Goal: Task Accomplishment & Management: Use online tool/utility

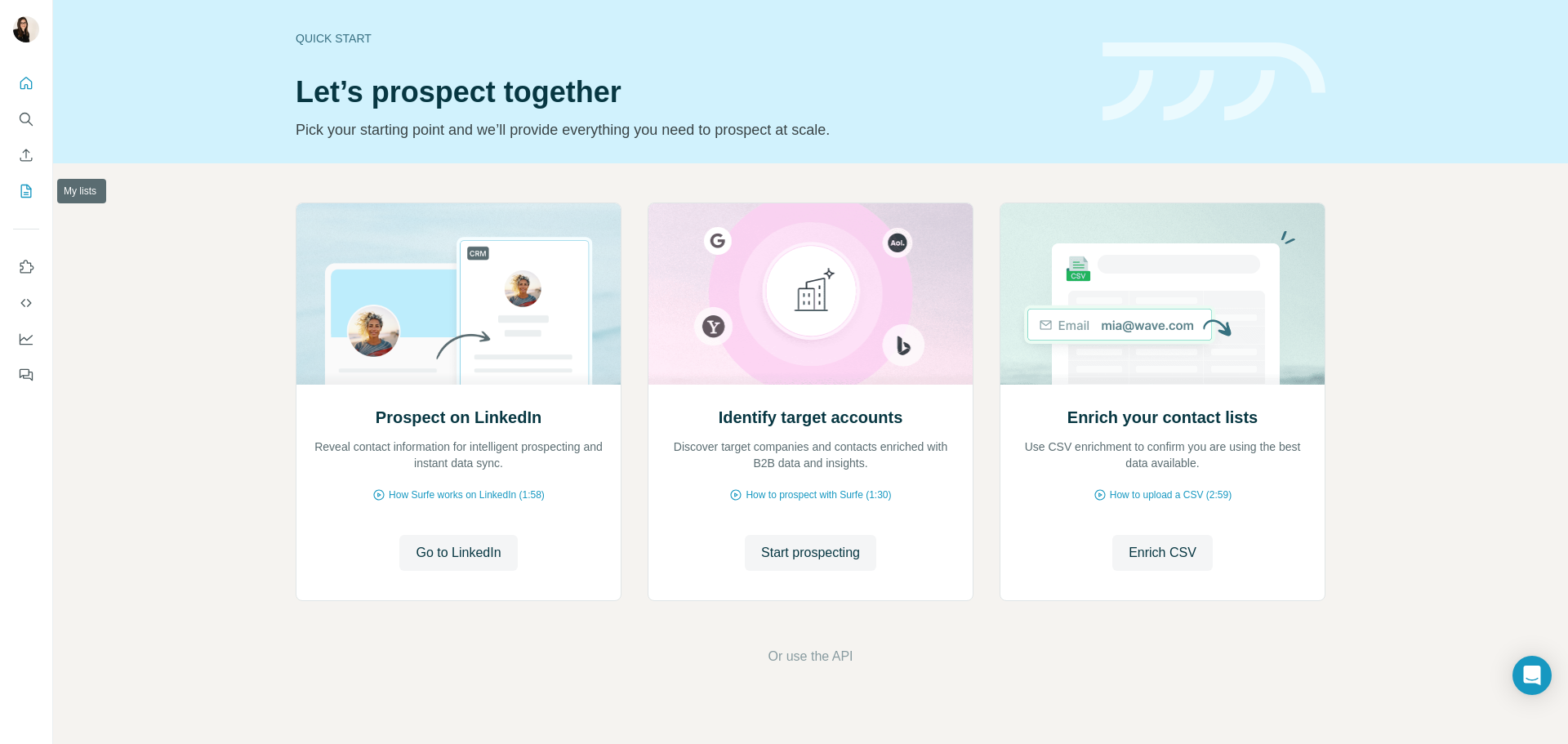
click at [33, 196] on icon "My lists" at bounding box center [26, 191] width 16 height 16
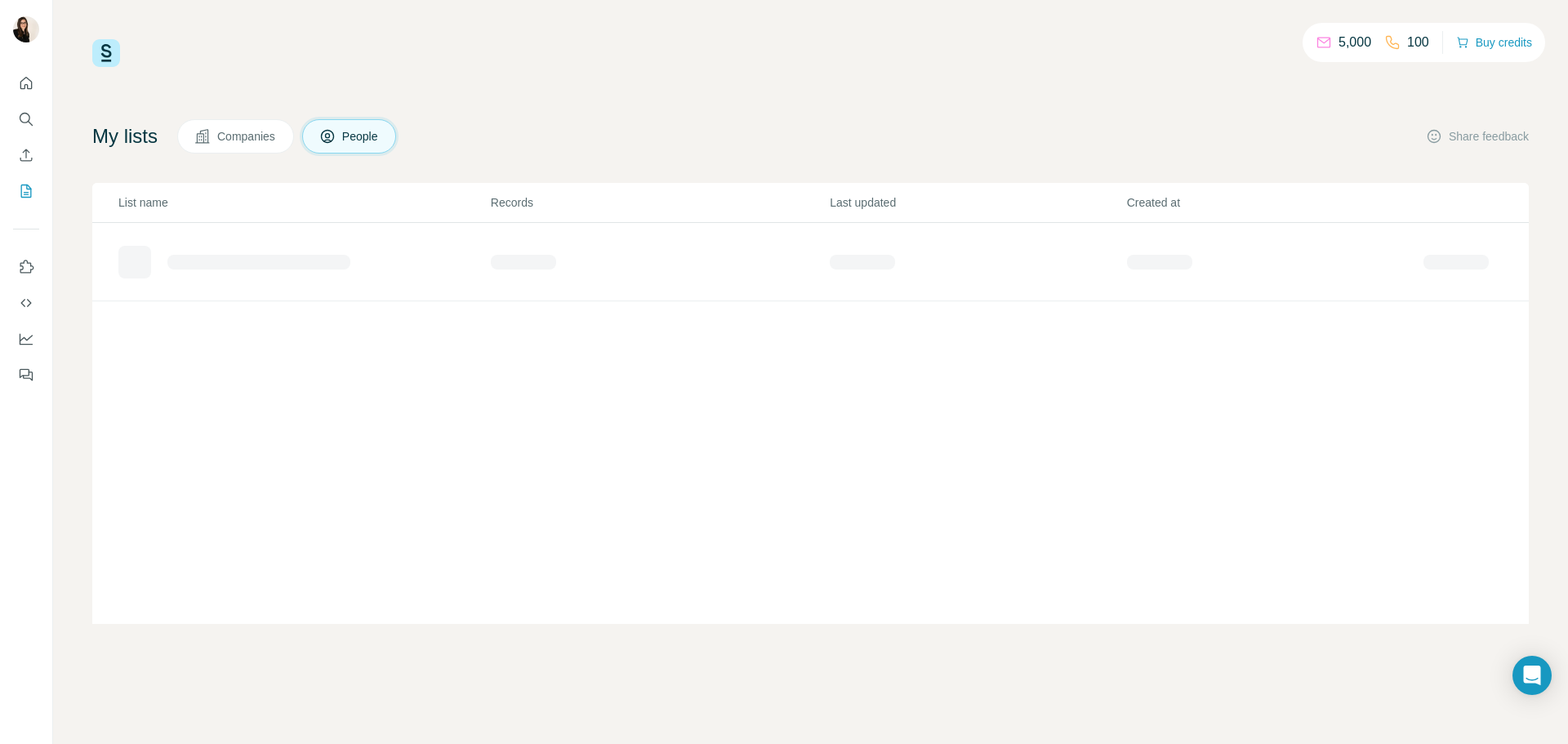
click at [11, 110] on div at bounding box center [26, 224] width 52 height 331
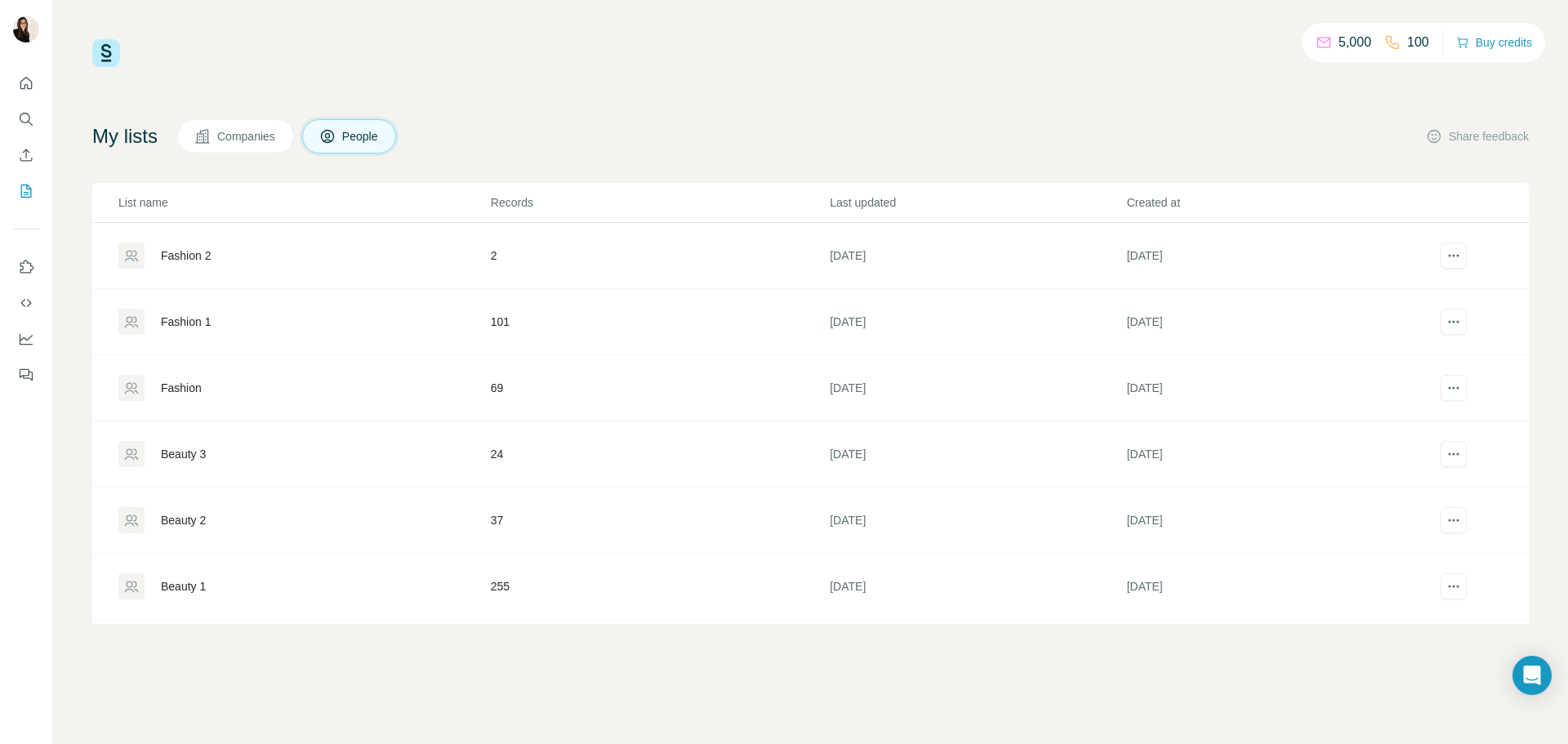
click at [214, 249] on div "Fashion 2" at bounding box center [303, 256] width 371 height 27
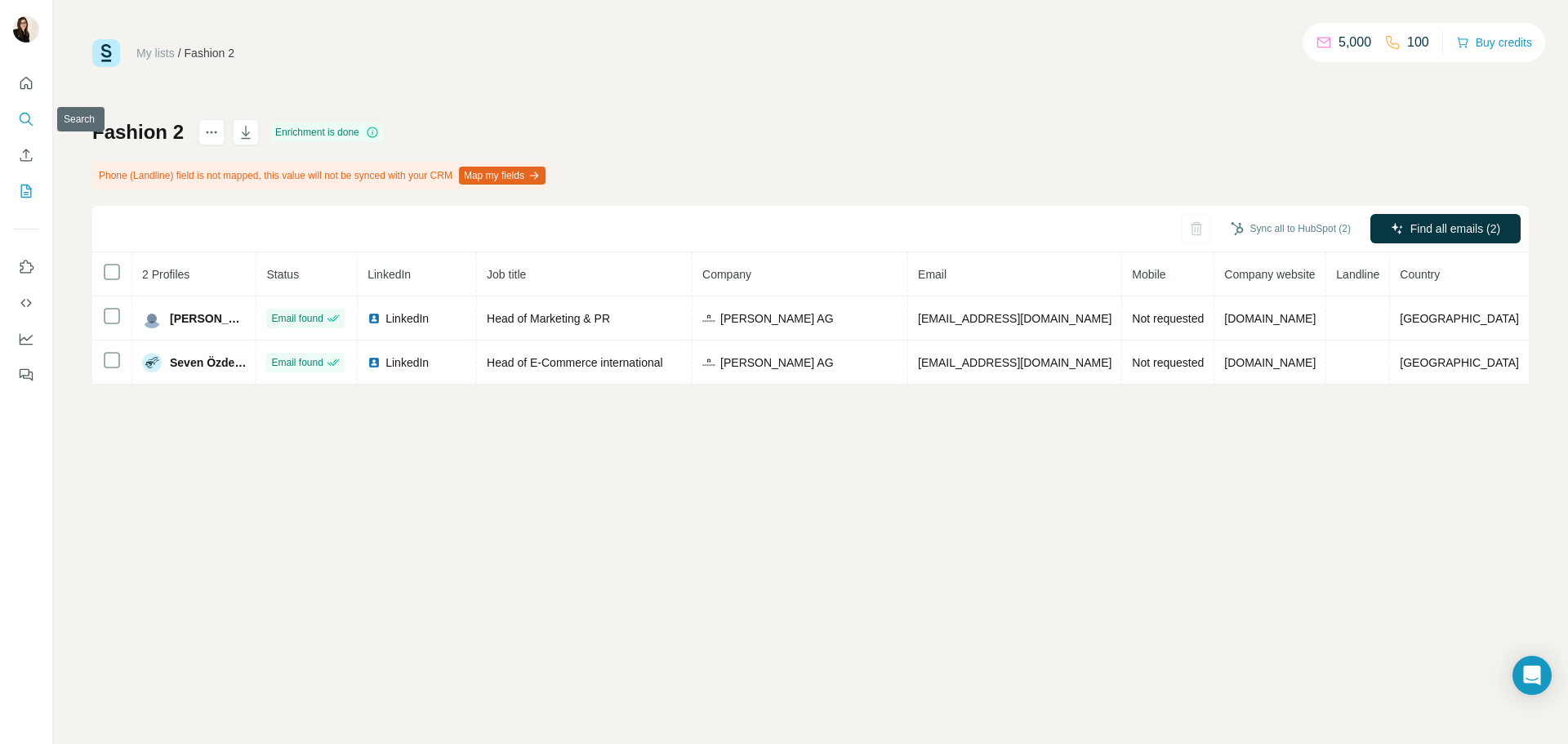
click at [16, 117] on button "Search" at bounding box center [27, 119] width 27 height 29
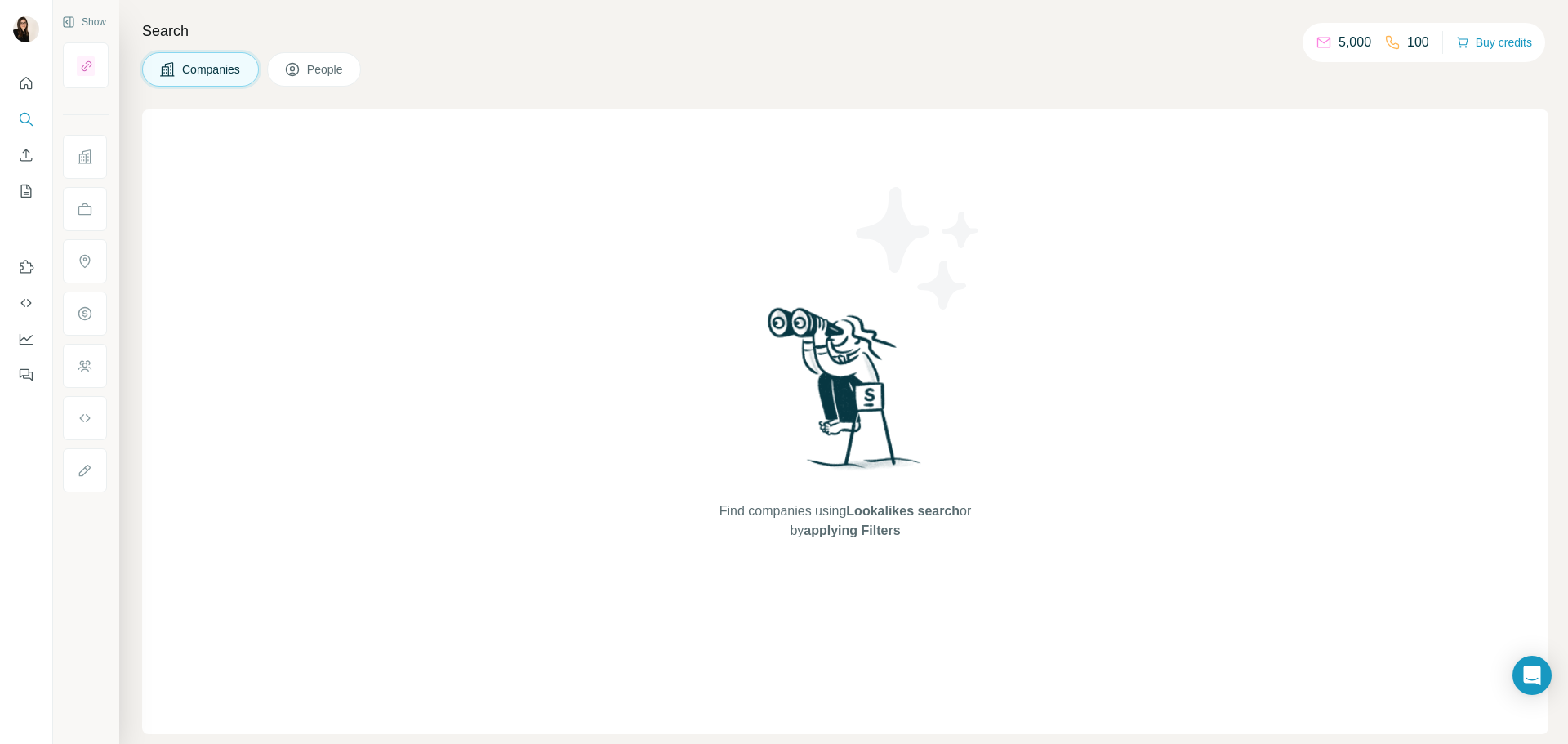
click at [345, 67] on span "People" at bounding box center [325, 69] width 37 height 16
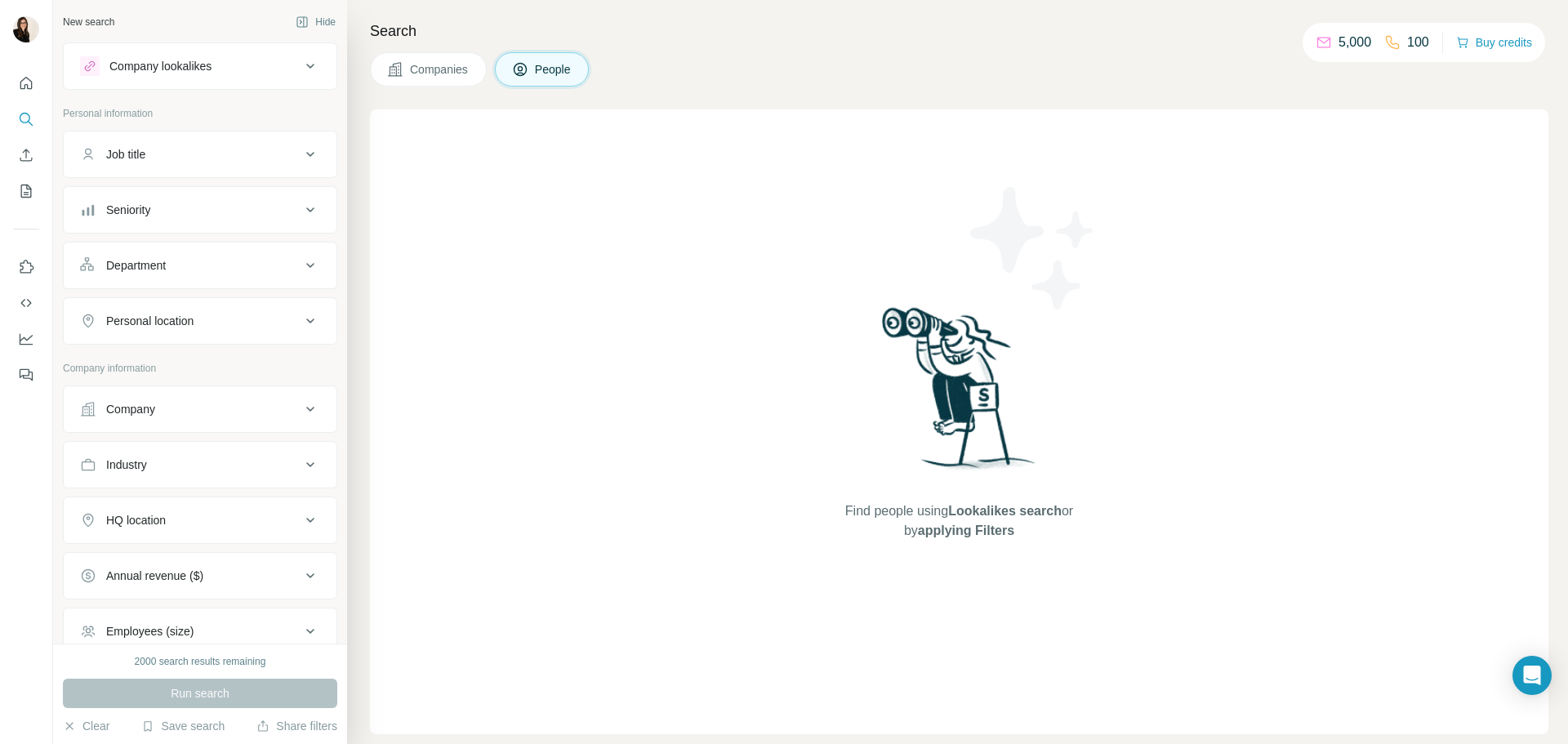
click at [182, 270] on div "Department" at bounding box center [190, 265] width 220 height 16
click at [189, 308] on input at bounding box center [192, 306] width 202 height 18
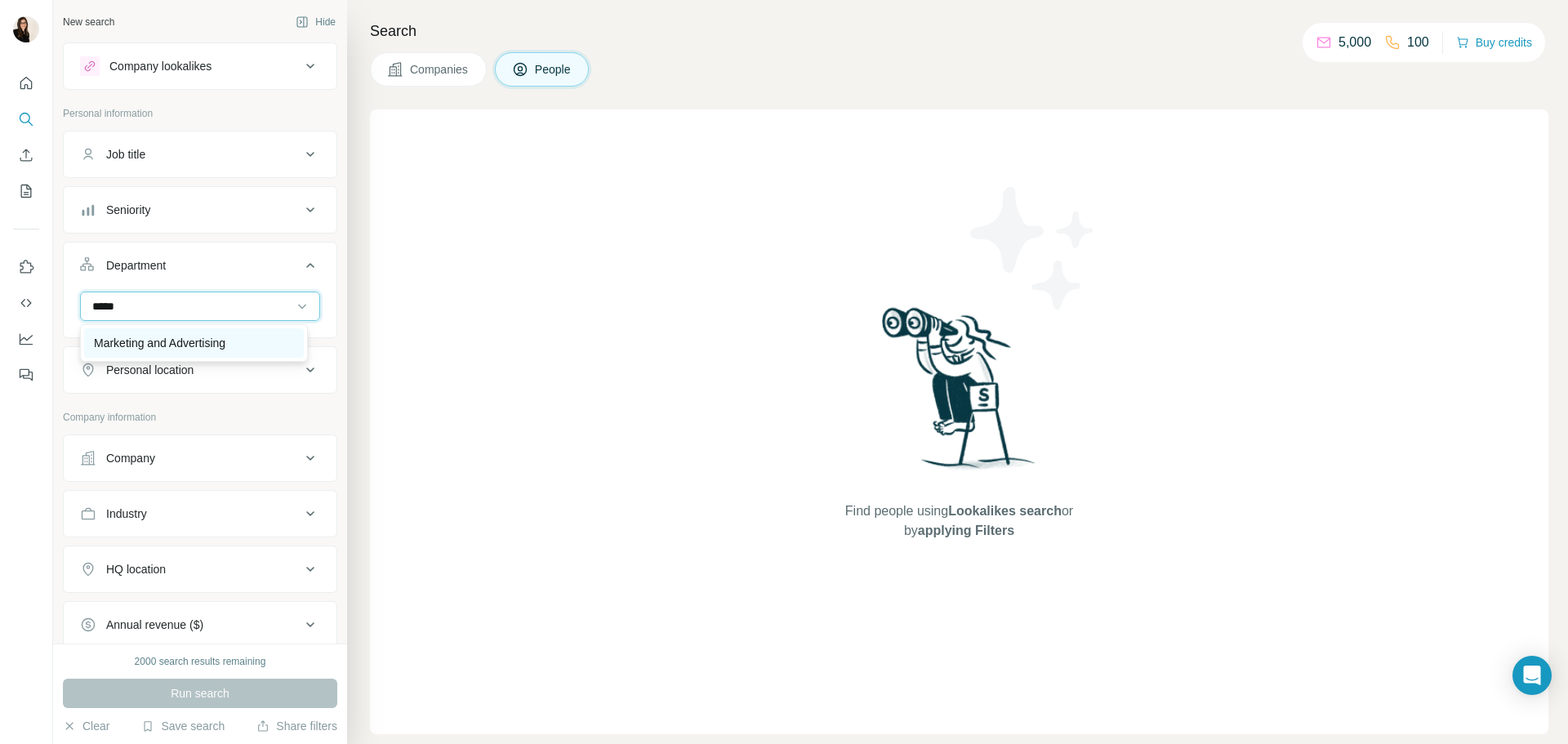
type input "*****"
click at [211, 336] on p "Marketing and Advertising" at bounding box center [159, 343] width 132 height 16
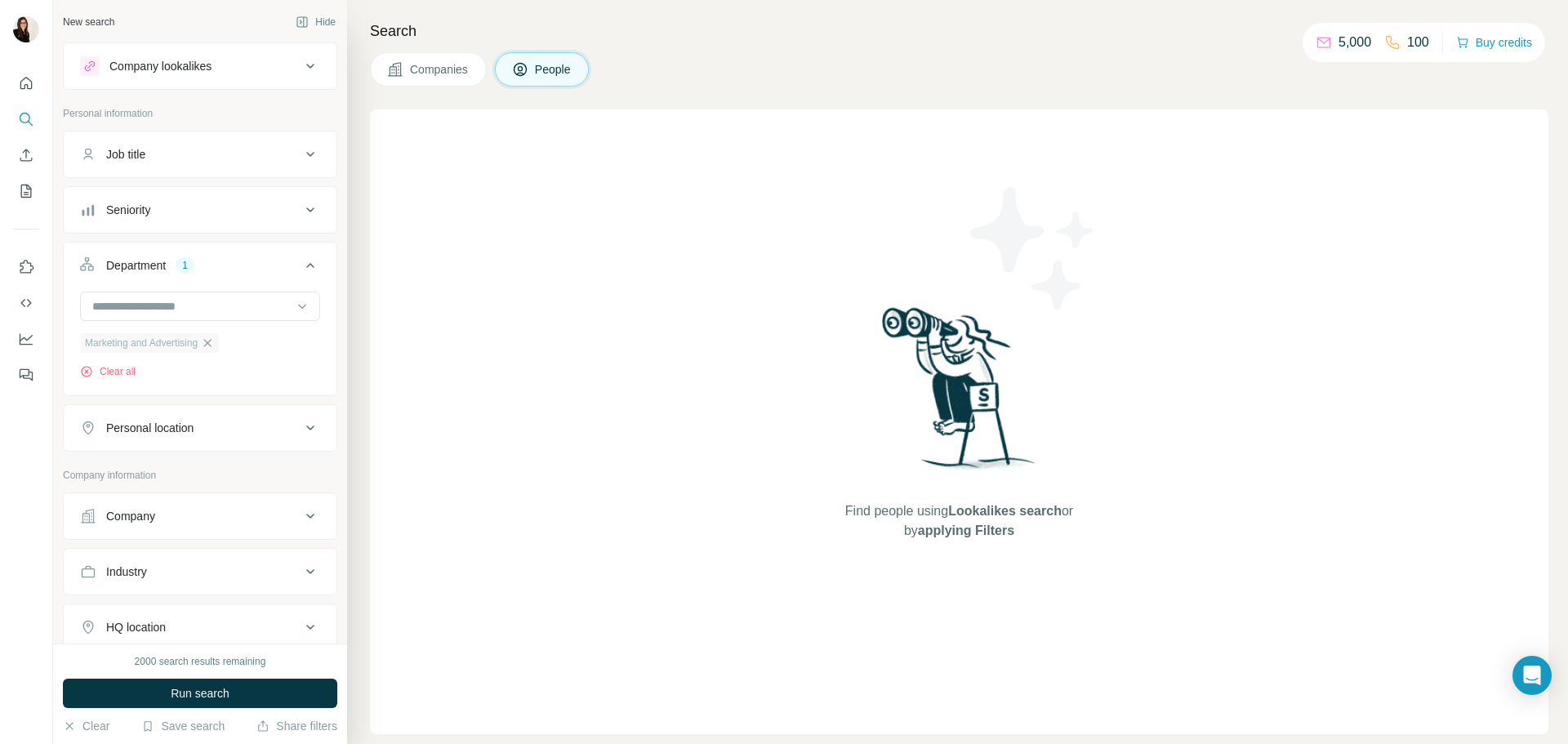
click at [194, 433] on div "Personal location" at bounding box center [149, 428] width 88 height 16
click at [192, 464] on input "text" at bounding box center [201, 468] width 241 height 29
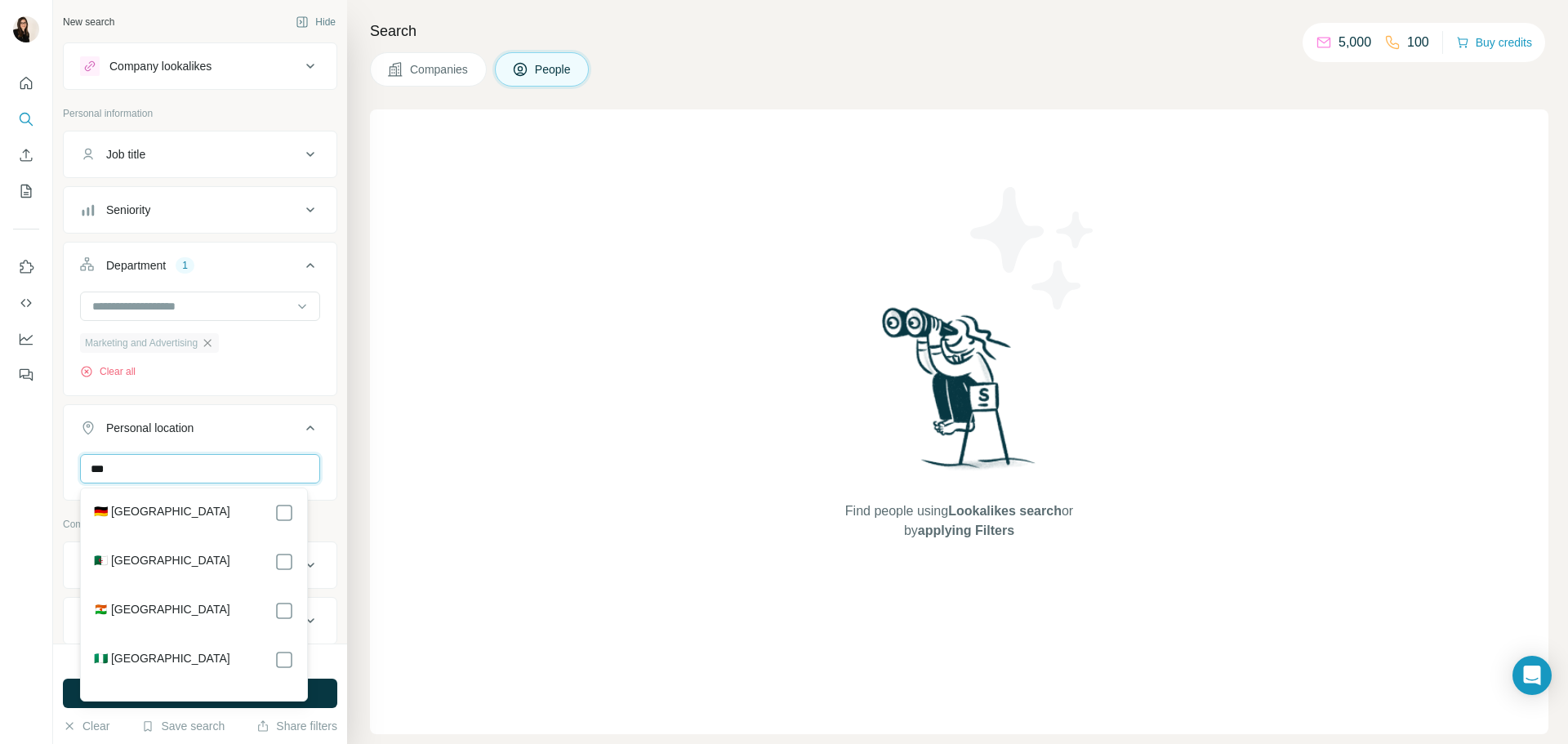
type input "***"
click at [189, 502] on div "🇩🇪 Germany 🇩🇿 Algeria 🇳🇪 Niger 🇳🇬 Nigeria" at bounding box center [194, 594] width 219 height 206
click at [190, 509] on div "🇩🇪 Germany" at bounding box center [194, 513] width 200 height 19
click at [315, 447] on button "Personal location 1" at bounding box center [200, 432] width 272 height 46
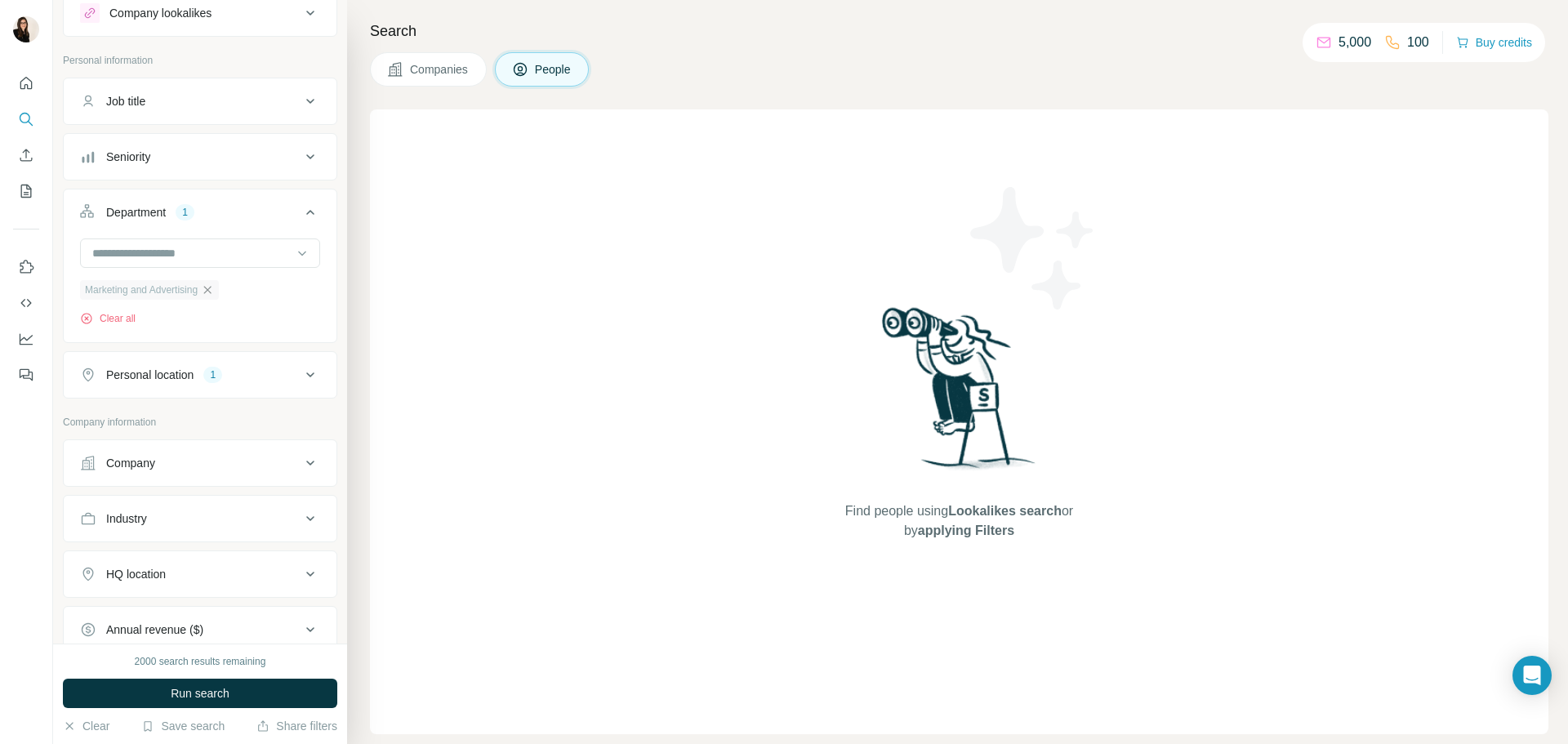
scroll to position [81, 0]
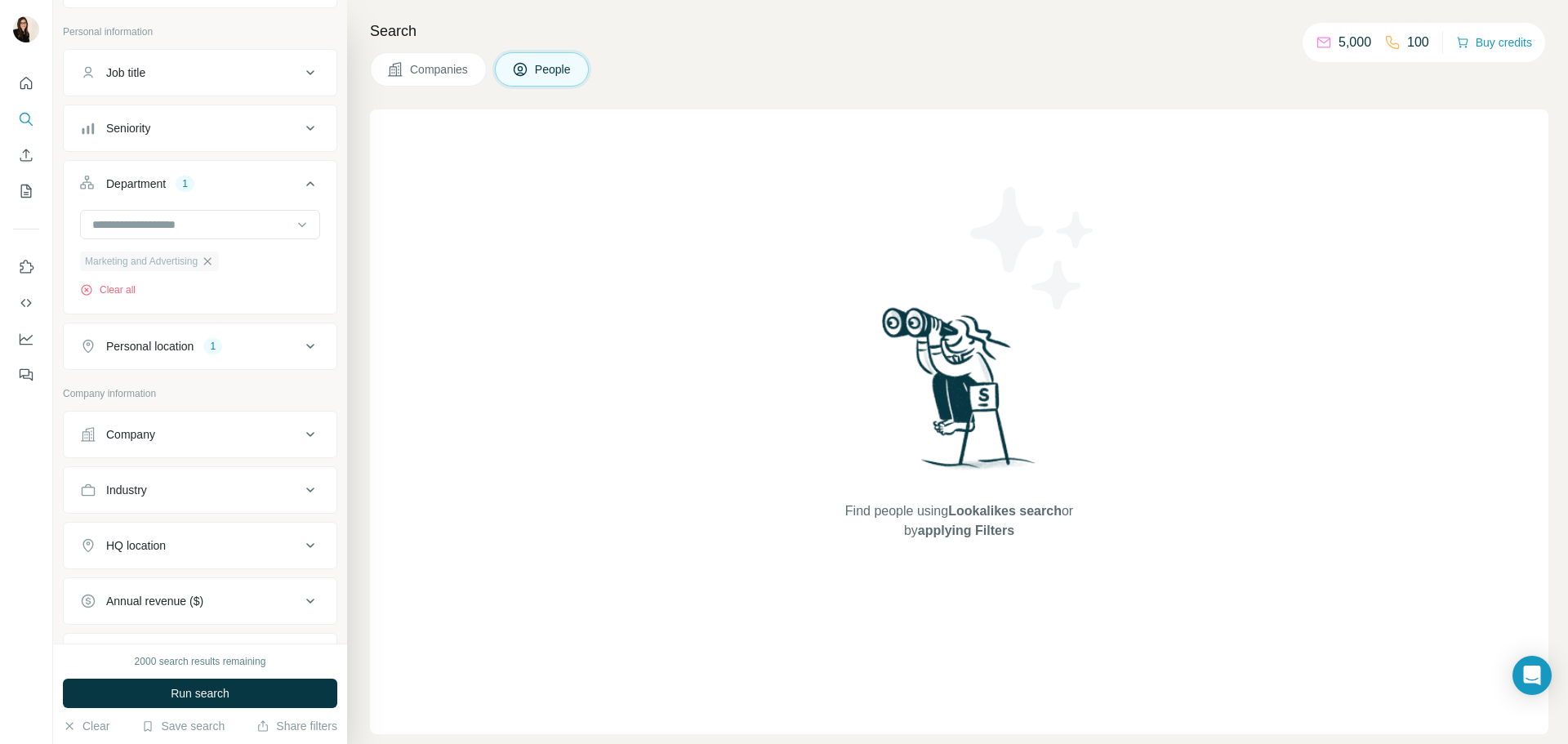
click at [265, 493] on div "Industry" at bounding box center [190, 490] width 220 height 16
click at [249, 526] on input at bounding box center [192, 531] width 202 height 18
click at [236, 540] on input at bounding box center [192, 531] width 202 height 18
click at [220, 530] on input at bounding box center [192, 531] width 202 height 18
type input "*"
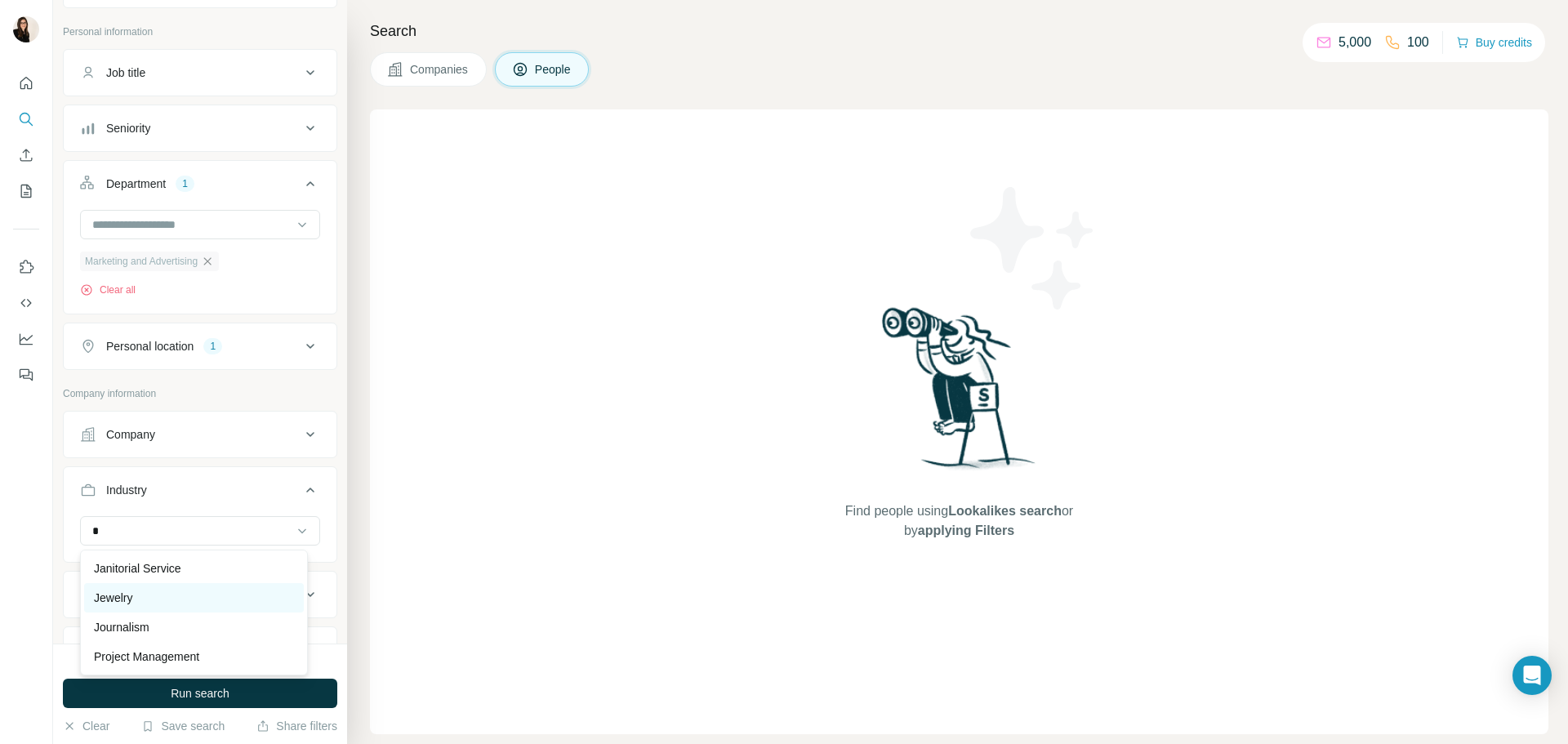
click at [188, 606] on div "Jewelry" at bounding box center [194, 597] width 219 height 29
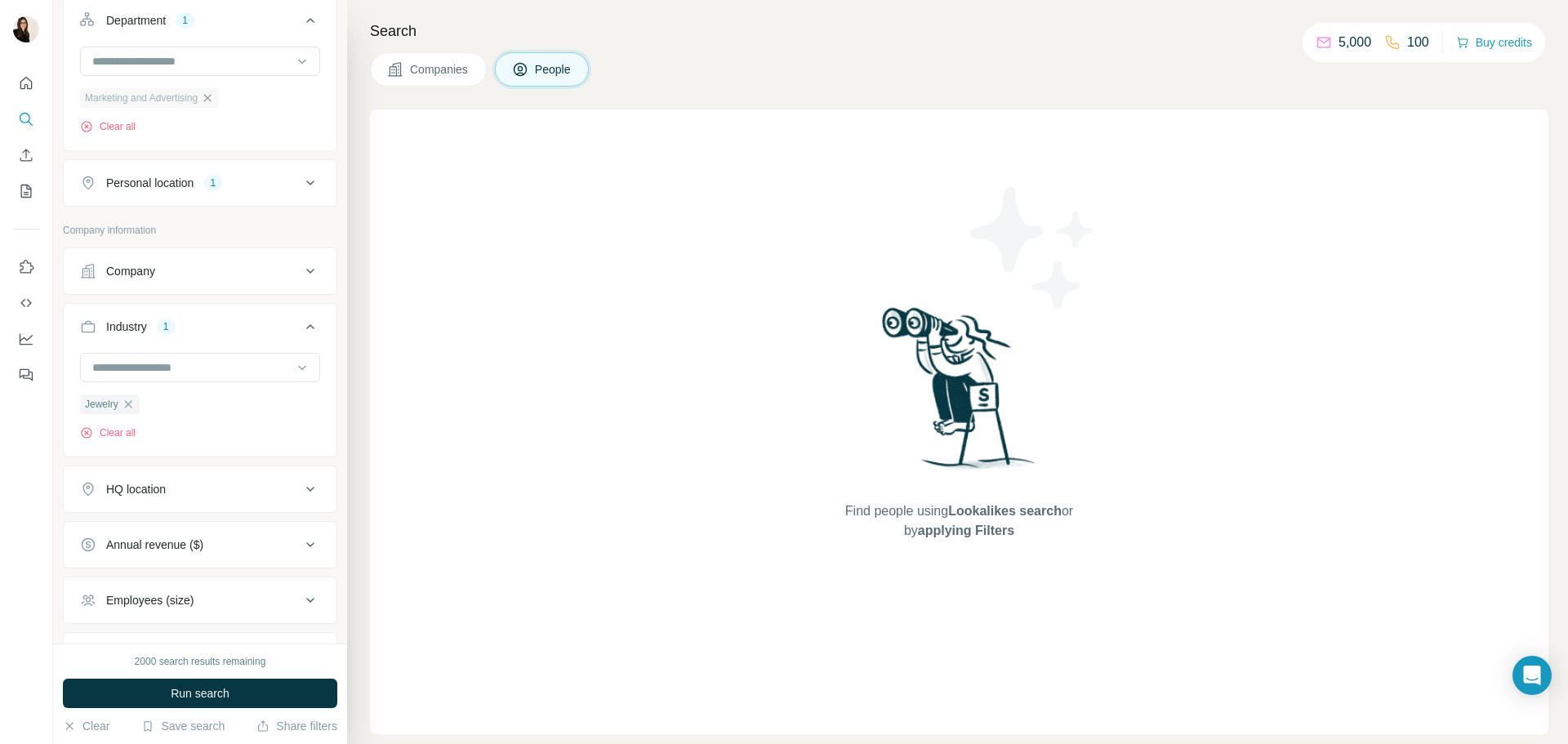
scroll to position [326, 0]
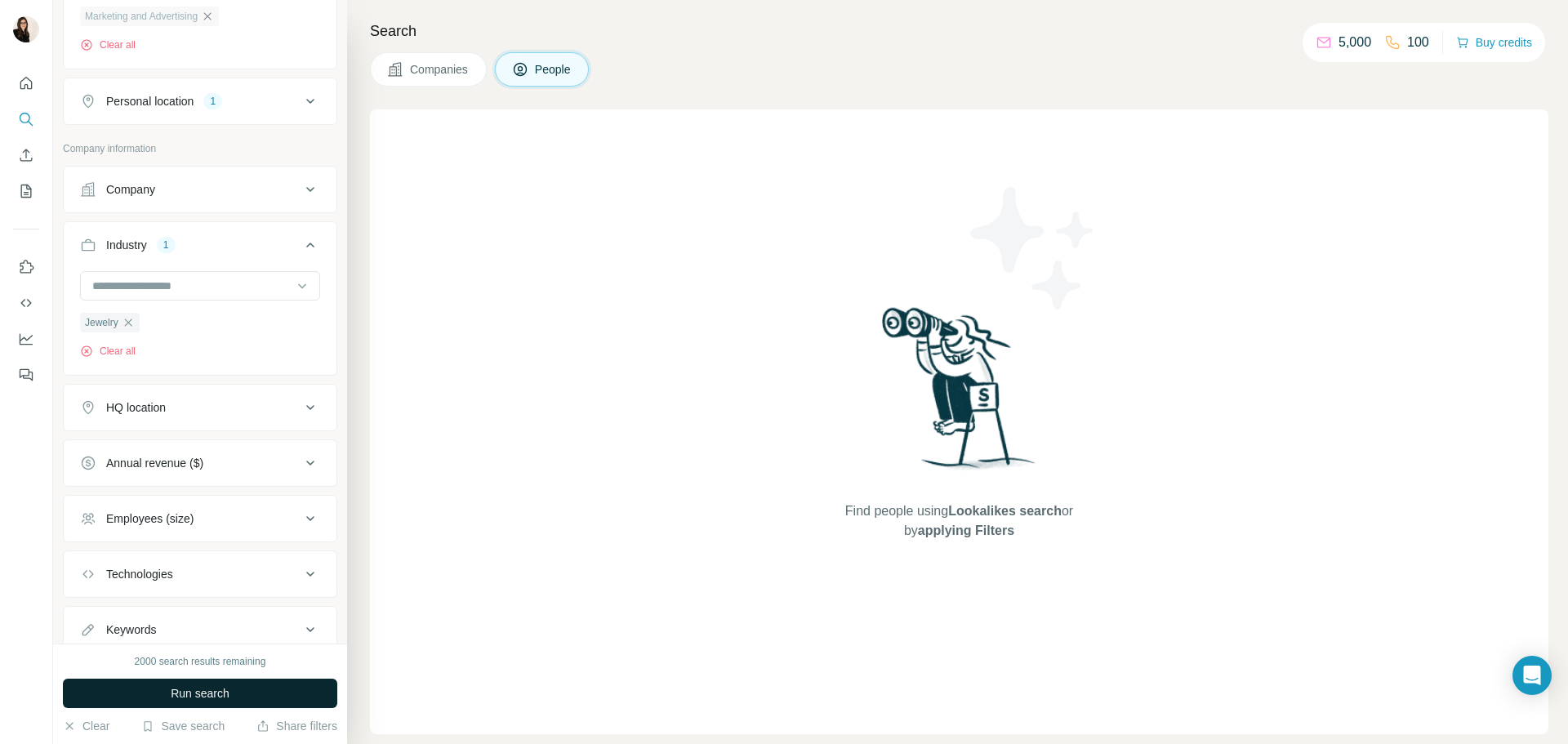
click at [156, 690] on button "Run search" at bounding box center [200, 693] width 274 height 29
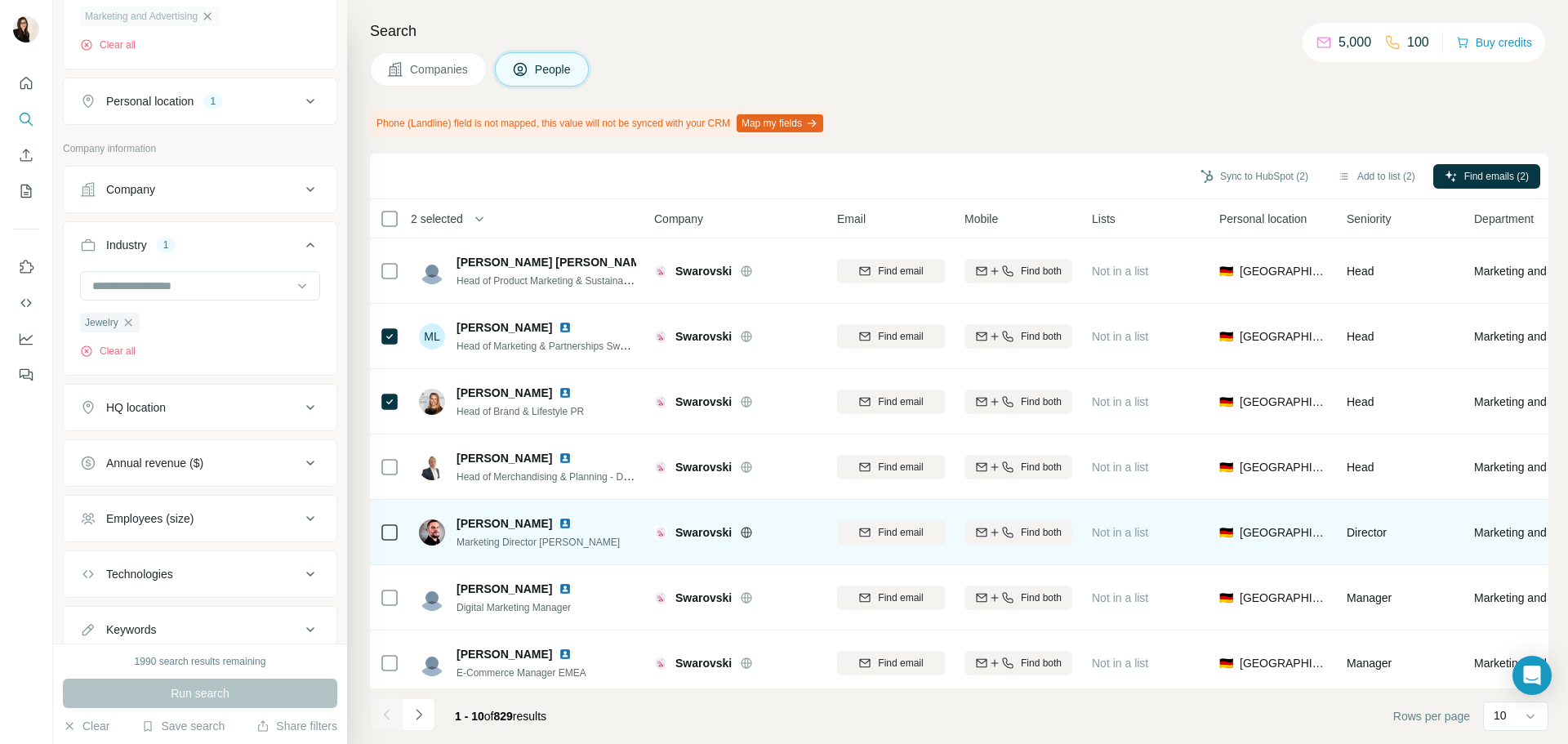
click at [397, 523] on icon at bounding box center [389, 533] width 19 height 19
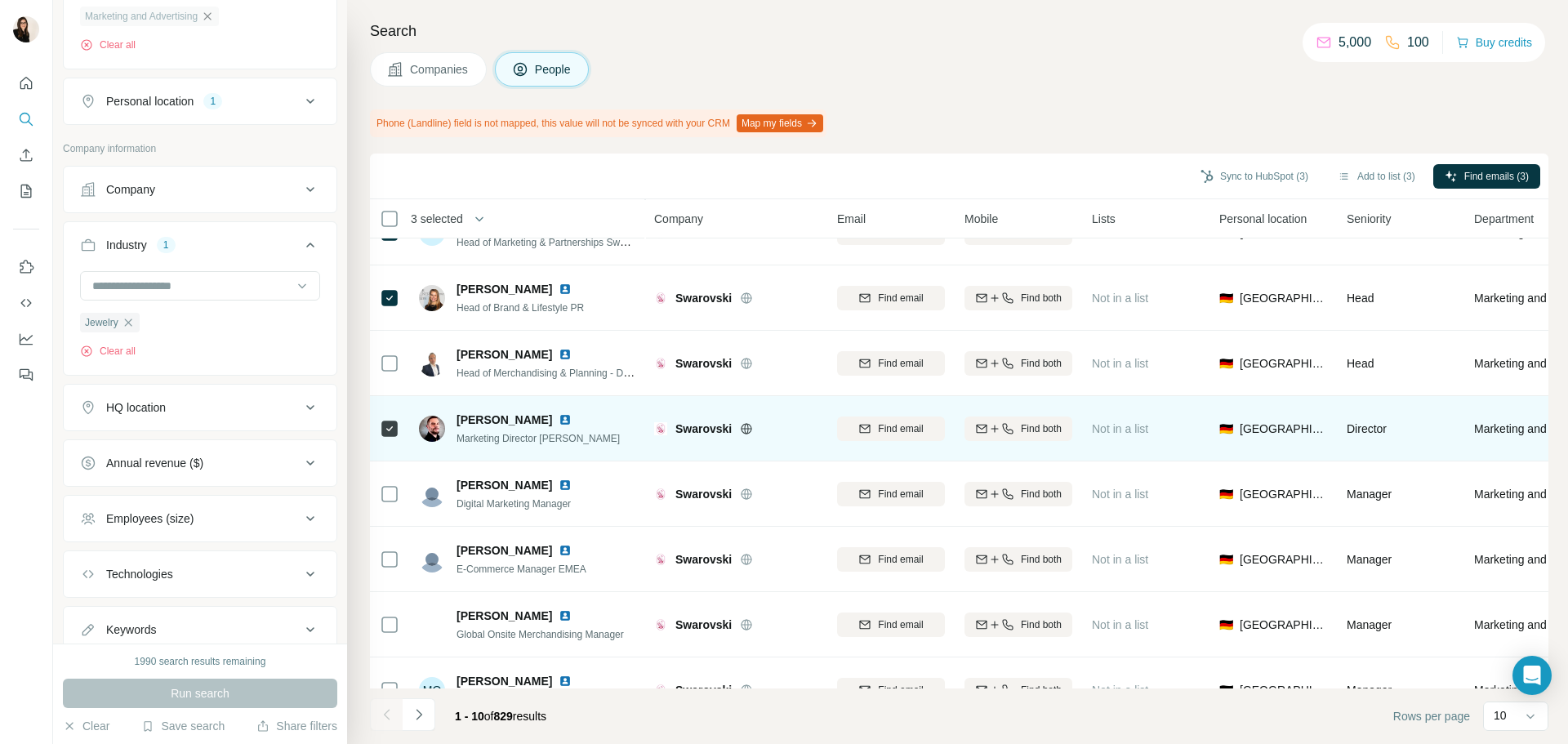
scroll to position [211, 0]
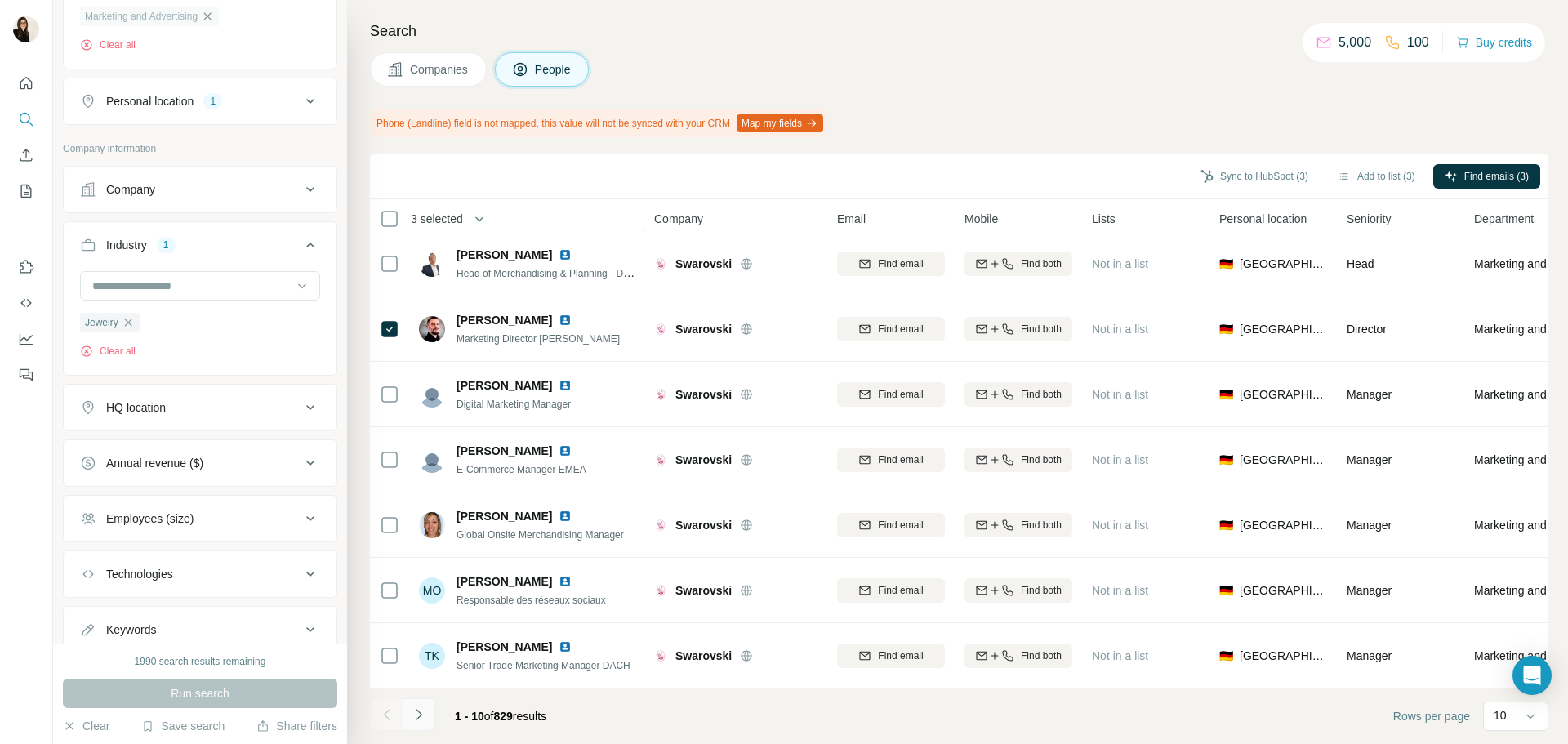
click at [415, 714] on icon "Navigate to next page" at bounding box center [419, 715] width 16 height 16
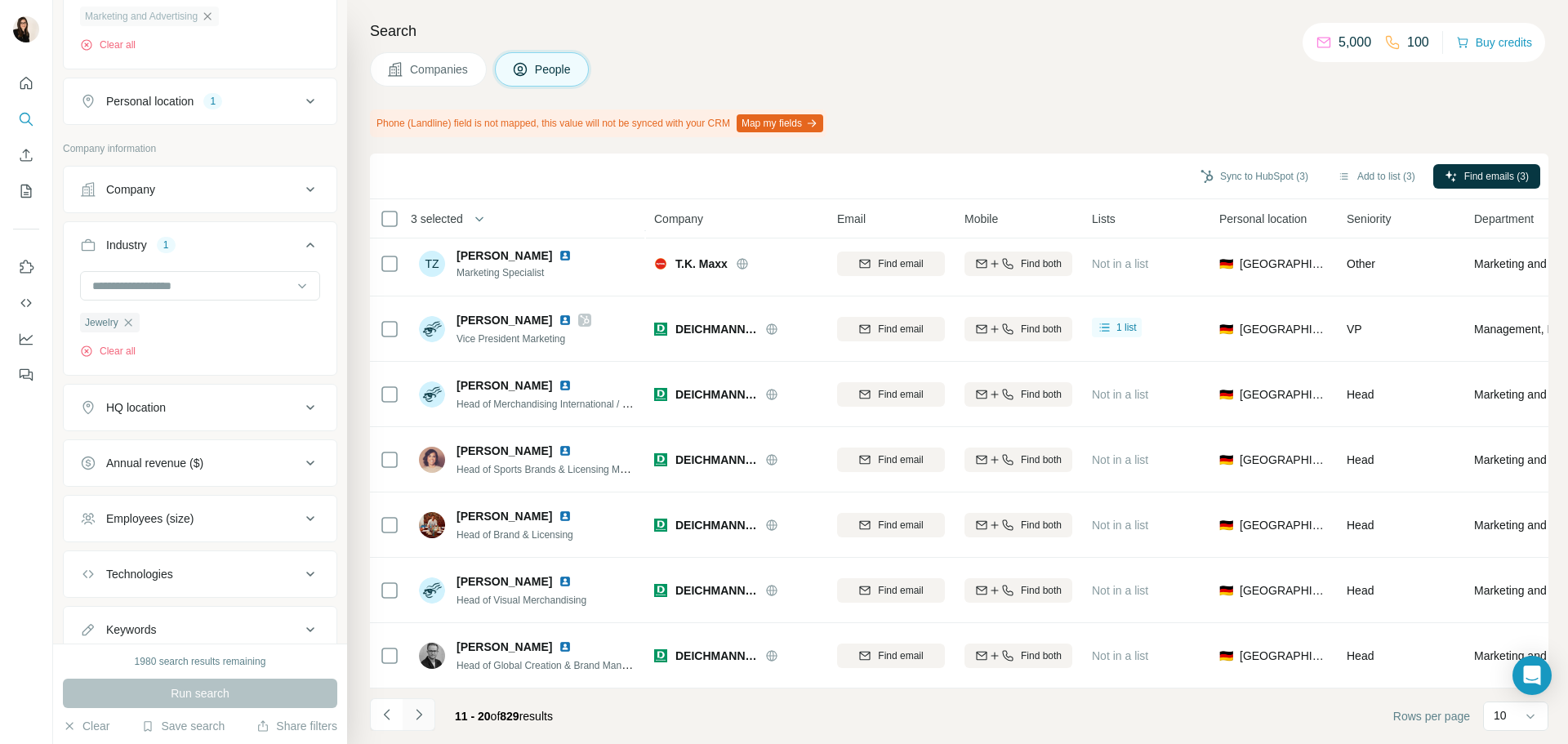
click at [420, 715] on icon "Navigate to next page" at bounding box center [419, 715] width 16 height 16
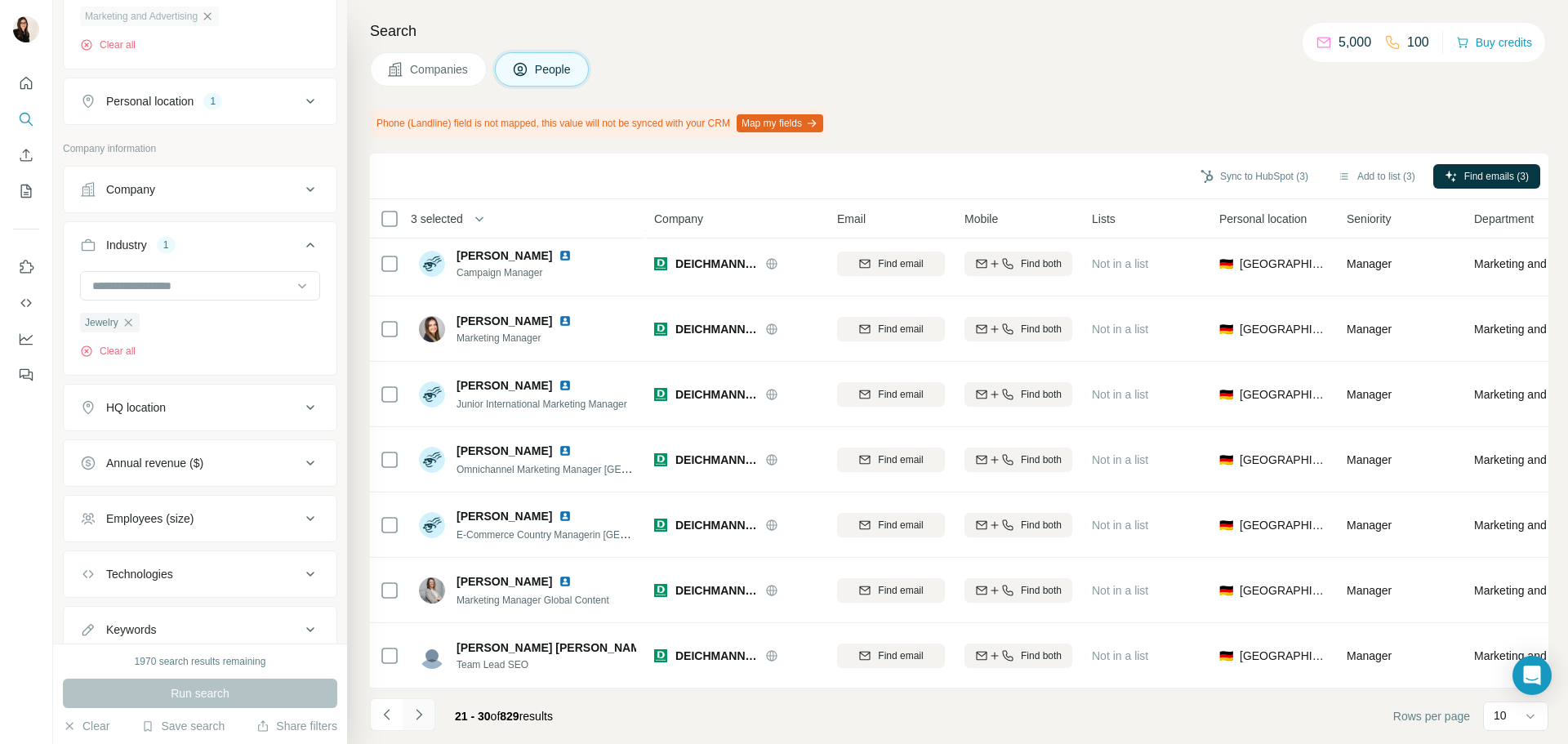
click at [417, 718] on icon "Navigate to next page" at bounding box center [418, 715] width 5 height 11
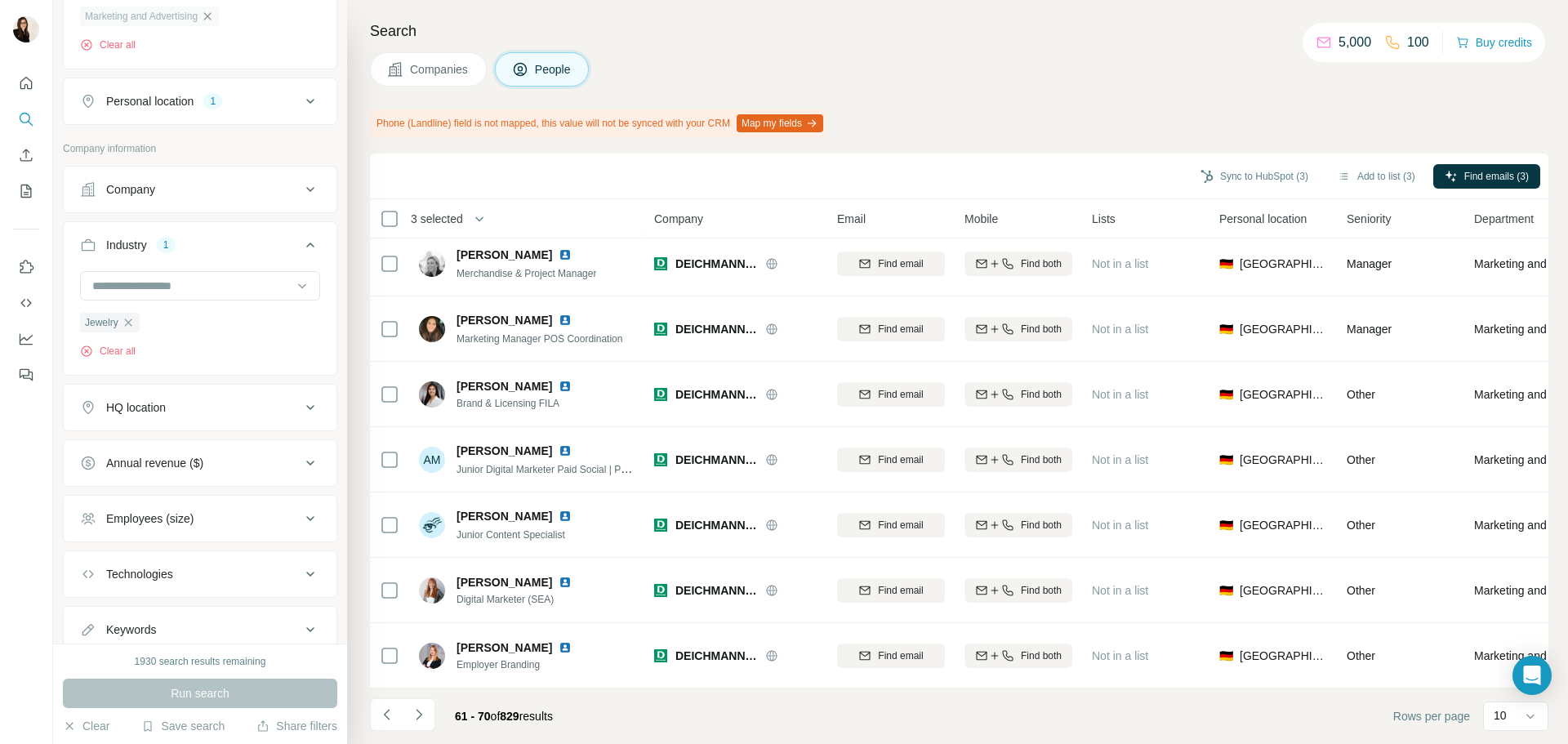
click at [419, 720] on icon "Navigate to next page" at bounding box center [419, 715] width 16 height 16
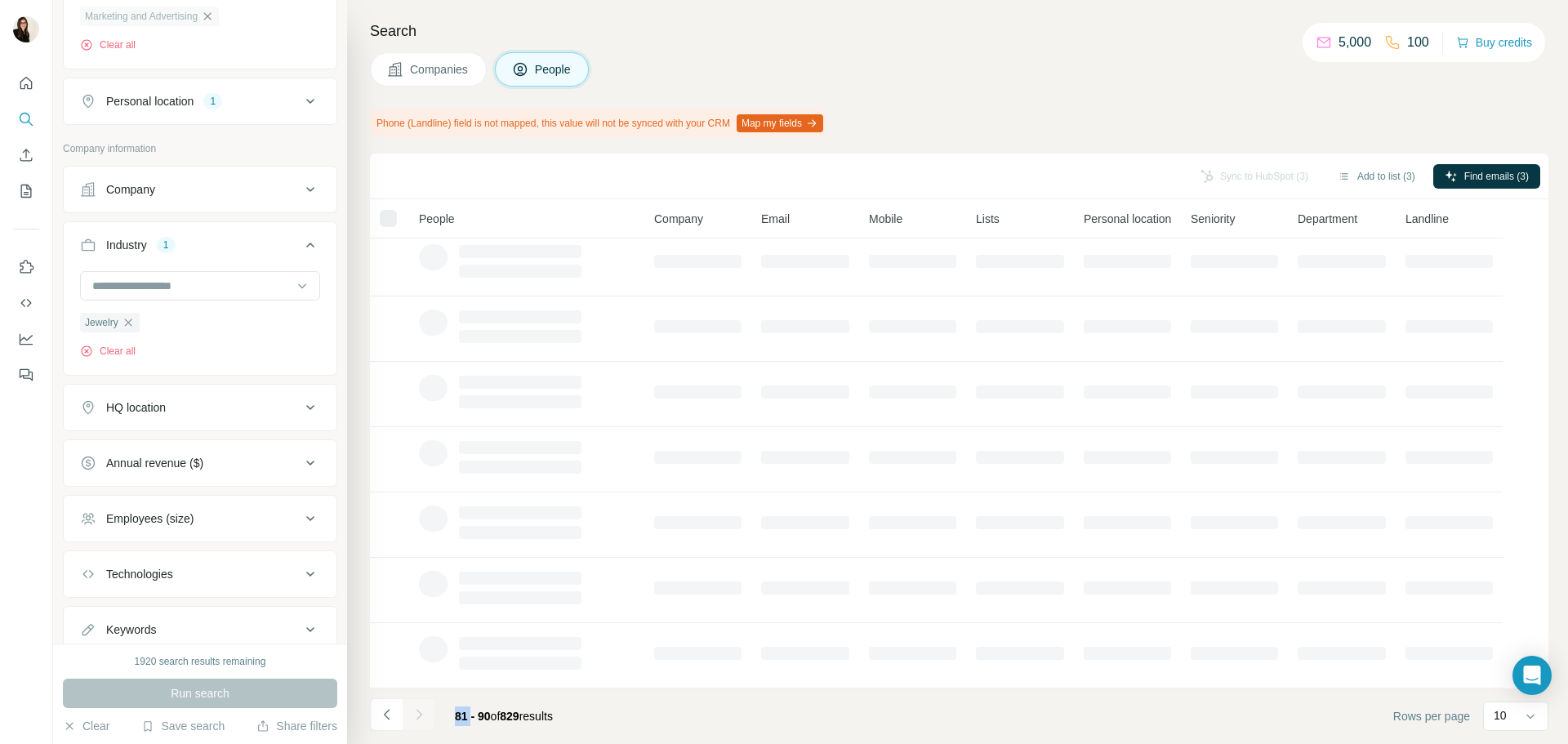
click at [419, 720] on div at bounding box center [418, 715] width 33 height 33
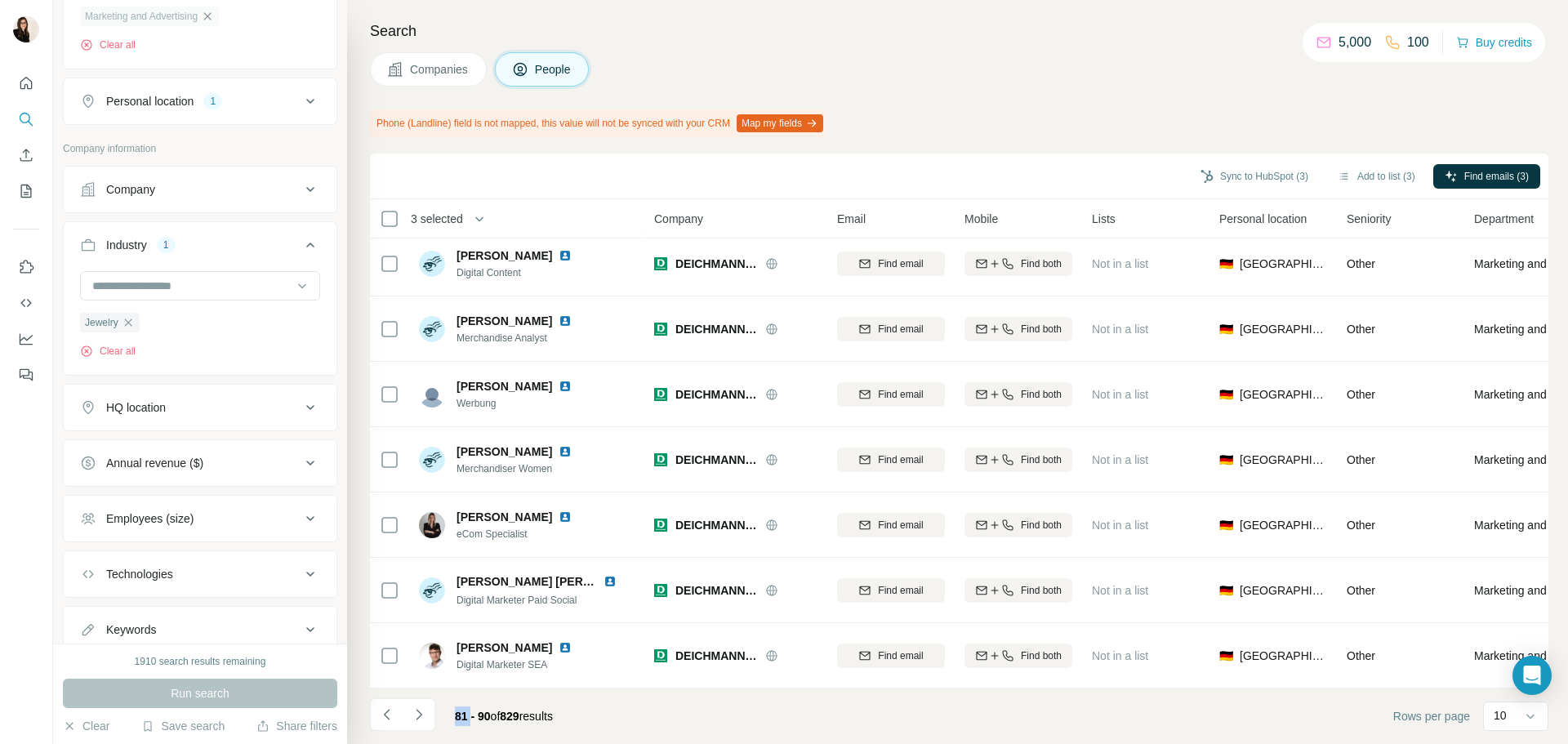
click at [419, 720] on icon "Navigate to next page" at bounding box center [419, 715] width 16 height 16
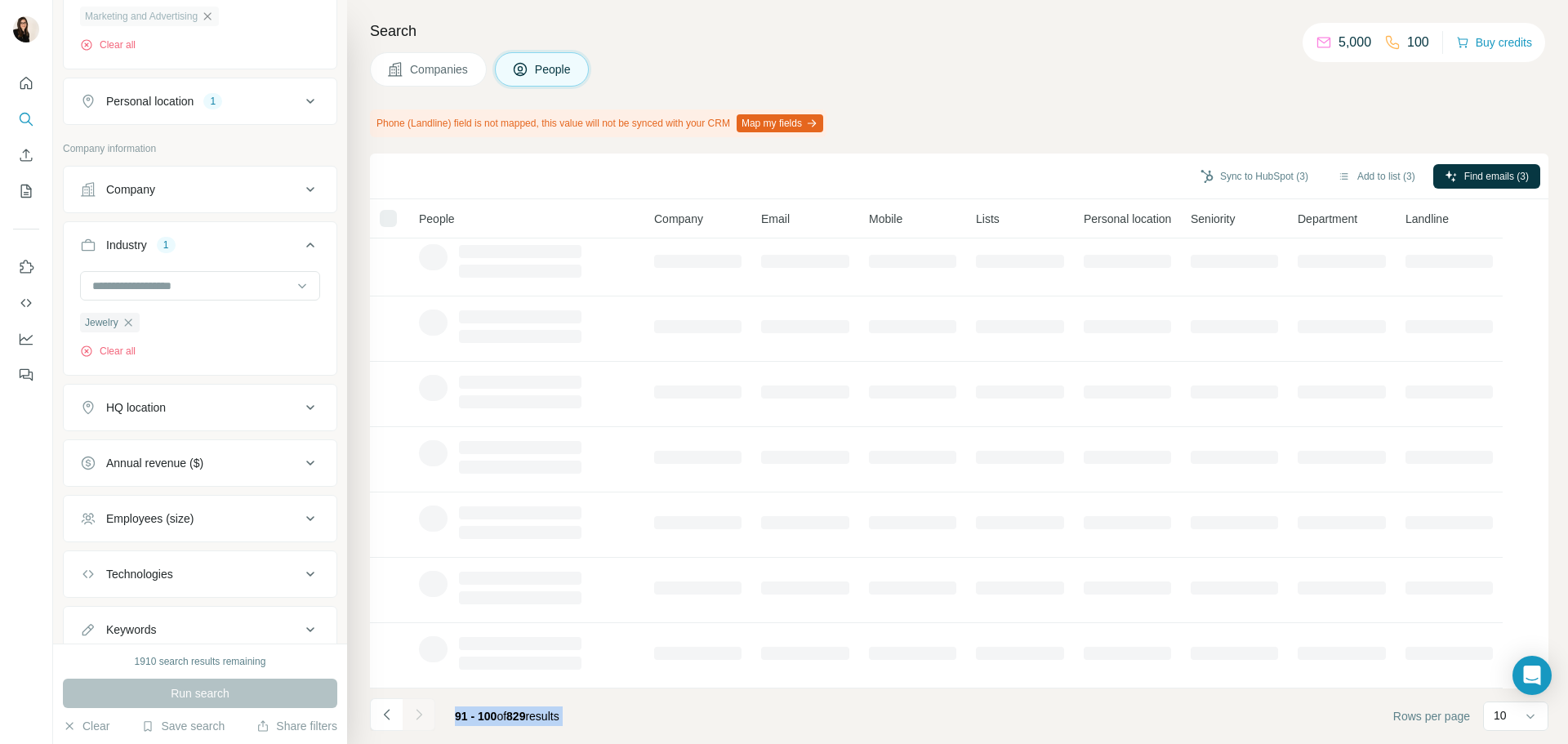
click at [419, 720] on div at bounding box center [418, 715] width 33 height 33
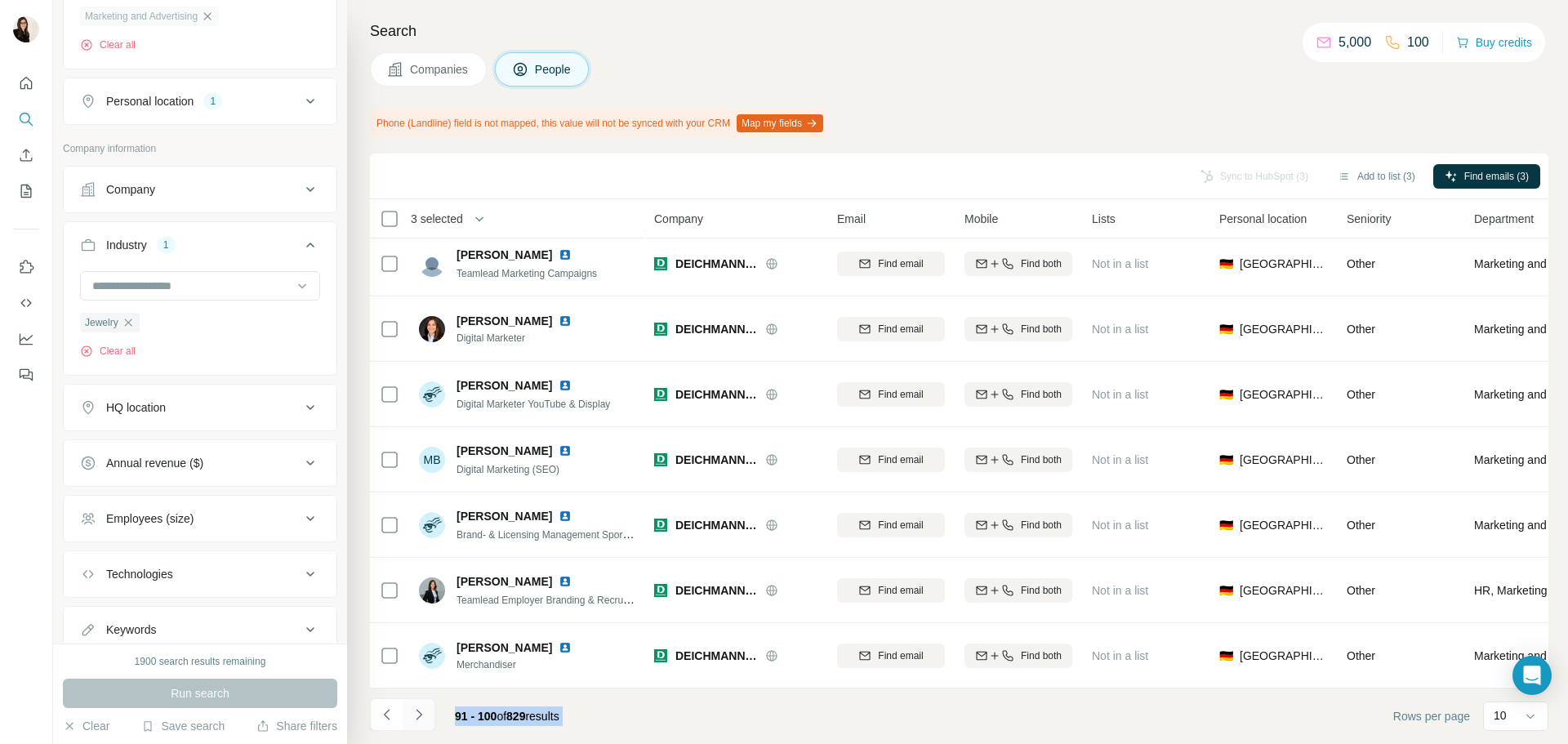
click at [417, 714] on icon "Navigate to next page" at bounding box center [419, 715] width 16 height 16
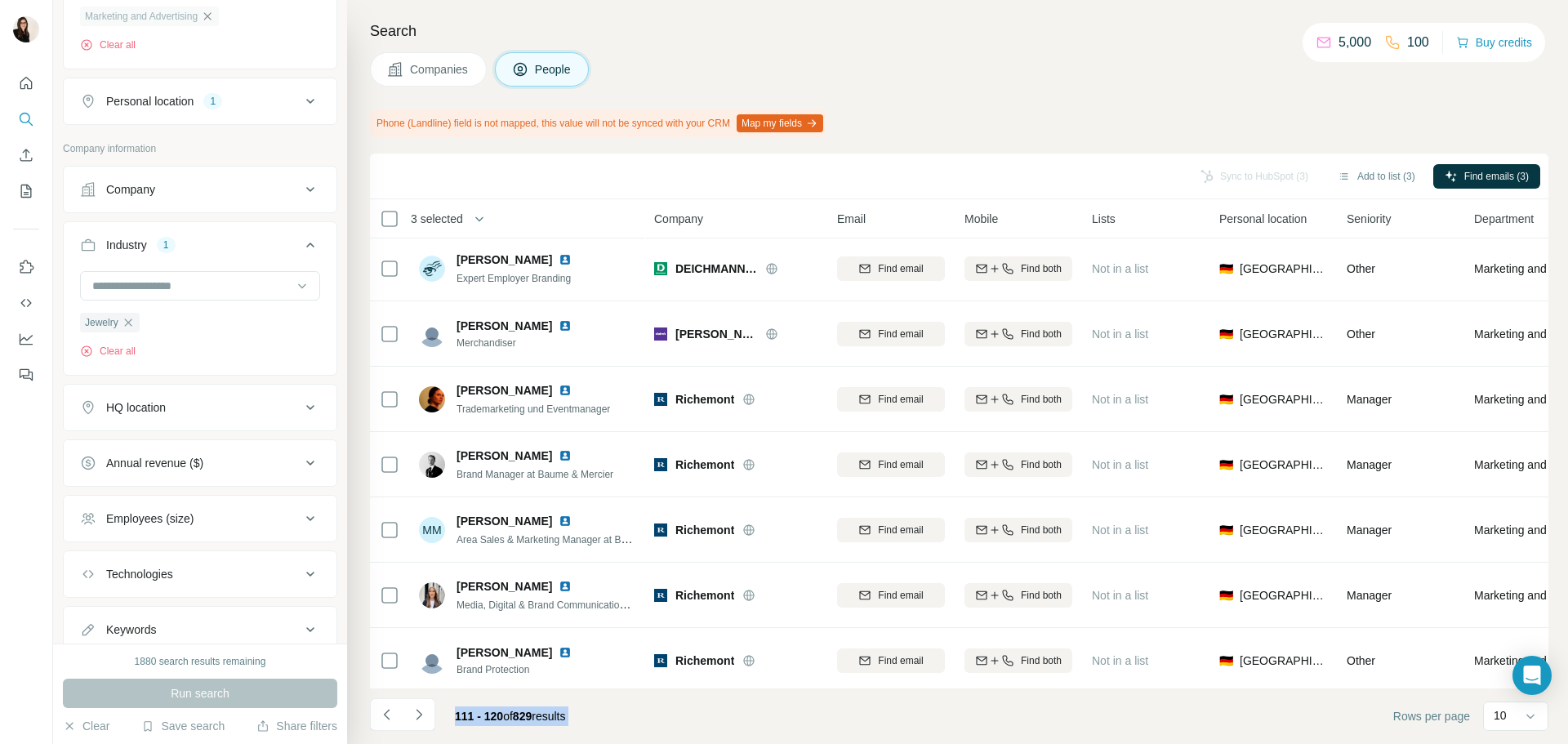
scroll to position [0, 0]
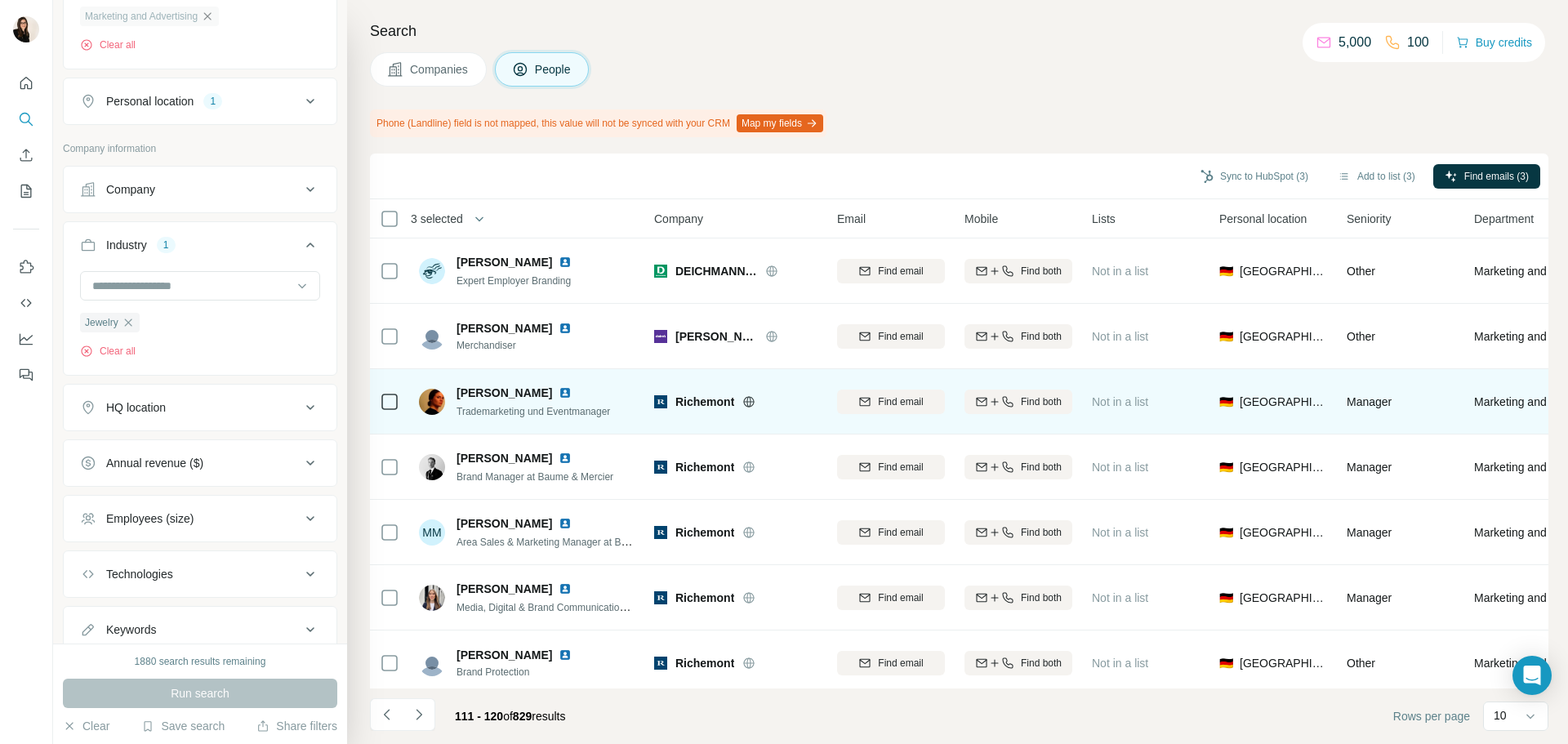
click at [746, 401] on icon at bounding box center [749, 401] width 11 height 1
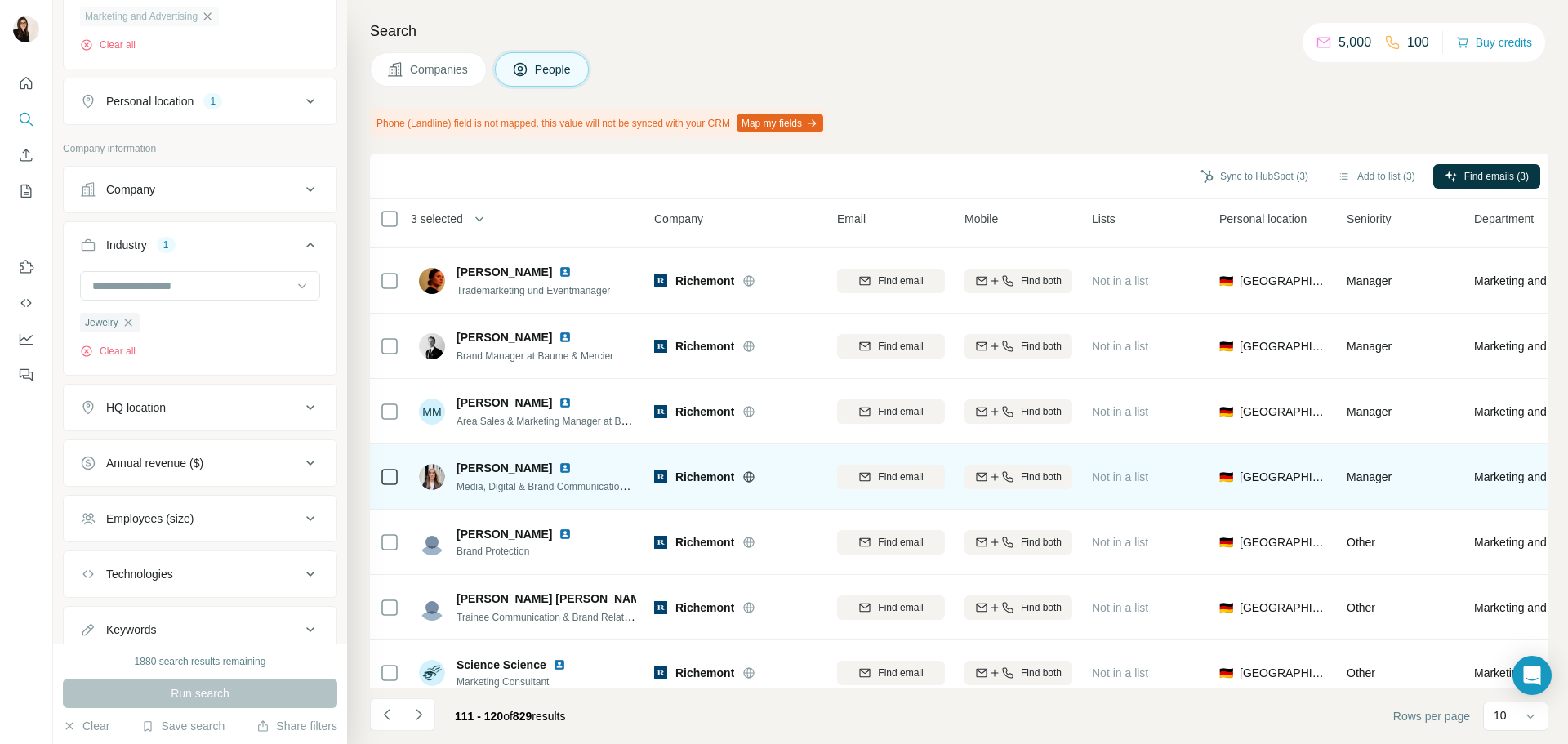
scroll to position [211, 0]
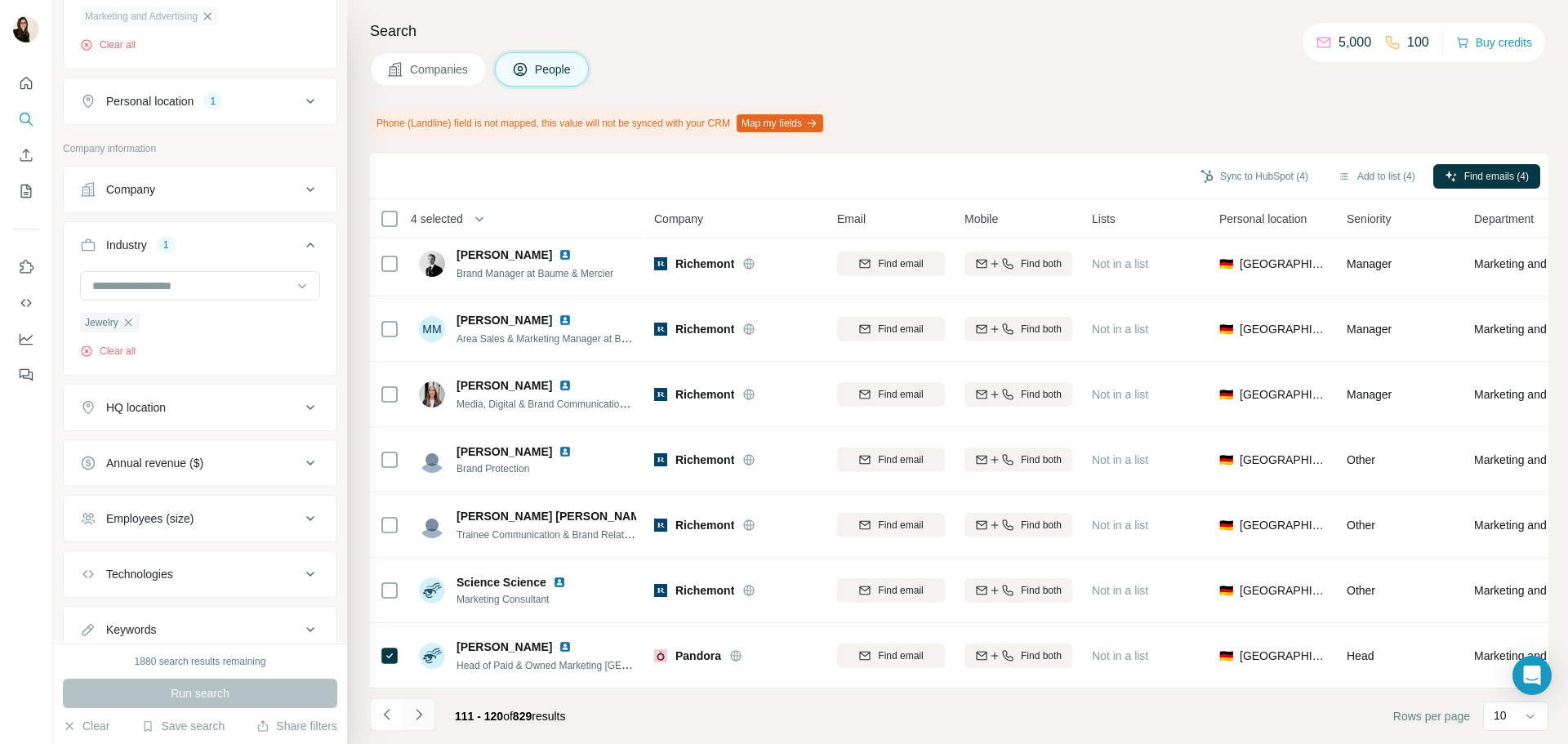
click at [425, 714] on icon "Navigate to next page" at bounding box center [419, 715] width 16 height 16
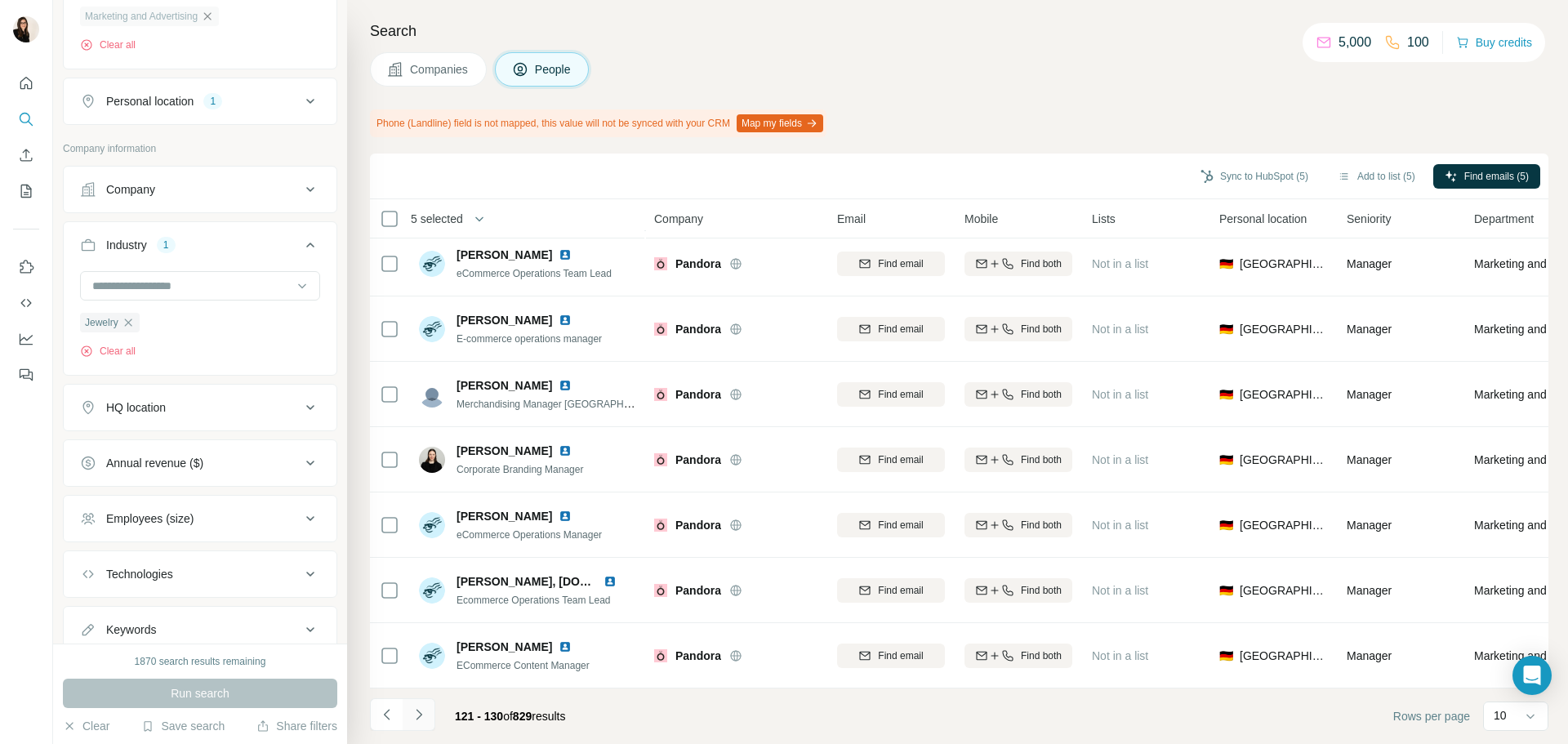
click at [421, 720] on icon "Navigate to next page" at bounding box center [419, 715] width 16 height 16
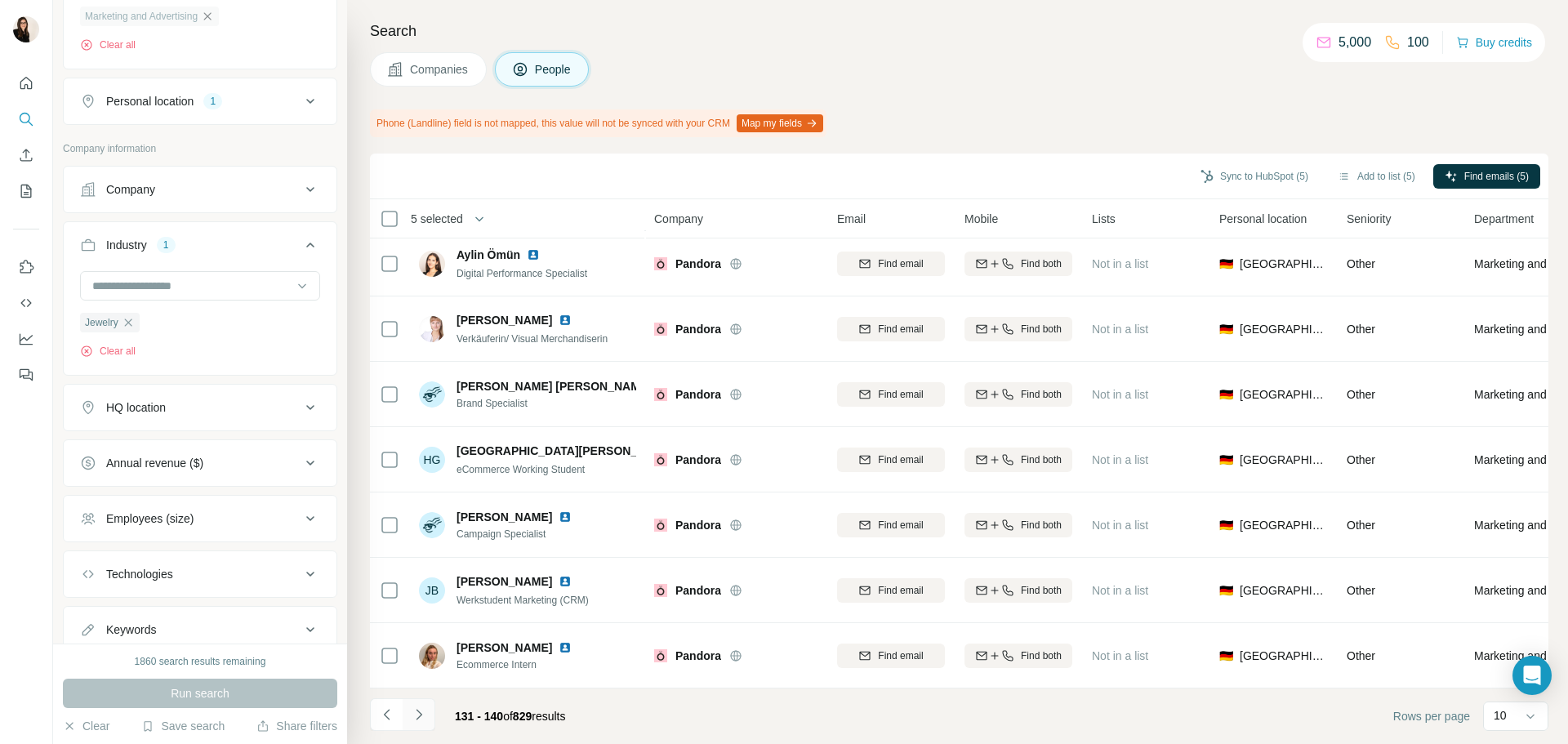
click at [422, 718] on icon "Navigate to next page" at bounding box center [419, 715] width 16 height 16
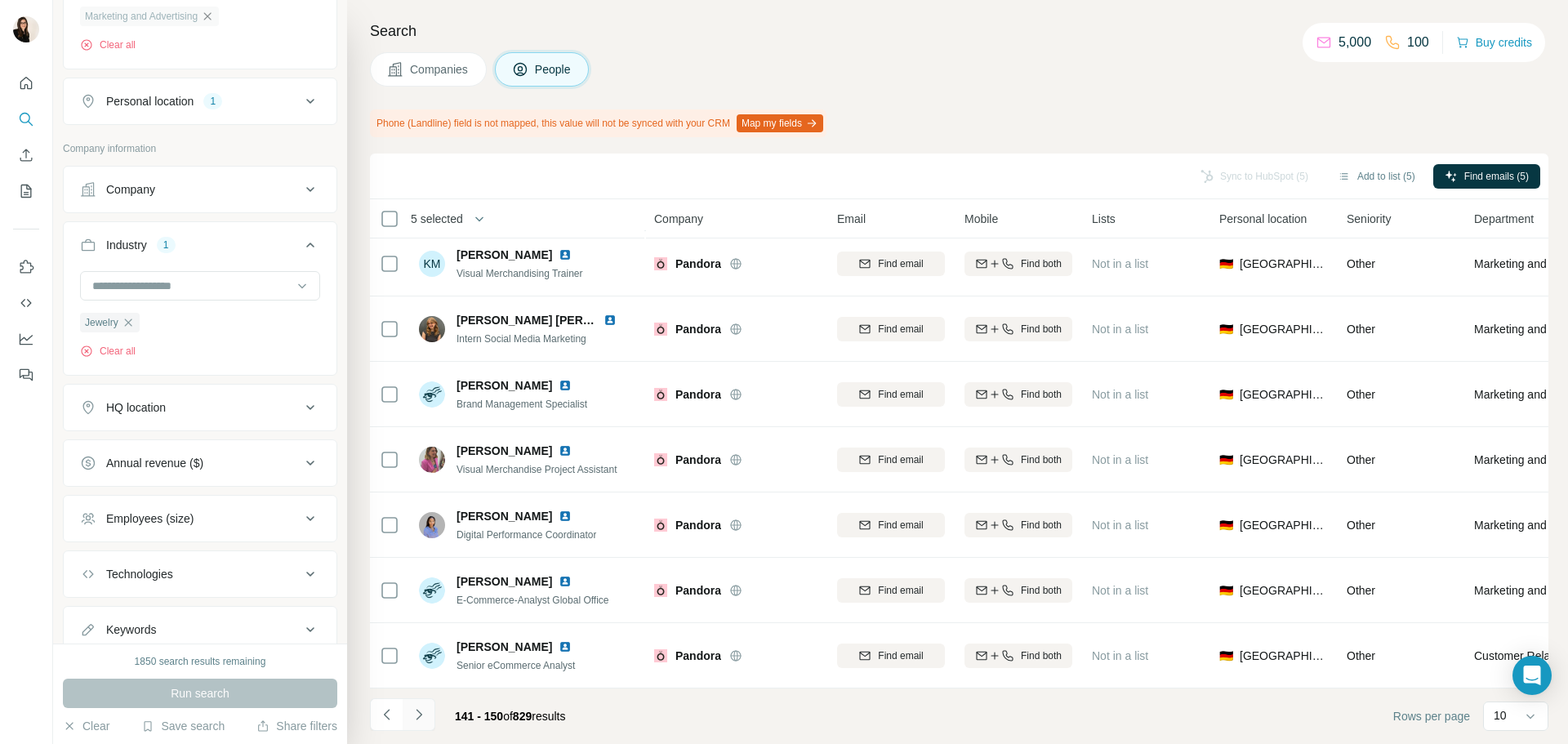
click at [423, 717] on icon "Navigate to next page" at bounding box center [419, 715] width 16 height 16
click at [432, 707] on button "Navigate to next page" at bounding box center [418, 715] width 33 height 33
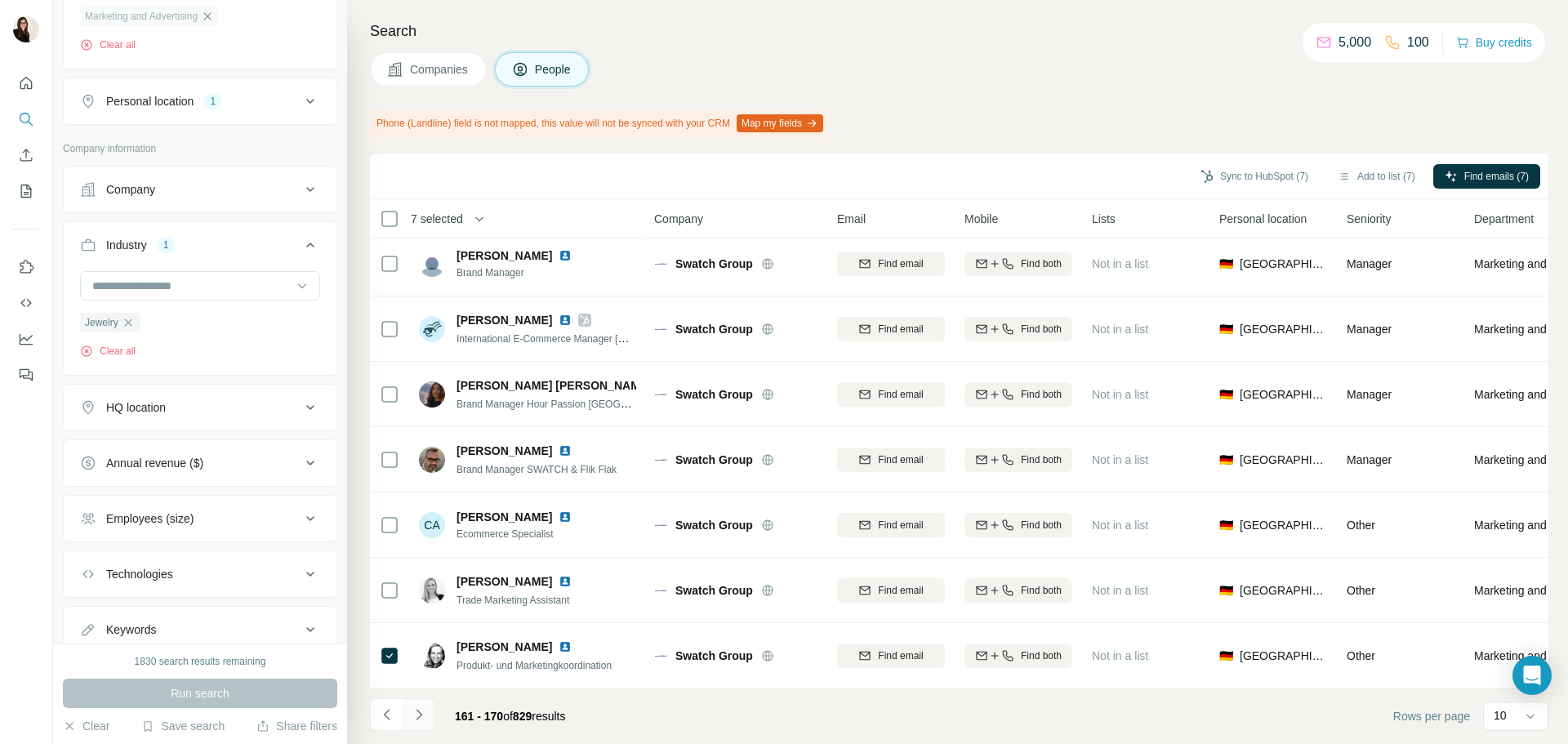
click at [420, 708] on icon "Navigate to next page" at bounding box center [419, 715] width 16 height 16
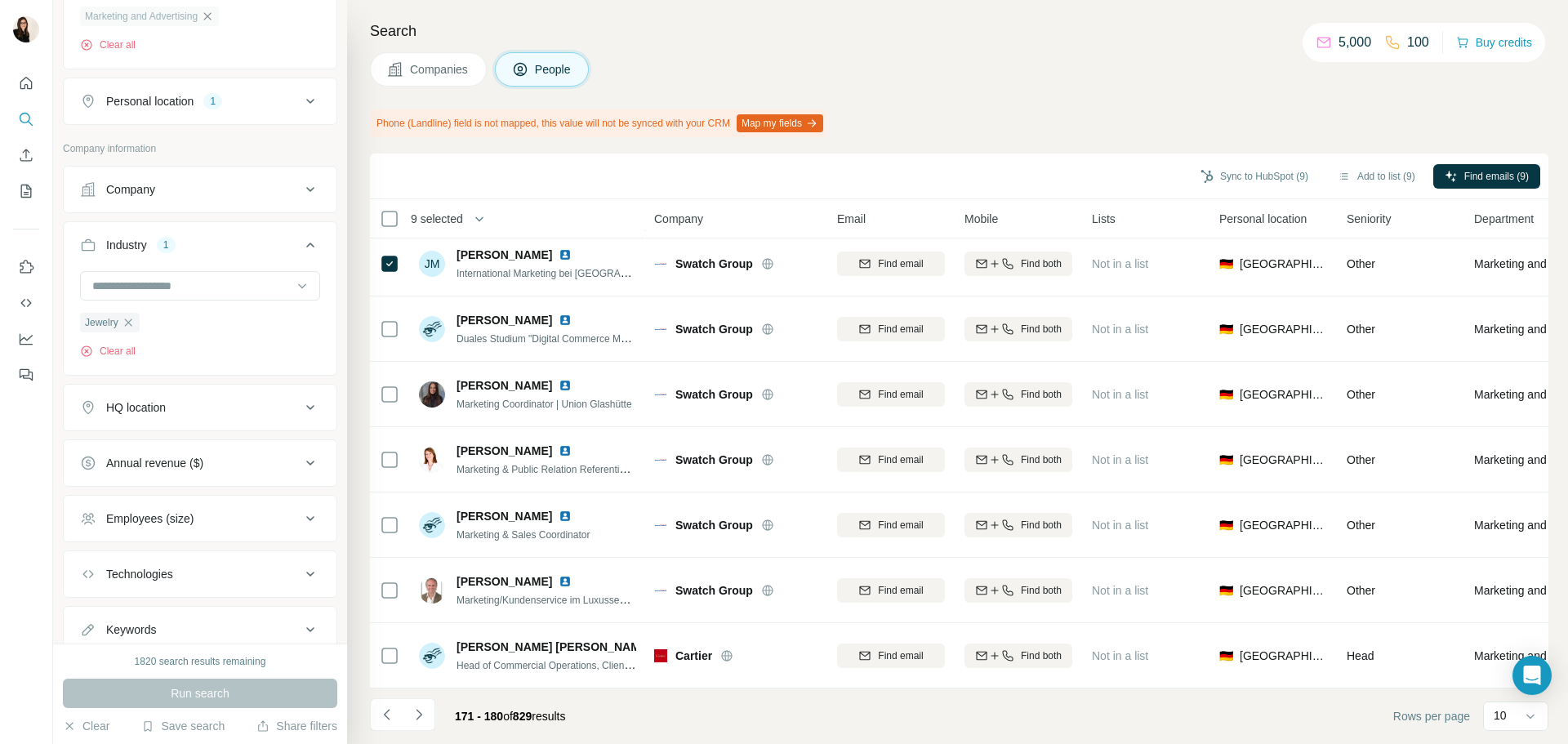
drag, startPoint x: 428, startPoint y: 714, endPoint x: 490, endPoint y: 683, distance: 69.3
click at [490, 683] on div "Sync to HubSpot (9) Add to list (9) Find emails (9) 9 selected People Company E…" at bounding box center [959, 449] width 1179 height 591
click at [428, 708] on button "Navigate to next page" at bounding box center [418, 715] width 33 height 33
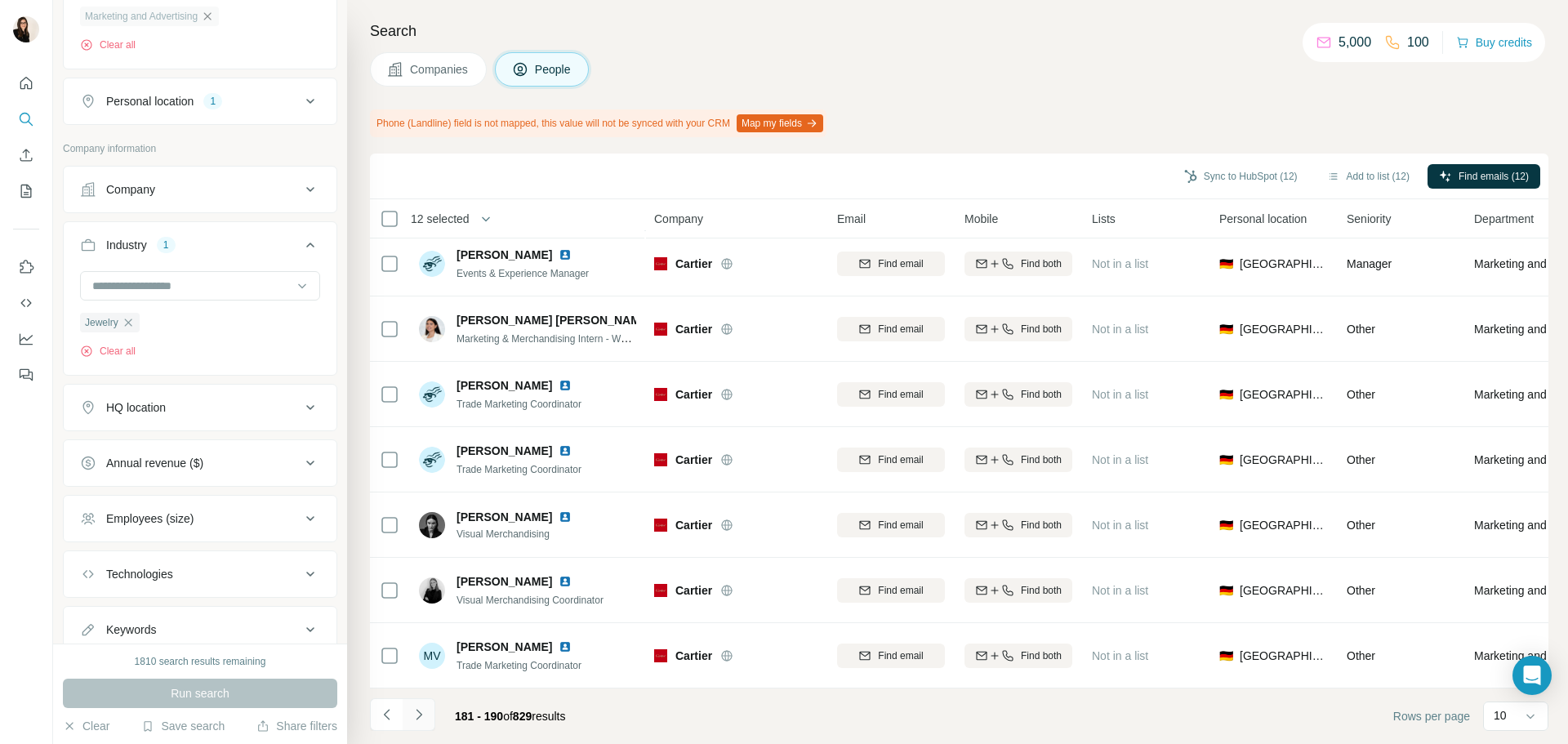
click at [428, 709] on button "Navigate to next page" at bounding box center [418, 715] width 33 height 33
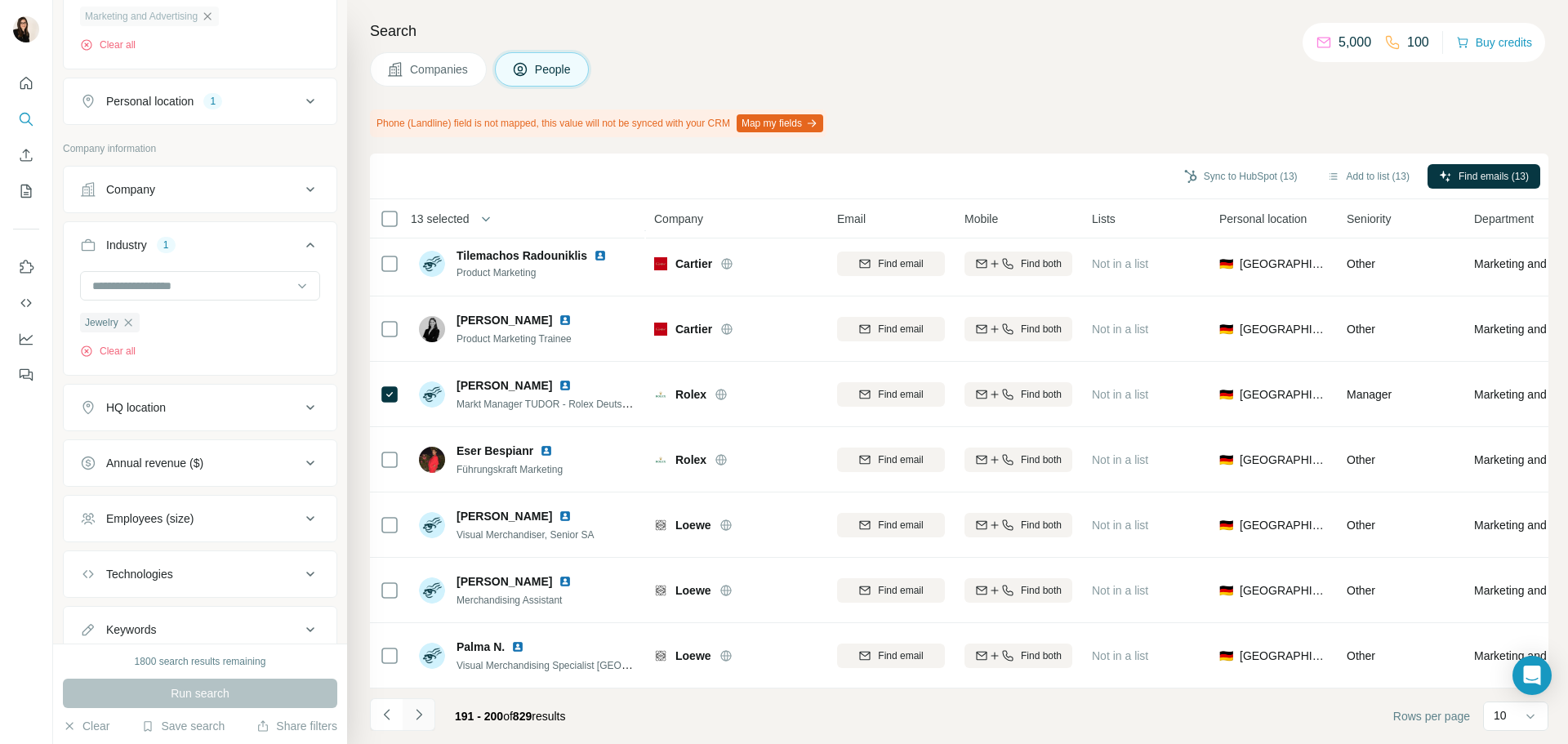
click at [432, 723] on button "Navigate to next page" at bounding box center [418, 715] width 33 height 33
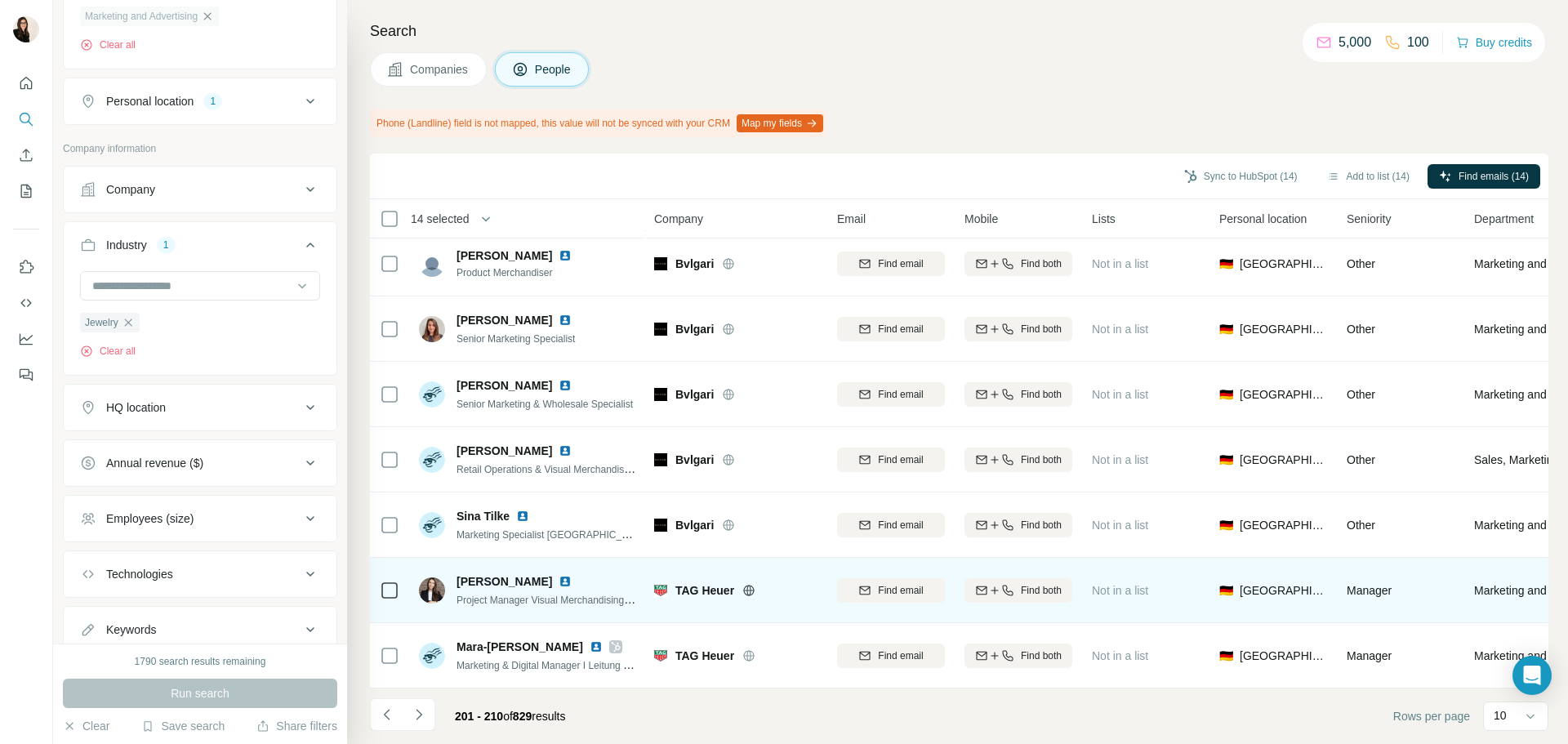
click at [750, 588] on icon at bounding box center [748, 590] width 13 height 13
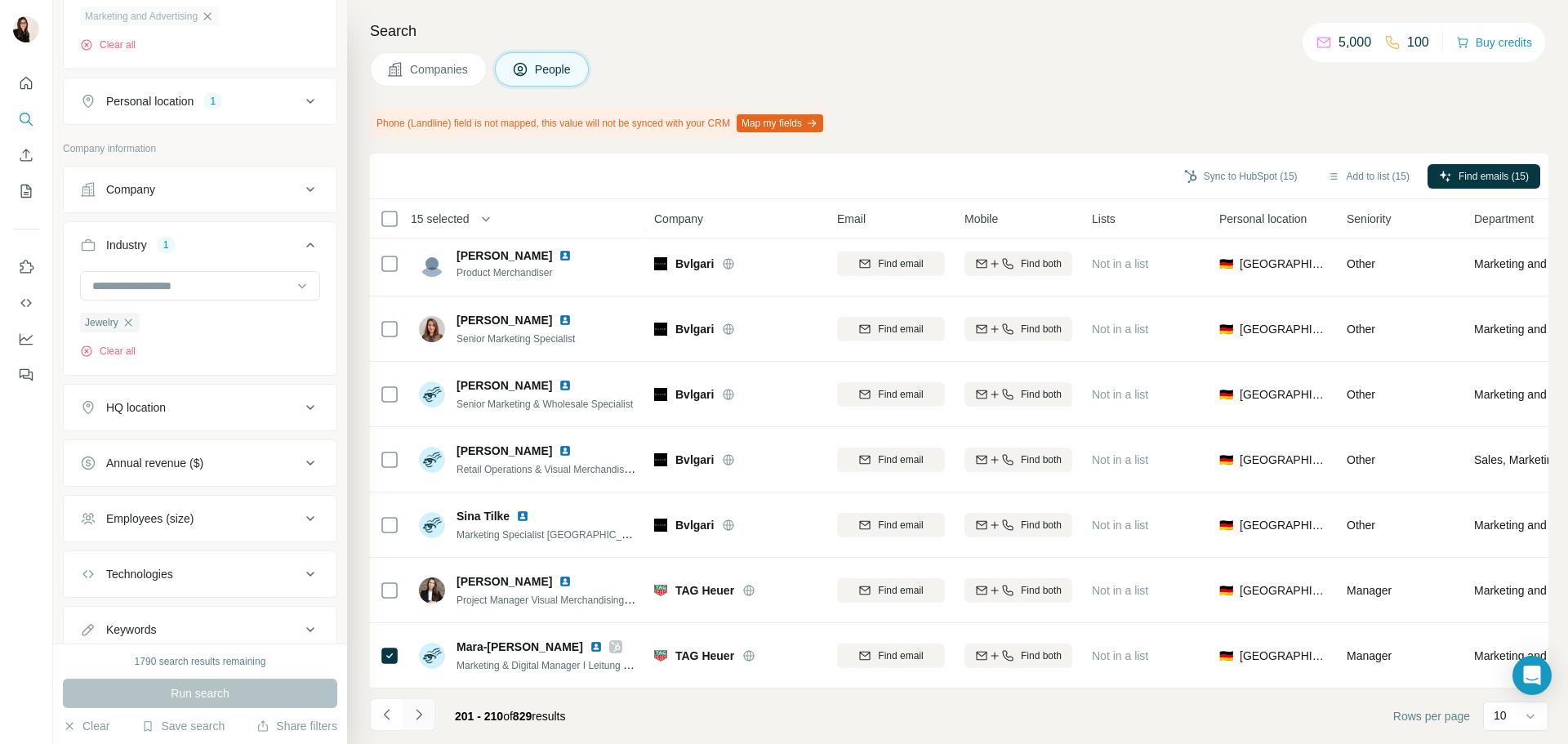
click at [420, 702] on button "Navigate to next page" at bounding box center [418, 715] width 33 height 33
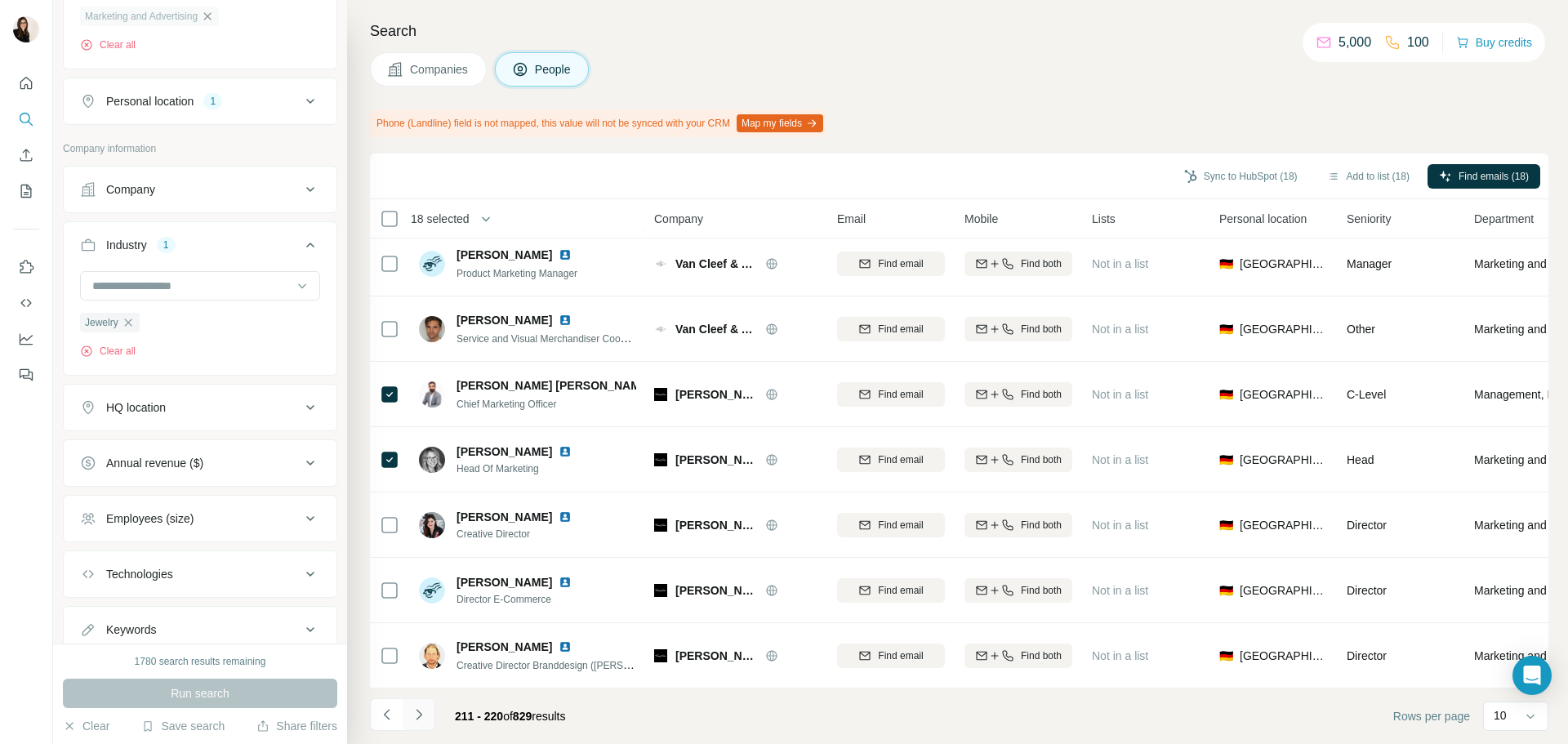
click at [431, 710] on button "Navigate to next page" at bounding box center [418, 715] width 33 height 33
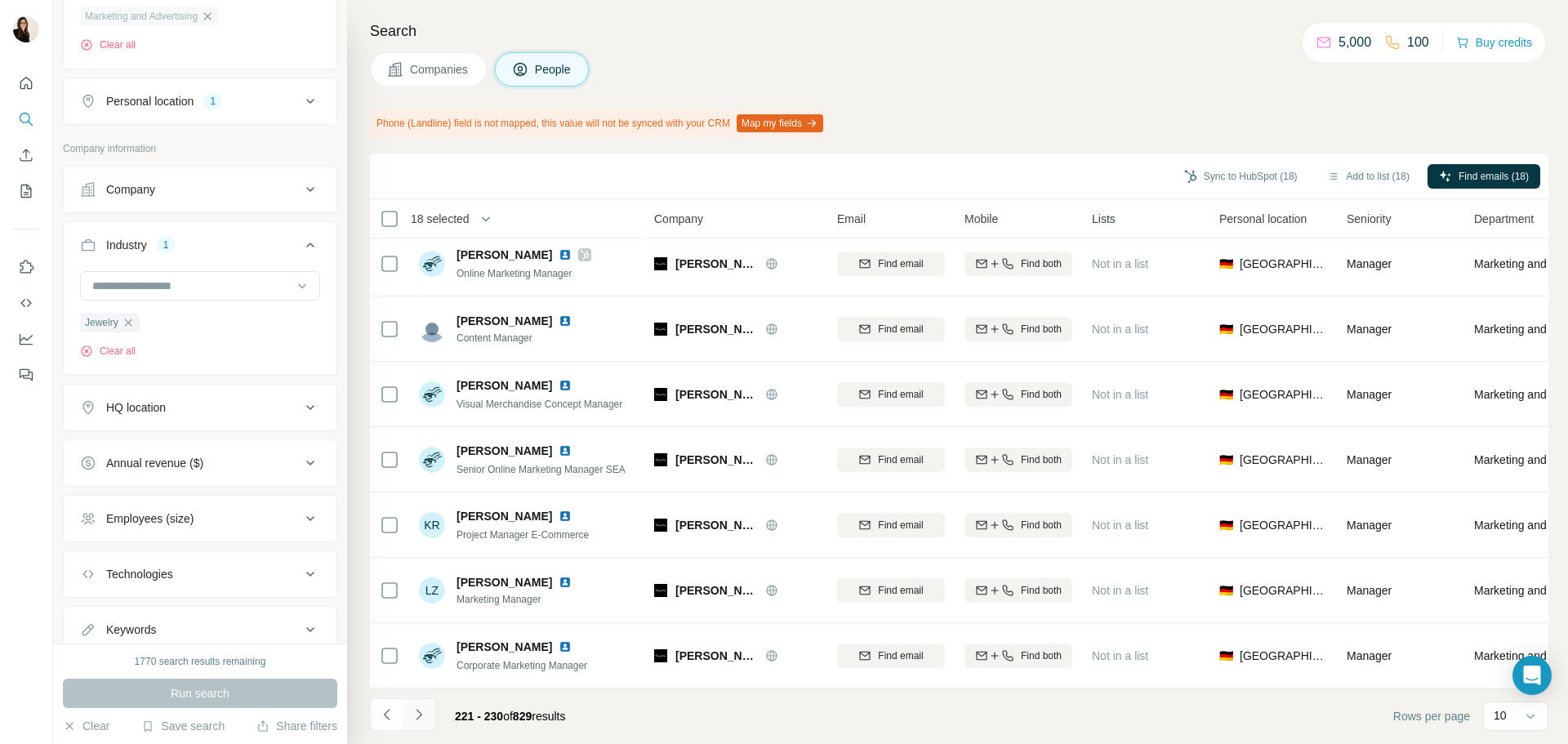
click at [434, 707] on button "Navigate to next page" at bounding box center [418, 715] width 33 height 33
click at [417, 710] on icon "Navigate to next page" at bounding box center [418, 715] width 5 height 11
click at [418, 728] on button "Navigate to next page" at bounding box center [418, 715] width 33 height 33
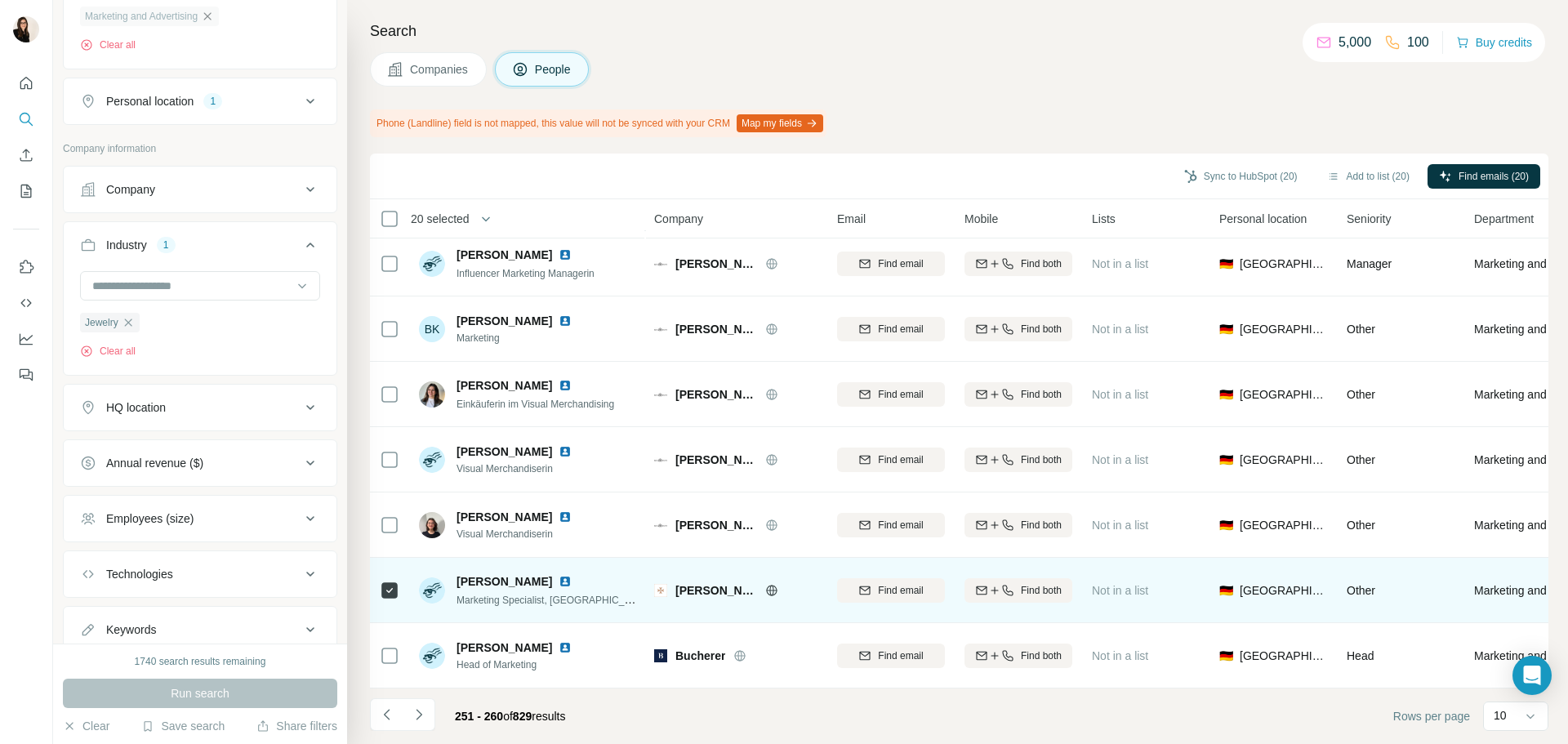
click at [771, 584] on icon at bounding box center [771, 590] width 13 height 13
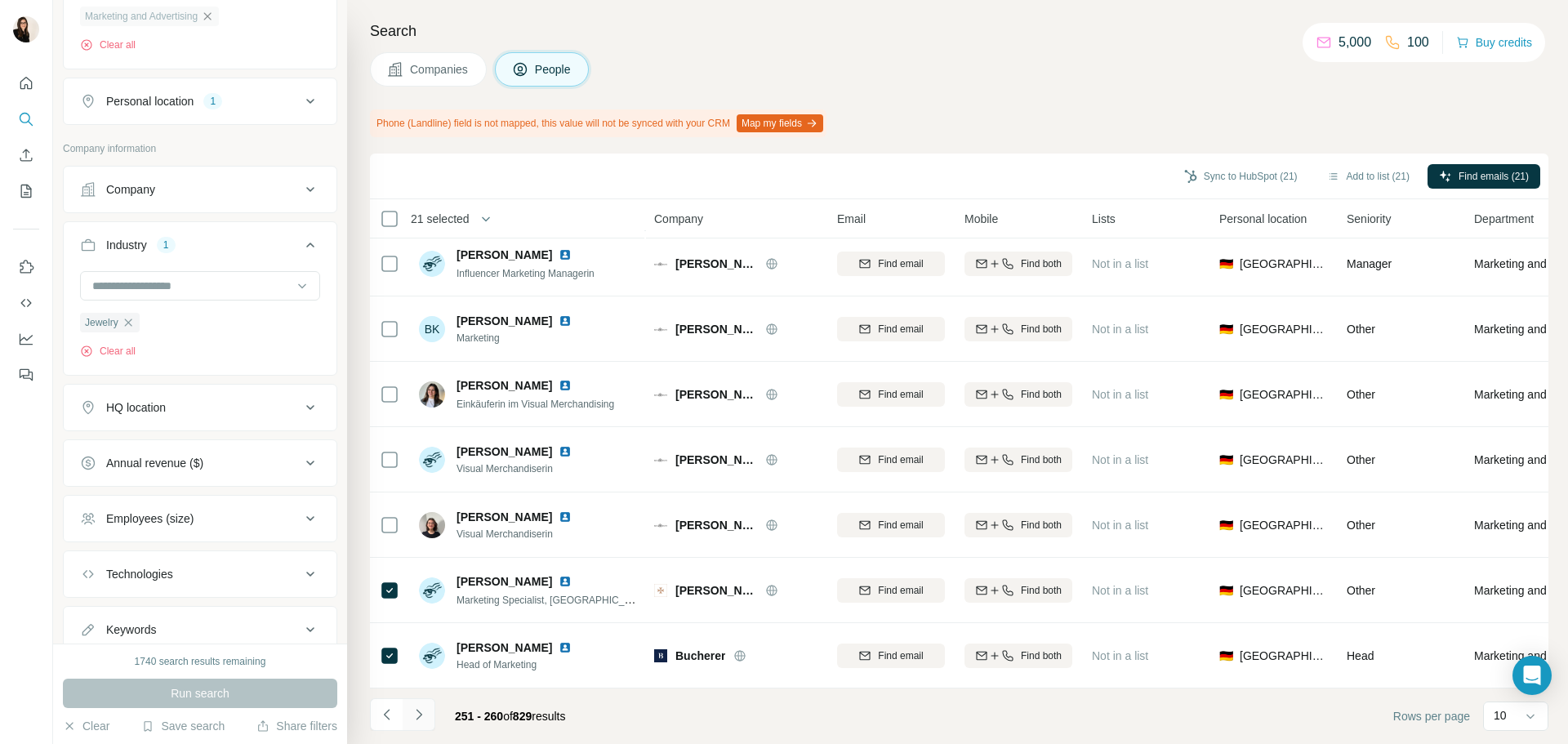
click at [421, 720] on icon "Navigate to next page" at bounding box center [419, 715] width 16 height 16
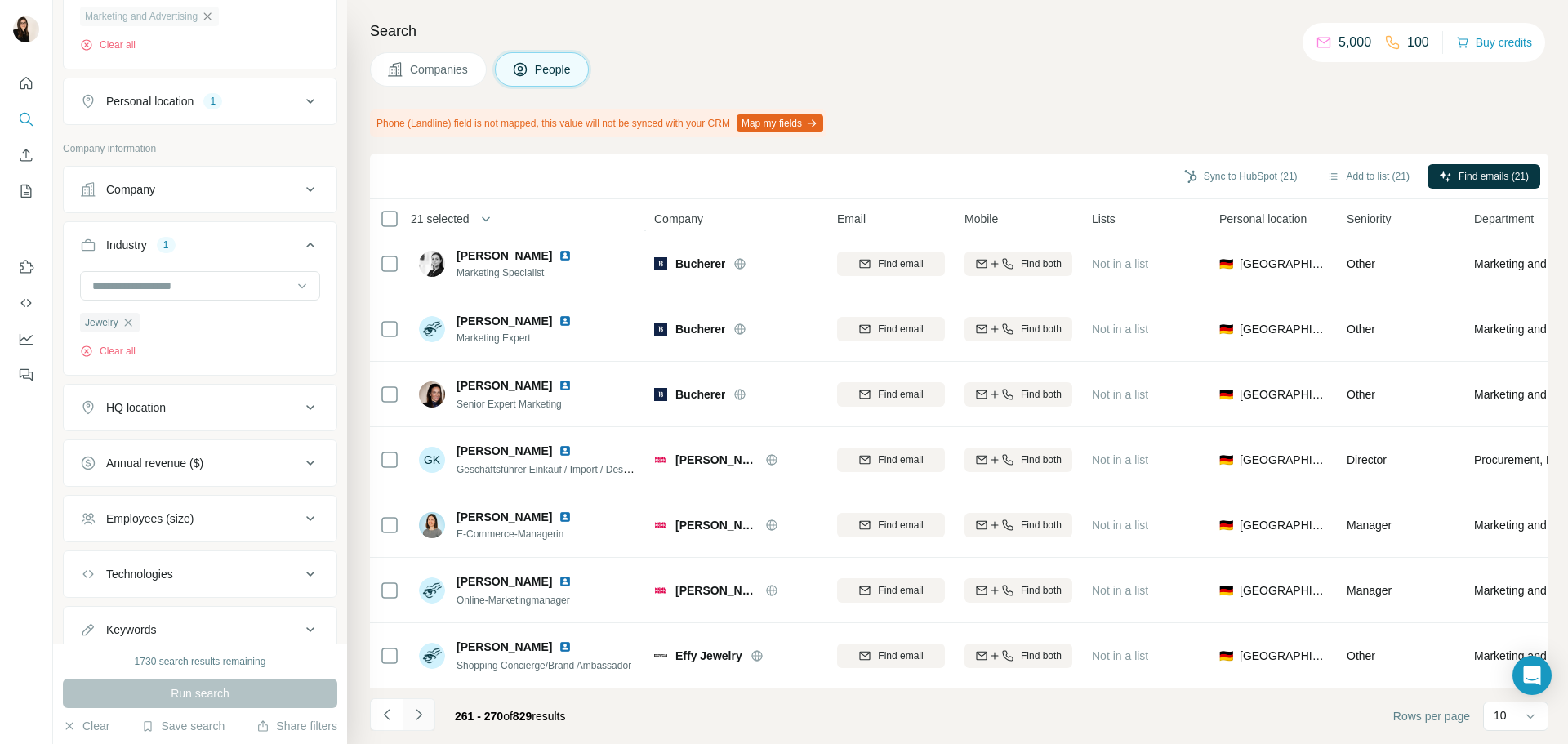
click at [431, 712] on button "Navigate to next page" at bounding box center [418, 715] width 33 height 33
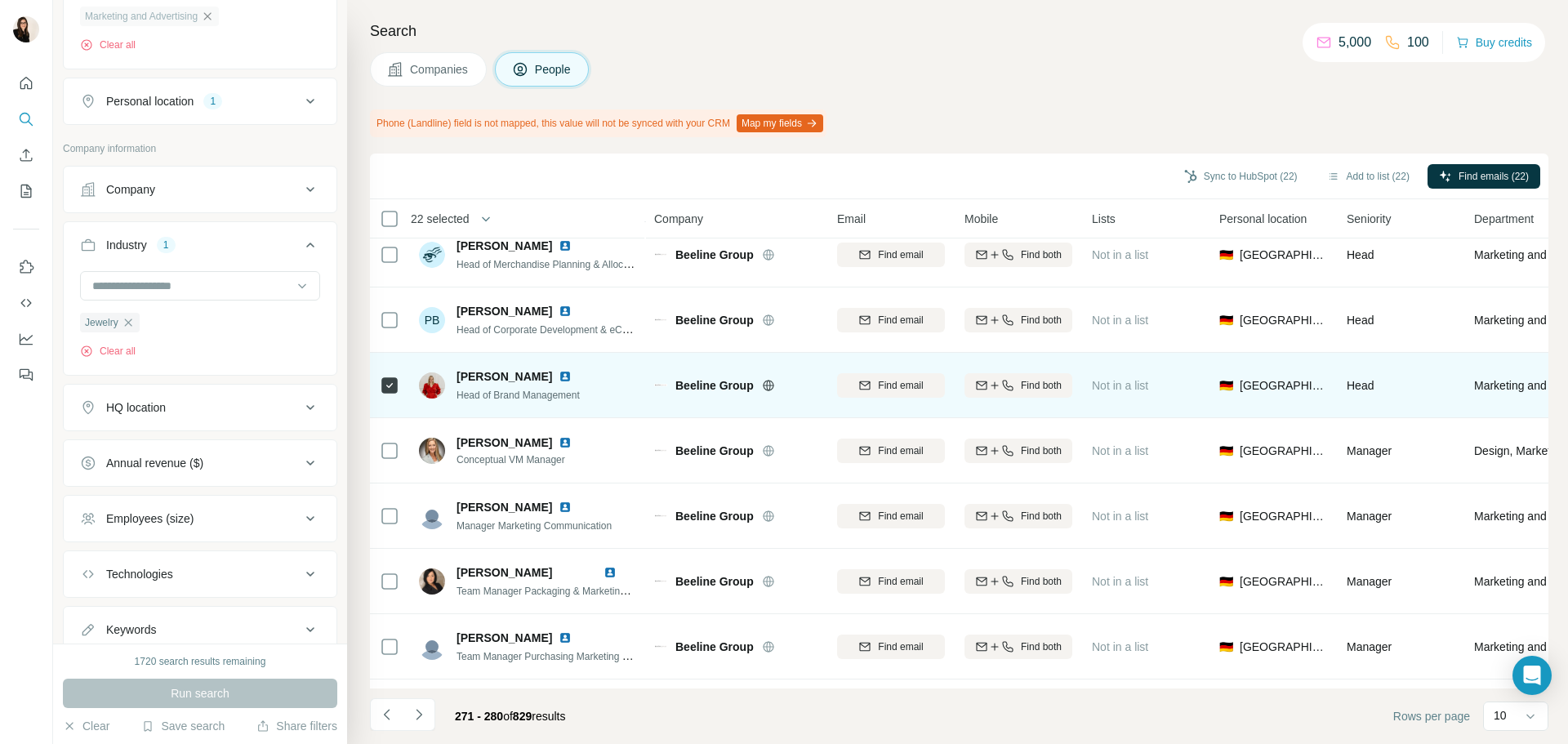
scroll to position [164, 0]
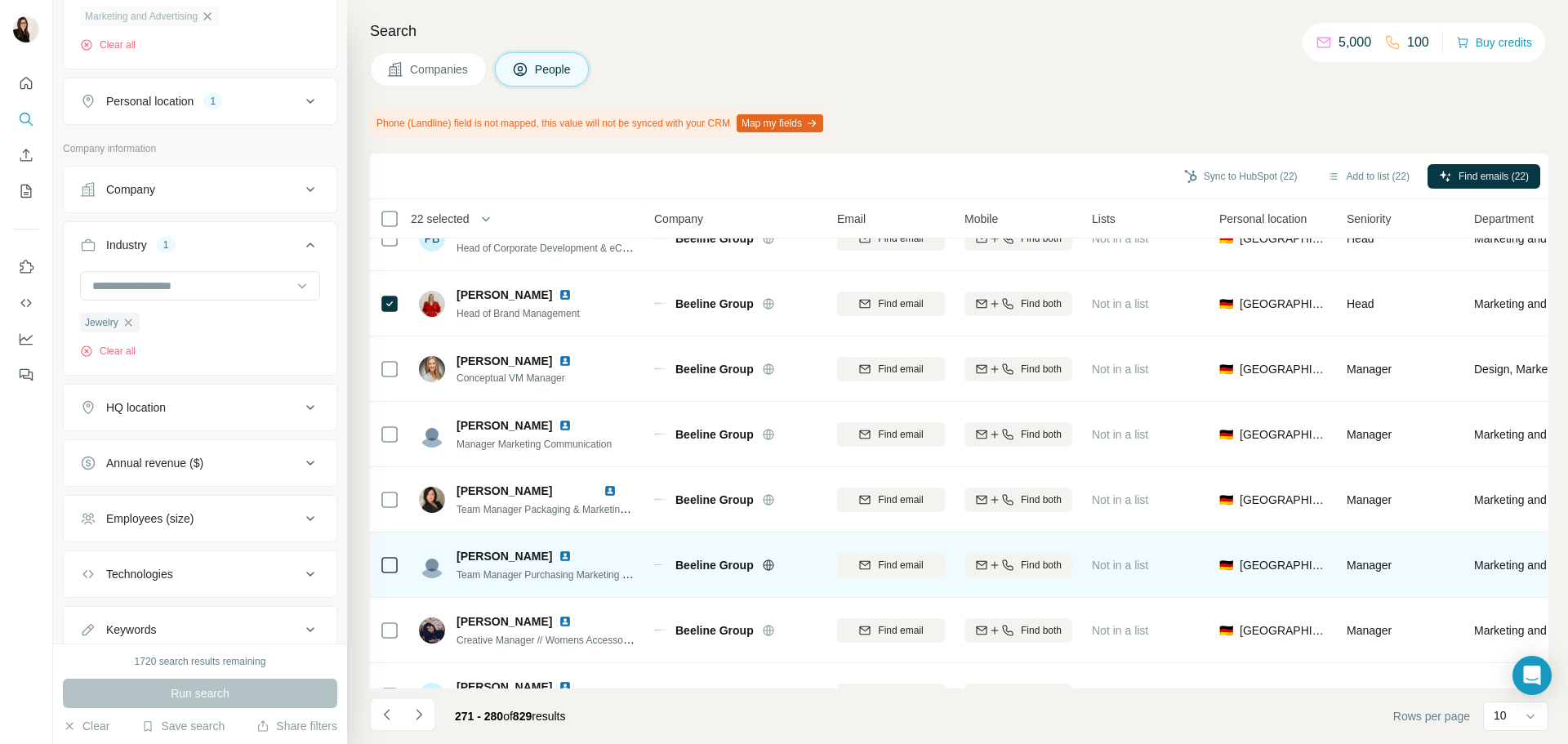
click at [761, 564] on div "Beeline Group" at bounding box center [746, 565] width 142 height 16
click at [765, 565] on icon at bounding box center [769, 564] width 11 height 1
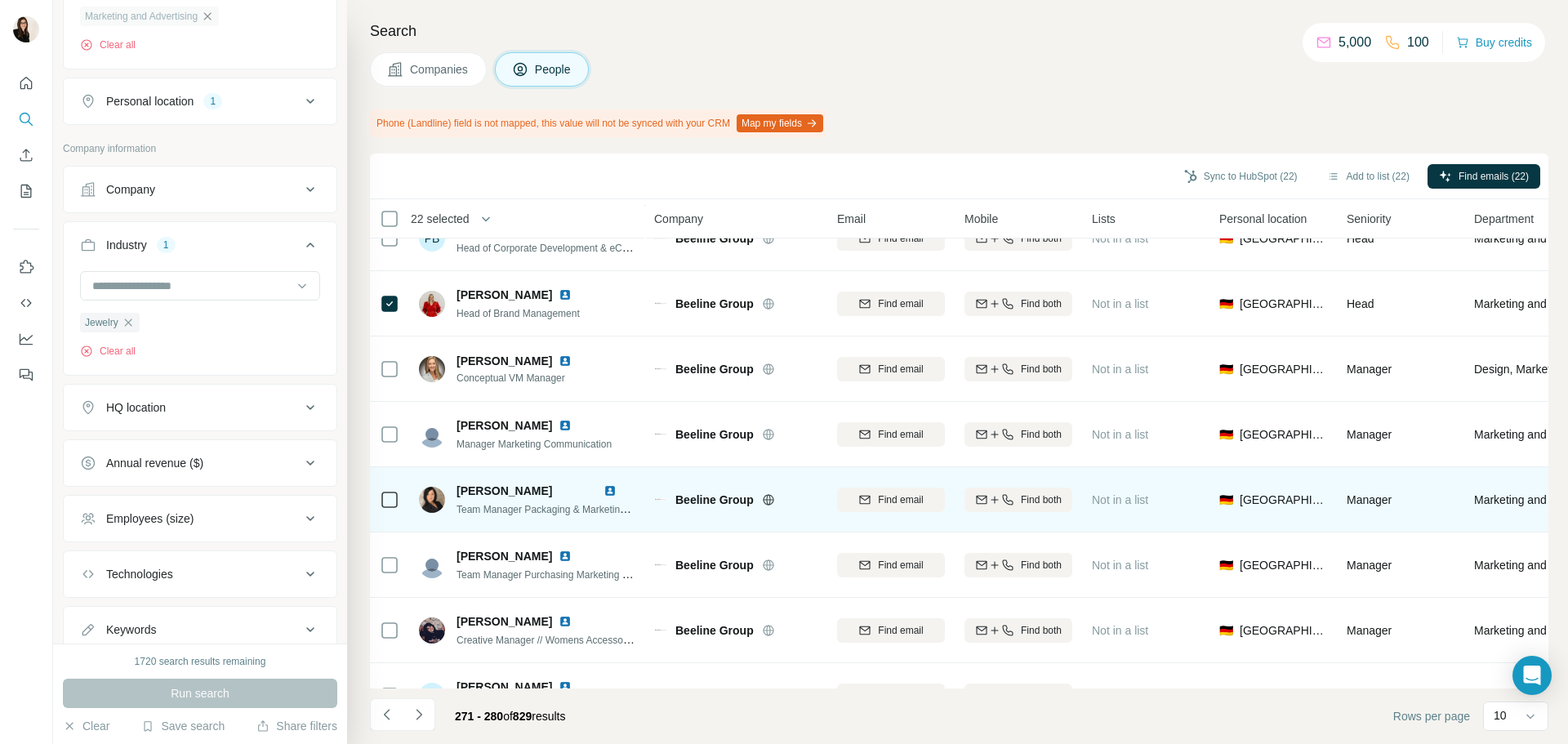
scroll to position [211, 0]
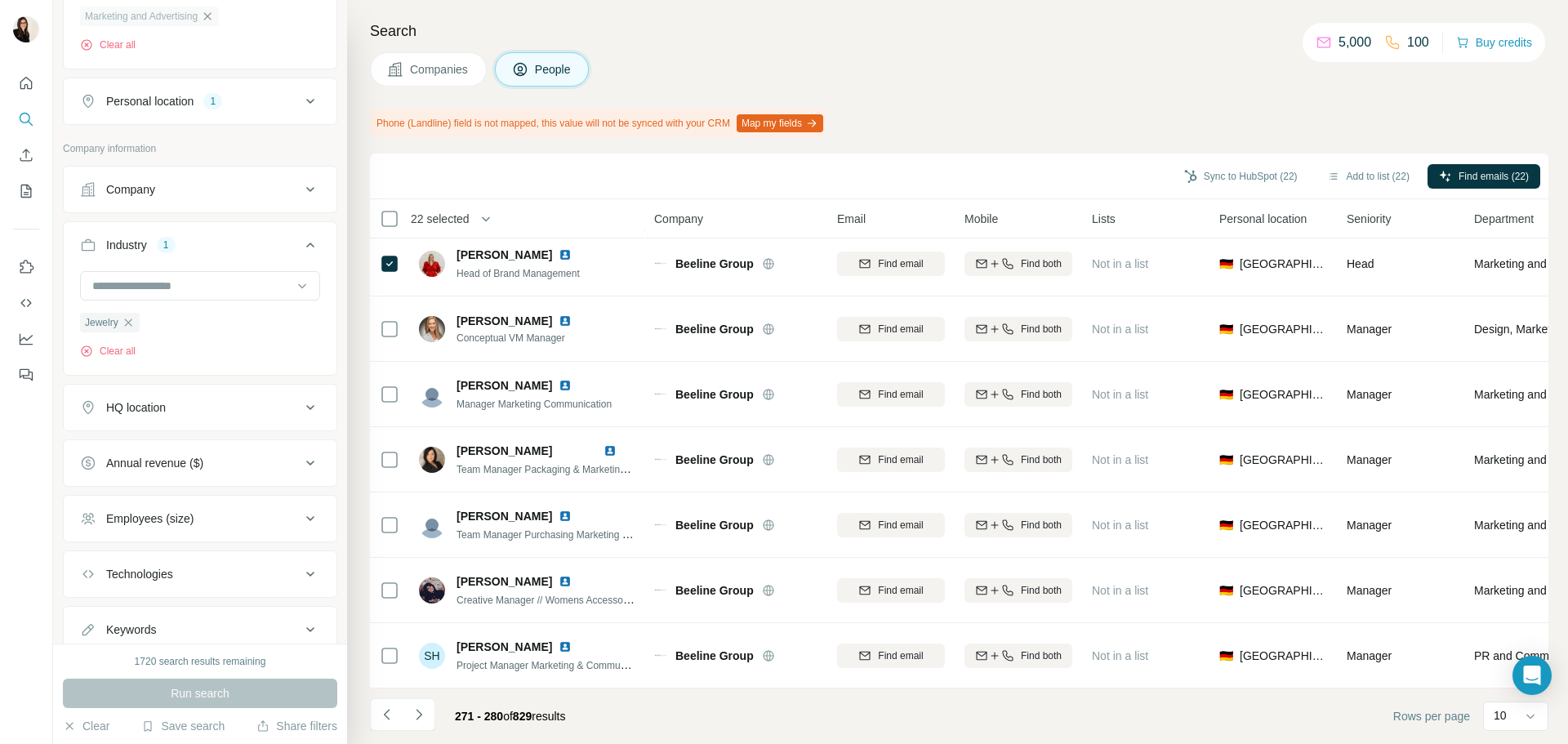
click at [418, 724] on button "Navigate to next page" at bounding box center [418, 715] width 33 height 33
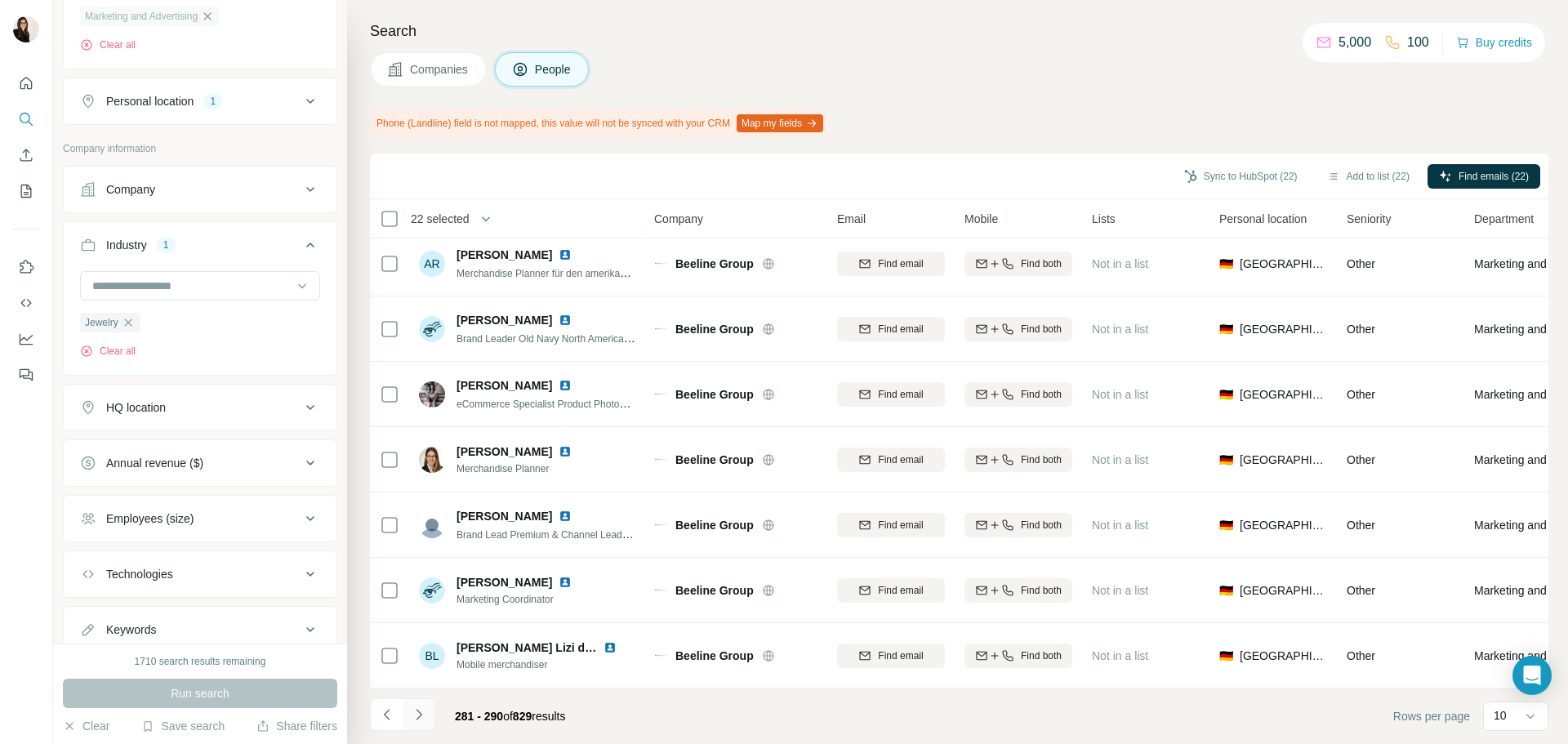
click at [427, 717] on button "Navigate to next page" at bounding box center [418, 715] width 33 height 33
click at [416, 716] on icon "Navigate to next page" at bounding box center [419, 715] width 16 height 16
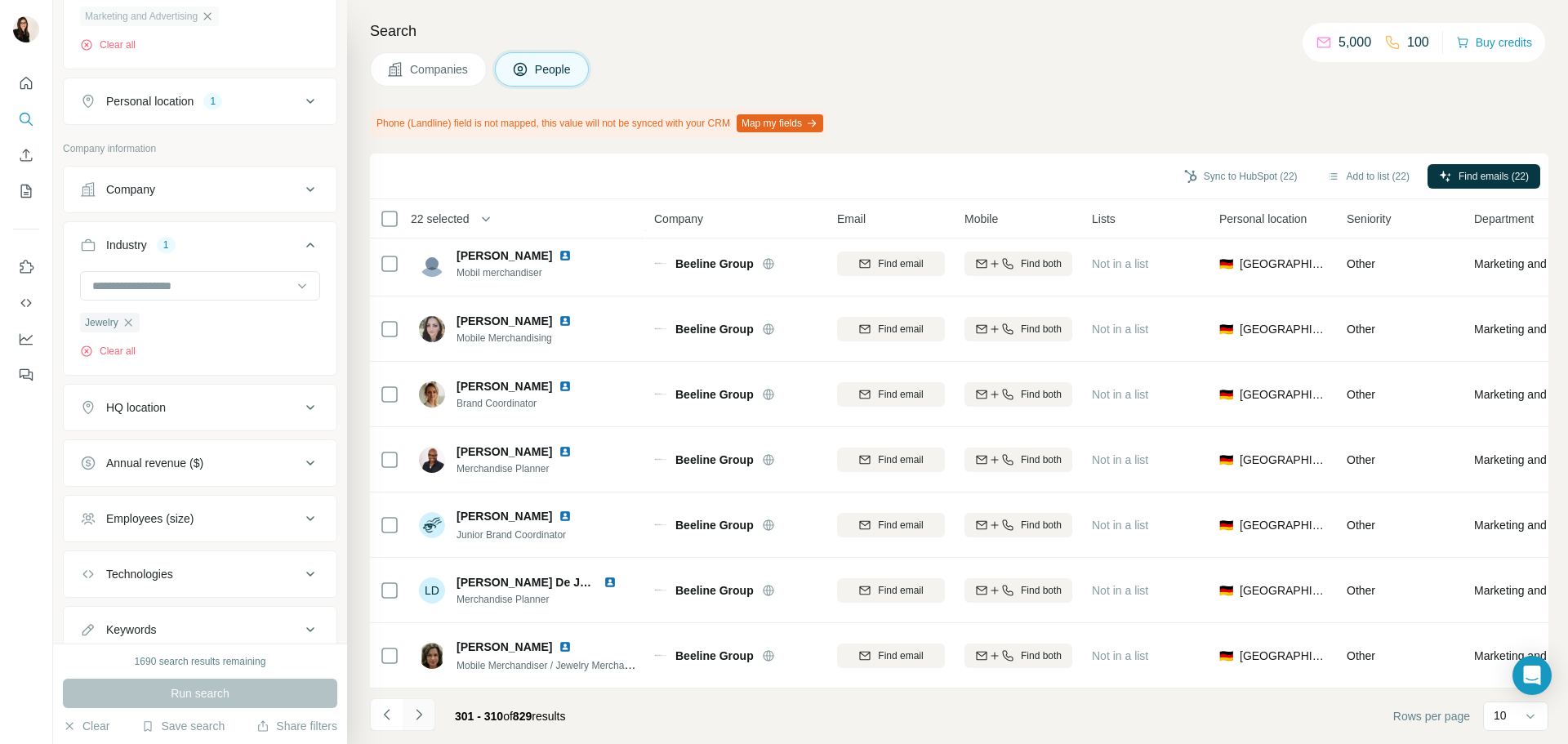
click at [423, 714] on icon "Navigate to next page" at bounding box center [419, 715] width 16 height 16
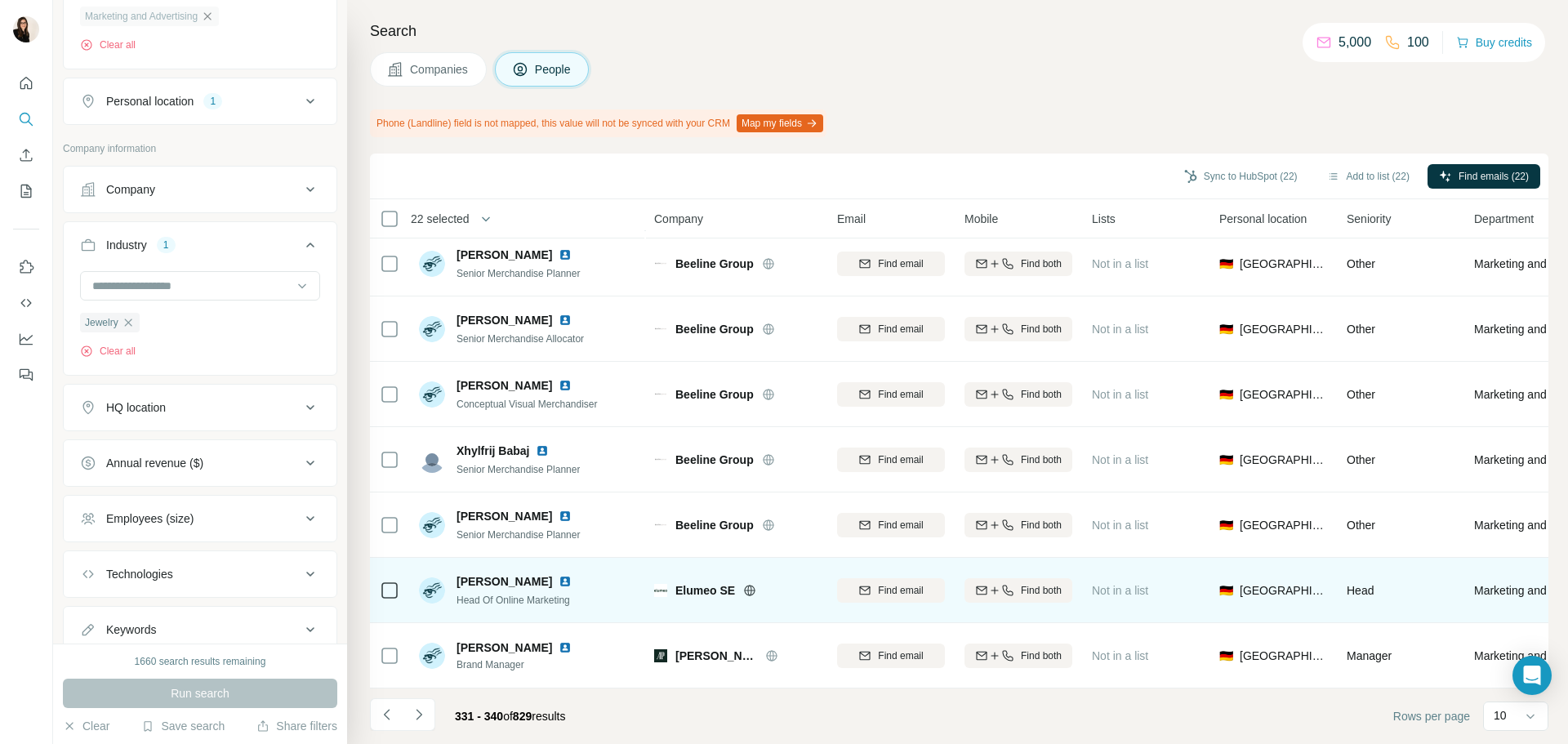
click at [750, 585] on icon at bounding box center [750, 590] width 11 height 11
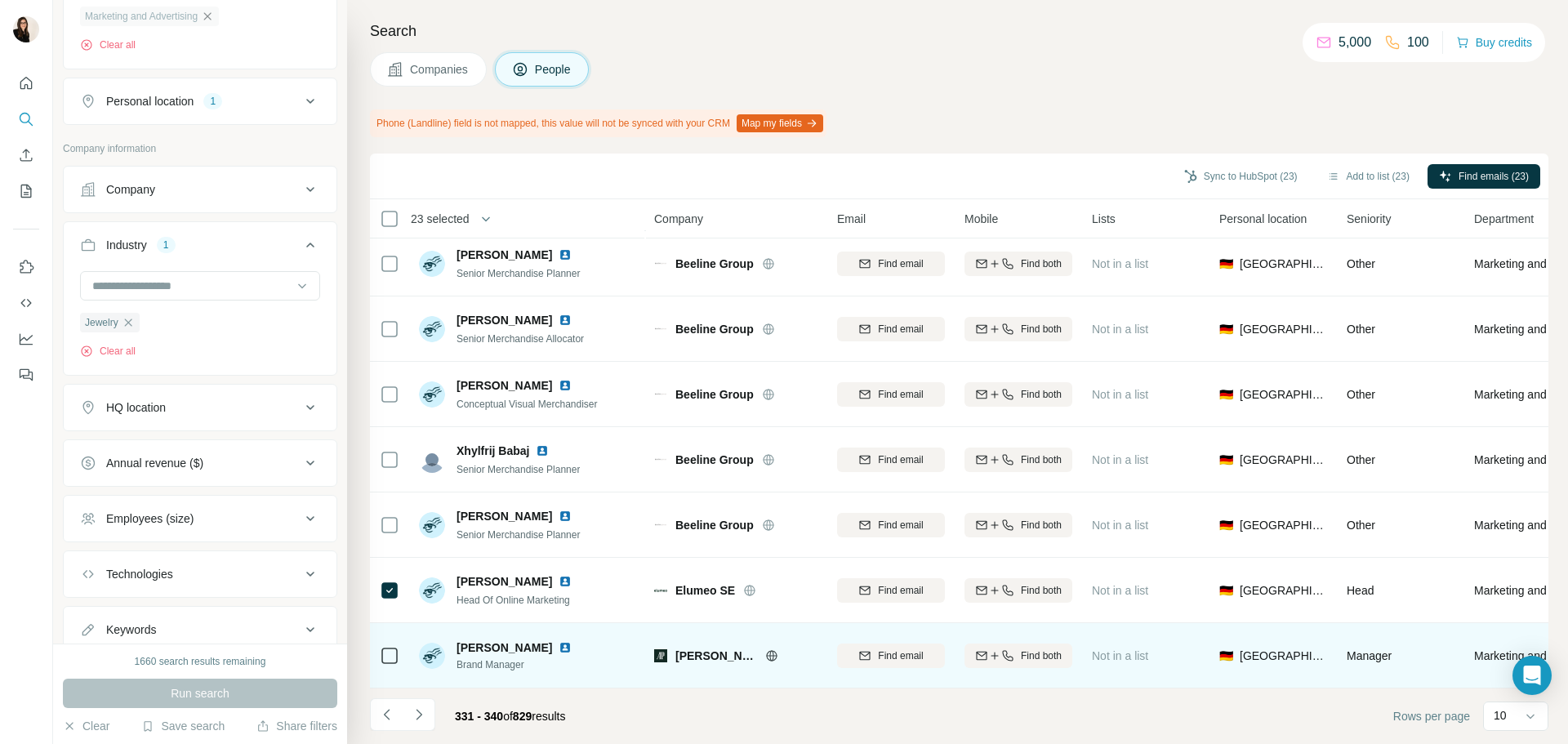
click at [400, 648] on td at bounding box center [389, 656] width 39 height 65
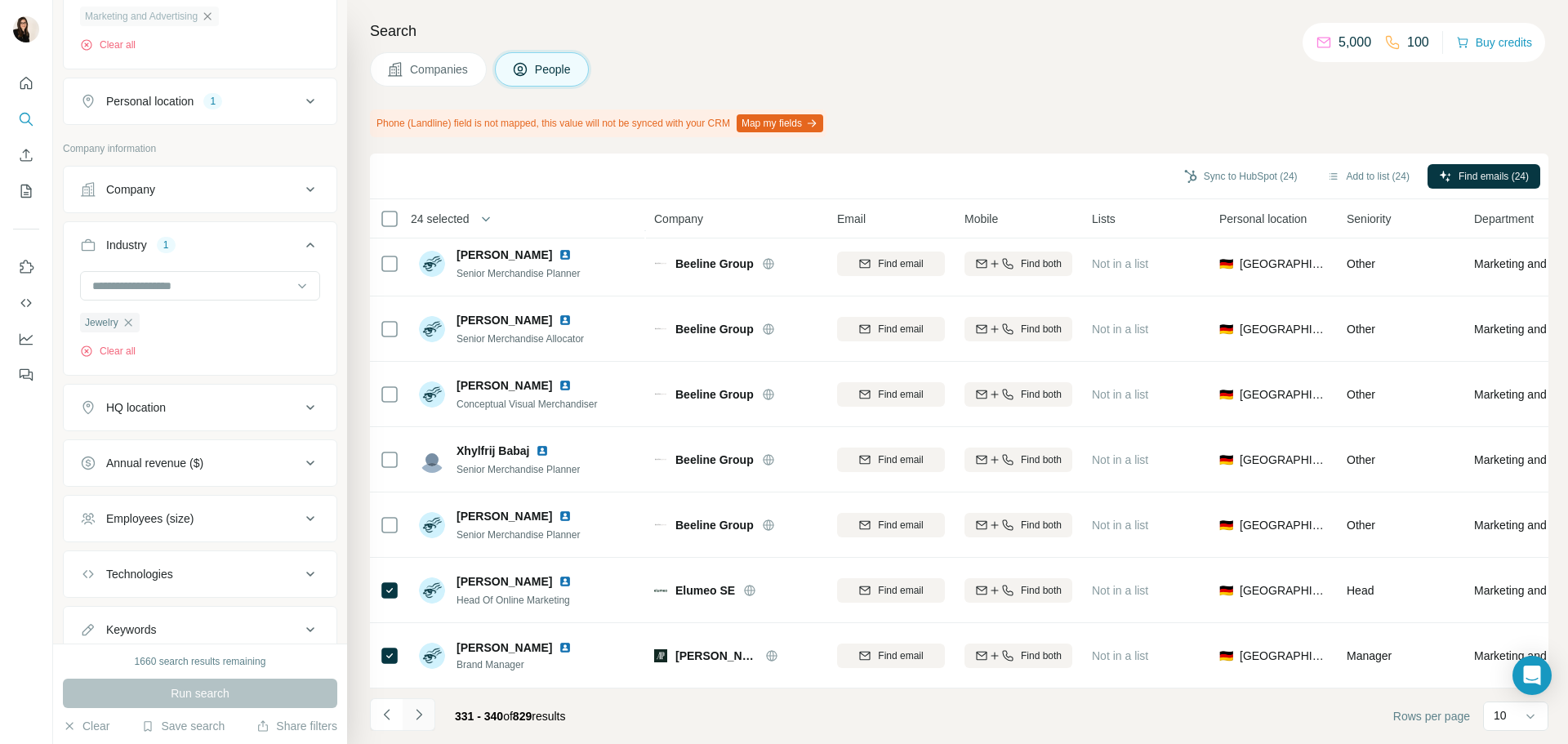
click at [416, 721] on icon "Navigate to next page" at bounding box center [419, 715] width 16 height 16
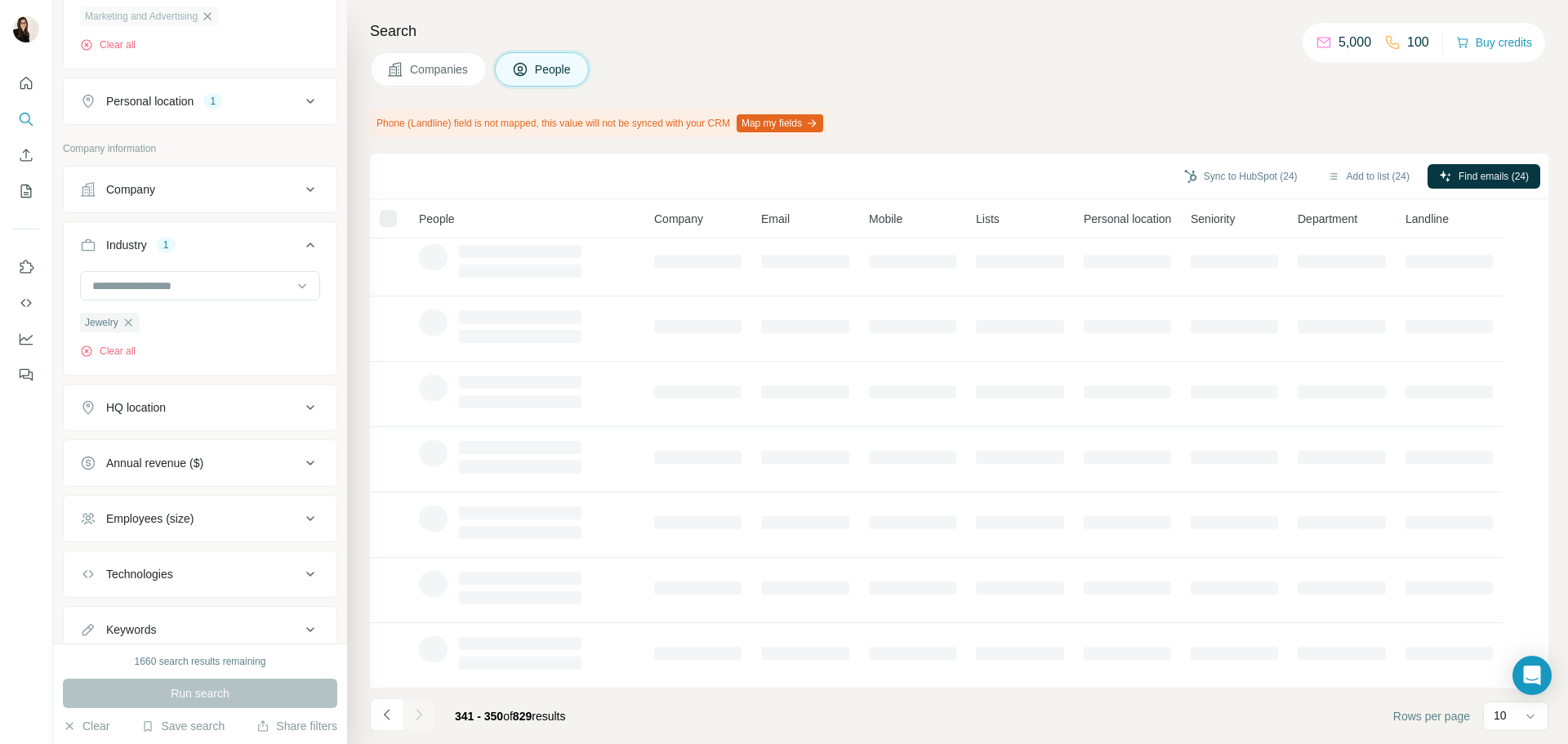
scroll to position [0, 0]
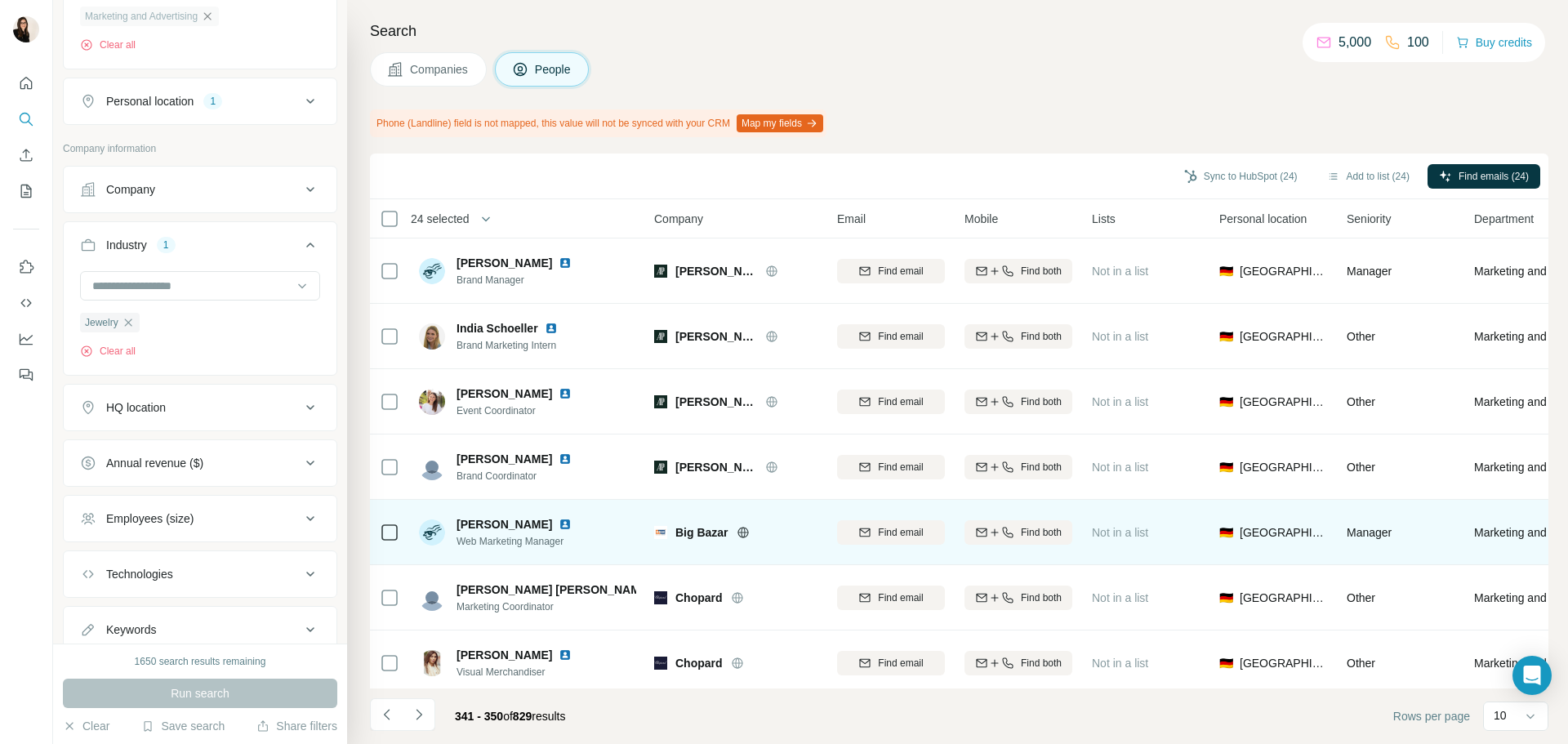
click at [746, 531] on icon at bounding box center [743, 533] width 13 height 13
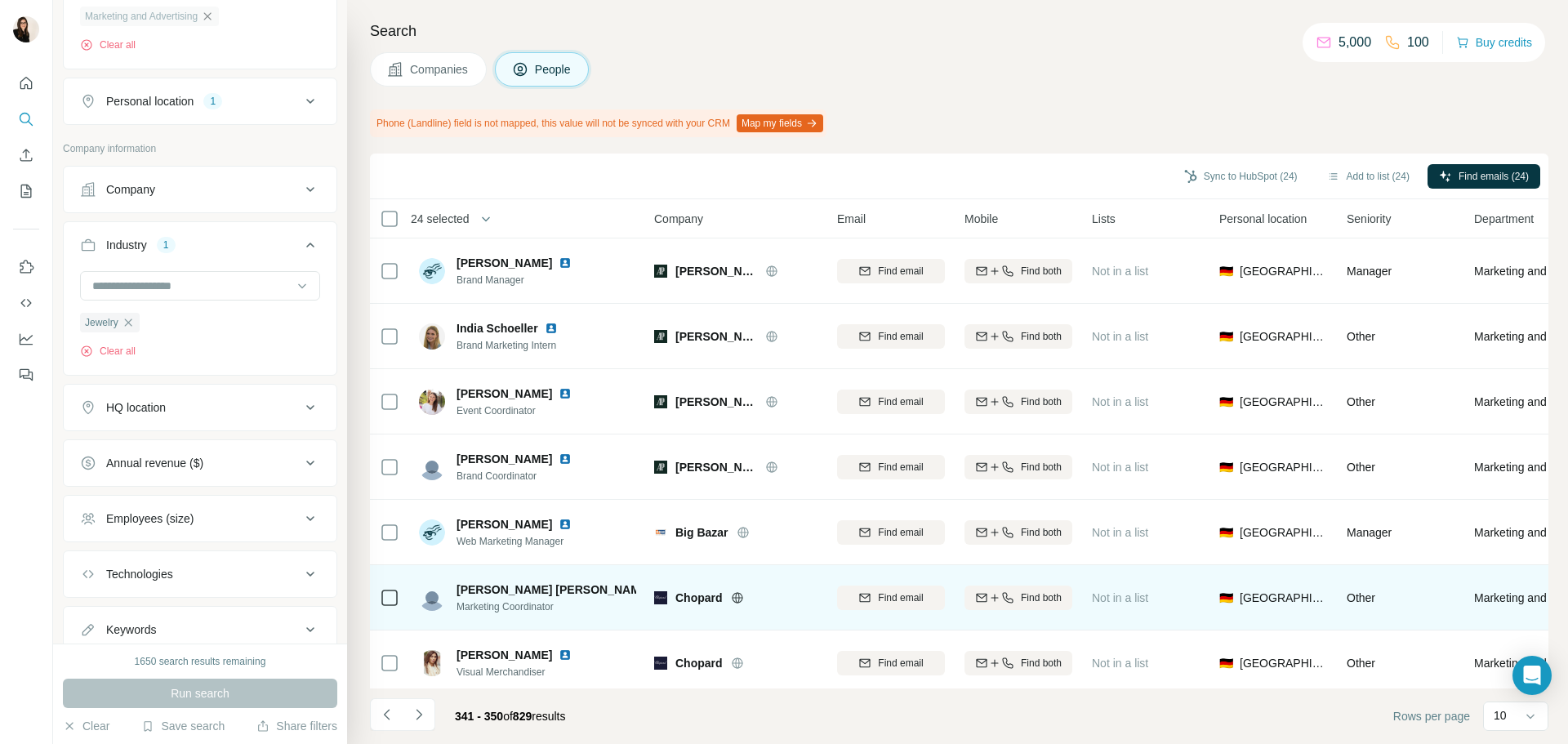
click at [739, 597] on icon at bounding box center [737, 598] width 4 height 11
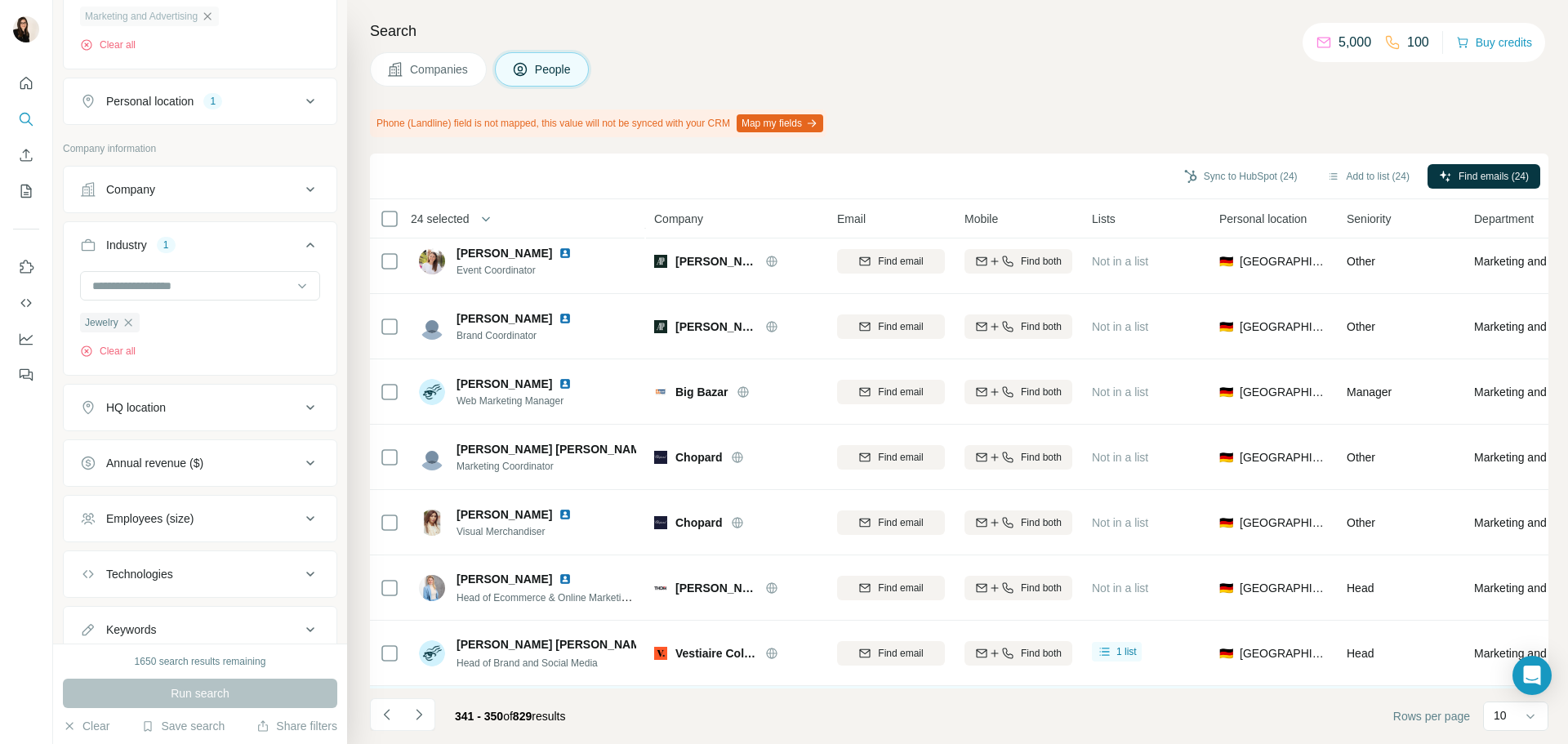
scroll to position [211, 0]
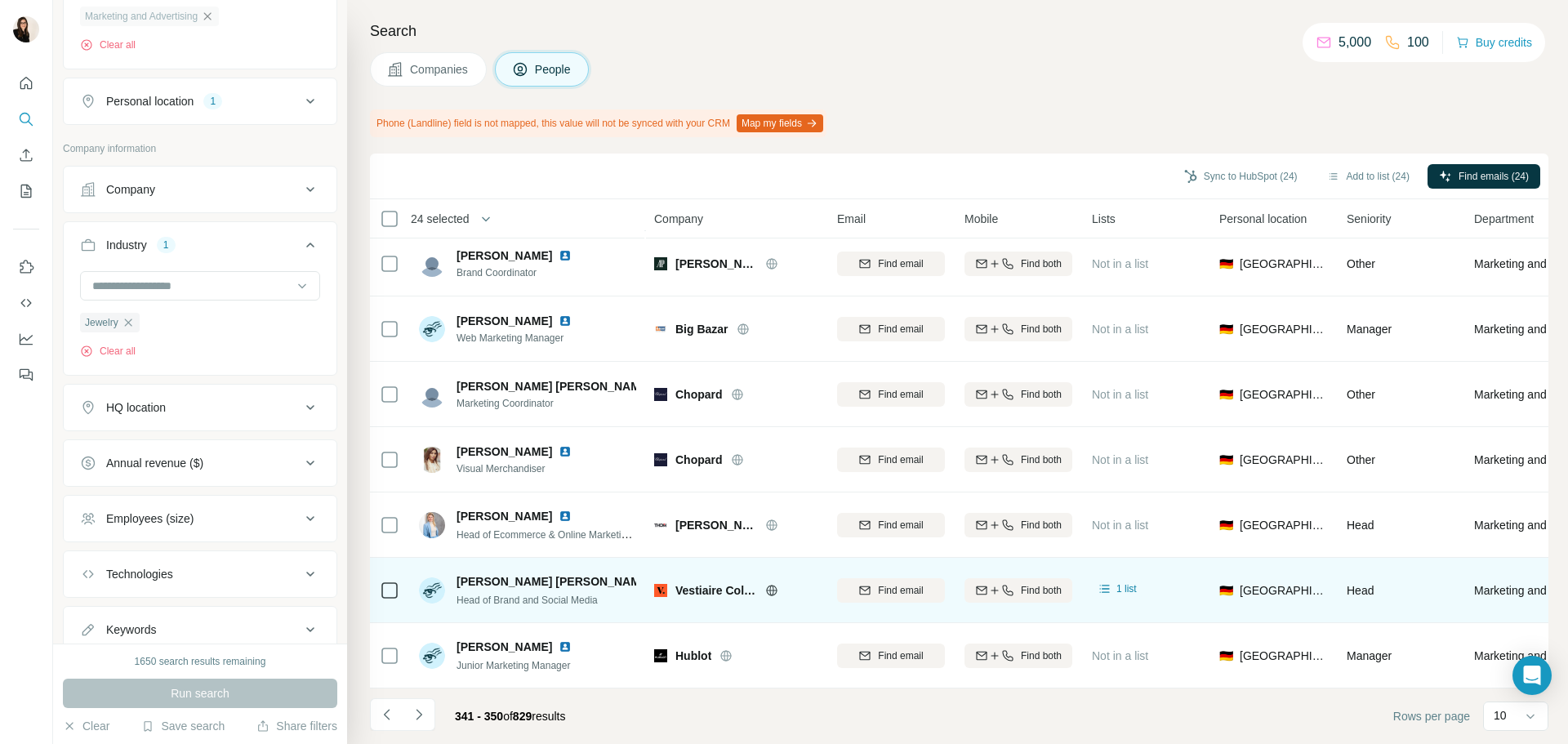
click at [391, 591] on icon at bounding box center [389, 591] width 19 height 19
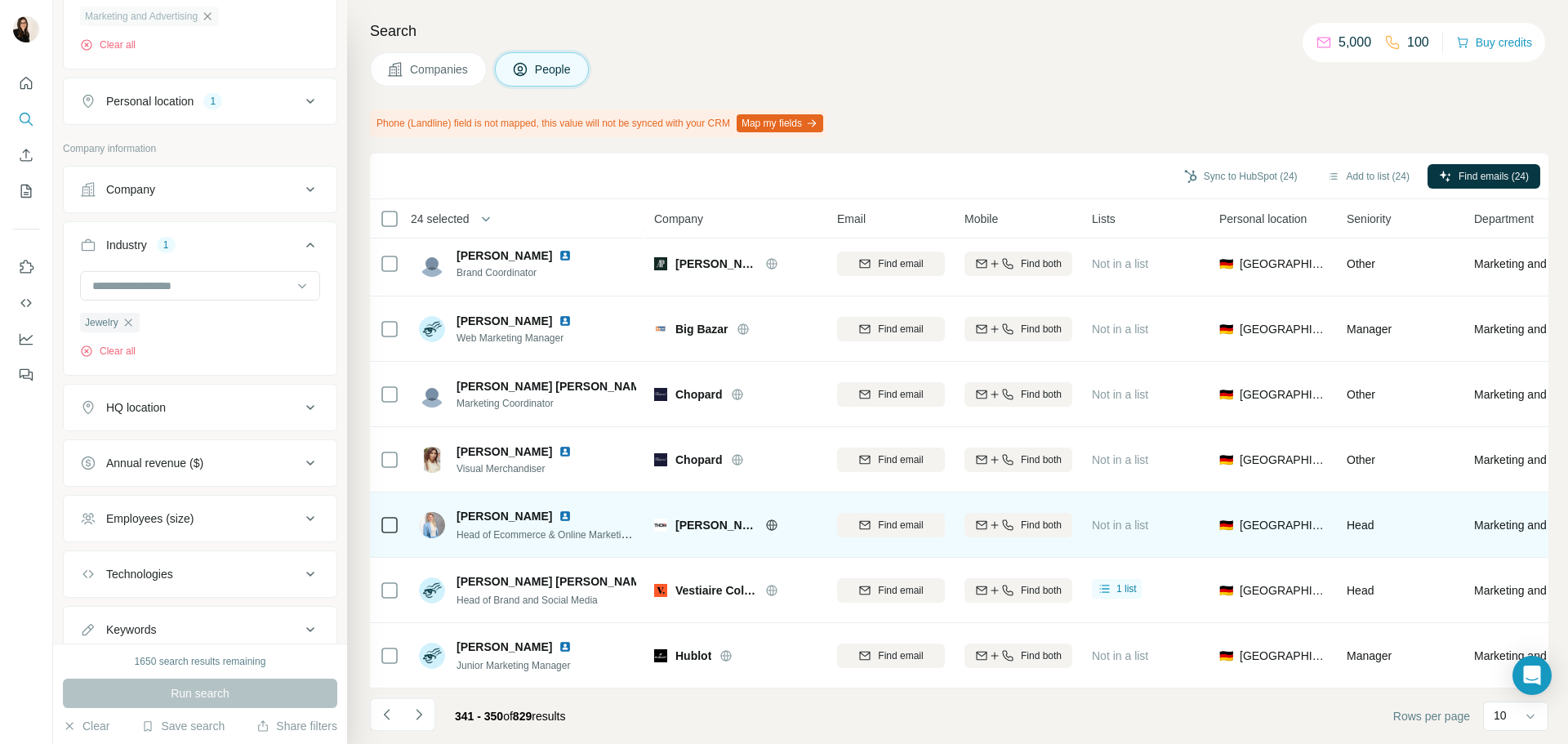
click at [766, 525] on icon at bounding box center [771, 525] width 11 height 1
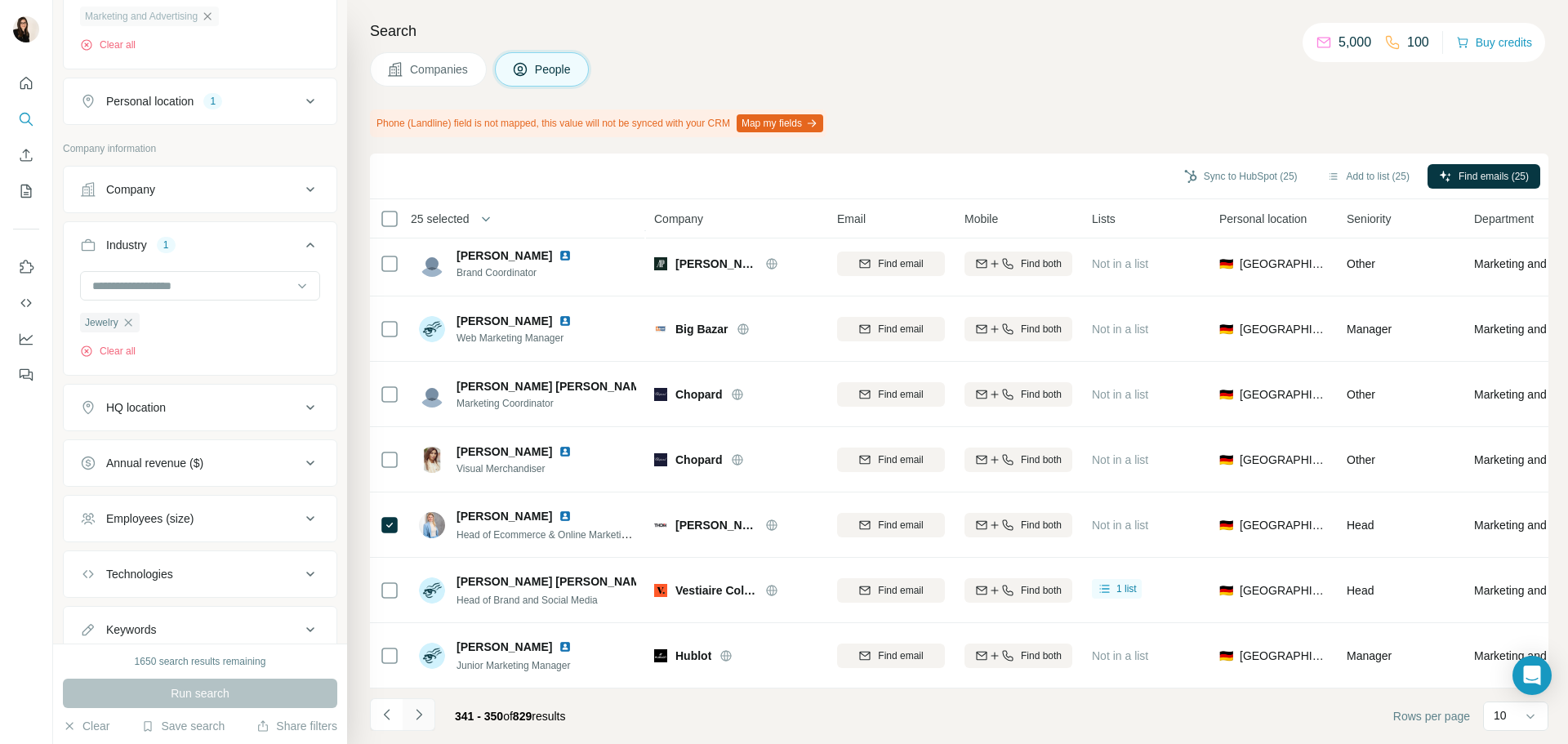
click at [422, 721] on icon "Navigate to next page" at bounding box center [419, 715] width 16 height 16
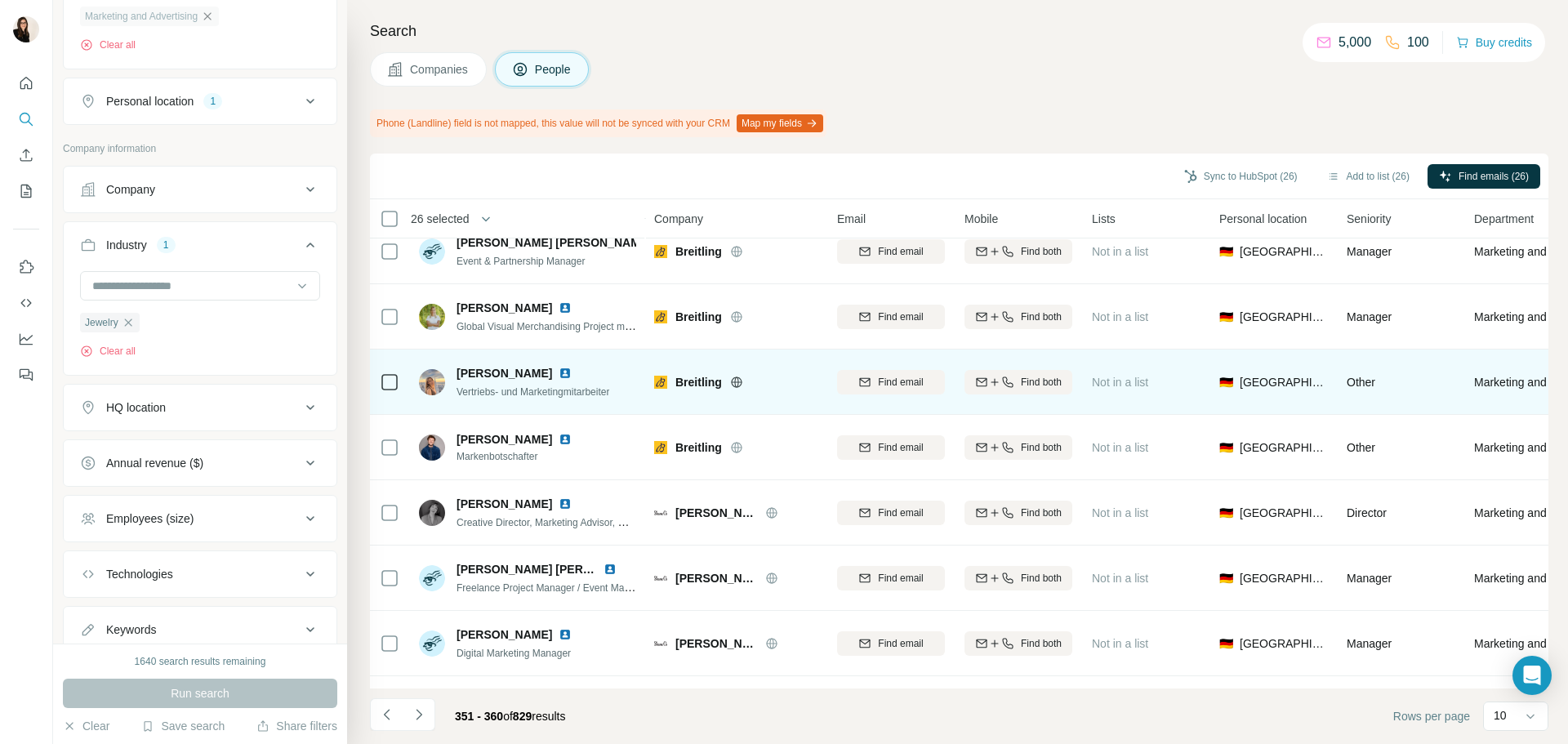
scroll to position [164, 0]
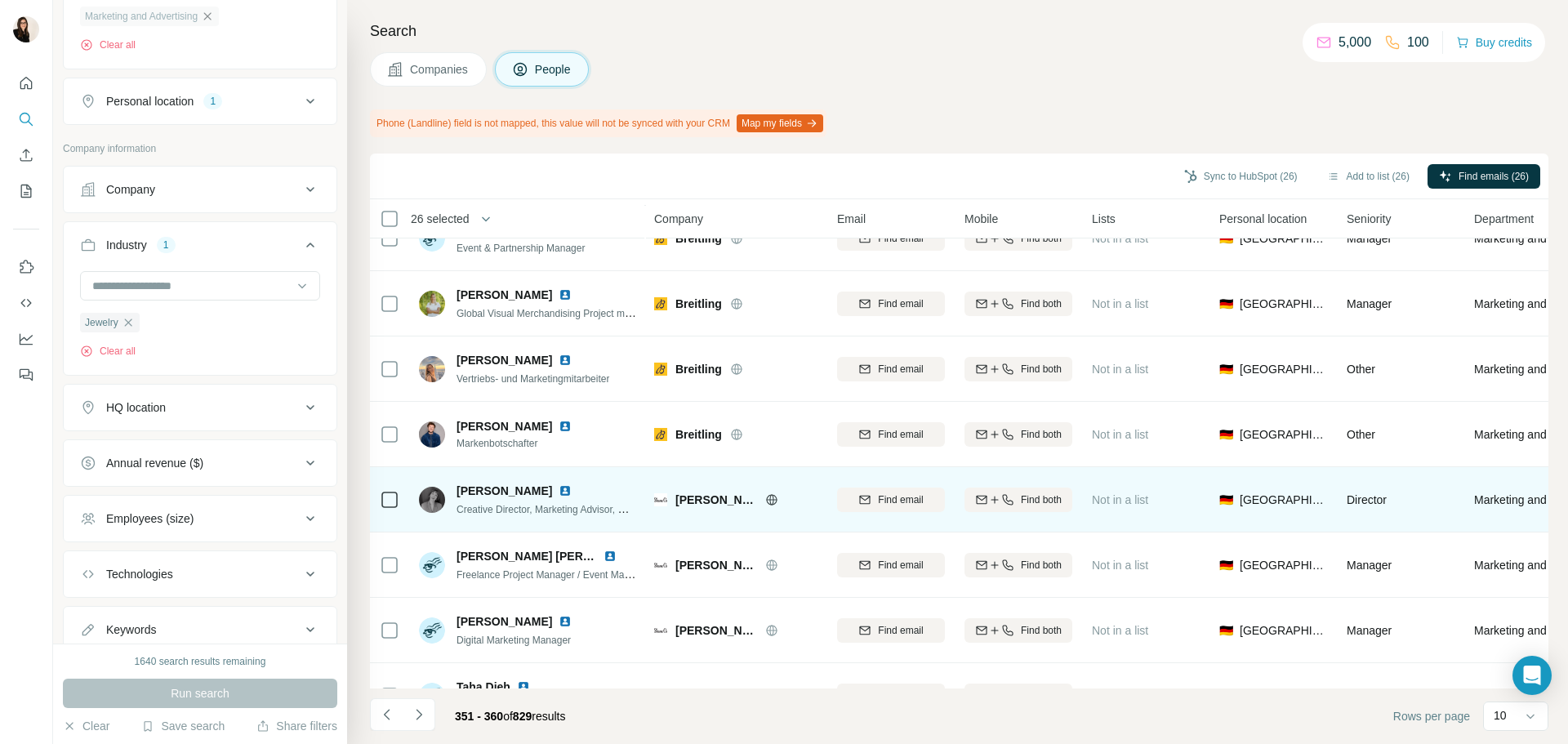
click at [765, 502] on icon at bounding box center [771, 500] width 13 height 13
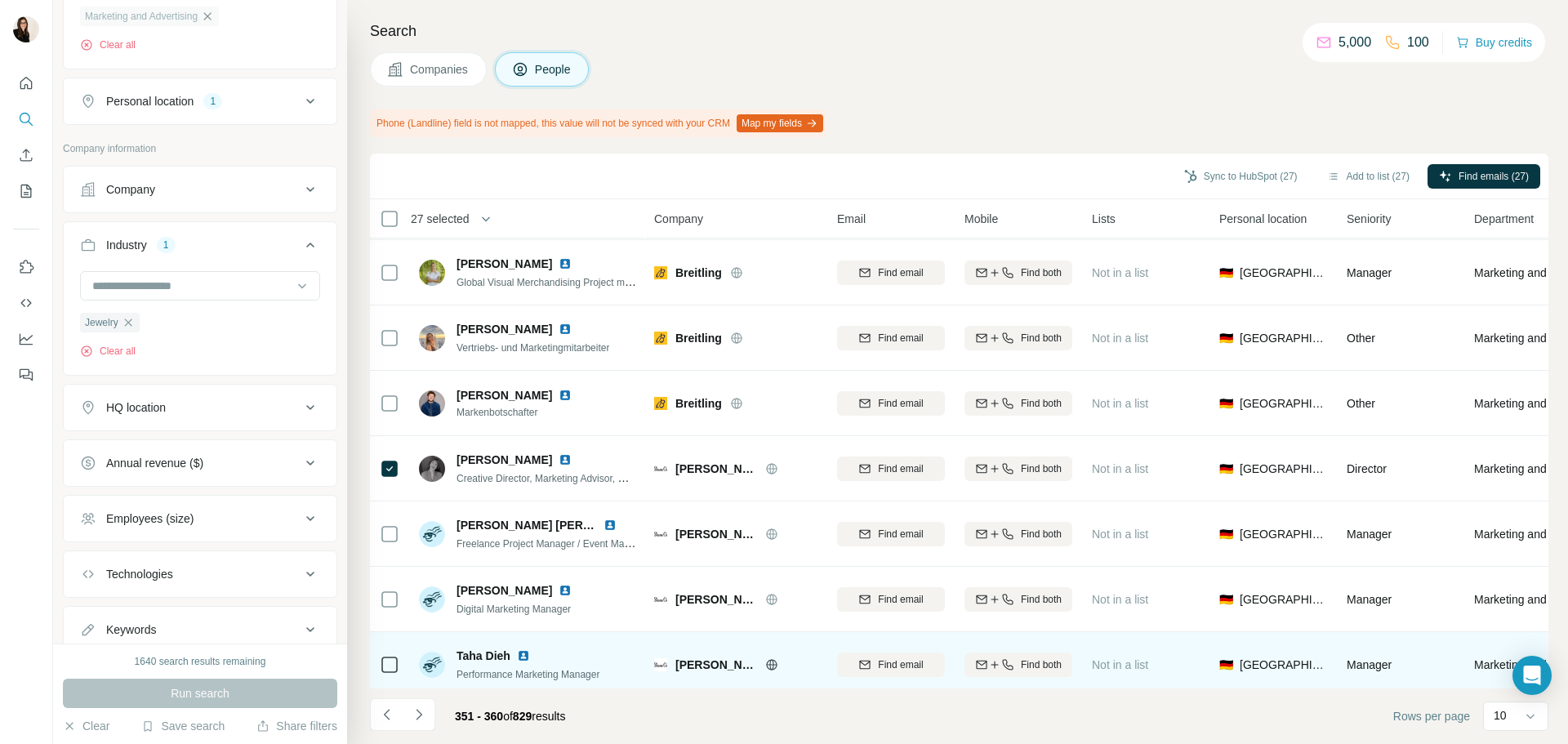
scroll to position [211, 0]
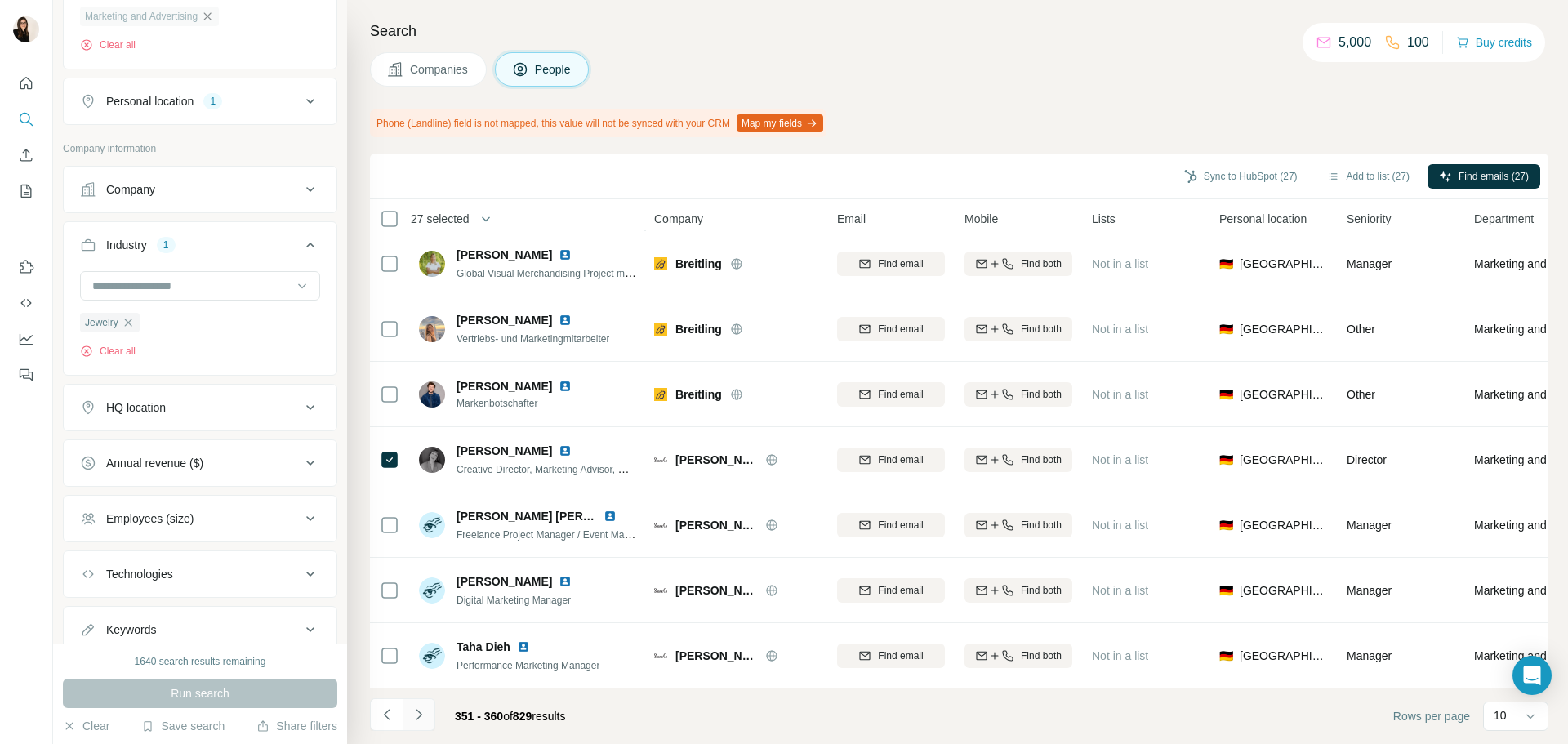
click at [422, 714] on icon "Navigate to next page" at bounding box center [419, 715] width 16 height 16
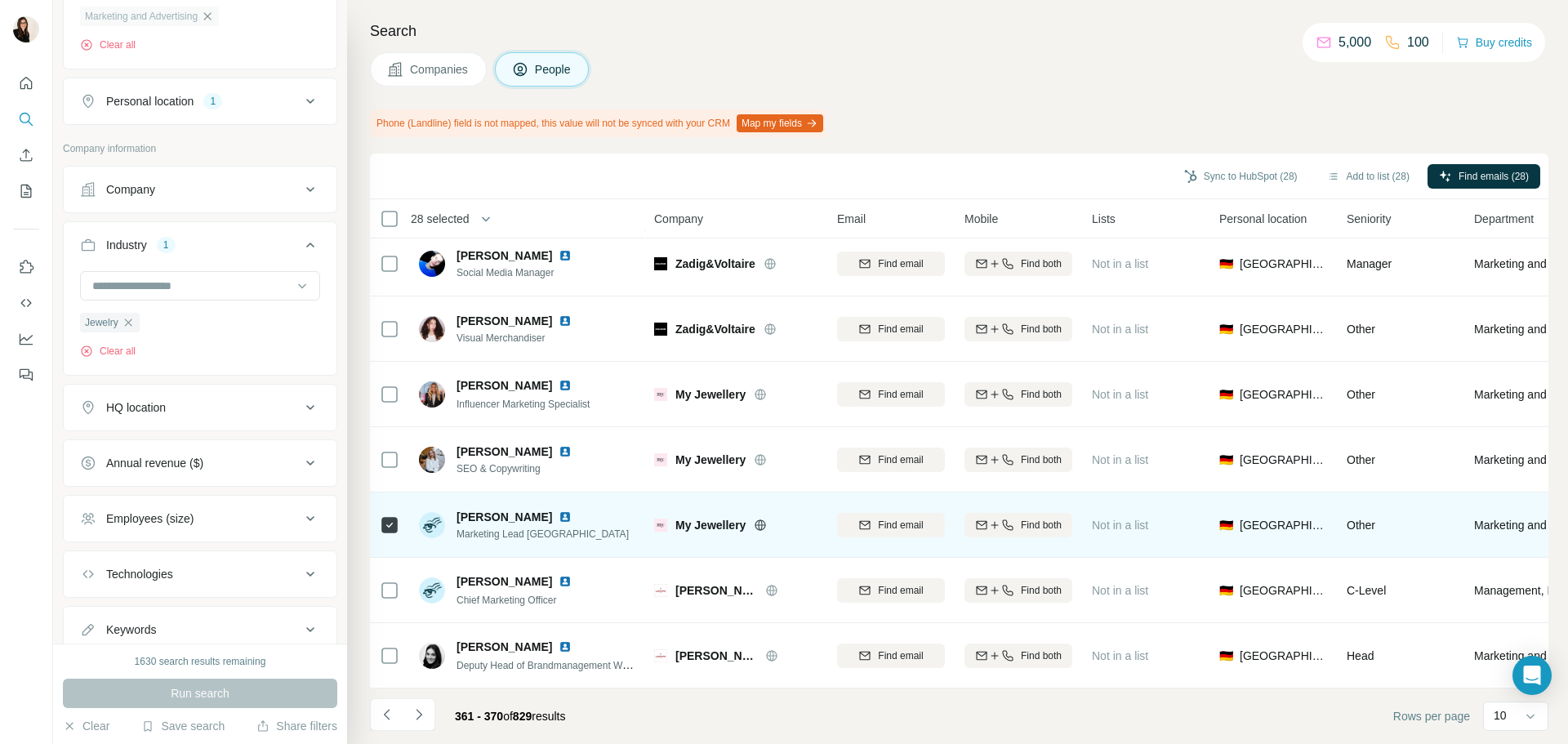
click at [386, 570] on div at bounding box center [389, 590] width 19 height 45
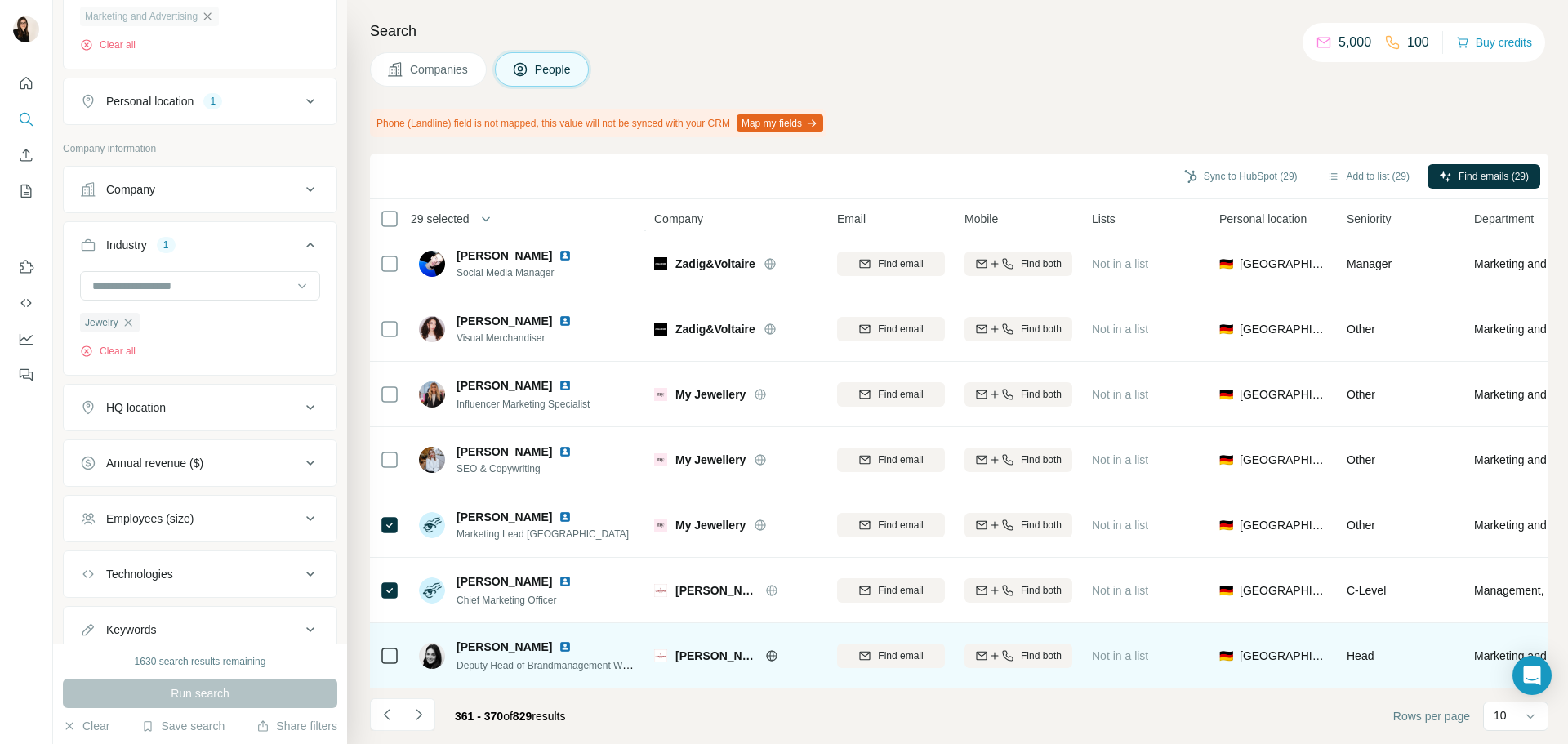
click at [399, 647] on icon at bounding box center [389, 656] width 19 height 19
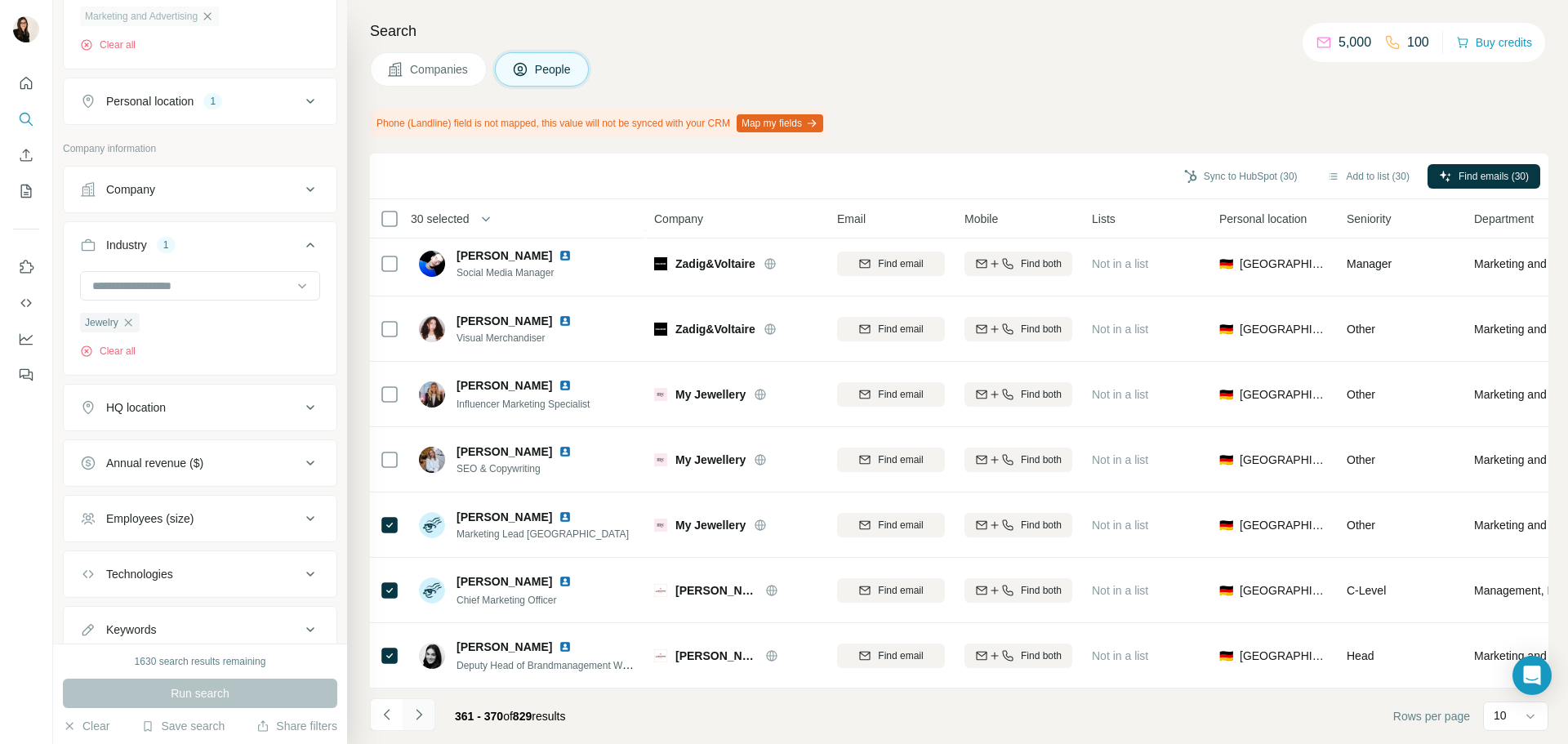
click at [430, 716] on button "Navigate to next page" at bounding box center [418, 715] width 33 height 33
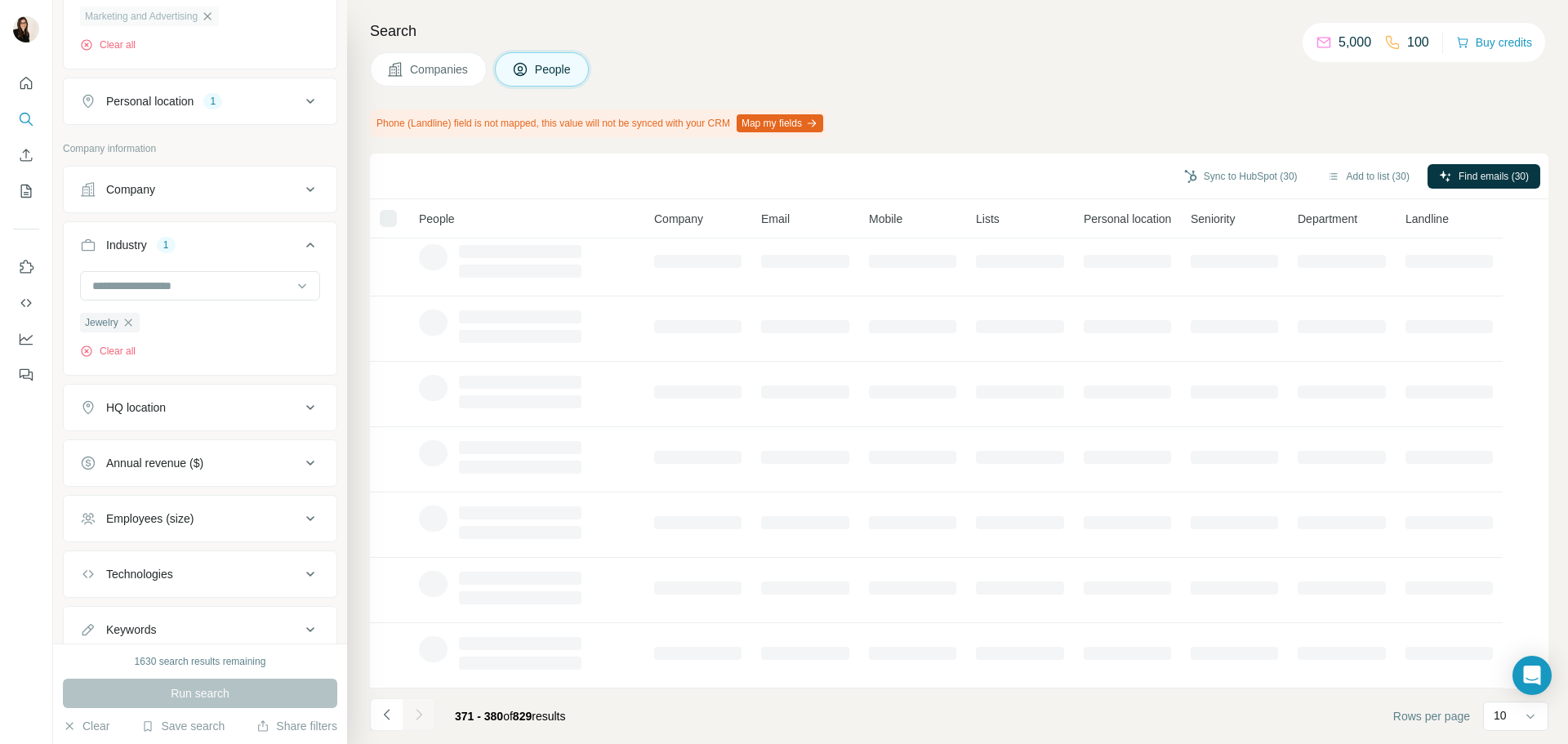
scroll to position [0, 0]
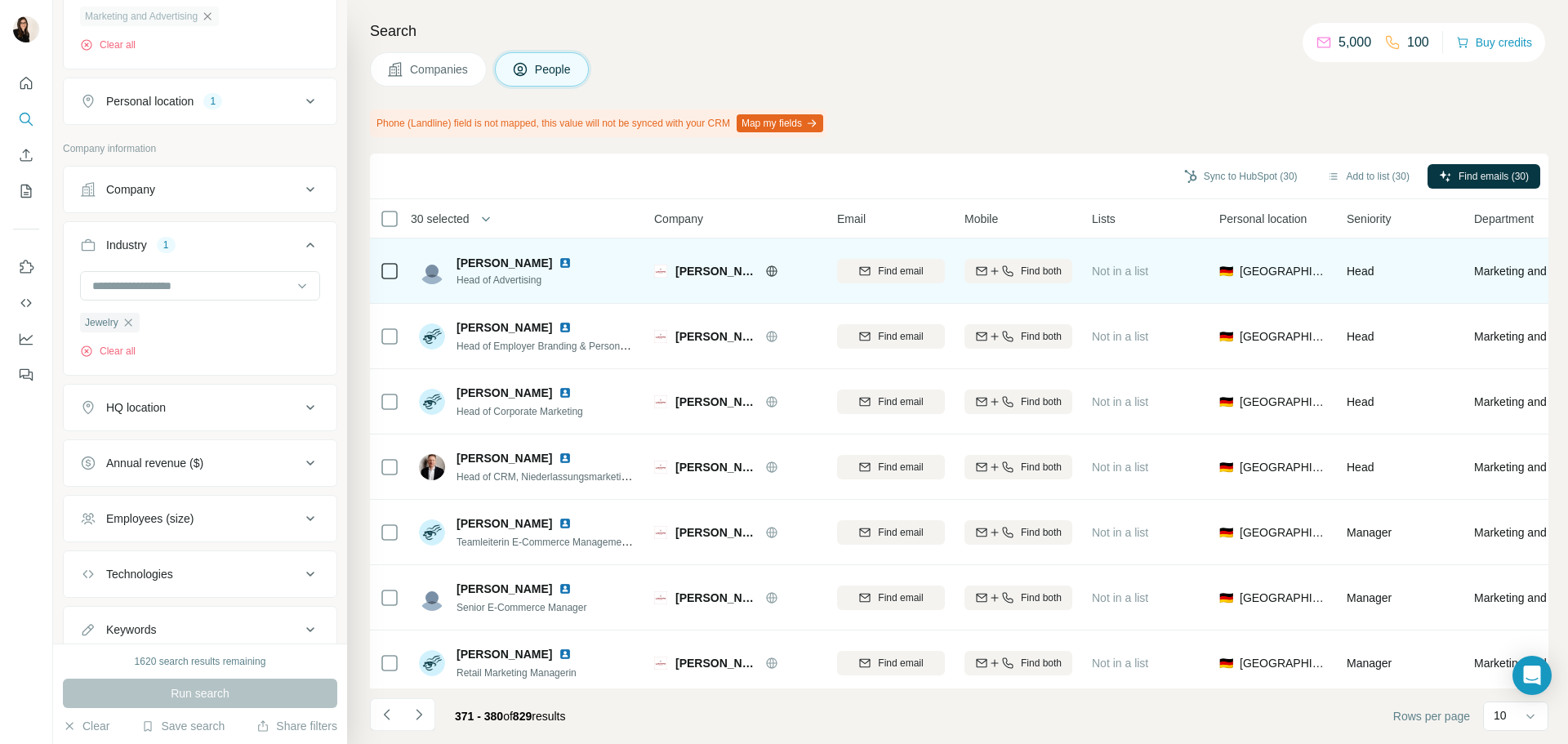
click at [390, 281] on div at bounding box center [389, 271] width 19 height 45
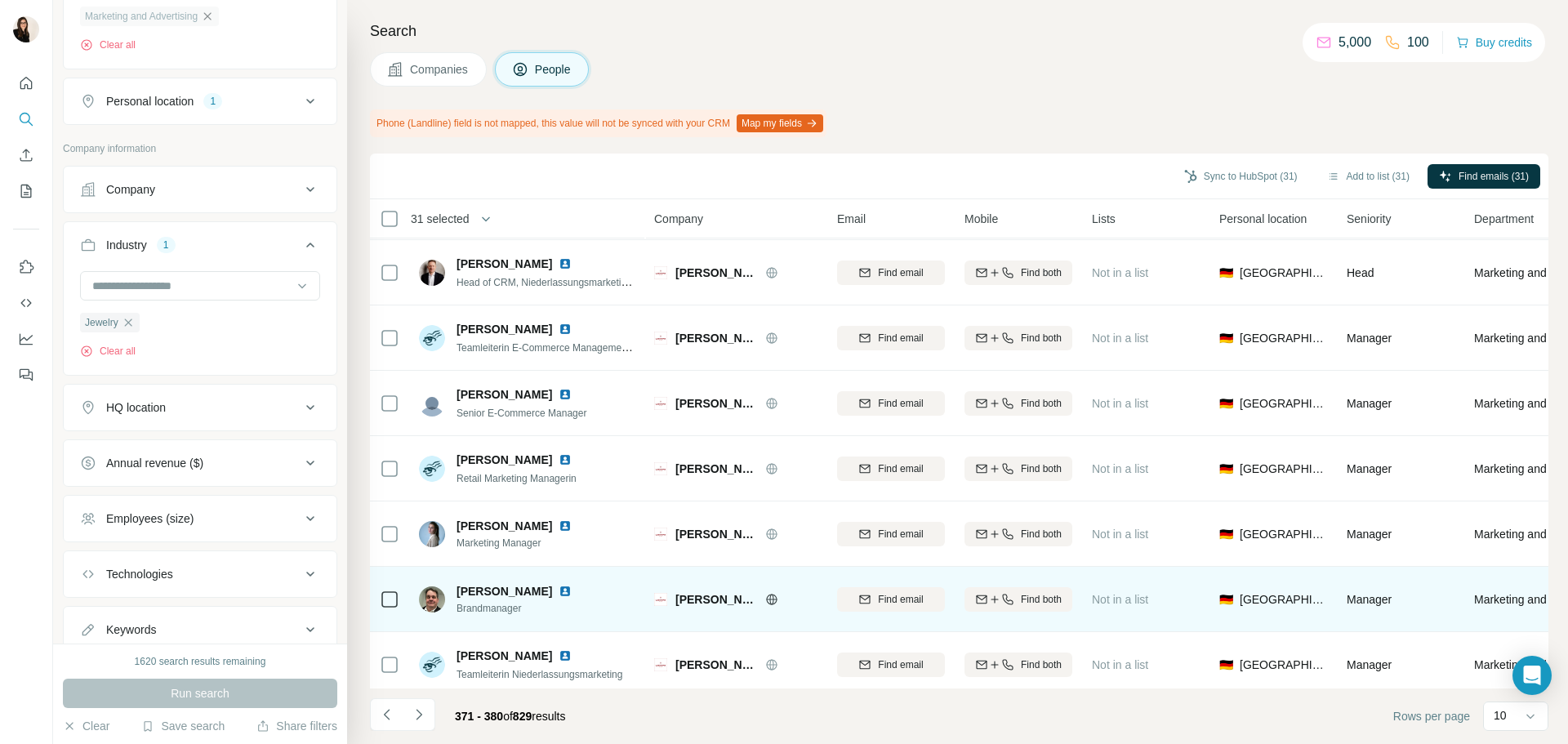
scroll to position [211, 0]
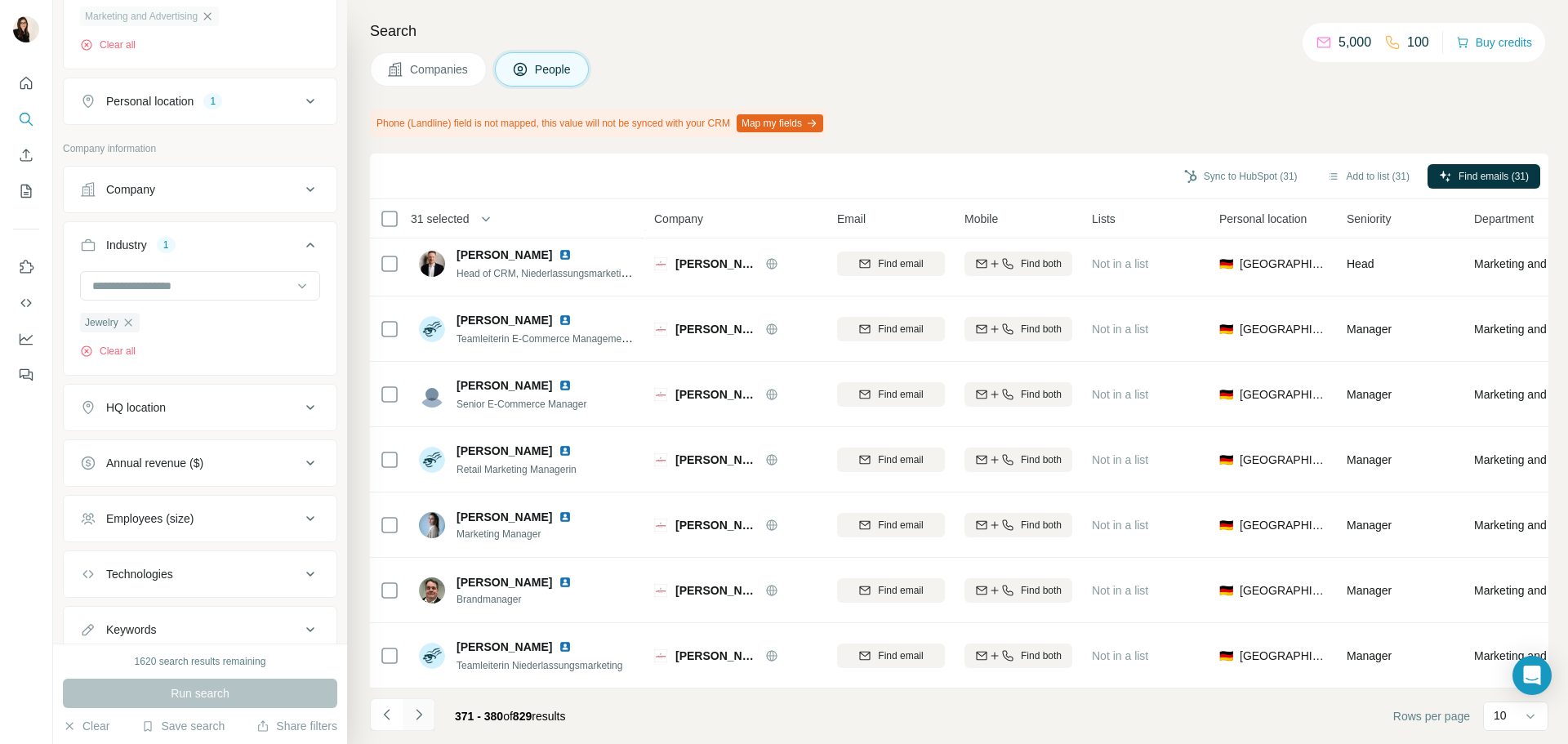
click at [426, 711] on icon "Navigate to next page" at bounding box center [419, 715] width 16 height 16
click at [434, 718] on button "Navigate to next page" at bounding box center [418, 715] width 33 height 33
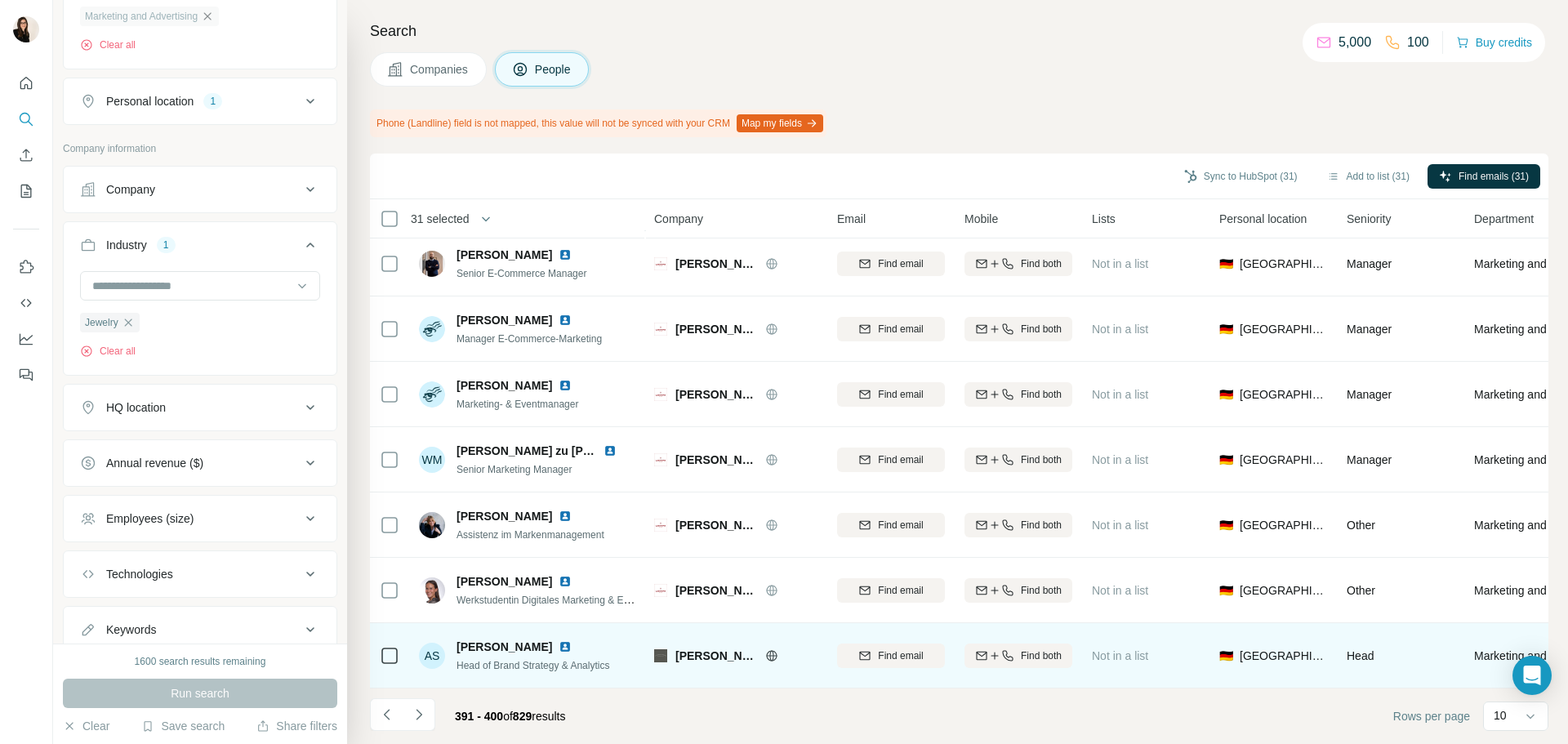
click at [770, 650] on icon at bounding box center [771, 656] width 4 height 11
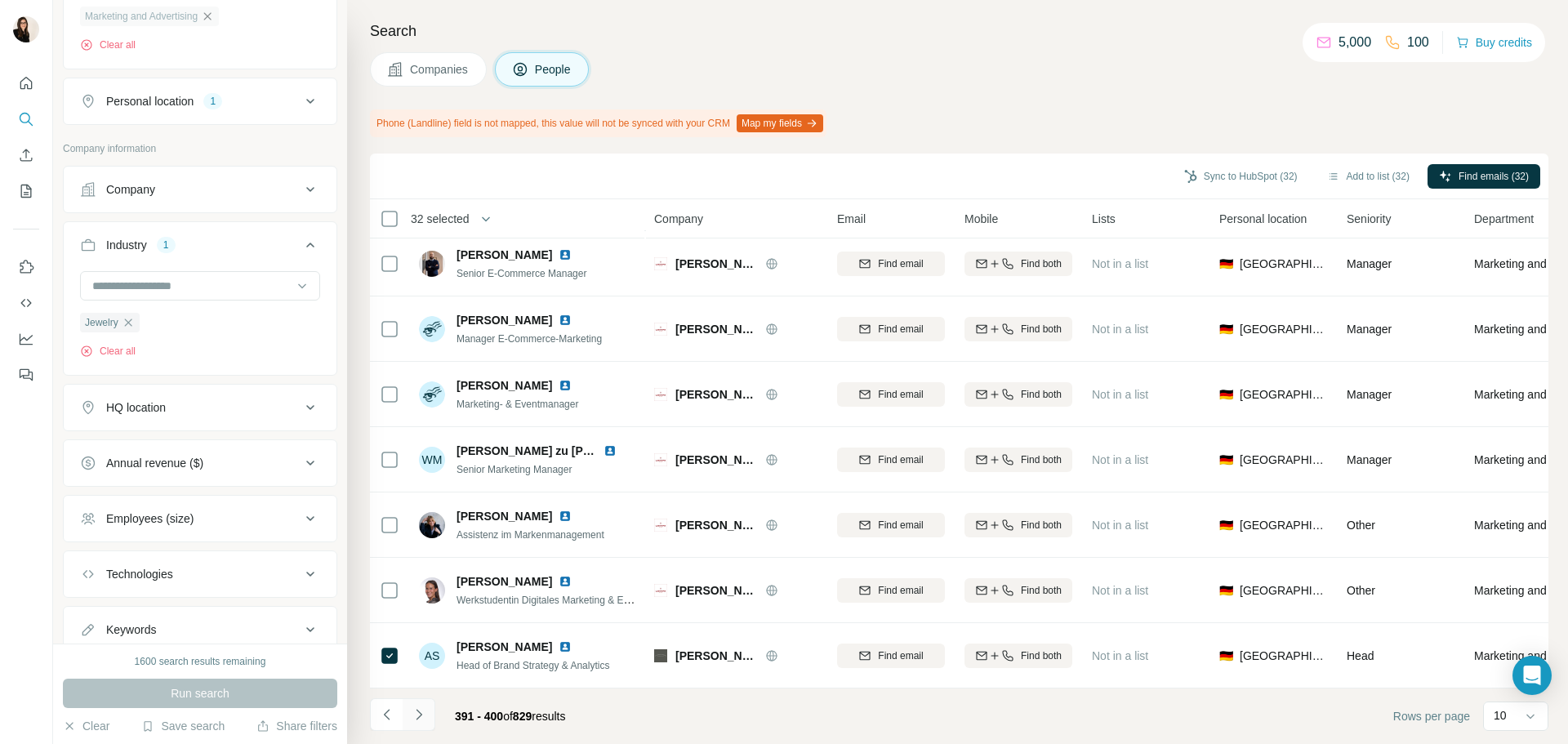
click at [418, 726] on button "Navigate to next page" at bounding box center [418, 715] width 33 height 33
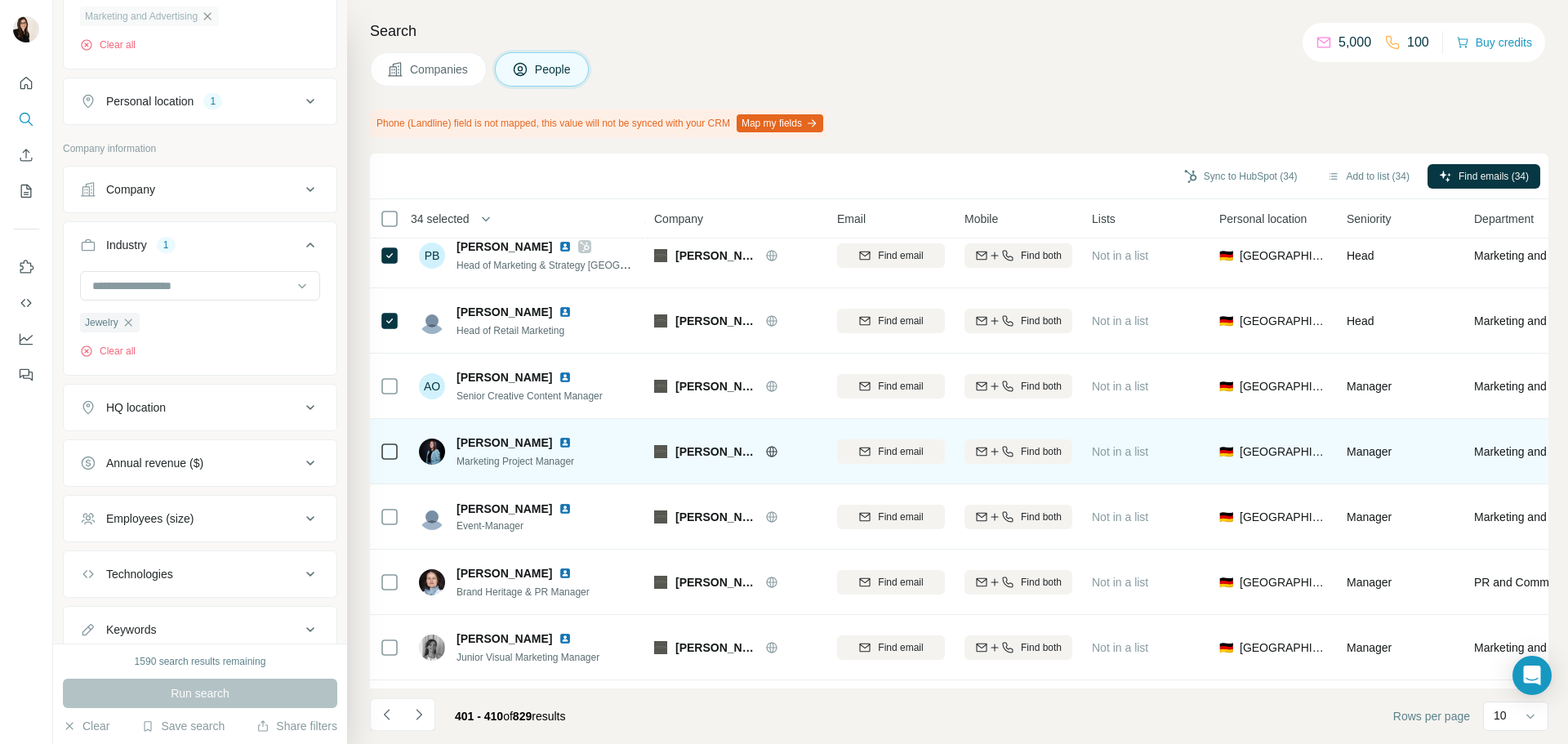
scroll to position [164, 0]
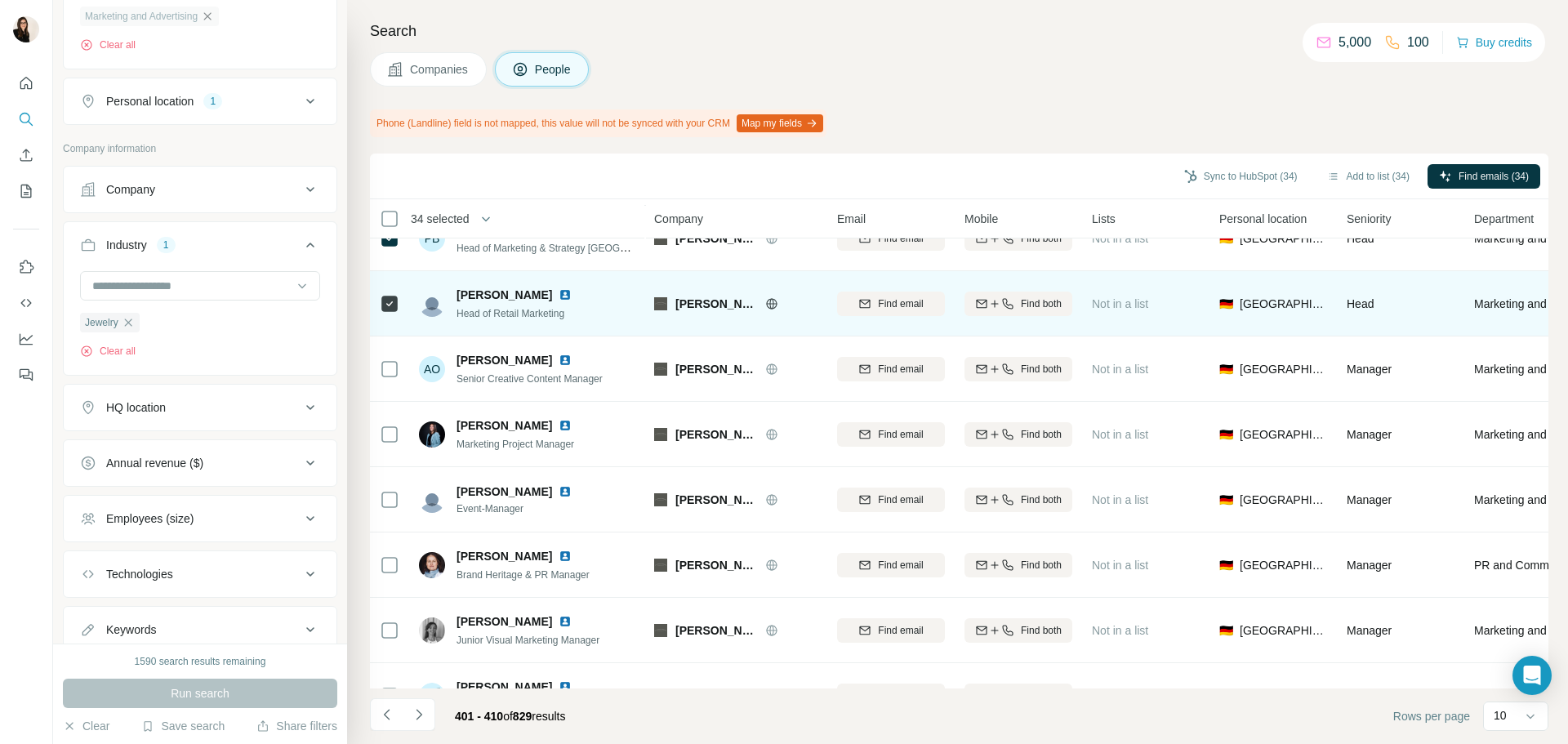
click at [392, 314] on div at bounding box center [389, 303] width 19 height 45
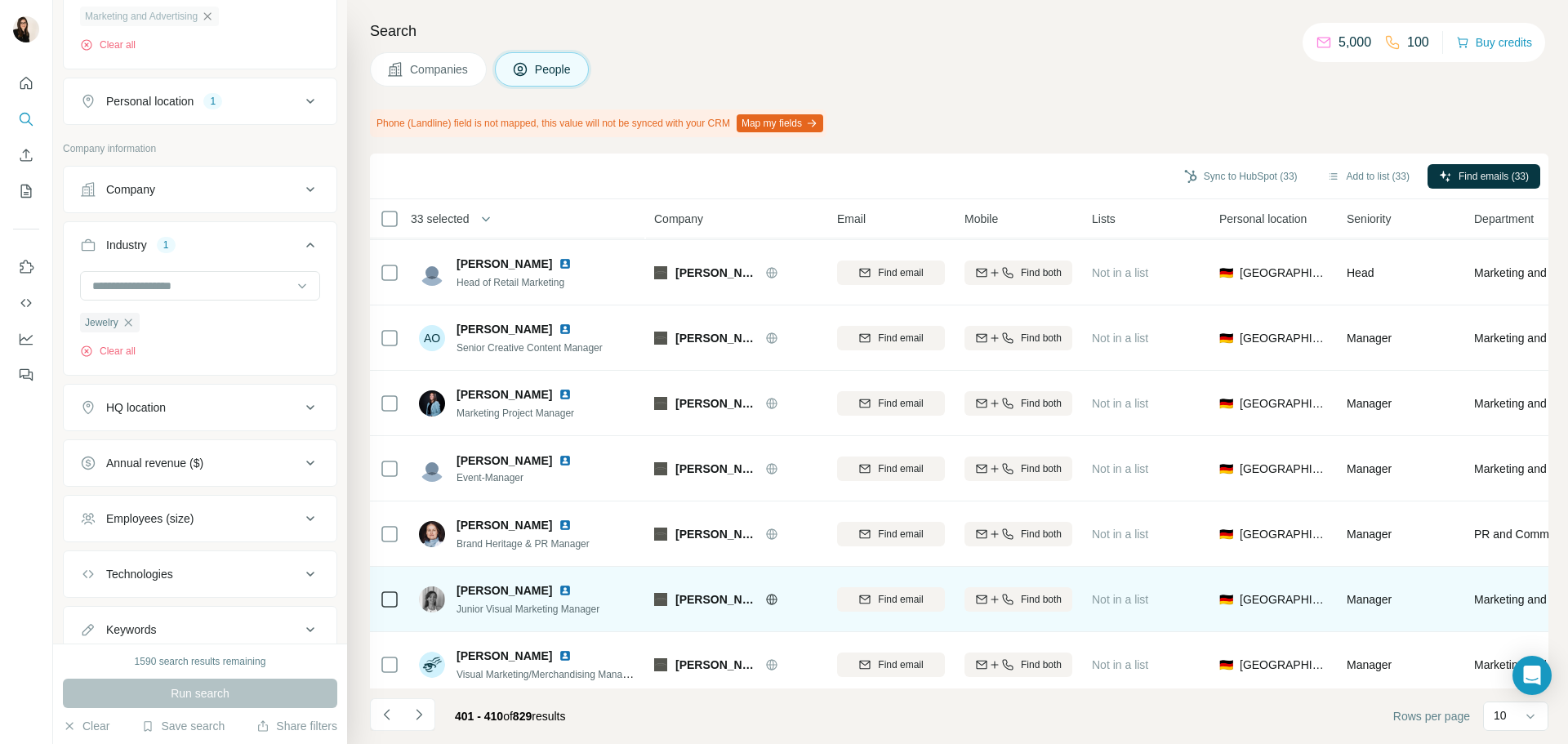
scroll to position [211, 0]
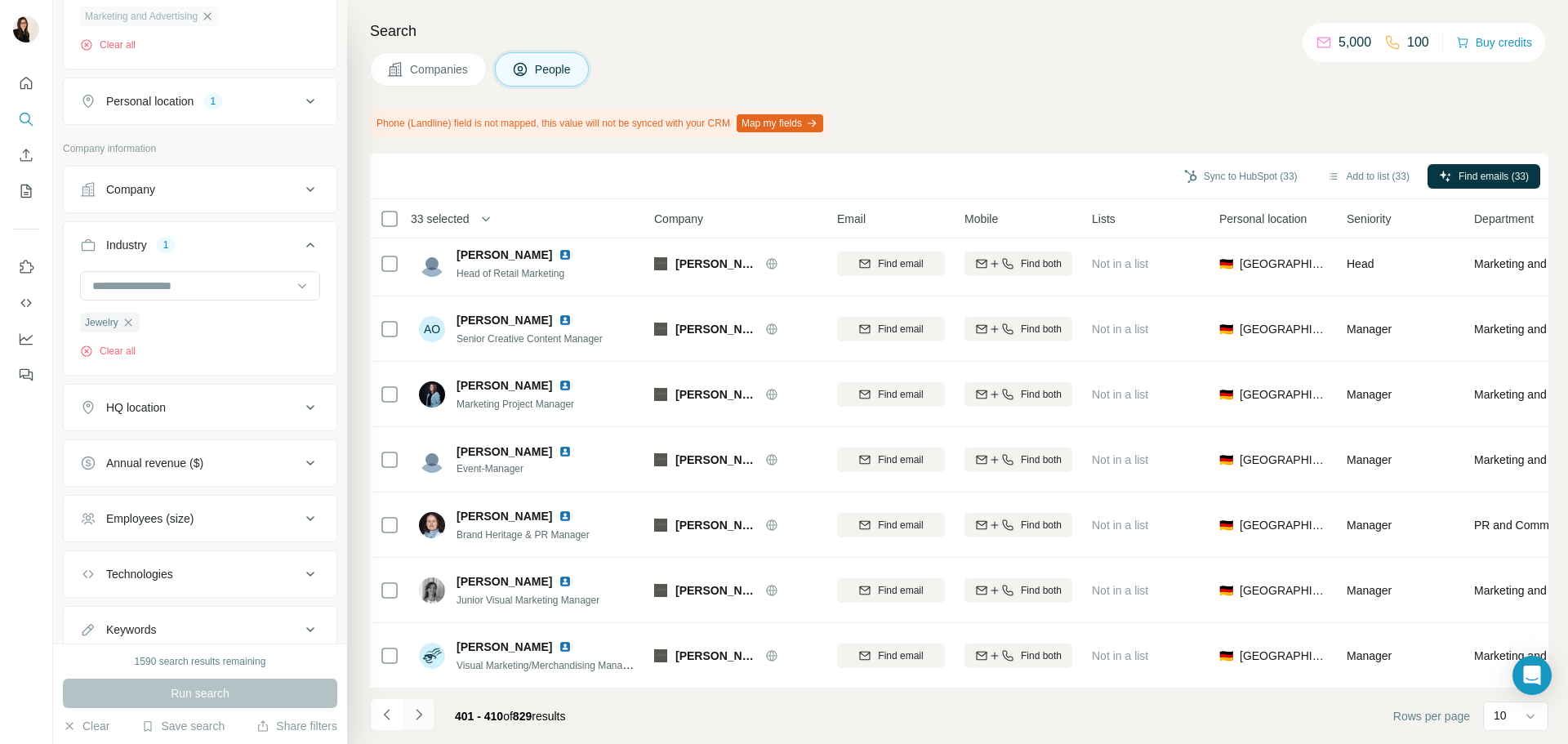
click at [425, 717] on icon "Navigate to next page" at bounding box center [419, 715] width 16 height 16
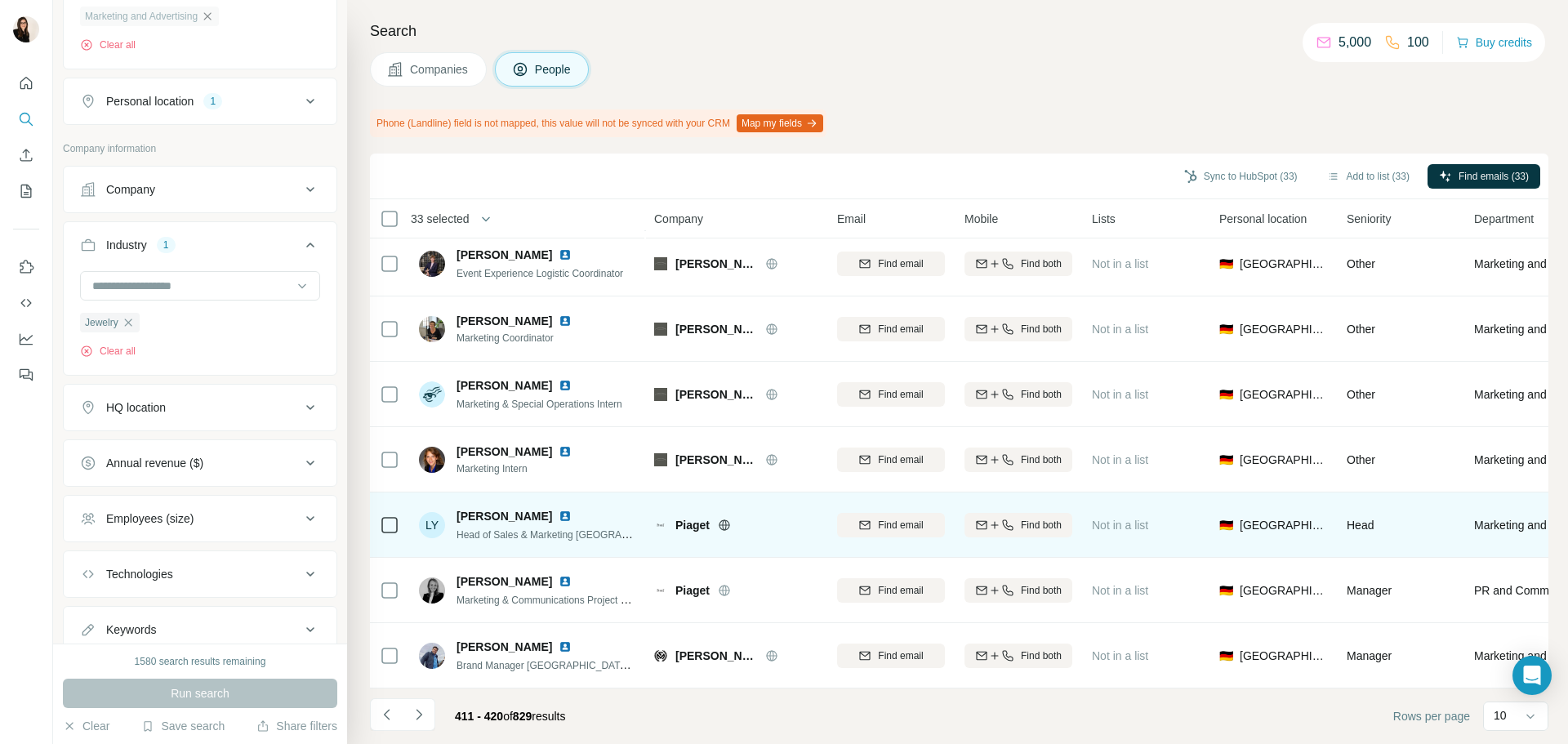
click at [394, 504] on div at bounding box center [389, 525] width 19 height 45
click at [728, 518] on icon at bounding box center [724, 525] width 13 height 13
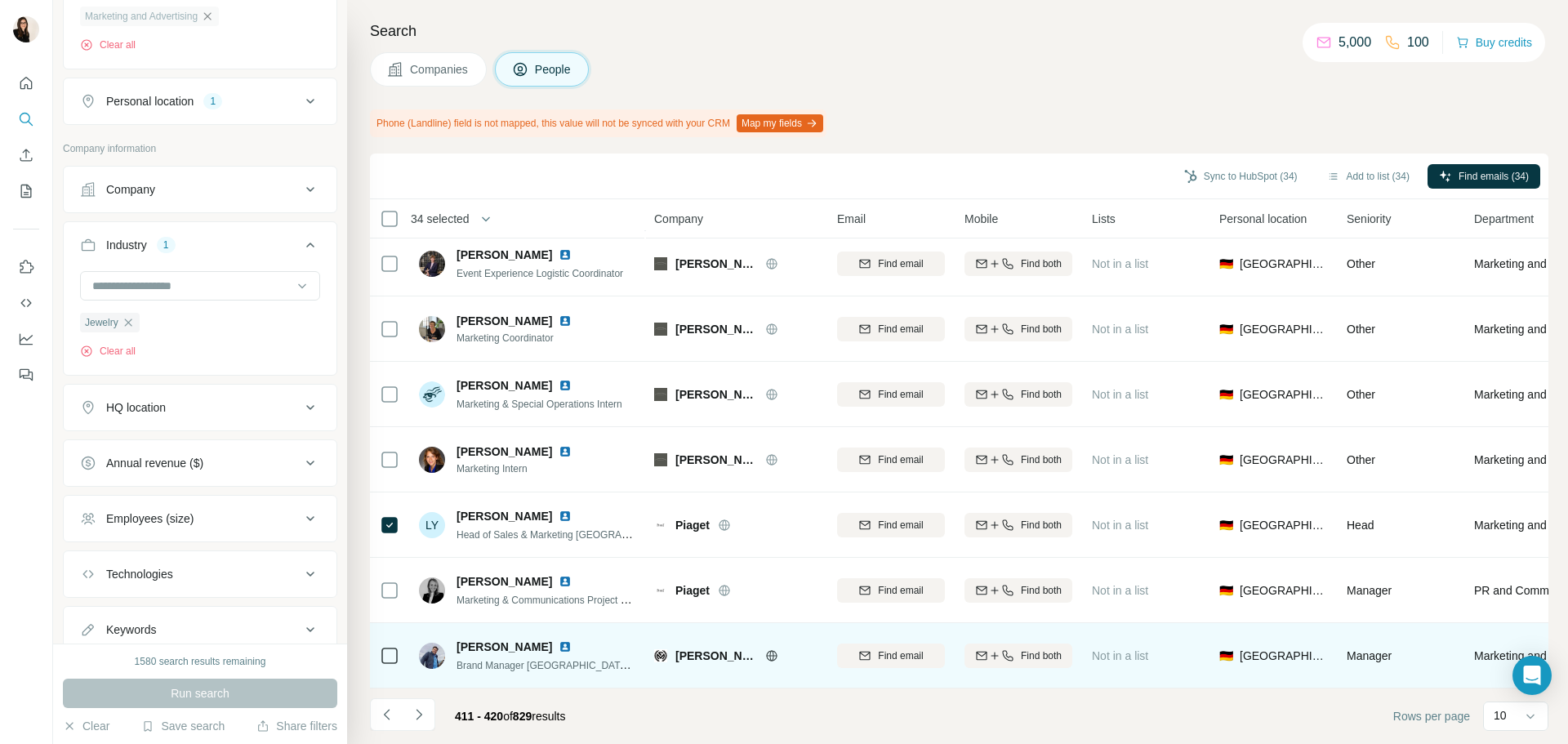
click at [768, 649] on icon at bounding box center [771, 656] width 13 height 13
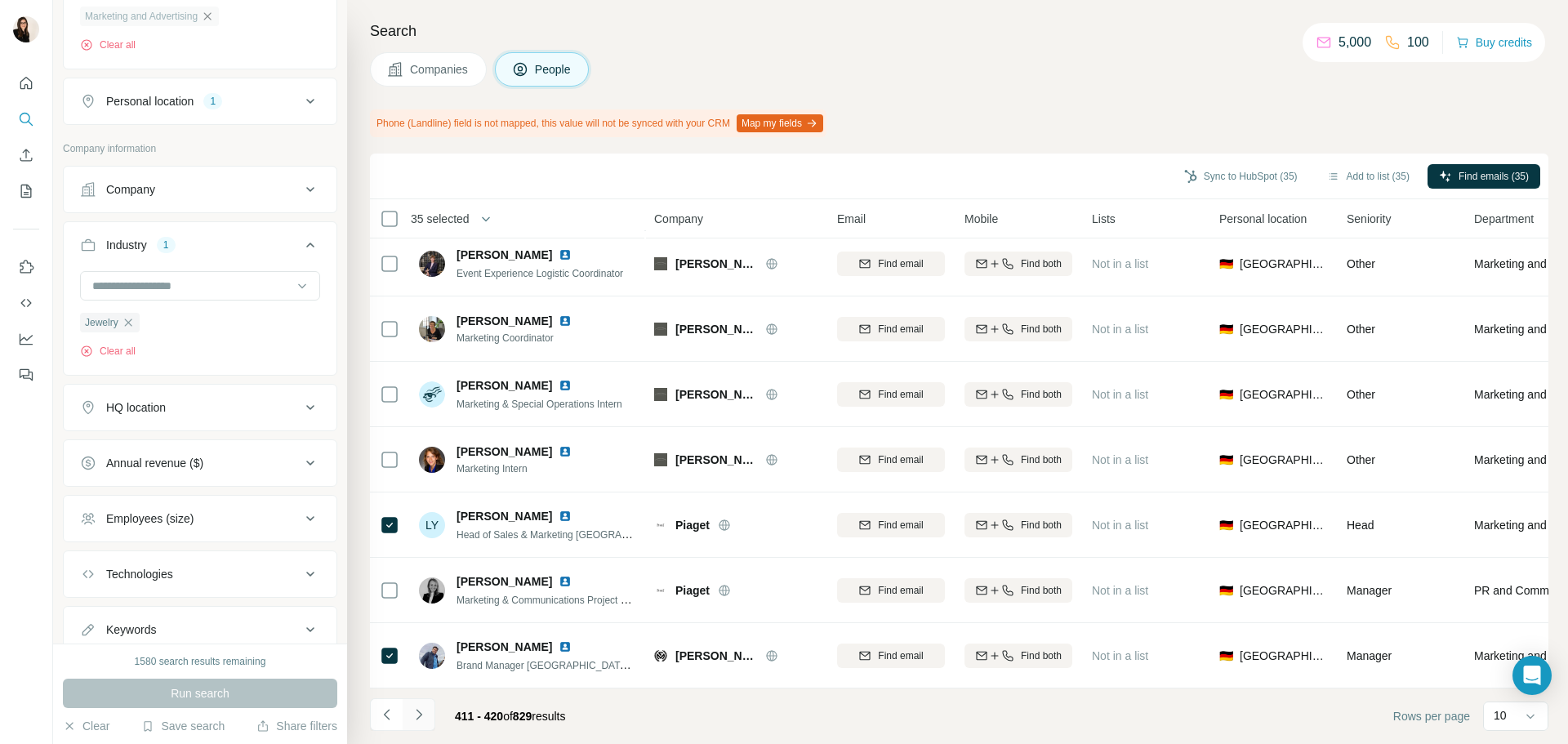
click at [416, 703] on button "Navigate to next page" at bounding box center [418, 715] width 33 height 33
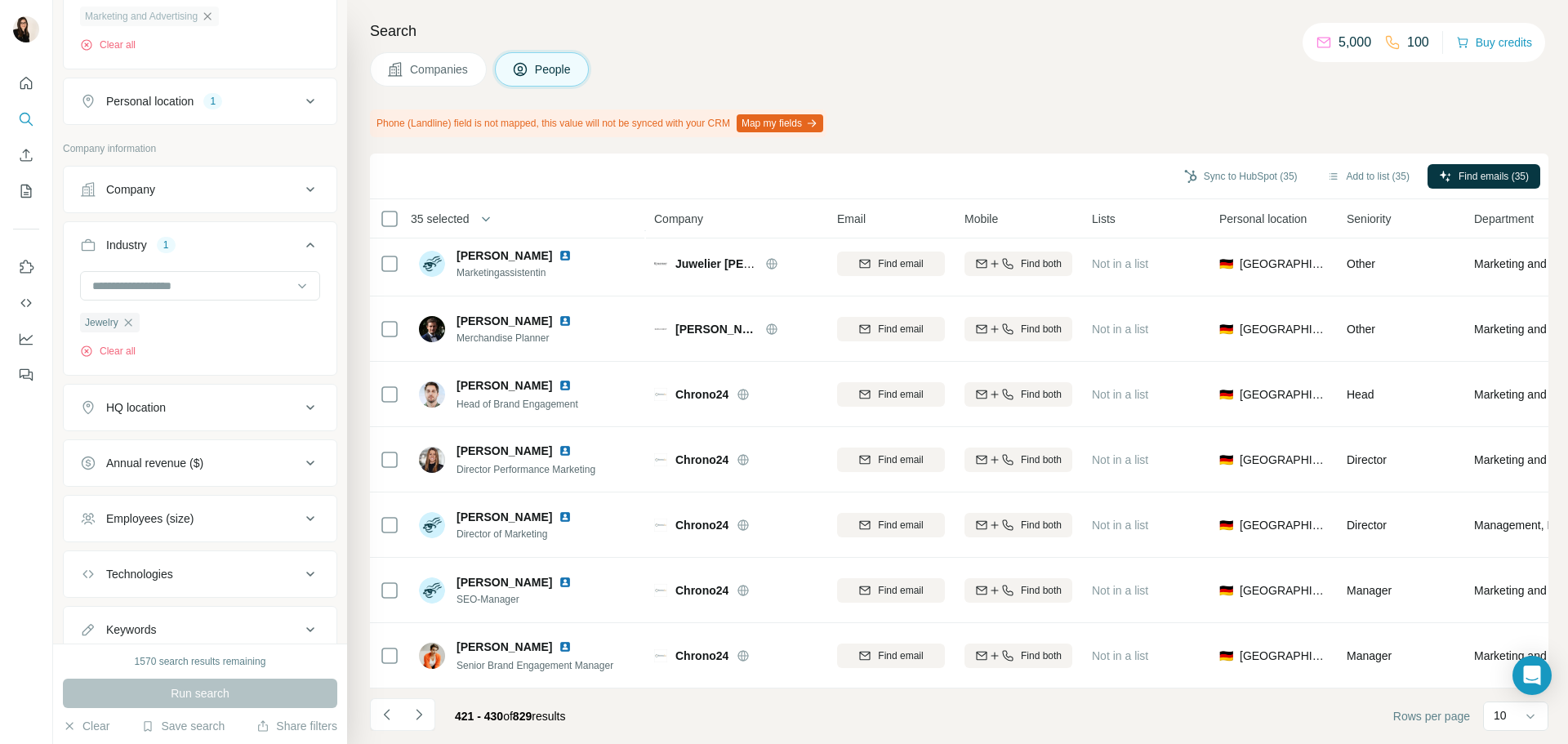
scroll to position [0, 0]
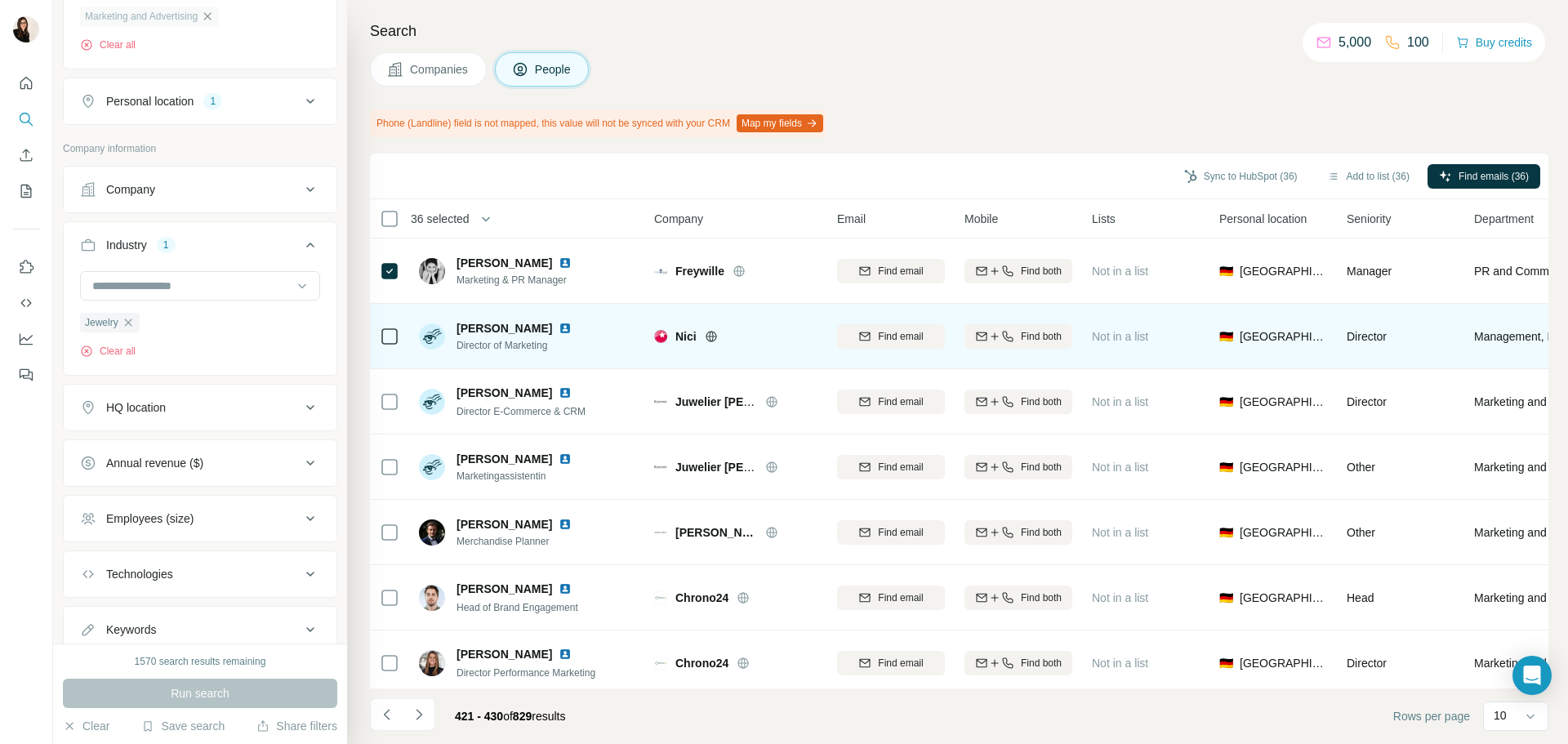
click at [710, 336] on icon at bounding box center [711, 336] width 11 height 1
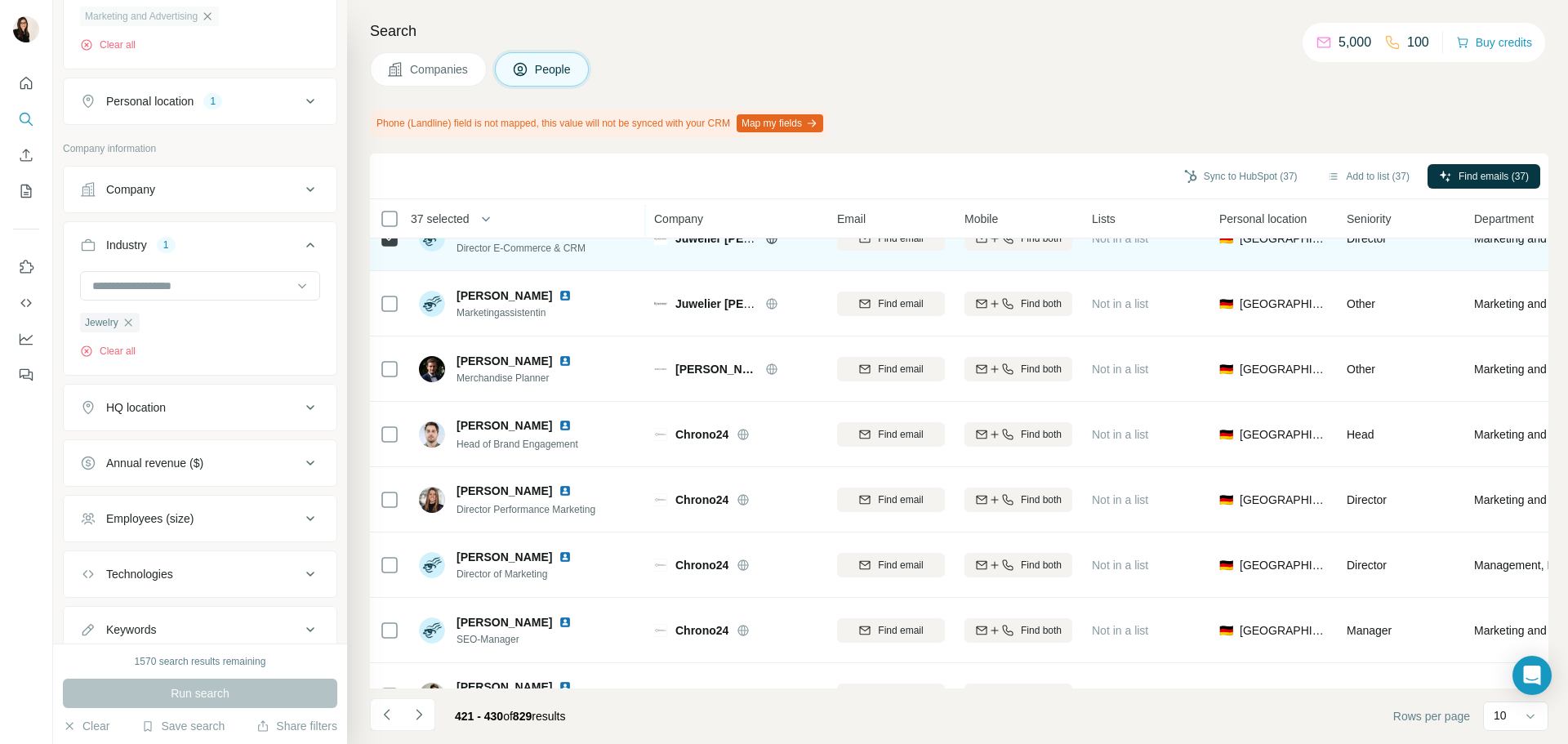
scroll to position [211, 0]
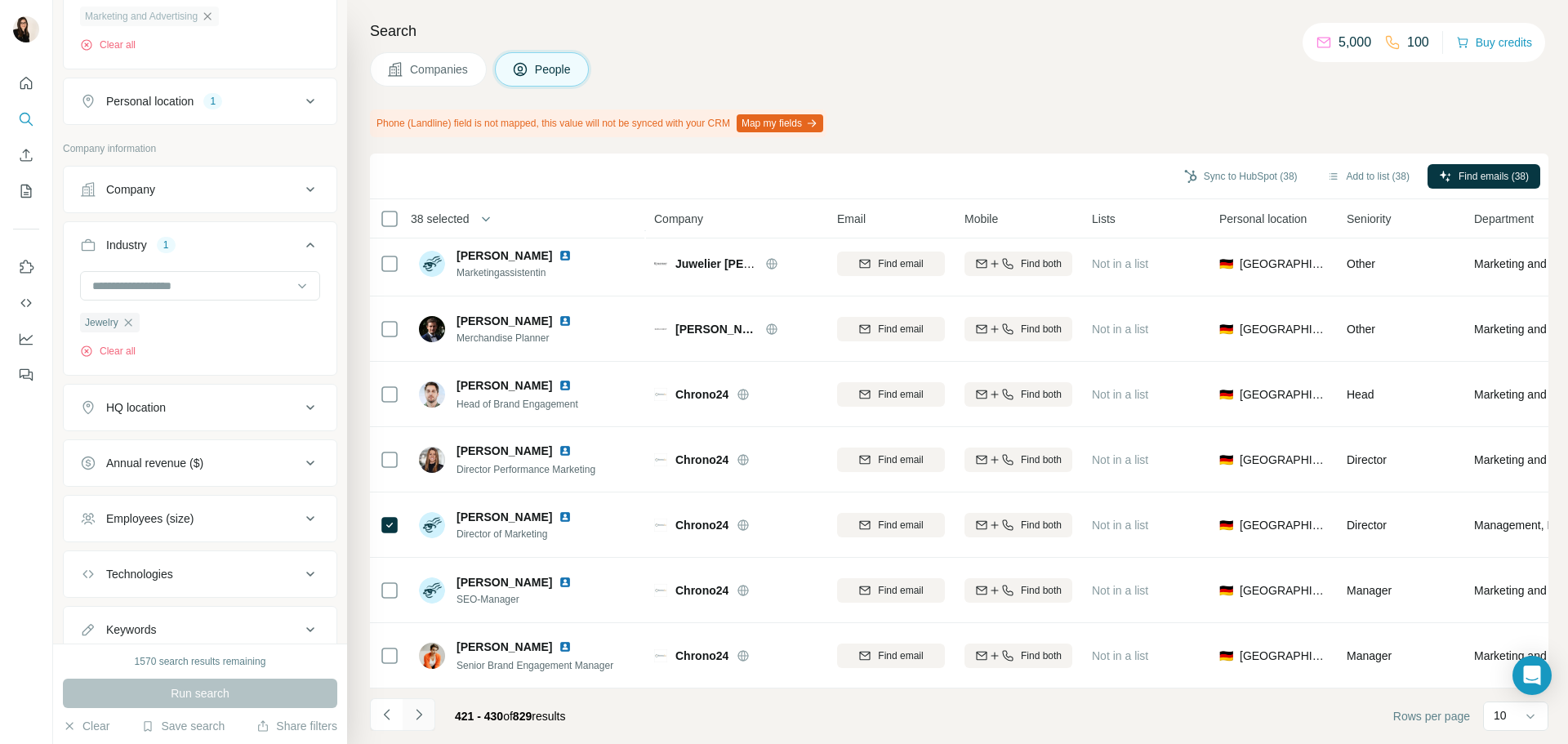
click at [430, 724] on button "Navigate to next page" at bounding box center [418, 715] width 33 height 33
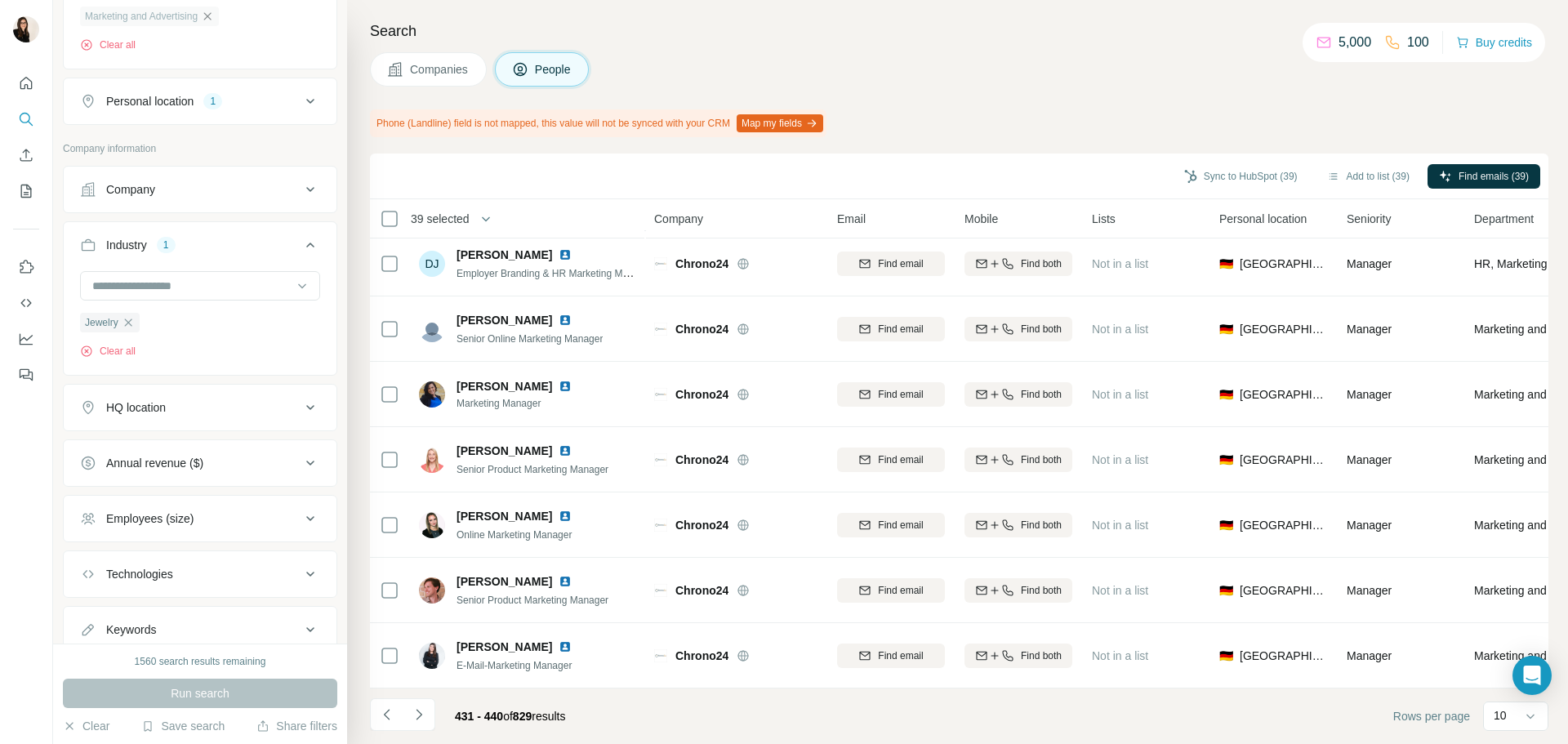
click at [413, 716] on icon "Navigate to next page" at bounding box center [419, 715] width 16 height 16
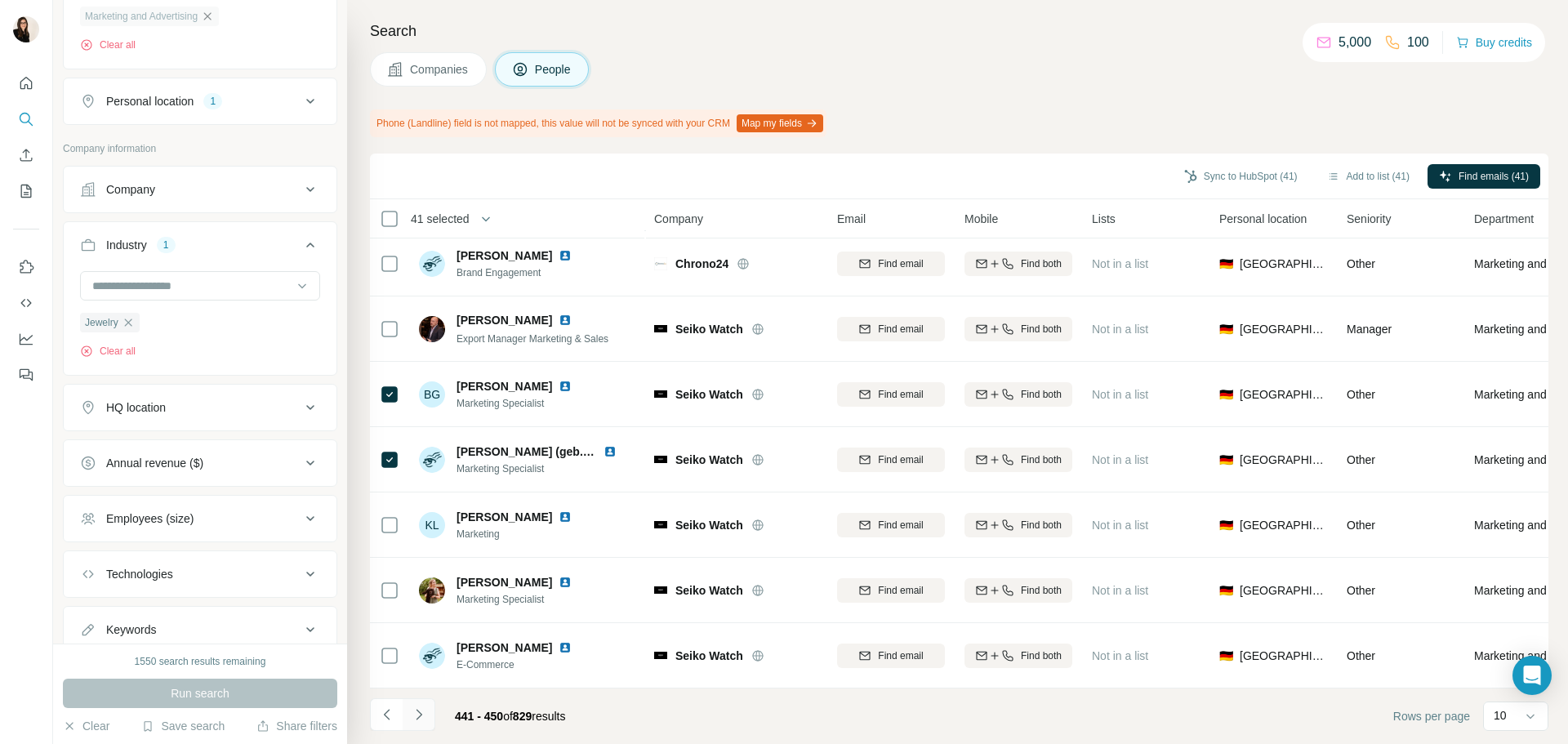
click at [433, 715] on button "Navigate to next page" at bounding box center [418, 715] width 33 height 33
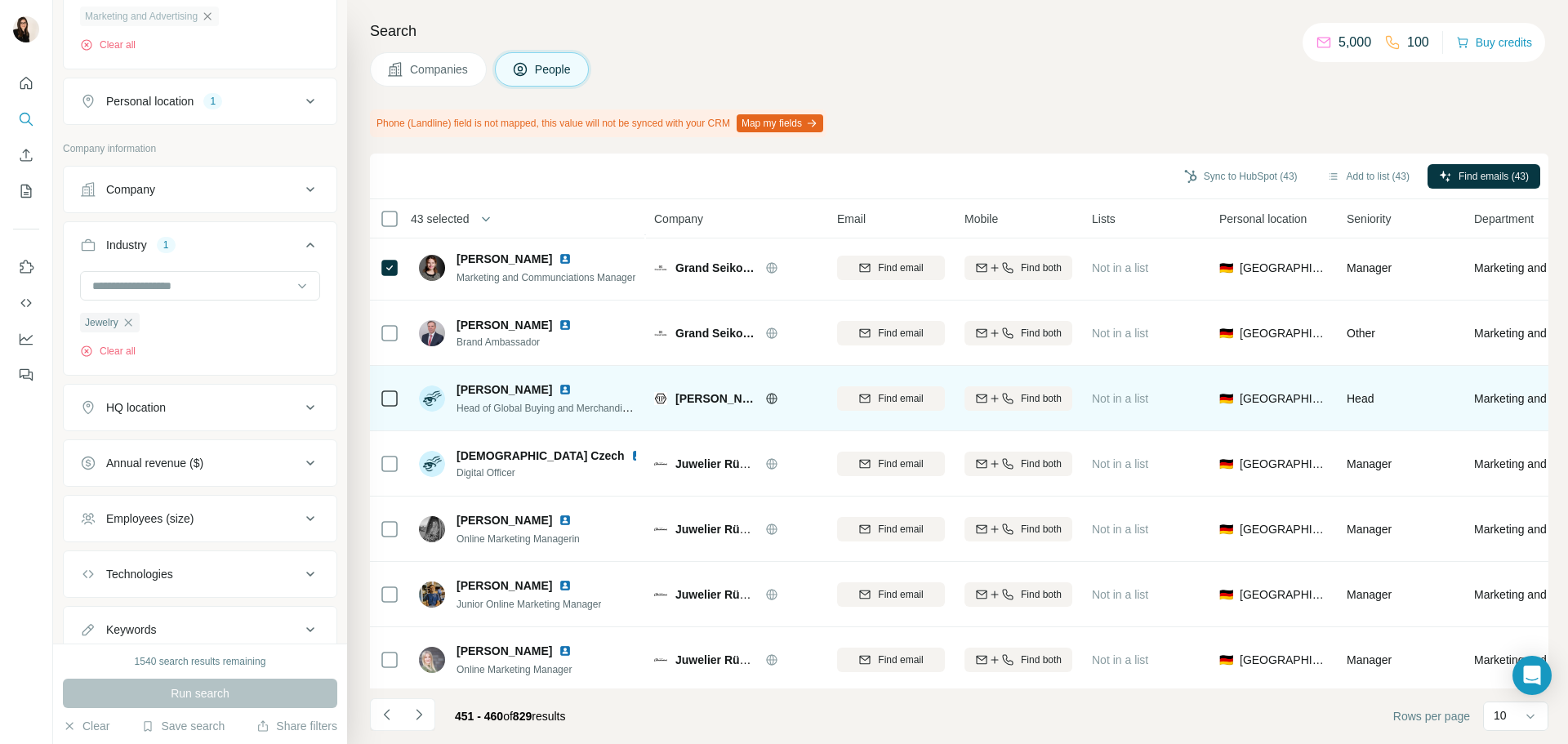
scroll to position [164, 0]
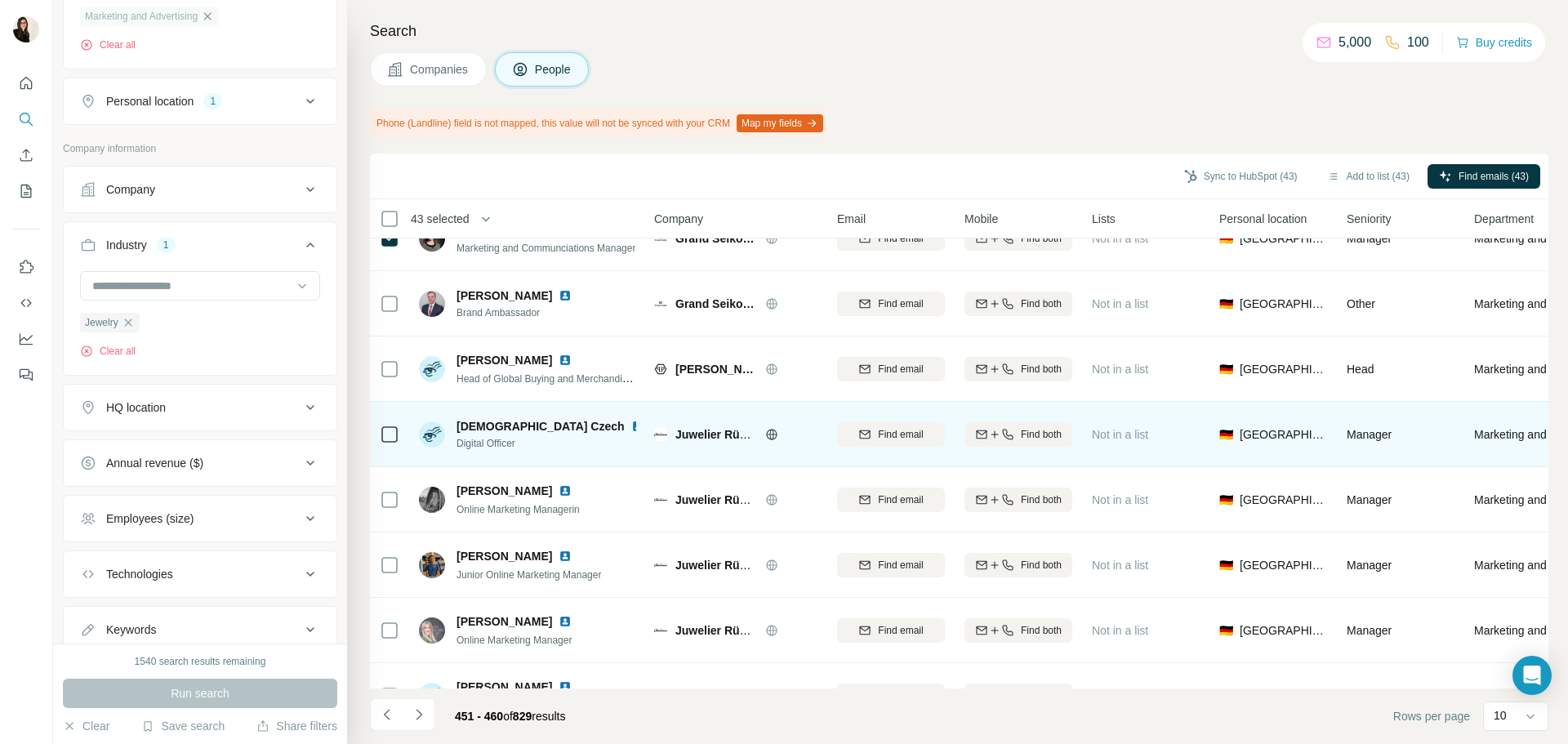
click at [378, 438] on td at bounding box center [389, 434] width 39 height 65
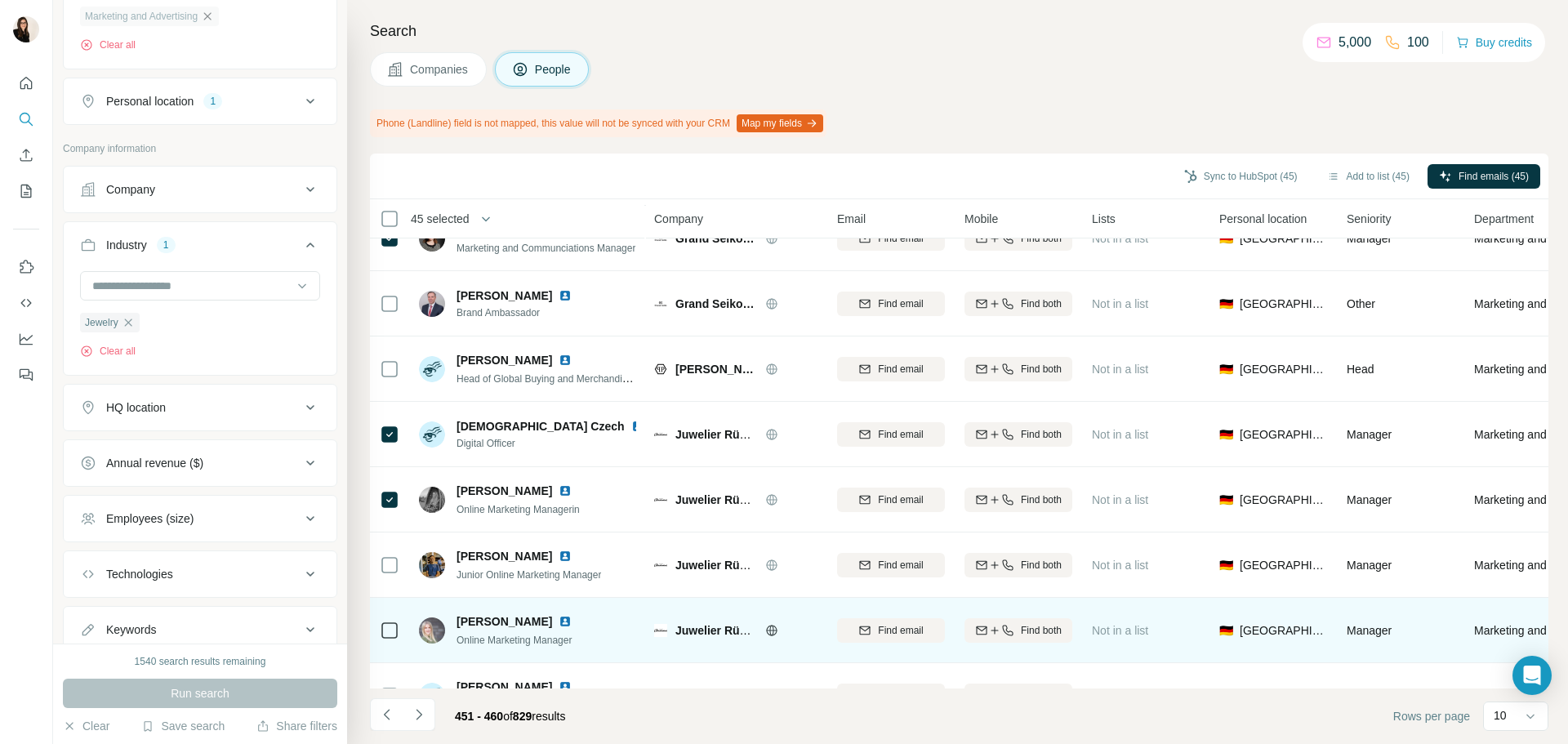
scroll to position [211, 0]
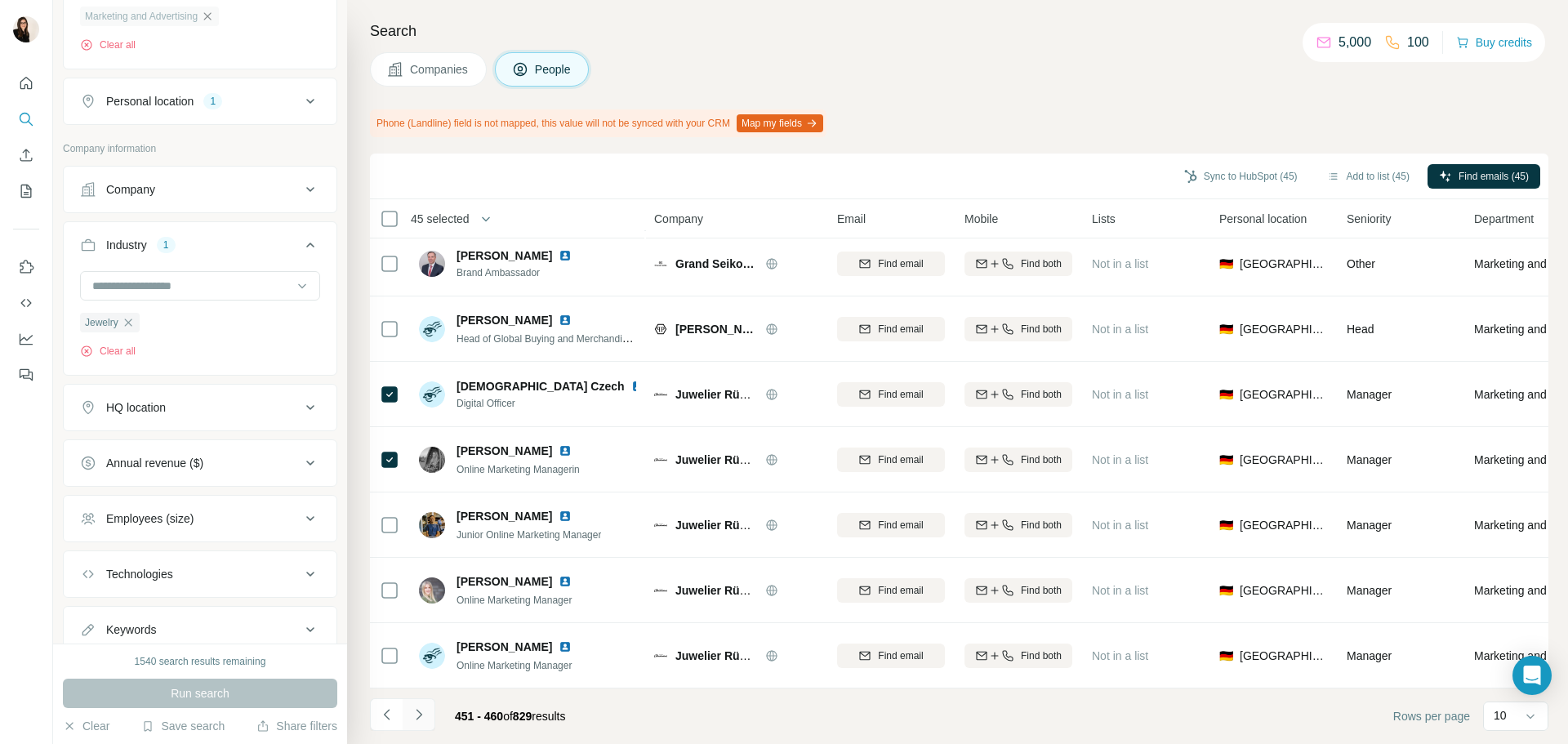
click at [417, 714] on icon "Navigate to next page" at bounding box center [419, 715] width 16 height 16
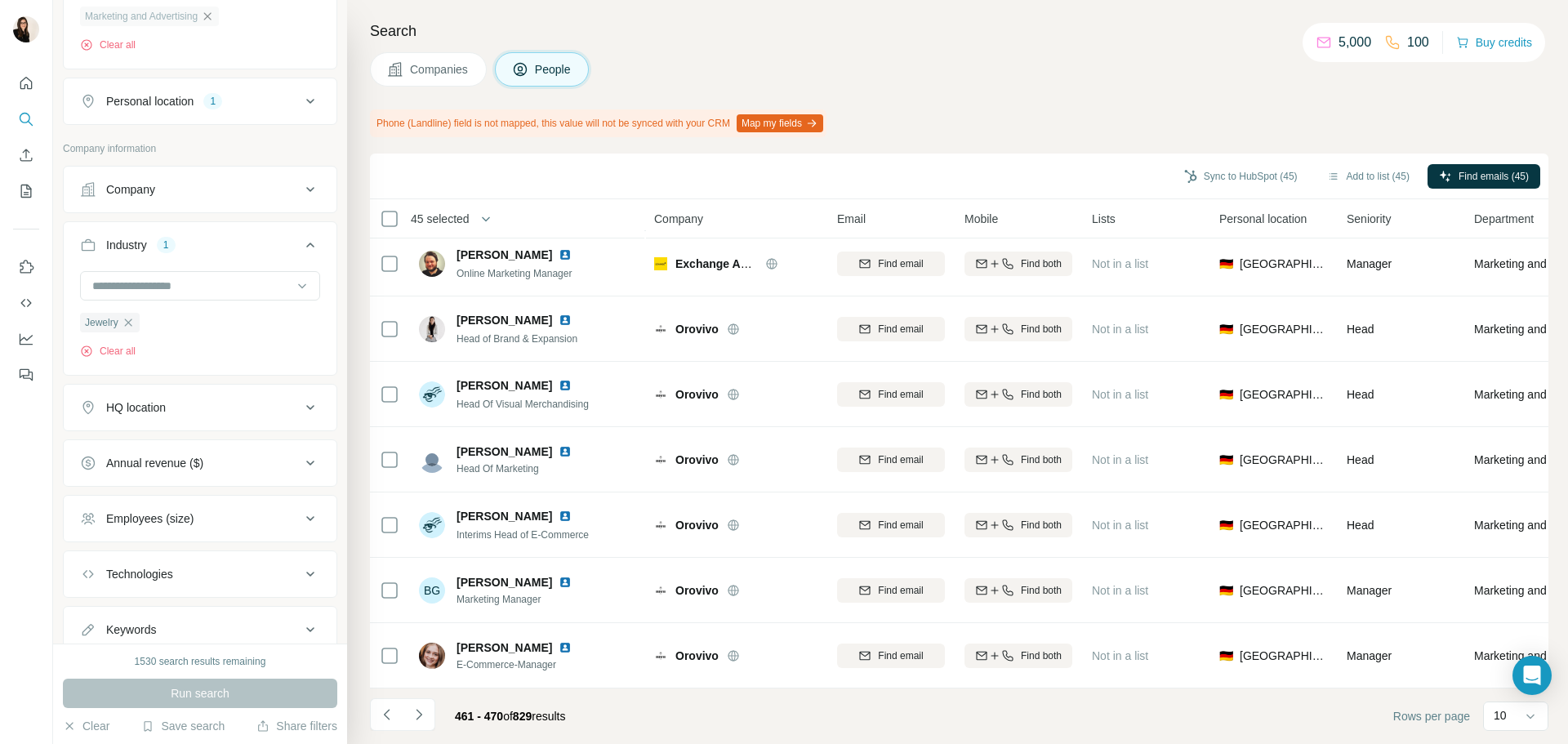
scroll to position [0, 0]
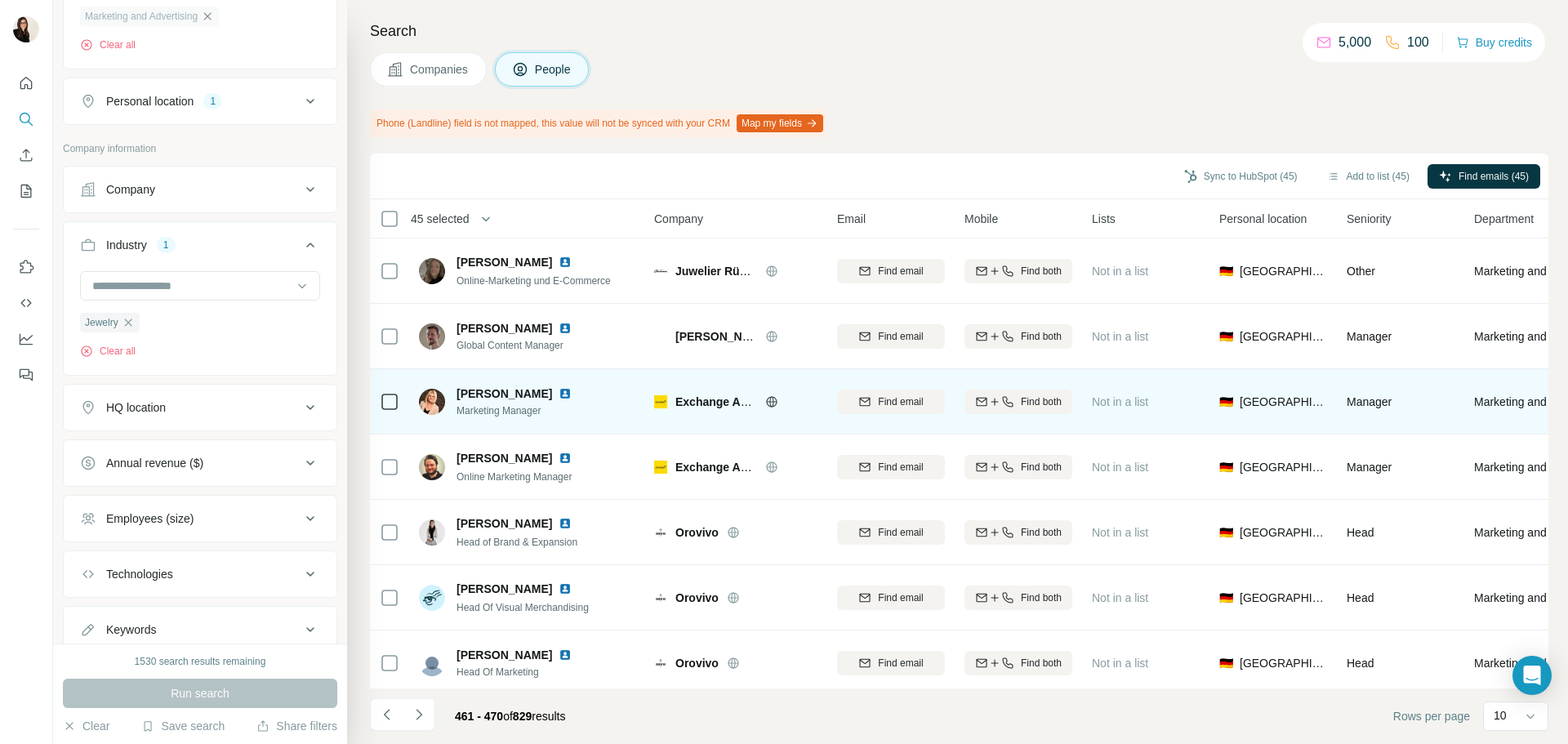
click at [768, 403] on icon at bounding box center [771, 402] width 13 height 13
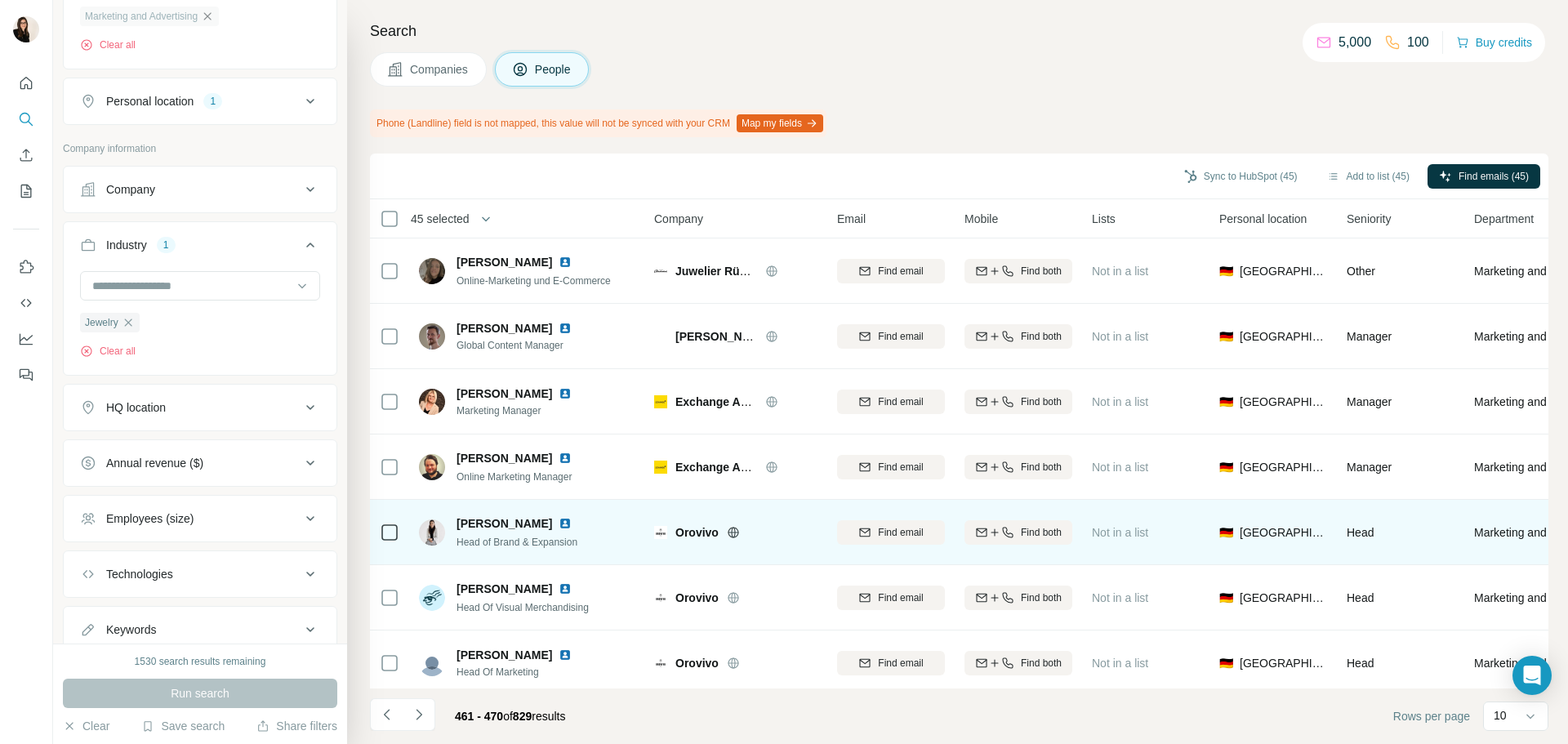
click at [730, 529] on icon at bounding box center [733, 533] width 11 height 11
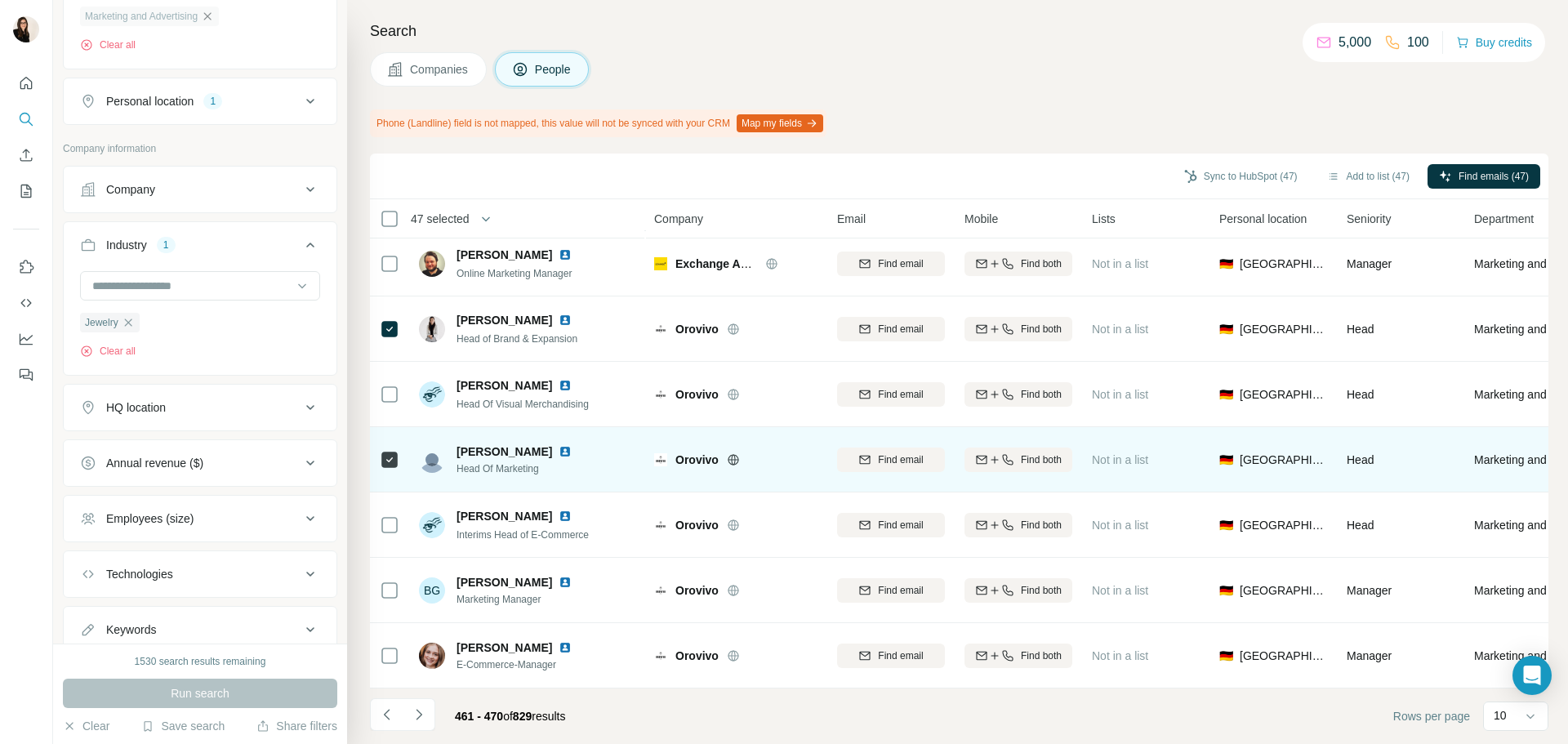
scroll to position [211, 0]
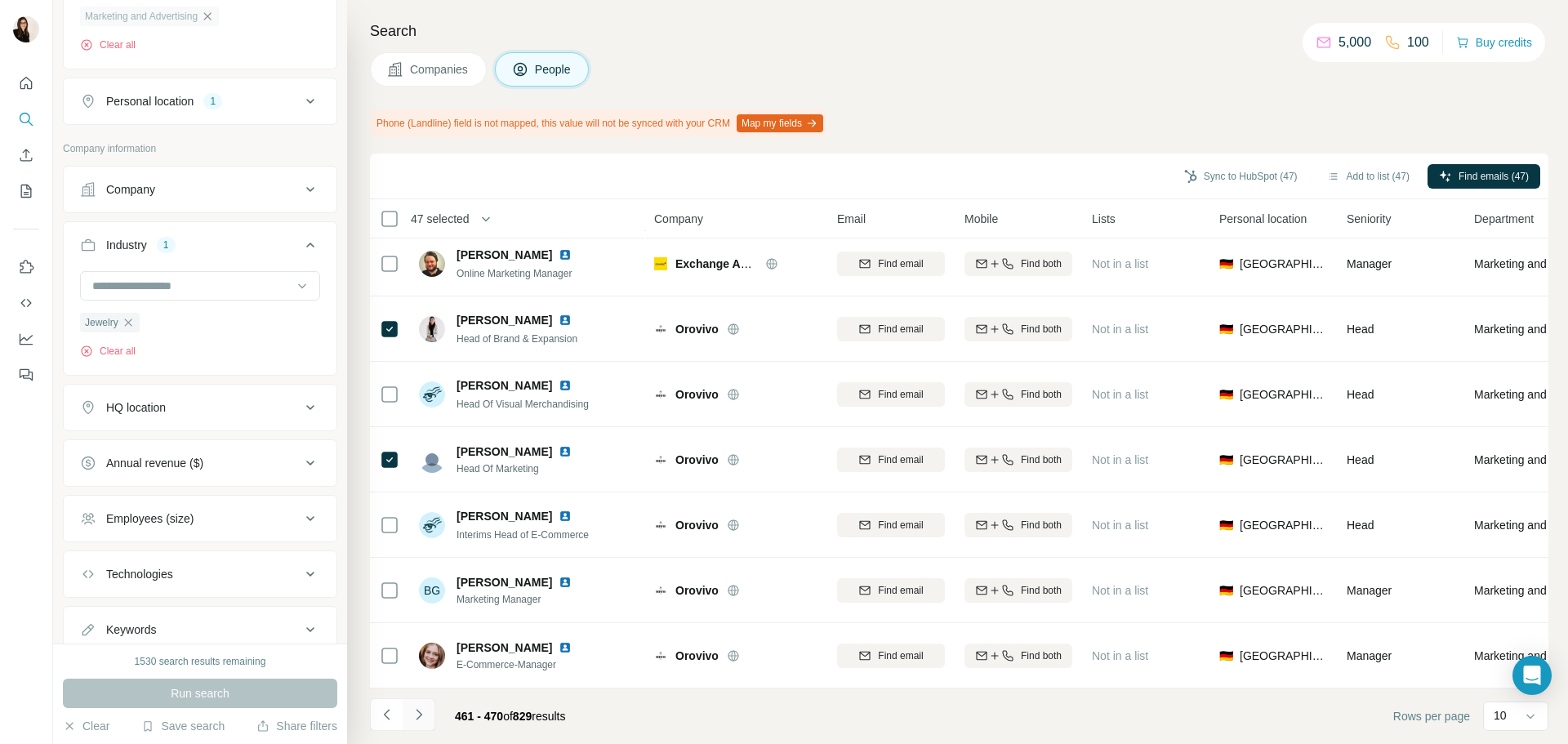
click at [425, 722] on icon "Navigate to next page" at bounding box center [419, 715] width 16 height 16
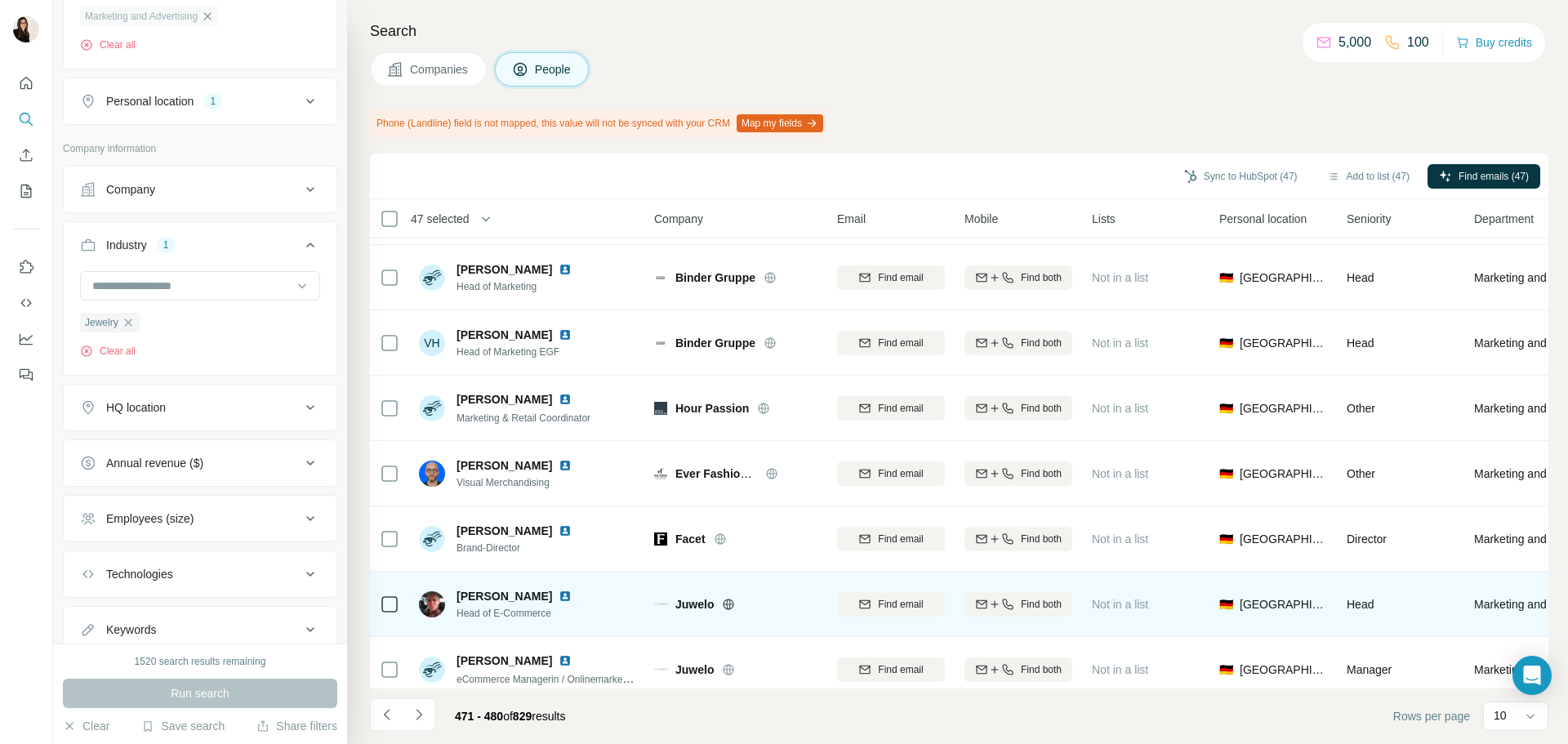
scroll to position [0, 0]
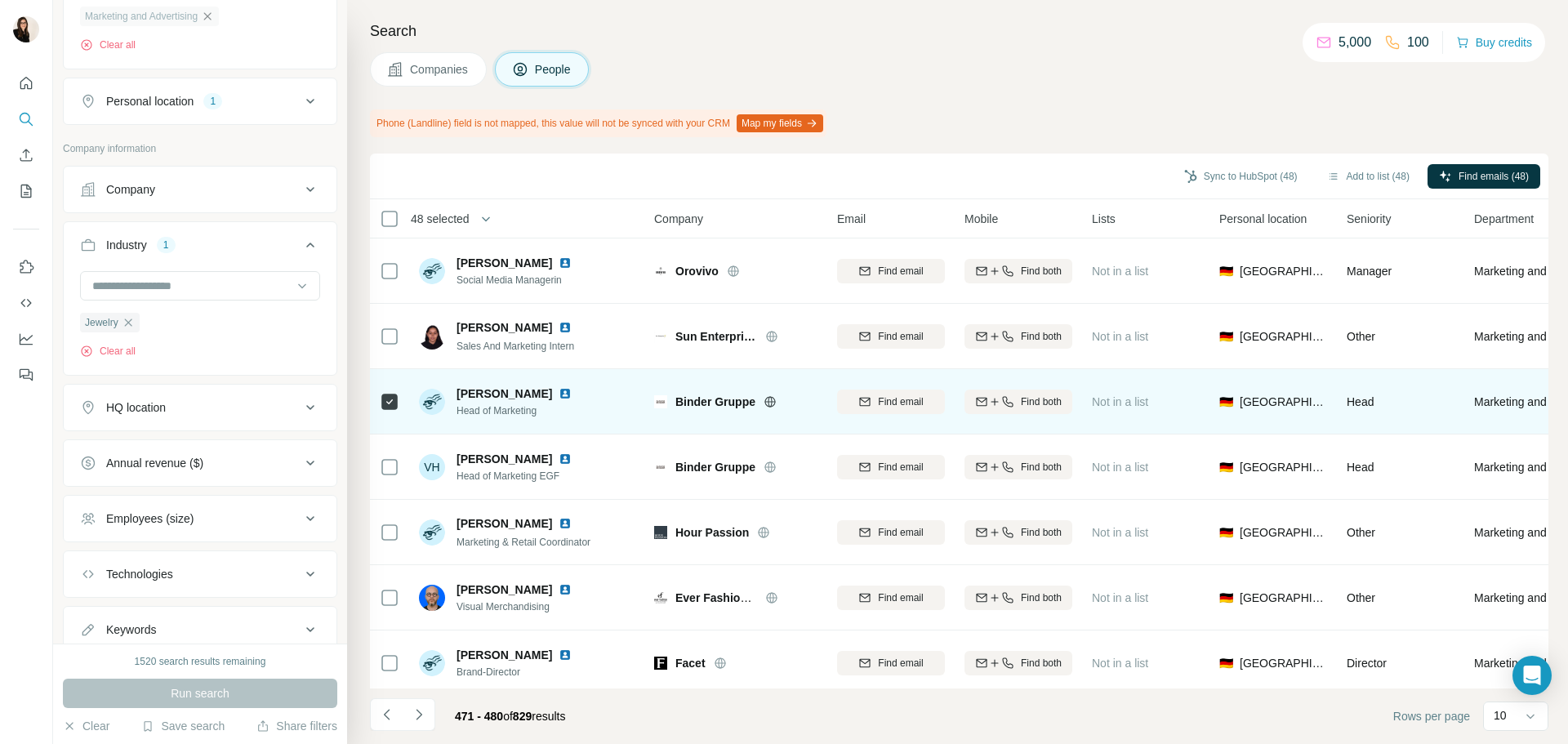
click at [775, 406] on icon at bounding box center [770, 402] width 13 height 13
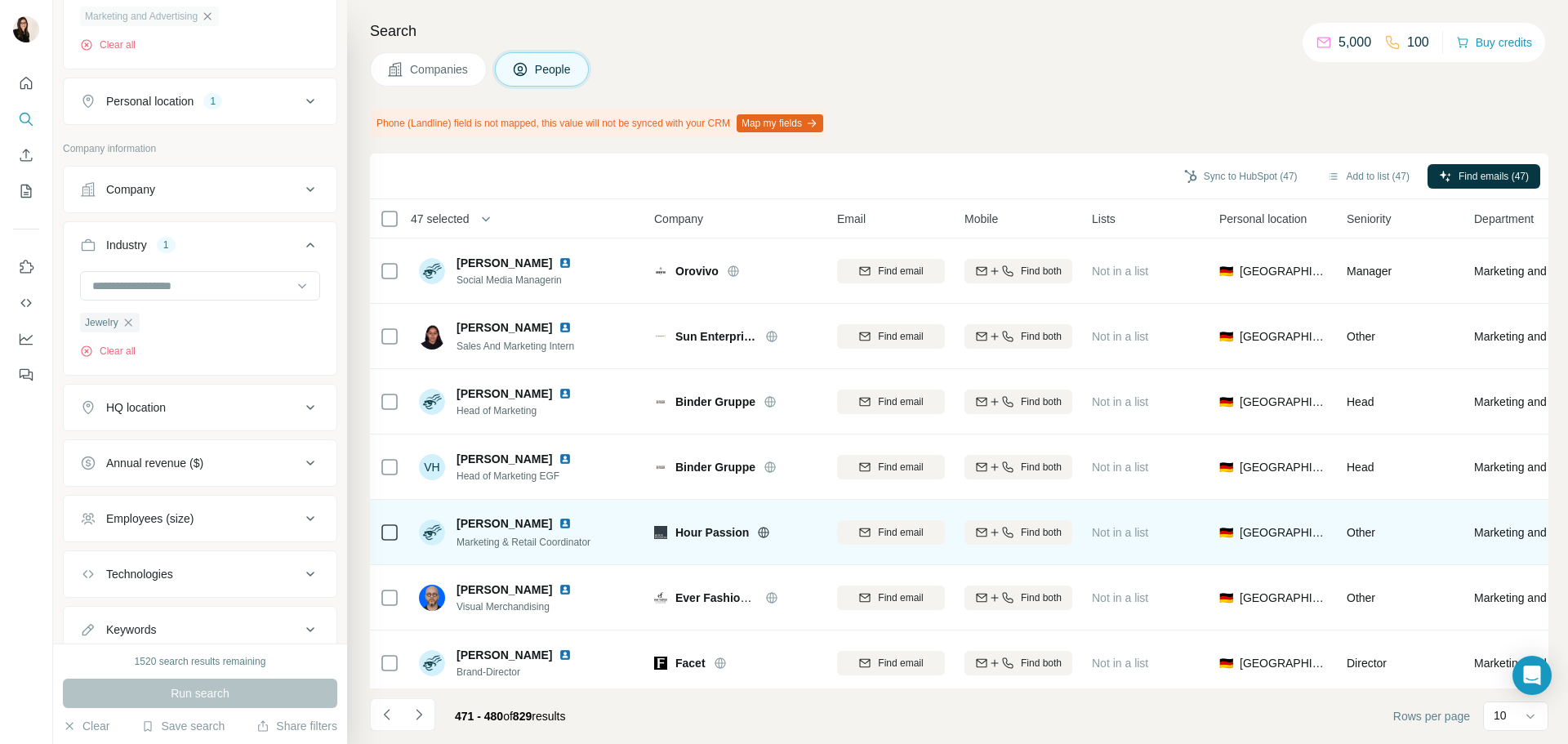
click at [757, 535] on icon at bounding box center [763, 533] width 13 height 13
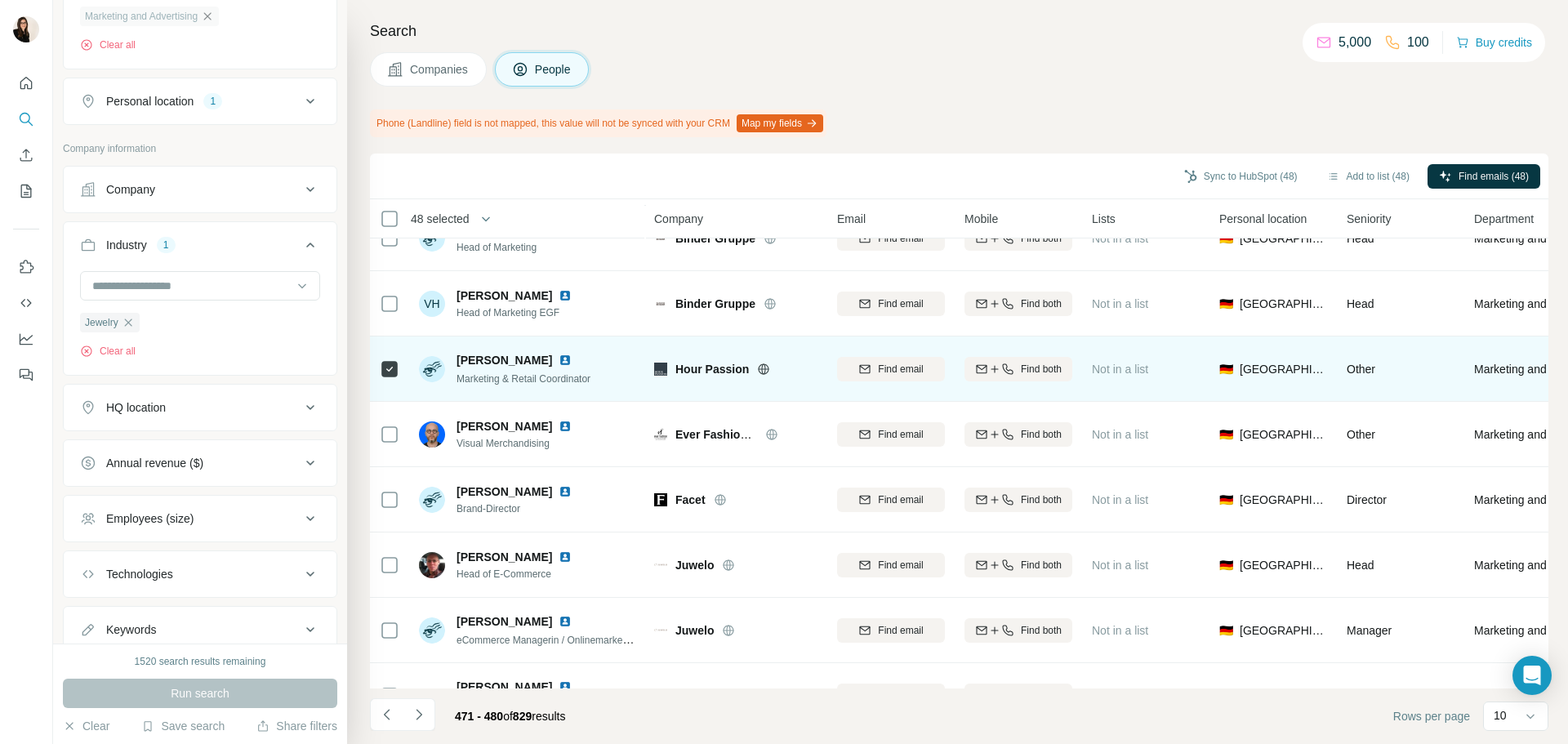
scroll to position [211, 0]
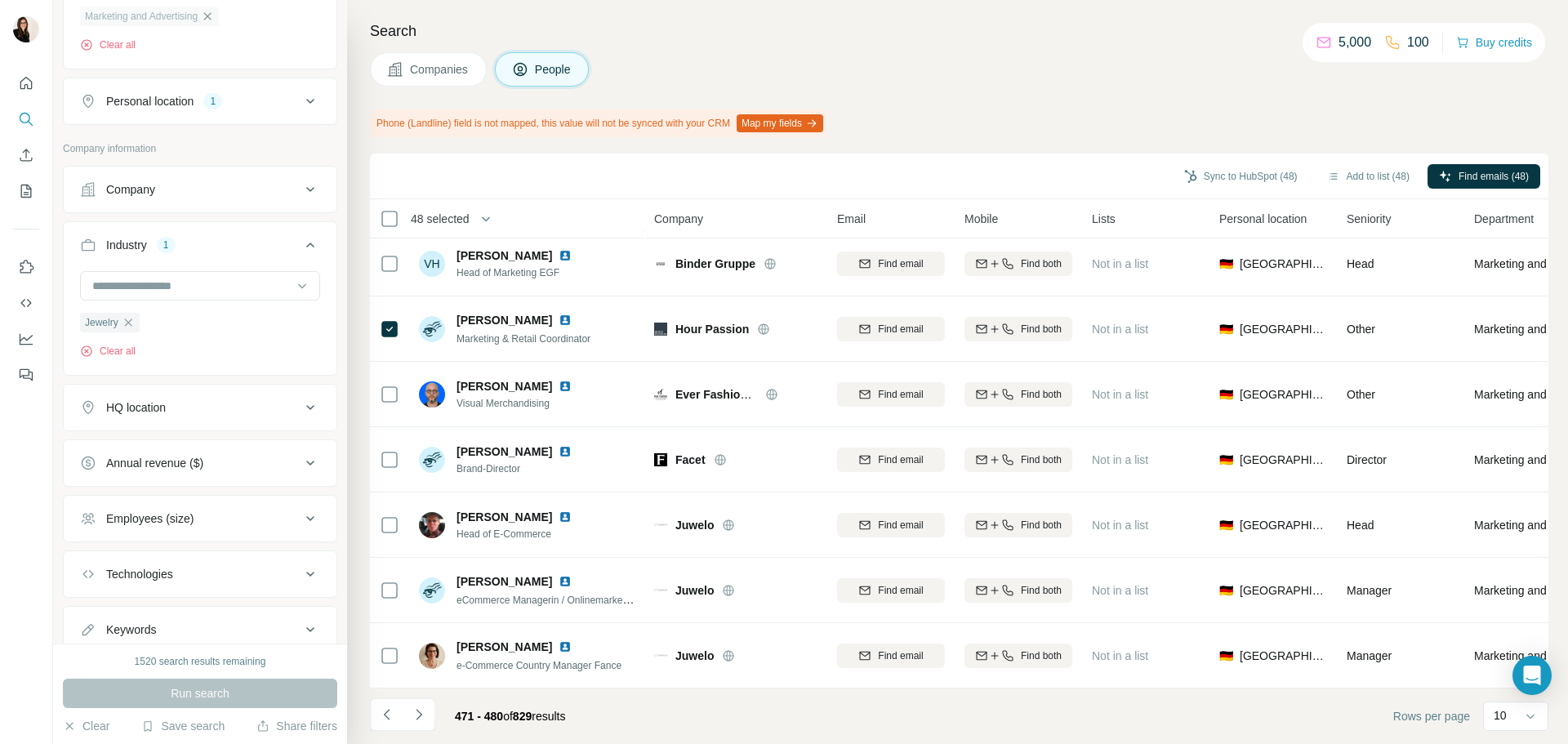
click at [411, 710] on icon "Navigate to next page" at bounding box center [419, 715] width 16 height 16
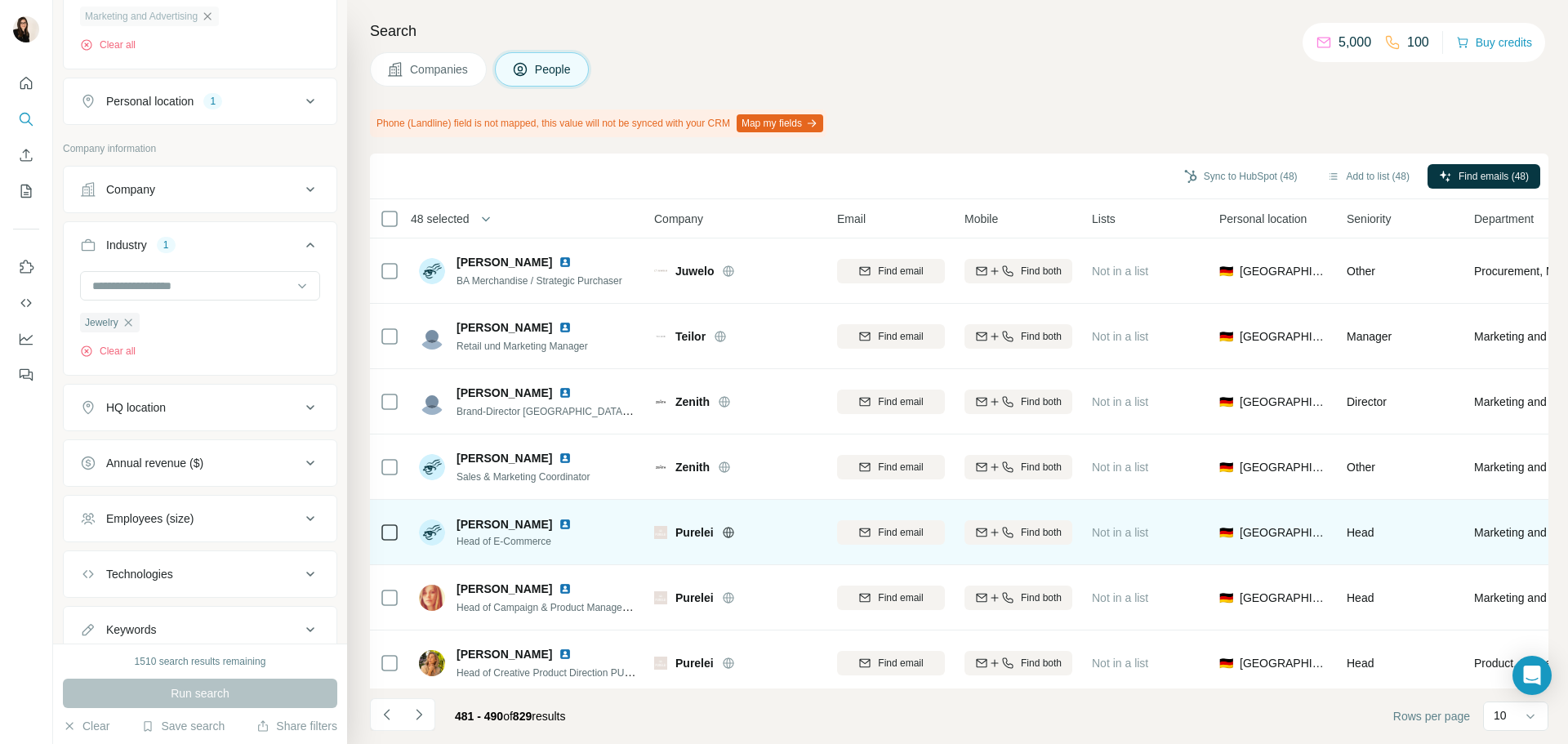
scroll to position [0, 0]
click at [731, 537] on icon at bounding box center [724, 533] width 13 height 13
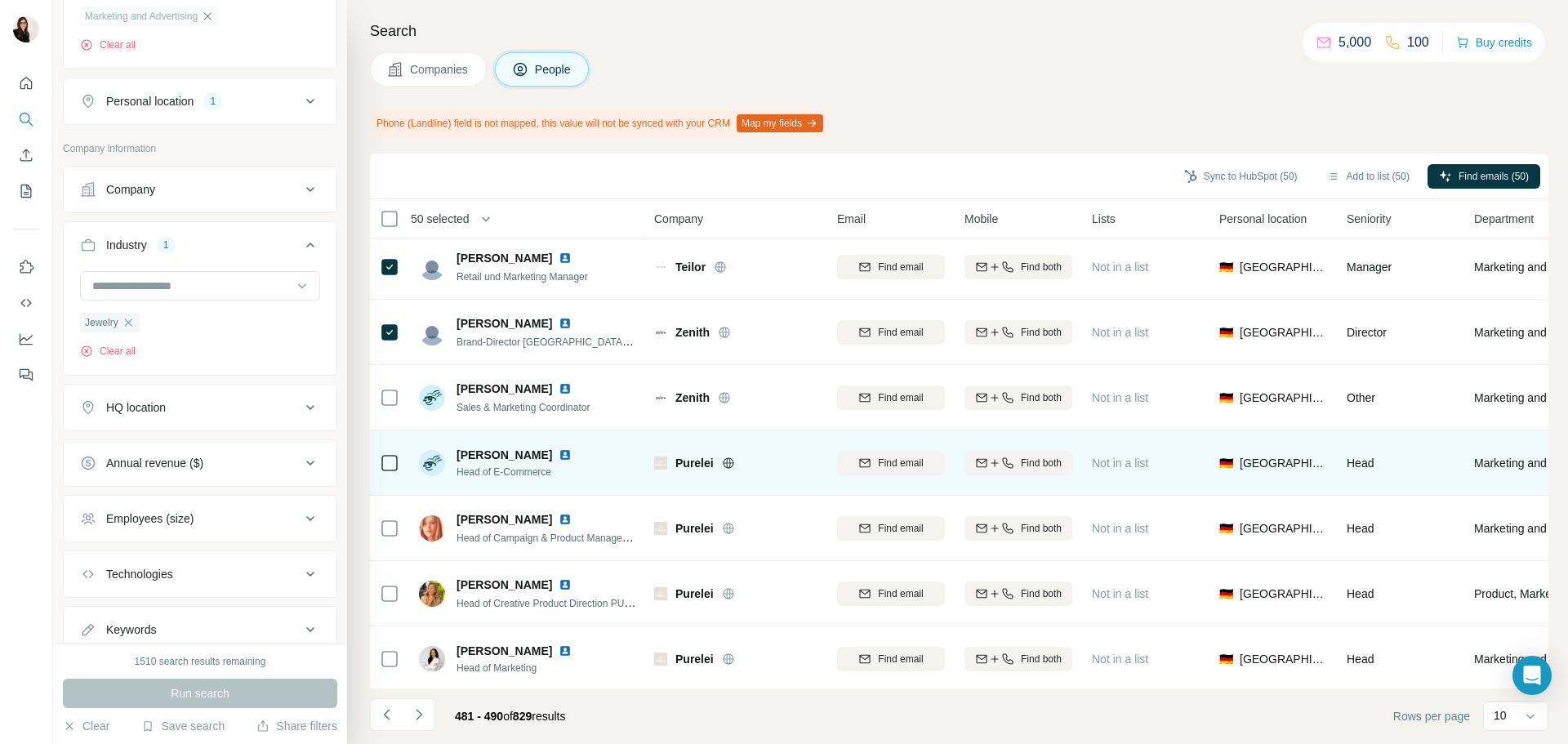
scroll to position [211, 0]
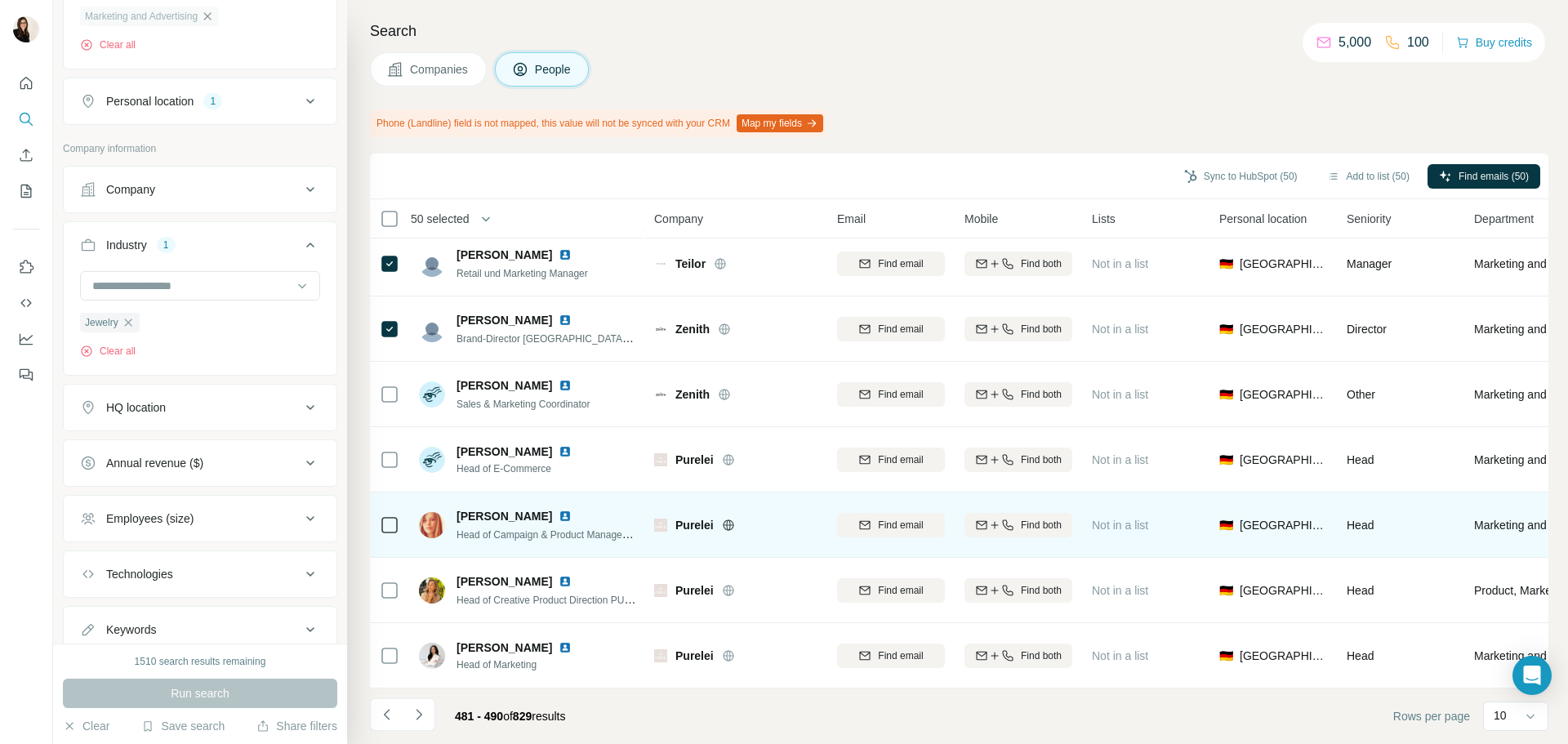
click at [393, 525] on icon at bounding box center [389, 525] width 19 height 19
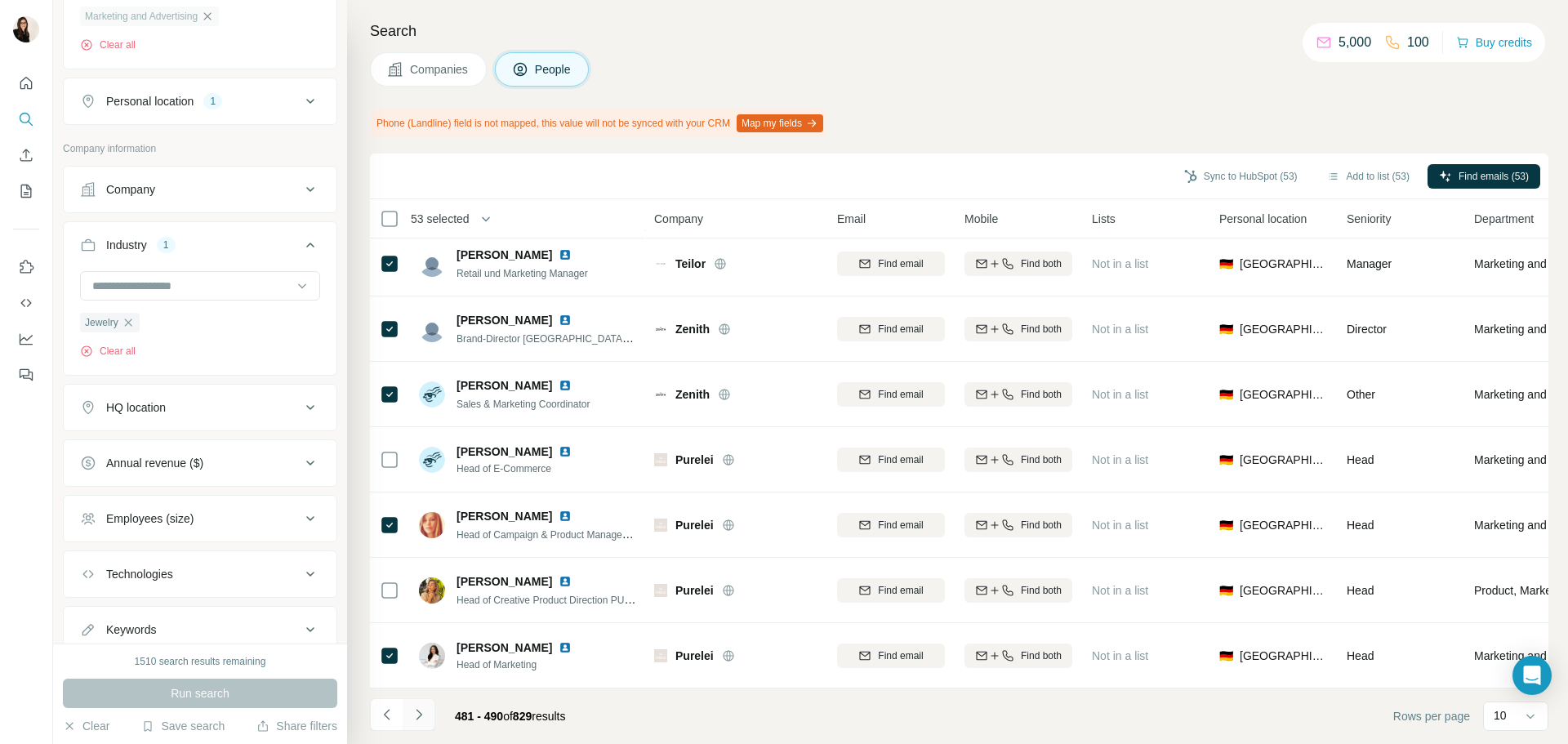
click at [426, 723] on button "Navigate to next page" at bounding box center [418, 715] width 33 height 33
click at [432, 712] on button "Navigate to next page" at bounding box center [418, 715] width 33 height 33
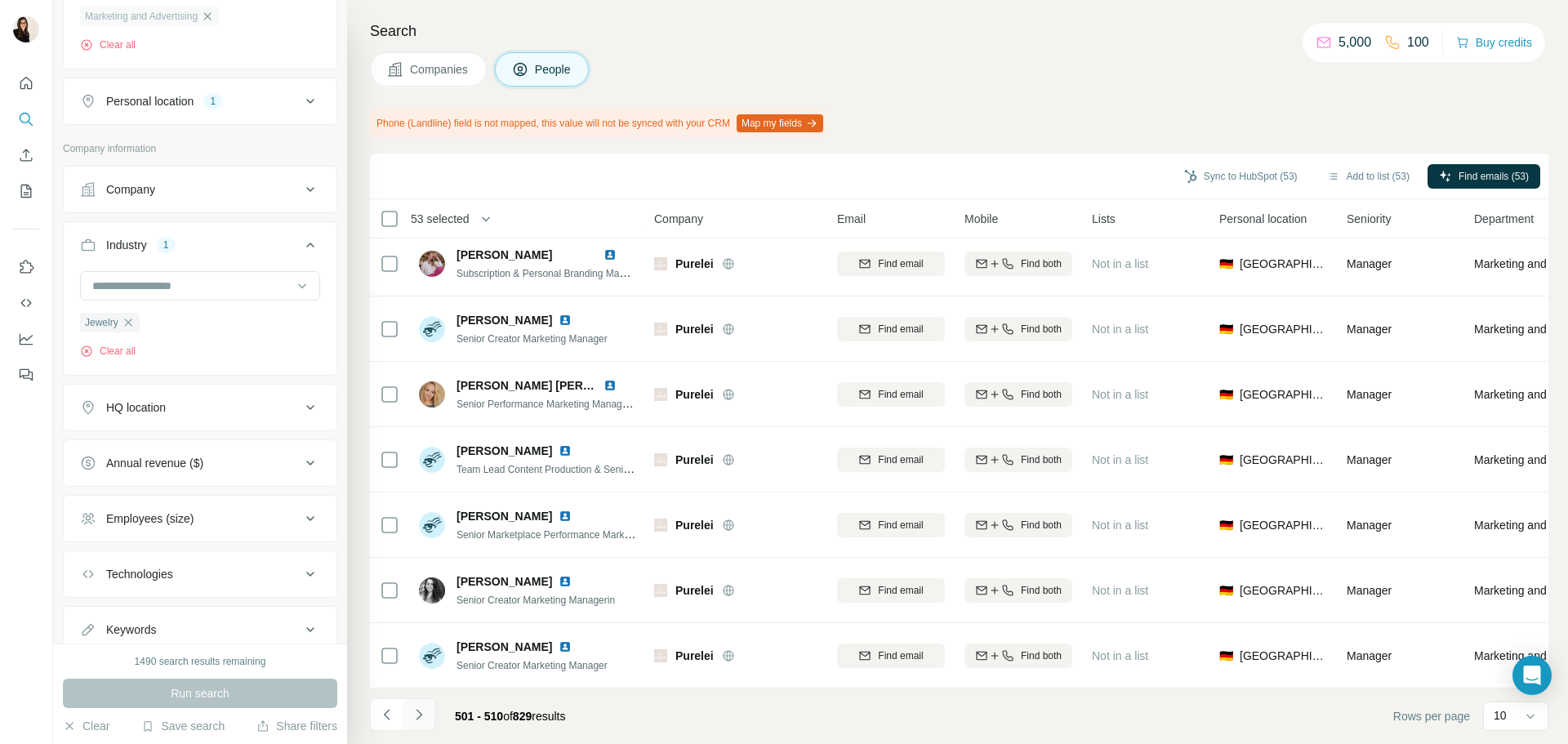
click at [414, 710] on icon "Navigate to next page" at bounding box center [419, 715] width 16 height 16
click at [432, 716] on button "Navigate to next page" at bounding box center [418, 715] width 33 height 33
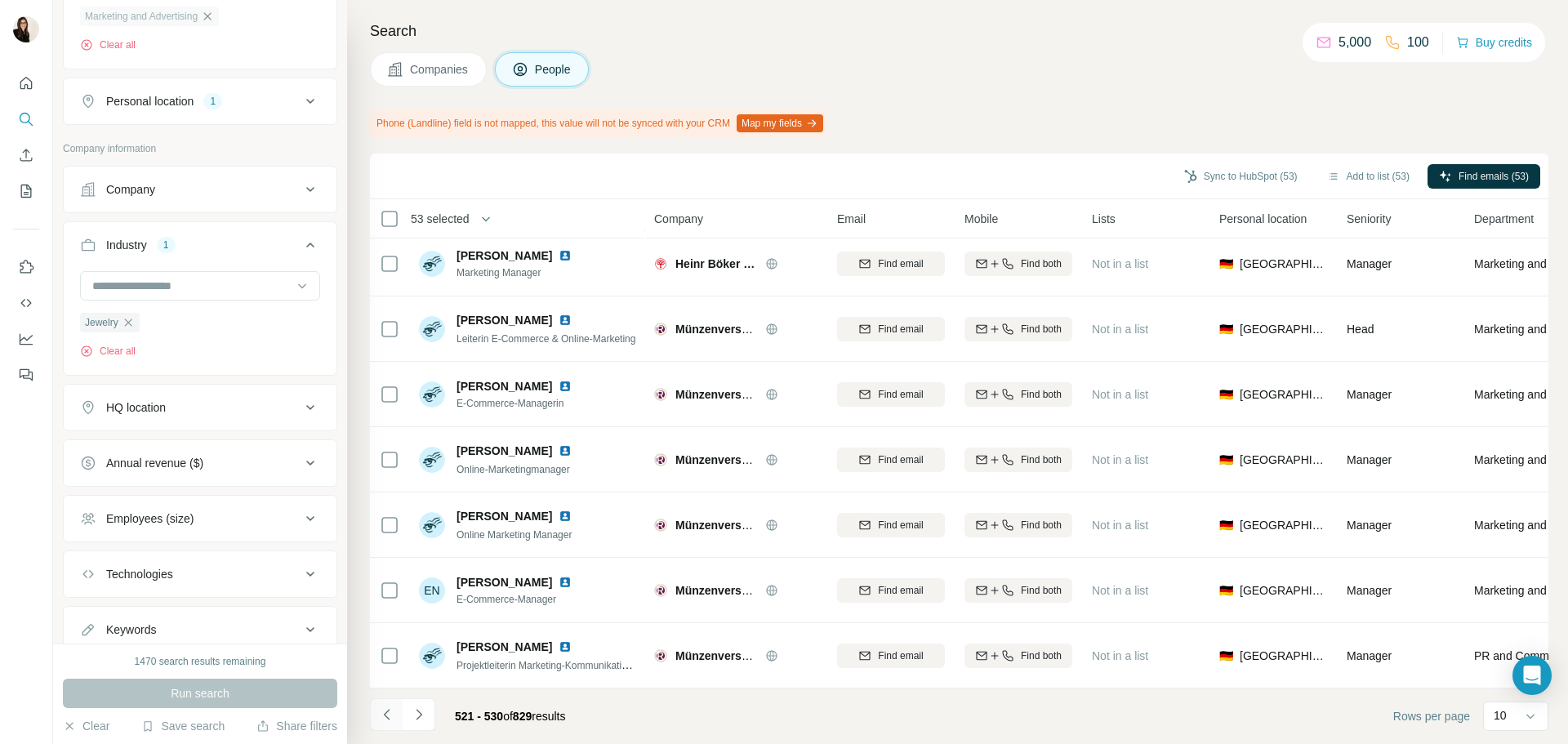
click at [401, 716] on button "Navigate to previous page" at bounding box center [386, 715] width 33 height 33
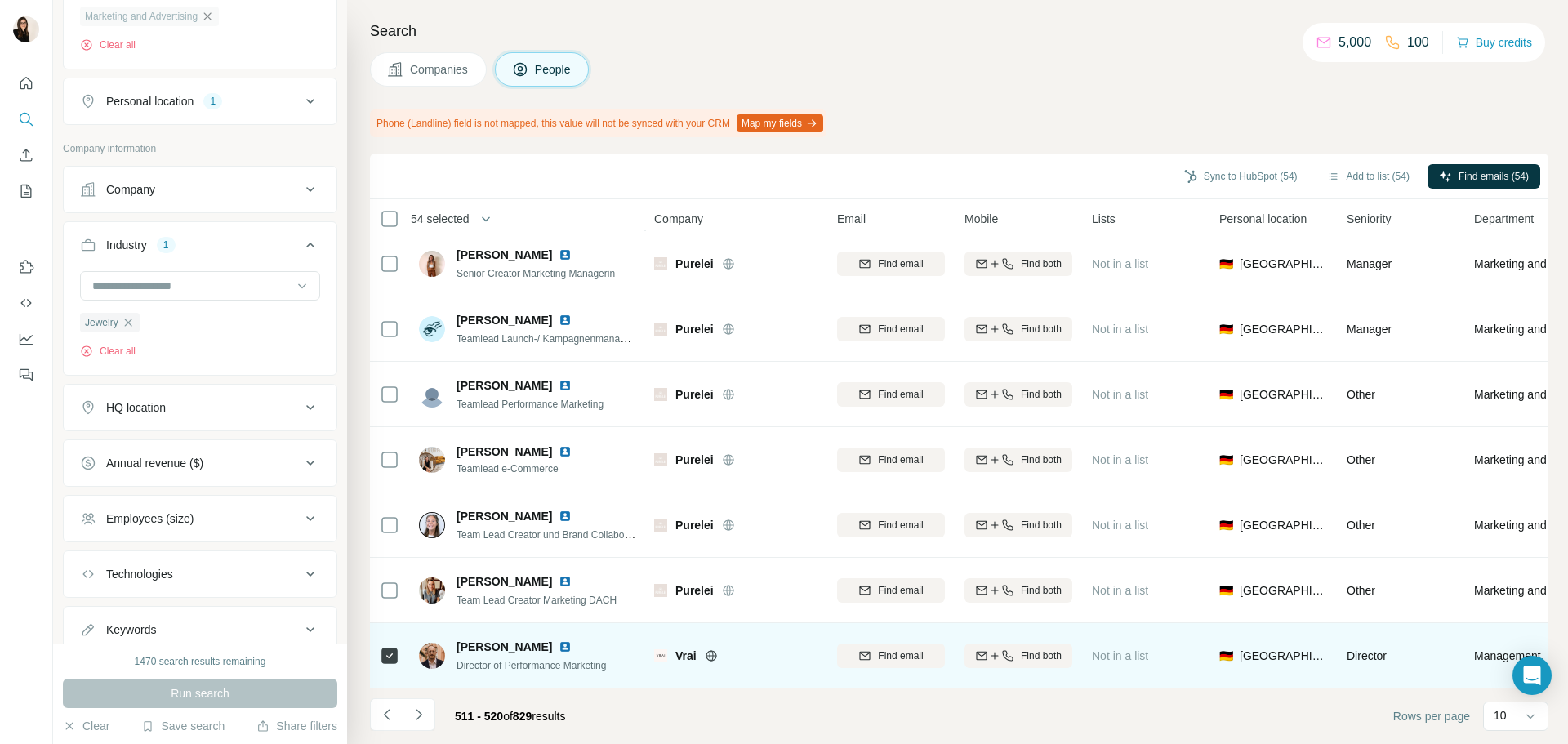
click at [715, 656] on icon at bounding box center [711, 656] width 11 height 1
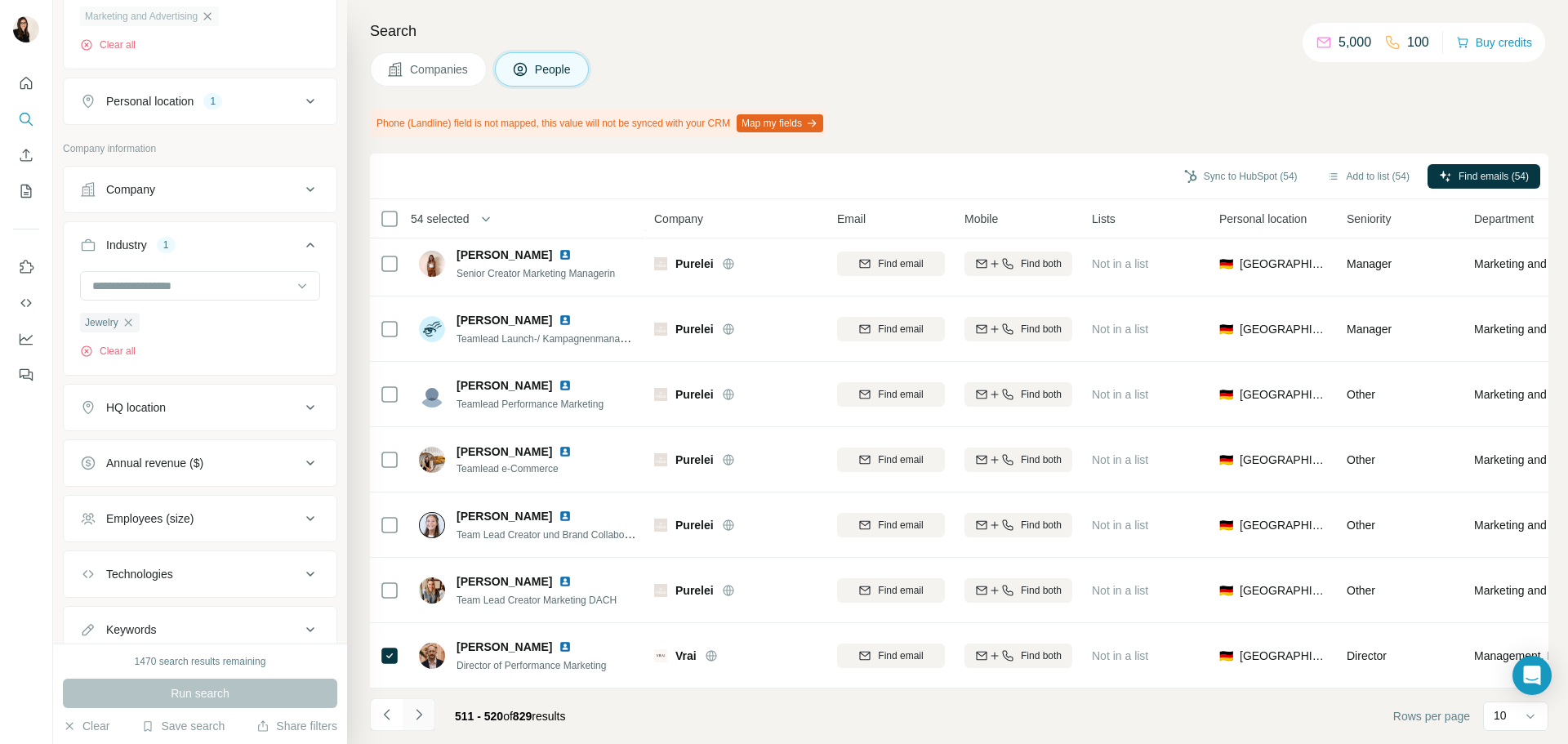
click at [426, 717] on icon "Navigate to next page" at bounding box center [419, 715] width 16 height 16
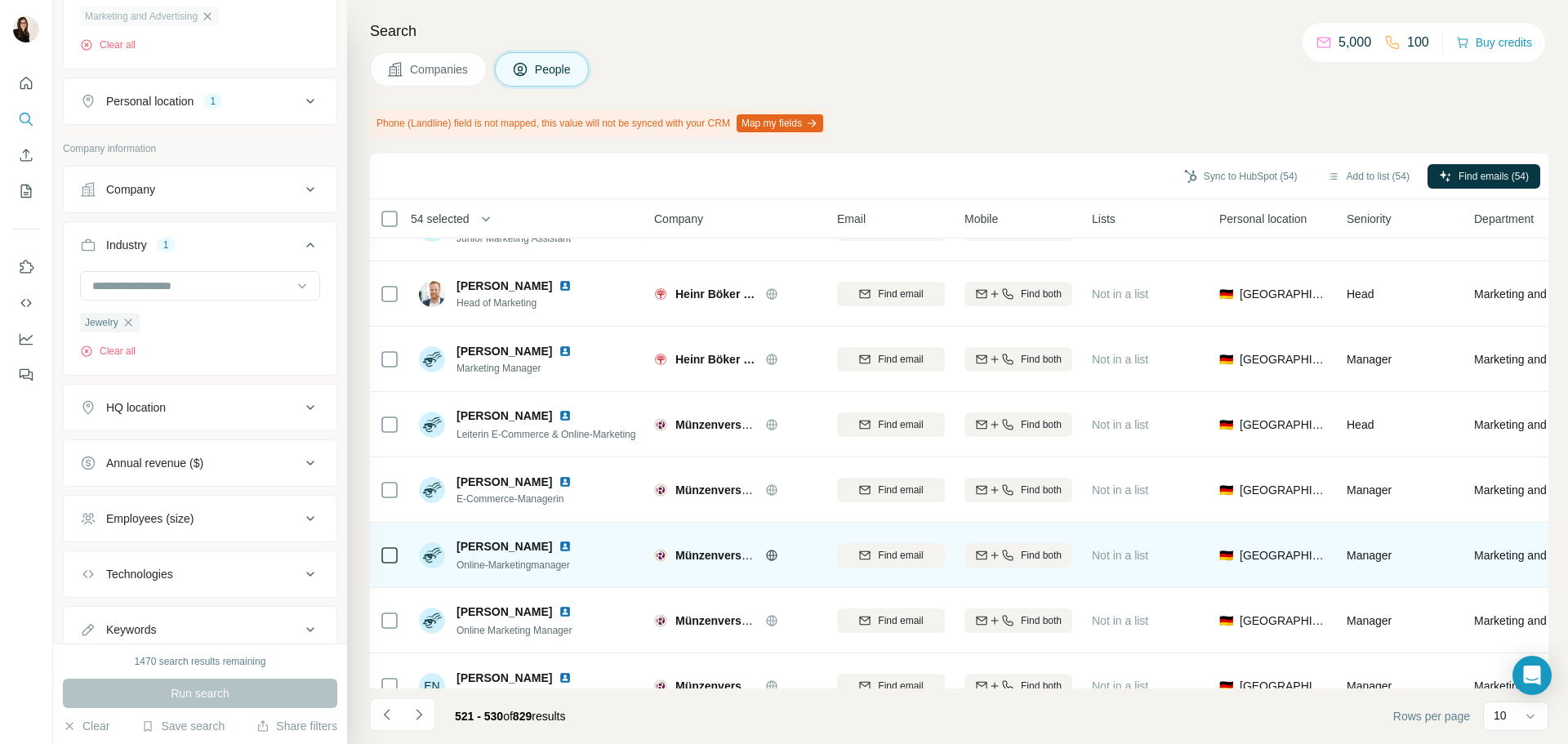
scroll to position [0, 0]
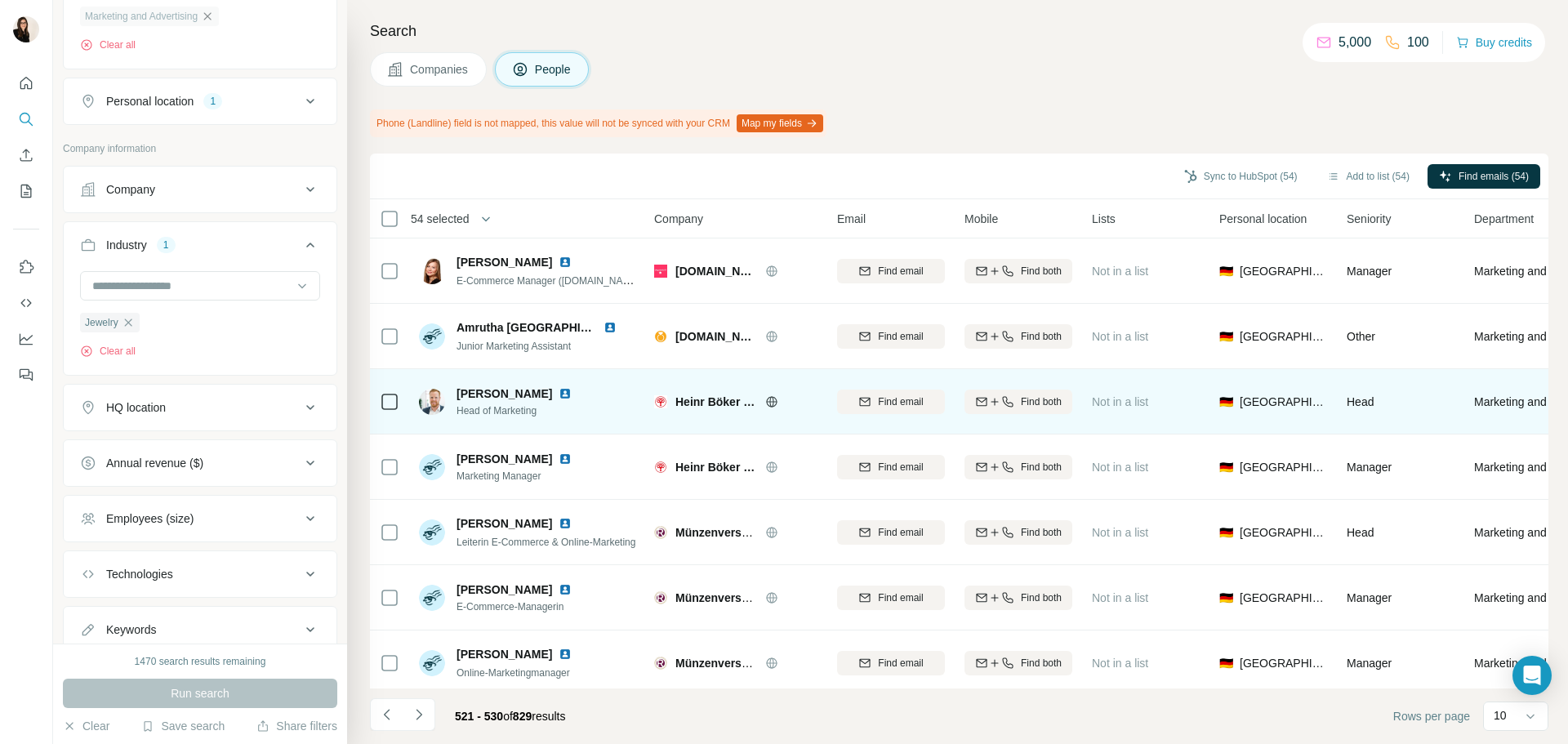
click at [777, 400] on icon at bounding box center [771, 402] width 13 height 13
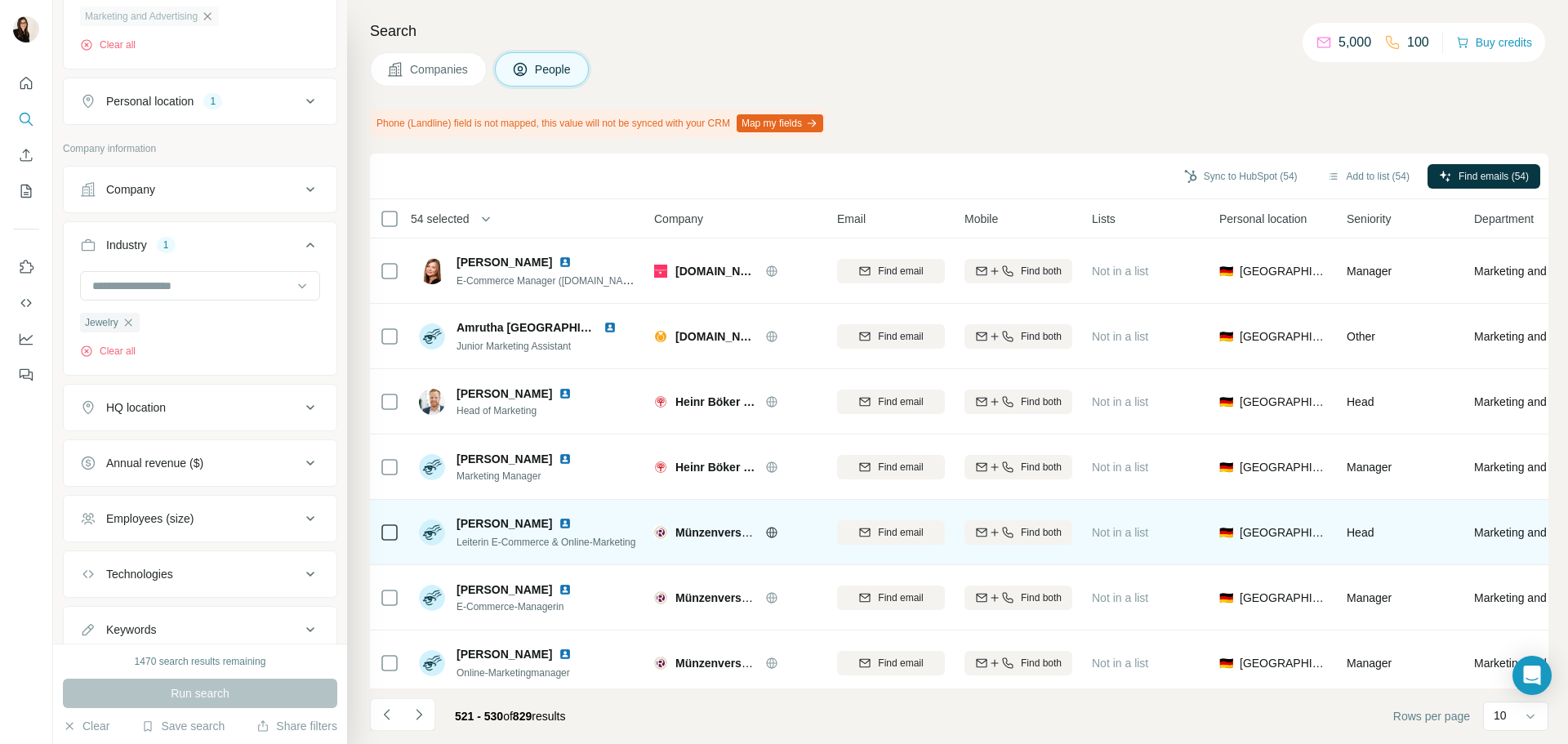
click at [771, 535] on icon at bounding box center [771, 533] width 13 height 13
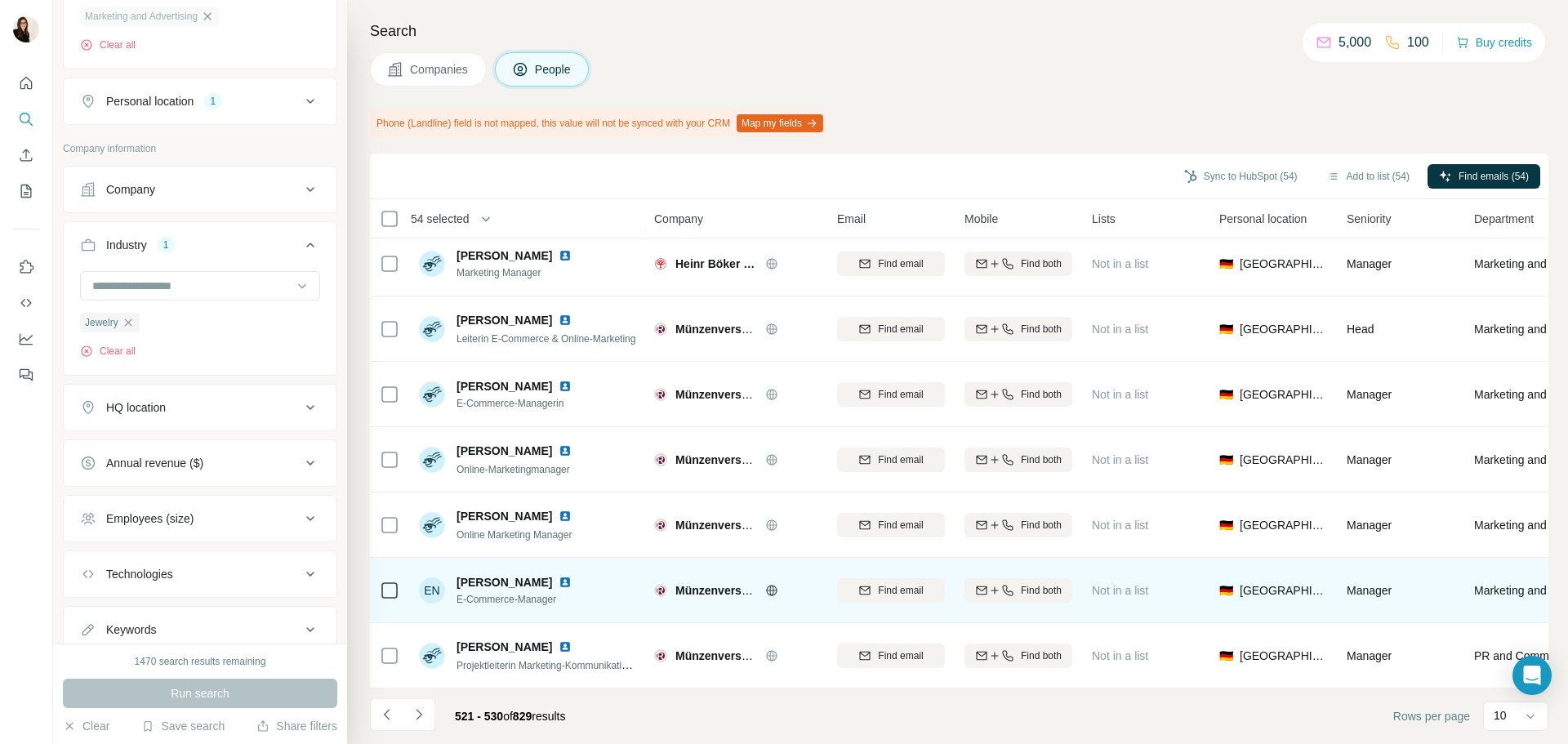
scroll to position [211, 0]
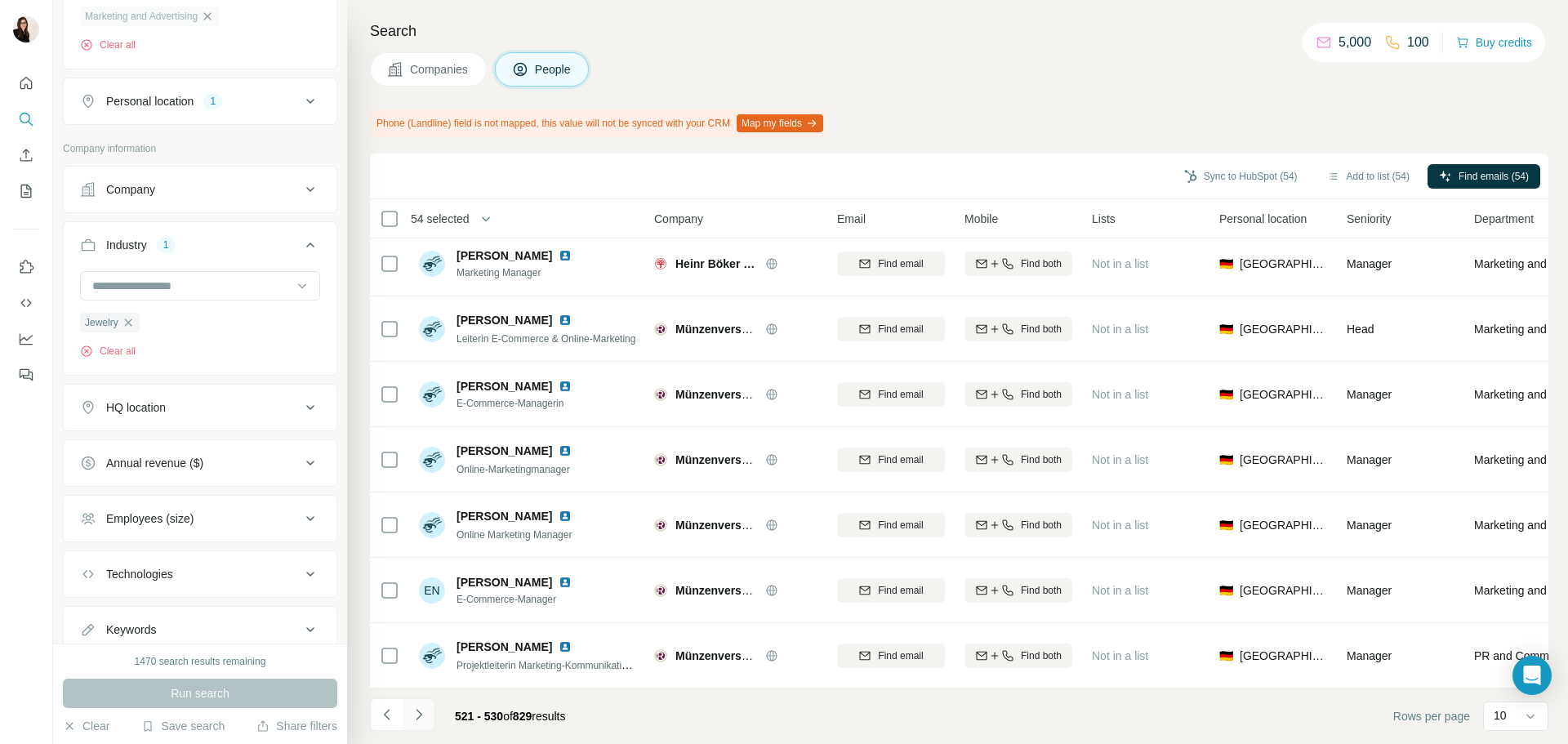
click at [428, 721] on button "Navigate to next page" at bounding box center [418, 715] width 33 height 33
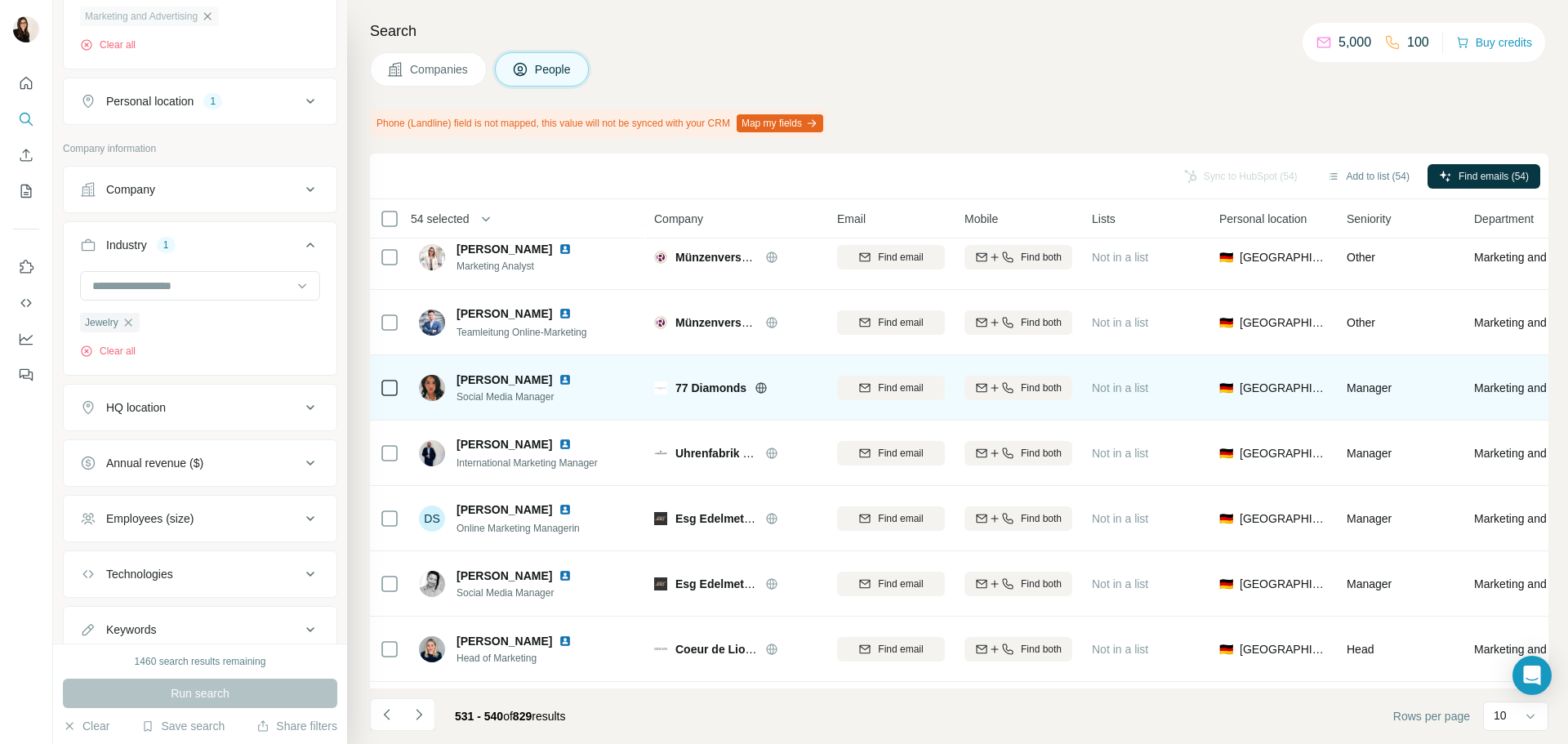
scroll to position [0, 0]
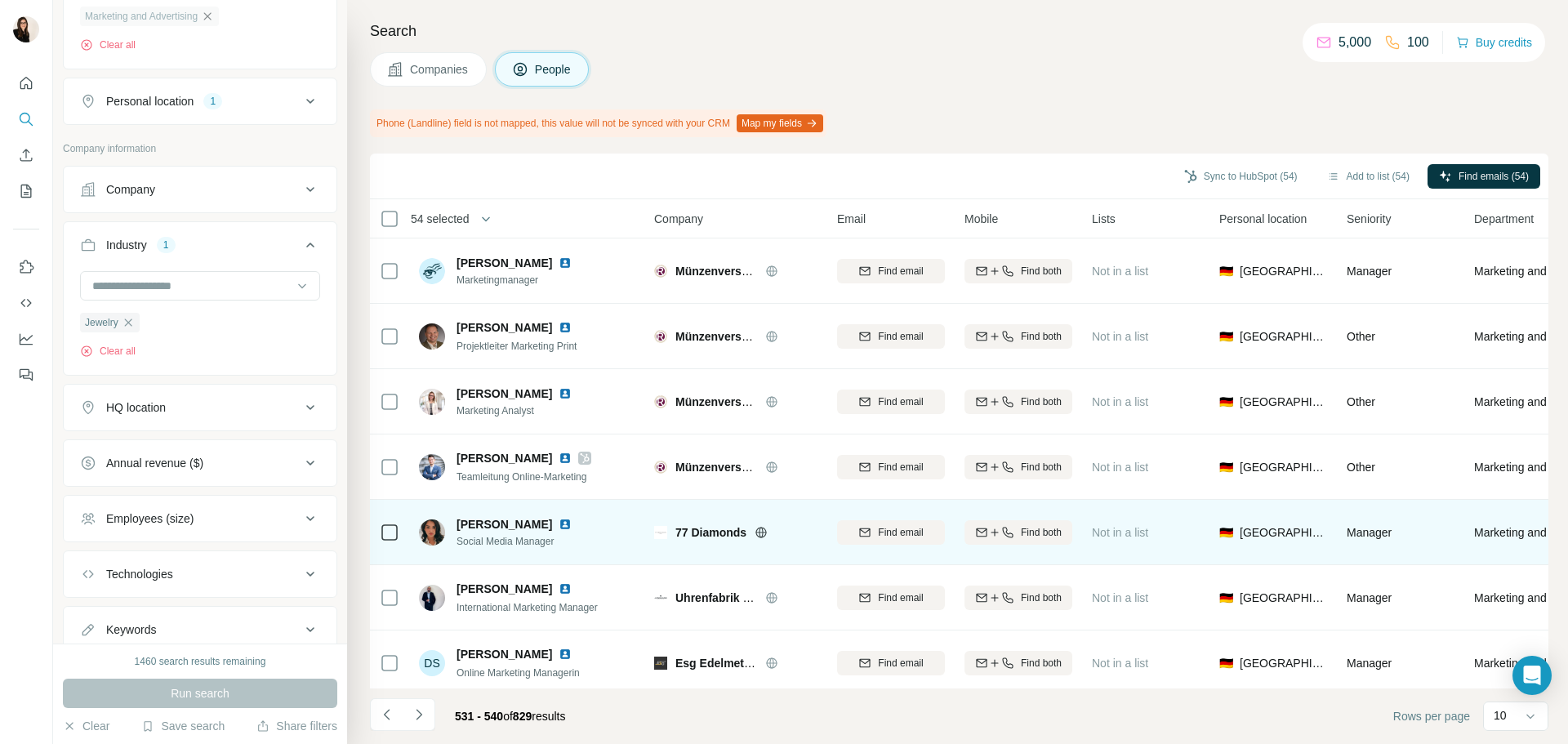
click at [754, 533] on div "77 Diamonds" at bounding box center [746, 533] width 142 height 16
click at [763, 535] on icon at bounding box center [761, 533] width 13 height 13
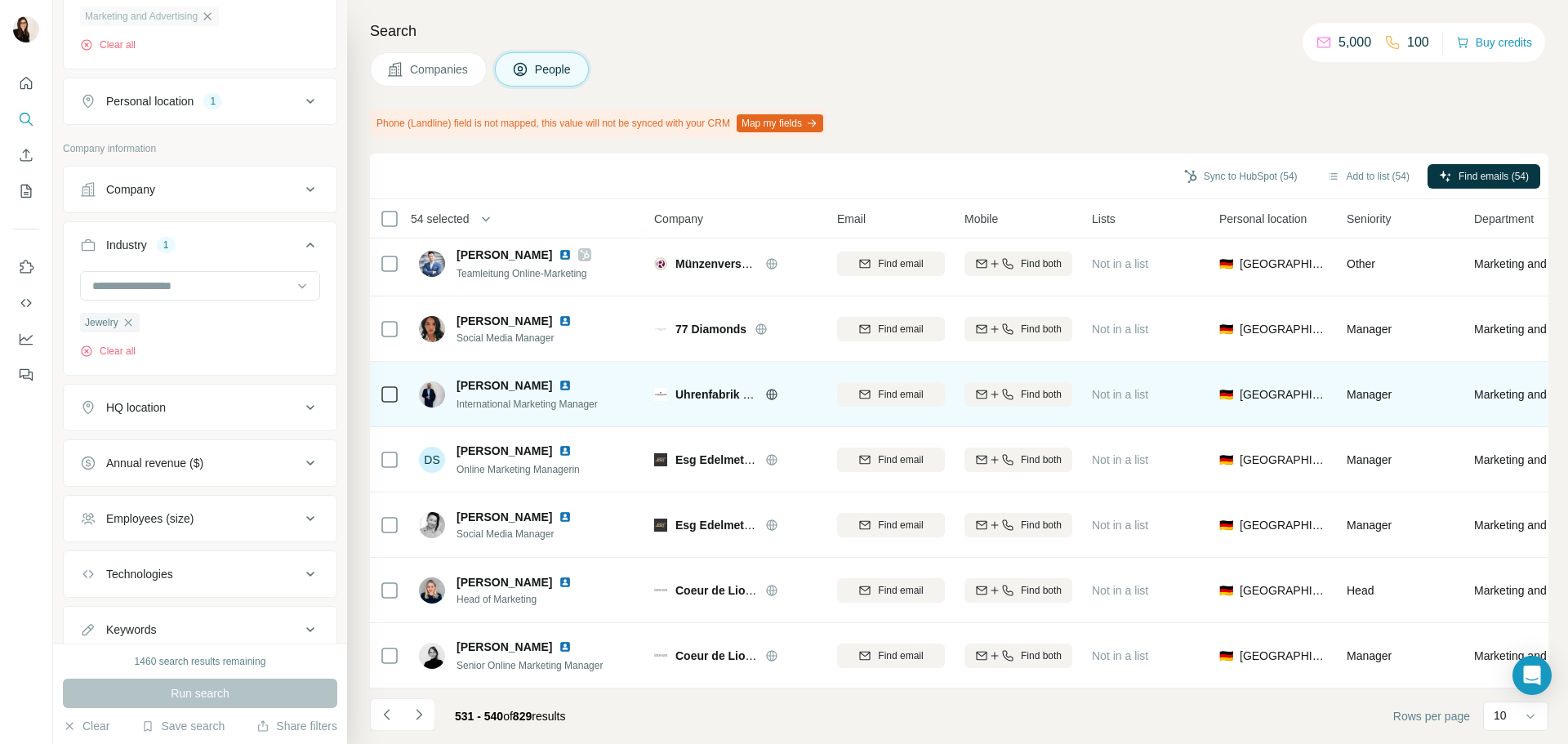
scroll to position [211, 0]
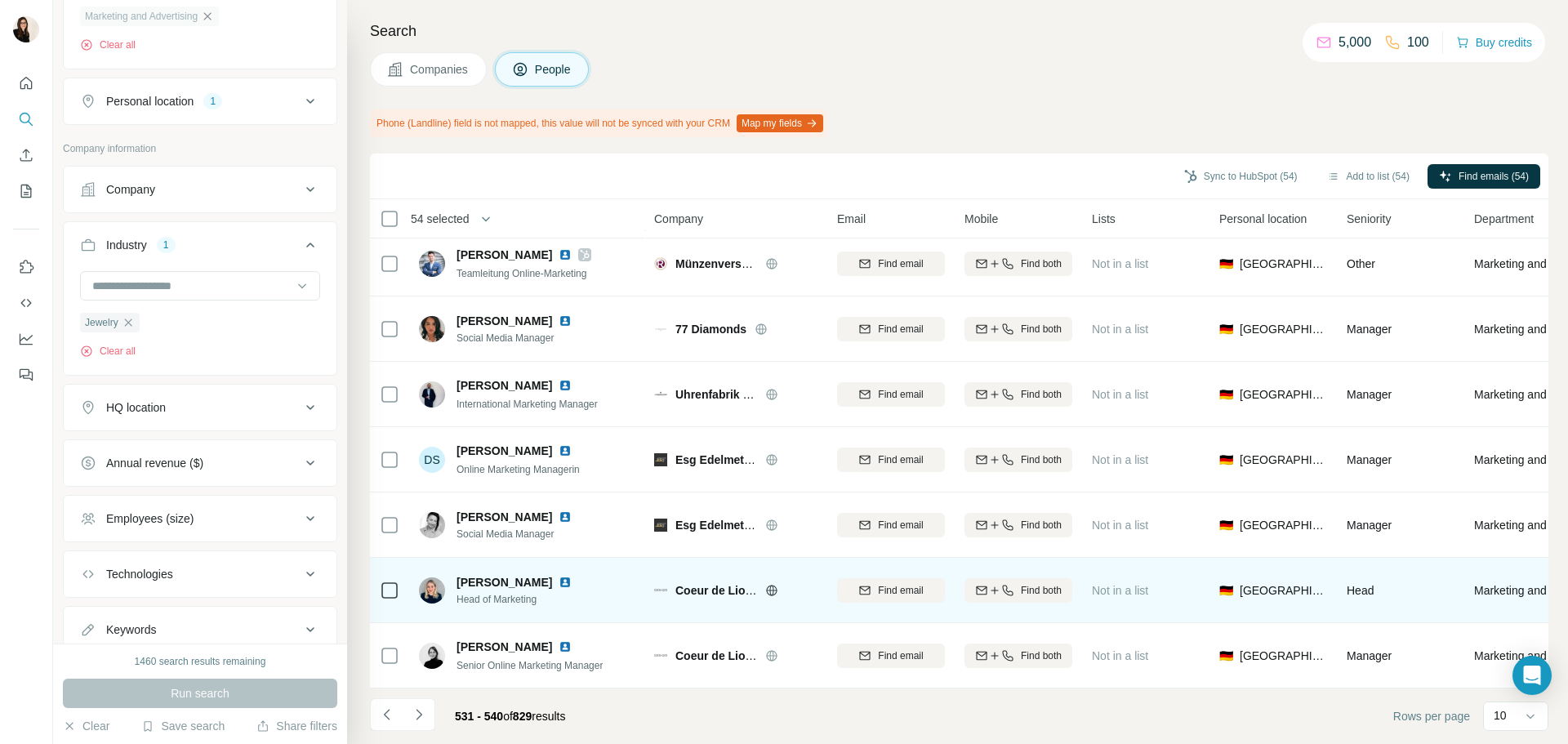
click at [770, 585] on icon at bounding box center [771, 590] width 4 height 11
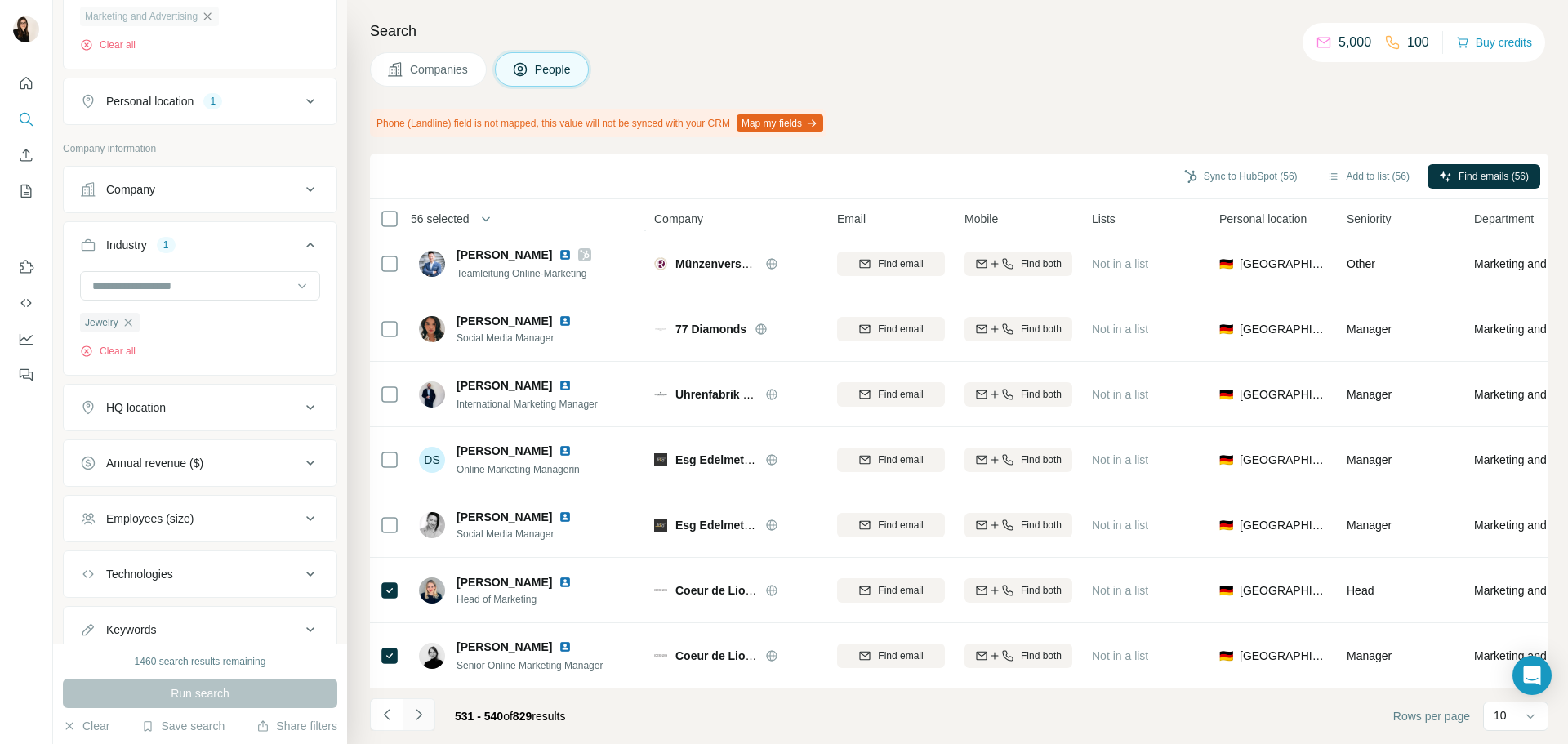
click at [429, 722] on button "Navigate to next page" at bounding box center [418, 715] width 33 height 33
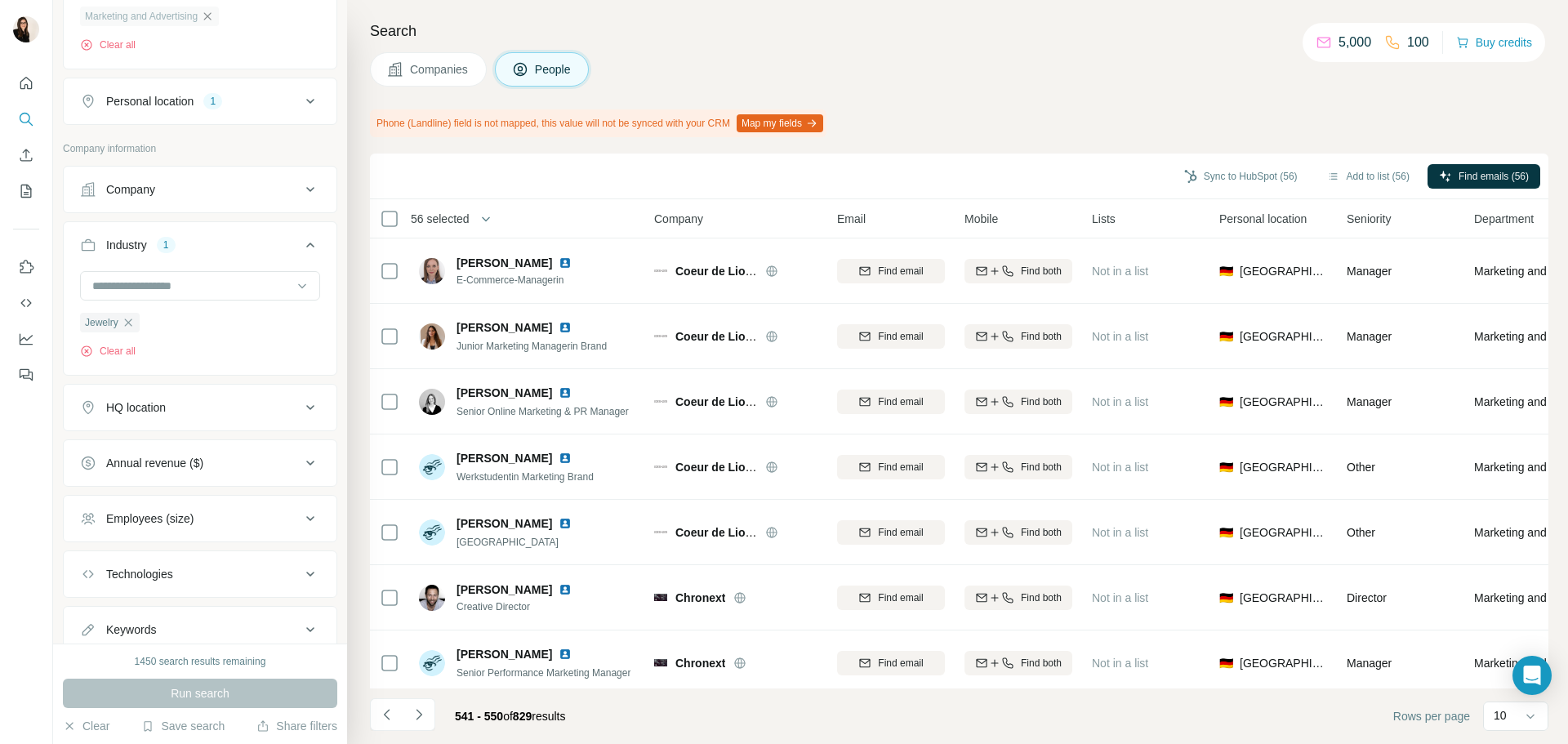
scroll to position [164, 0]
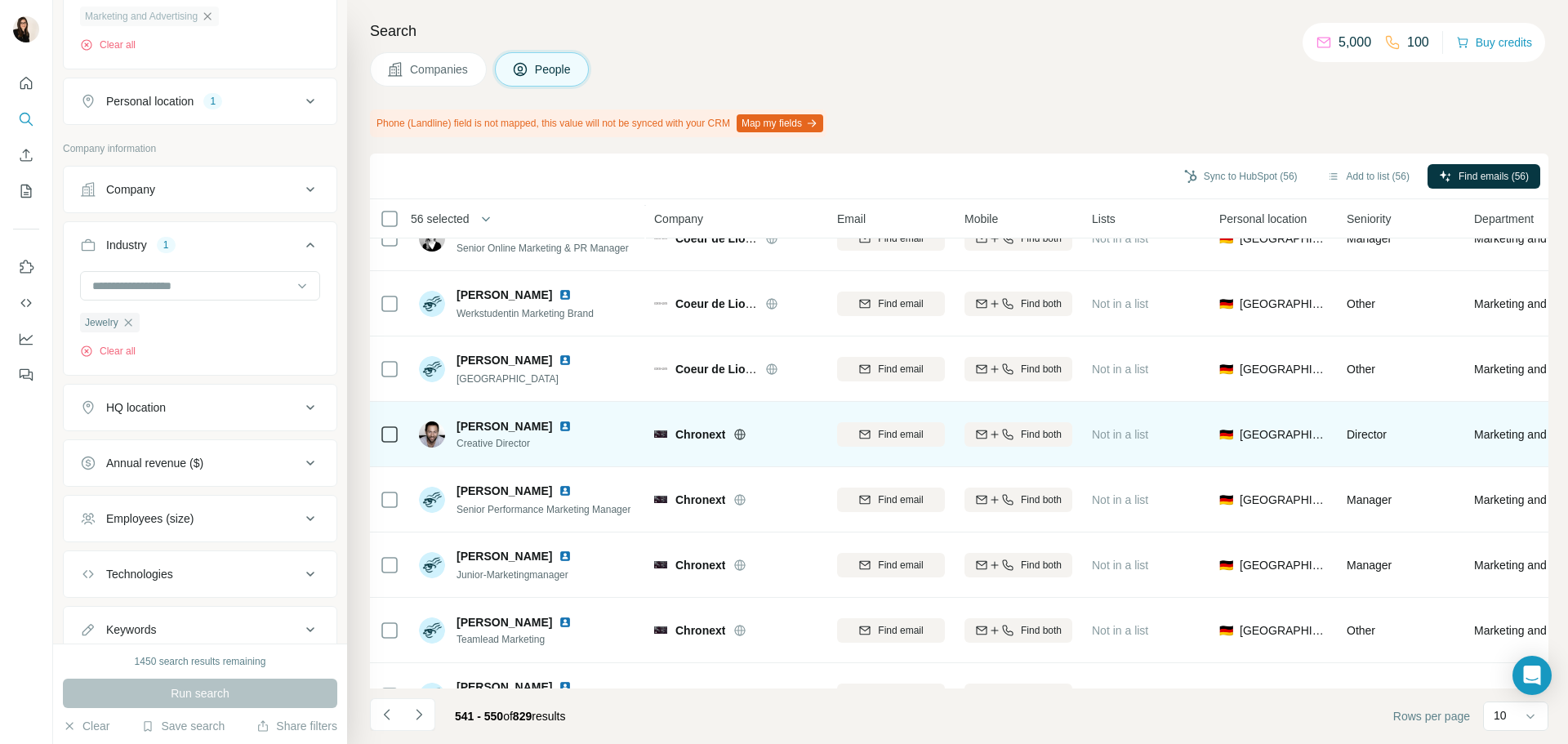
click at [741, 434] on icon at bounding box center [740, 433] width 11 height 1
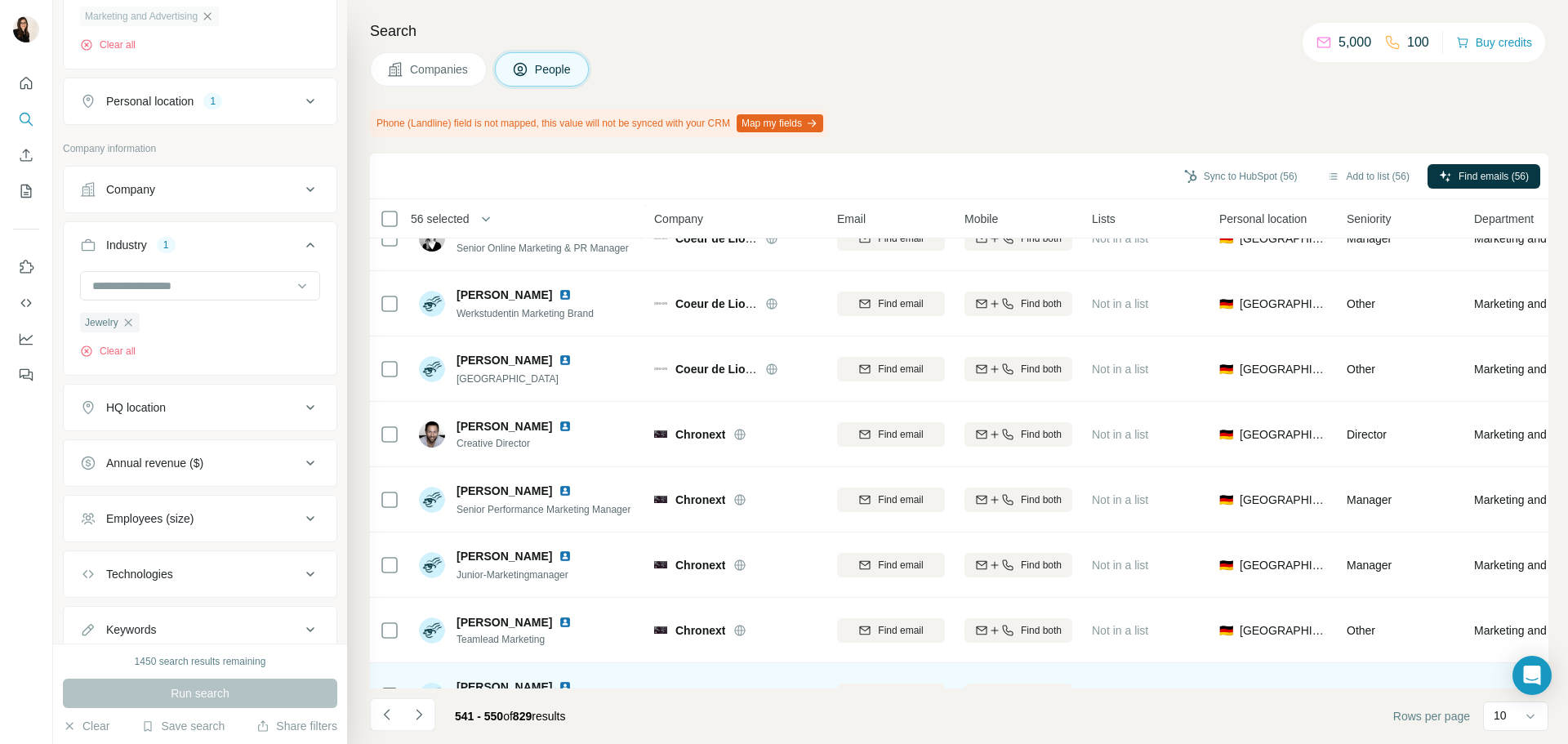
scroll to position [211, 0]
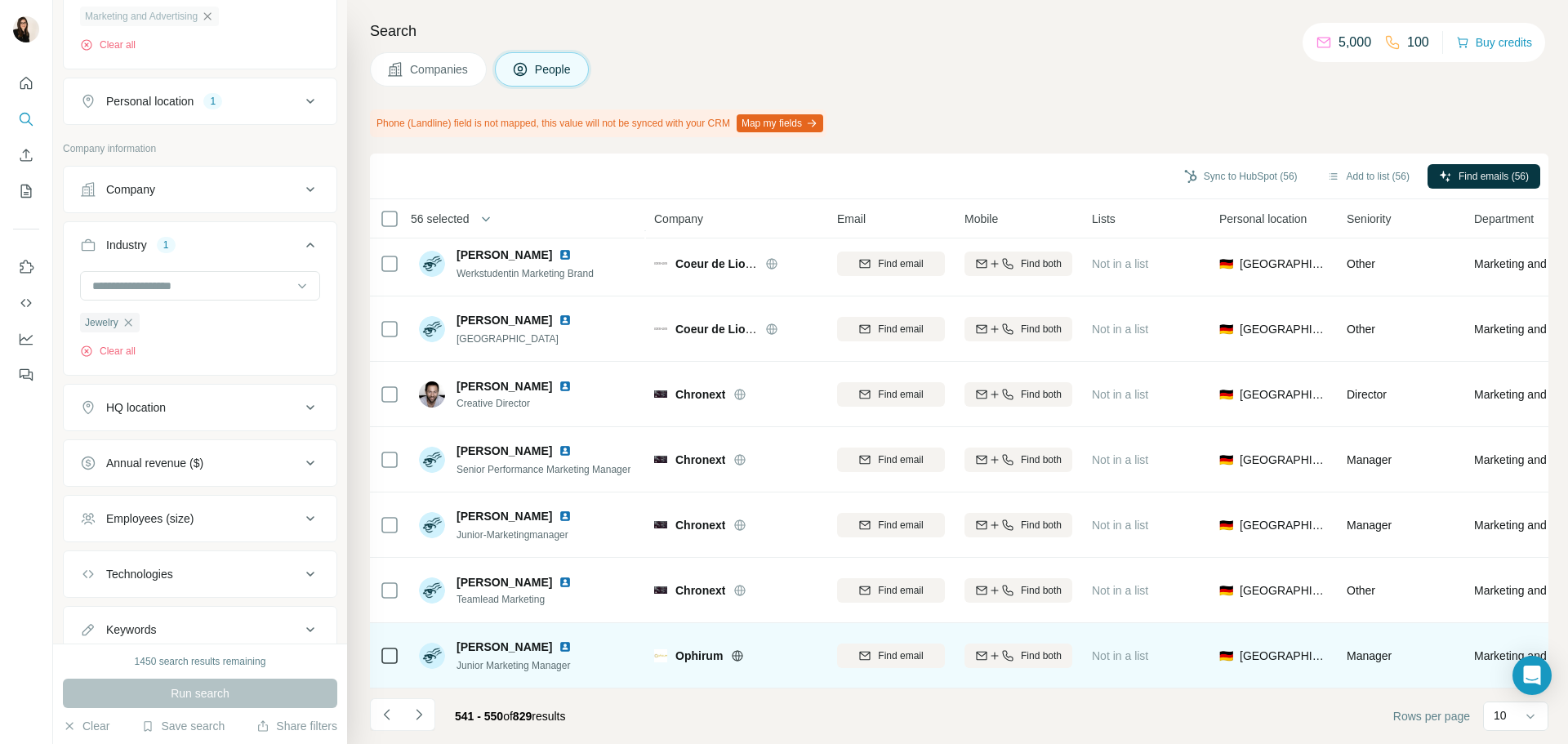
click at [732, 650] on icon at bounding box center [738, 656] width 13 height 13
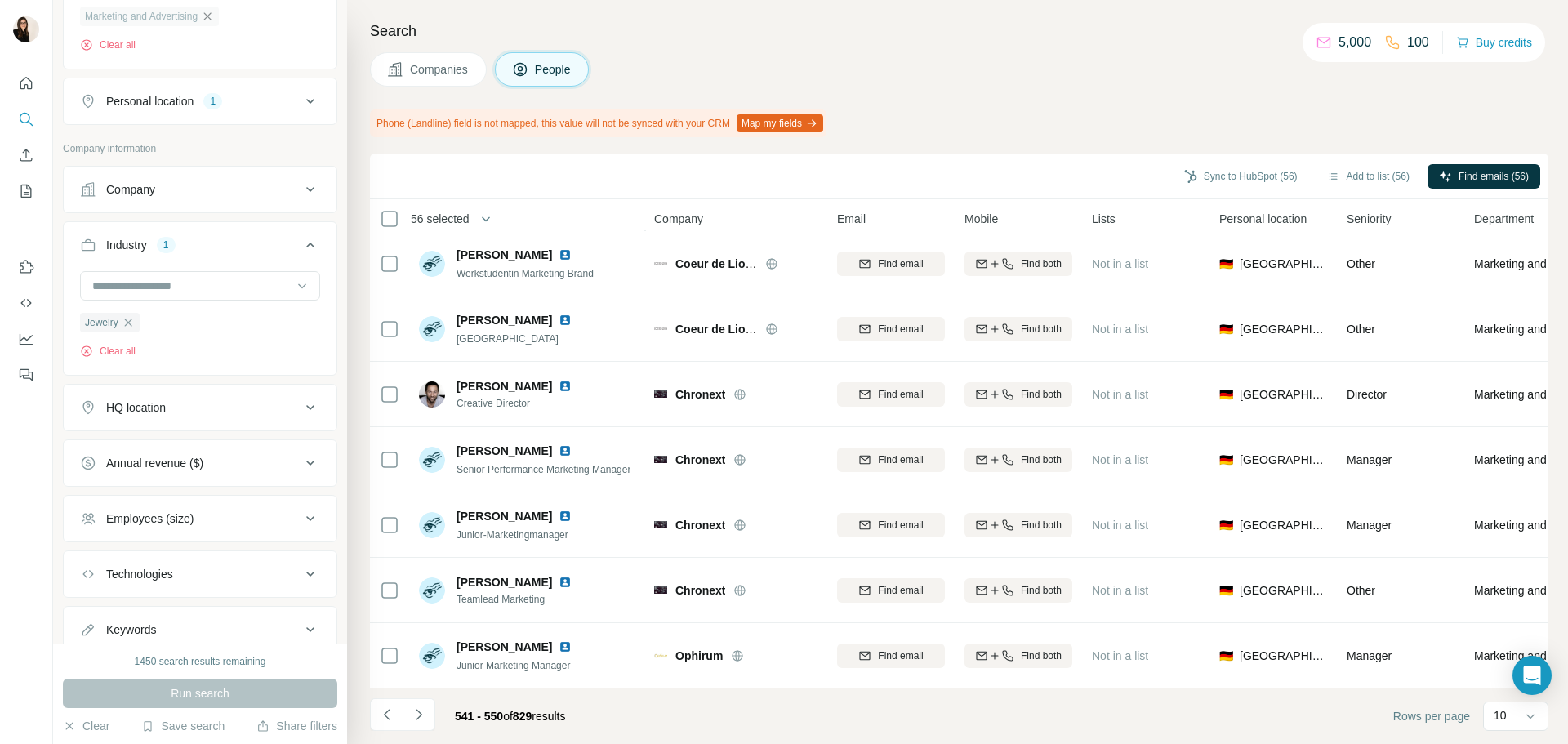
click at [440, 717] on div "541 - 550 of 829 results" at bounding box center [474, 717] width 209 height 36
click at [423, 716] on icon "Navigate to next page" at bounding box center [419, 715] width 16 height 16
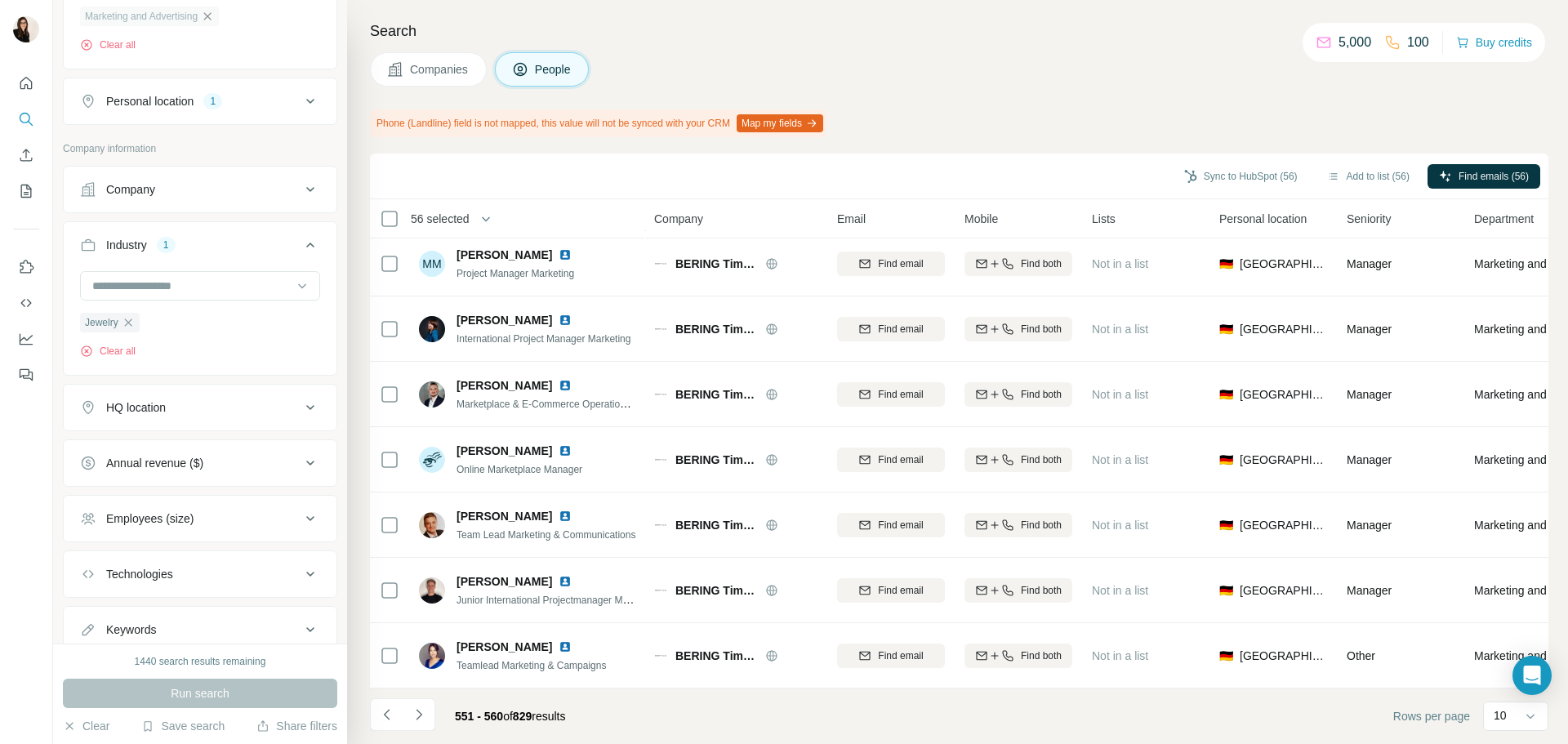
scroll to position [0, 0]
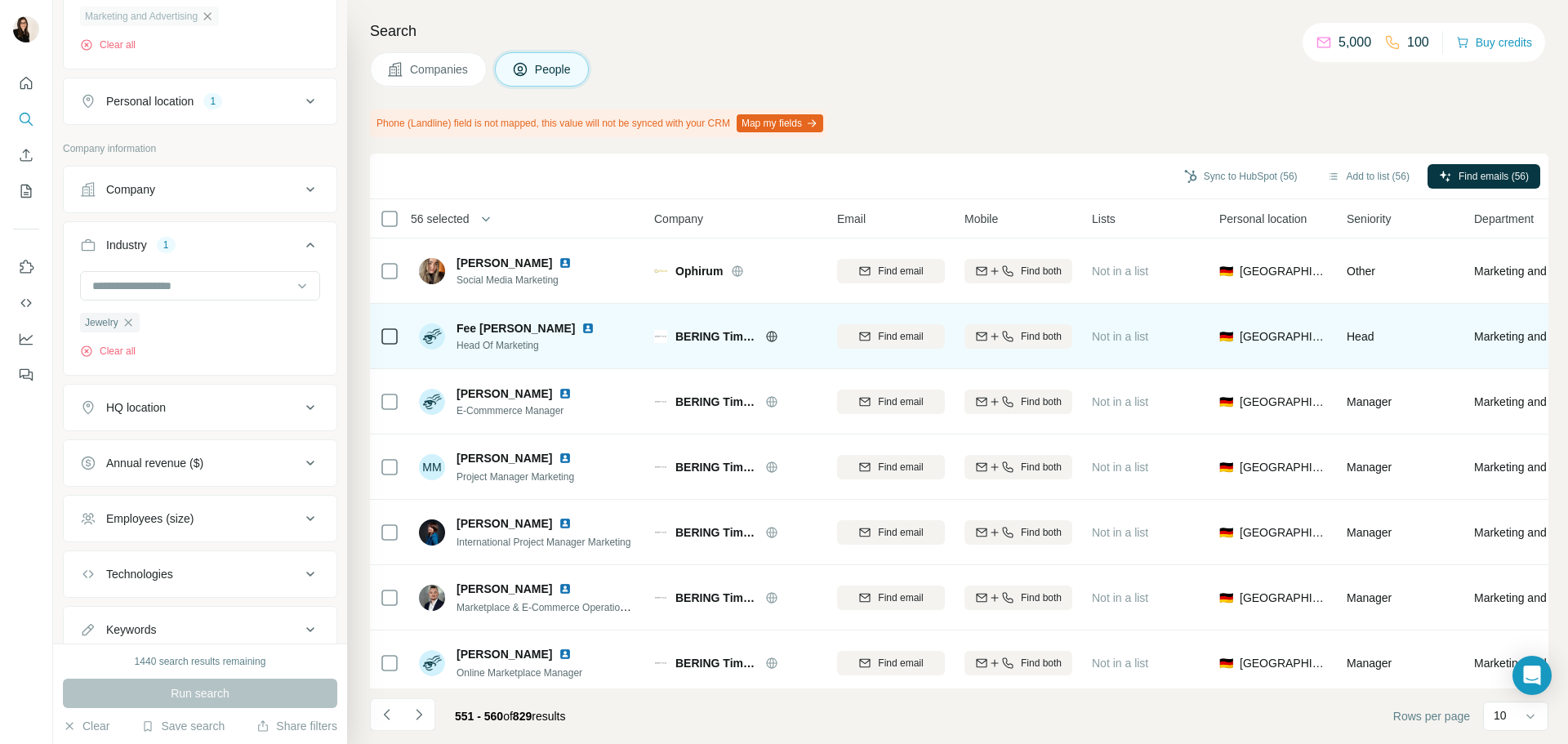
click at [770, 336] on icon at bounding box center [771, 336] width 4 height 11
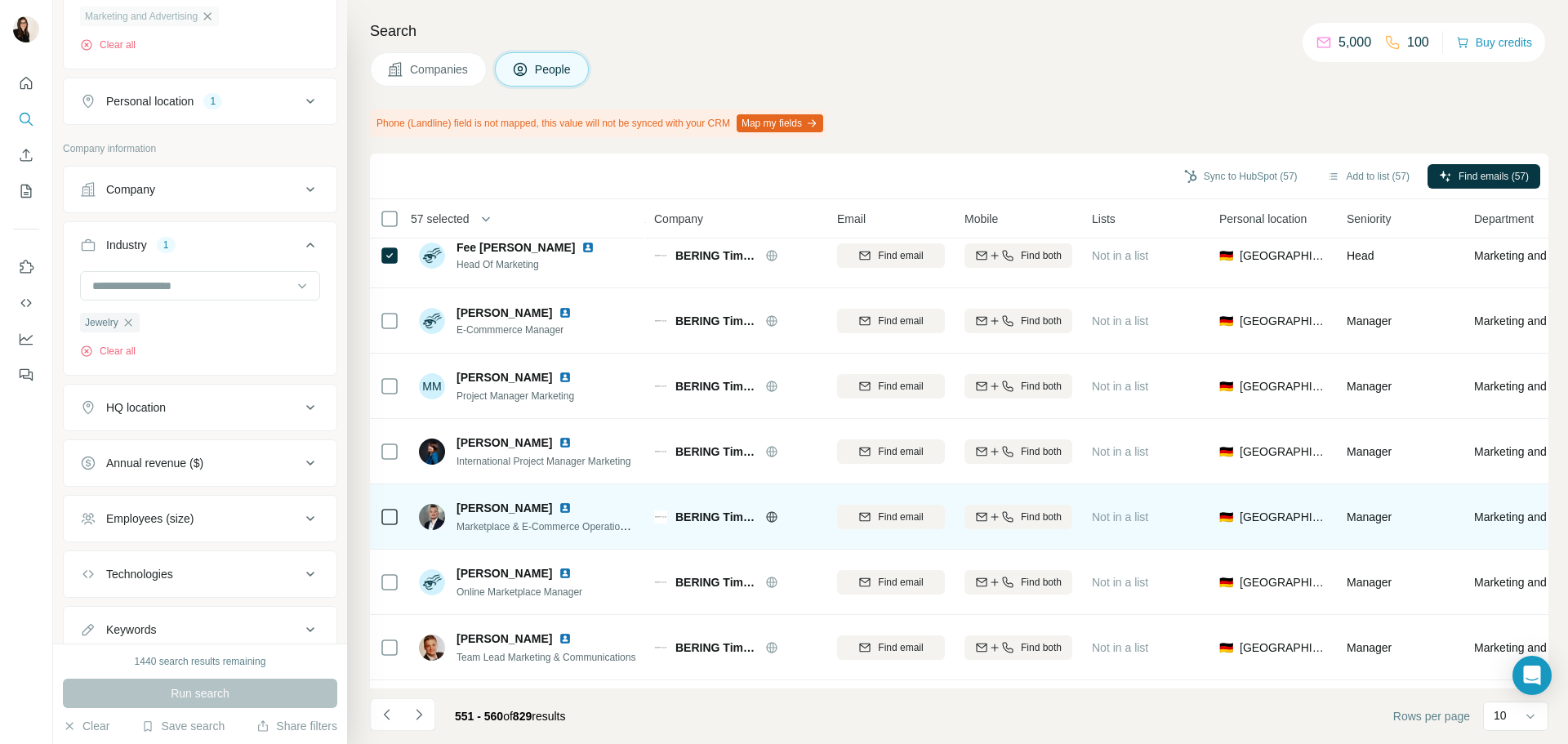
scroll to position [211, 0]
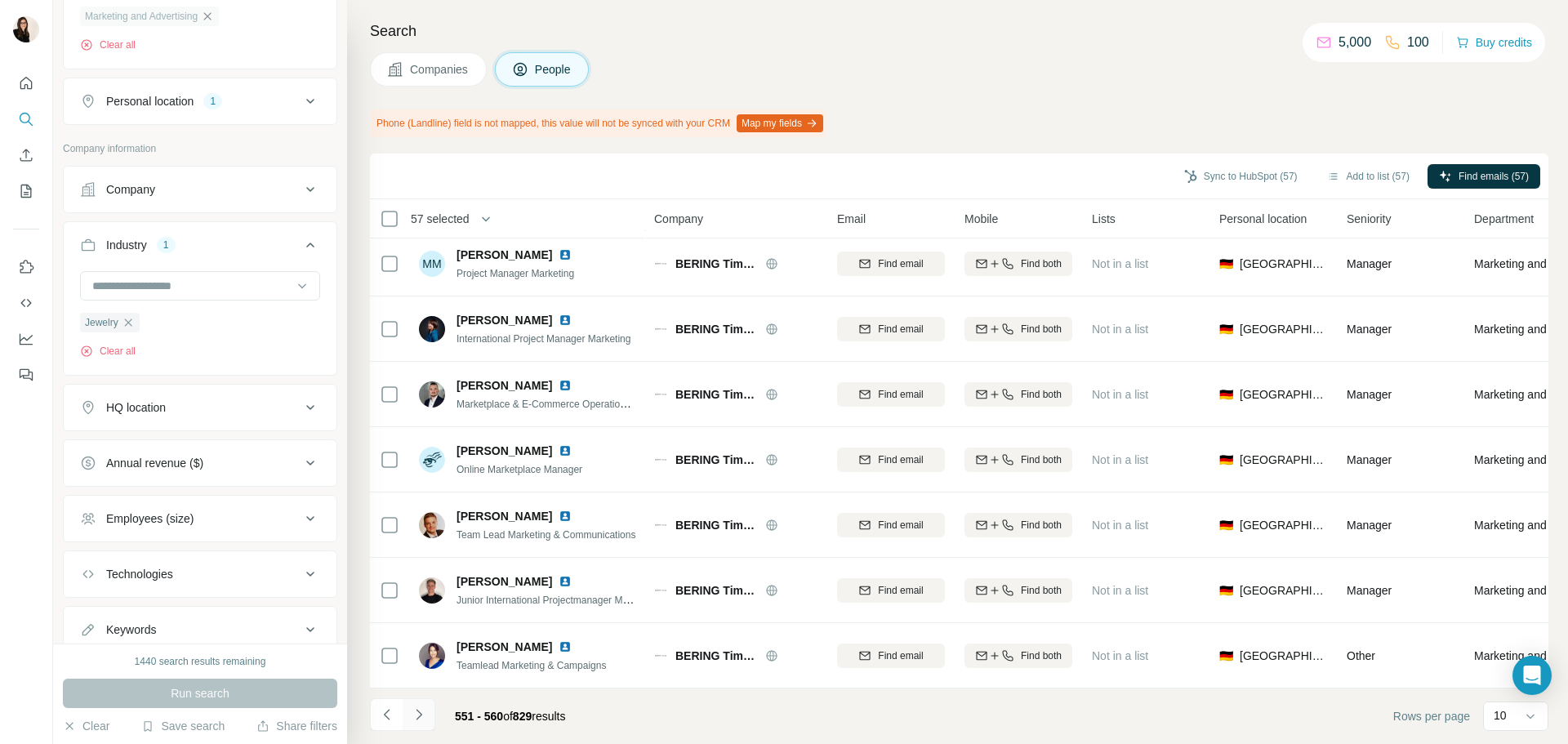
click at [428, 725] on button "Navigate to next page" at bounding box center [418, 715] width 33 height 33
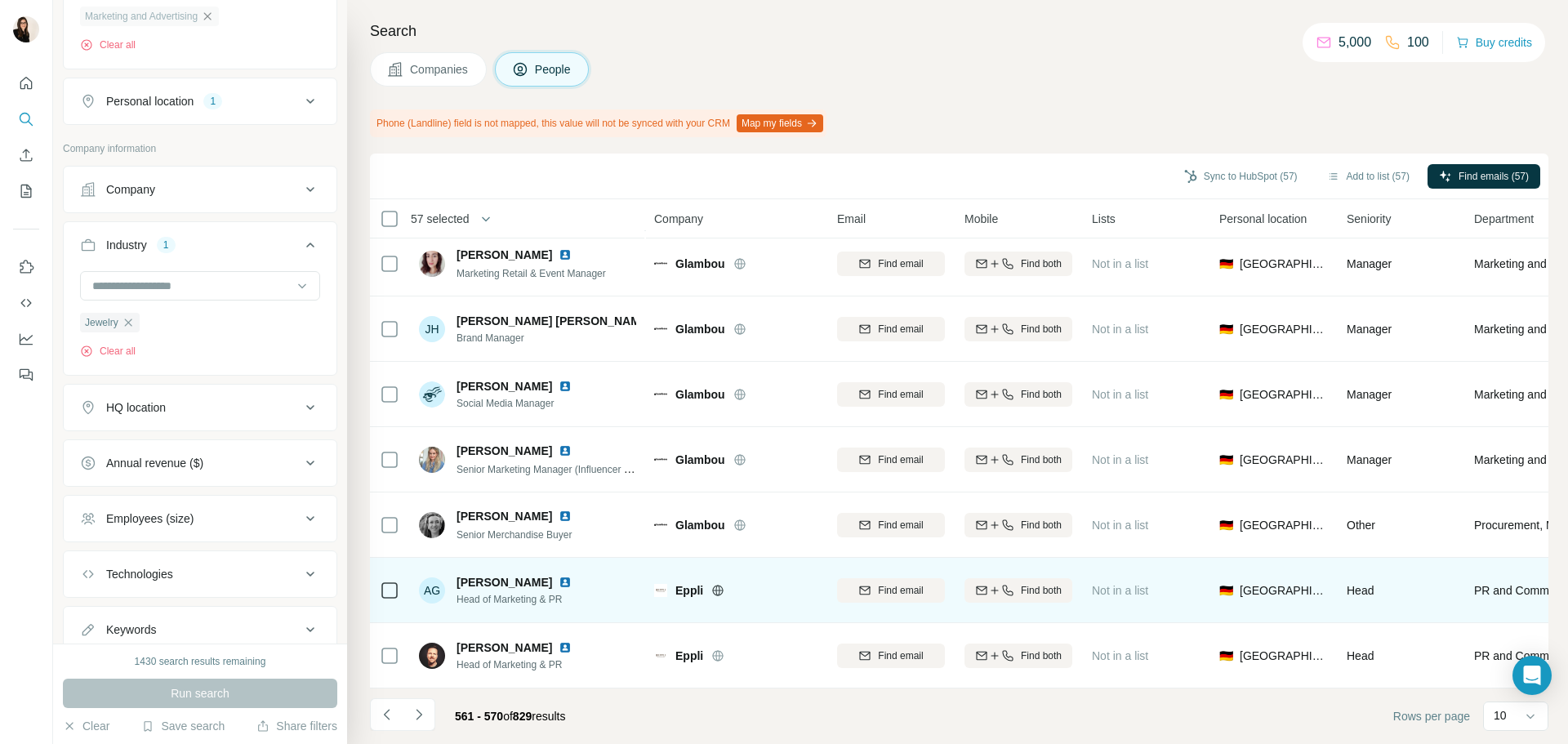
scroll to position [0, 0]
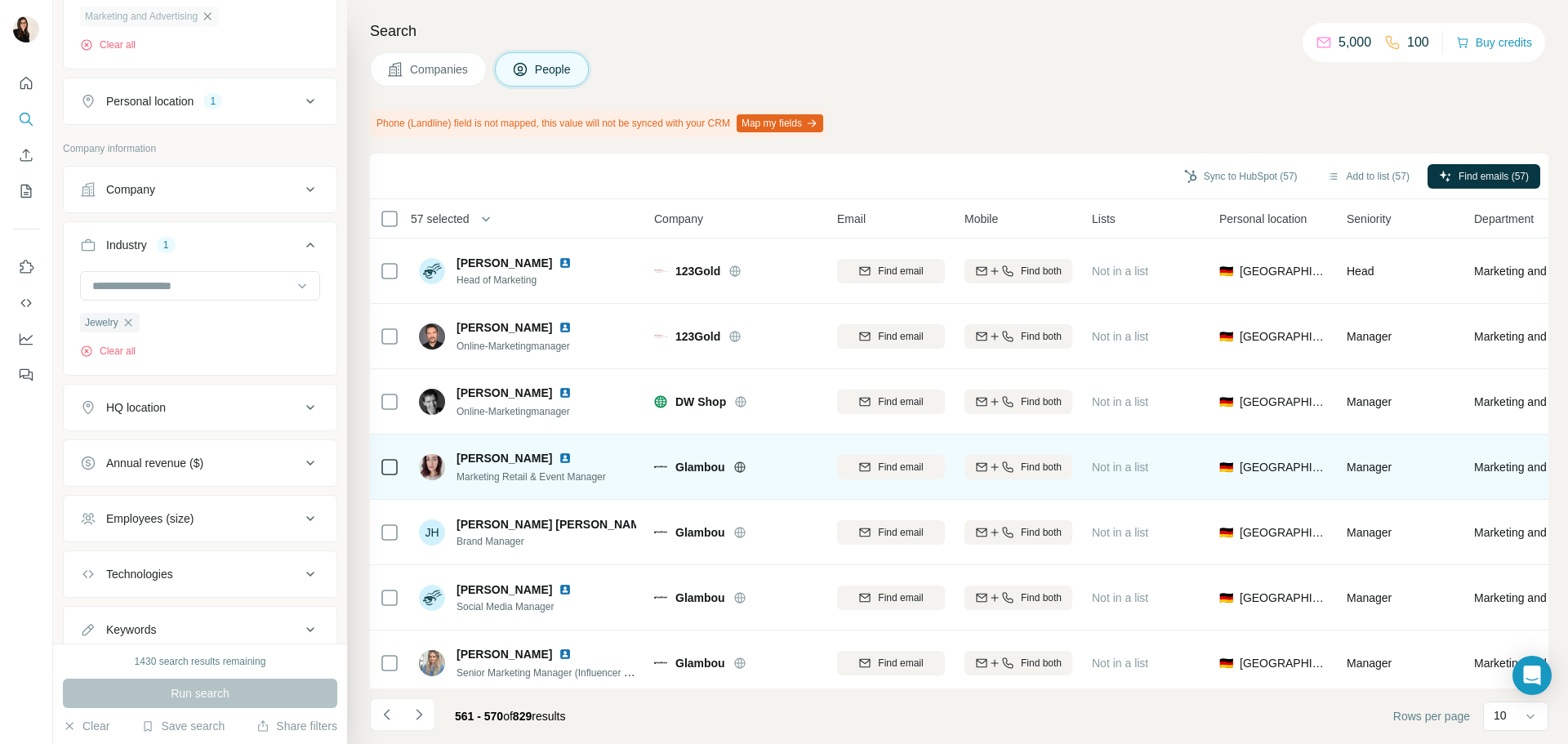
click at [398, 466] on icon at bounding box center [389, 467] width 19 height 19
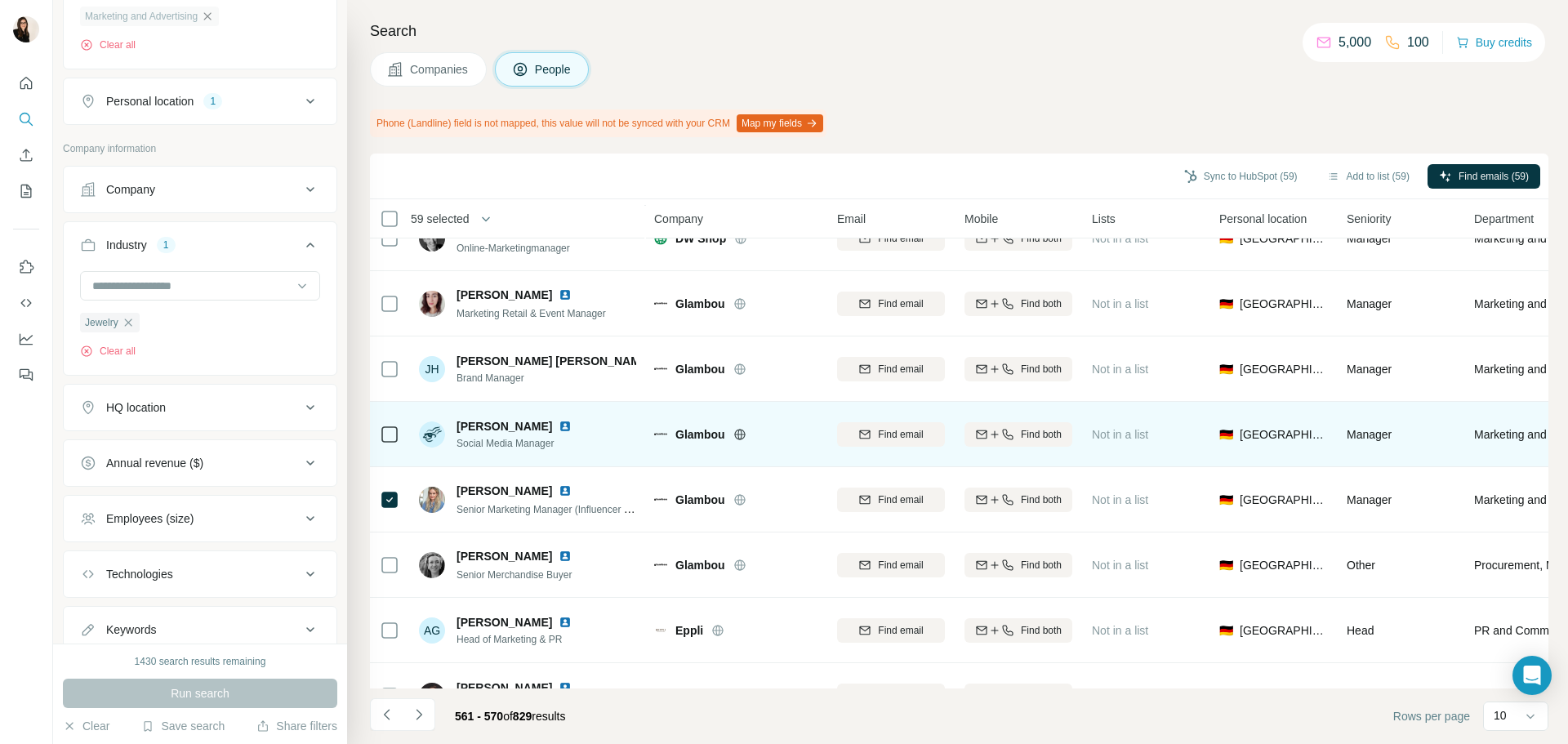
scroll to position [211, 0]
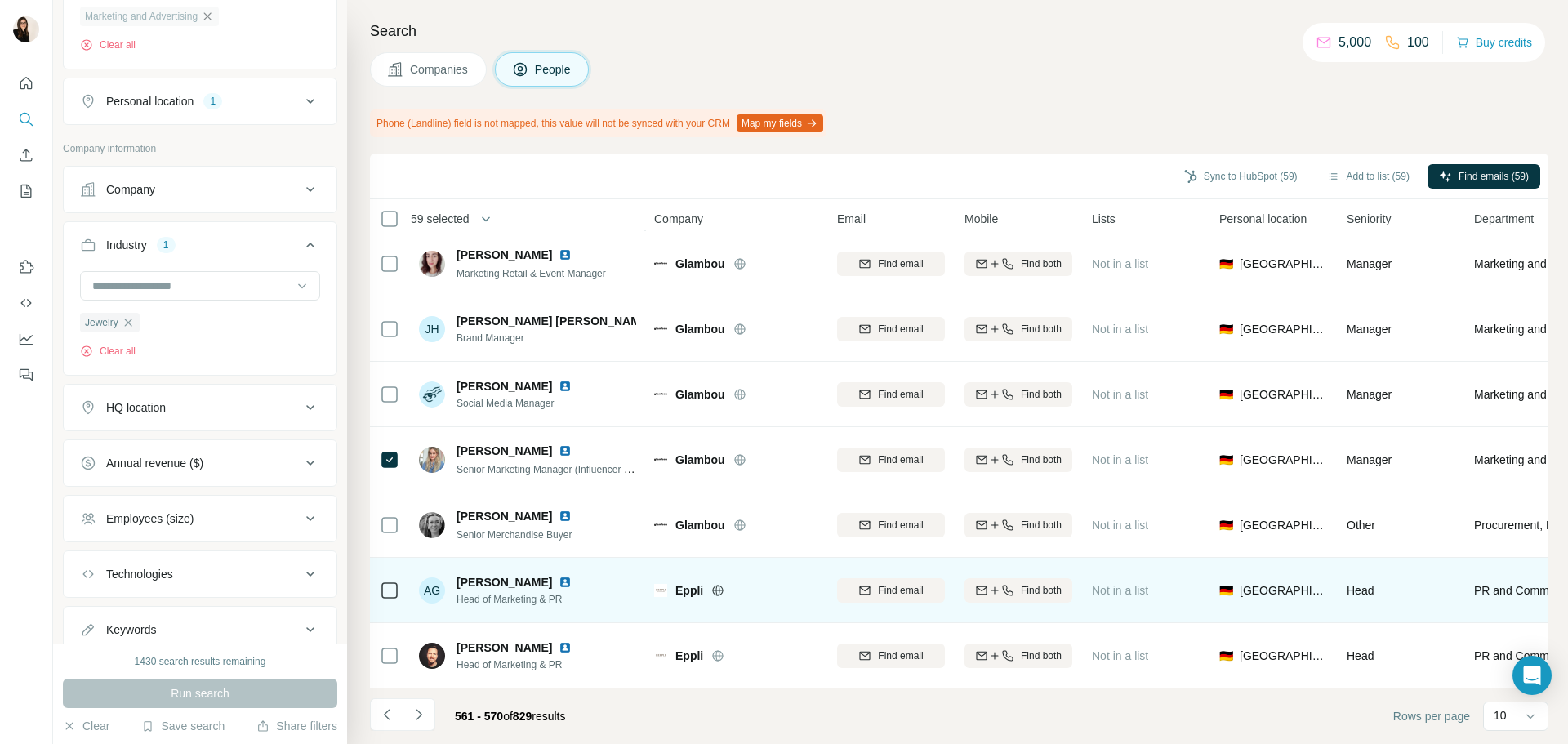
click at [716, 585] on icon at bounding box center [718, 590] width 4 height 11
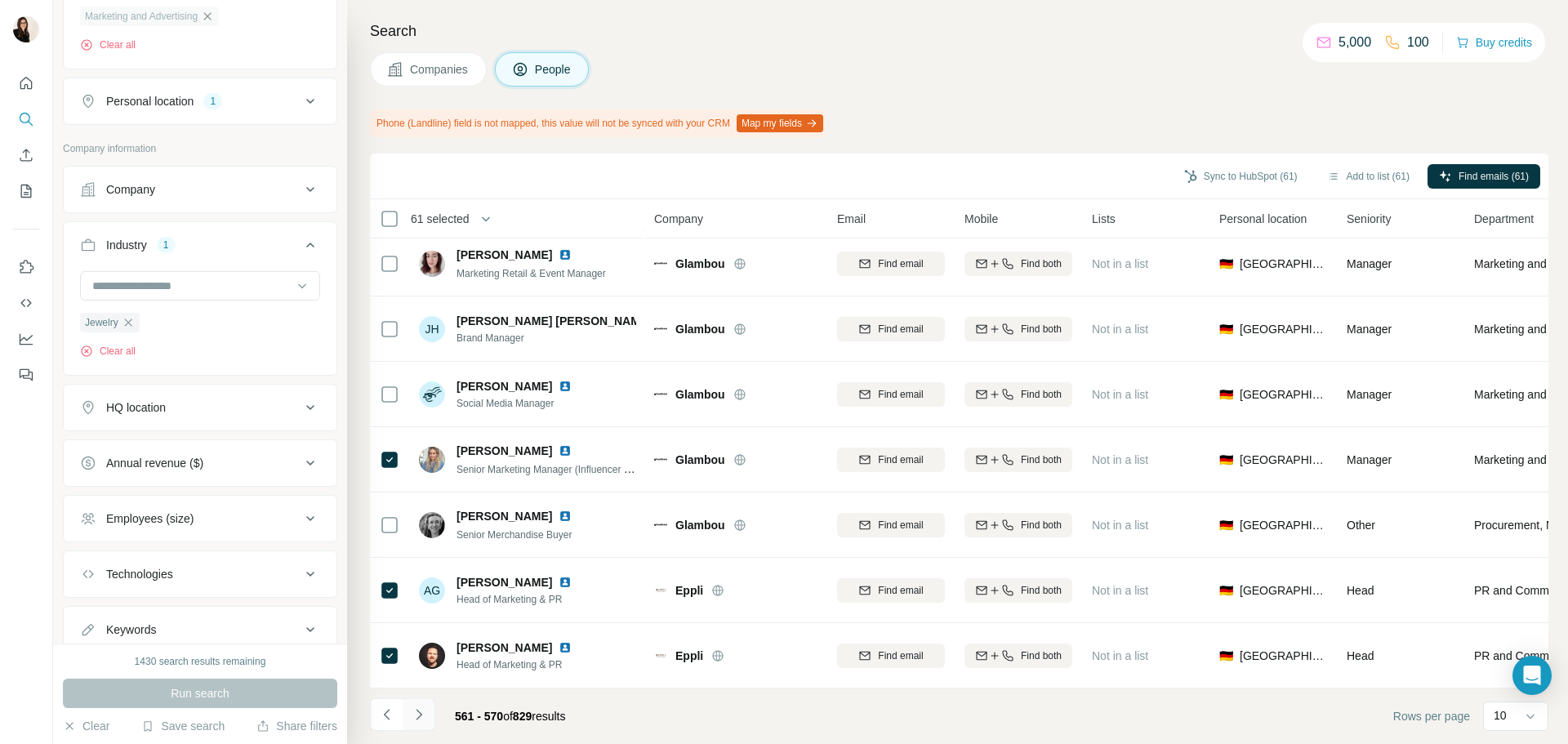
click at [415, 719] on icon "Navigate to next page" at bounding box center [419, 715] width 16 height 16
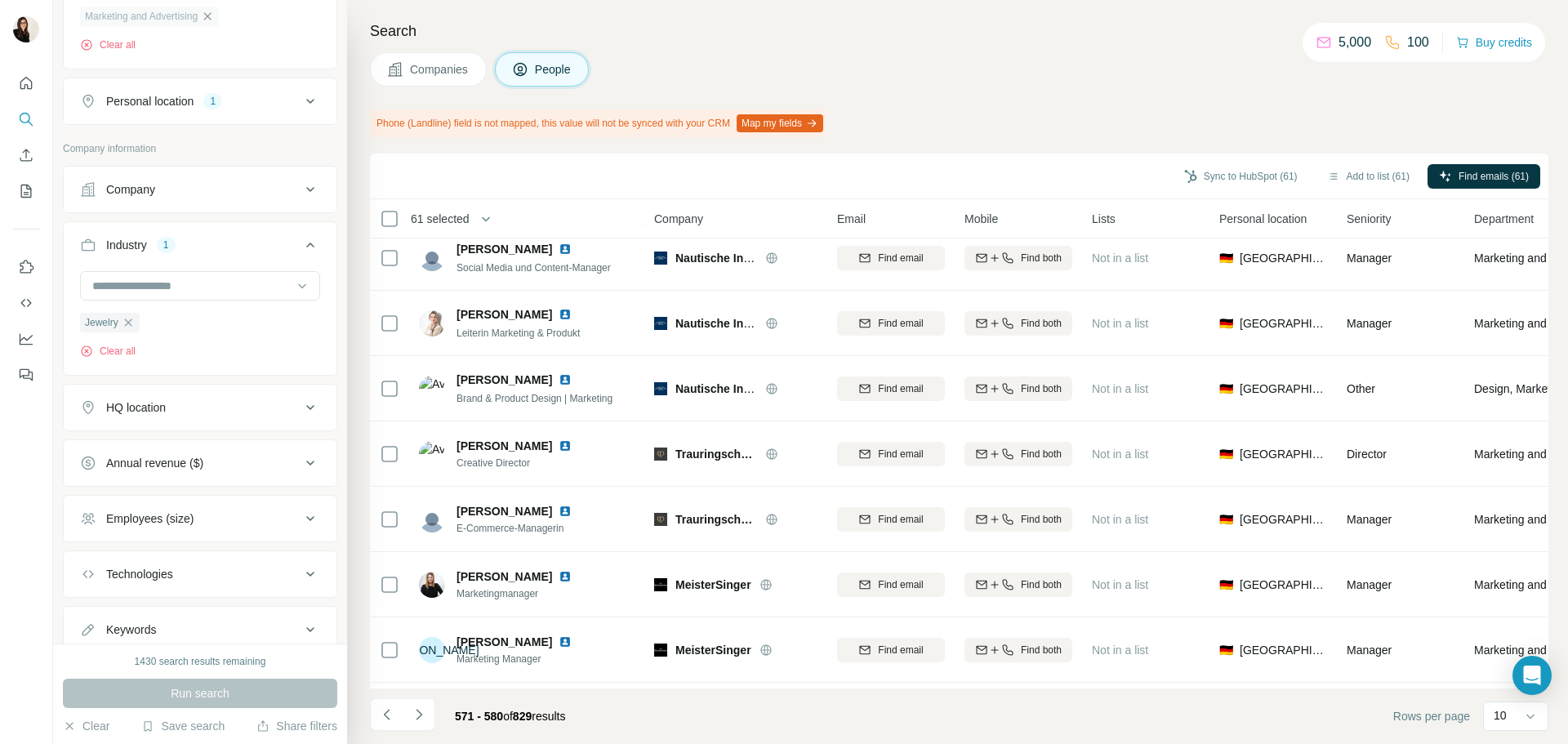
scroll to position [0, 0]
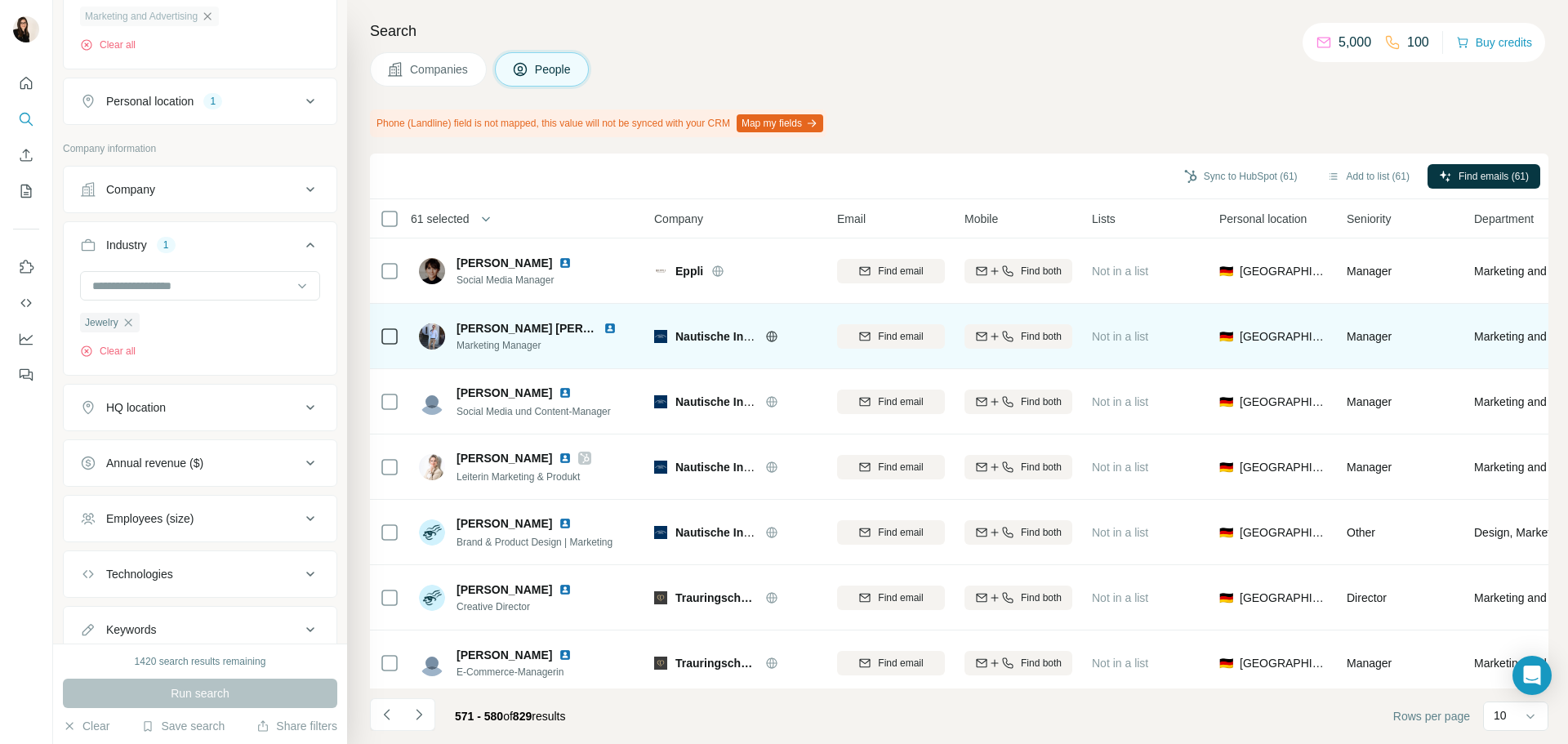
click at [768, 337] on icon at bounding box center [771, 336] width 13 height 13
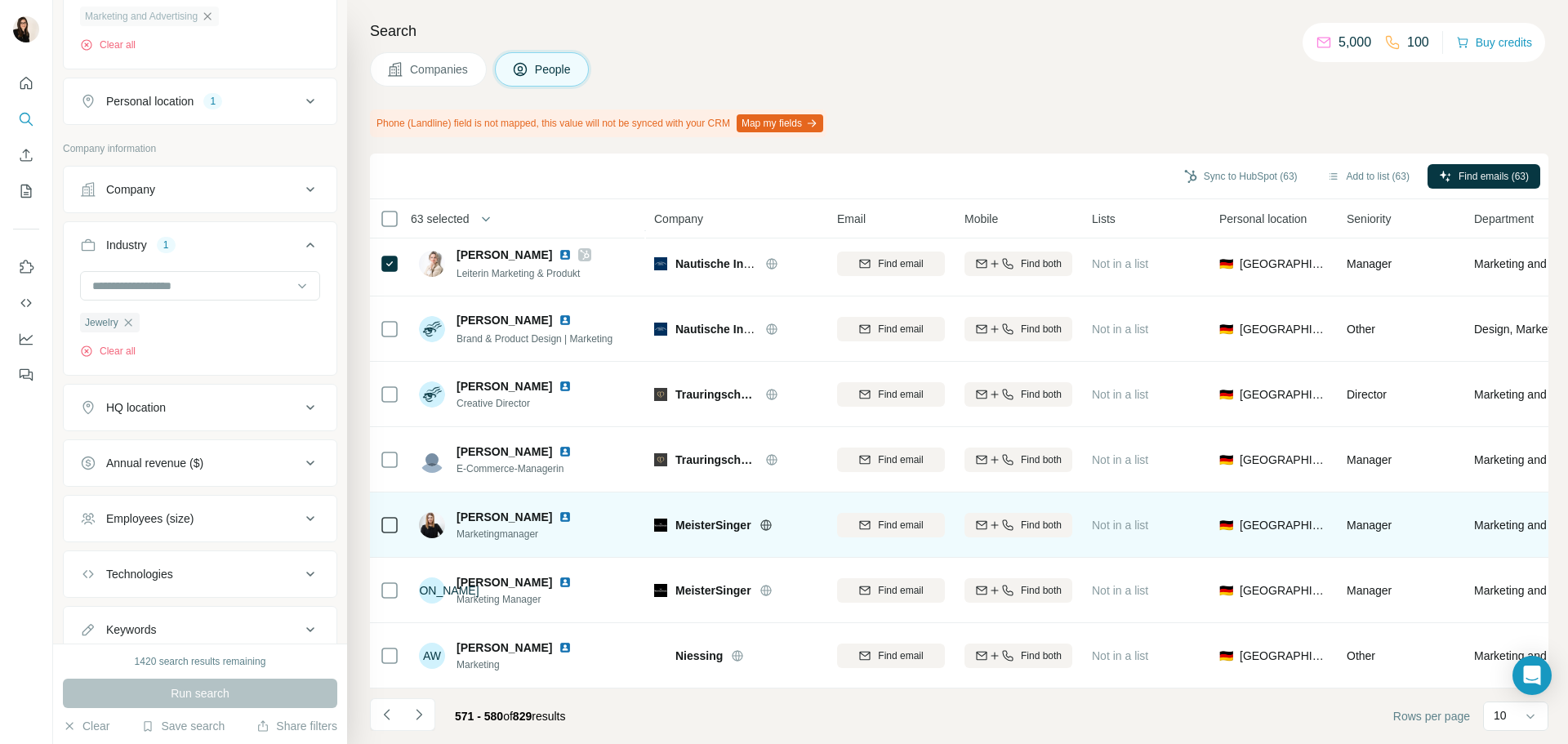
scroll to position [211, 0]
click at [767, 518] on icon at bounding box center [766, 525] width 13 height 13
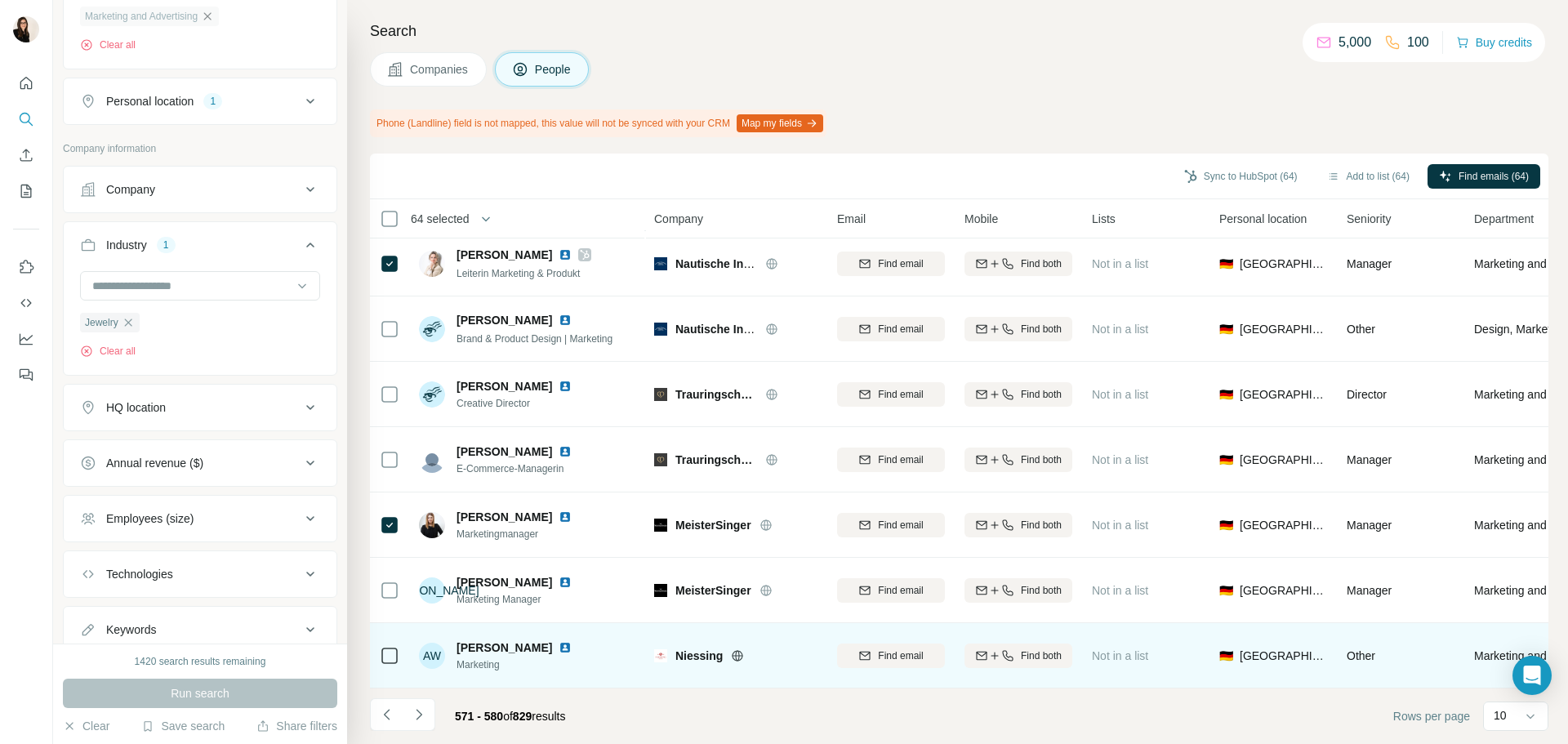
click at [732, 649] on icon at bounding box center [738, 656] width 13 height 13
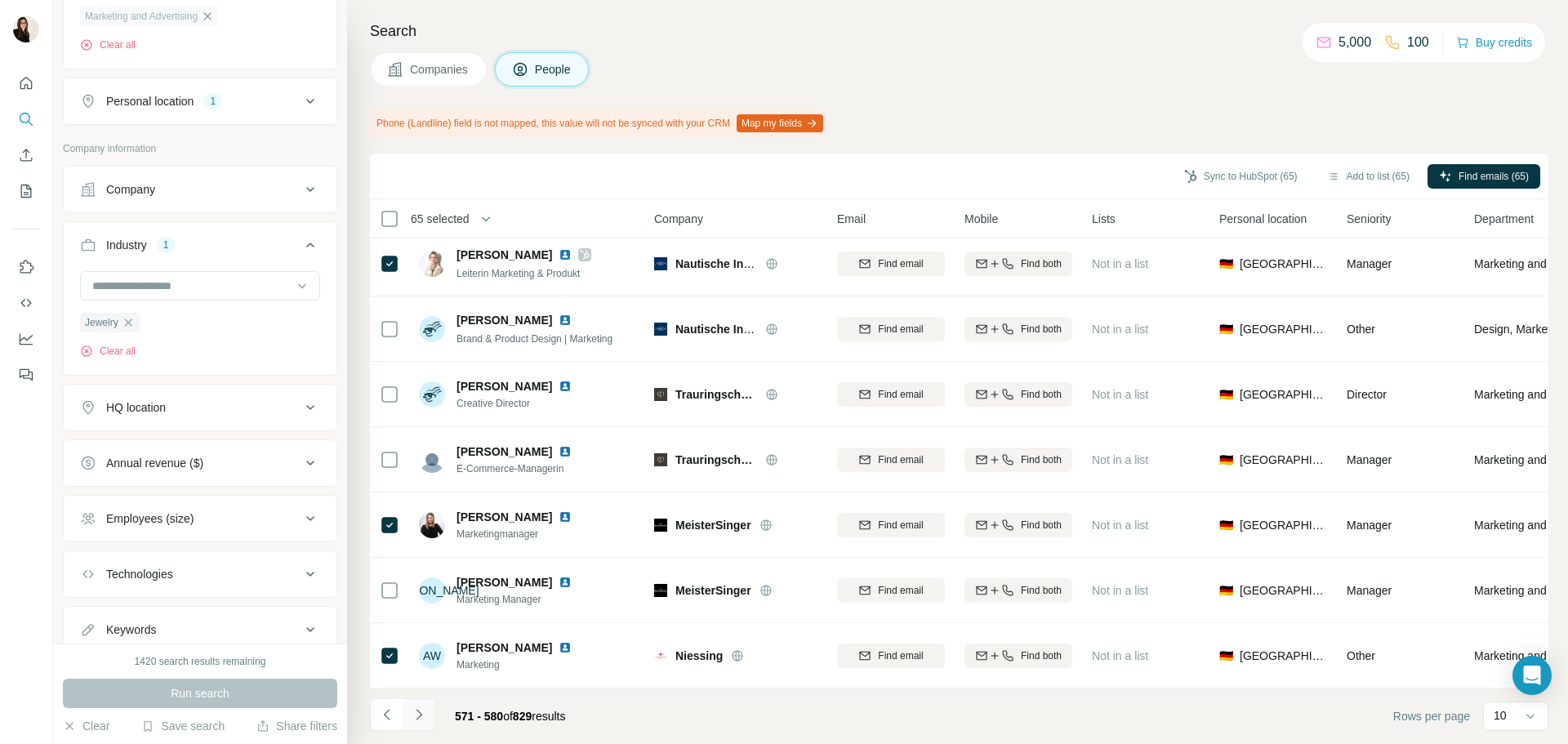
click at [420, 717] on icon "Navigate to next page" at bounding box center [418, 715] width 5 height 11
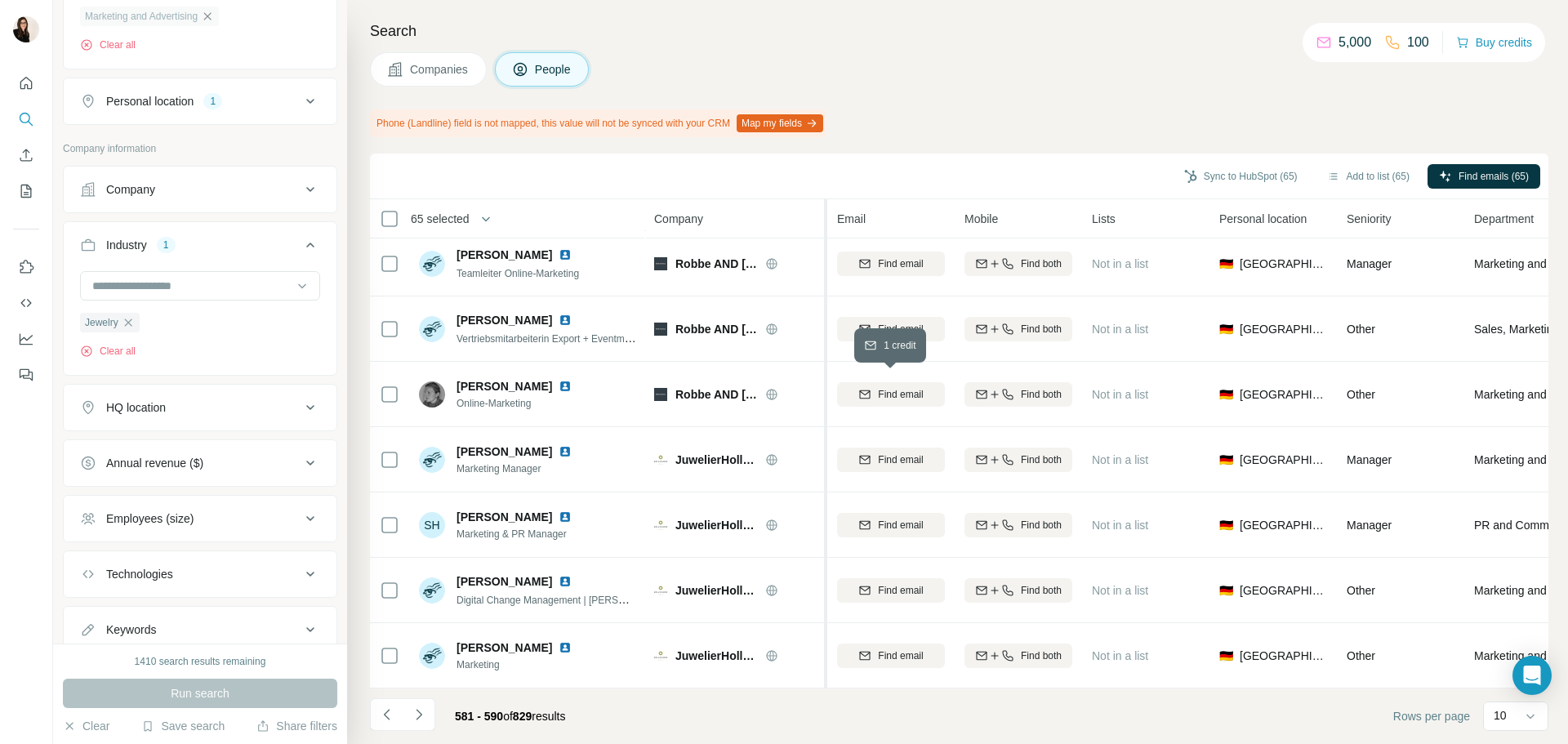
scroll to position [0, 0]
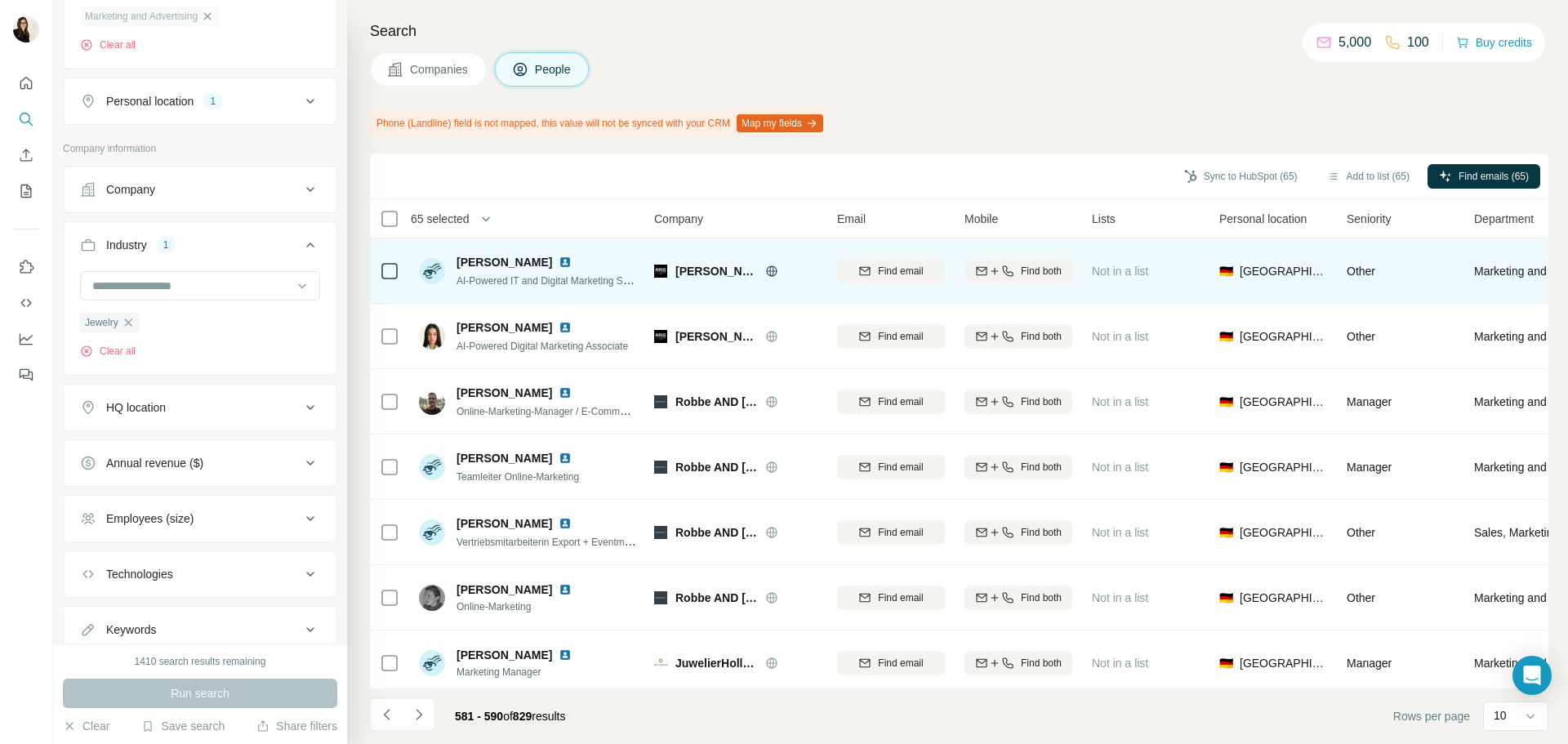
click at [767, 272] on icon at bounding box center [771, 271] width 11 height 1
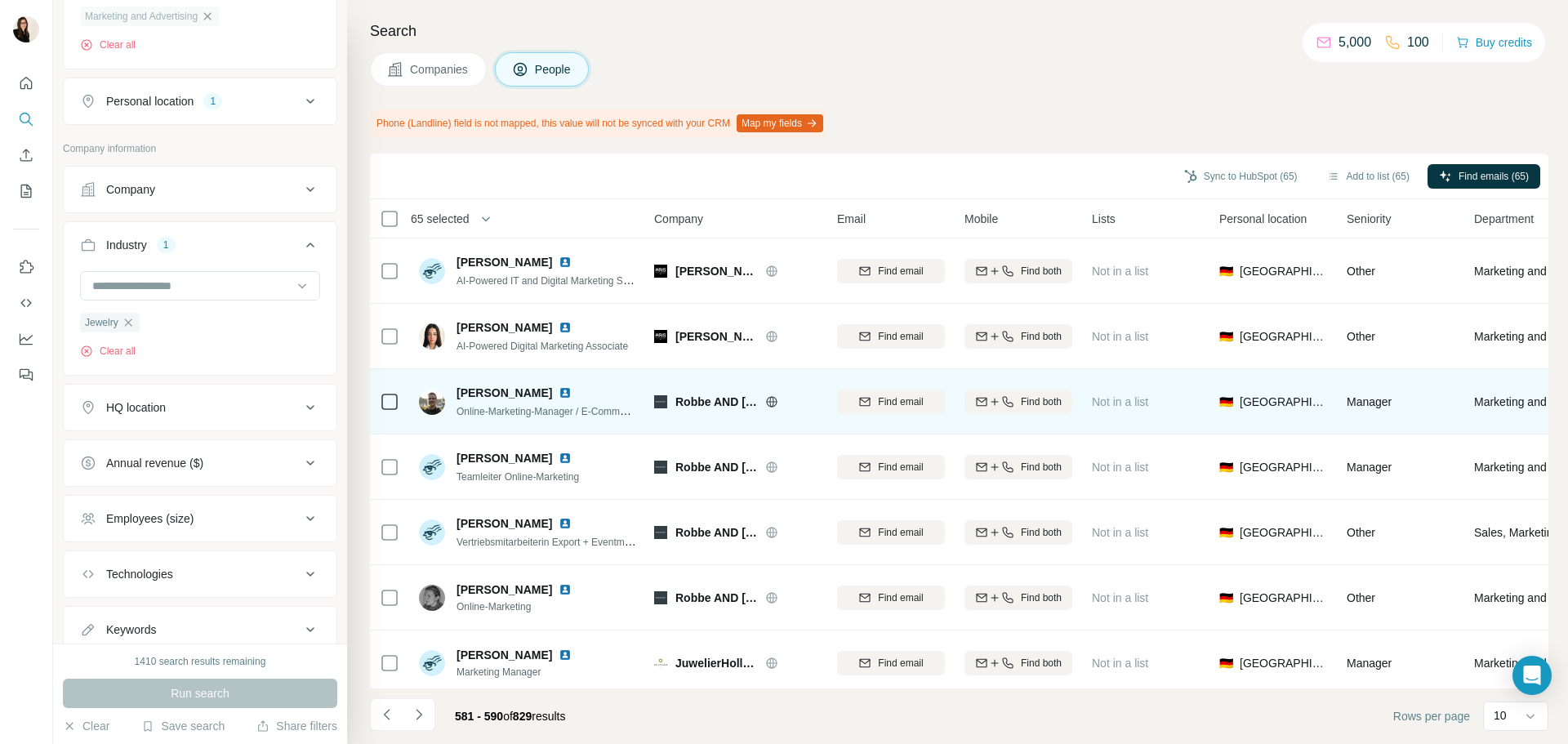
click at [770, 407] on icon at bounding box center [771, 402] width 13 height 13
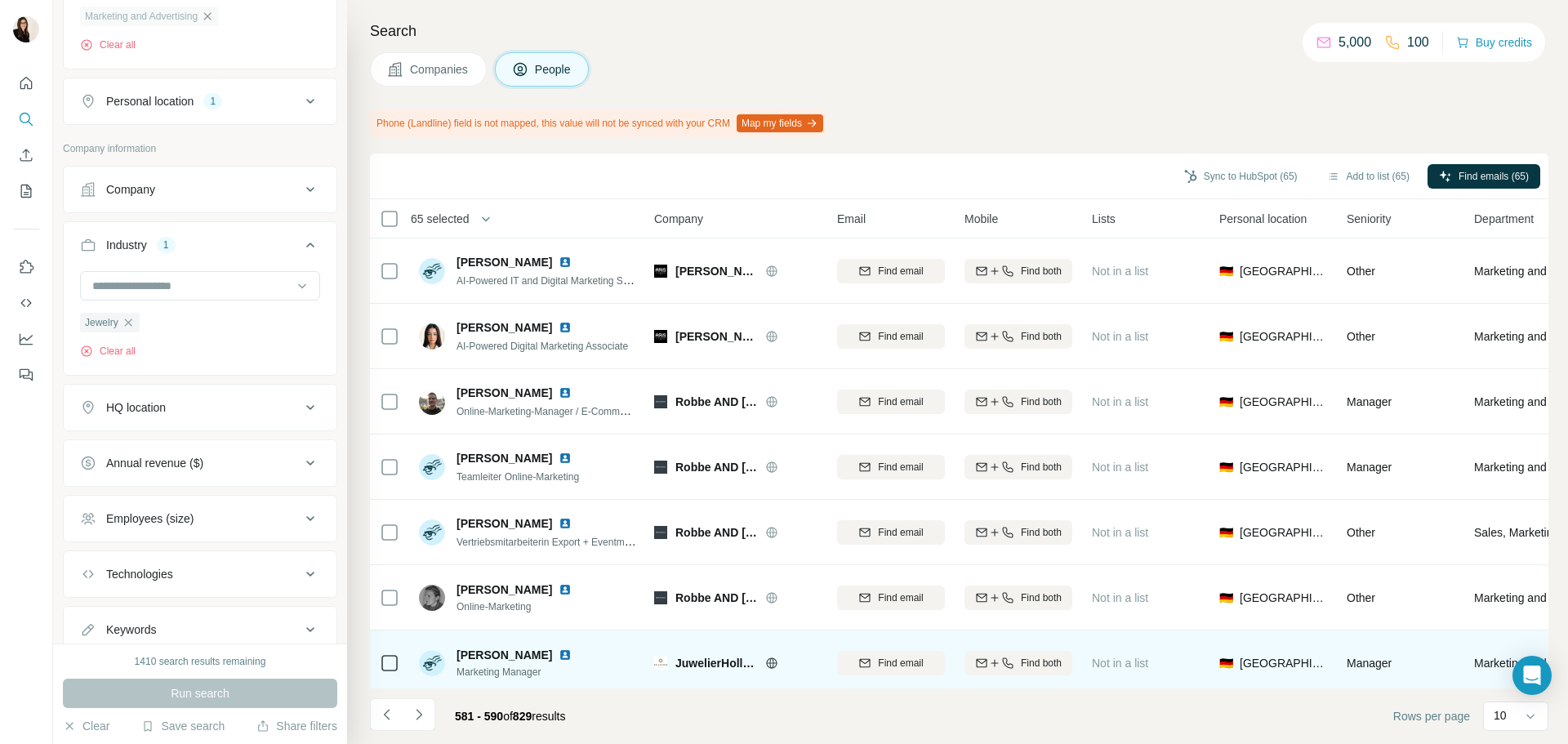
scroll to position [164, 0]
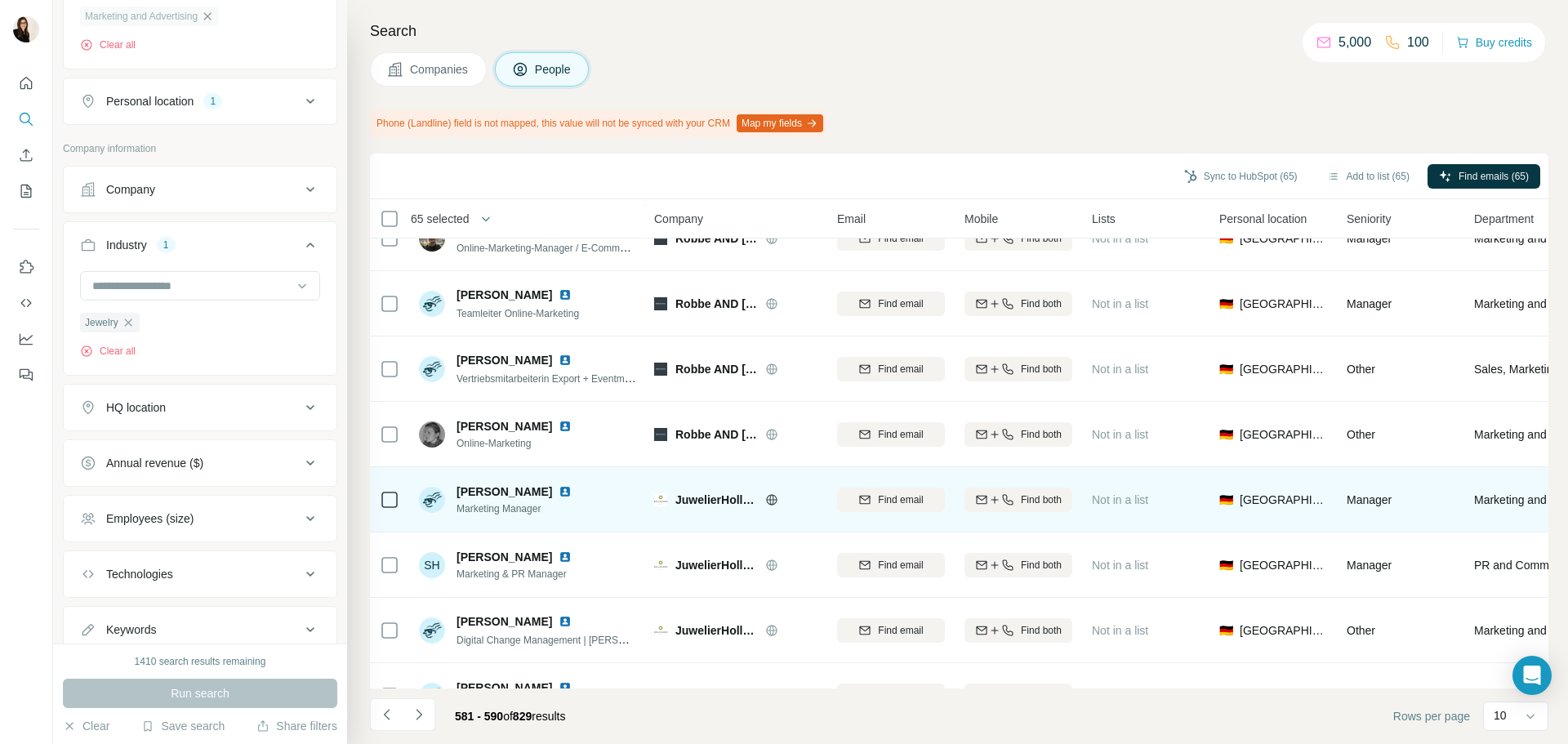
click at [766, 504] on icon at bounding box center [771, 500] width 13 height 13
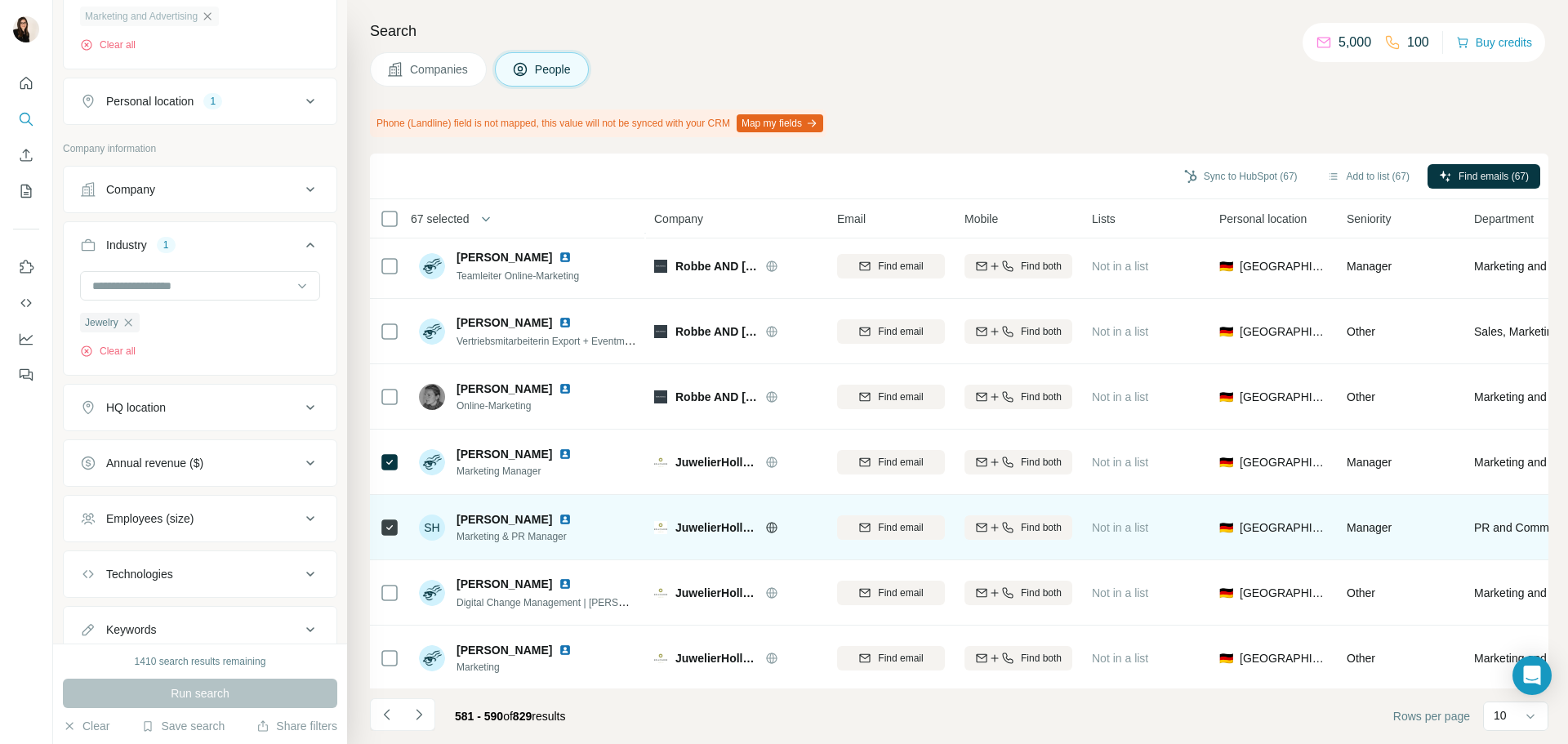
scroll to position [211, 0]
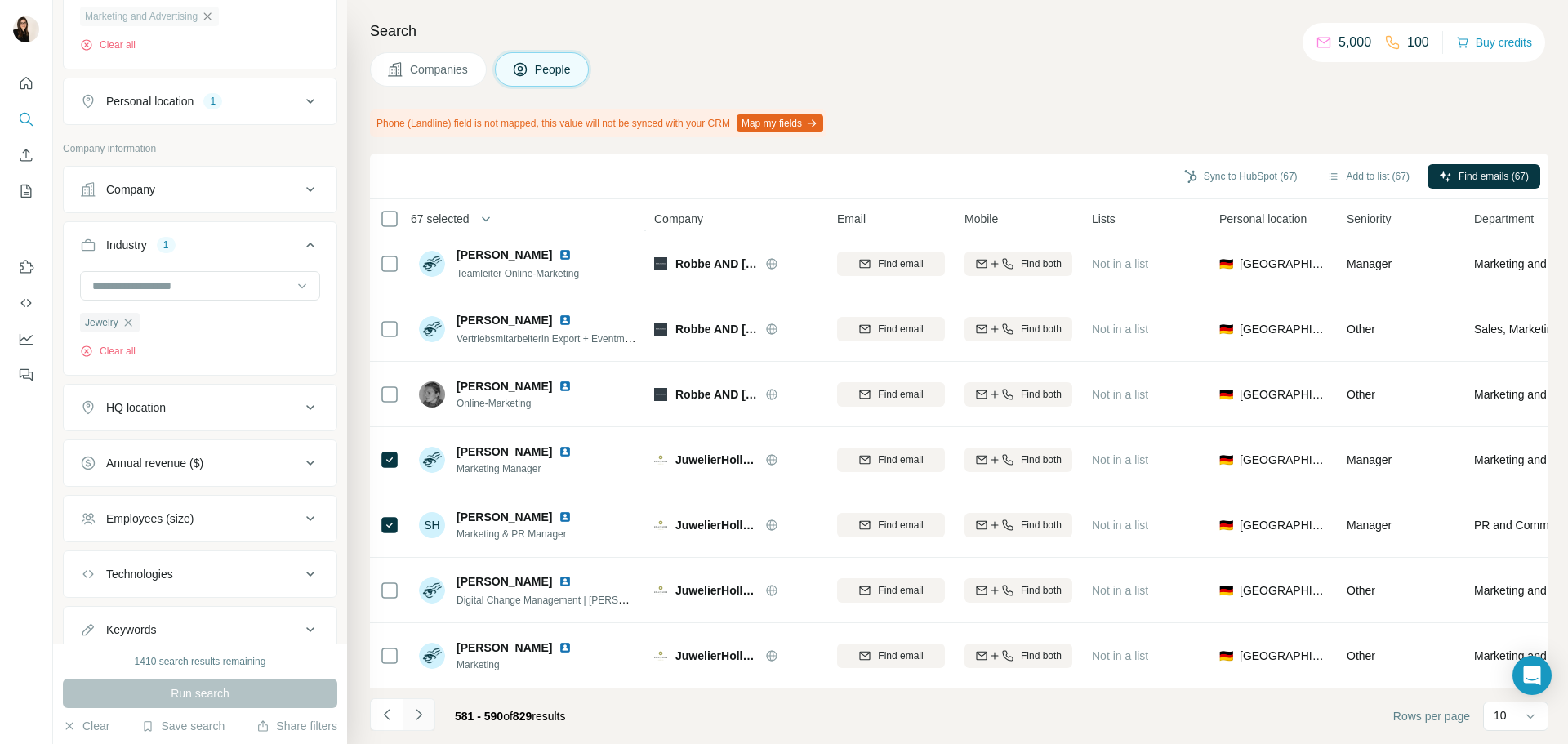
click at [415, 727] on button "Navigate to next page" at bounding box center [418, 715] width 33 height 33
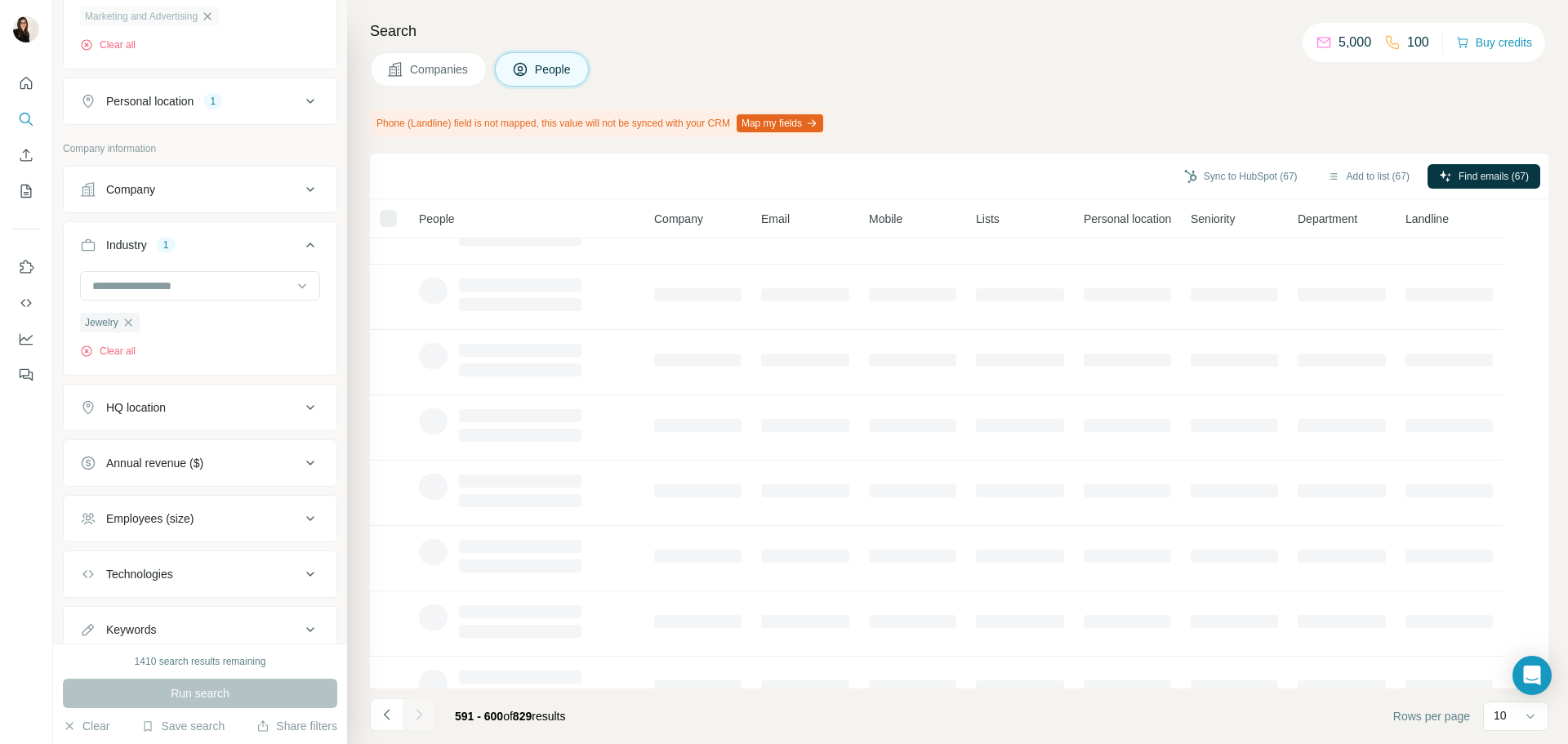
scroll to position [0, 0]
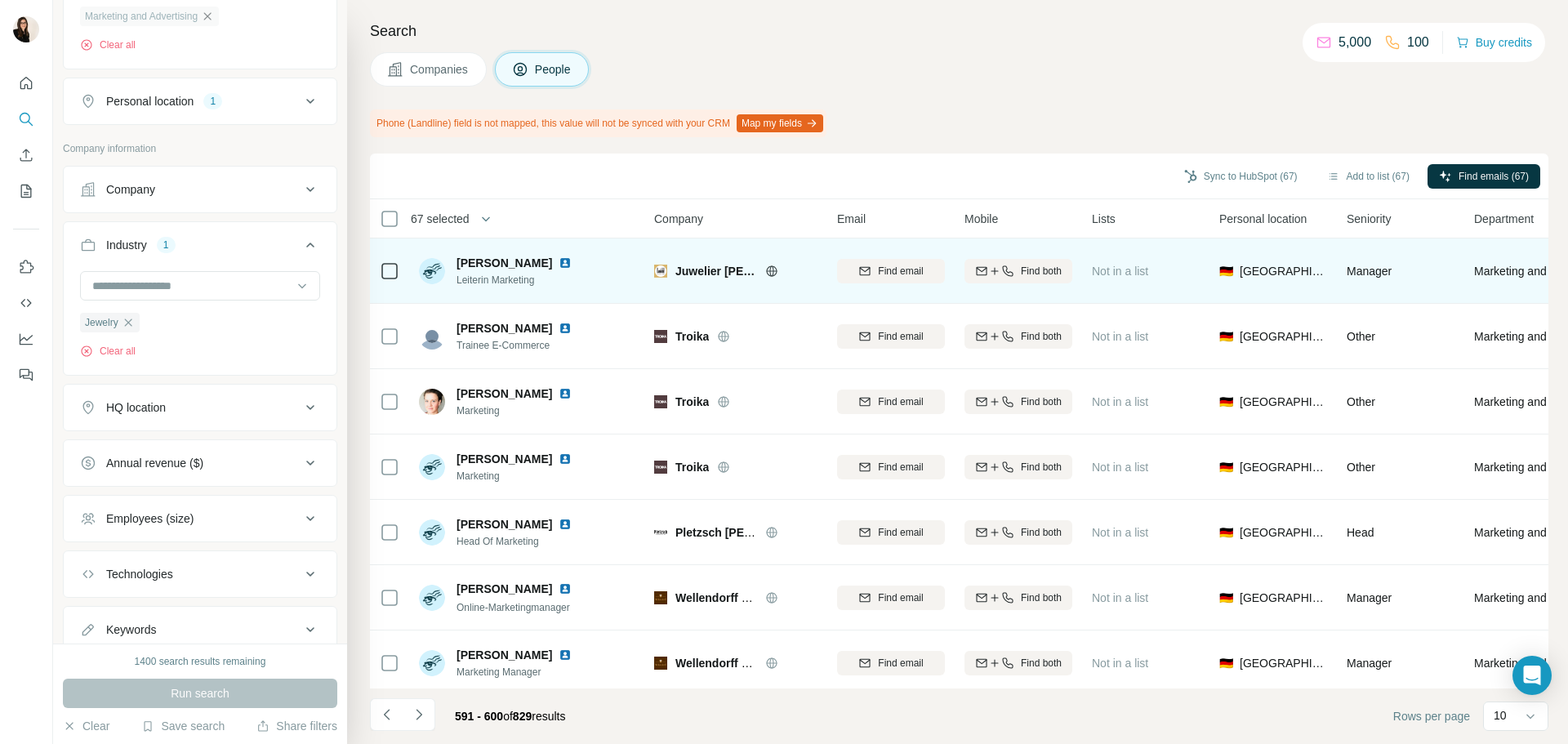
click at [771, 276] on icon at bounding box center [771, 271] width 13 height 13
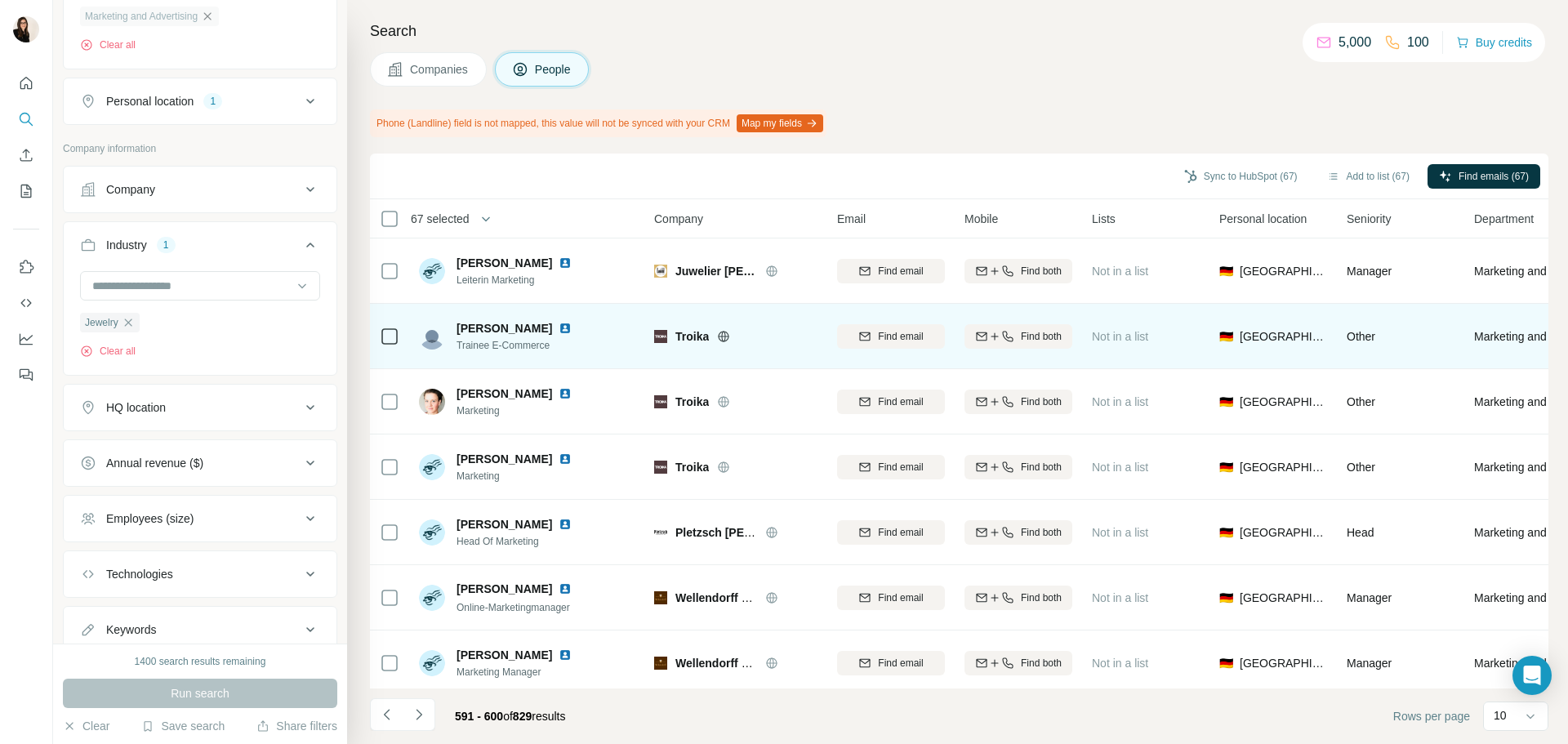
click at [724, 334] on icon at bounding box center [723, 336] width 13 height 13
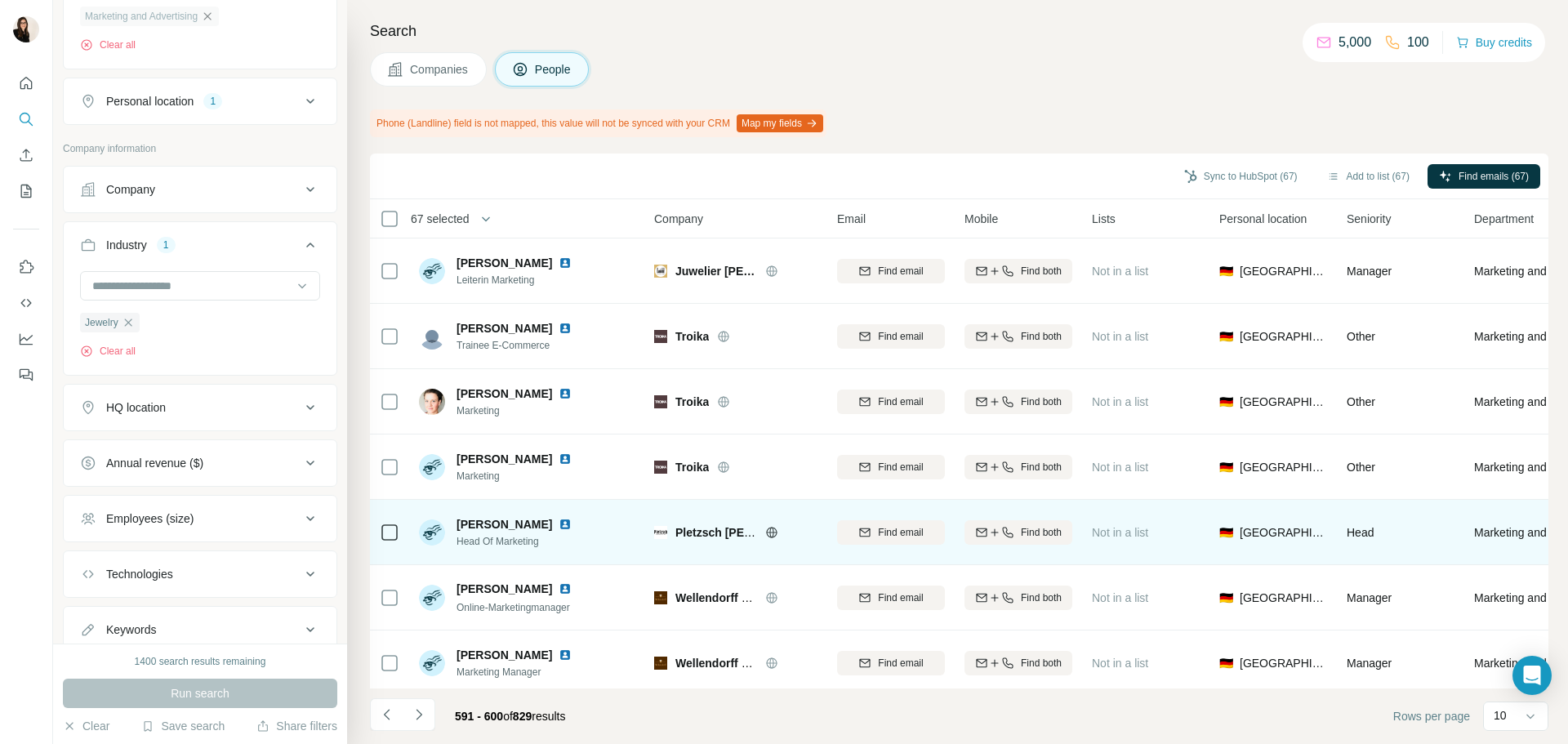
click at [770, 540] on div "Pletzsch Deiter Juweliere" at bounding box center [746, 533] width 142 height 16
click at [775, 533] on icon at bounding box center [771, 532] width 11 height 1
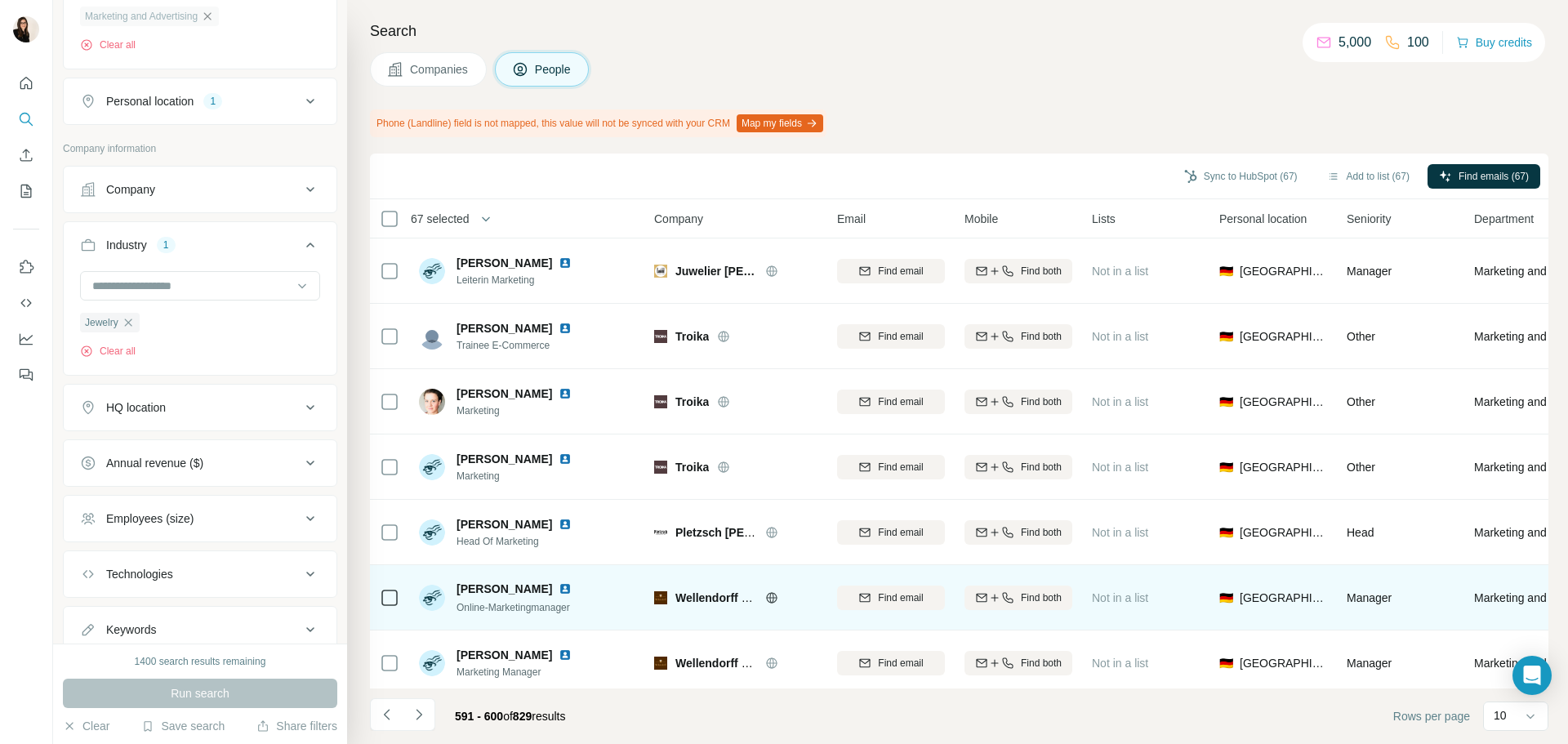
click at [772, 596] on icon at bounding box center [771, 598] width 13 height 13
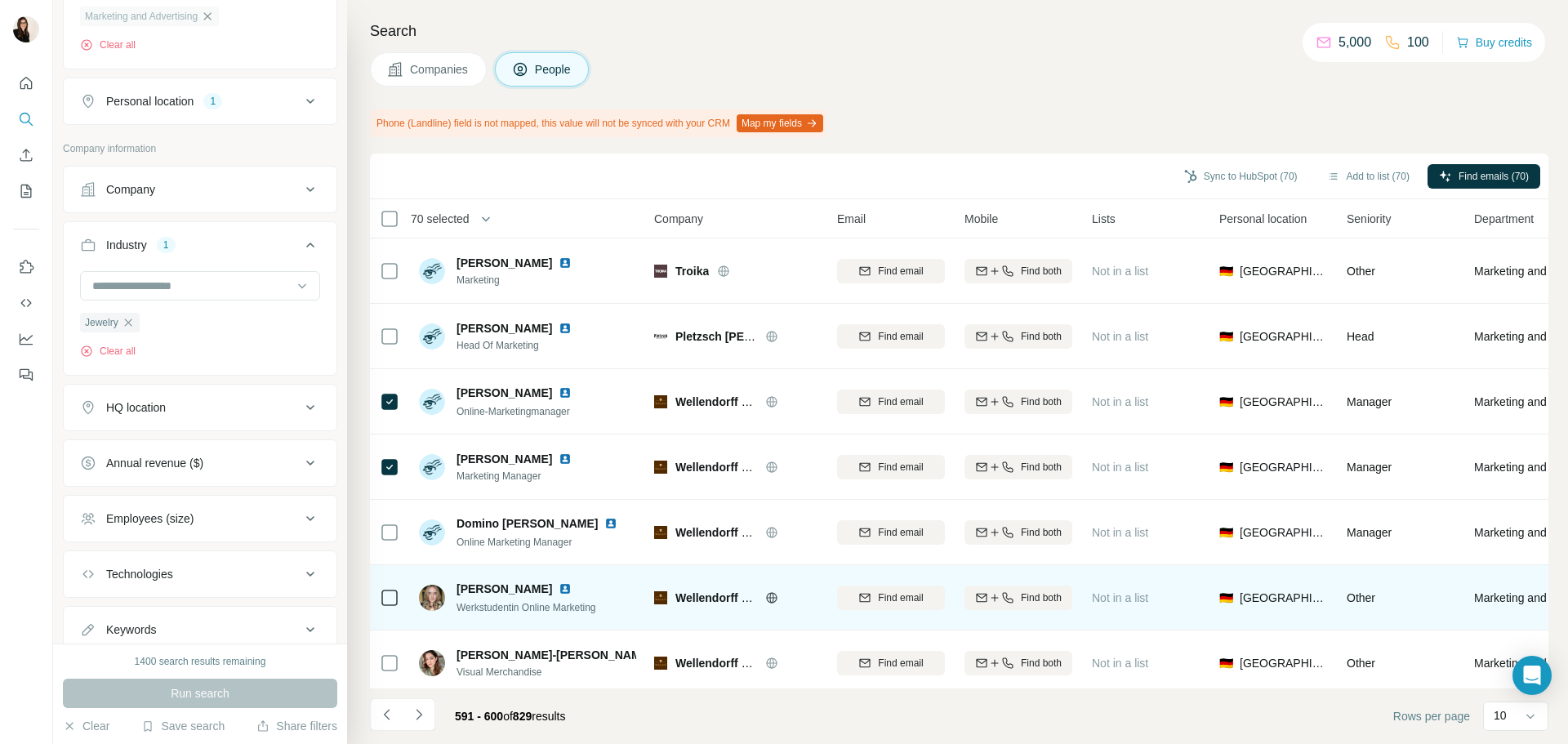
scroll to position [211, 0]
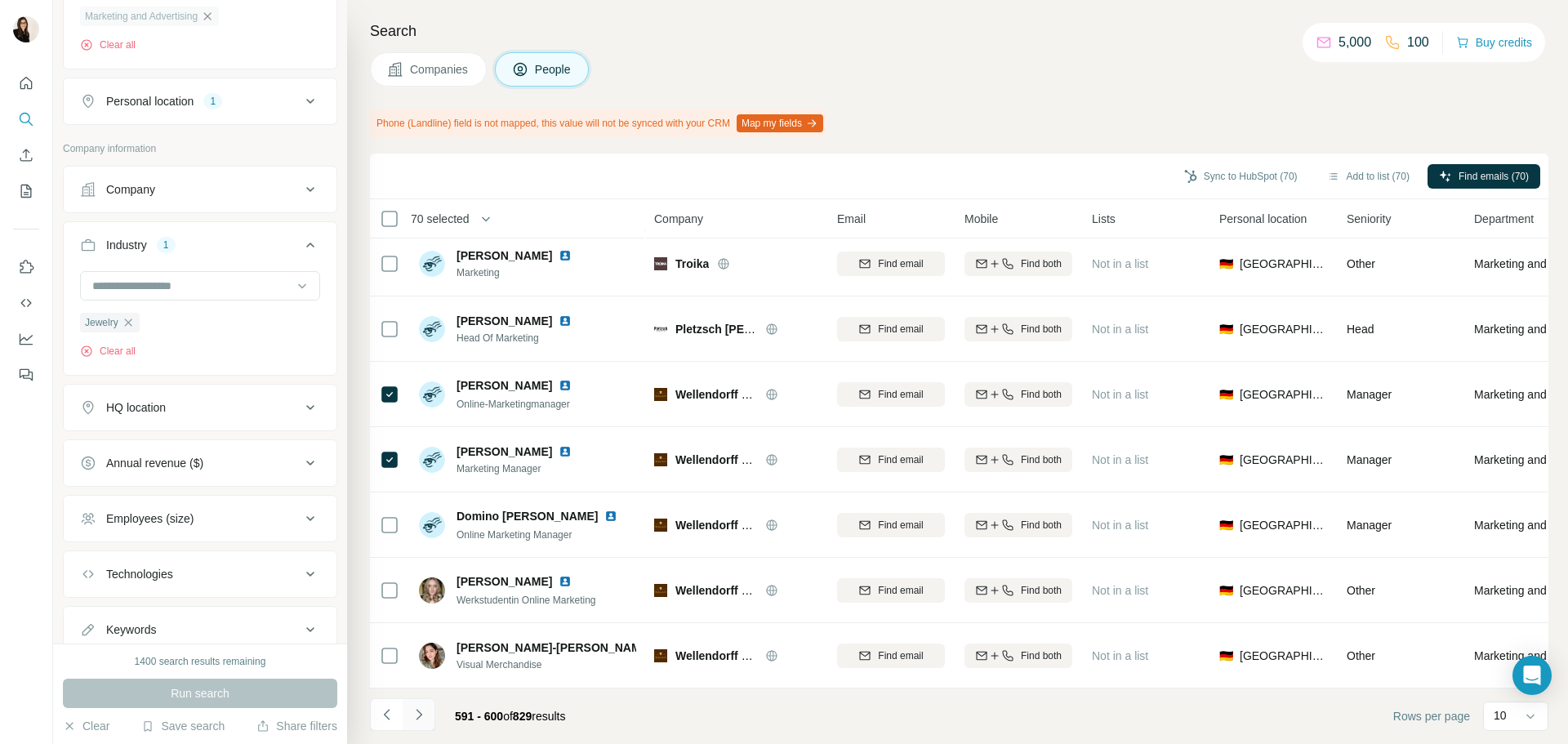
click at [431, 715] on button "Navigate to next page" at bounding box center [418, 715] width 33 height 33
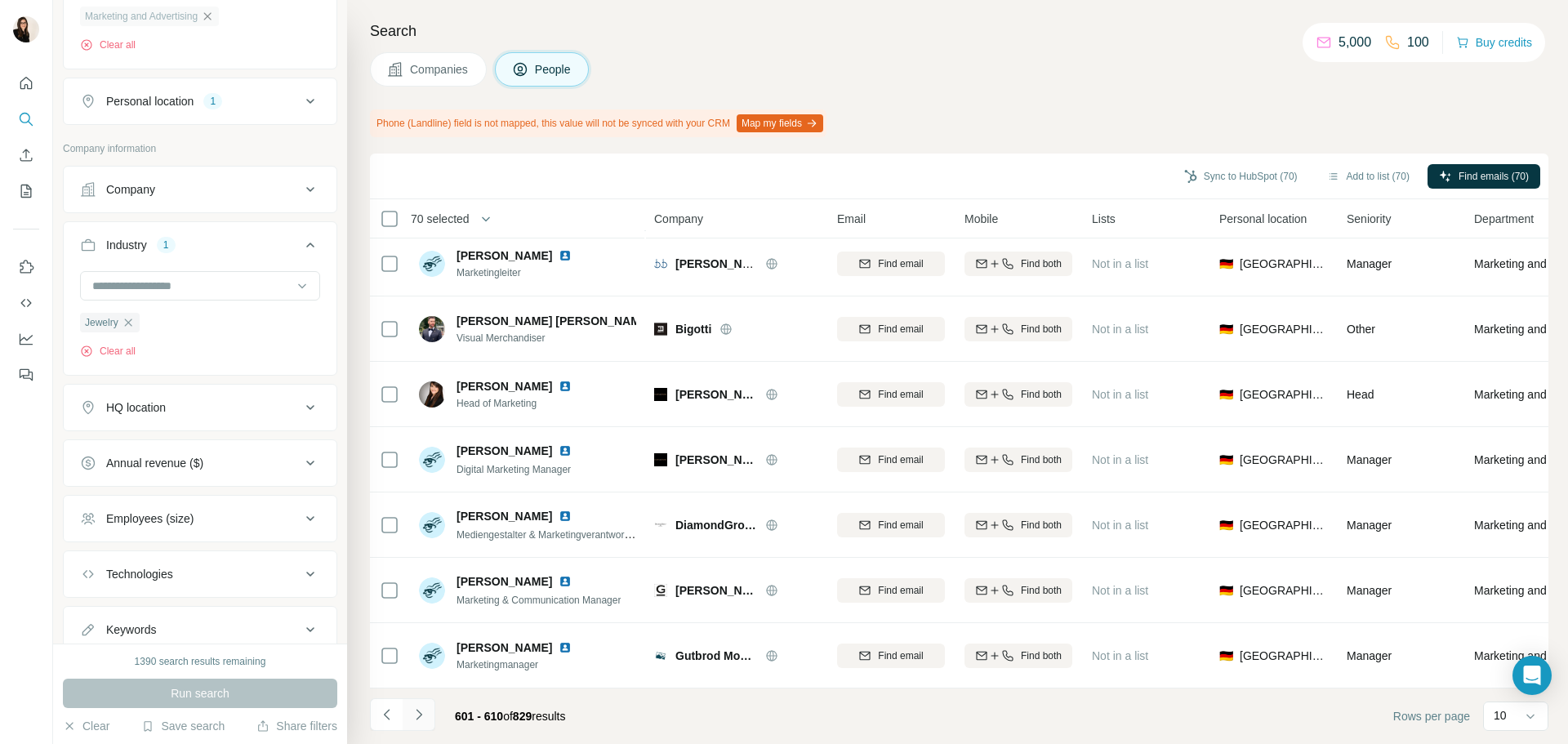
click at [424, 709] on icon "Navigate to next page" at bounding box center [419, 715] width 16 height 16
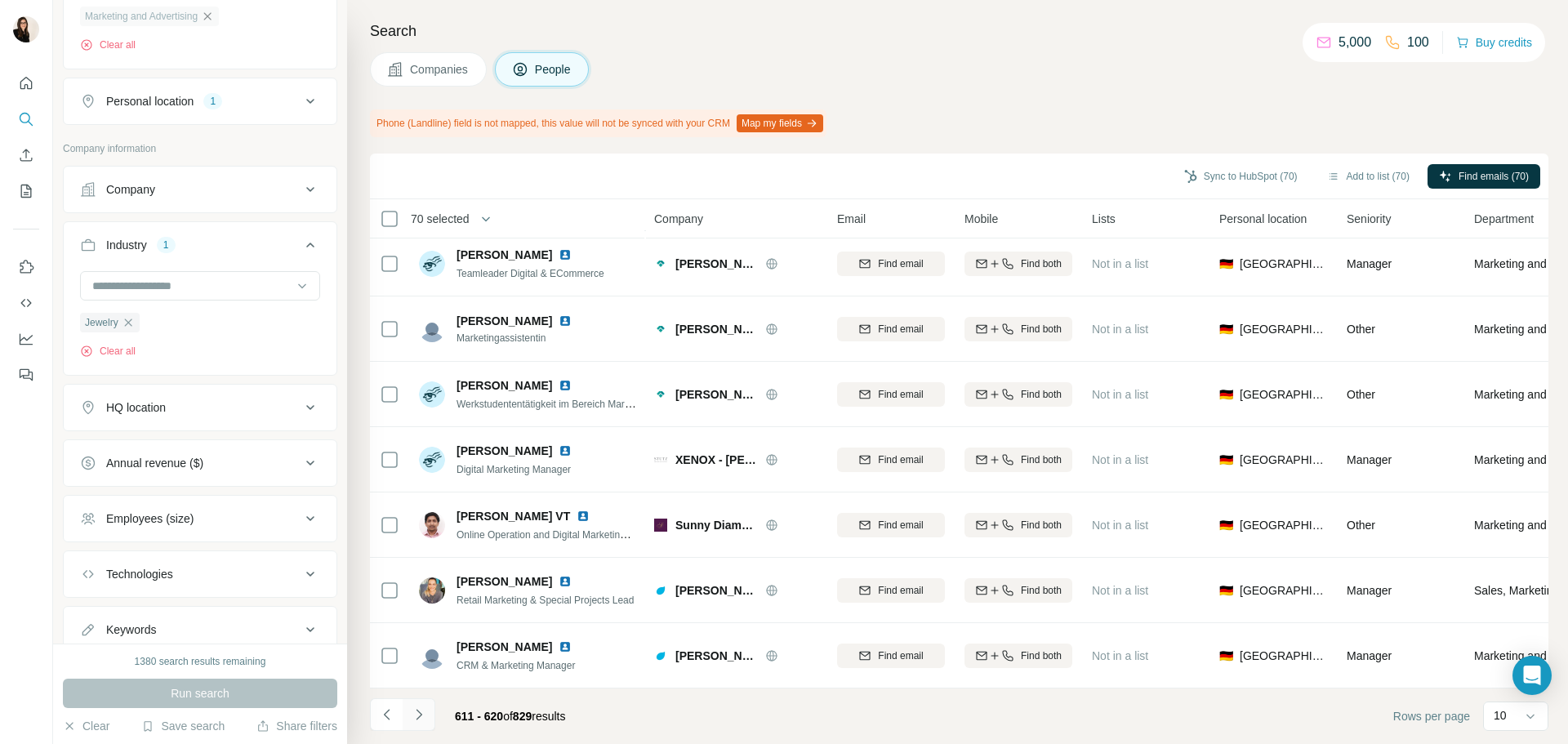
click at [432, 708] on button "Navigate to next page" at bounding box center [418, 715] width 33 height 33
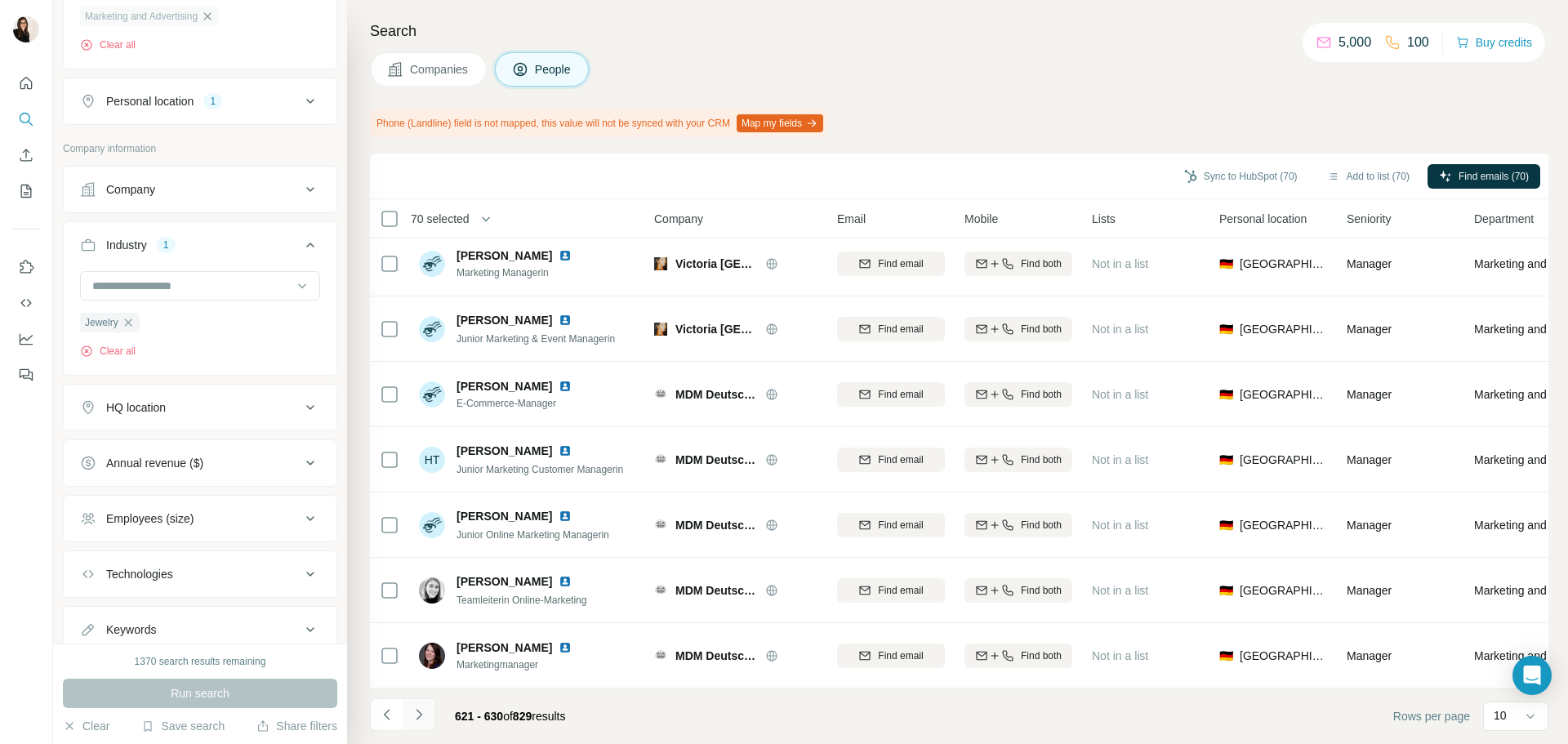
click at [417, 720] on icon "Navigate to next page" at bounding box center [419, 715] width 16 height 16
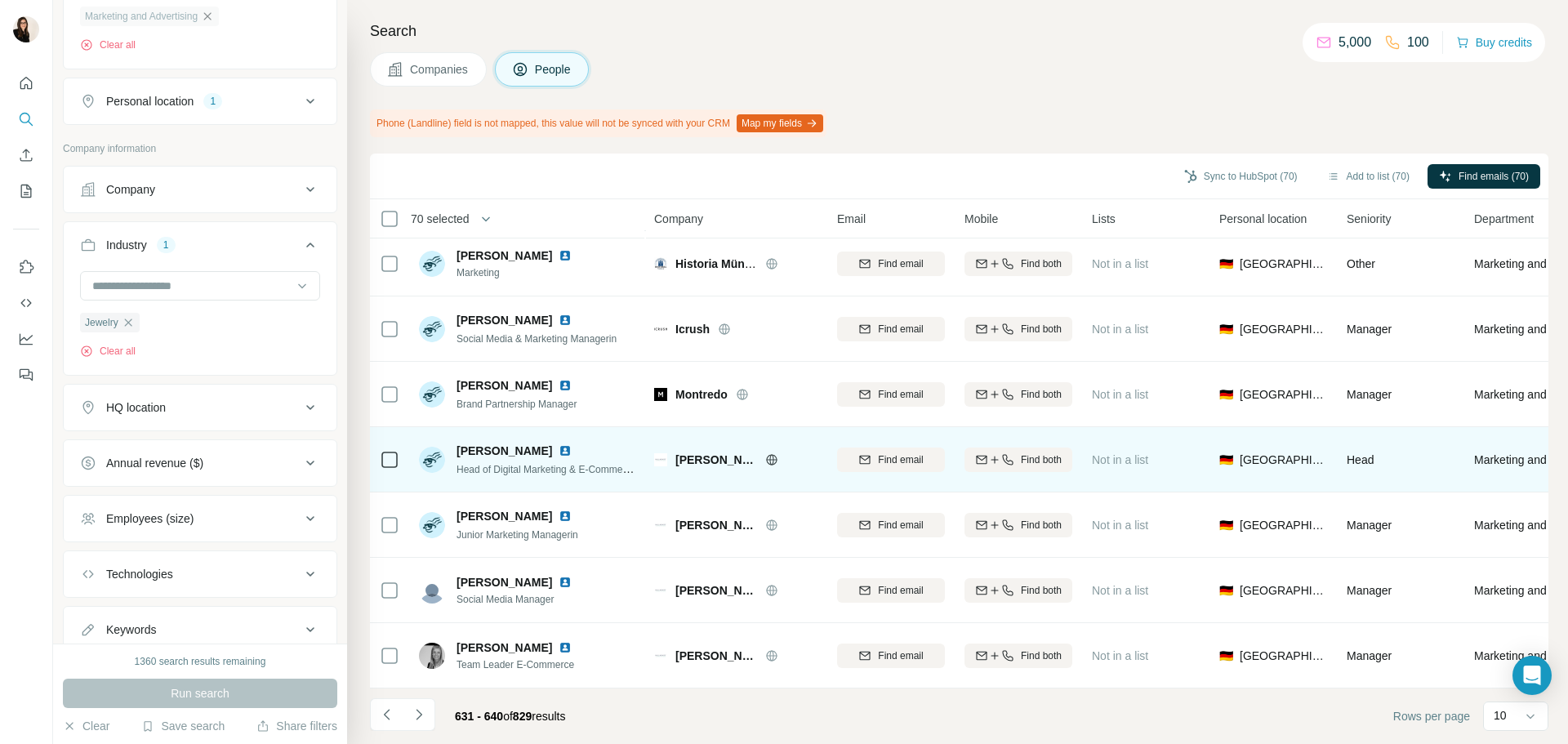
click at [394, 461] on icon at bounding box center [389, 460] width 19 height 19
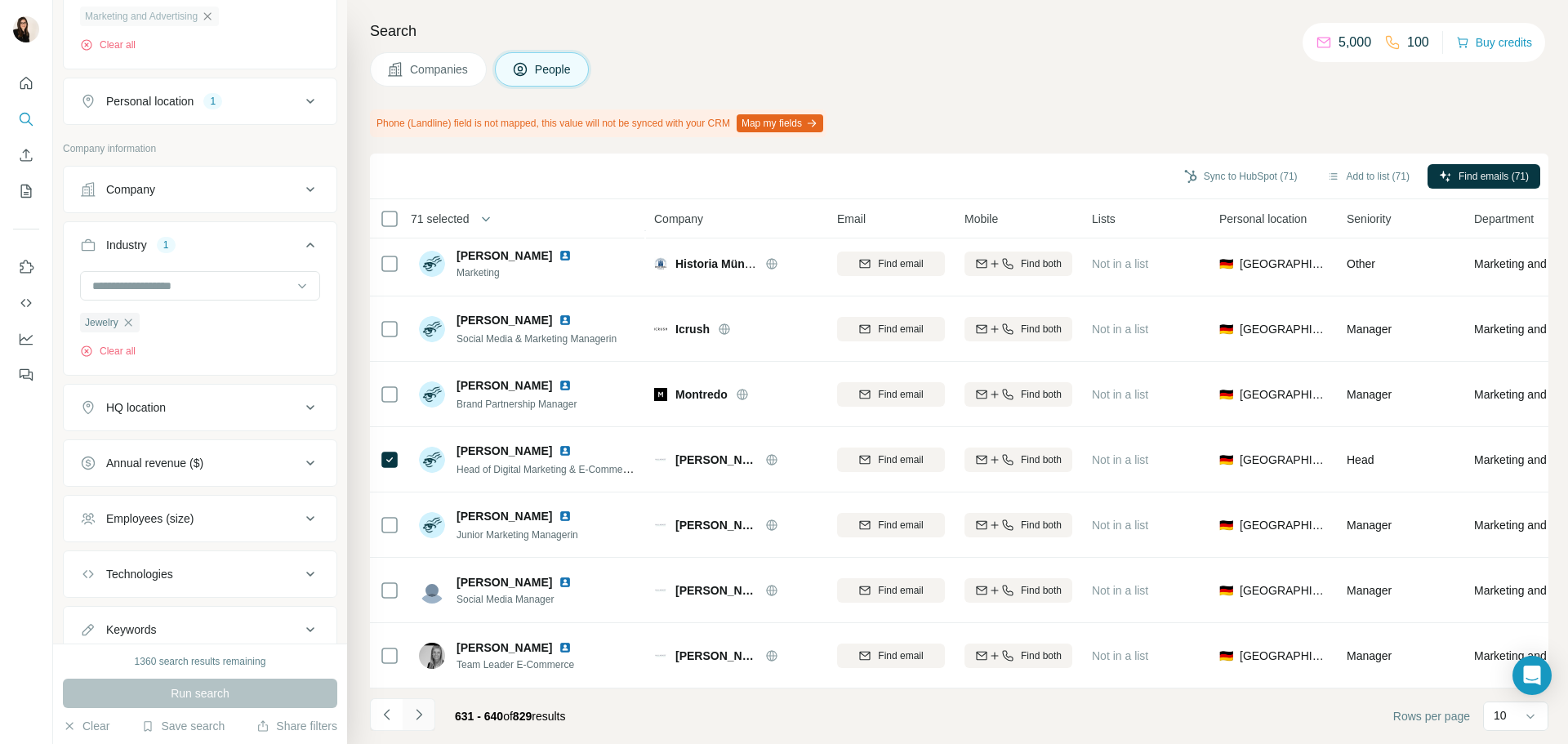
click at [424, 710] on icon "Navigate to next page" at bounding box center [419, 715] width 16 height 16
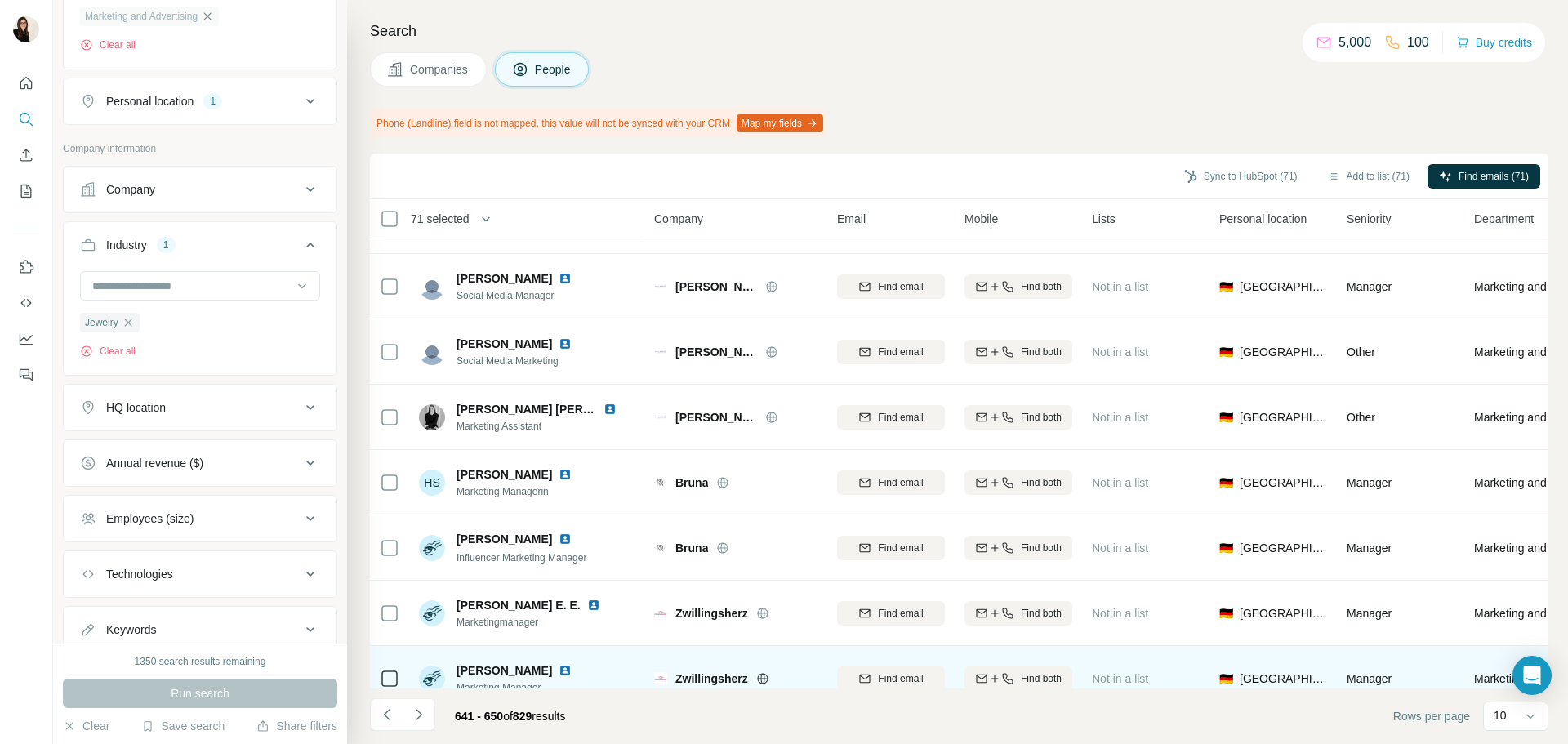
scroll to position [0, 0]
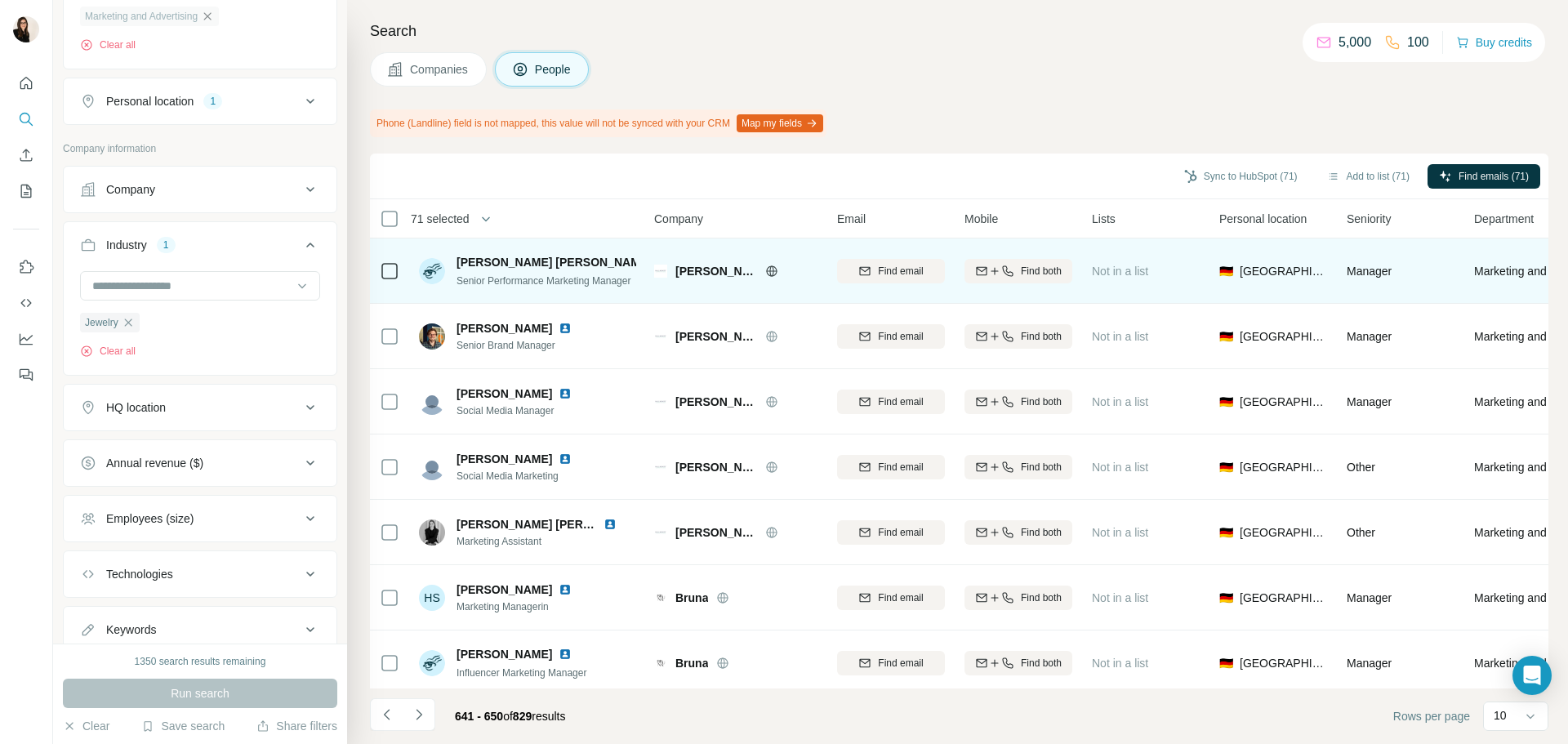
click at [379, 272] on td at bounding box center [389, 272] width 39 height 65
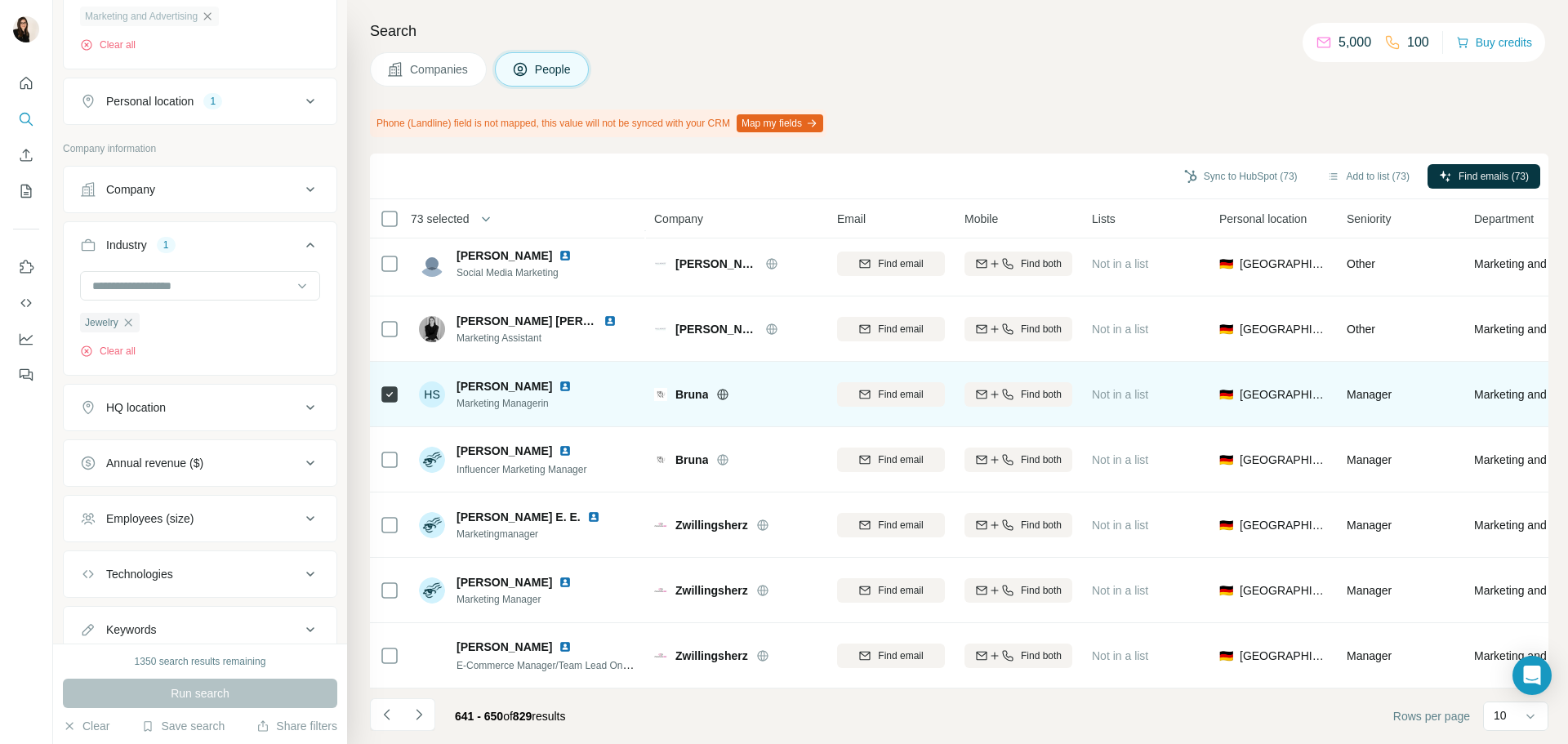
scroll to position [211, 0]
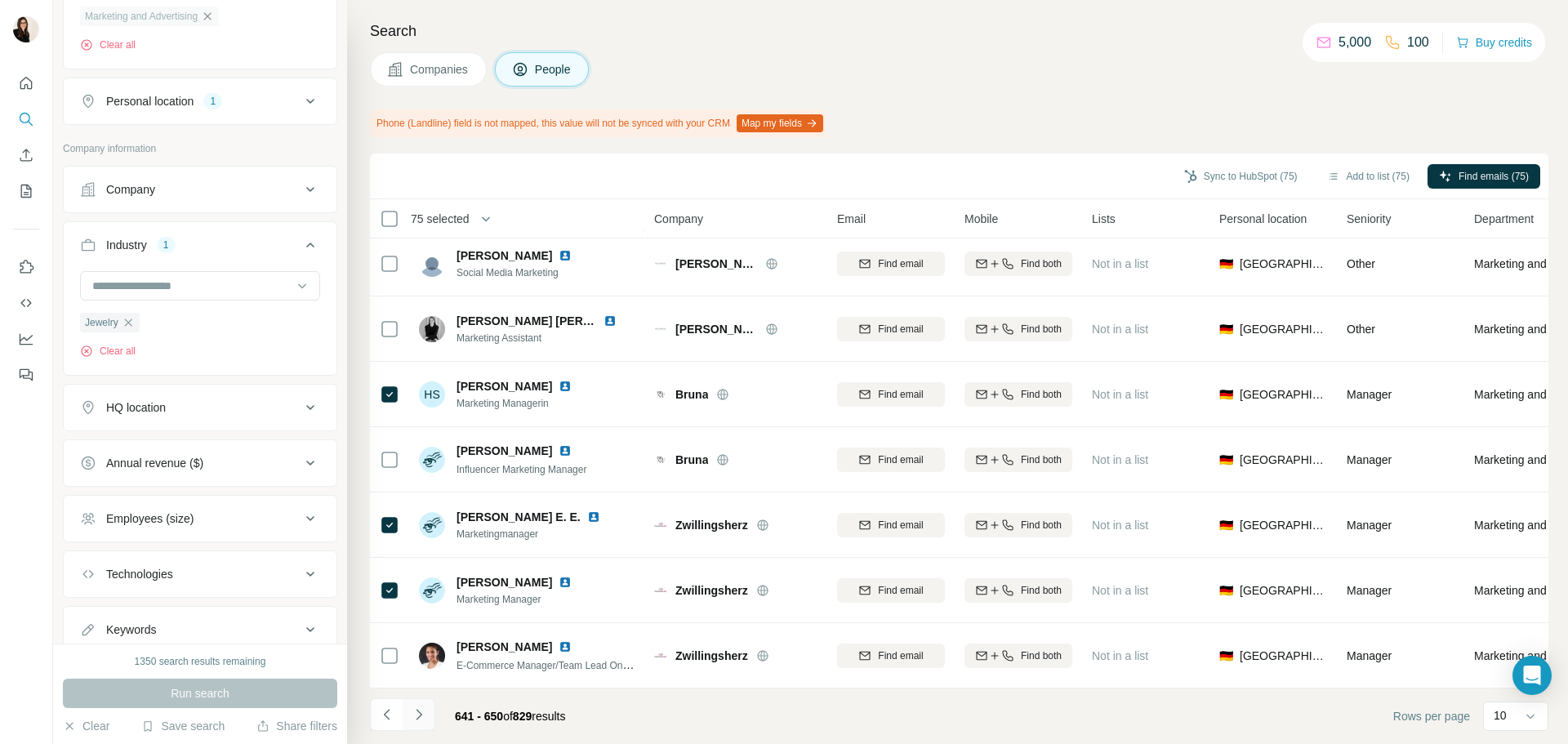
click at [431, 721] on button "Navigate to next page" at bounding box center [418, 715] width 33 height 33
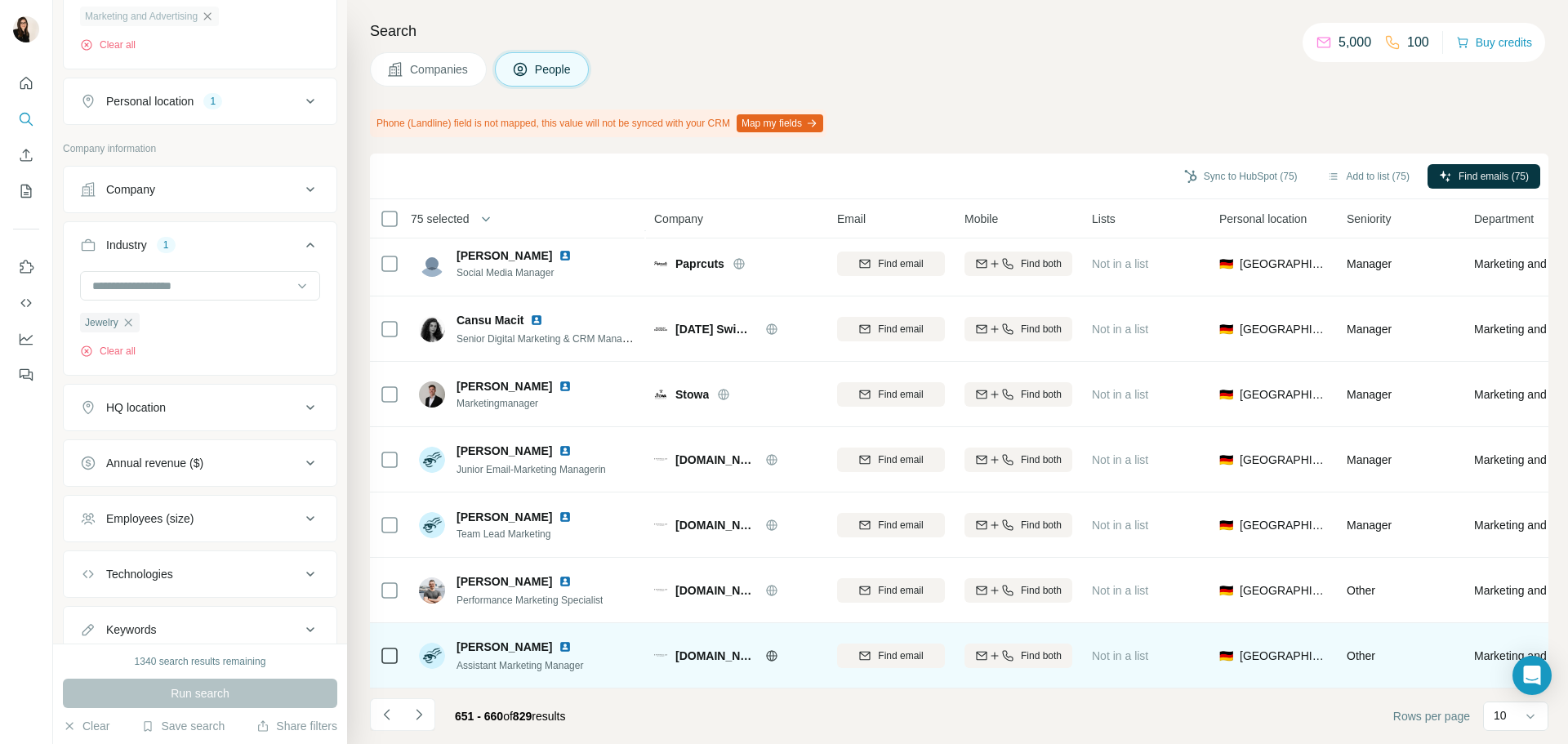
scroll to position [0, 0]
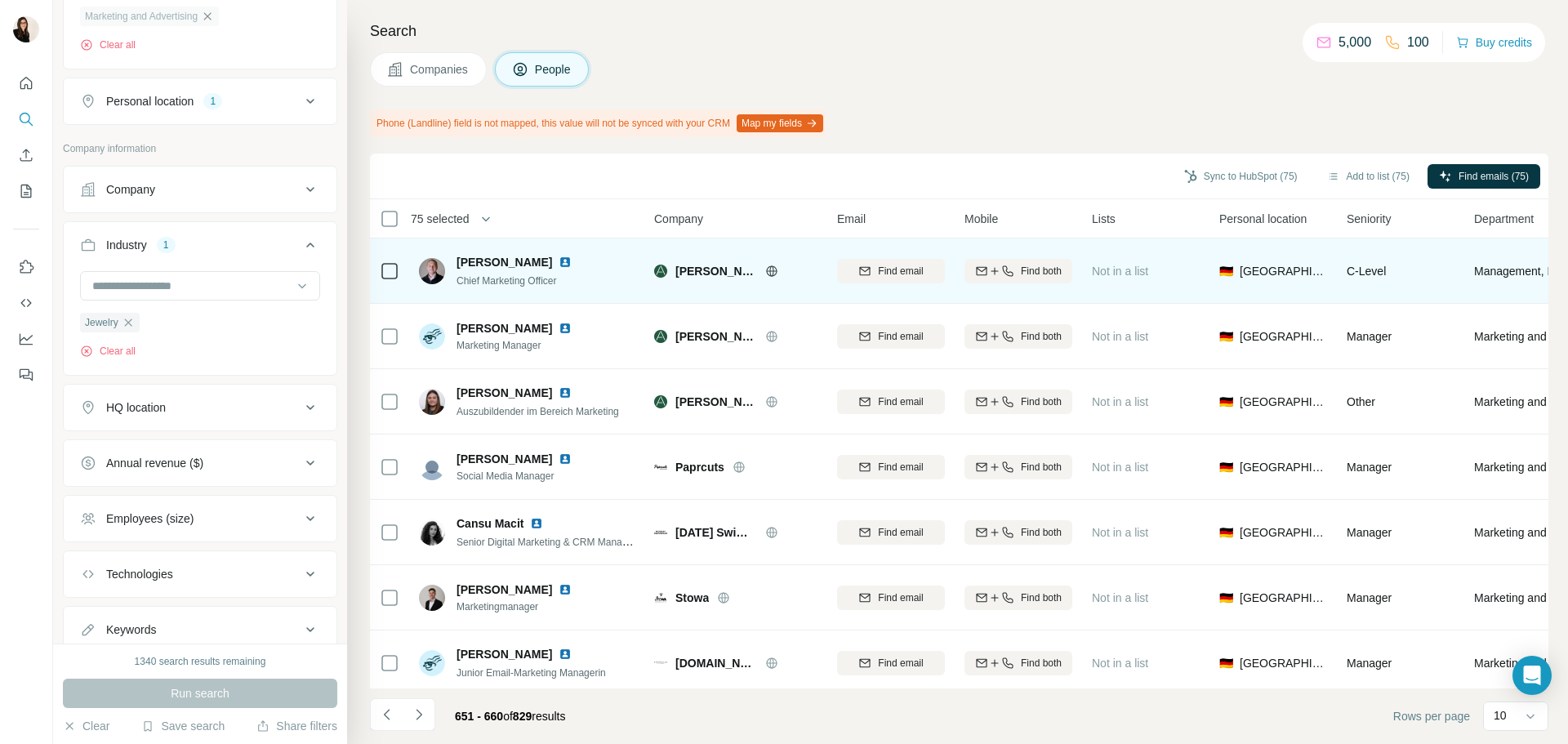
click at [721, 272] on div "Altherr" at bounding box center [746, 271] width 142 height 16
click at [765, 265] on icon at bounding box center [771, 271] width 13 height 13
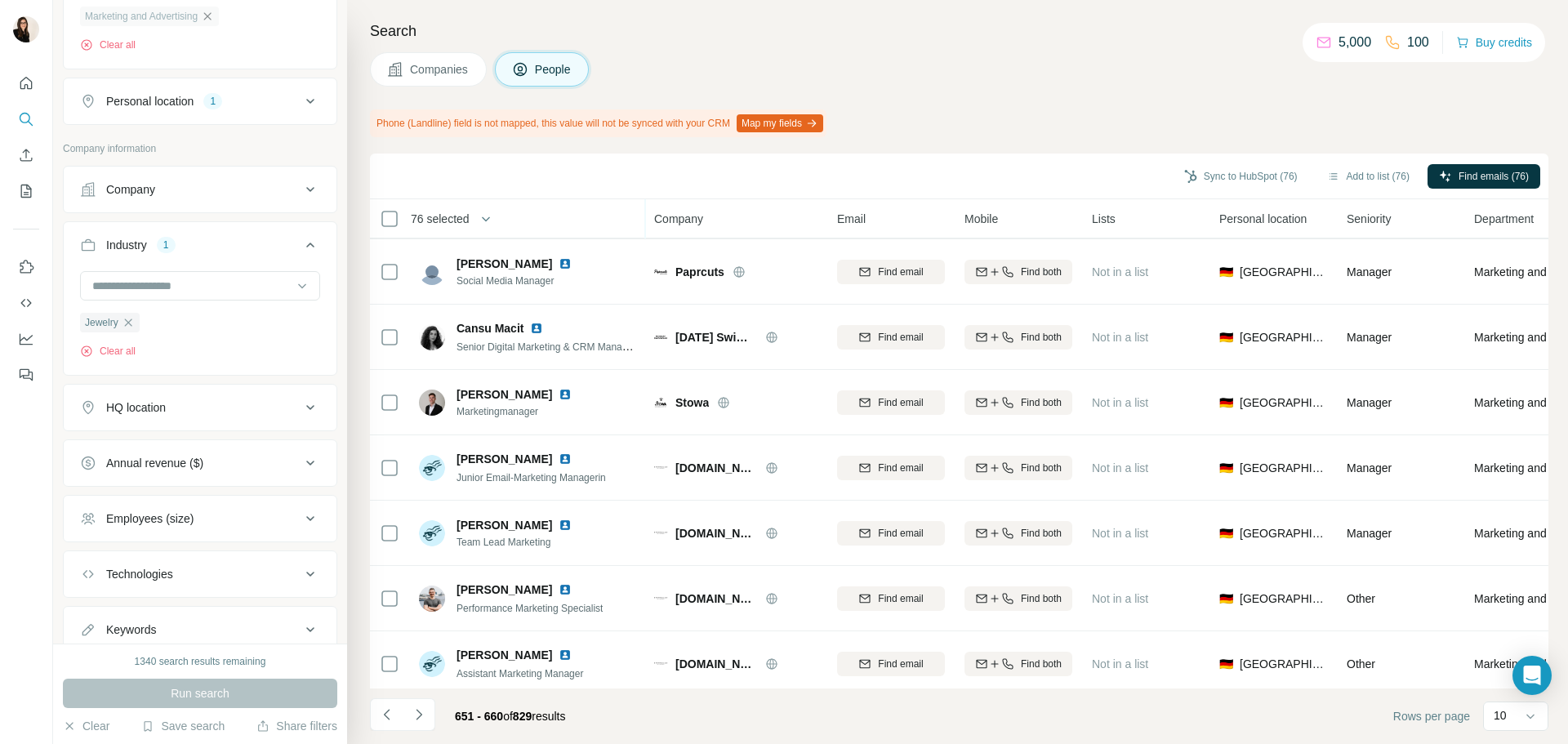
scroll to position [211, 0]
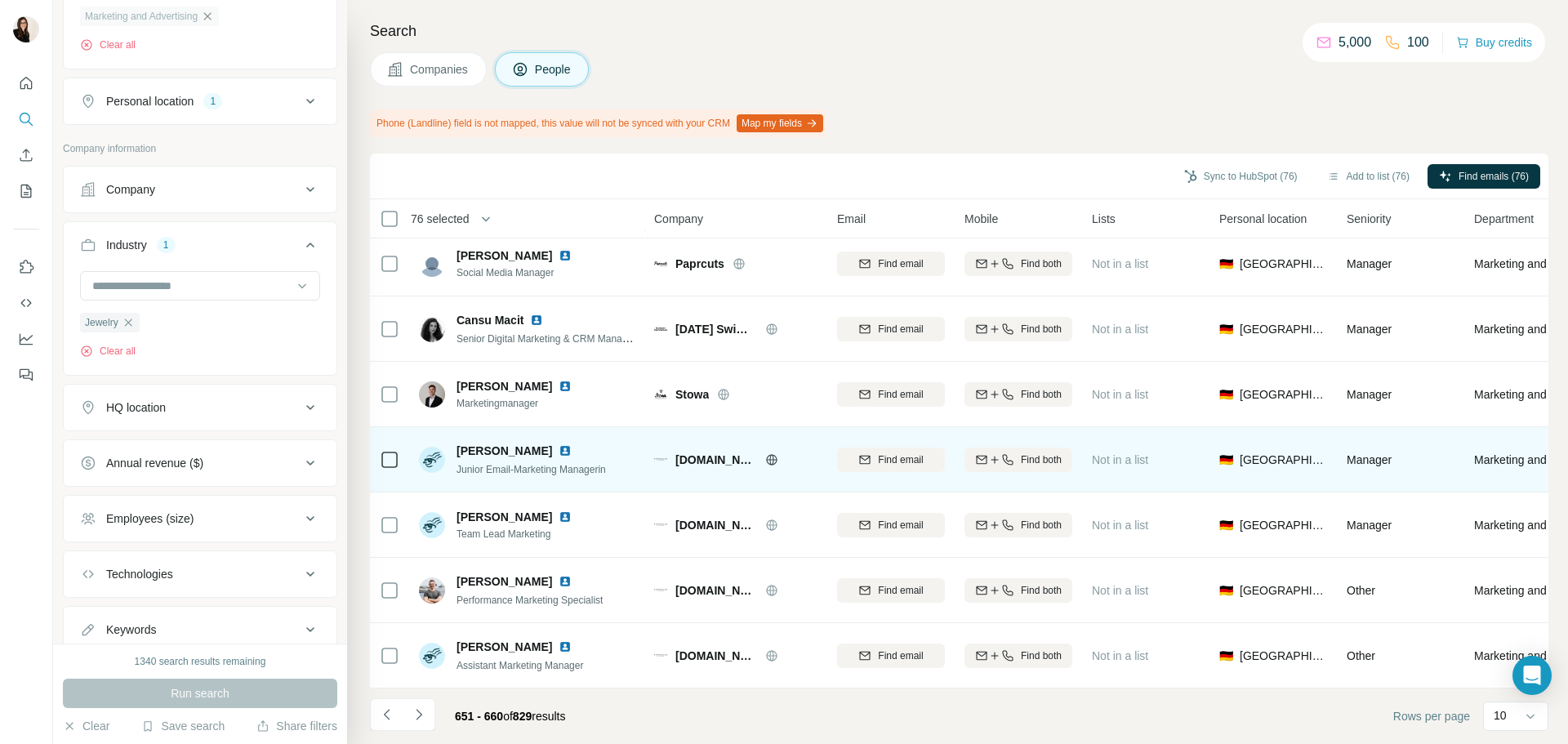
click at [765, 454] on icon at bounding box center [771, 460] width 13 height 13
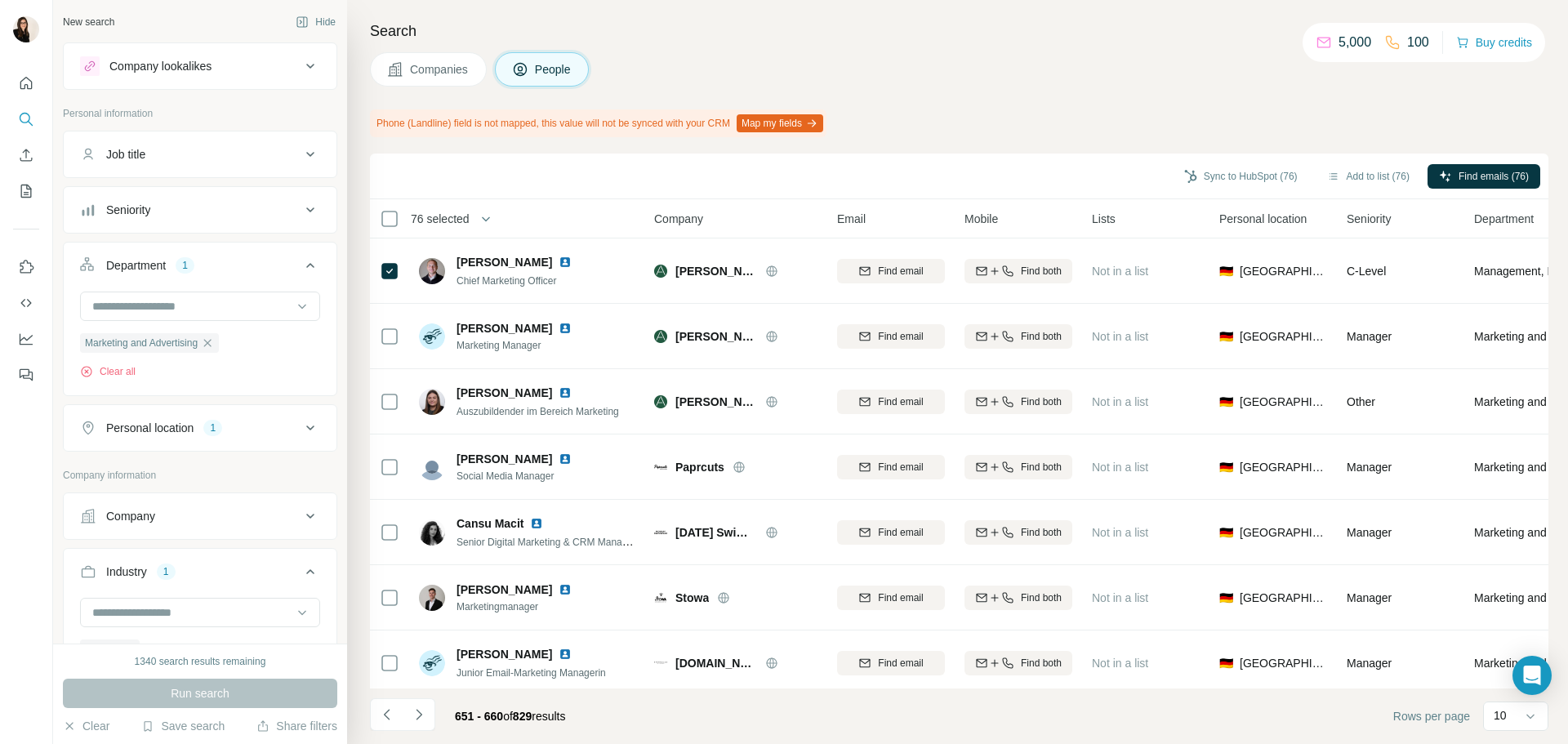
scroll to position [211, 0]
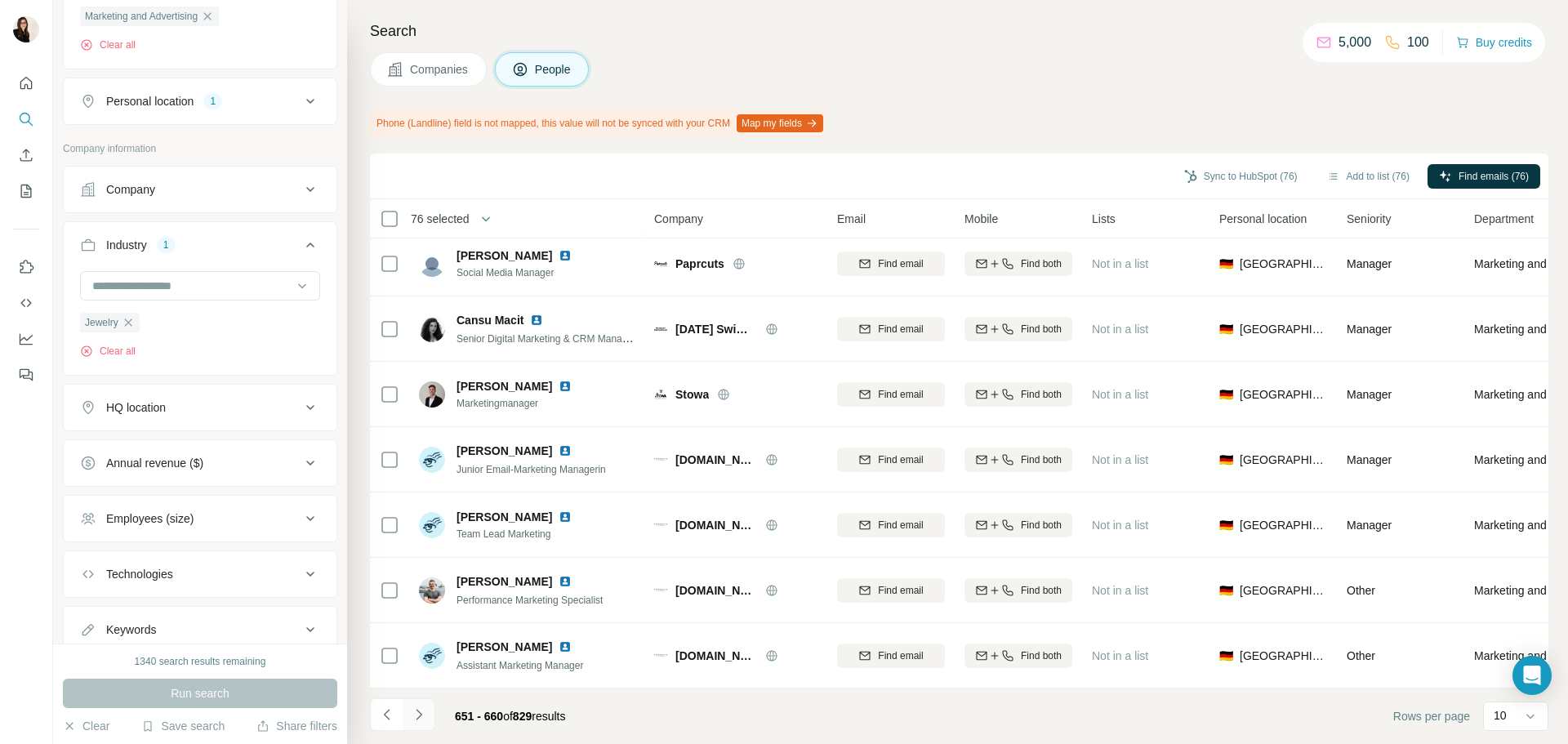
click at [432, 725] on button "Navigate to next page" at bounding box center [418, 715] width 33 height 33
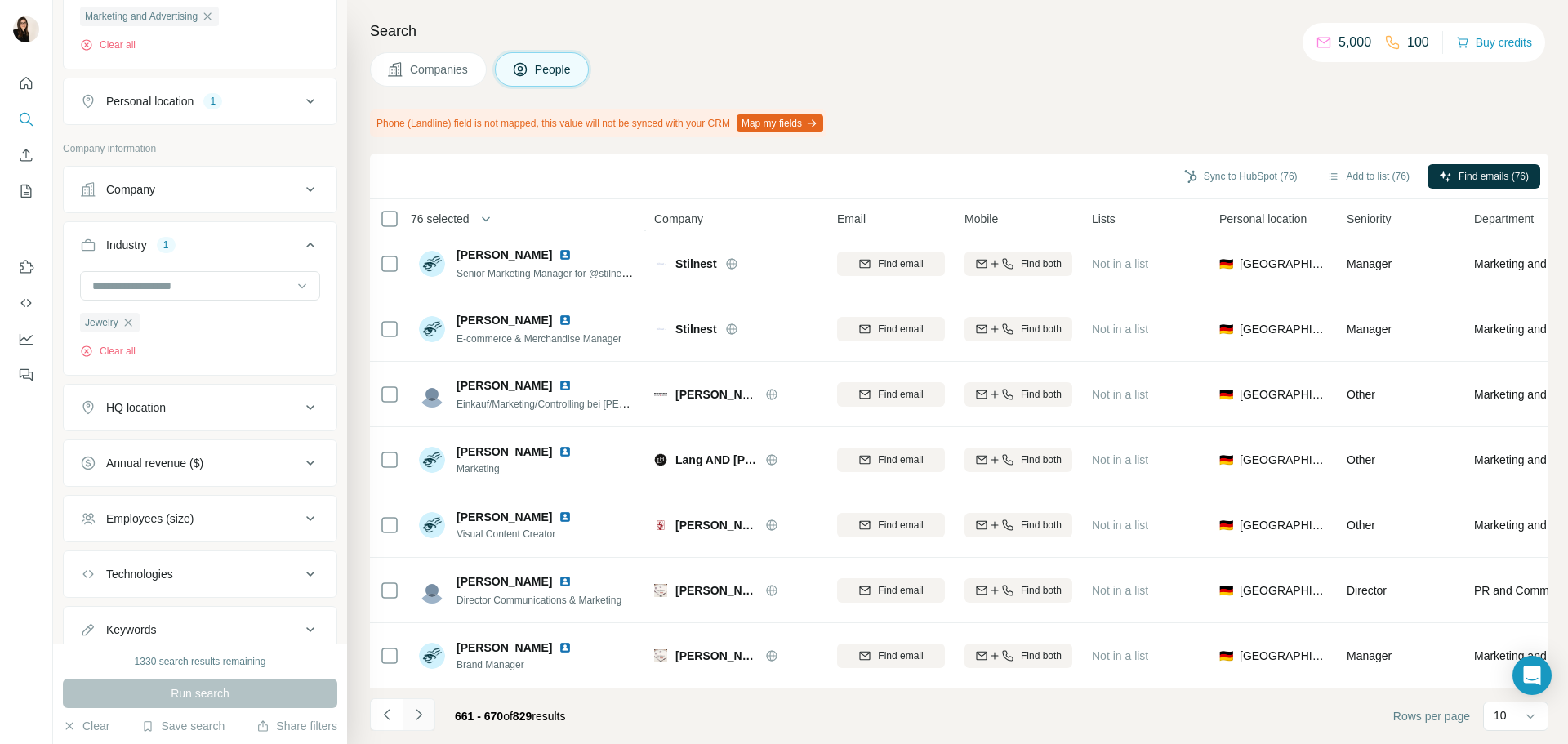
click at [413, 725] on button "Navigate to next page" at bounding box center [418, 715] width 33 height 33
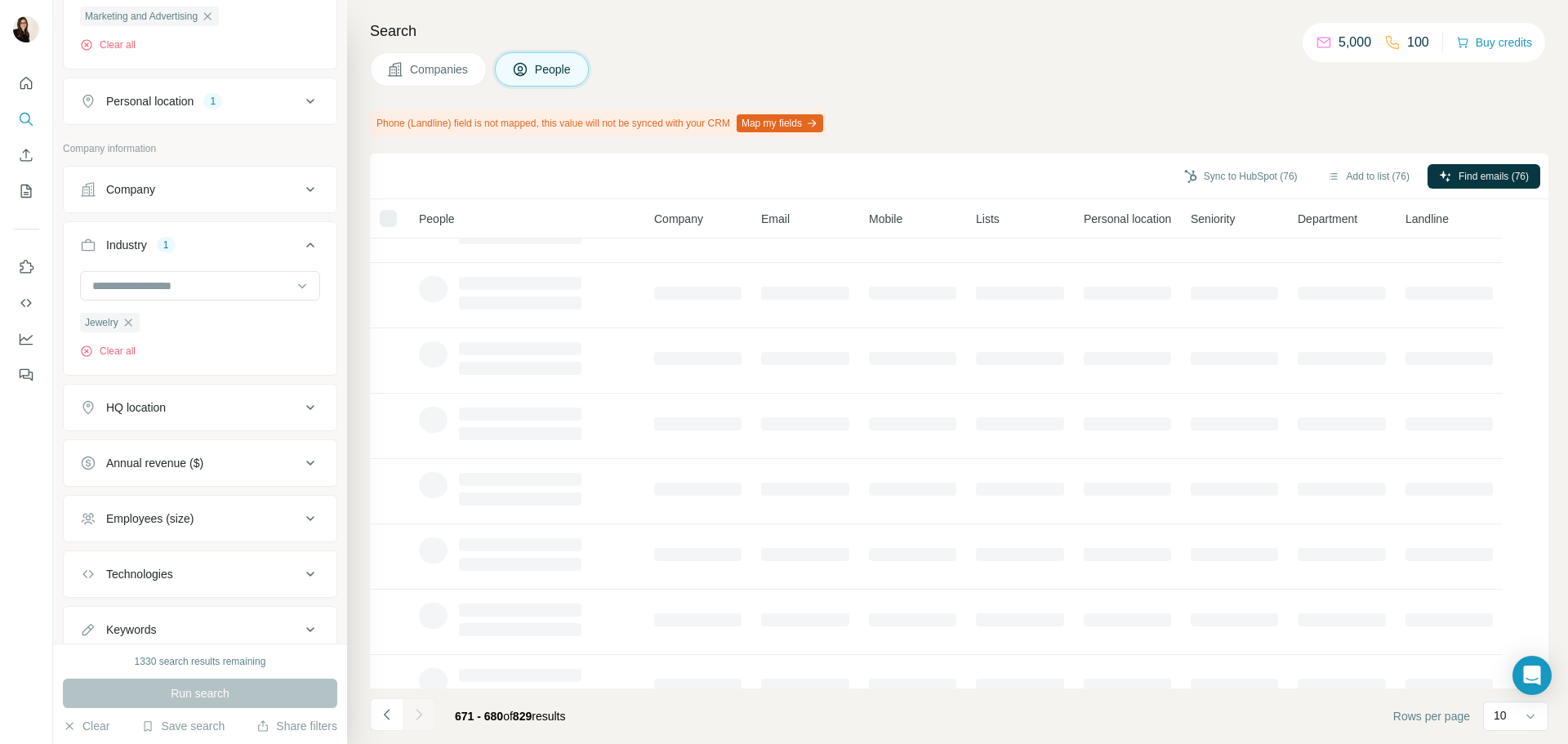
scroll to position [0, 0]
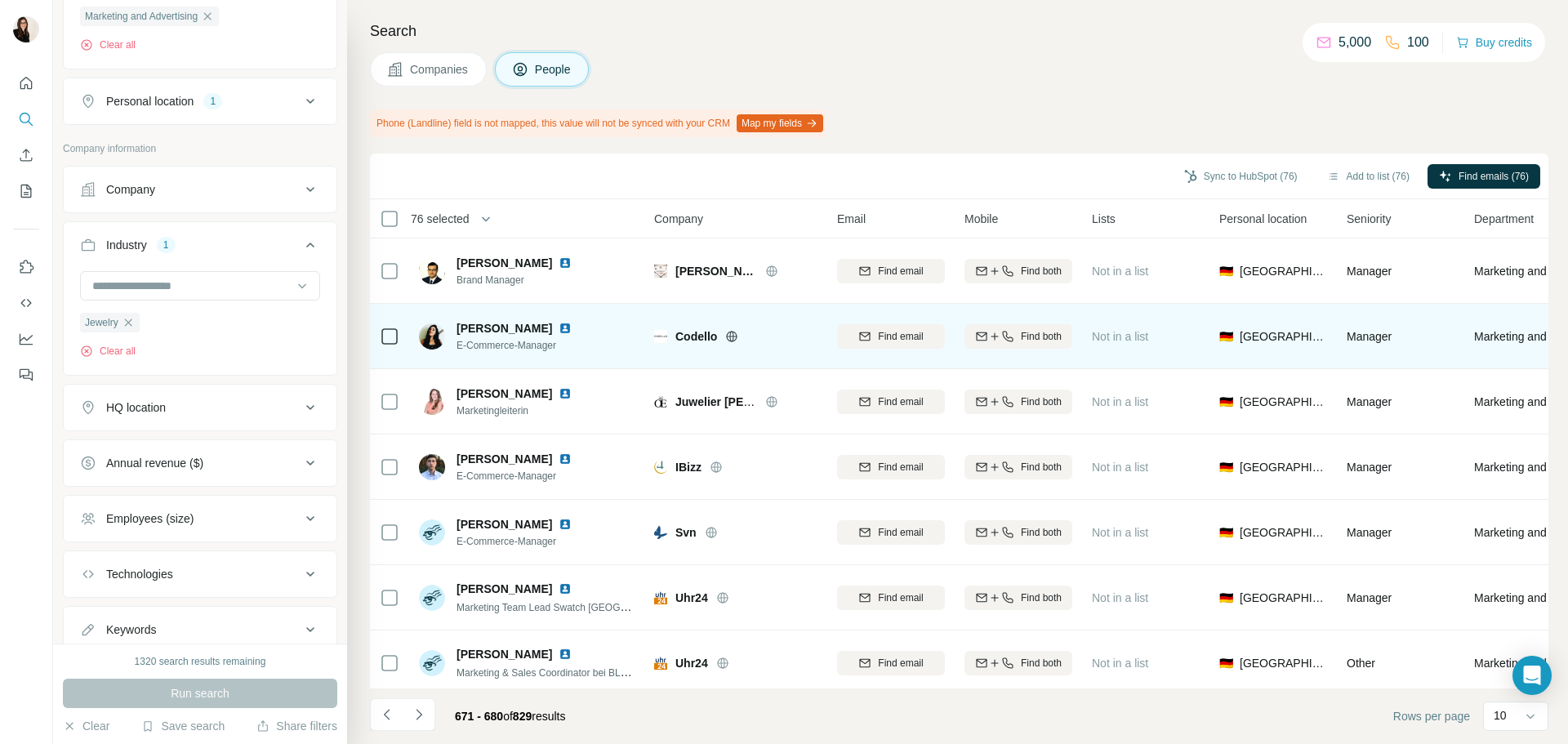
click at [731, 338] on icon at bounding box center [731, 336] width 13 height 13
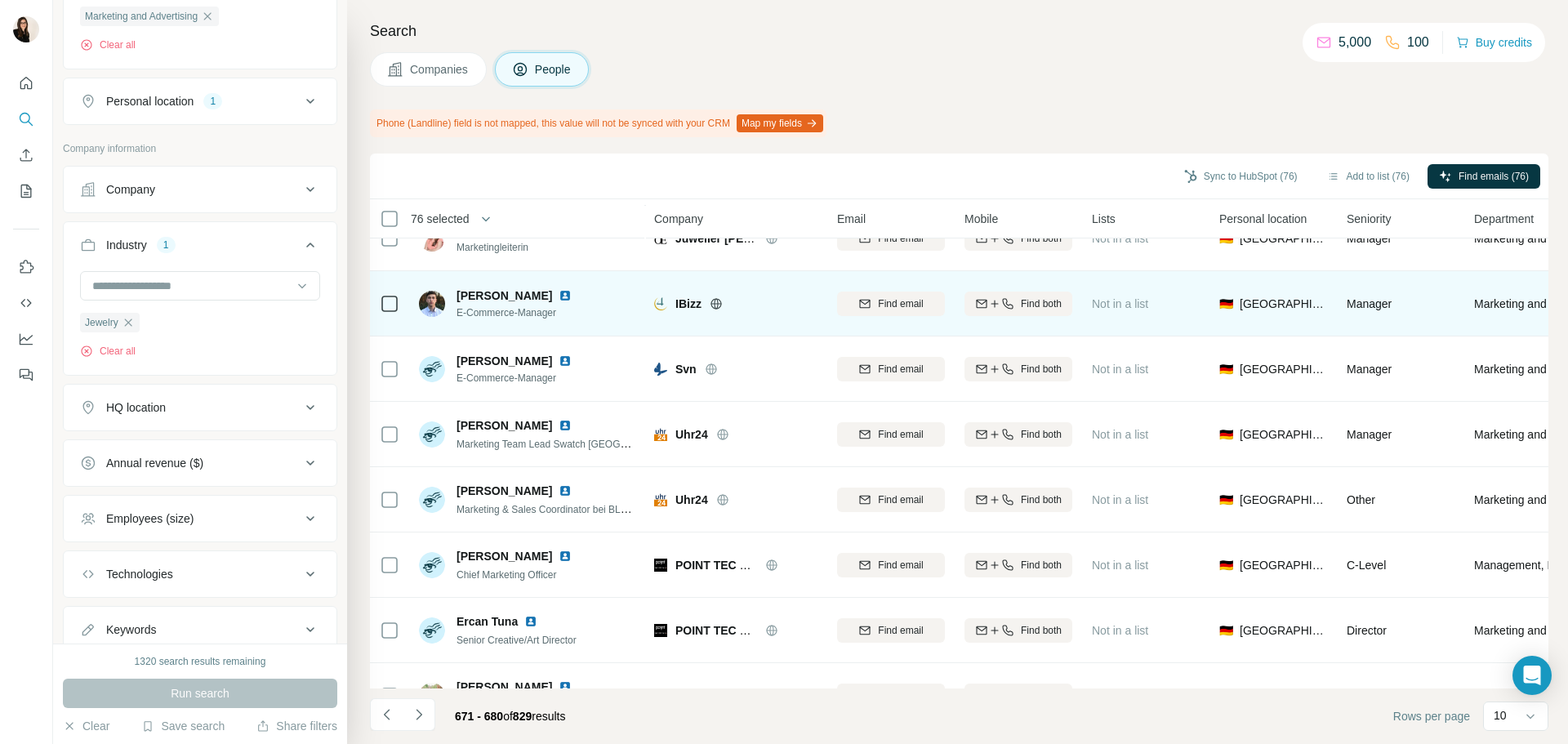
scroll to position [211, 0]
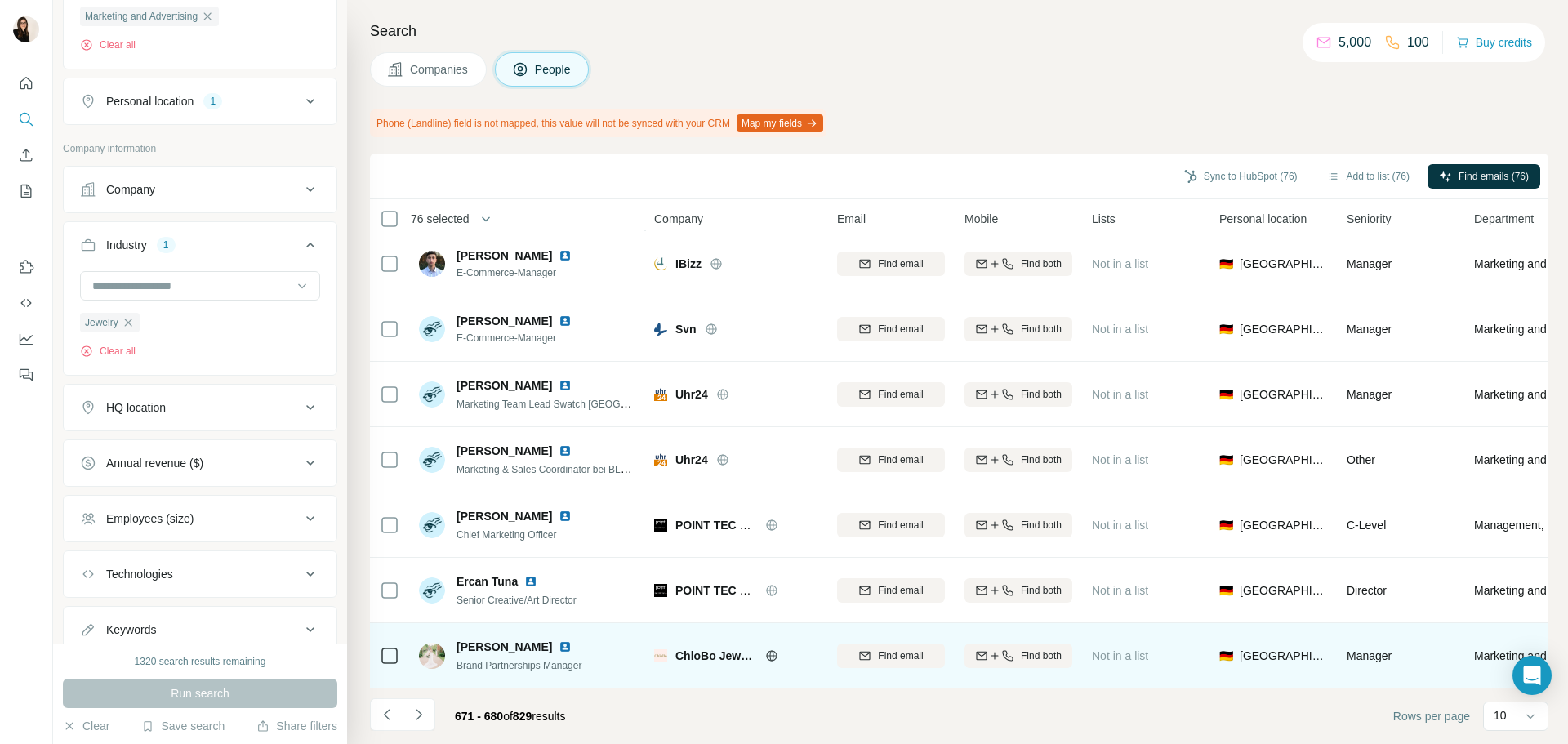
click at [776, 651] on icon at bounding box center [771, 656] width 13 height 13
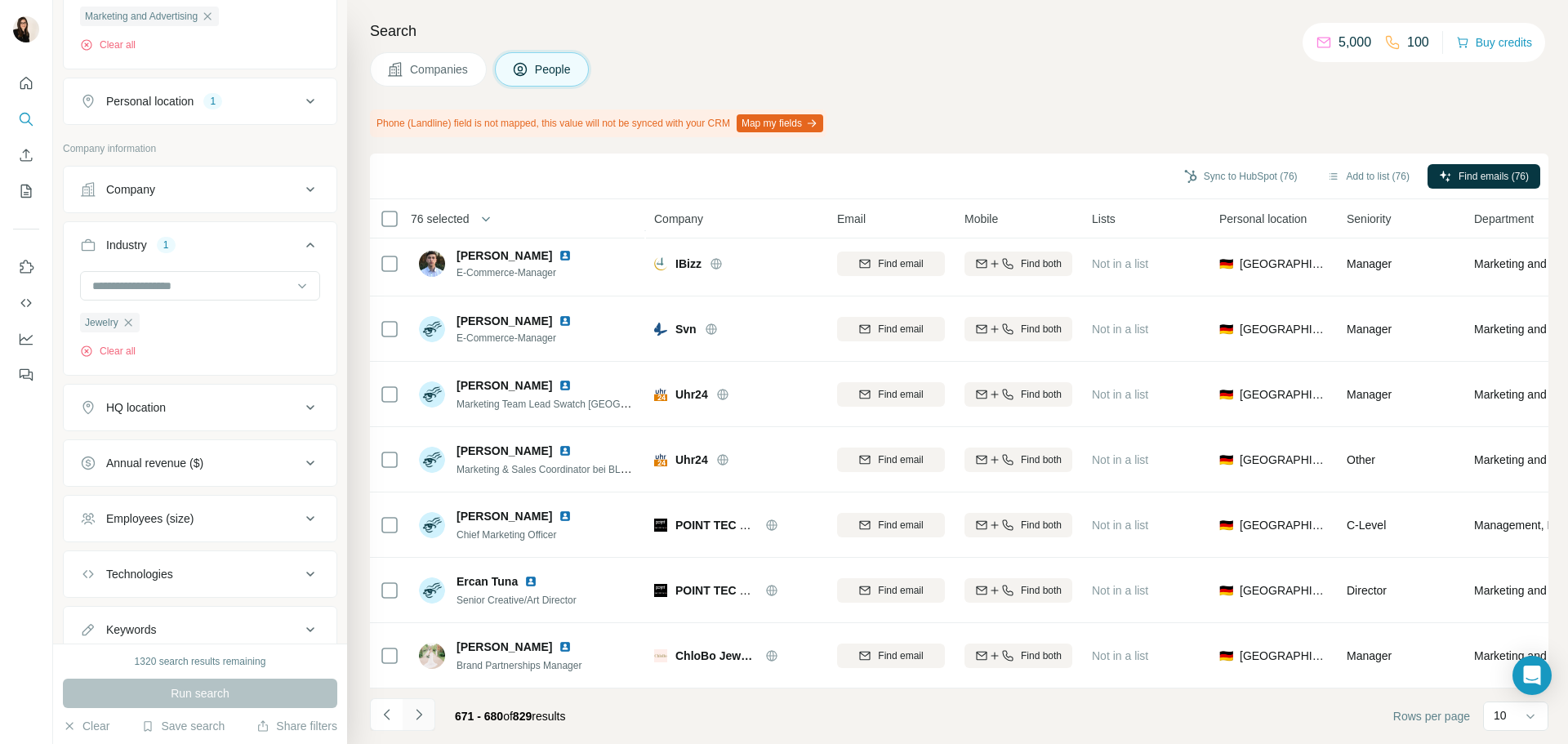
click at [419, 706] on button "Navigate to next page" at bounding box center [418, 715] width 33 height 33
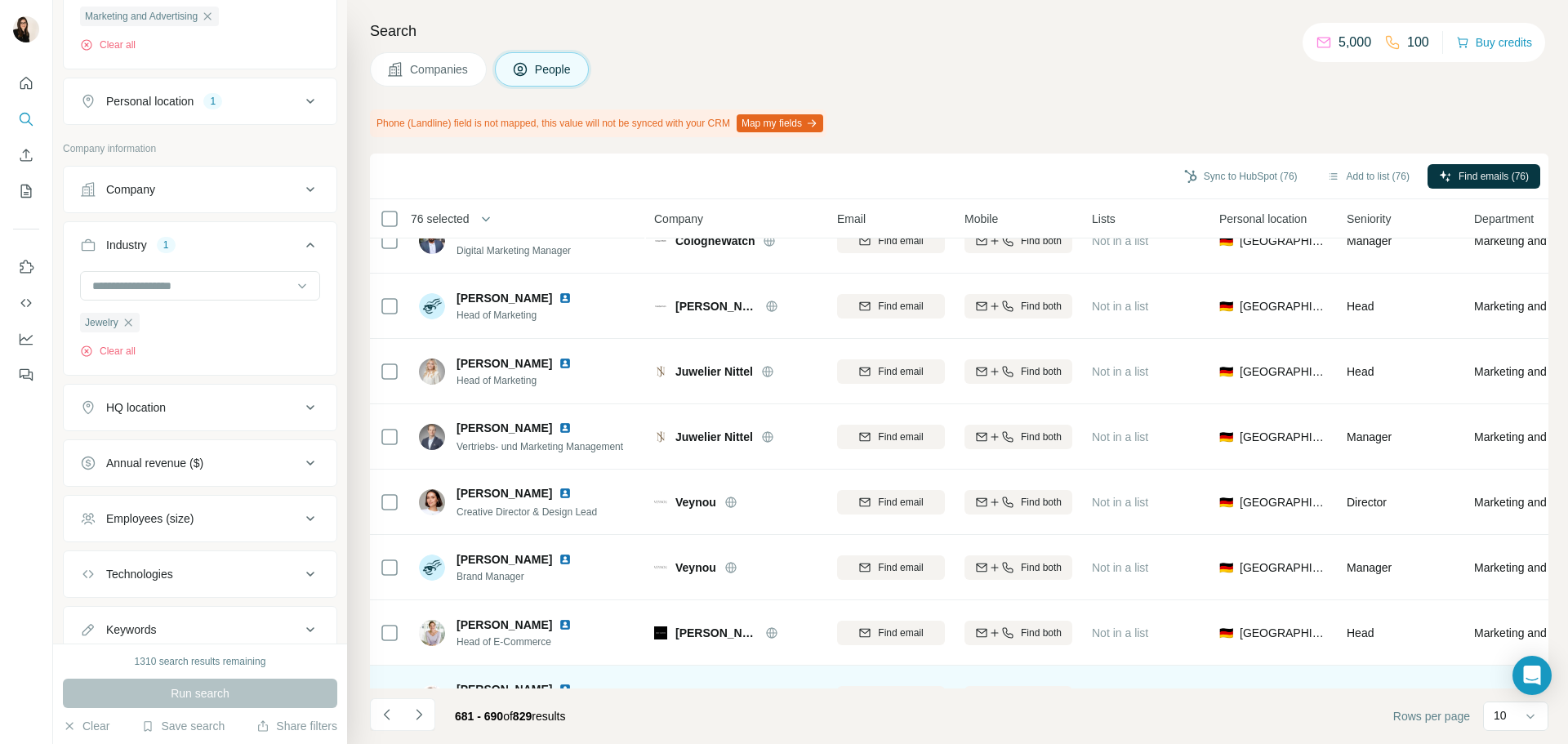
scroll to position [0, 0]
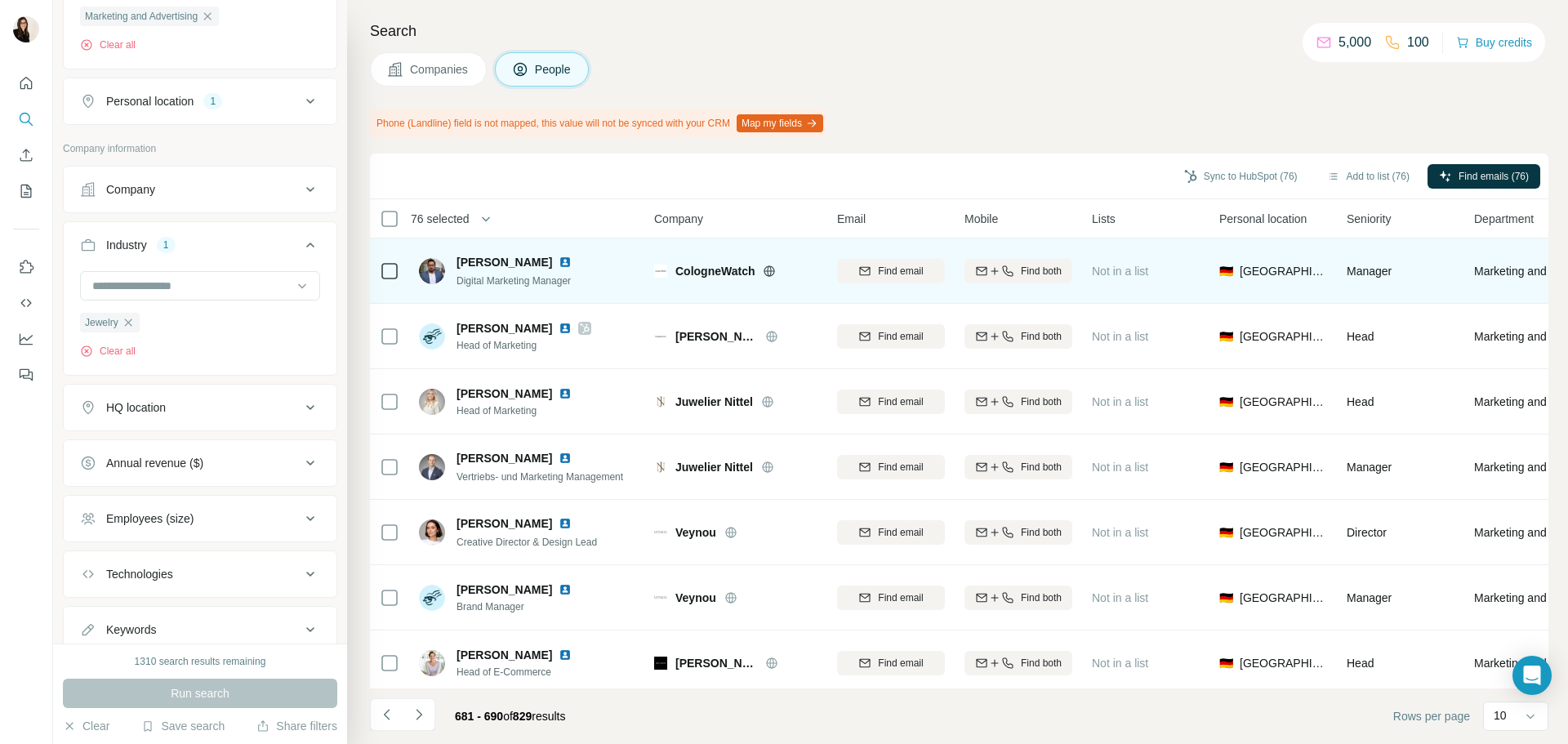
click at [394, 280] on icon at bounding box center [389, 272] width 19 height 19
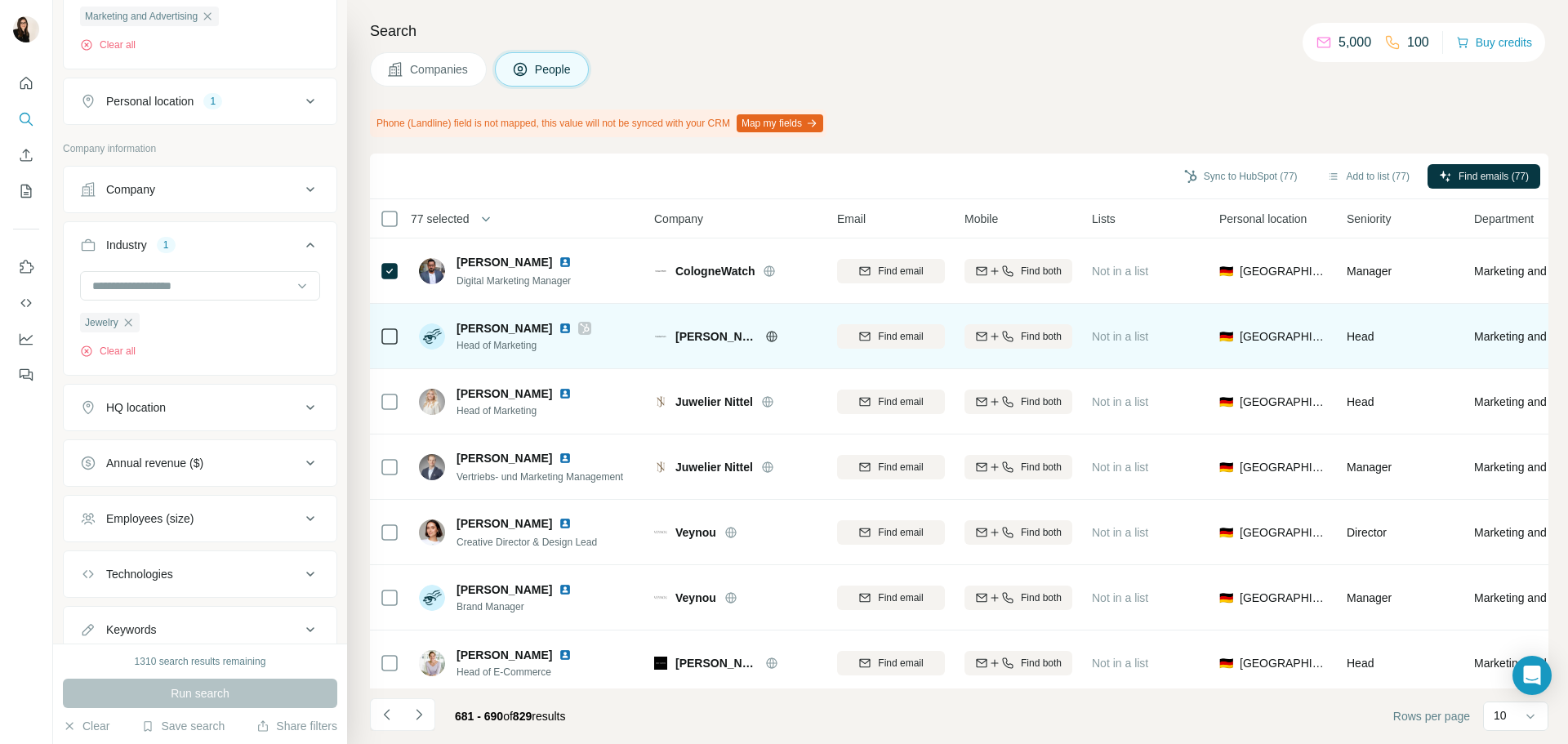
click at [398, 333] on icon at bounding box center [389, 336] width 19 height 19
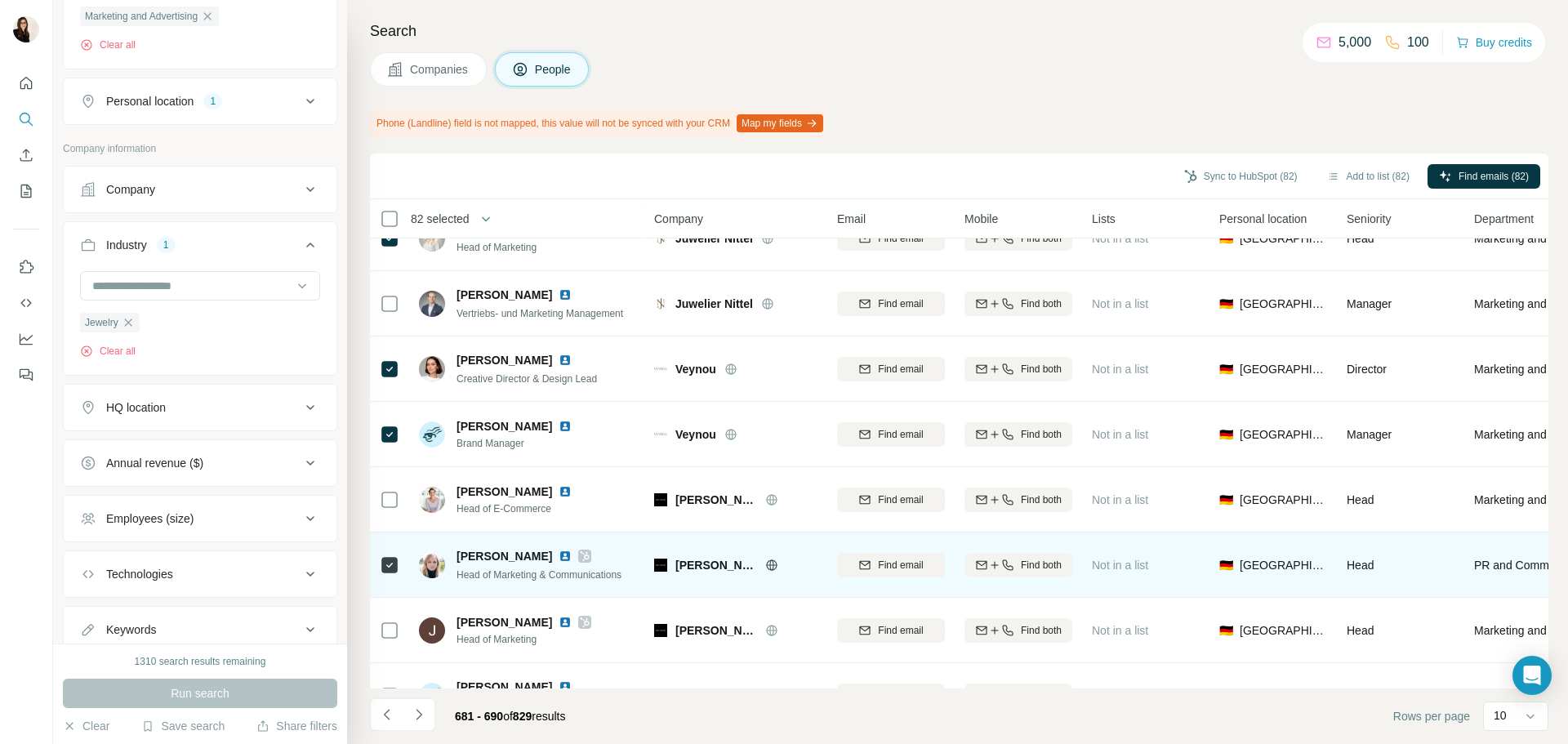
scroll to position [211, 0]
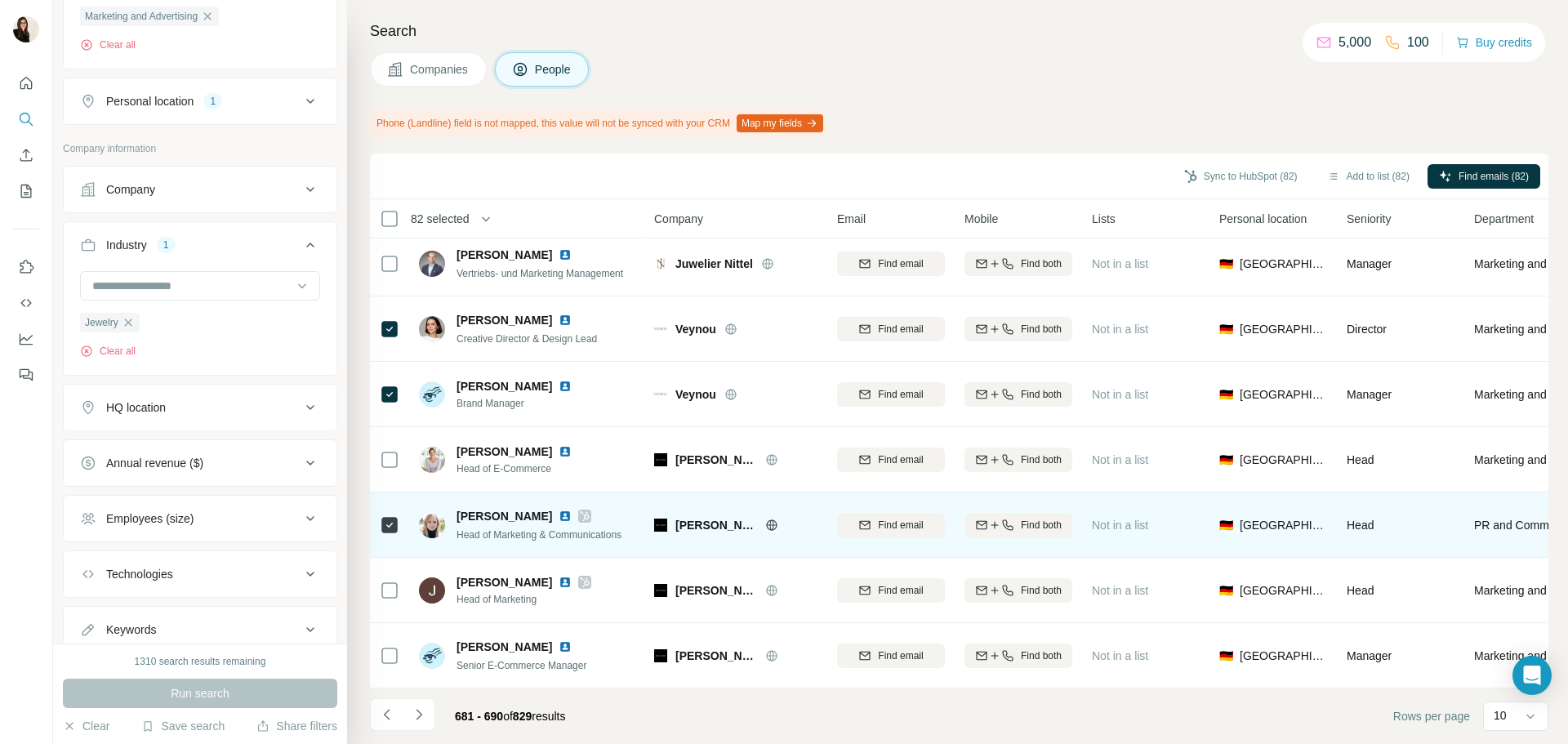
click at [394, 568] on div at bounding box center [389, 590] width 19 height 45
click at [765, 519] on icon at bounding box center [771, 525] width 13 height 13
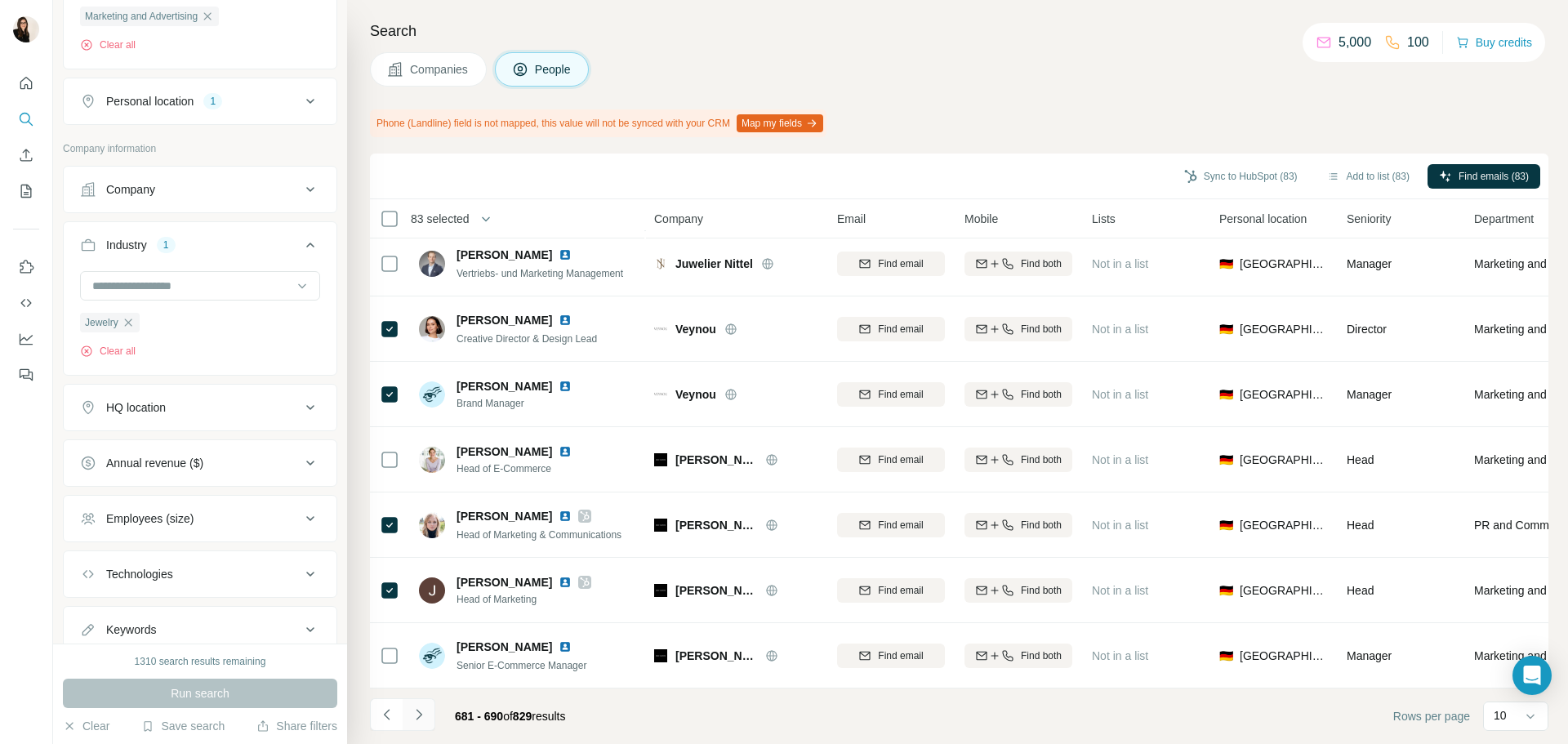
click at [430, 719] on button "Navigate to next page" at bounding box center [418, 715] width 33 height 33
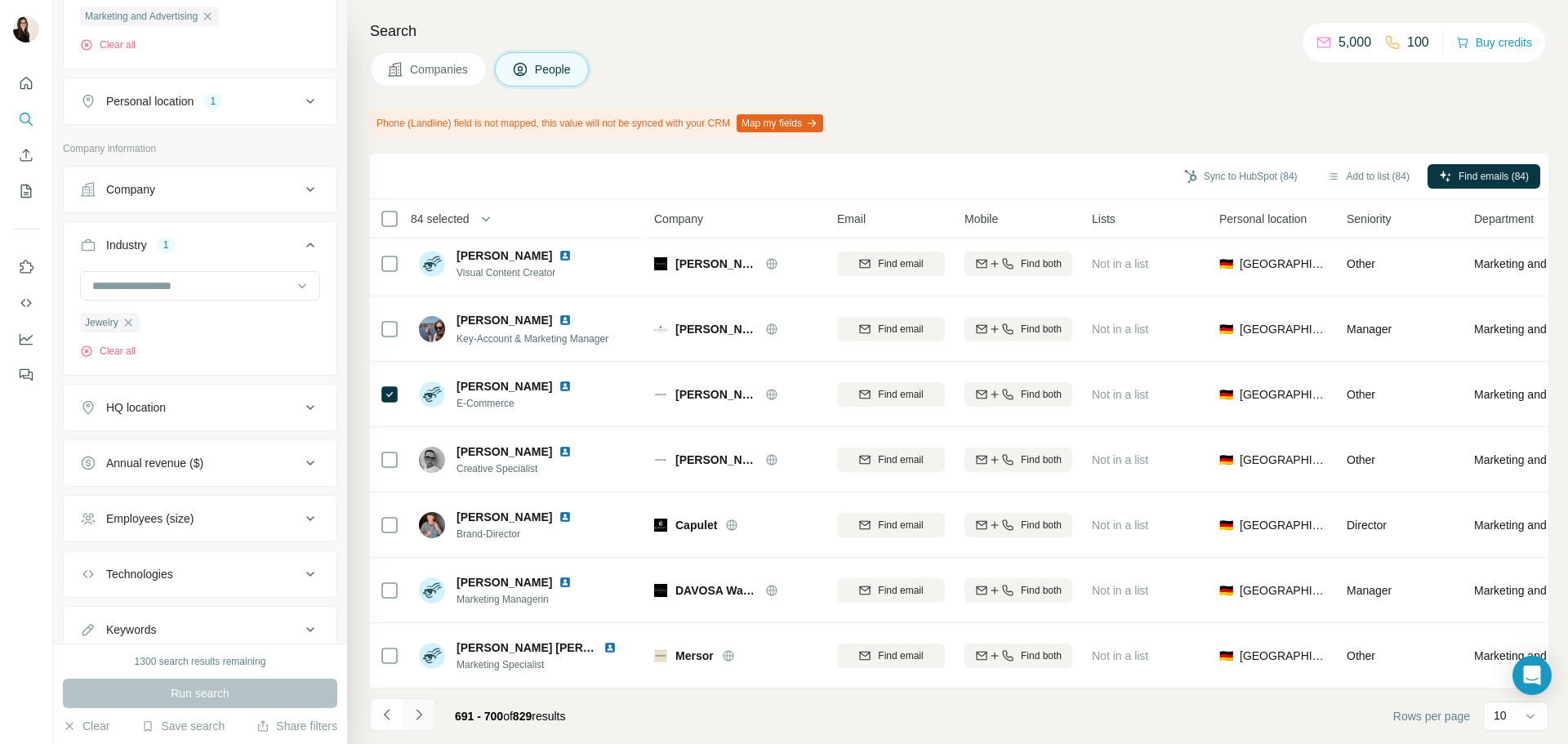
click at [428, 709] on button "Navigate to next page" at bounding box center [418, 715] width 33 height 33
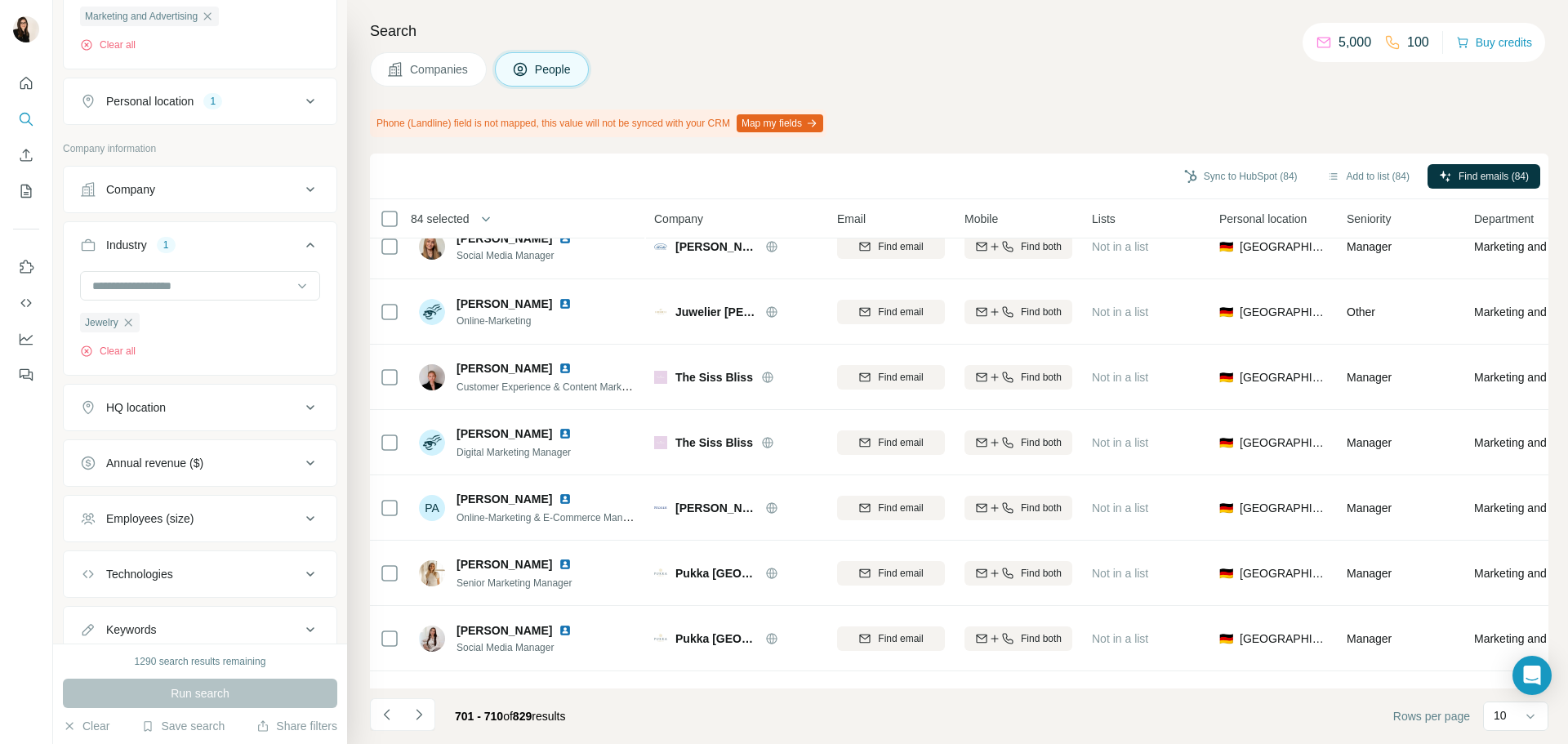
scroll to position [0, 0]
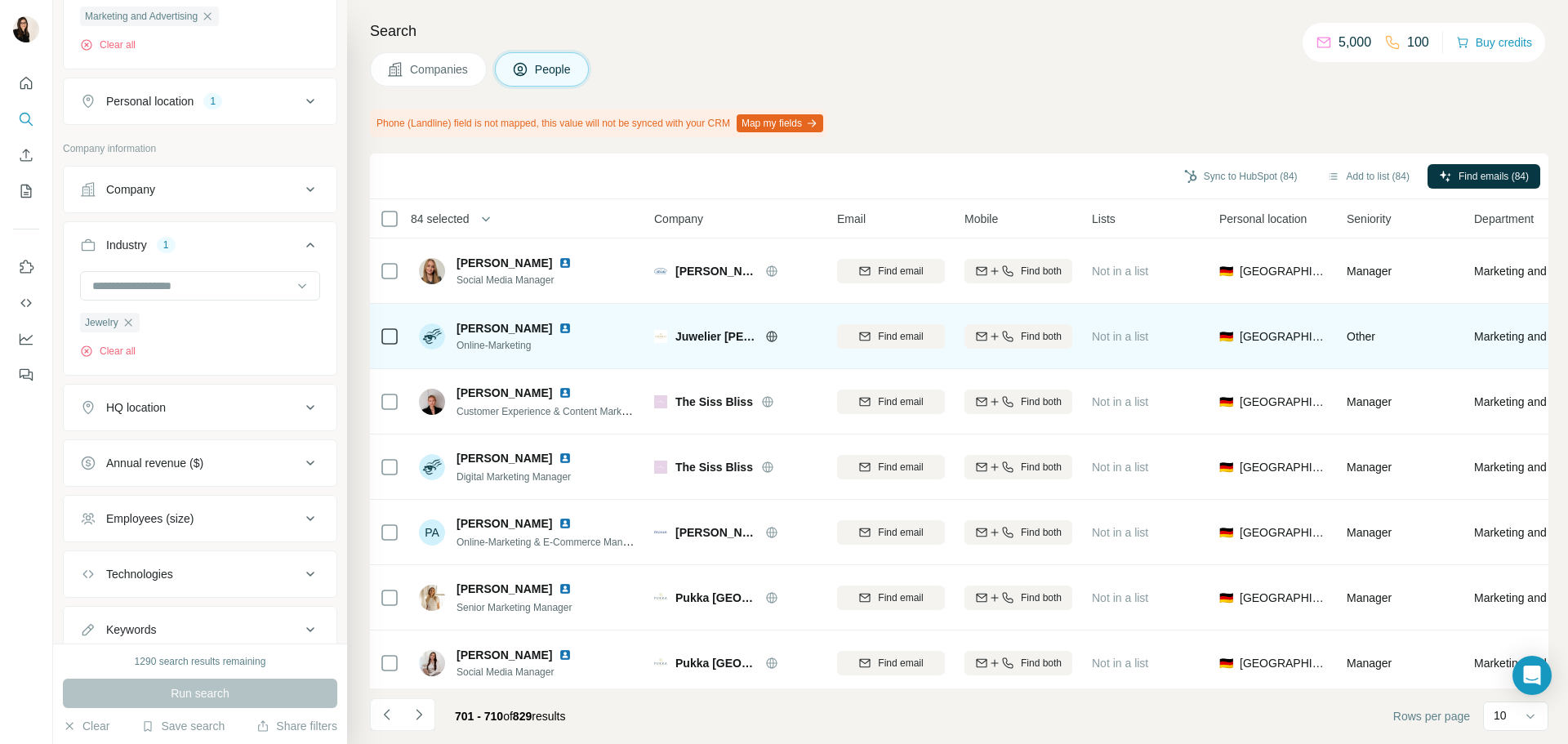
click at [379, 335] on td at bounding box center [389, 337] width 39 height 65
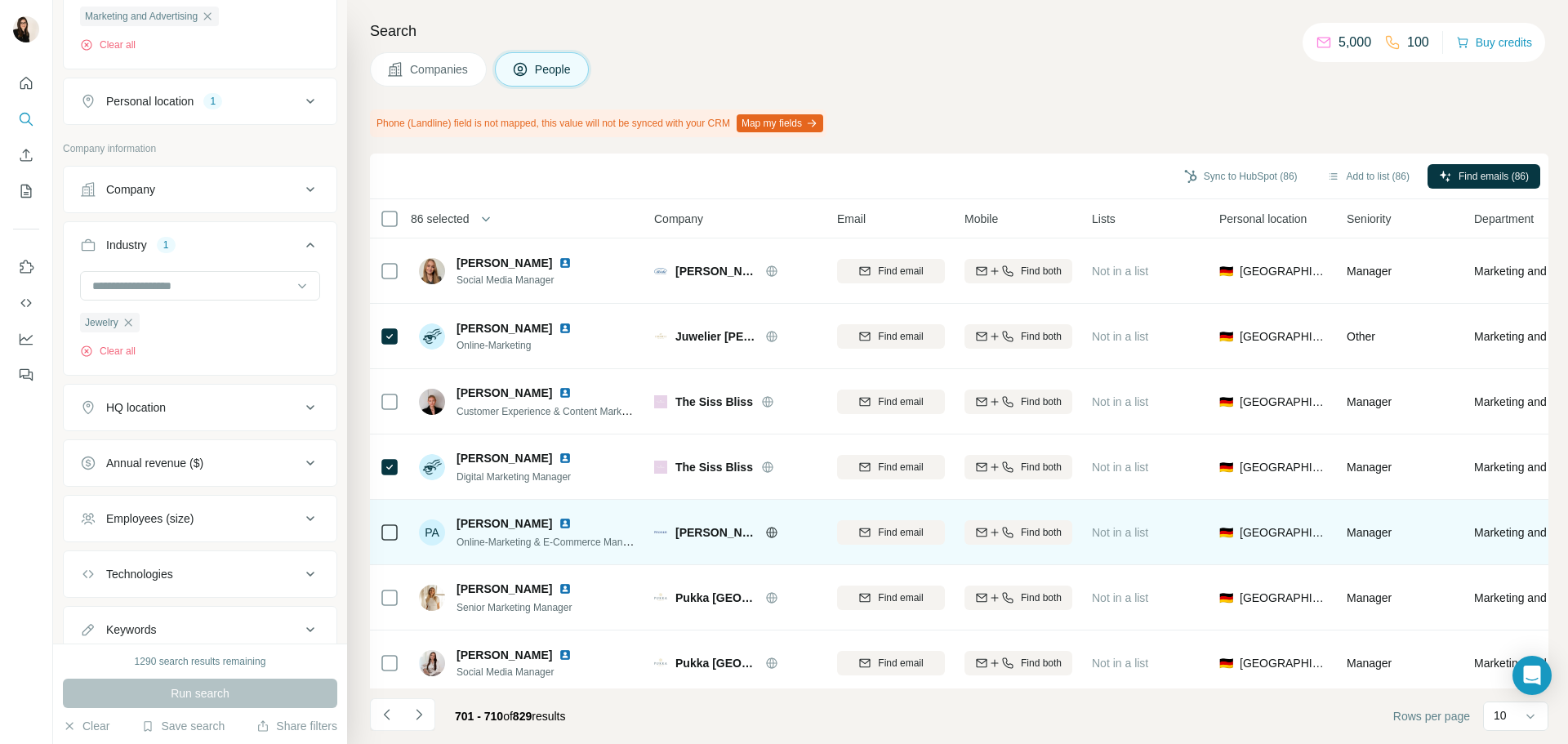
click at [777, 529] on icon at bounding box center [771, 533] width 13 height 13
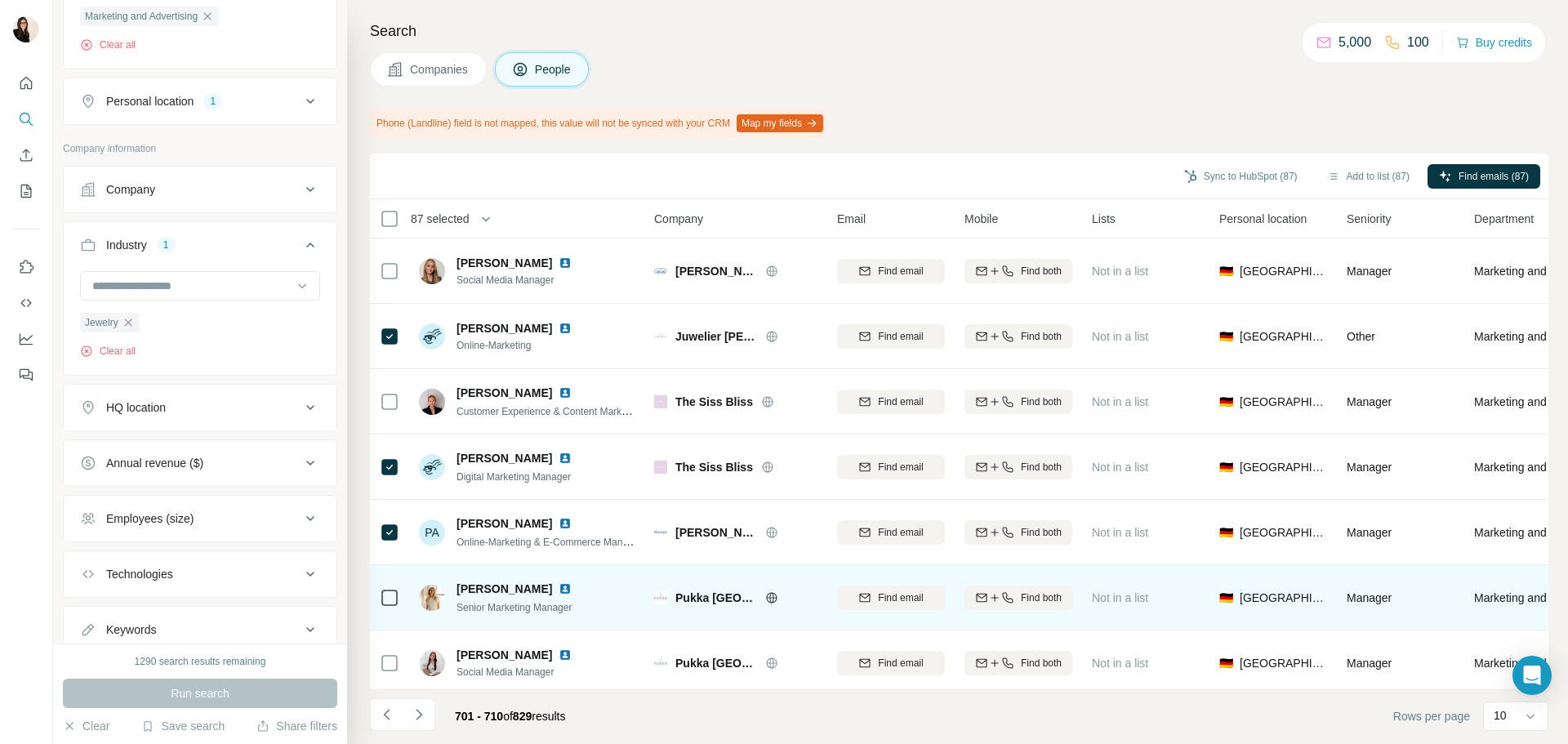
click at [766, 599] on div at bounding box center [791, 598] width 52 height 13
click at [765, 599] on icon at bounding box center [771, 598] width 13 height 13
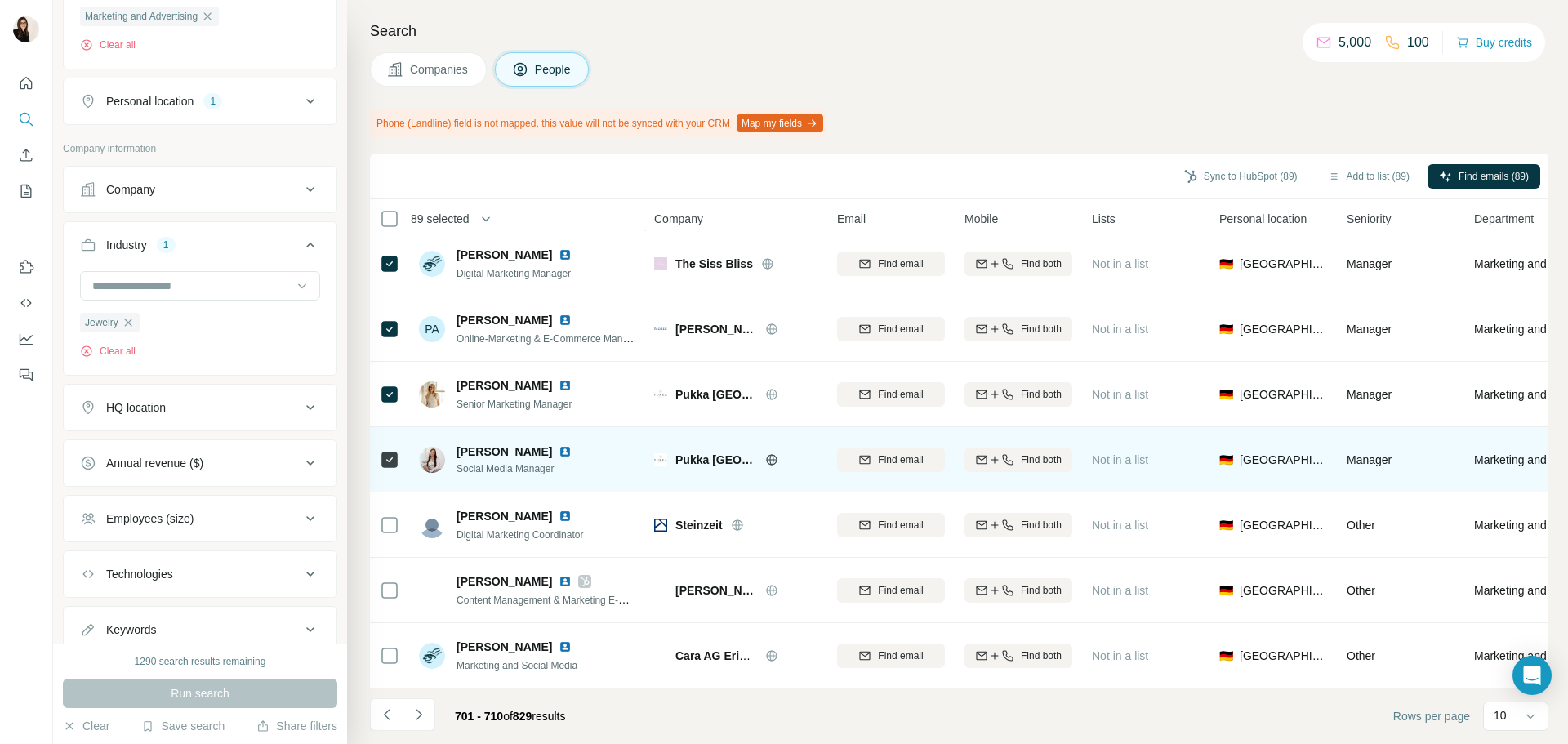
scroll to position [211, 0]
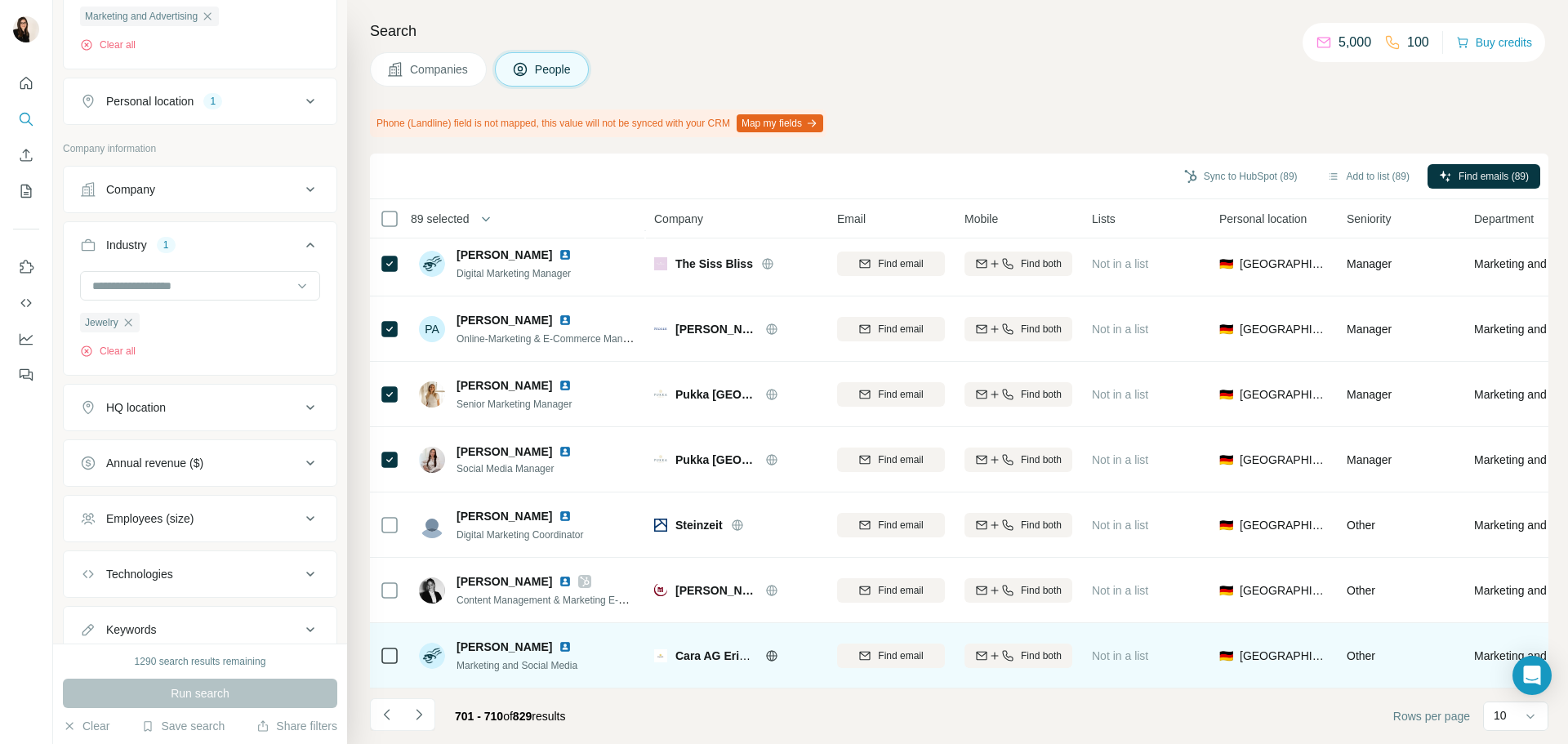
click at [768, 651] on icon at bounding box center [771, 656] width 13 height 13
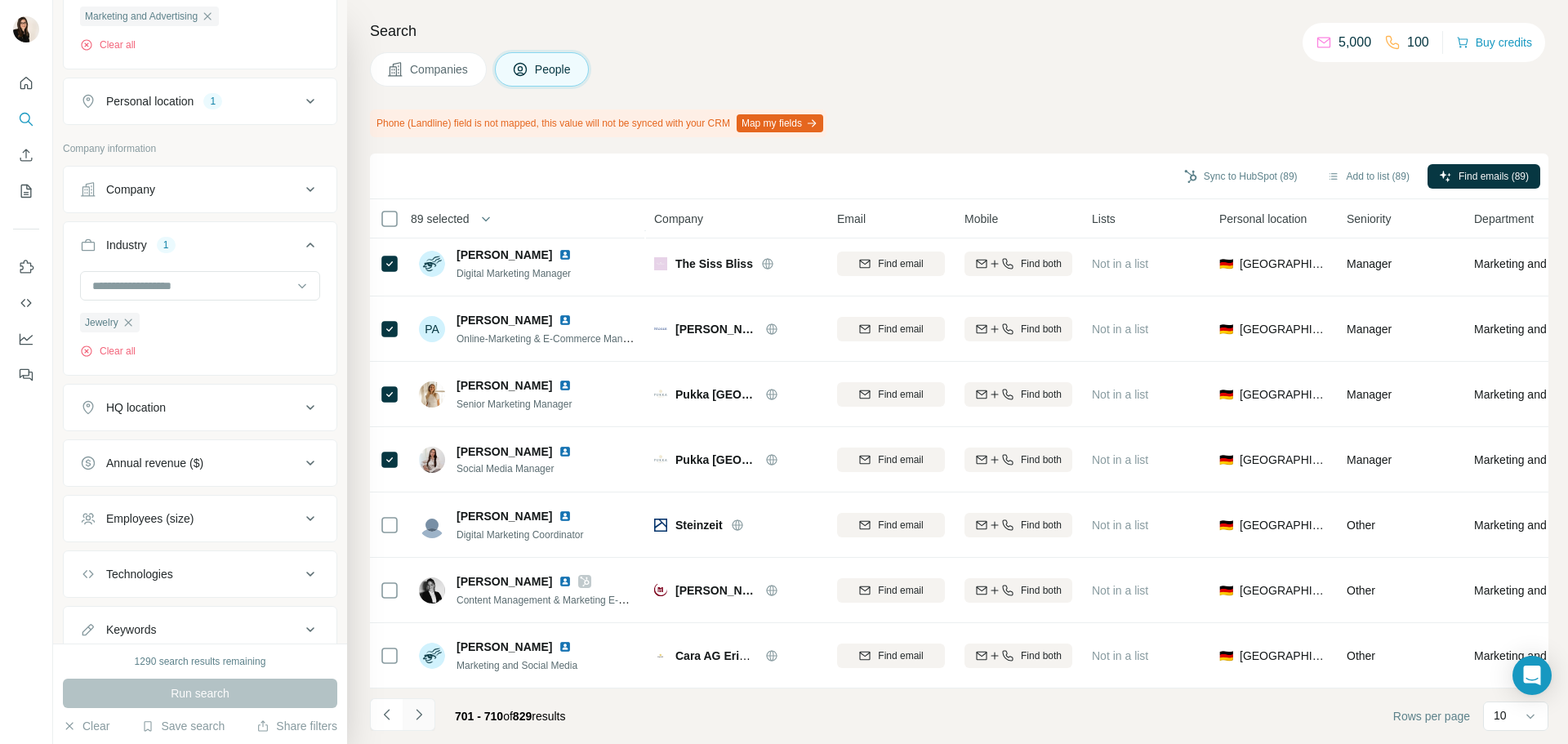
click at [432, 717] on button "Navigate to next page" at bounding box center [418, 715] width 33 height 33
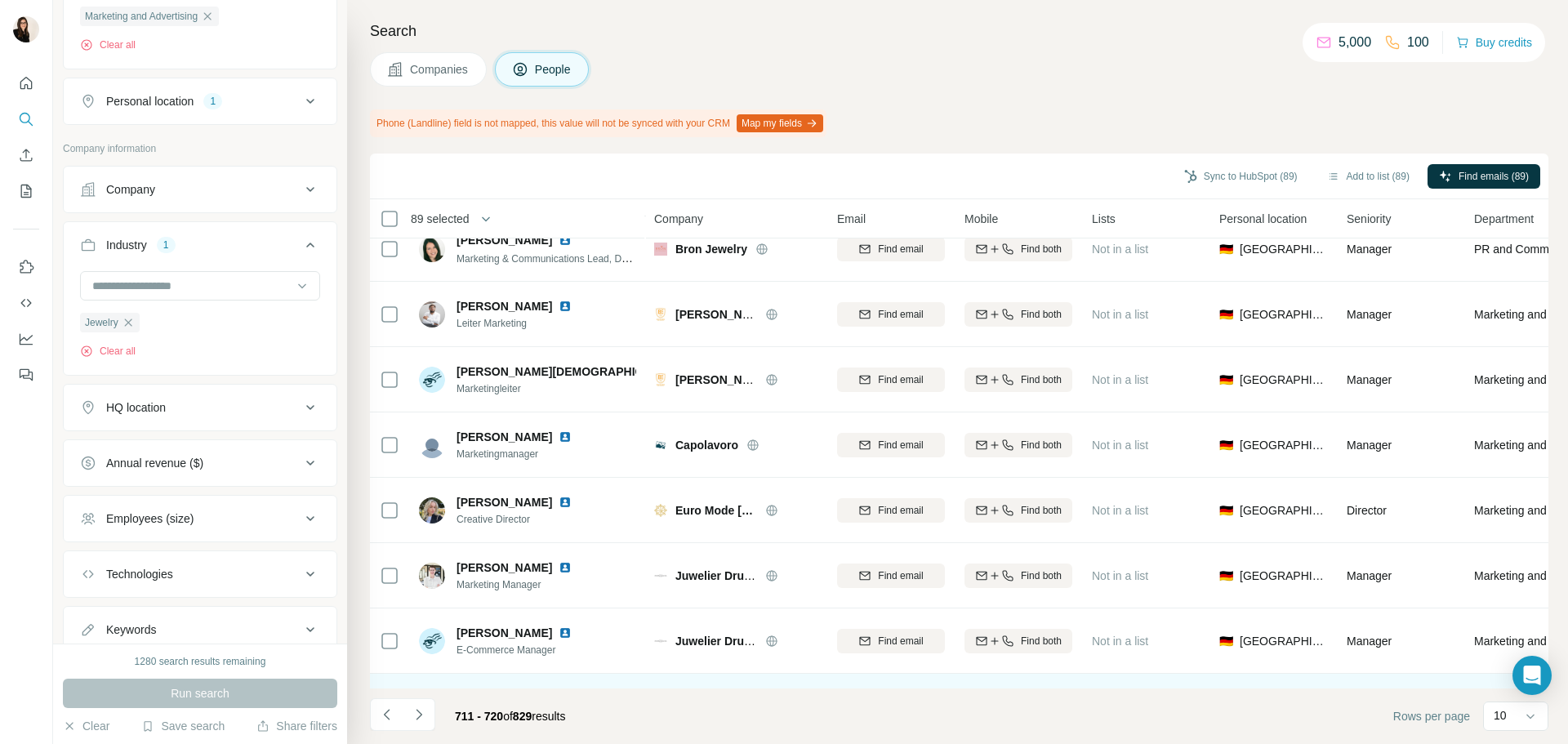
scroll to position [0, 0]
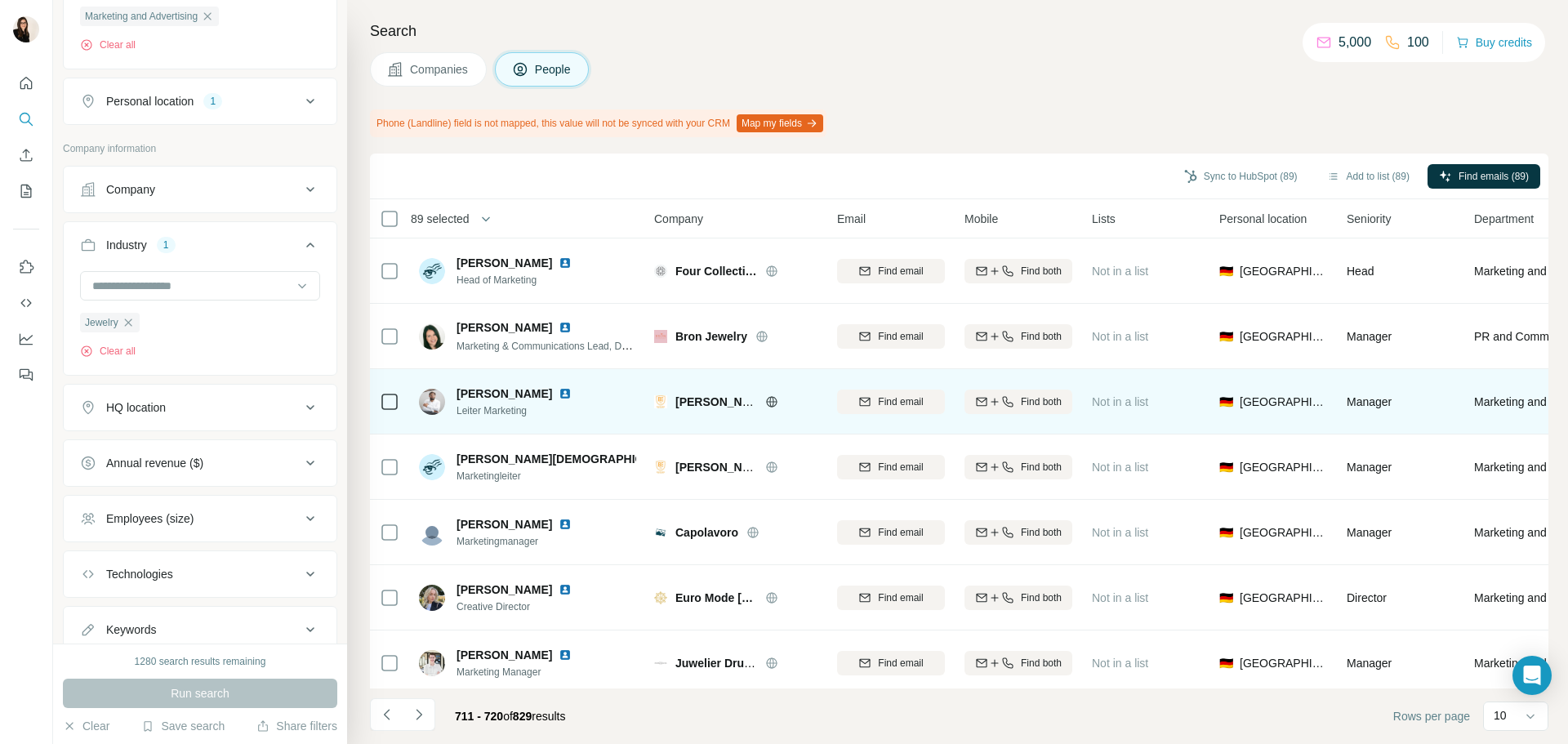
click at [764, 400] on div "Dr Bernhard Burger AG" at bounding box center [746, 402] width 142 height 16
click at [772, 402] on icon at bounding box center [771, 401] width 11 height 1
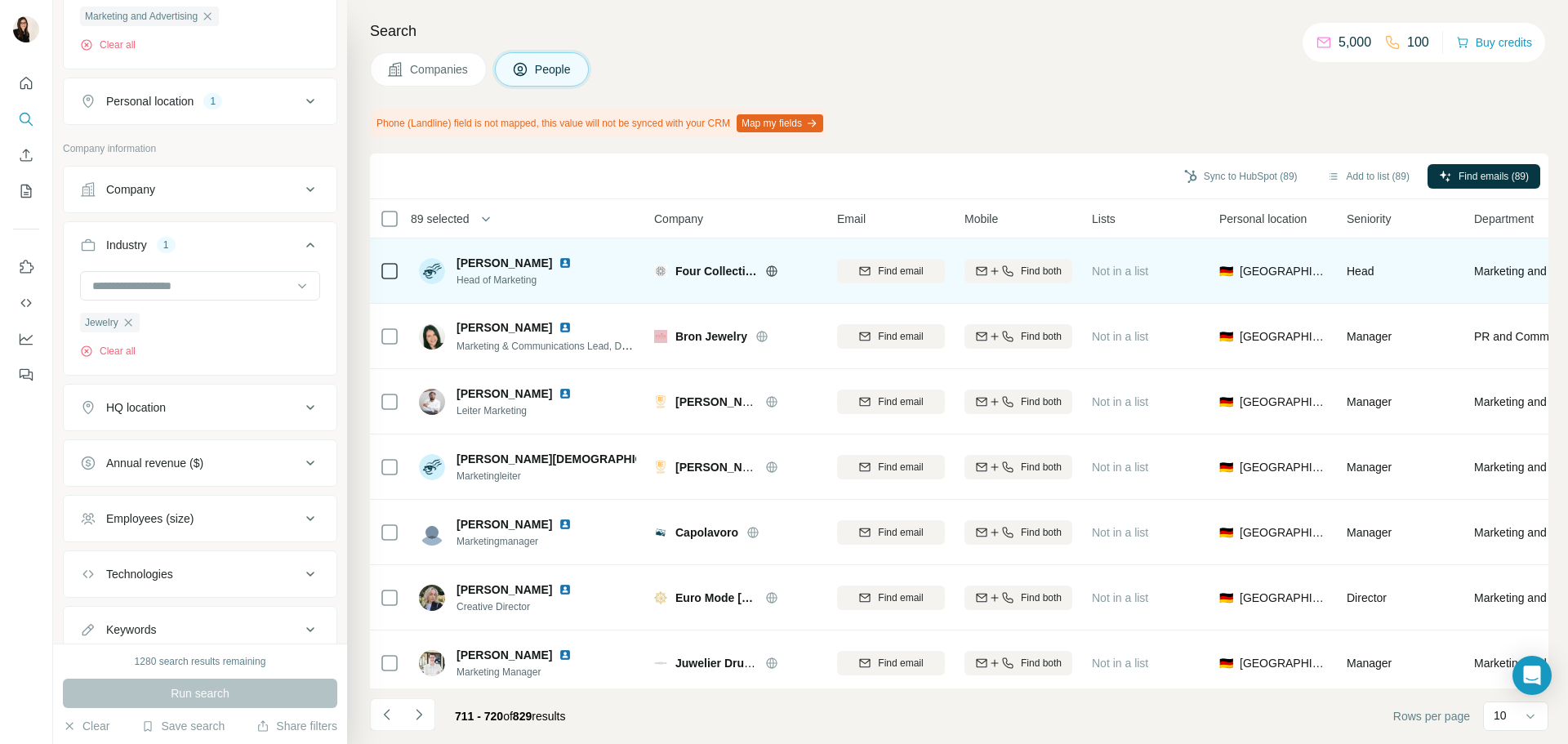
click at [775, 272] on icon at bounding box center [771, 271] width 11 height 1
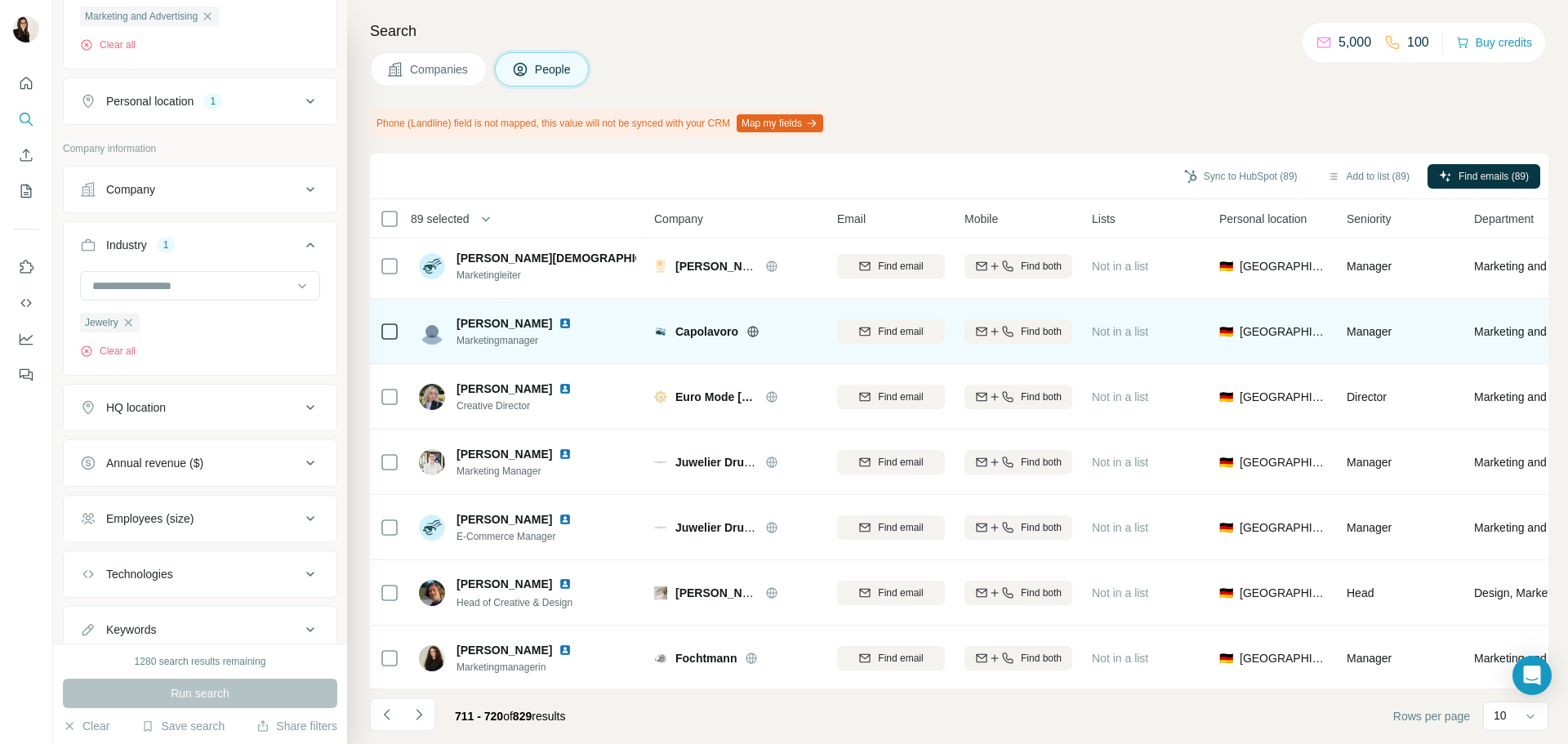
scroll to position [211, 0]
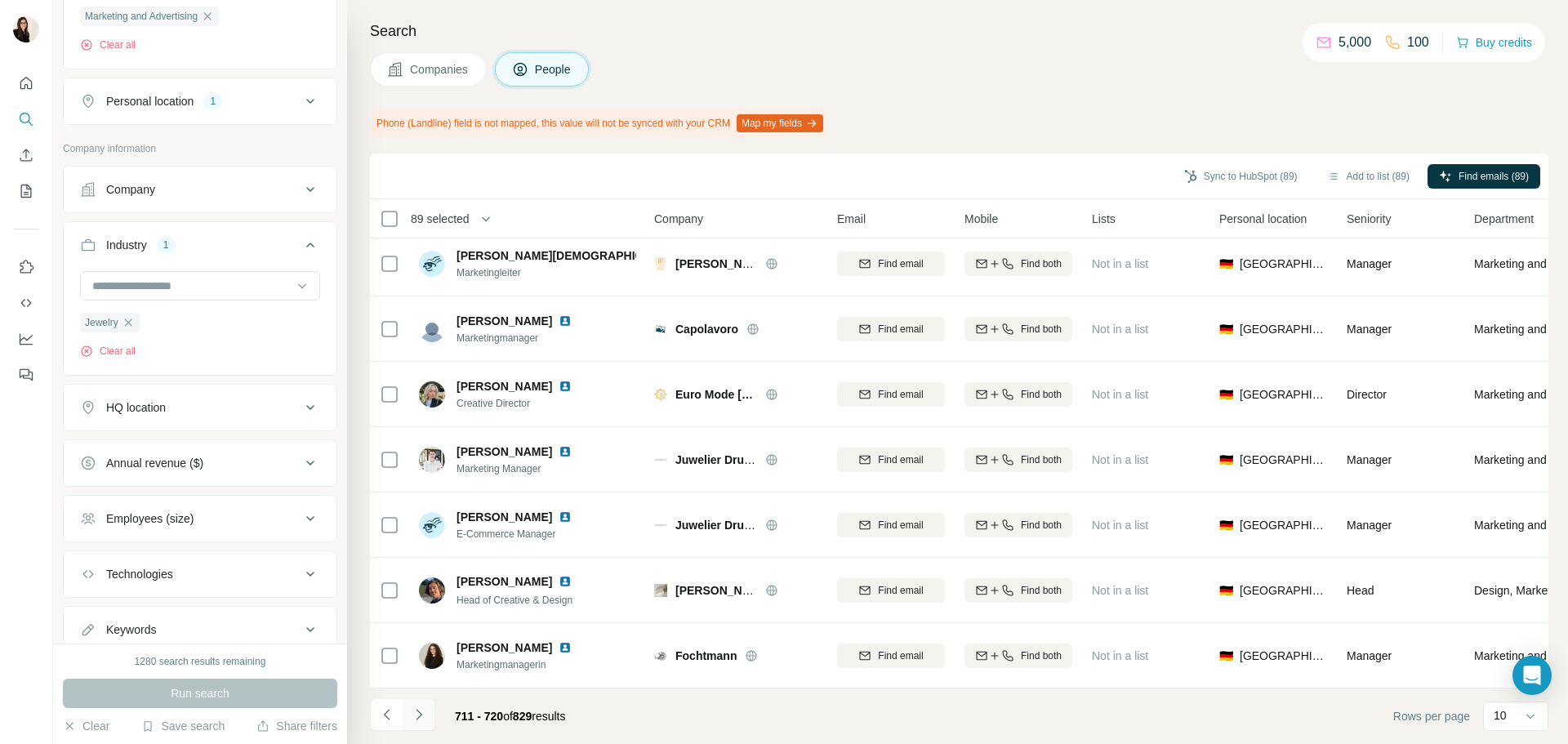
click at [426, 710] on icon "Navigate to next page" at bounding box center [419, 715] width 16 height 16
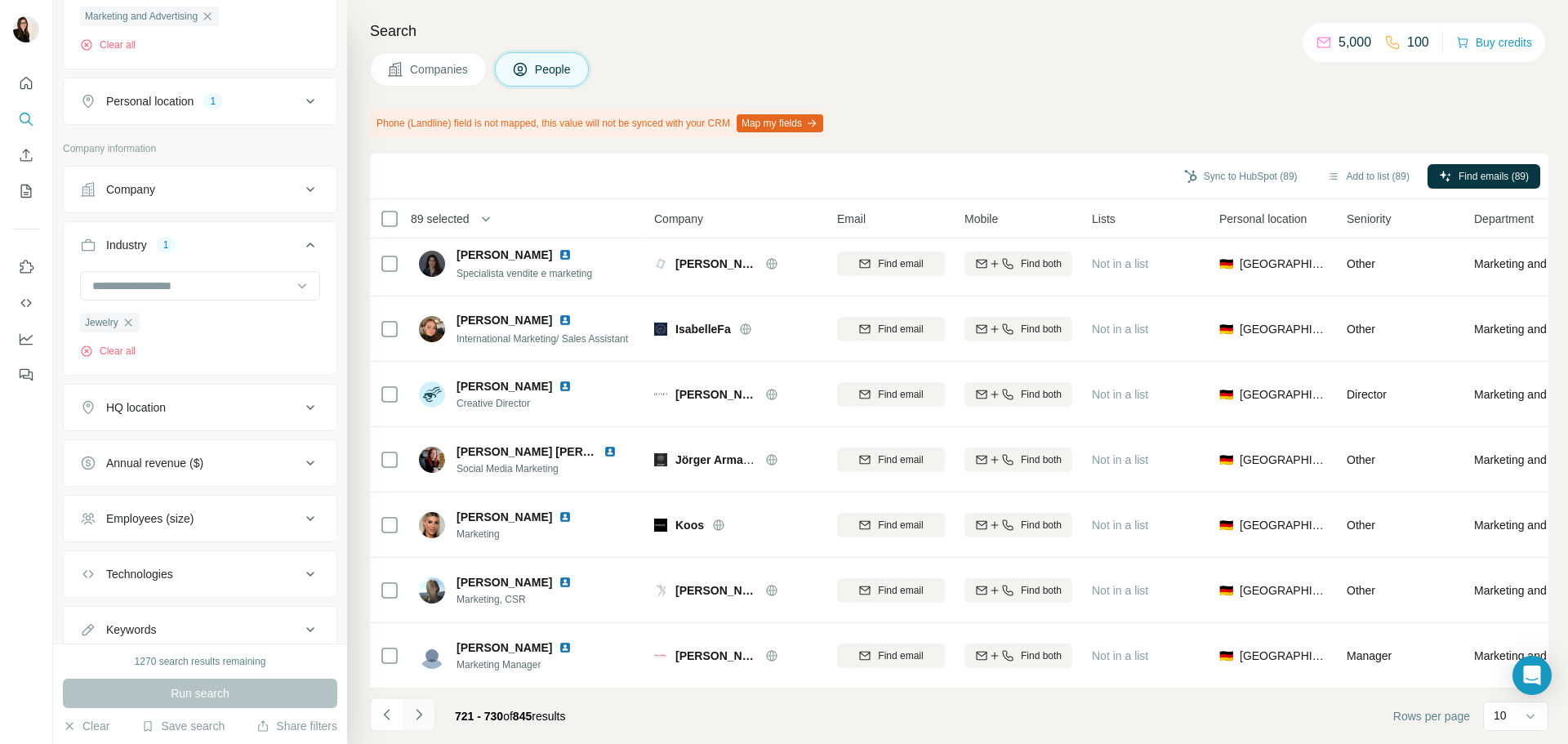
click at [432, 718] on button "Navigate to next page" at bounding box center [418, 715] width 33 height 33
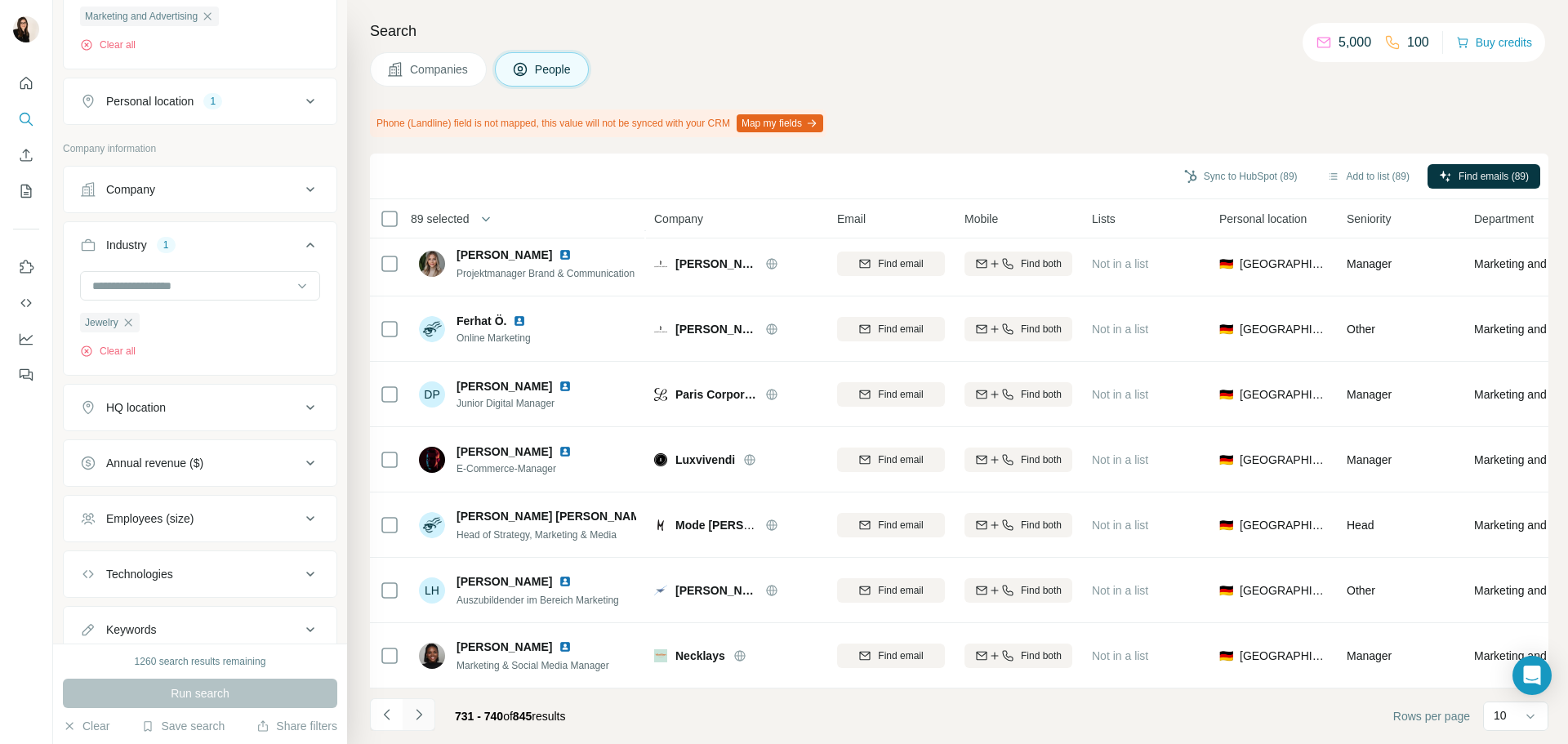
click at [432, 709] on button "Navigate to next page" at bounding box center [418, 715] width 33 height 33
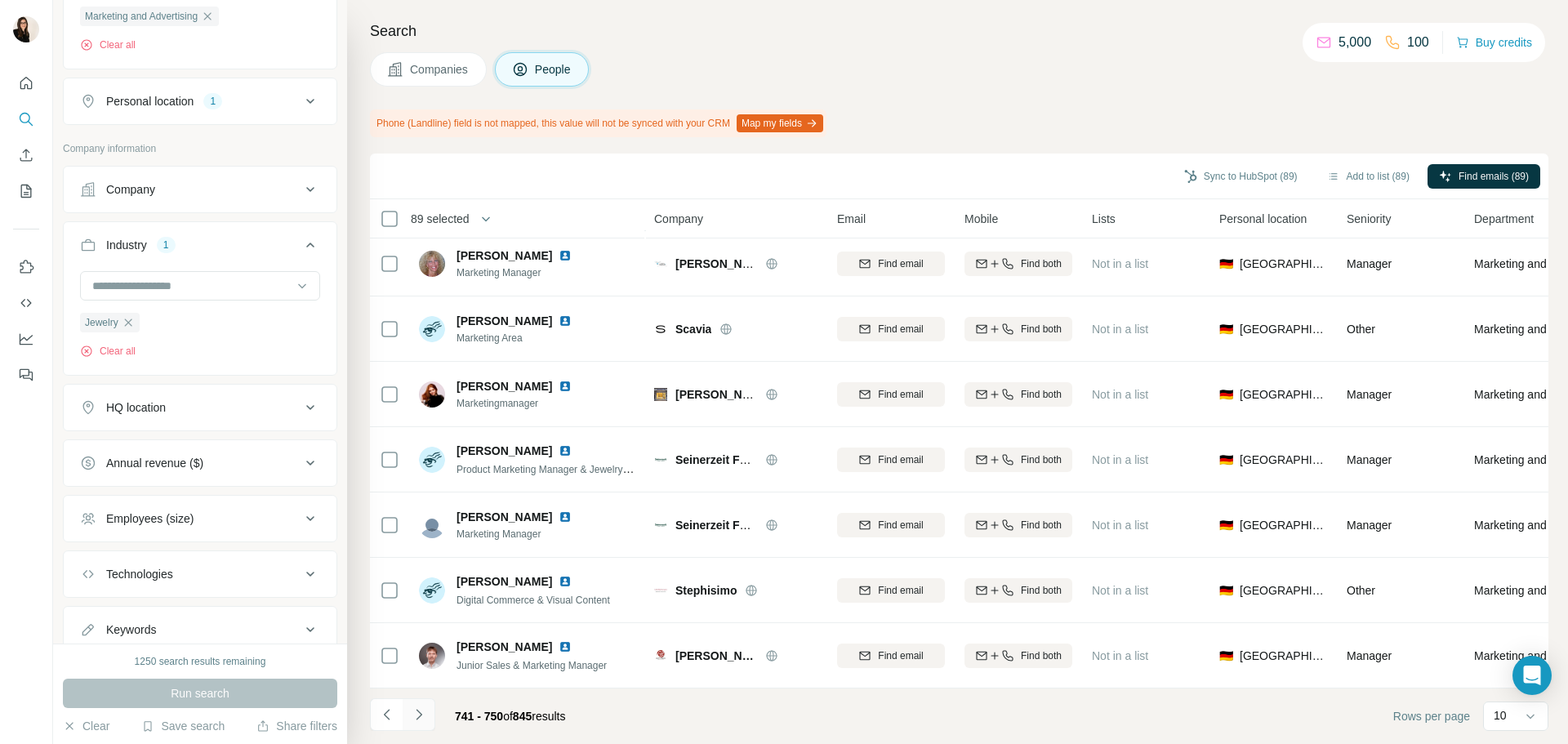
click at [422, 707] on icon "Navigate to next page" at bounding box center [419, 715] width 16 height 16
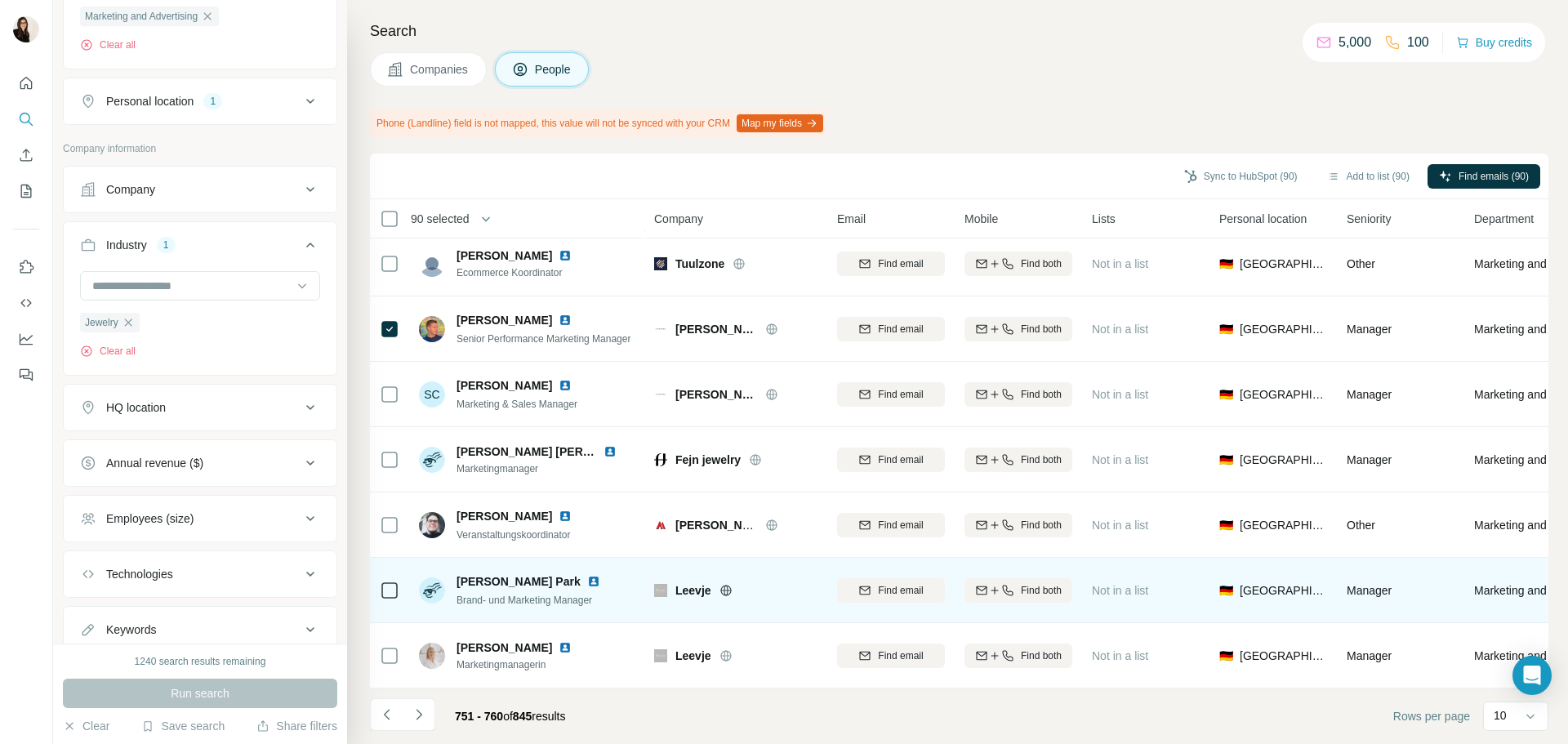
click at [731, 584] on icon at bounding box center [726, 590] width 13 height 13
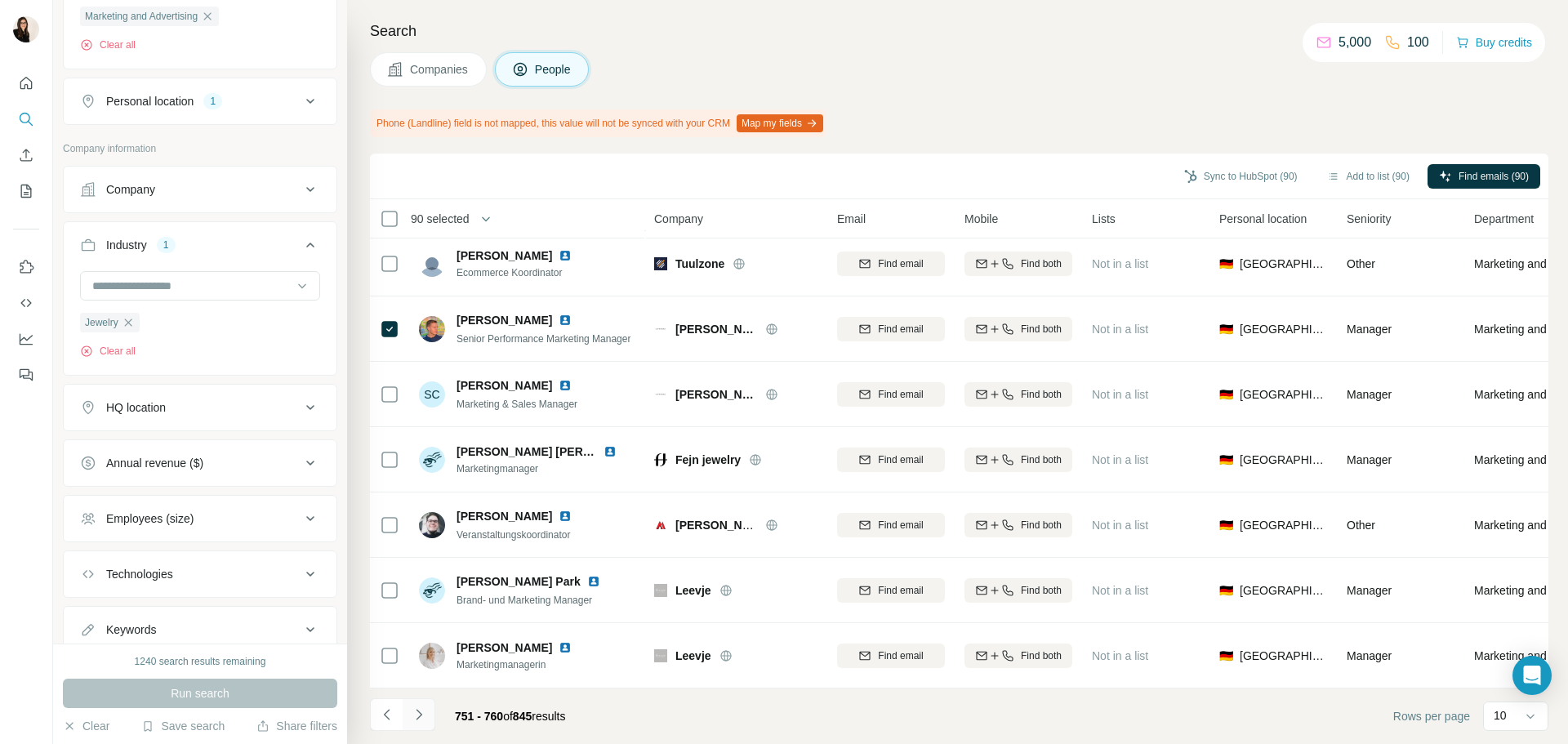
click at [419, 717] on icon "Navigate to next page" at bounding box center [418, 715] width 5 height 11
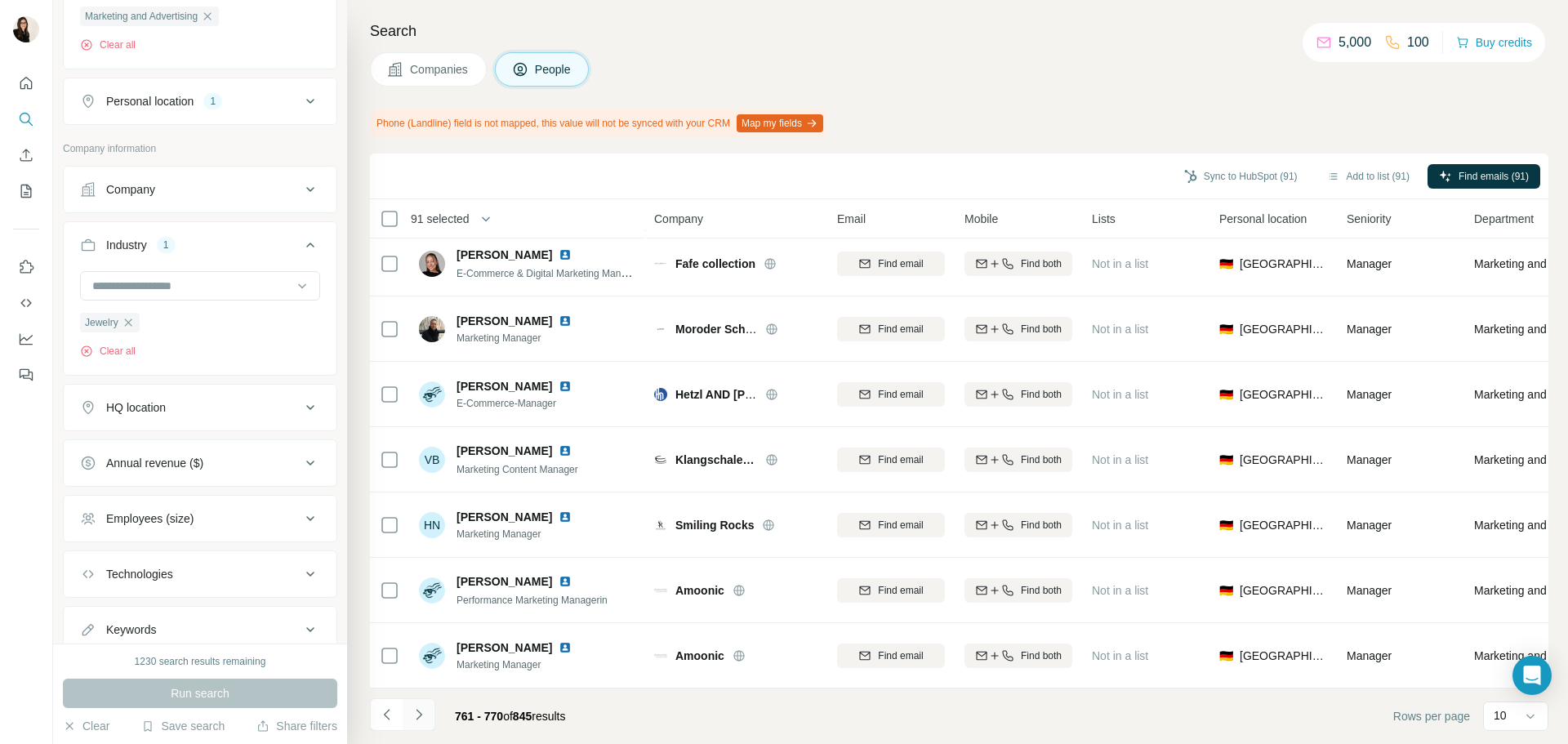
click at [425, 713] on icon "Navigate to next page" at bounding box center [419, 715] width 16 height 16
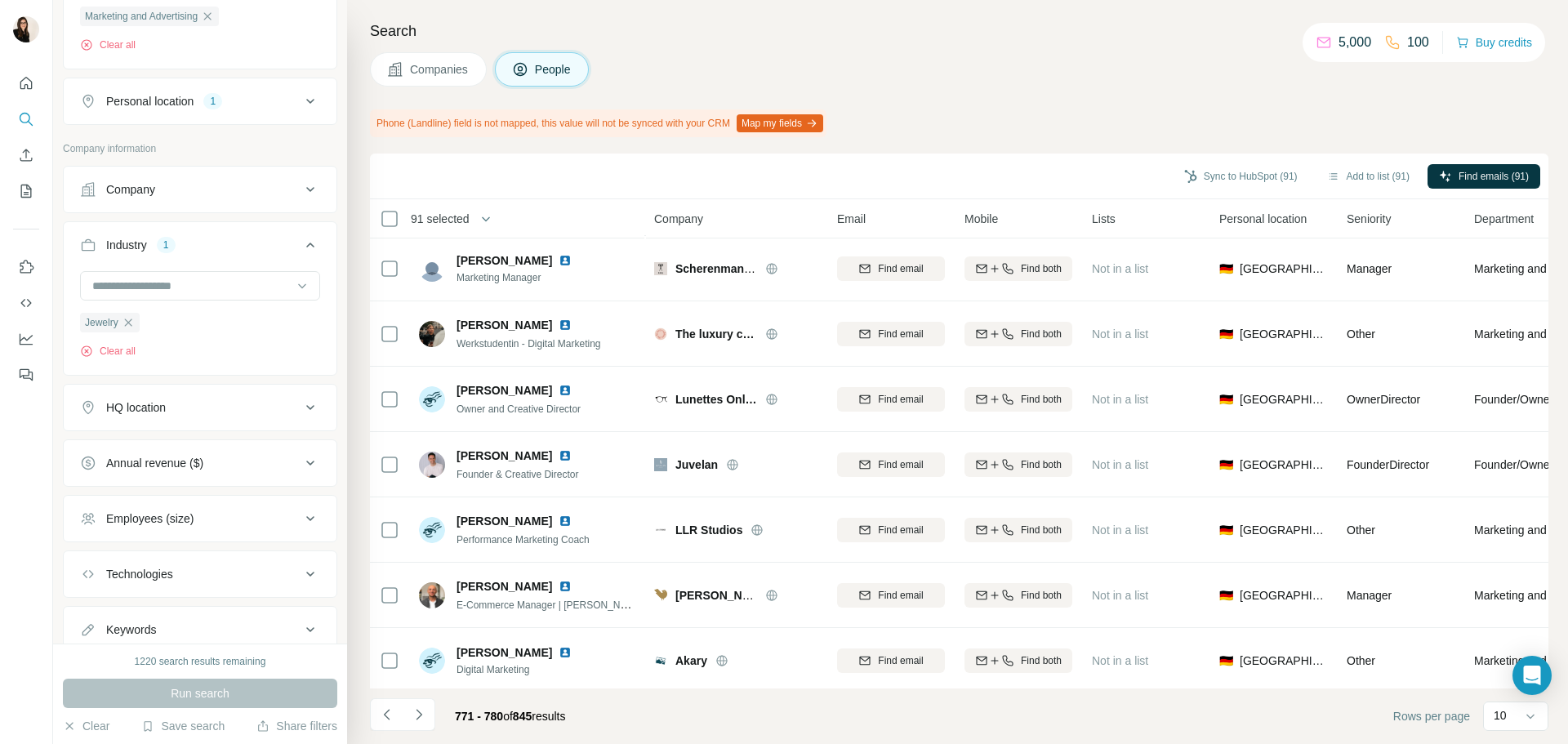
scroll to position [0, 0]
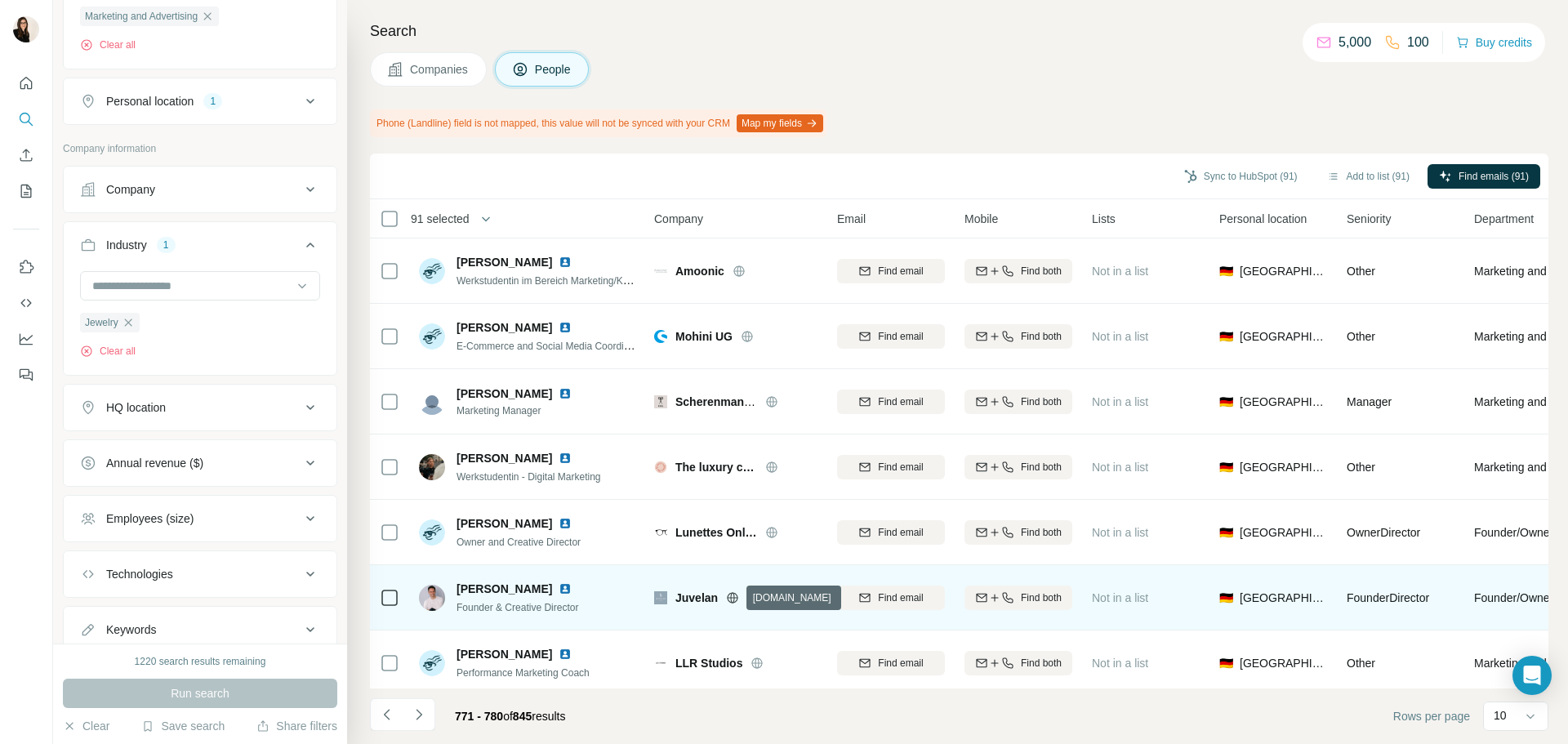
click at [736, 602] on icon at bounding box center [733, 598] width 11 height 11
click at [387, 610] on div at bounding box center [389, 597] width 19 height 45
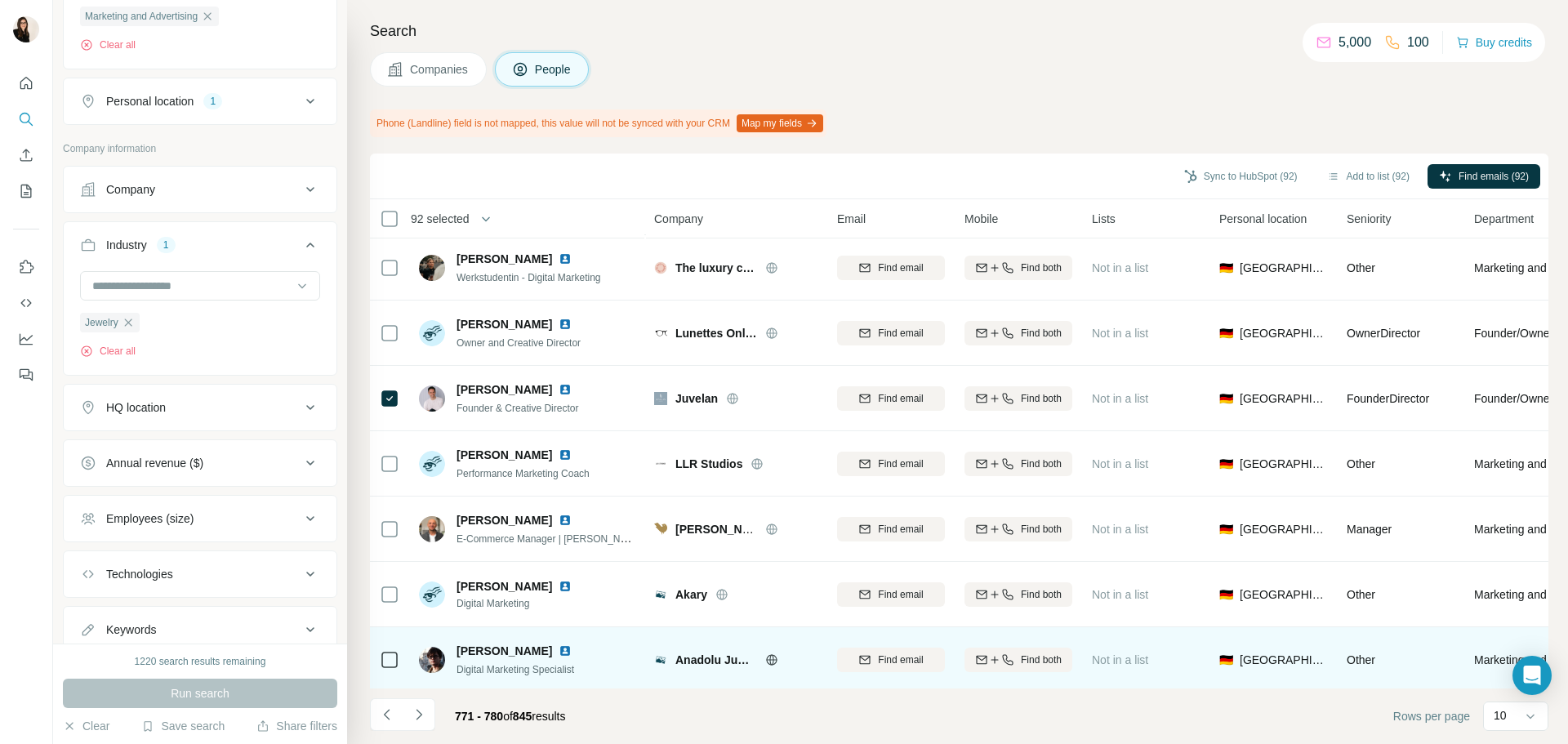
scroll to position [211, 0]
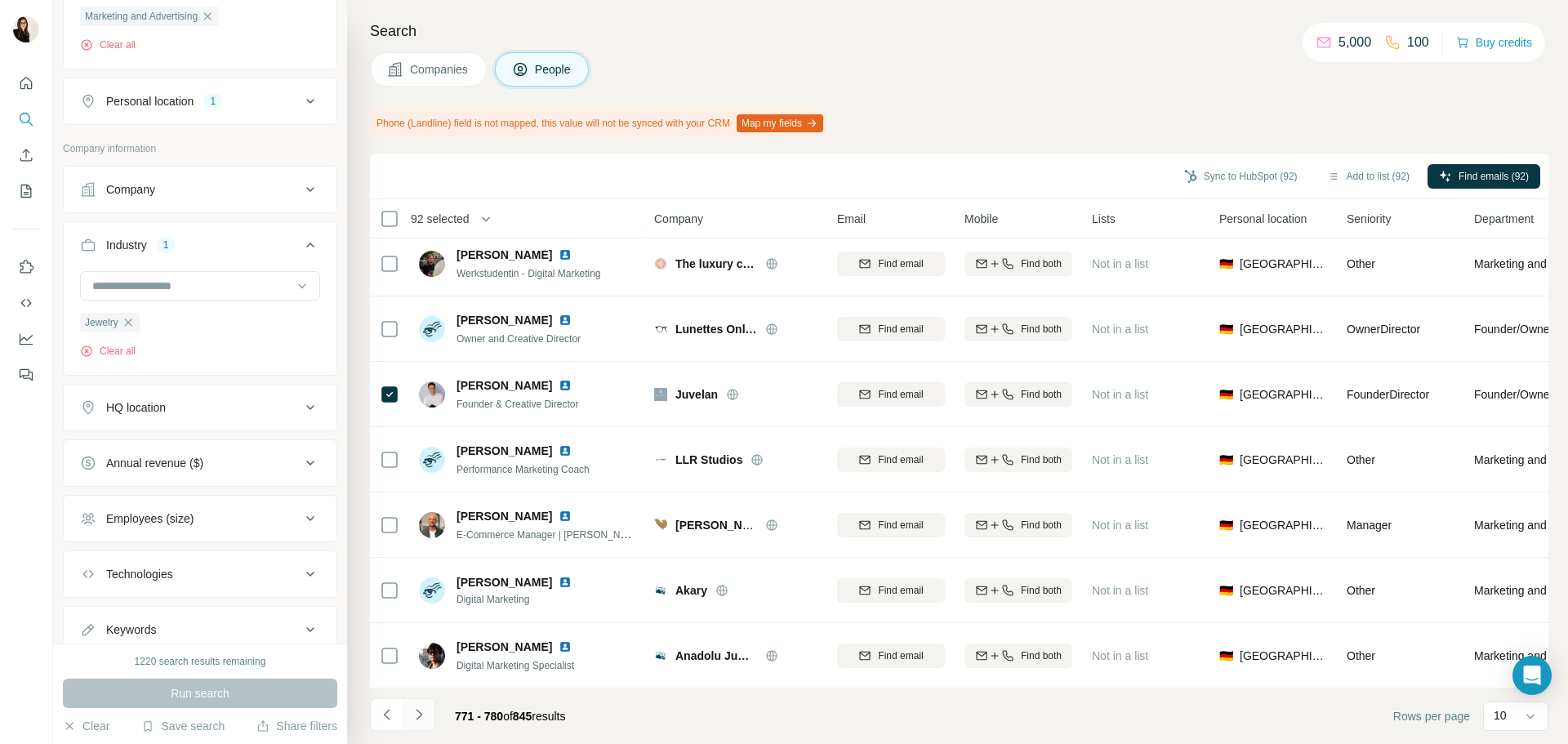
click at [428, 721] on button "Navigate to next page" at bounding box center [418, 715] width 33 height 33
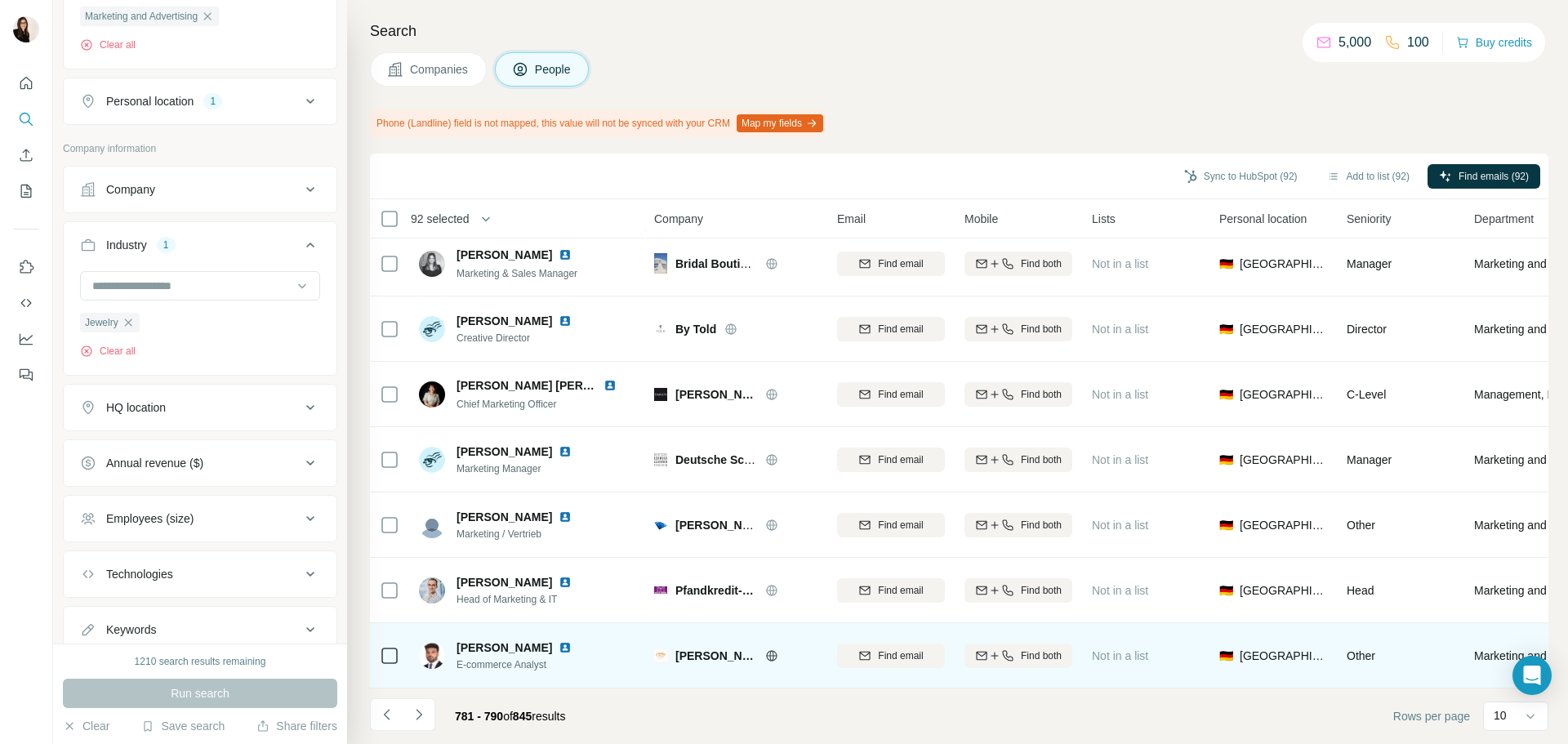
click at [765, 651] on icon at bounding box center [771, 656] width 13 height 13
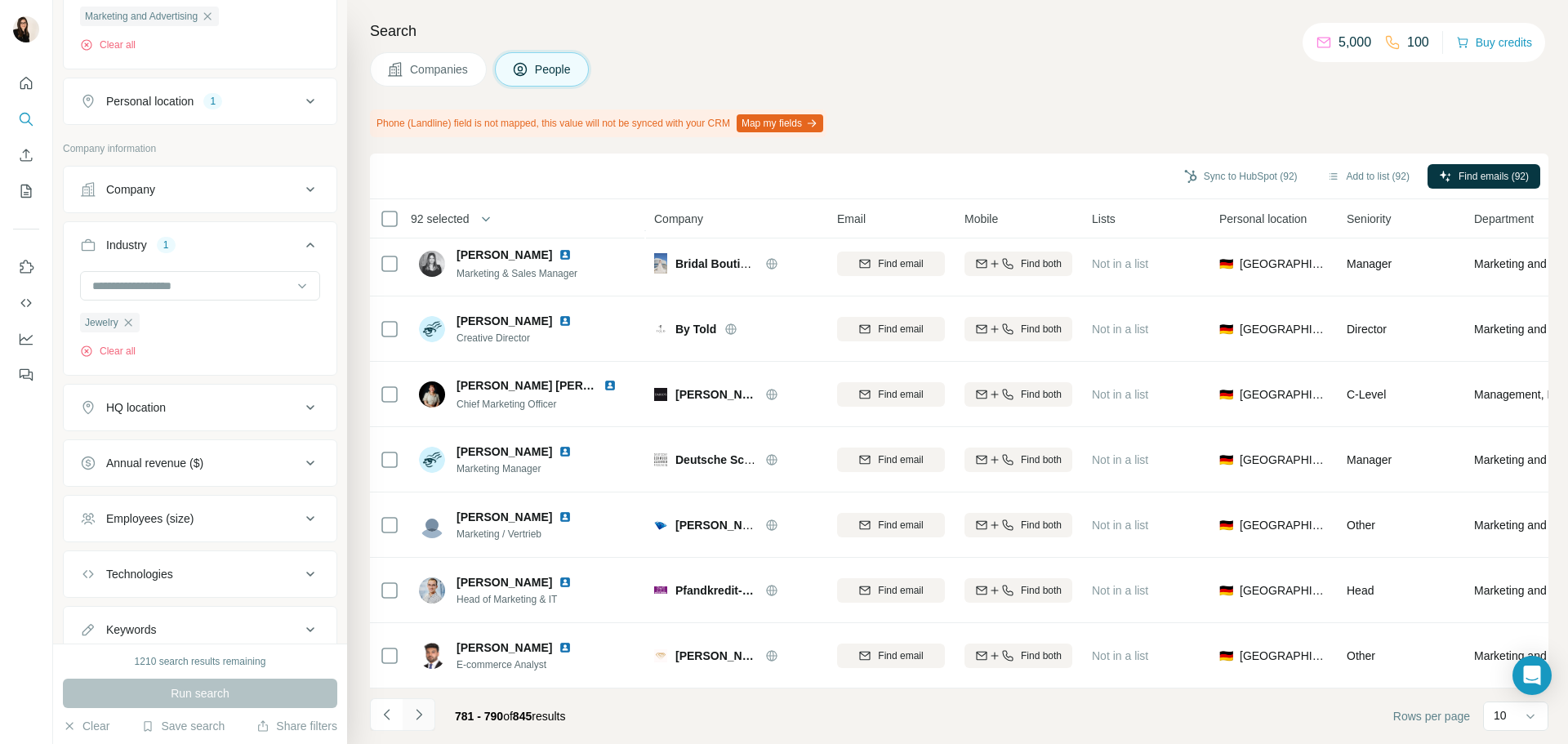
click at [414, 717] on icon "Navigate to next page" at bounding box center [419, 715] width 16 height 16
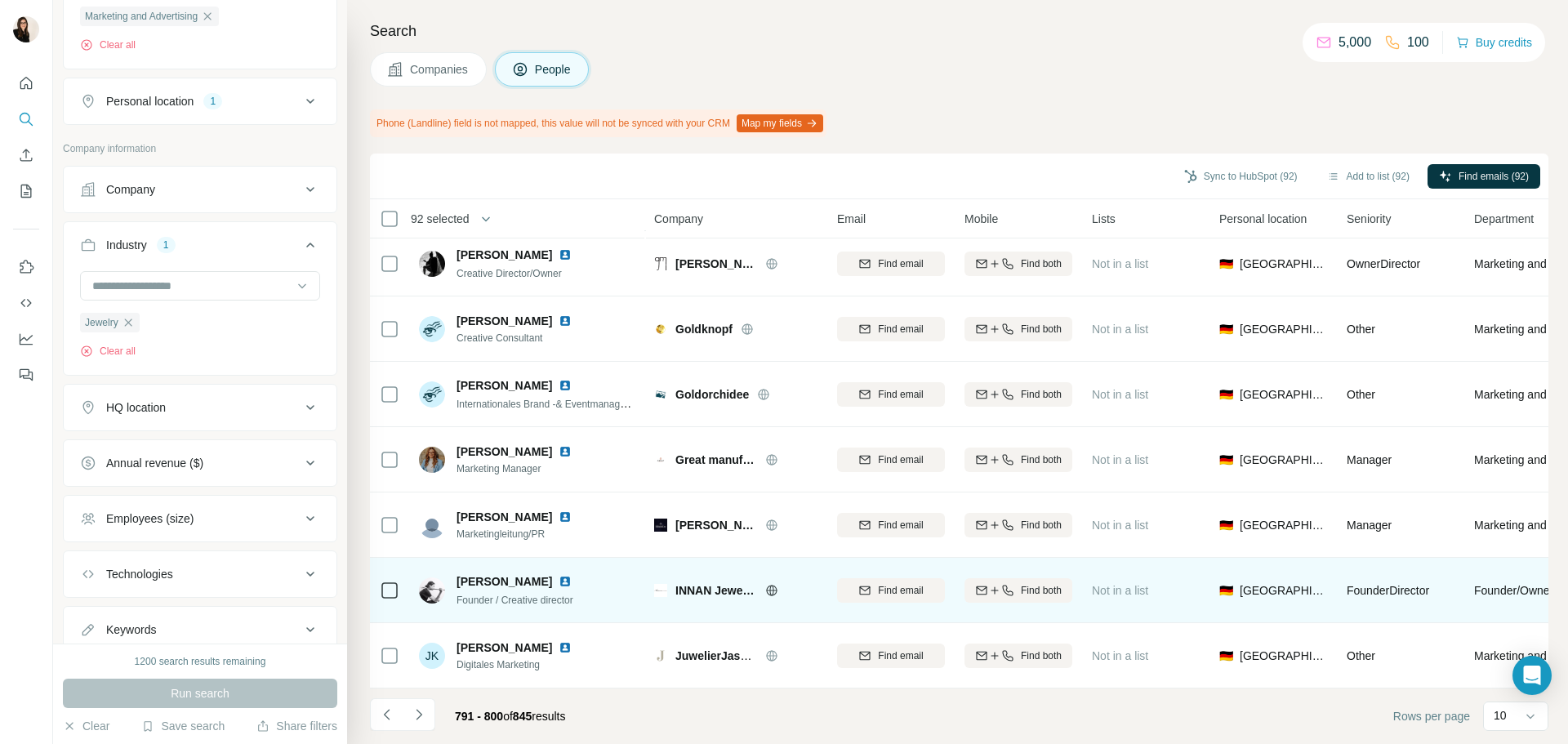
click at [768, 584] on icon at bounding box center [771, 590] width 13 height 13
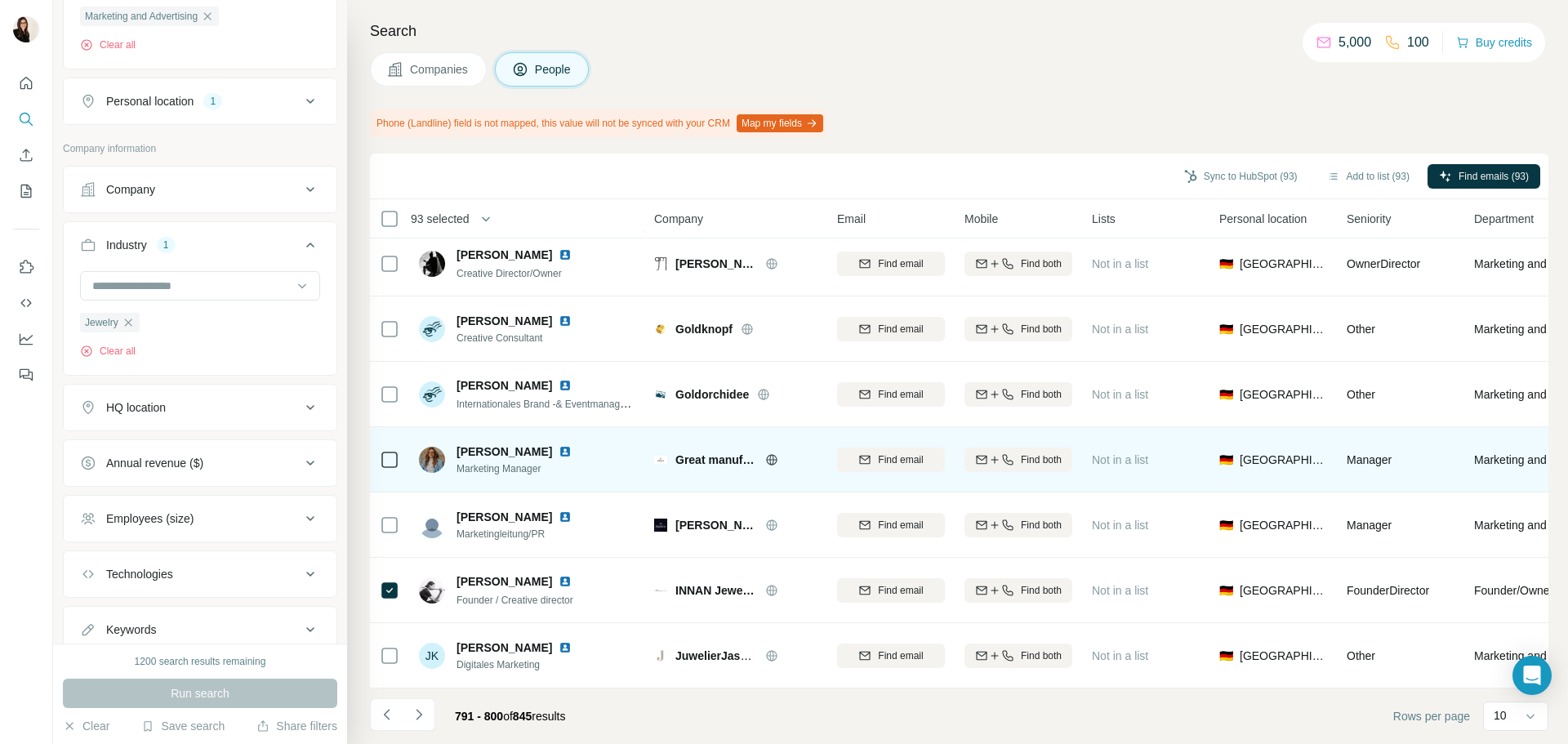
click at [772, 456] on icon at bounding box center [771, 459] width 4 height 11
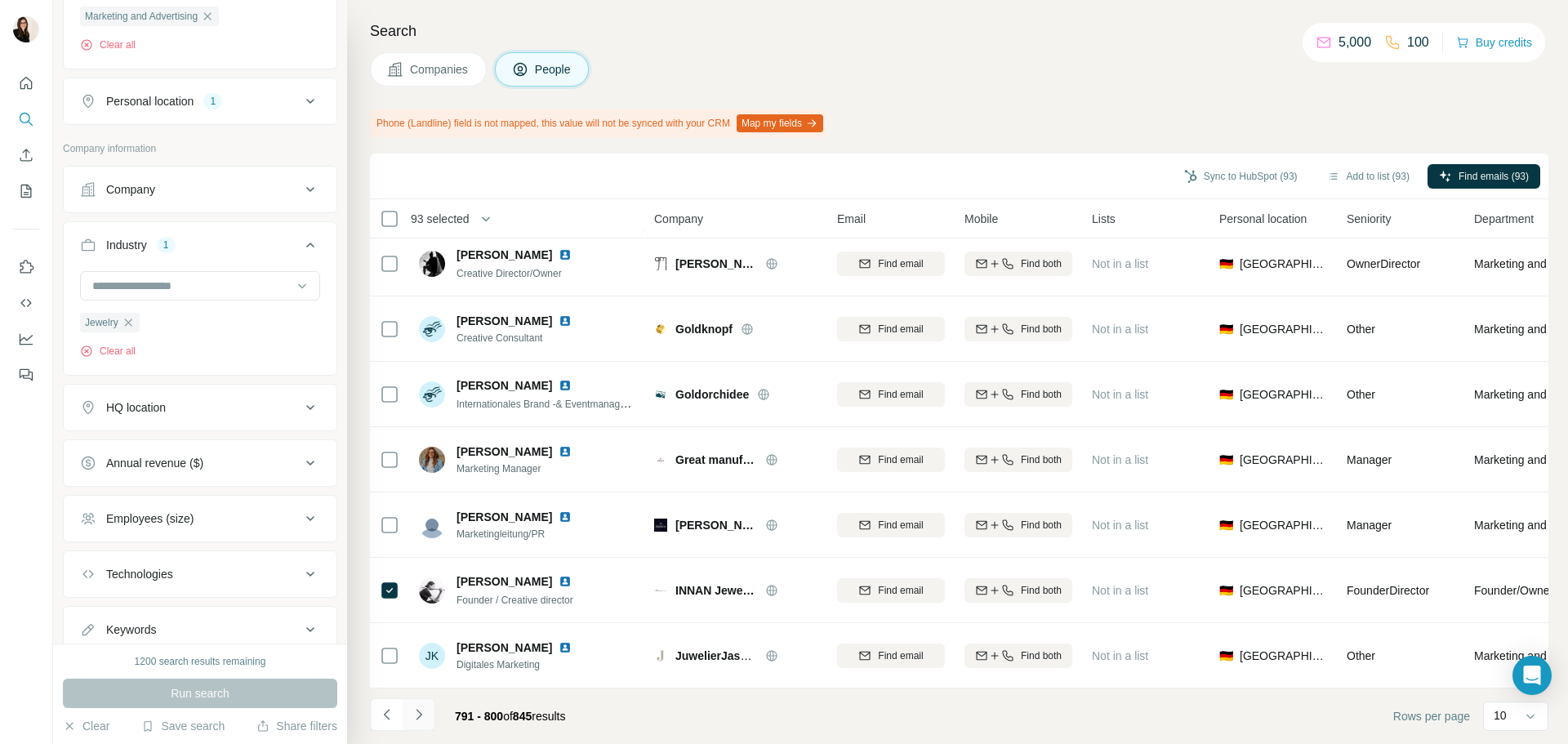
click at [430, 720] on button "Navigate to next page" at bounding box center [418, 715] width 33 height 33
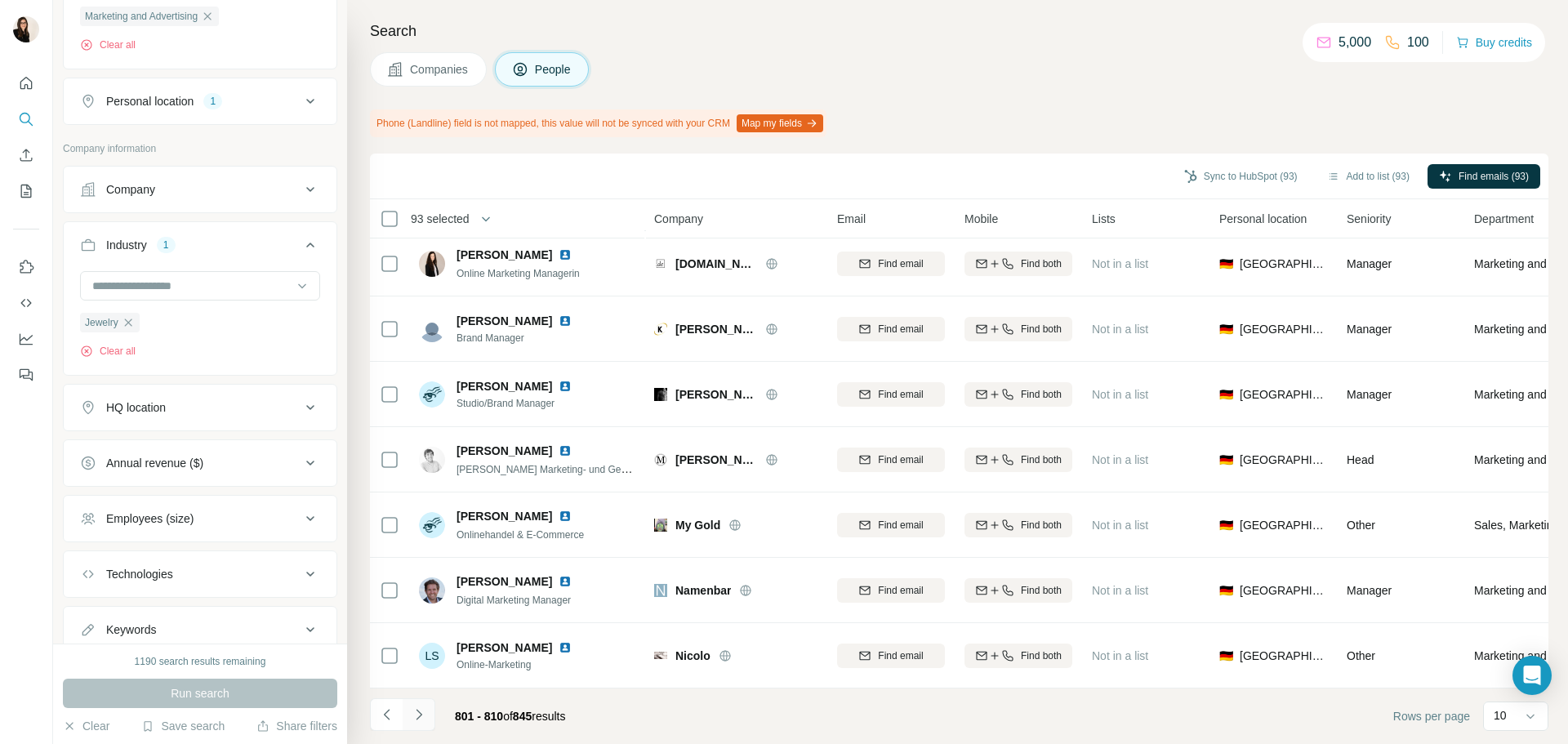
click at [431, 713] on button "Navigate to next page" at bounding box center [418, 715] width 33 height 33
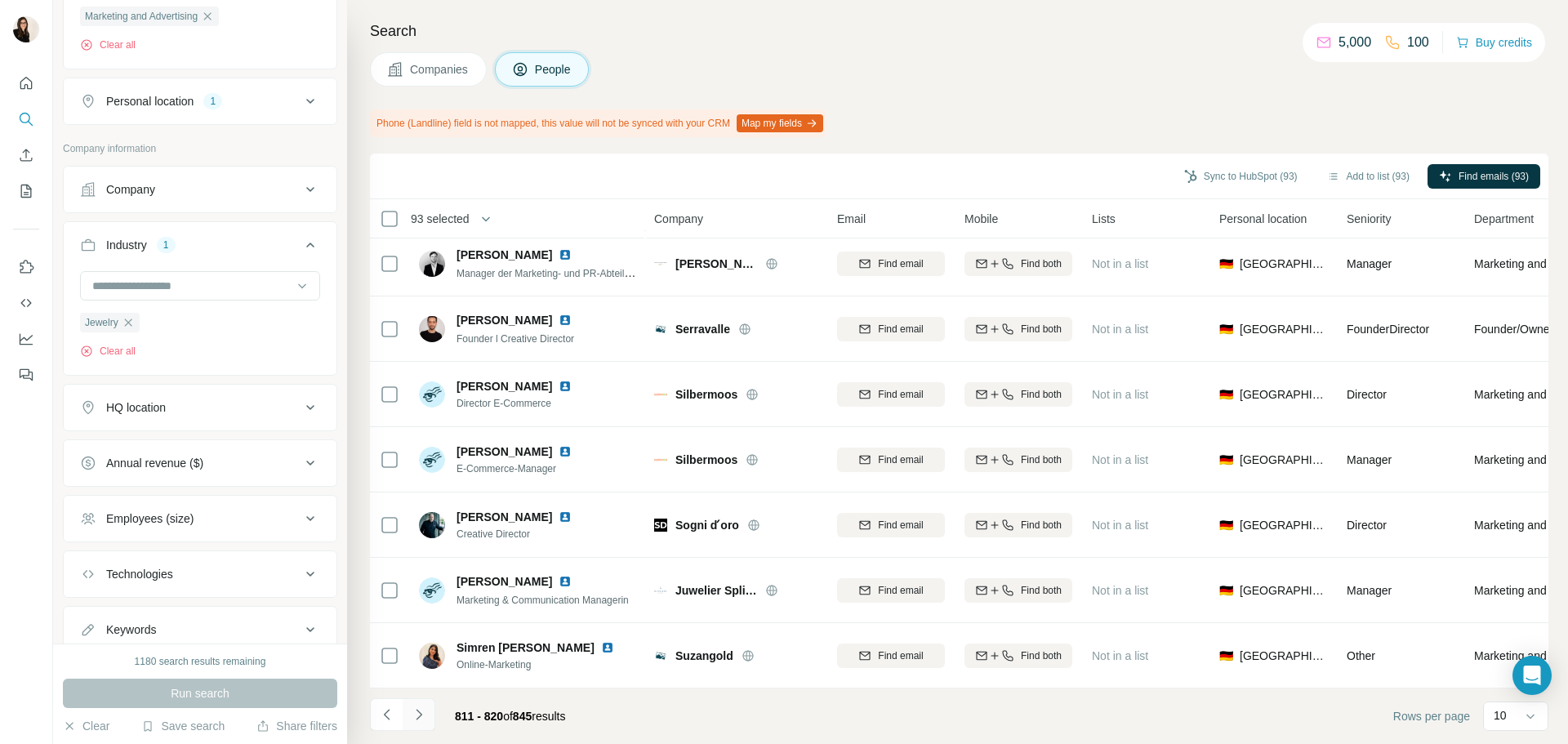
click at [432, 713] on button "Navigate to next page" at bounding box center [418, 715] width 33 height 33
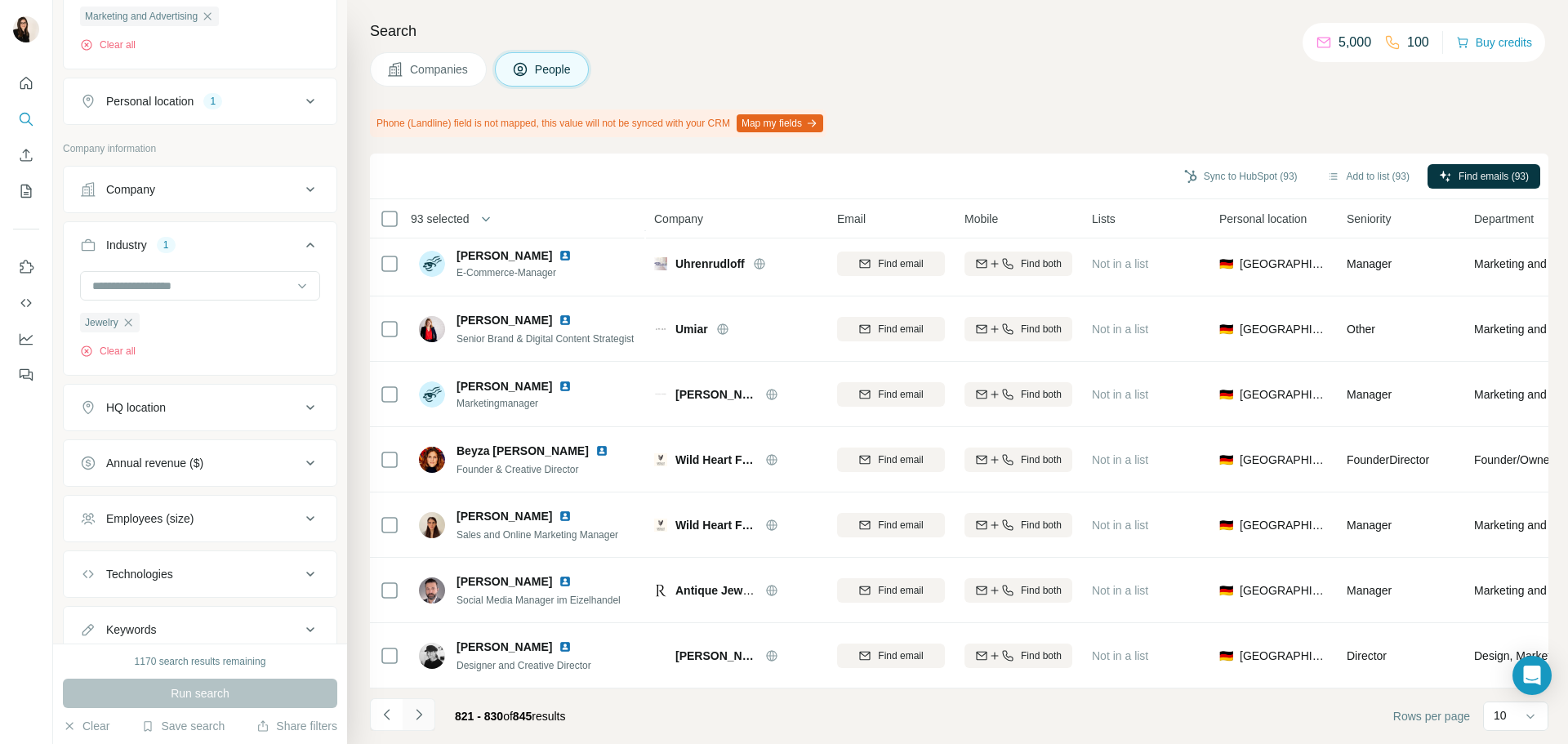
click at [417, 717] on icon "Navigate to next page" at bounding box center [419, 715] width 16 height 16
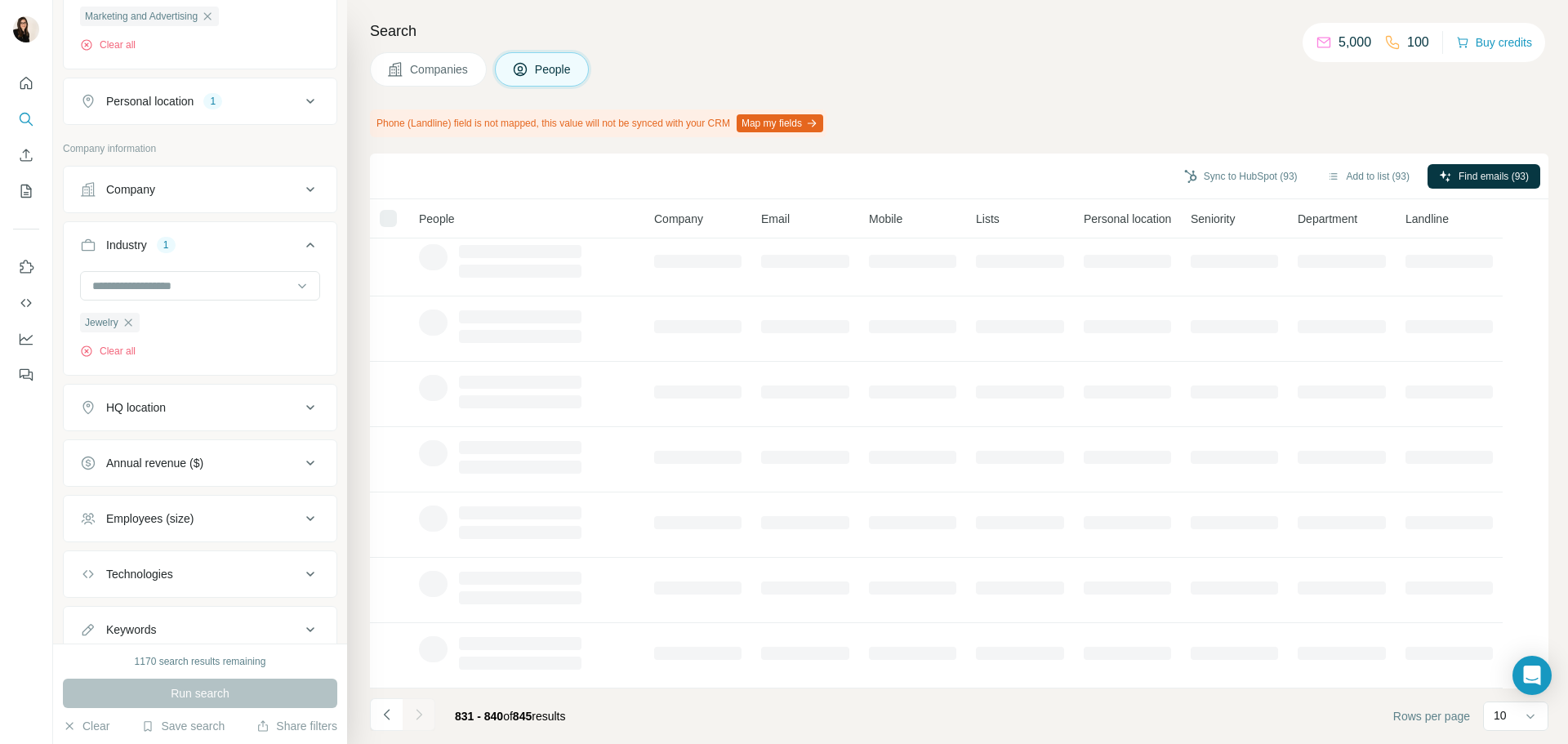
scroll to position [0, 0]
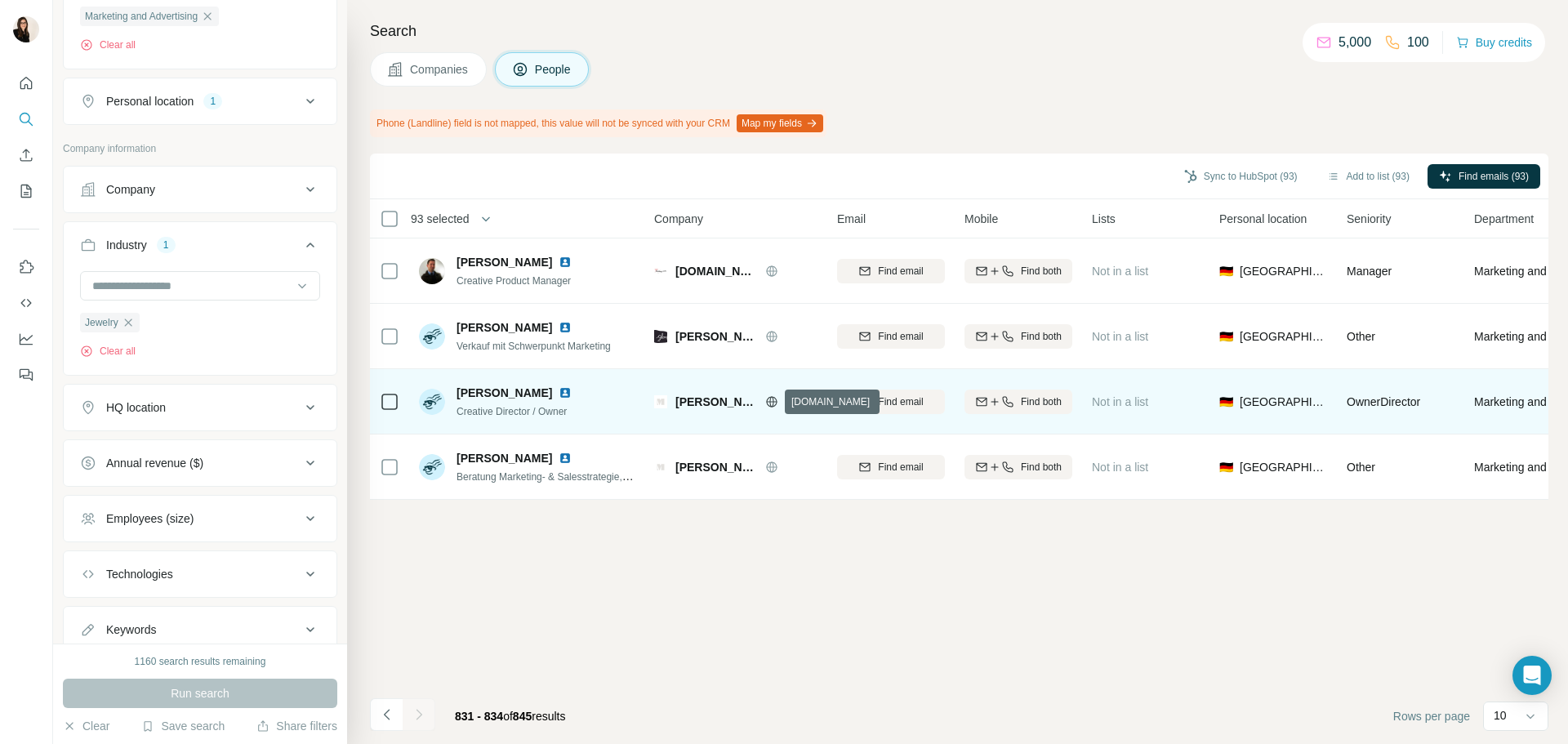
click at [768, 403] on icon at bounding box center [771, 402] width 13 height 13
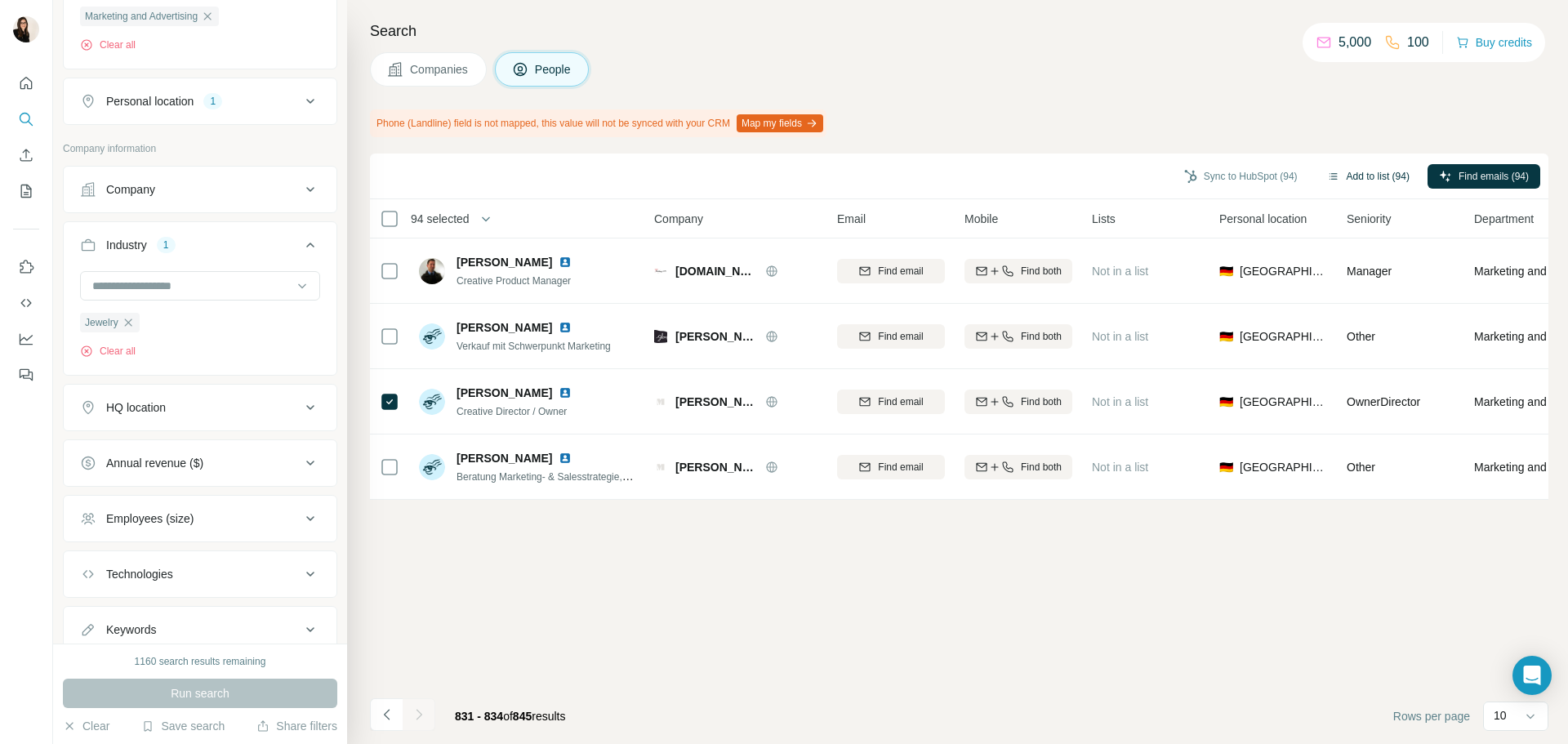
click at [1366, 171] on button "Add to list (94)" at bounding box center [1368, 177] width 105 height 25
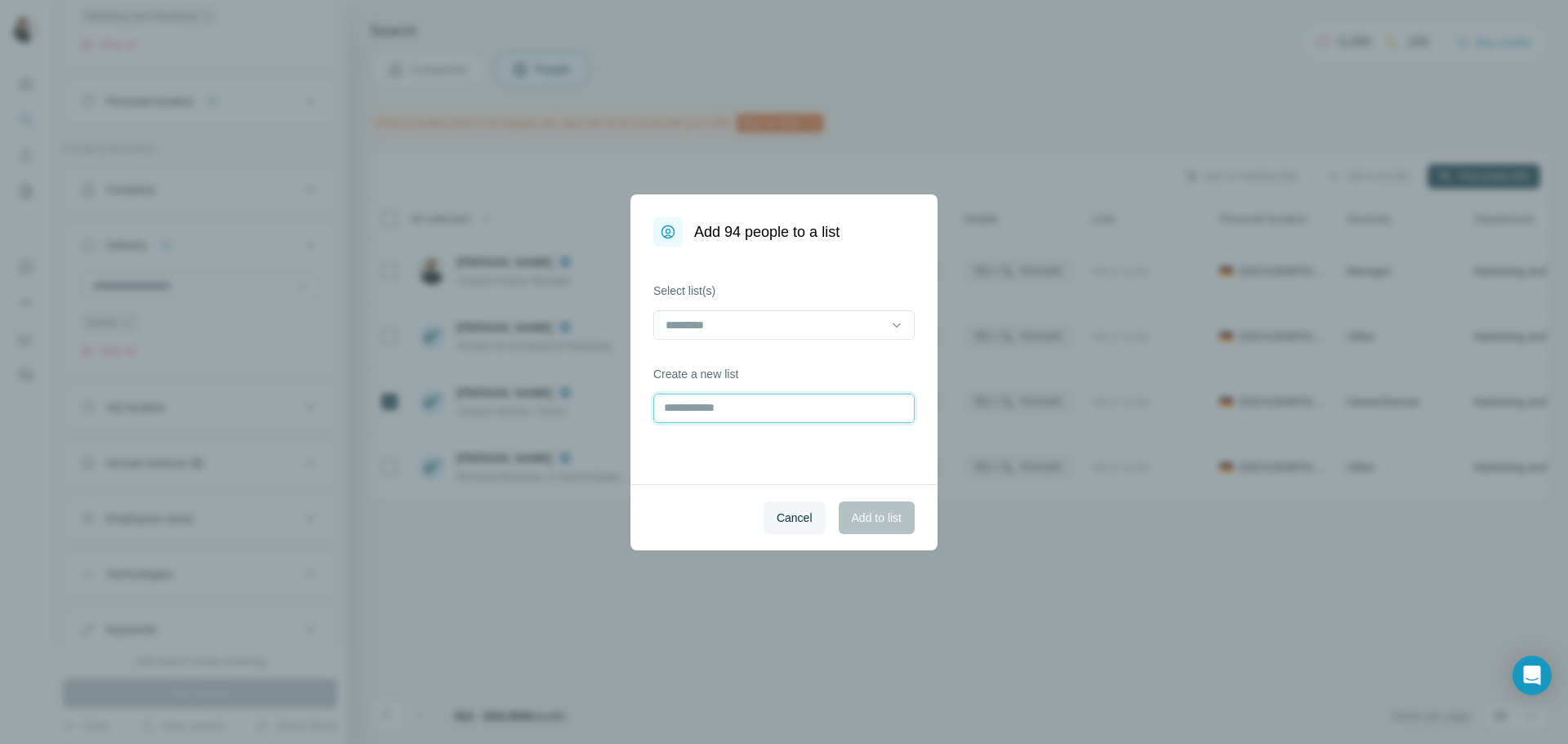
click at [801, 409] on input "text" at bounding box center [784, 408] width 262 height 29
paste input "*******"
type input "*******"
click at [852, 510] on span "Add to list" at bounding box center [876, 518] width 50 height 16
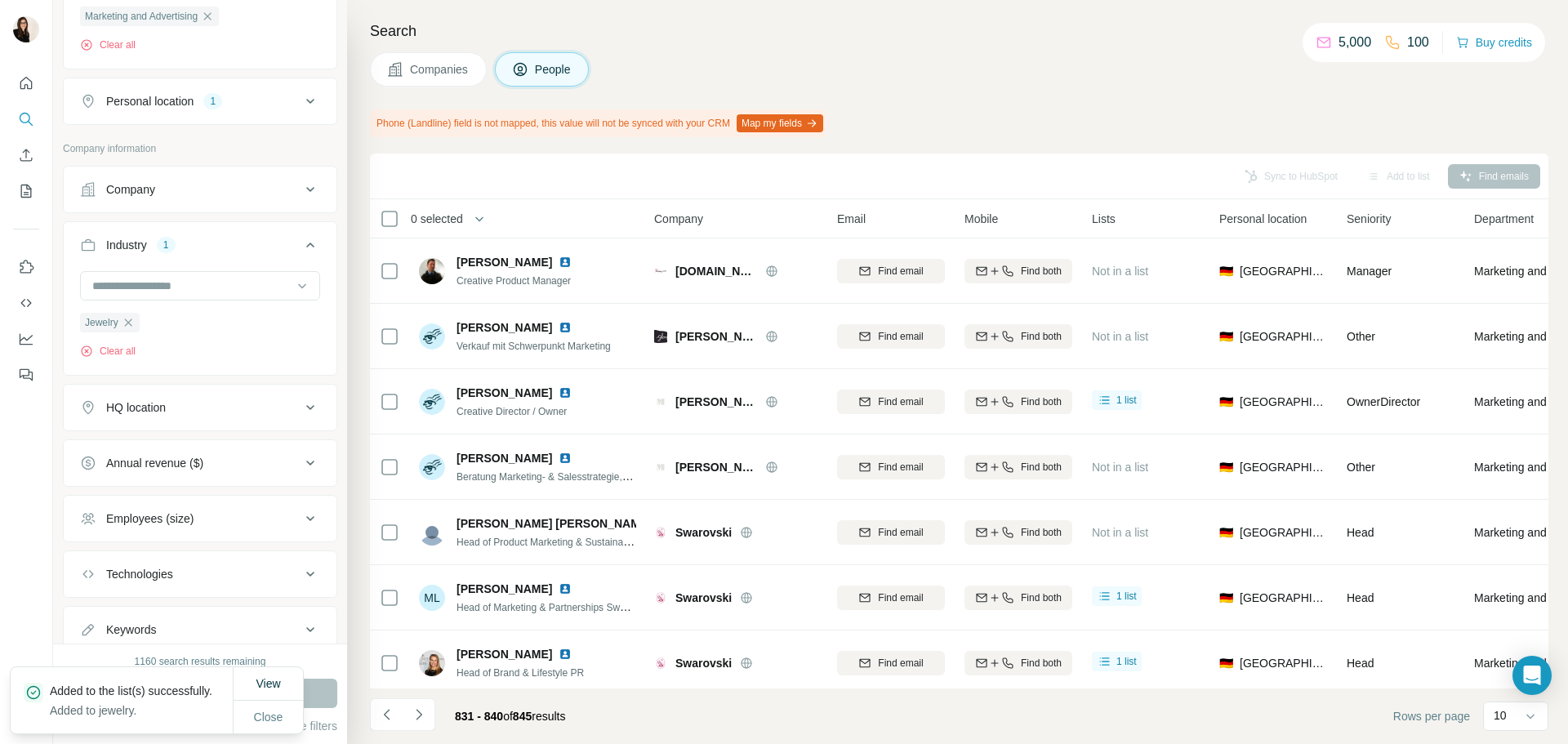
click at [130, 314] on div "Jewelry" at bounding box center [110, 322] width 59 height 20
click at [134, 321] on icon "button" at bounding box center [128, 322] width 13 height 13
click at [146, 286] on input at bounding box center [192, 288] width 202 height 18
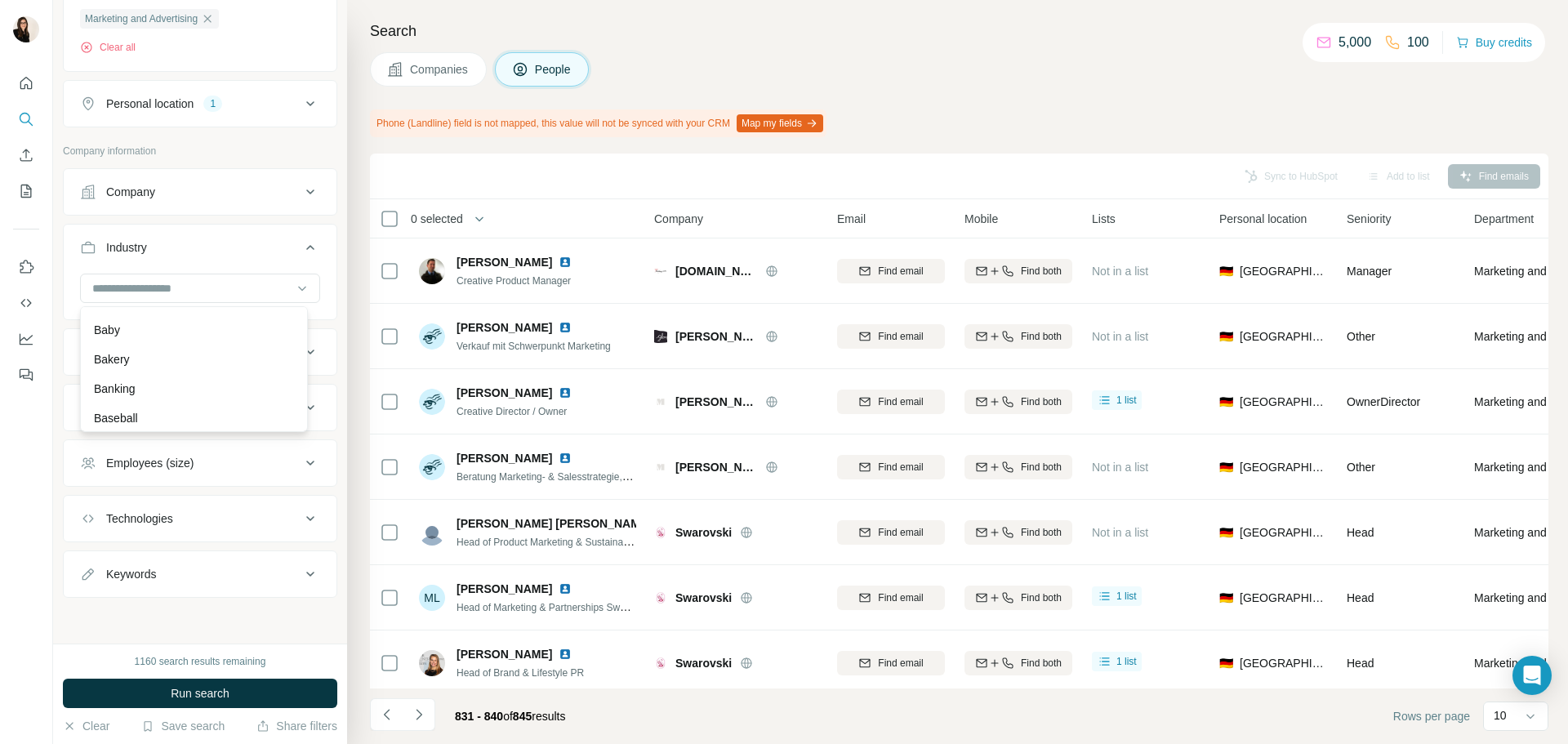
scroll to position [1470, 0]
click at [209, 286] on input at bounding box center [192, 288] width 202 height 18
click at [198, 283] on input at bounding box center [192, 288] width 202 height 18
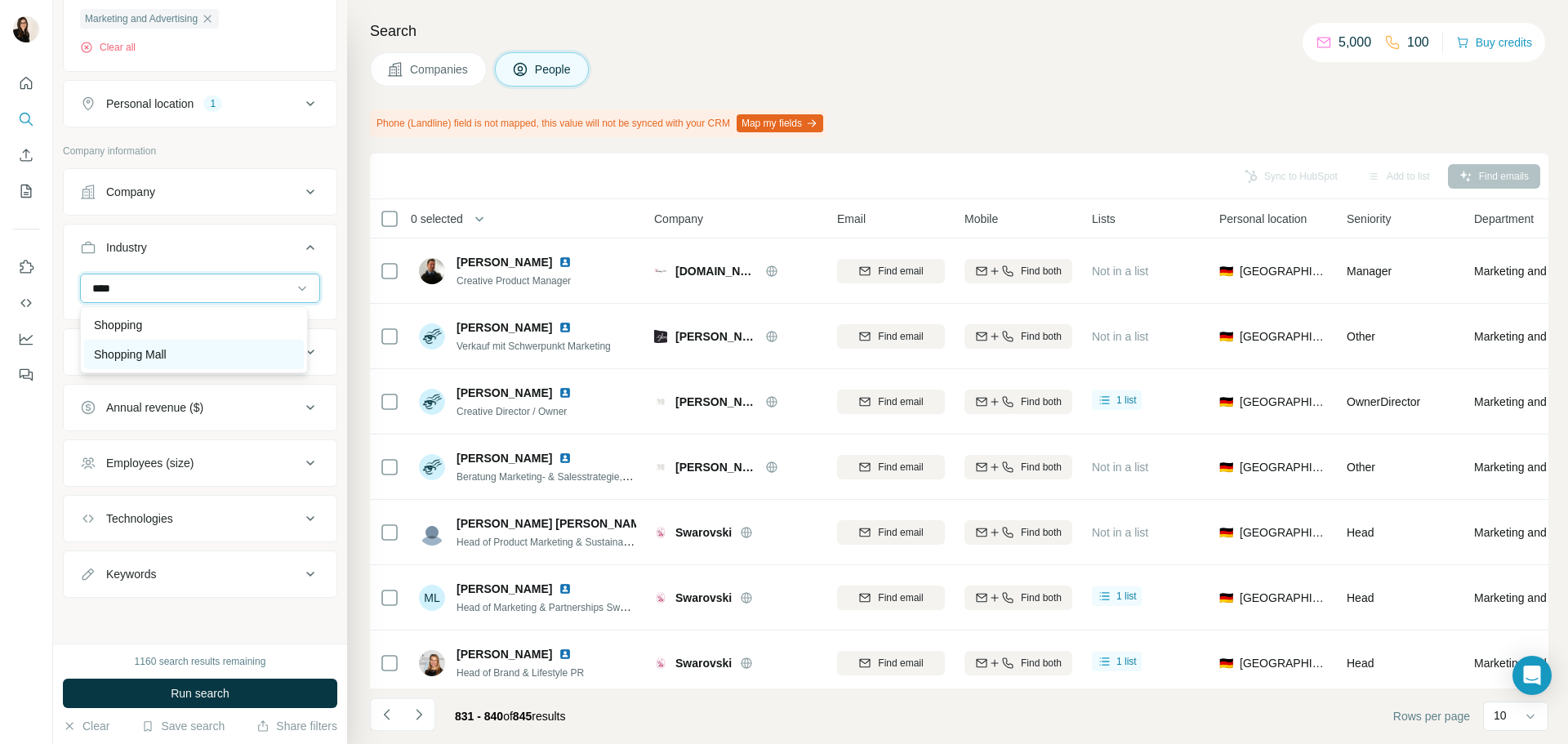
type input "****"
click at [233, 368] on div "Shopping Mall" at bounding box center [194, 354] width 219 height 29
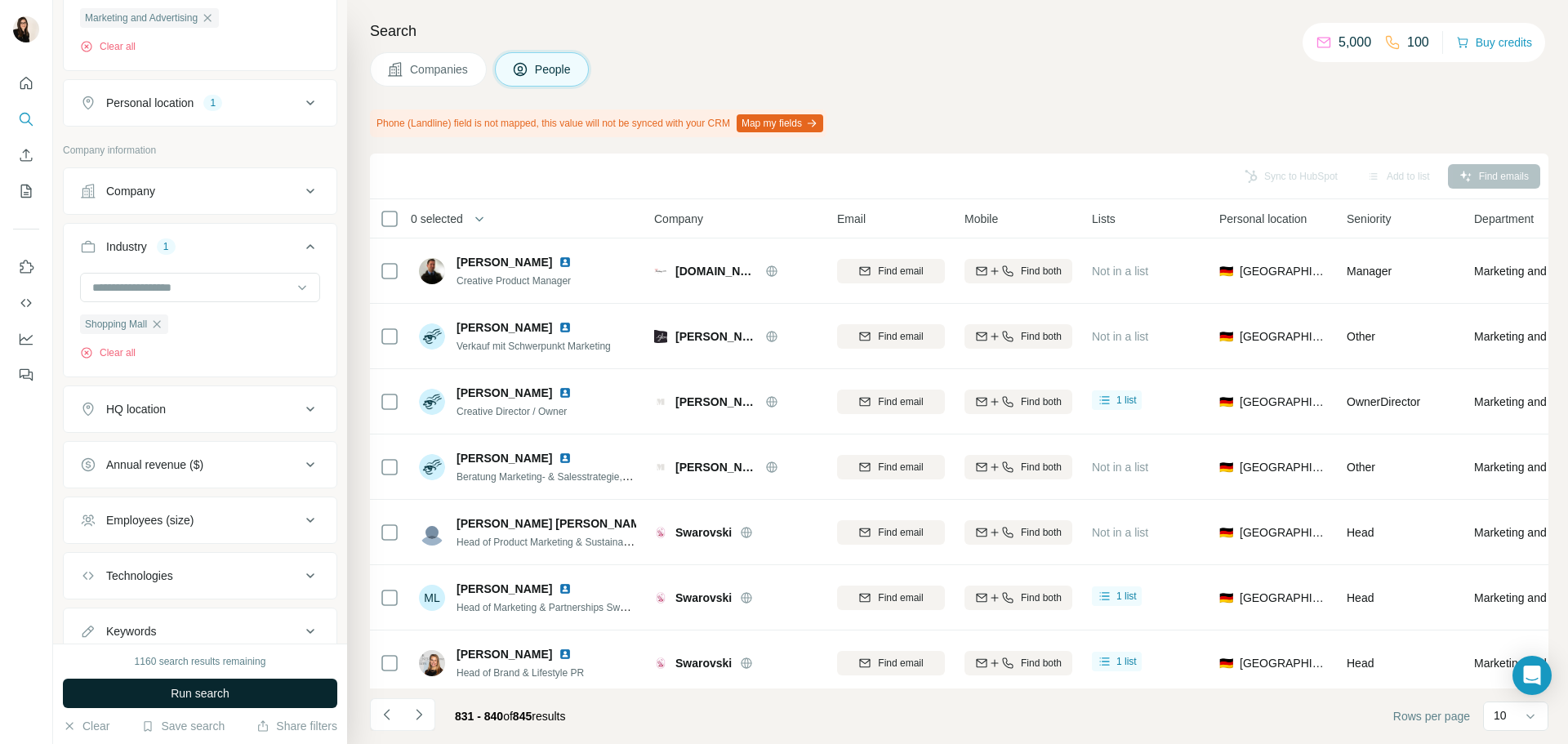
click at [266, 686] on button "Run search" at bounding box center [200, 693] width 274 height 29
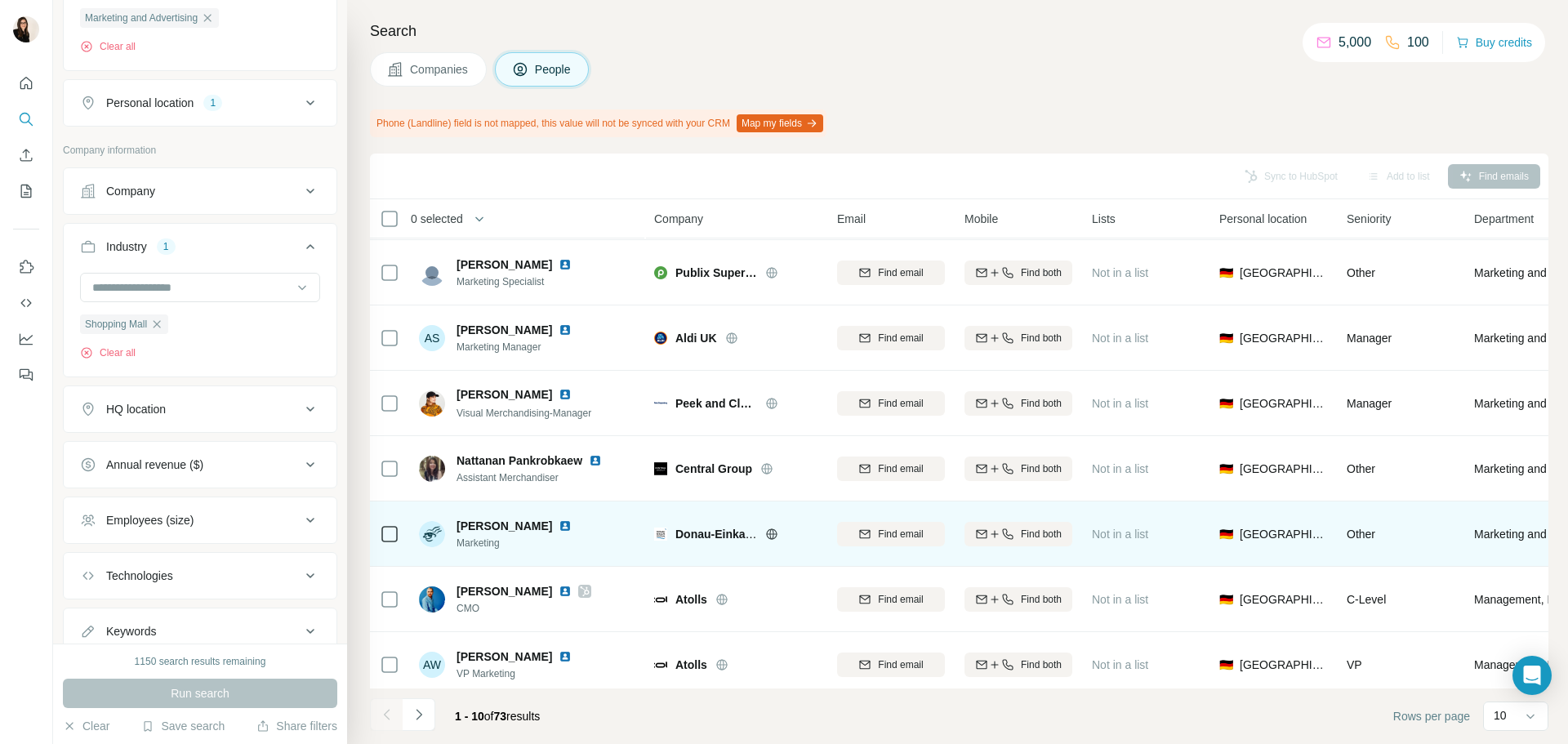
scroll to position [211, 0]
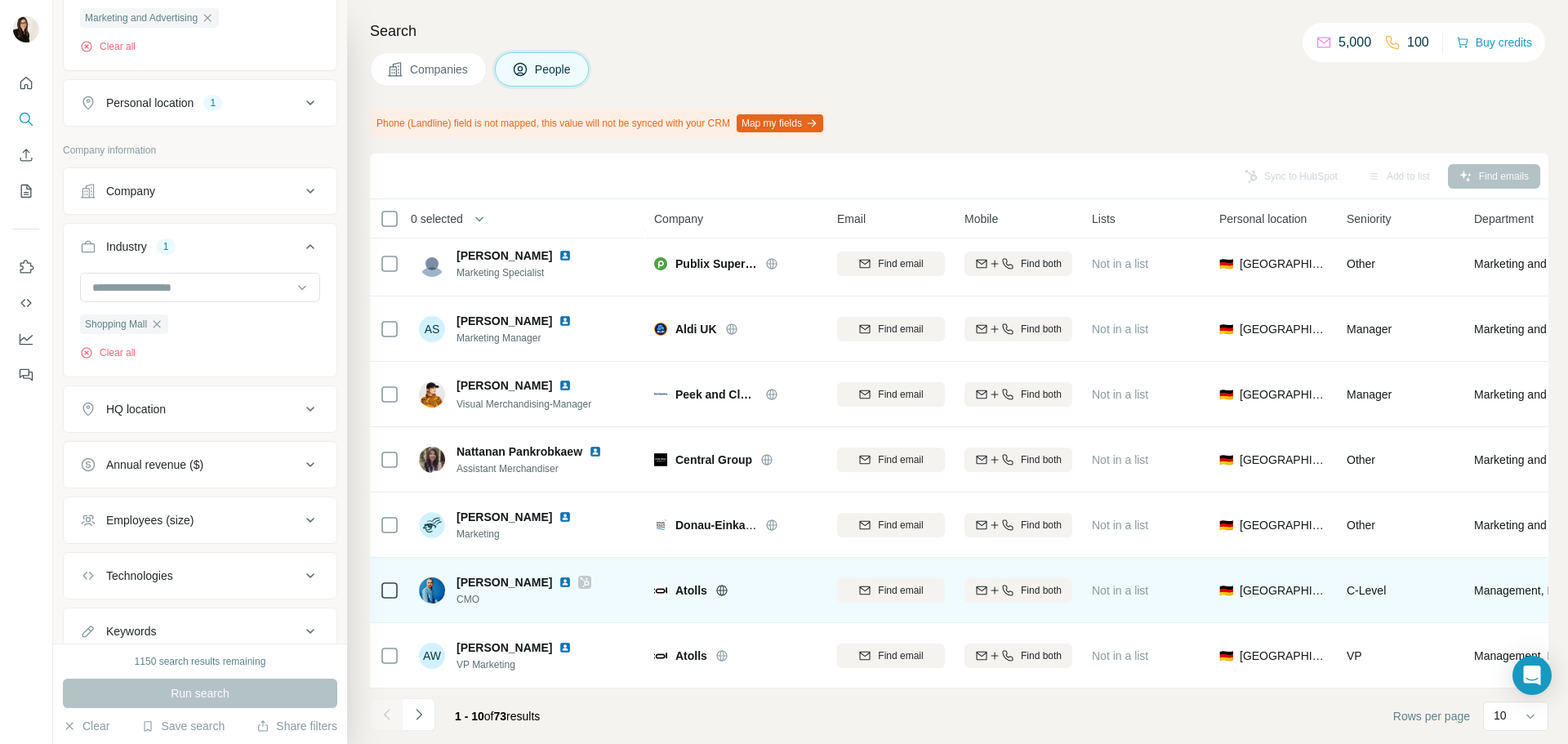
click at [721, 585] on icon at bounding box center [722, 590] width 4 height 11
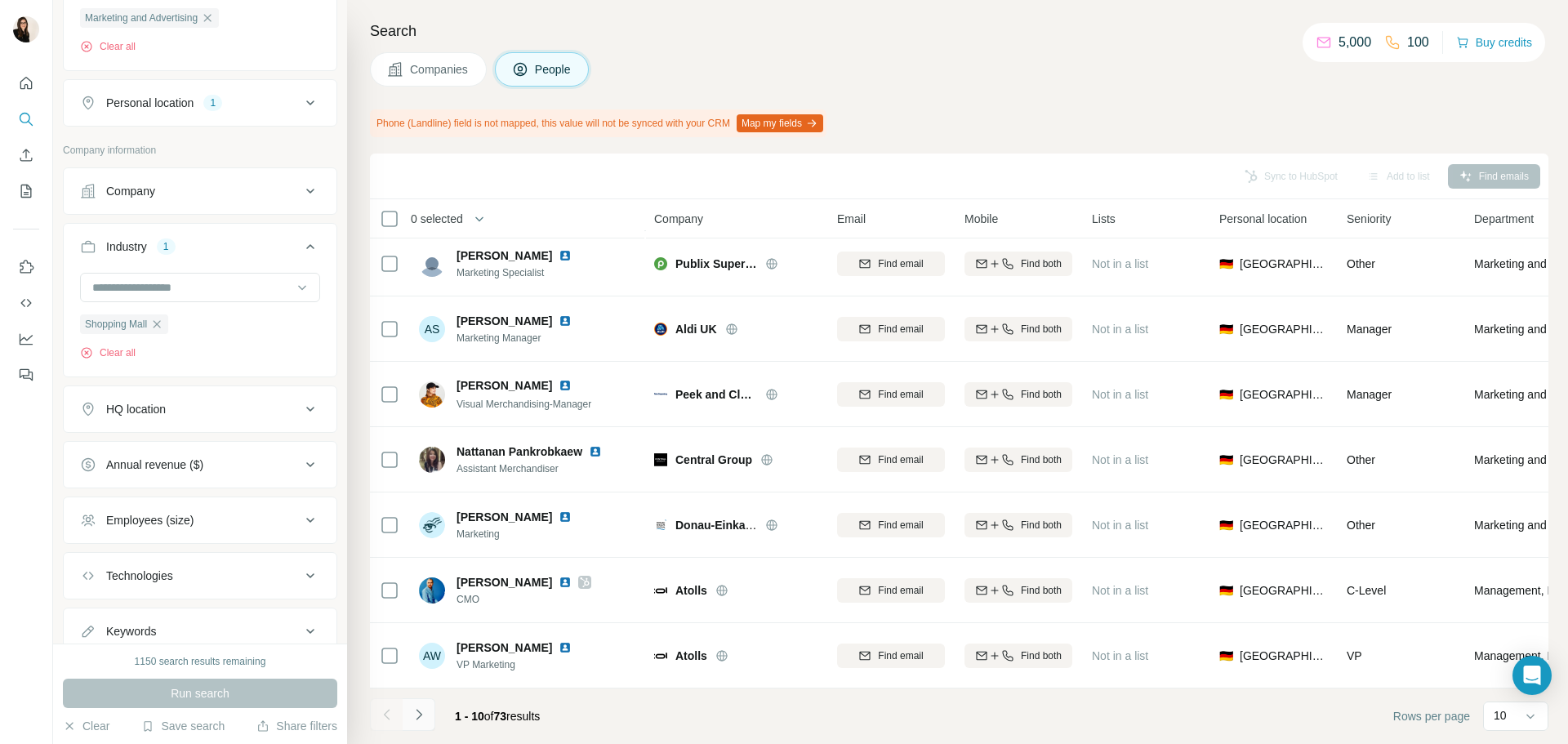
click at [431, 712] on button "Navigate to next page" at bounding box center [418, 715] width 33 height 33
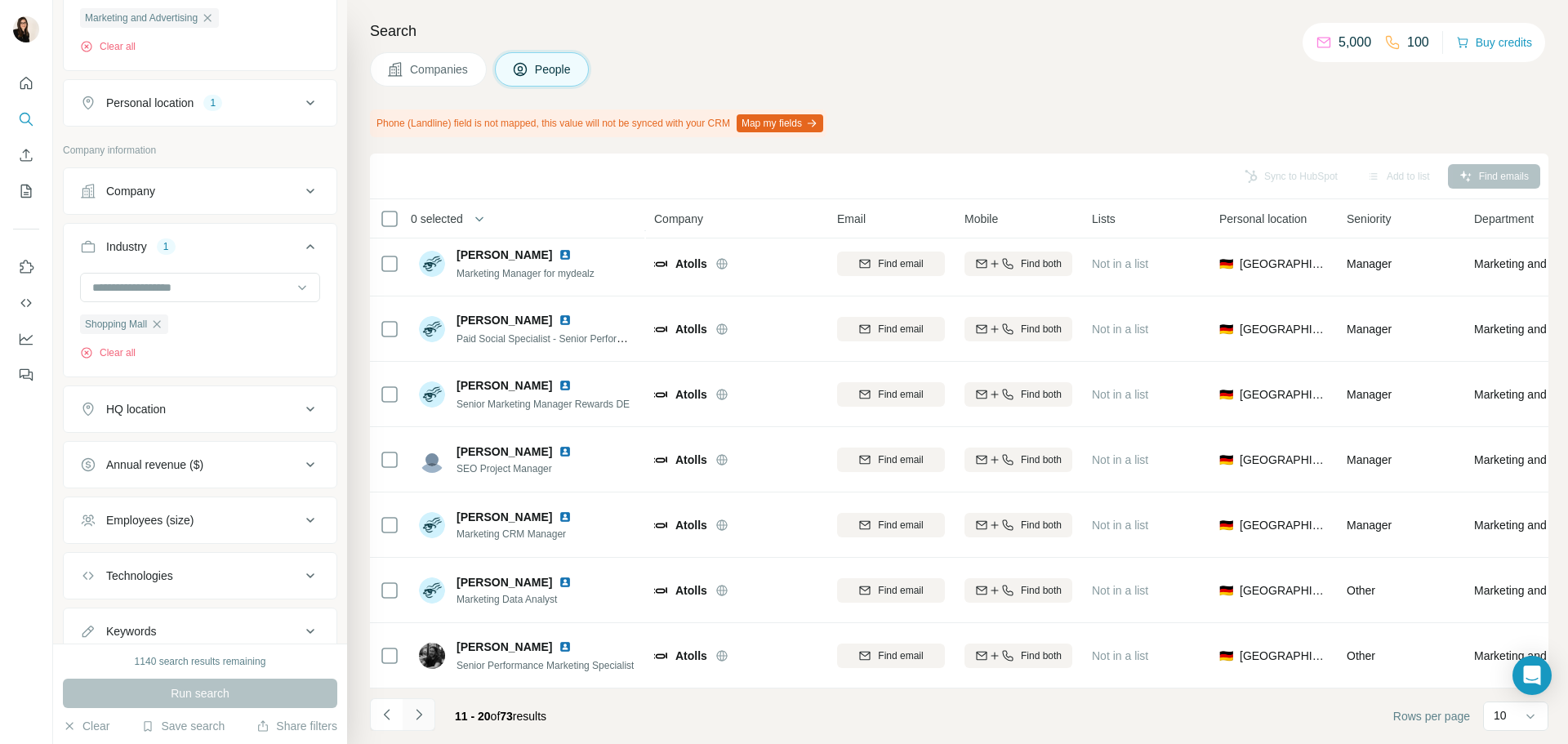
click at [423, 715] on icon "Navigate to next page" at bounding box center [419, 715] width 16 height 16
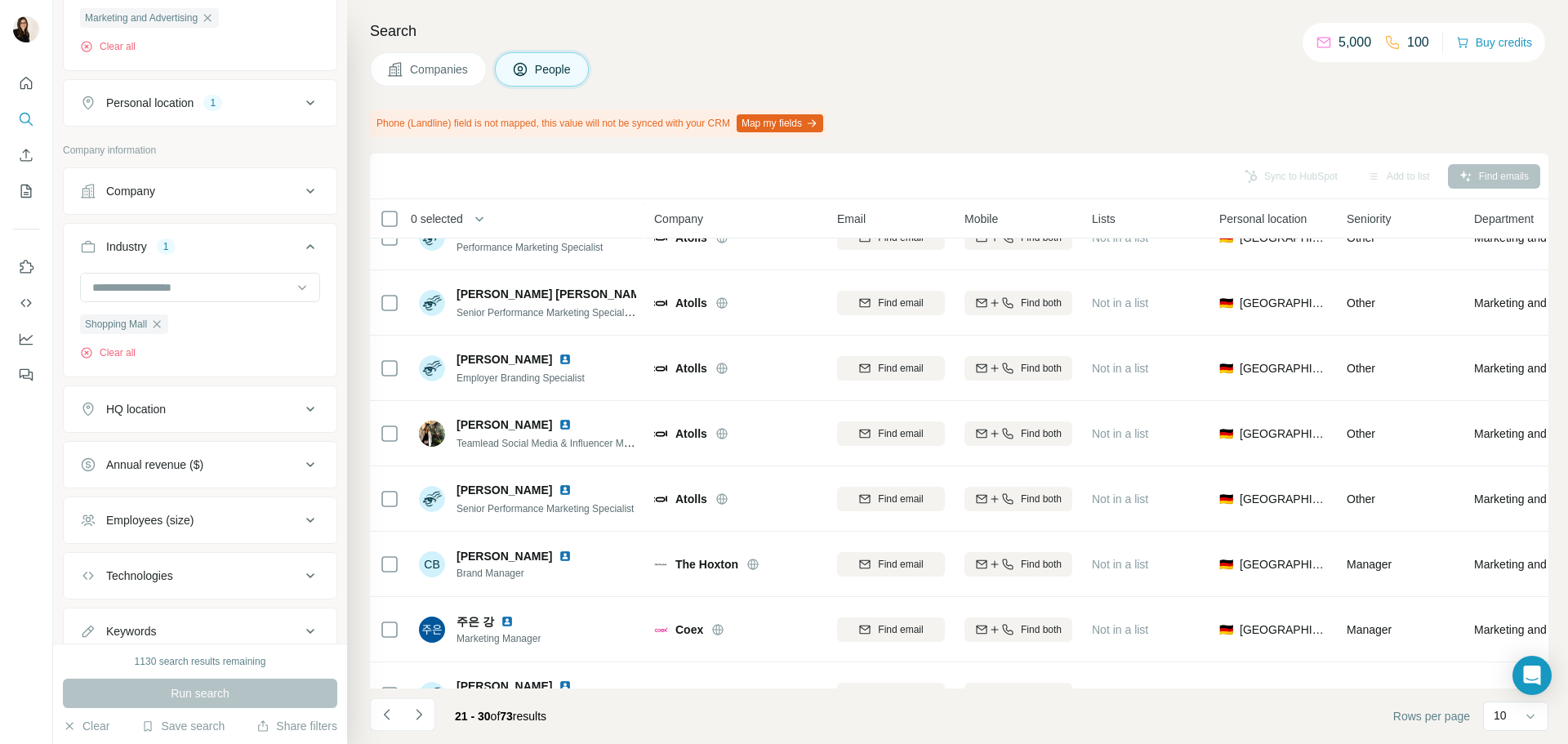
scroll to position [0, 0]
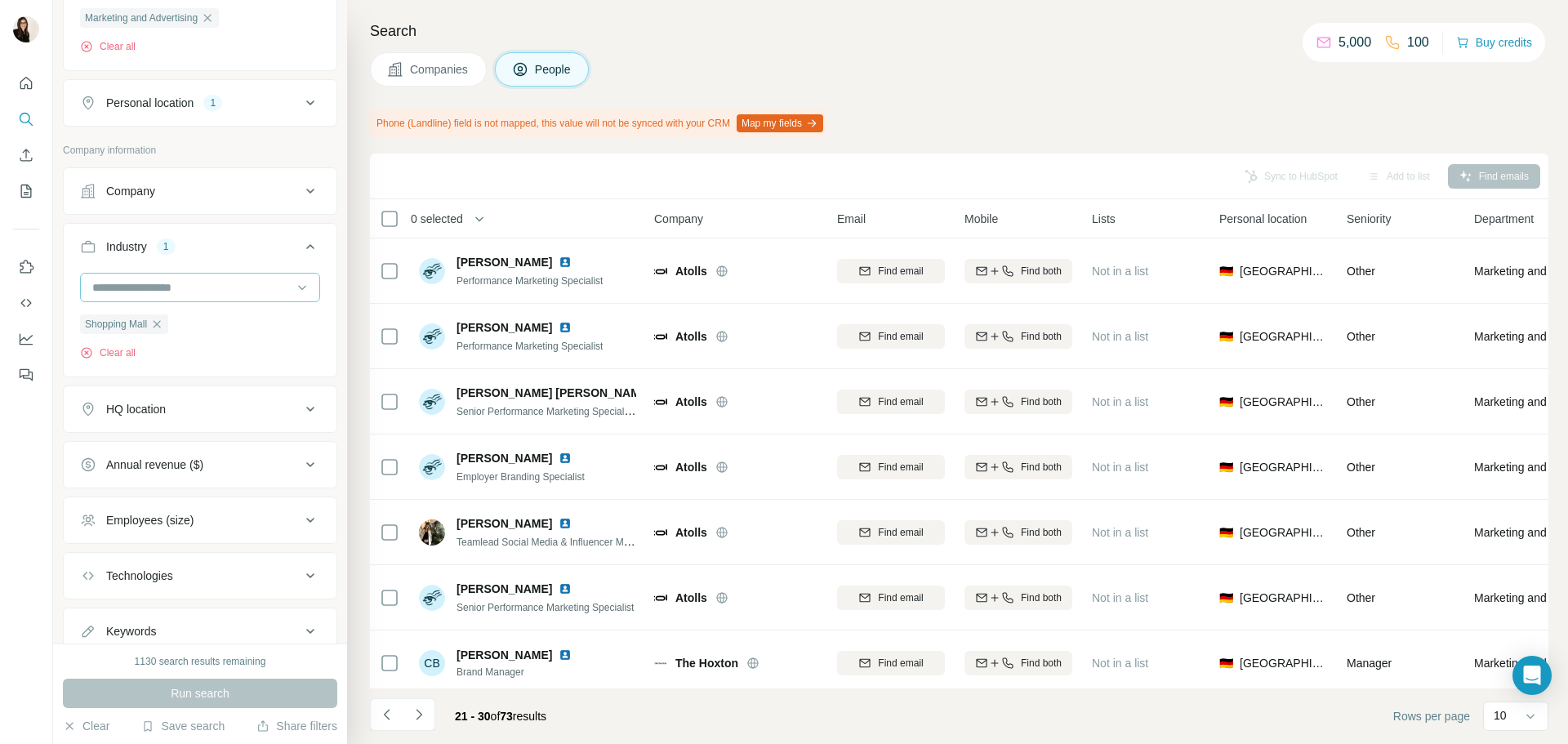
click at [142, 288] on input at bounding box center [192, 288] width 202 height 18
type input "*****"
click at [190, 318] on div "Shopping" at bounding box center [194, 325] width 200 height 16
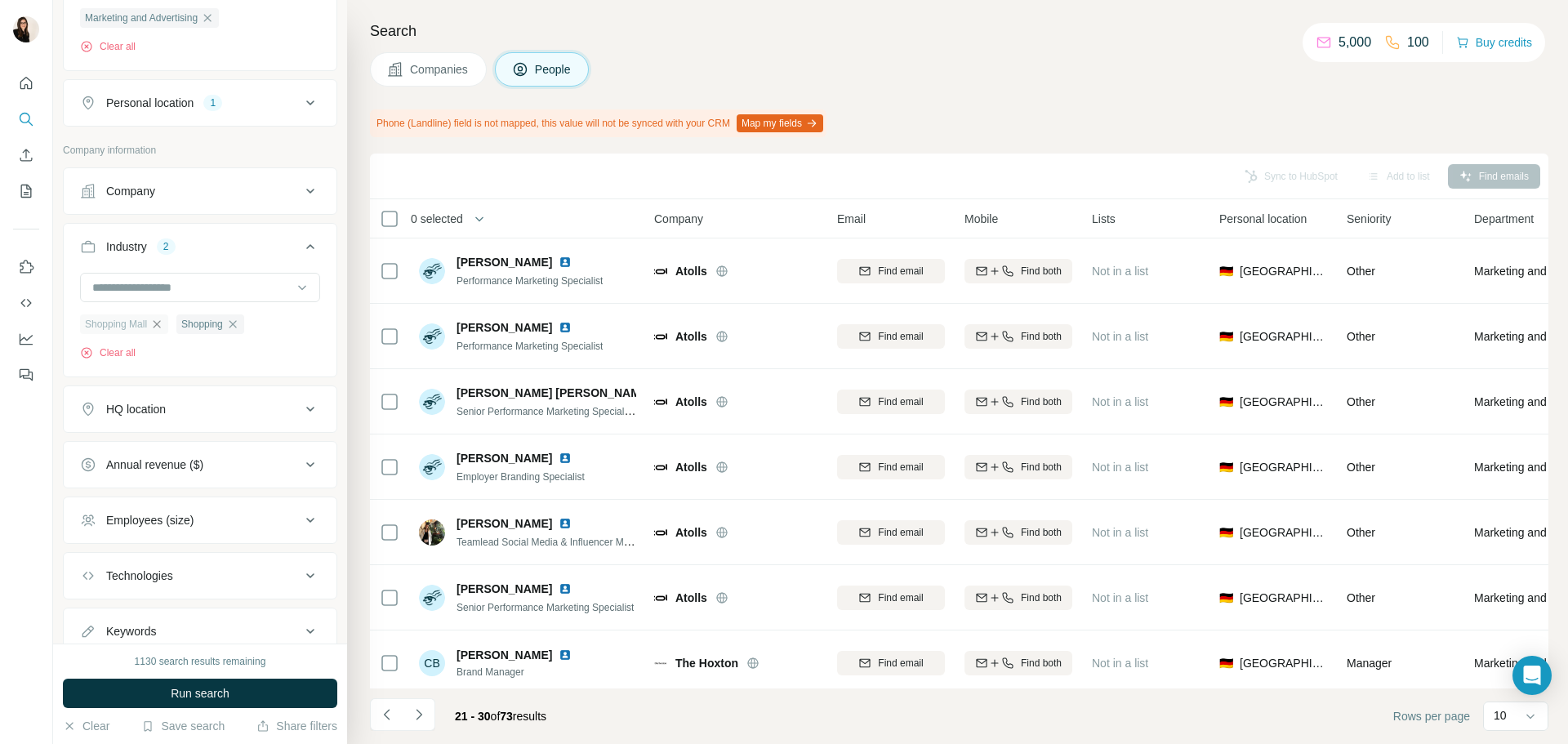
click at [157, 326] on icon "button" at bounding box center [157, 324] width 13 height 13
click at [225, 701] on span "Run search" at bounding box center [200, 694] width 58 height 16
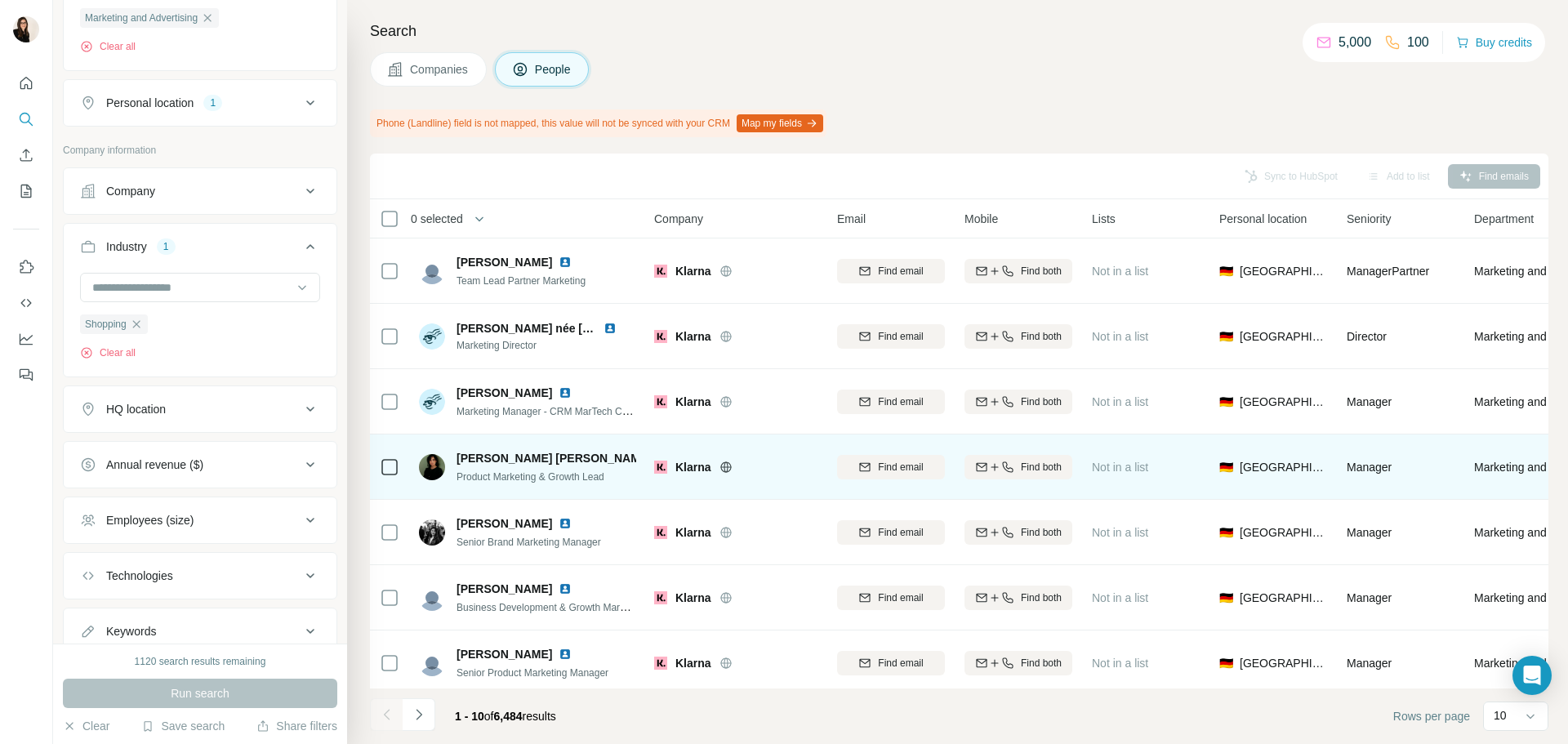
scroll to position [211, 0]
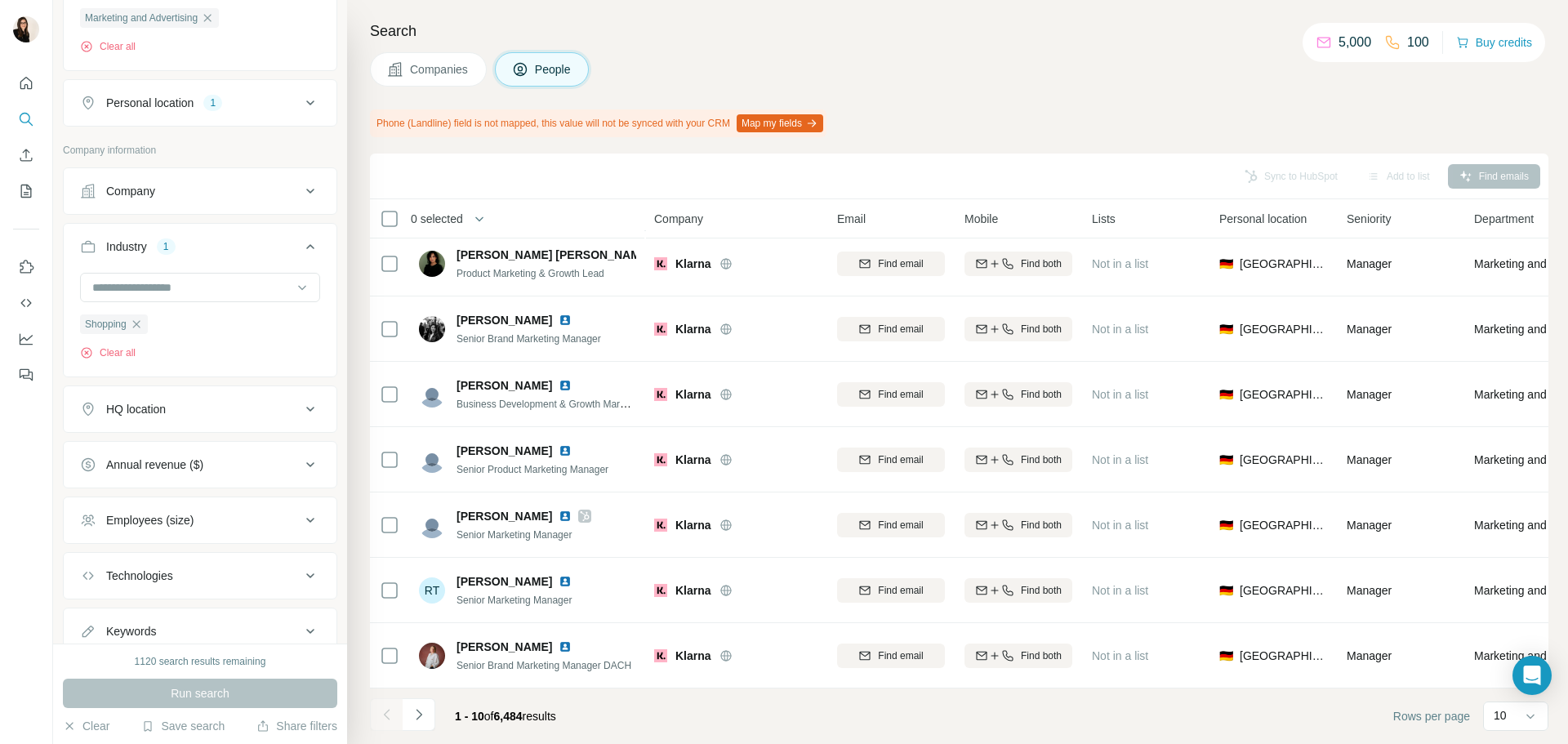
click at [418, 61] on span "Companies" at bounding box center [440, 69] width 59 height 16
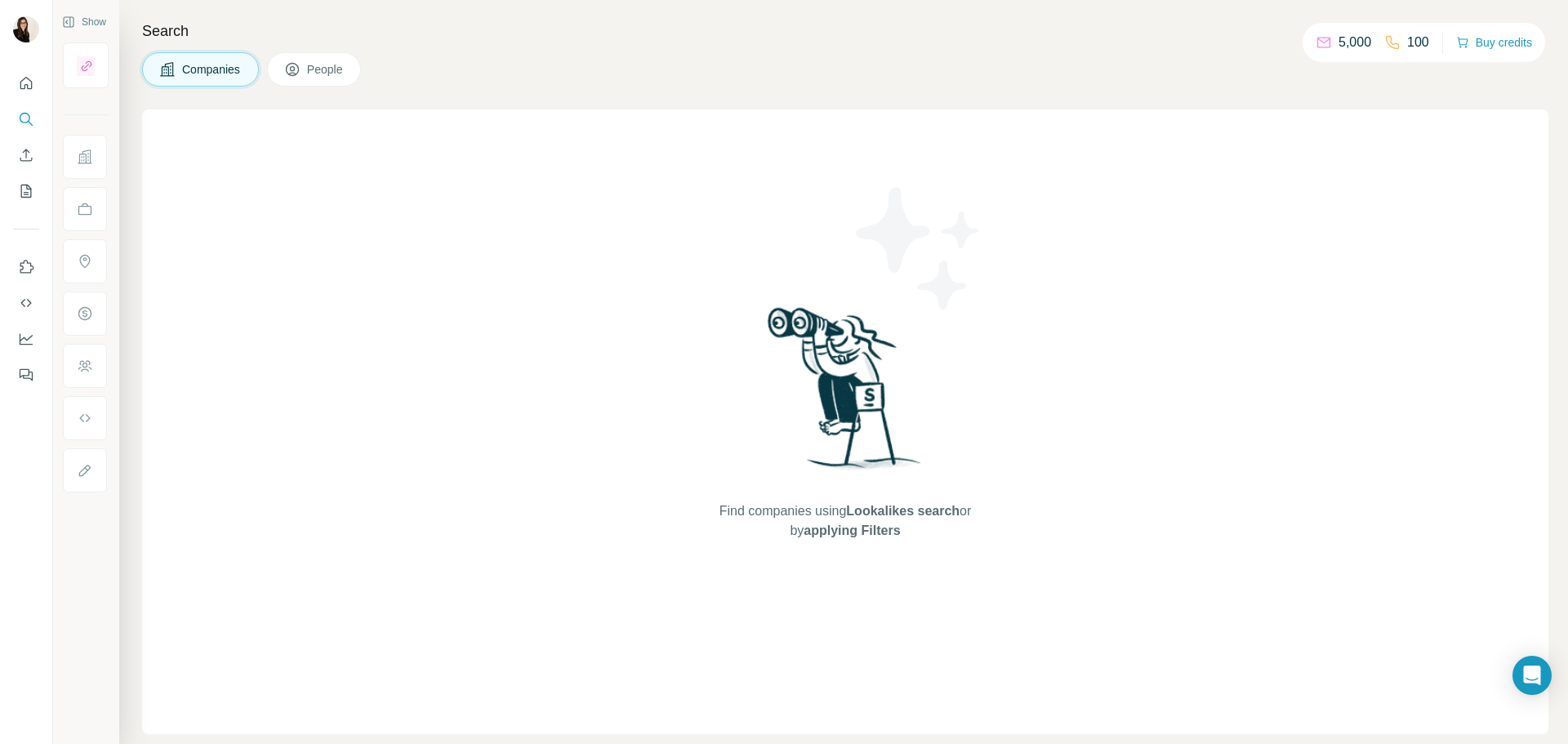
scroll to position [0, 0]
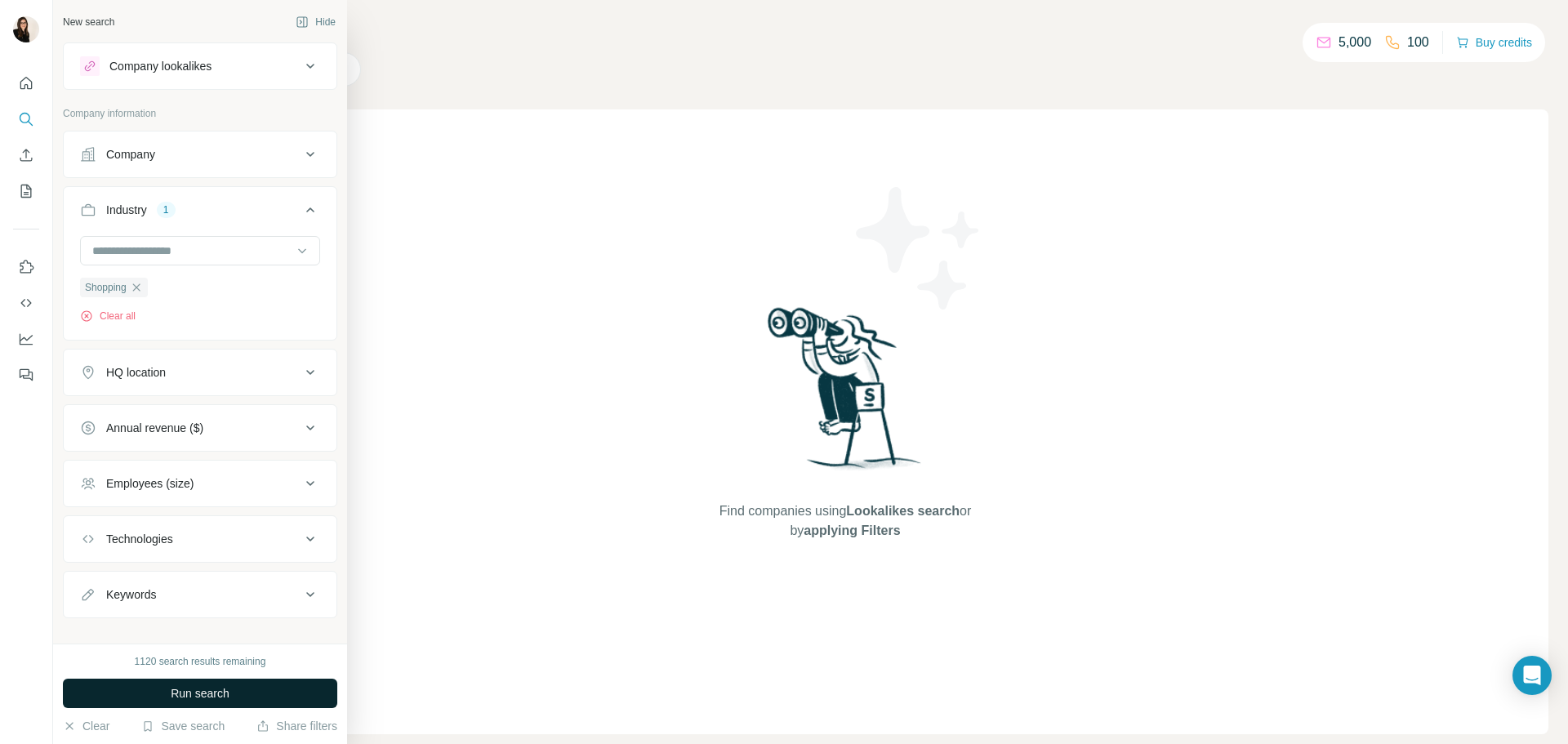
click at [210, 700] on span "Run search" at bounding box center [200, 694] width 58 height 16
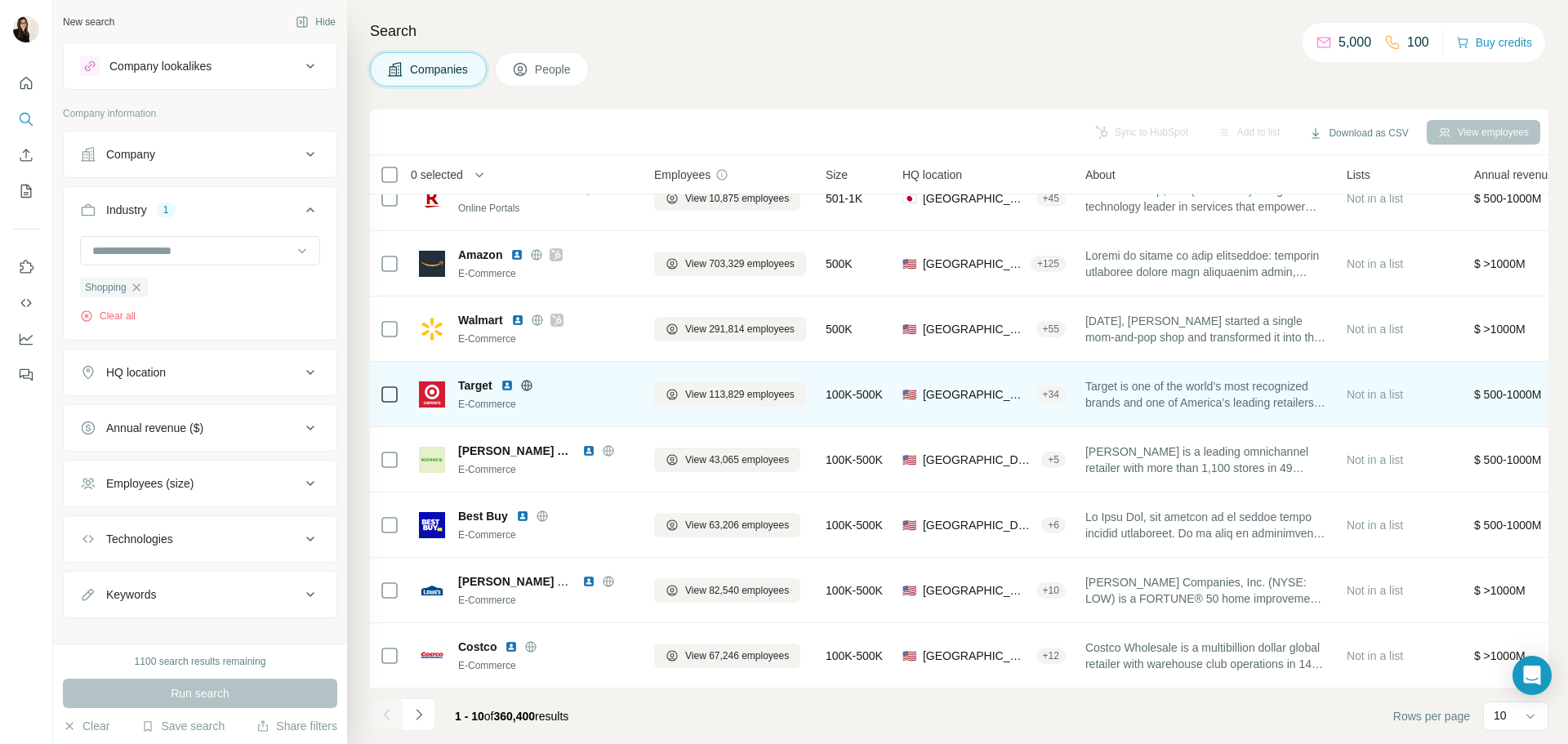
scroll to position [167, 0]
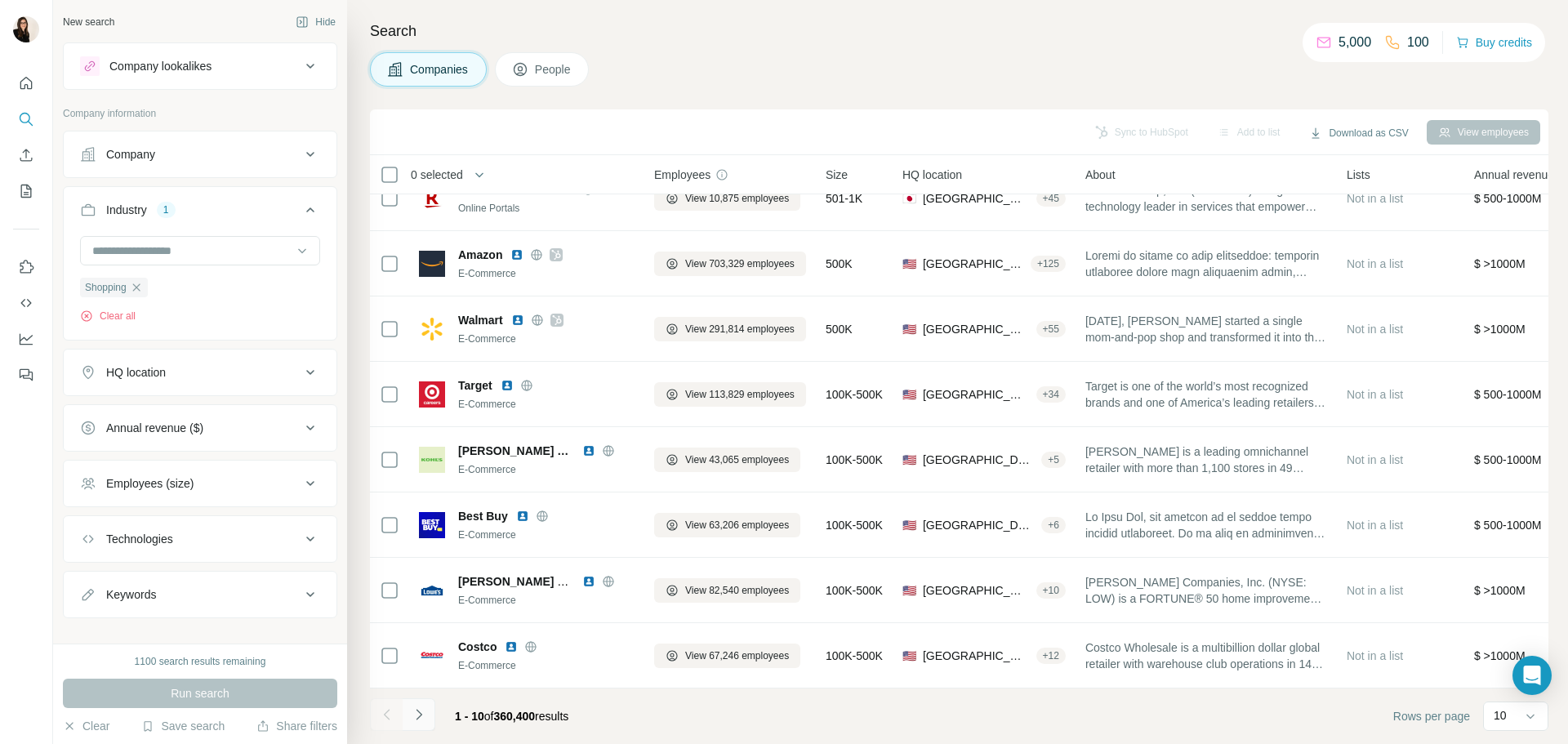
click at [423, 710] on icon "Navigate to next page" at bounding box center [419, 715] width 16 height 16
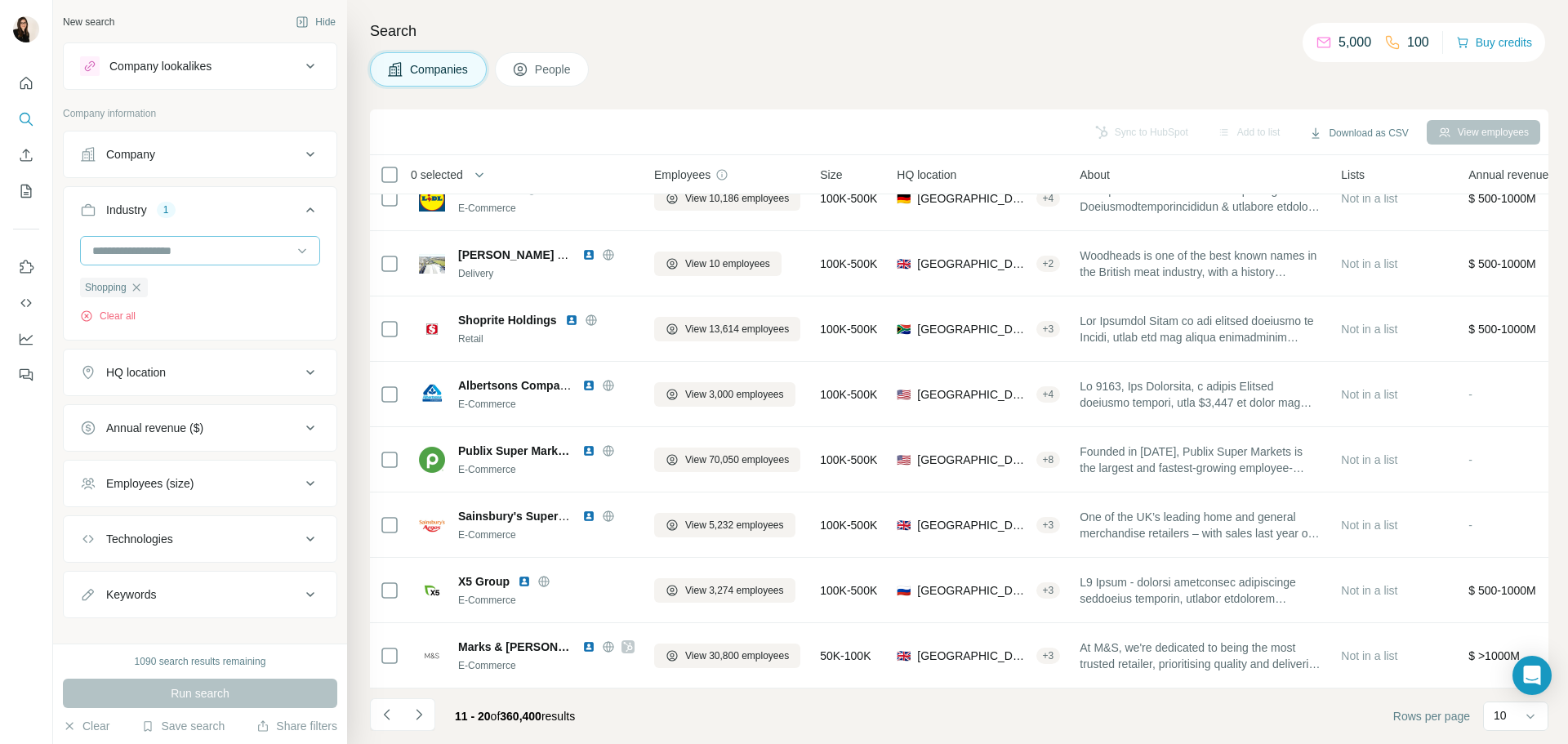
click at [177, 256] on input at bounding box center [192, 250] width 202 height 18
click at [159, 257] on input at bounding box center [192, 250] width 202 height 18
type input "**"
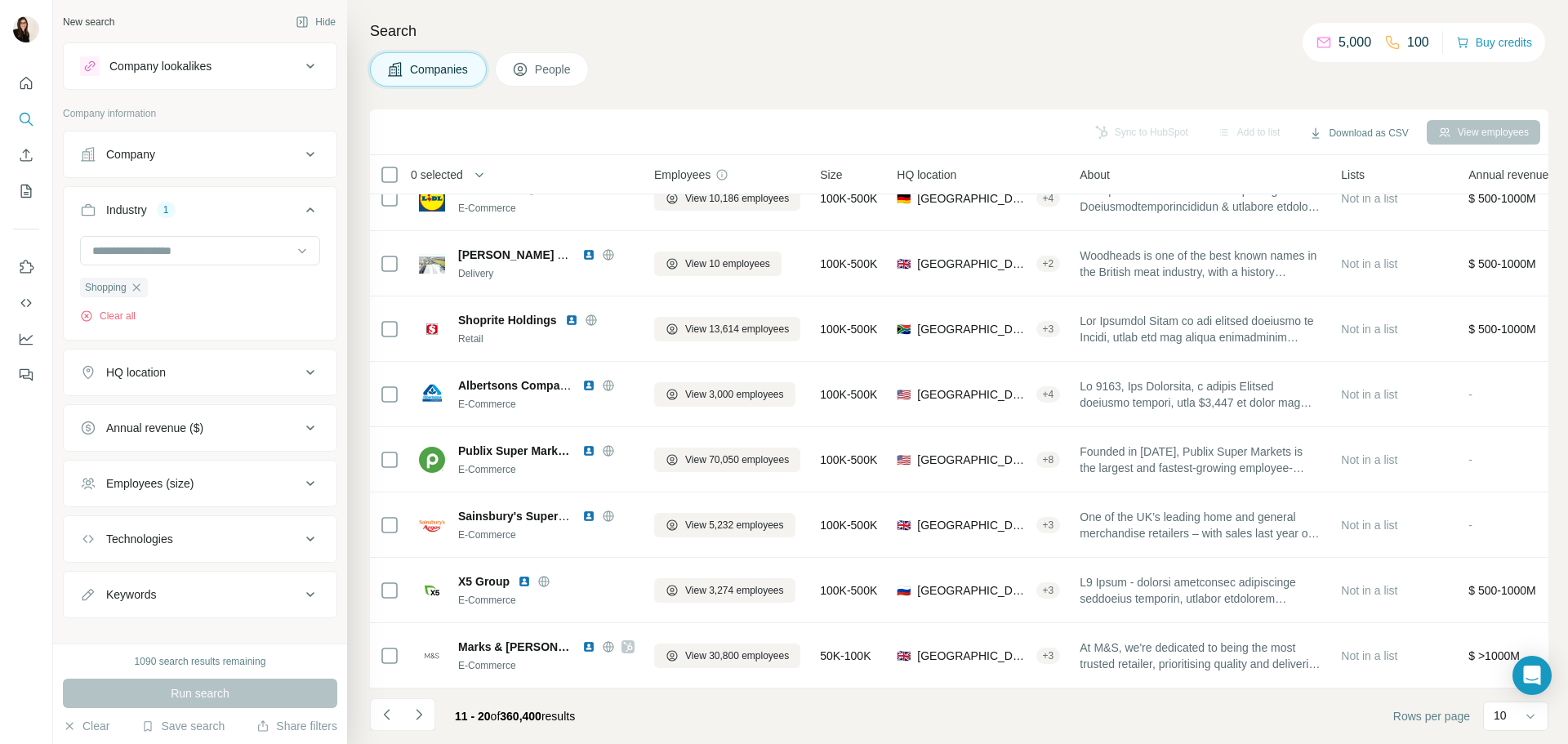
click at [711, 81] on div "Companies People" at bounding box center [959, 69] width 1179 height 35
click at [422, 707] on icon "Navigate to next page" at bounding box center [419, 715] width 16 height 16
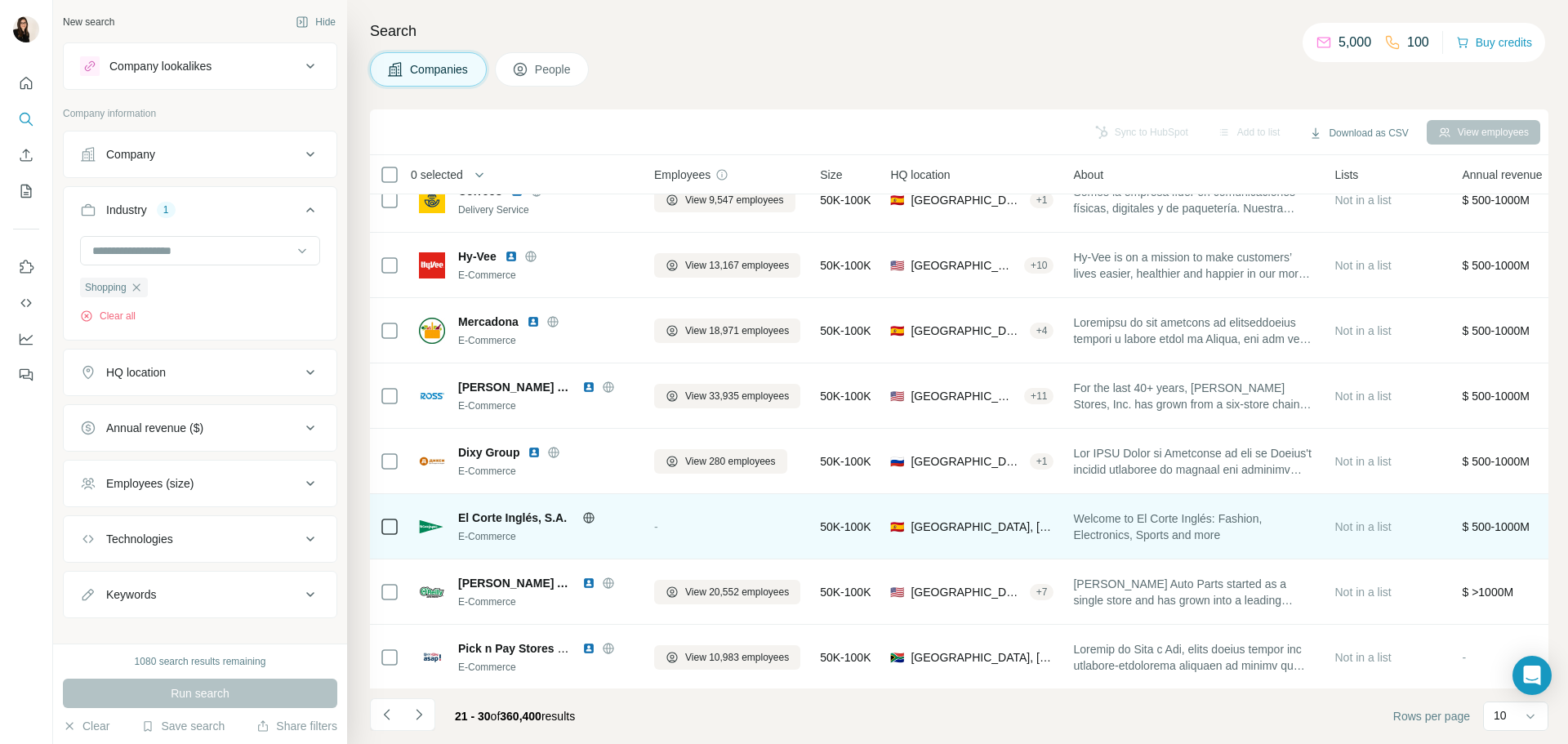
scroll to position [167, 0]
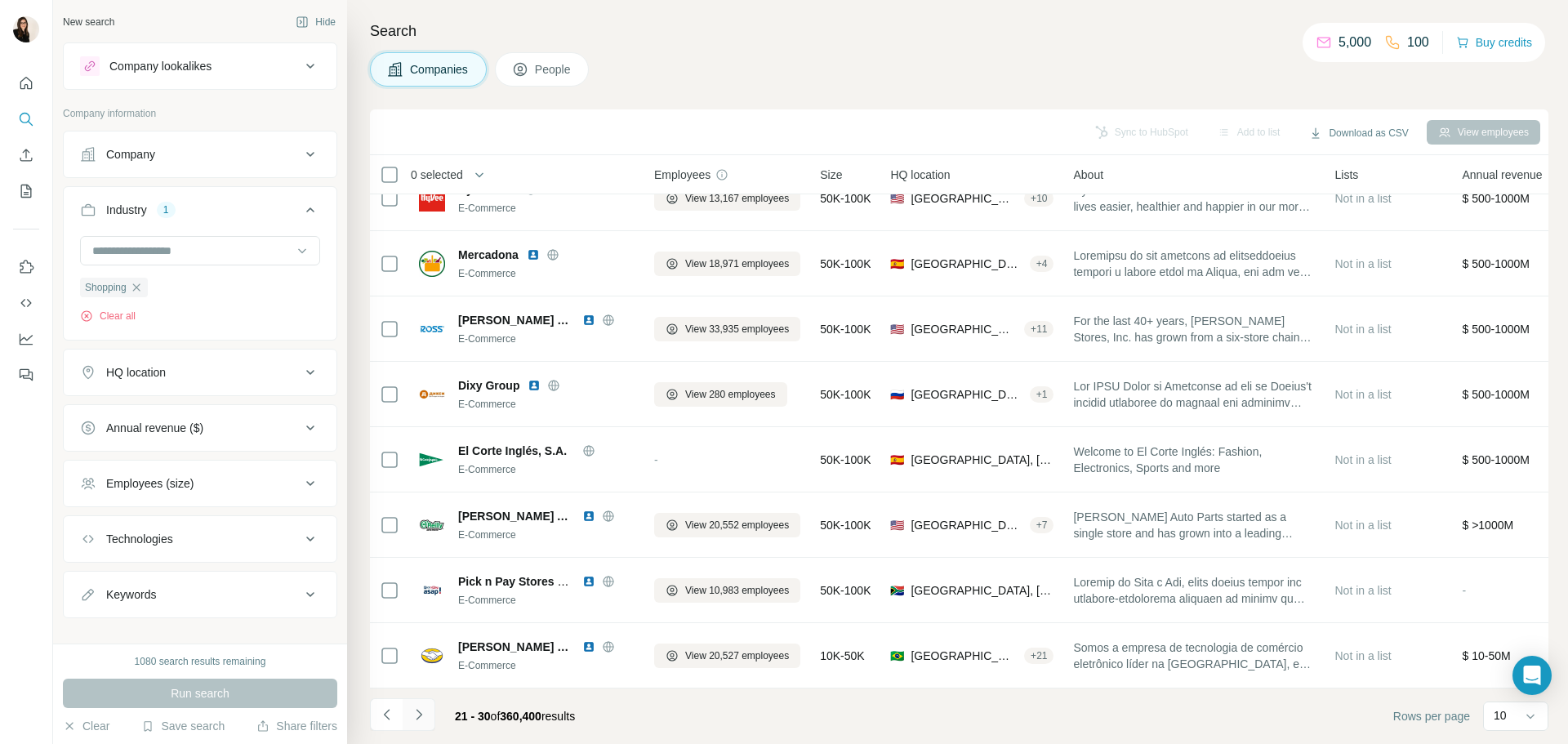
click at [411, 718] on icon "Navigate to next page" at bounding box center [419, 715] width 16 height 16
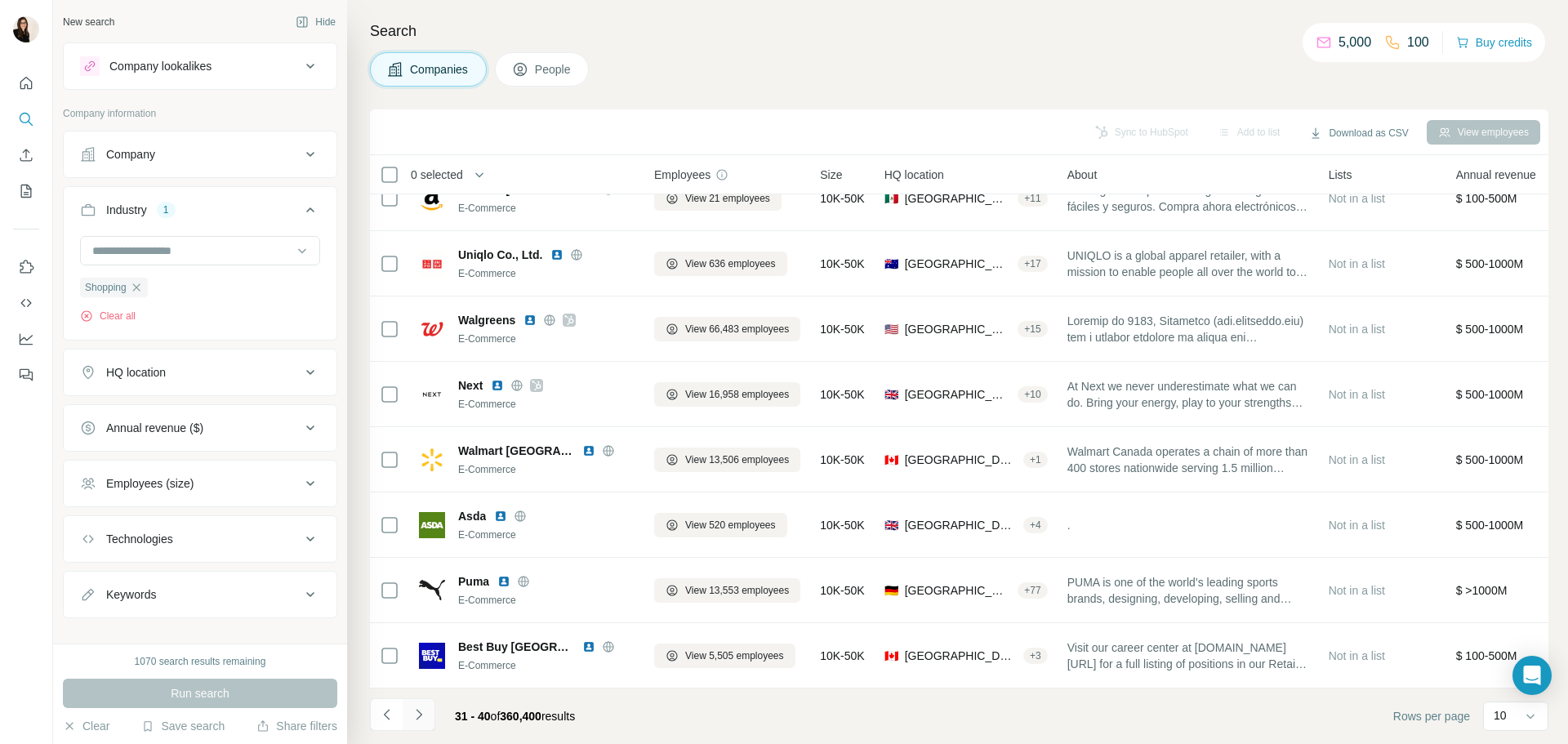
click at [418, 714] on icon "Navigate to next page" at bounding box center [419, 715] width 16 height 16
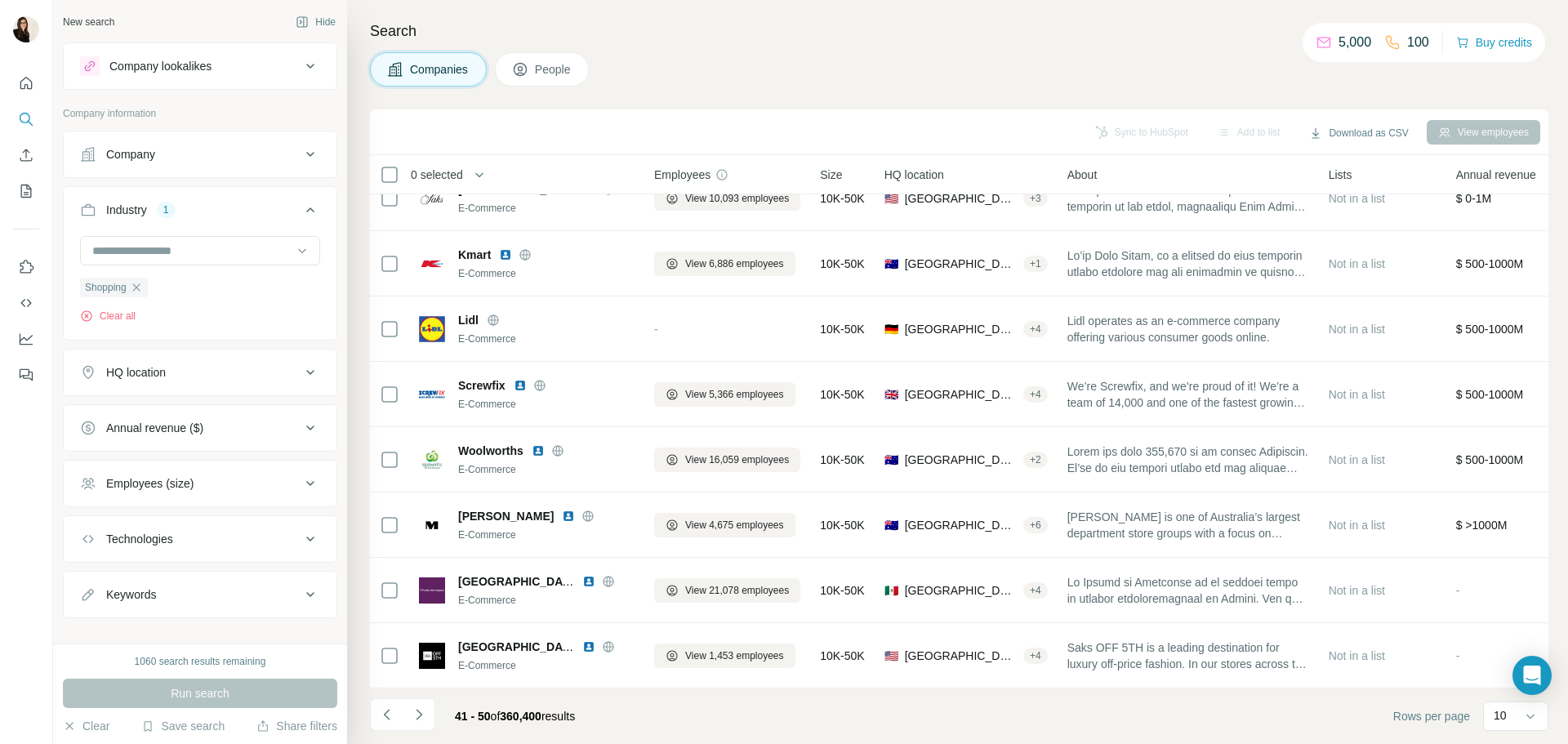
click at [428, 716] on button "Navigate to next page" at bounding box center [418, 715] width 33 height 33
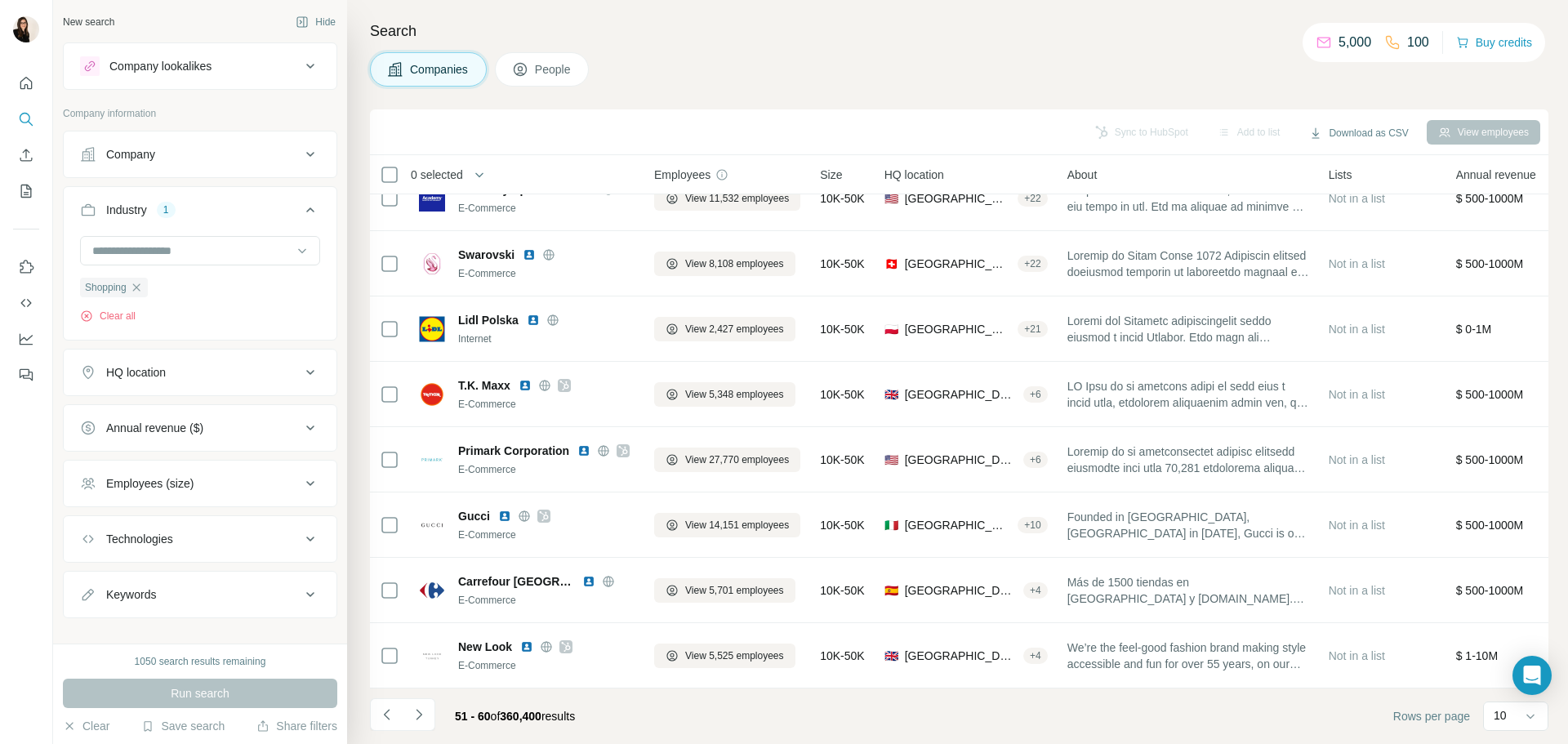
click at [529, 67] on icon at bounding box center [520, 69] width 16 height 16
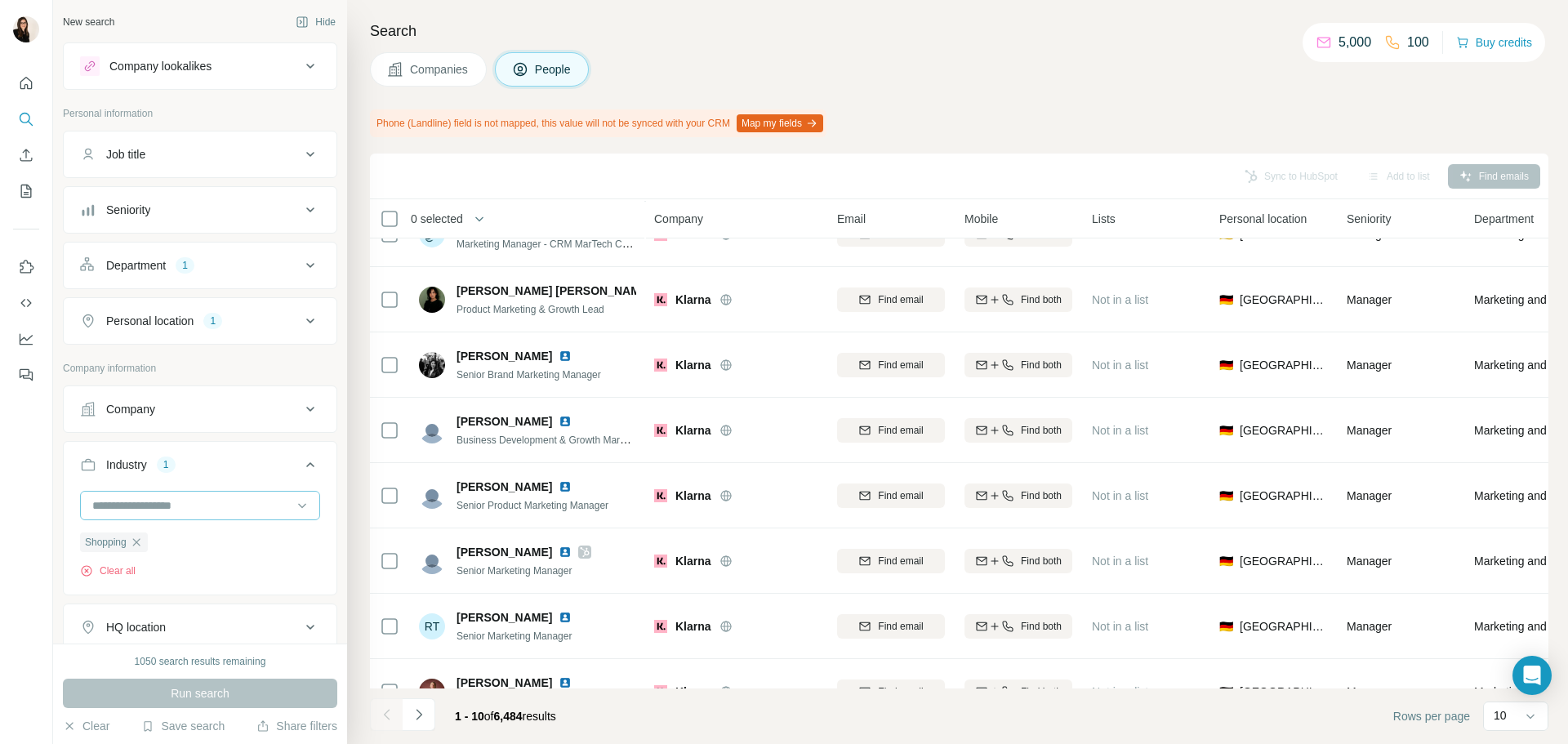
click at [203, 502] on input at bounding box center [192, 506] width 202 height 18
click at [235, 603] on div "Commercial" at bounding box center [194, 594] width 200 height 16
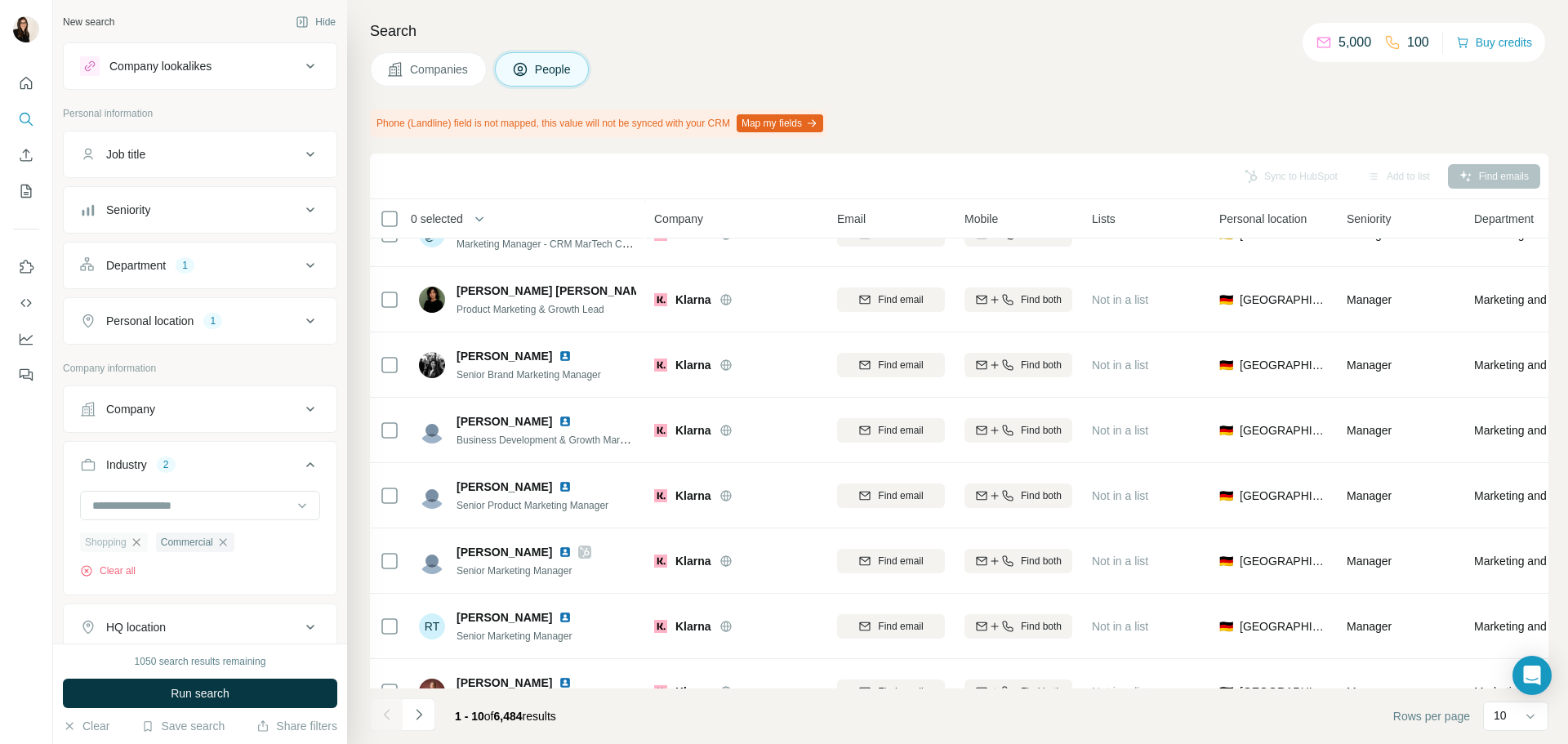
click at [140, 547] on icon "button" at bounding box center [136, 542] width 13 height 13
click at [177, 682] on button "Run search" at bounding box center [200, 693] width 274 height 29
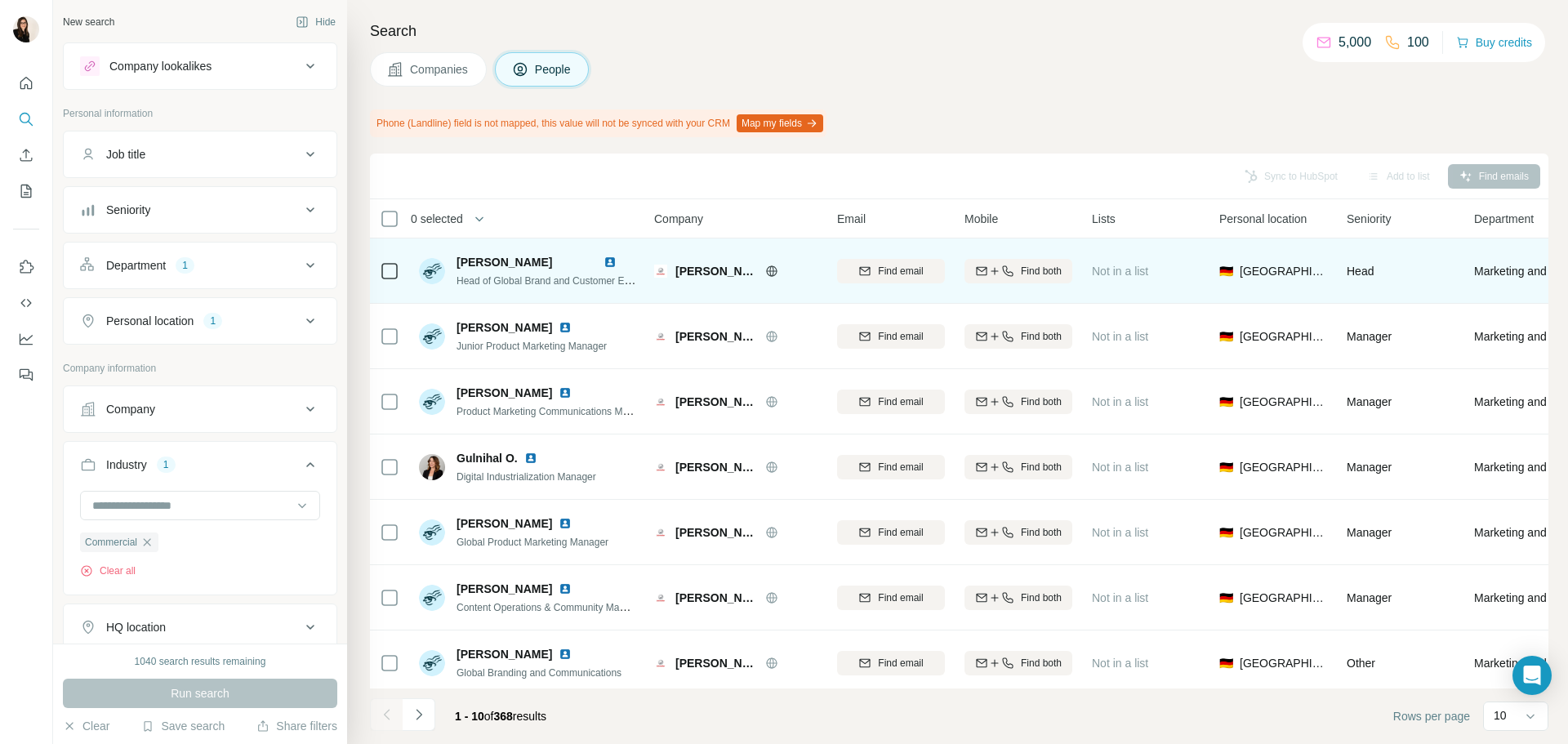
click at [775, 272] on icon at bounding box center [771, 271] width 13 height 13
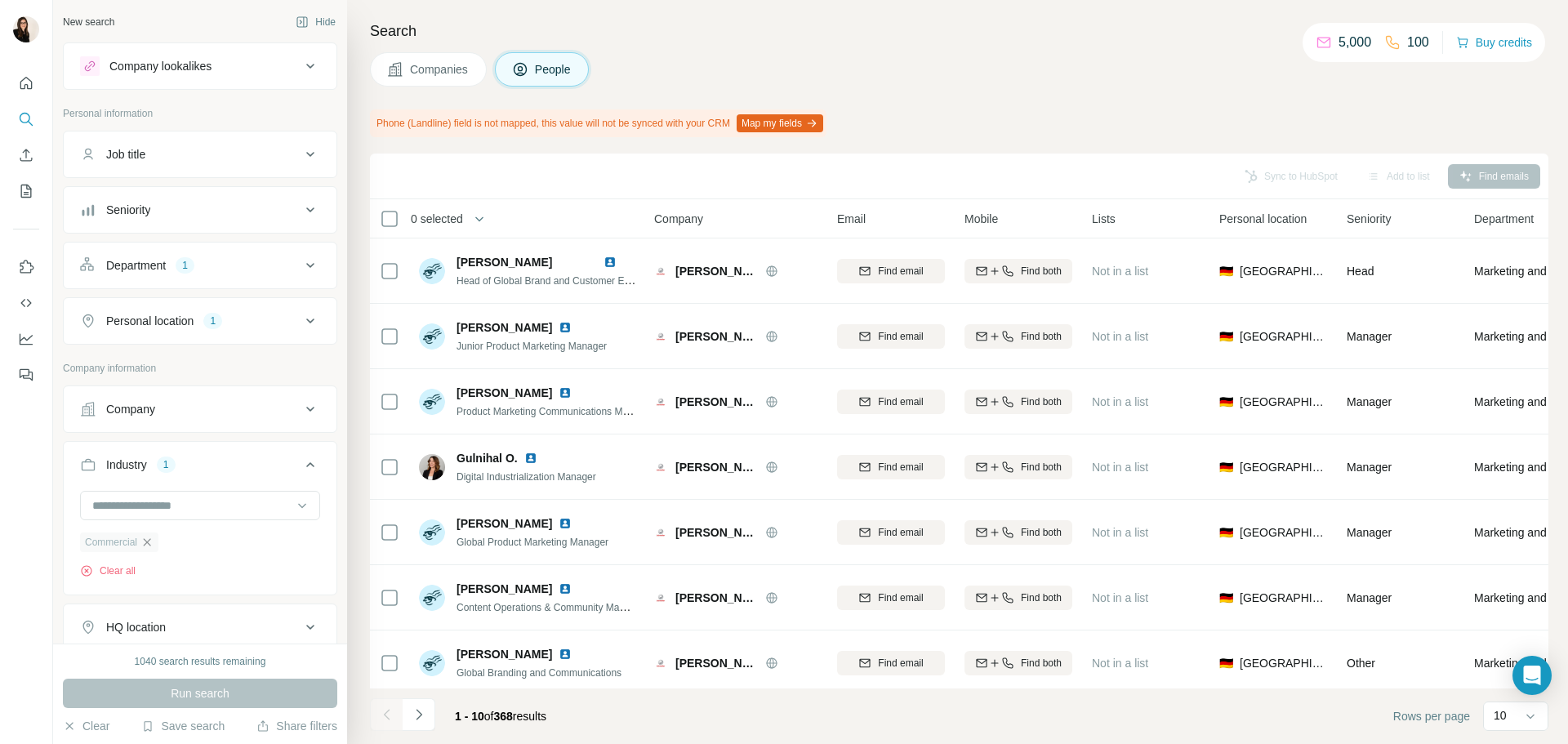
click at [154, 541] on icon "button" at bounding box center [147, 542] width 13 height 13
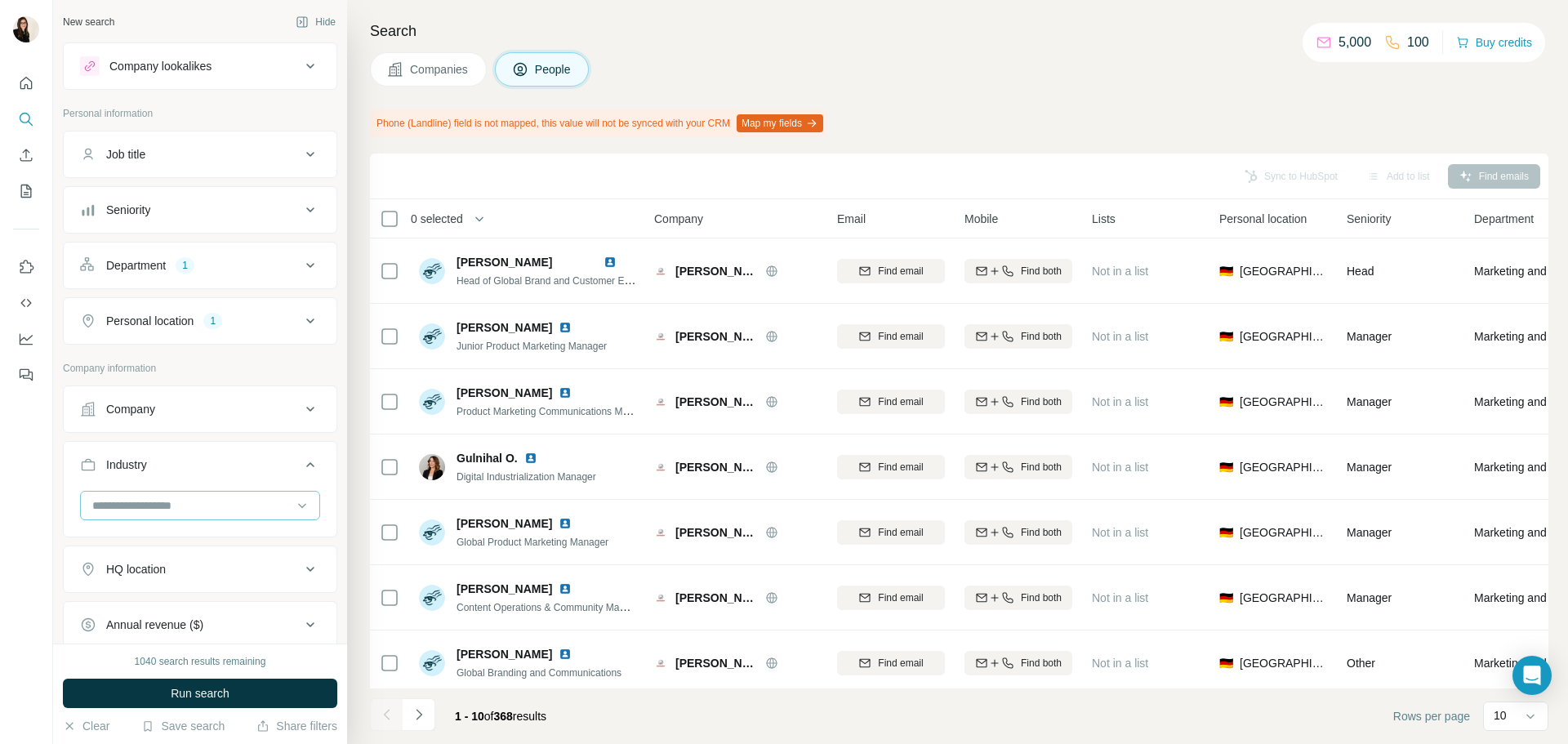
click at [164, 504] on input at bounding box center [192, 506] width 202 height 18
click at [178, 495] on div "Eyewear" at bounding box center [194, 487] width 200 height 16
drag, startPoint x: 183, startPoint y: 673, endPoint x: 184, endPoint y: 688, distance: 15.0
click at [184, 688] on span "Run search" at bounding box center [200, 694] width 58 height 16
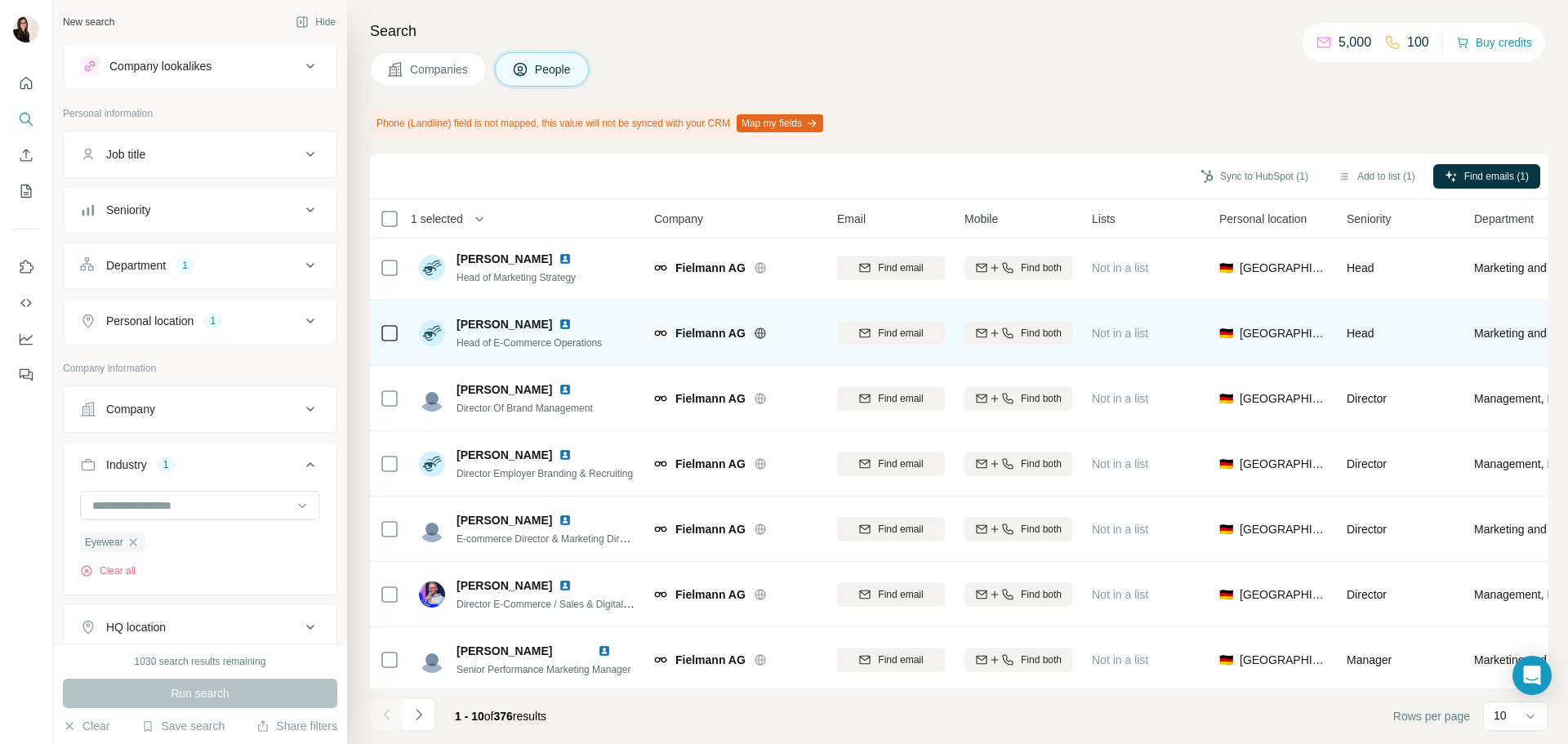
scroll to position [211, 0]
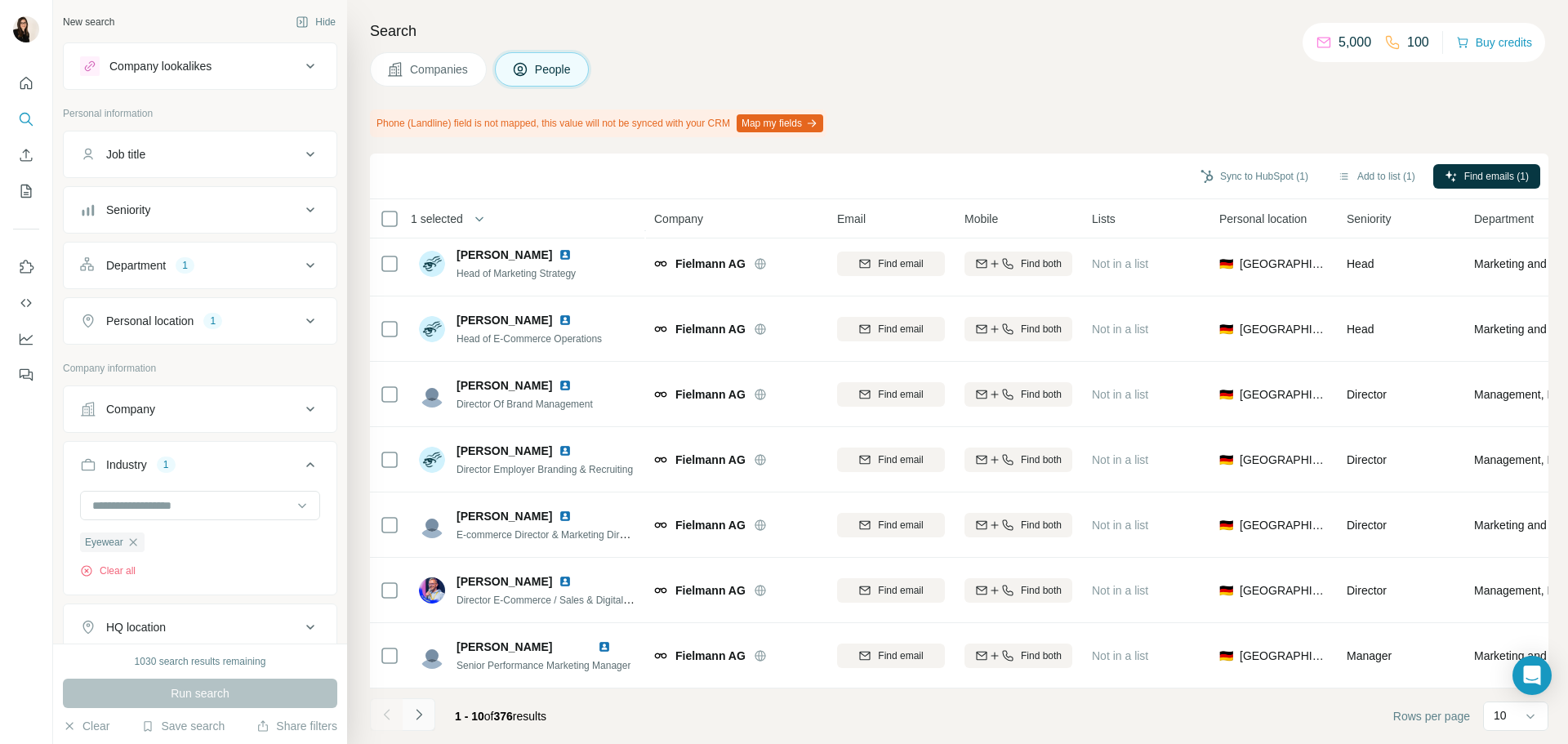
click at [432, 715] on button "Navigate to next page" at bounding box center [418, 715] width 33 height 33
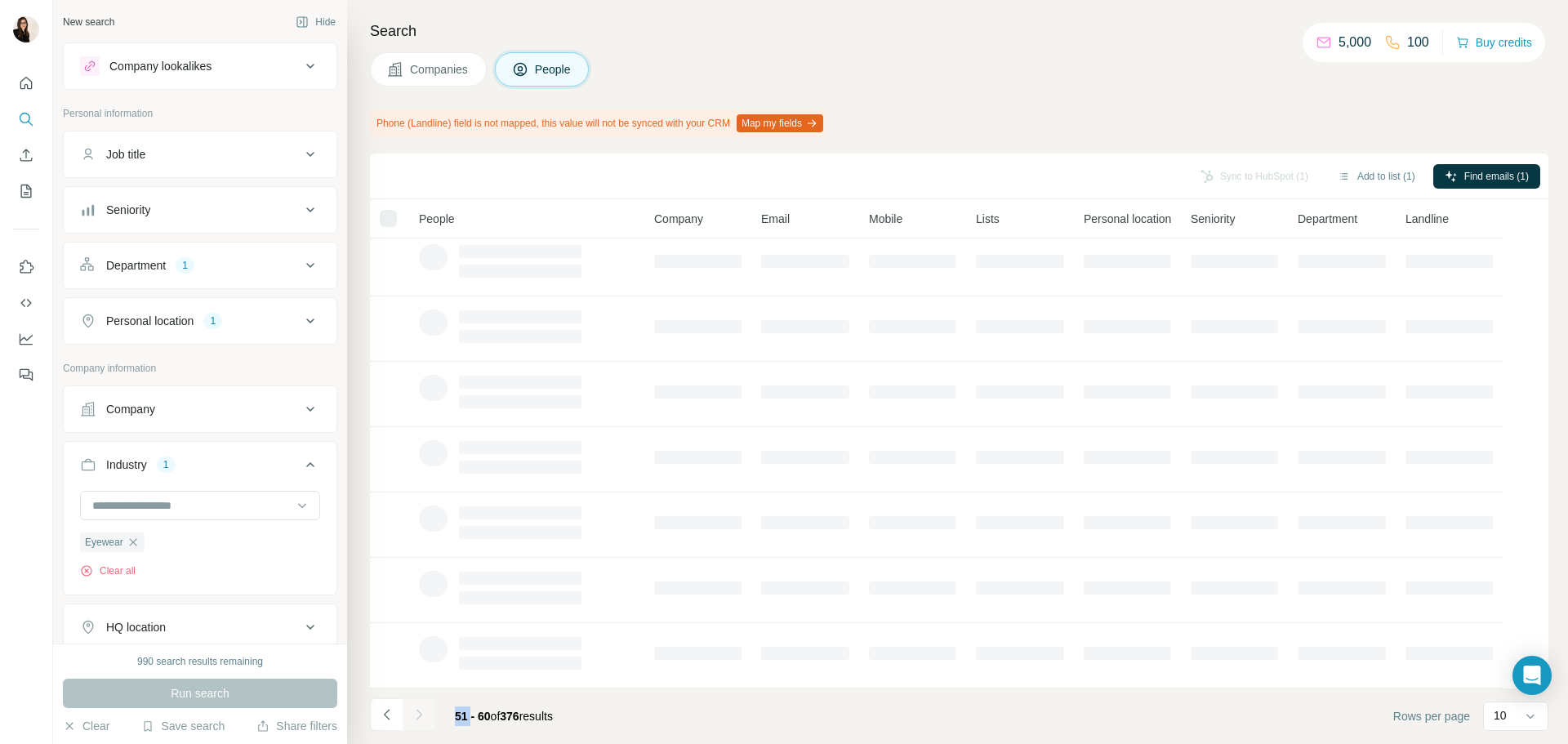
click at [432, 715] on div at bounding box center [418, 715] width 33 height 33
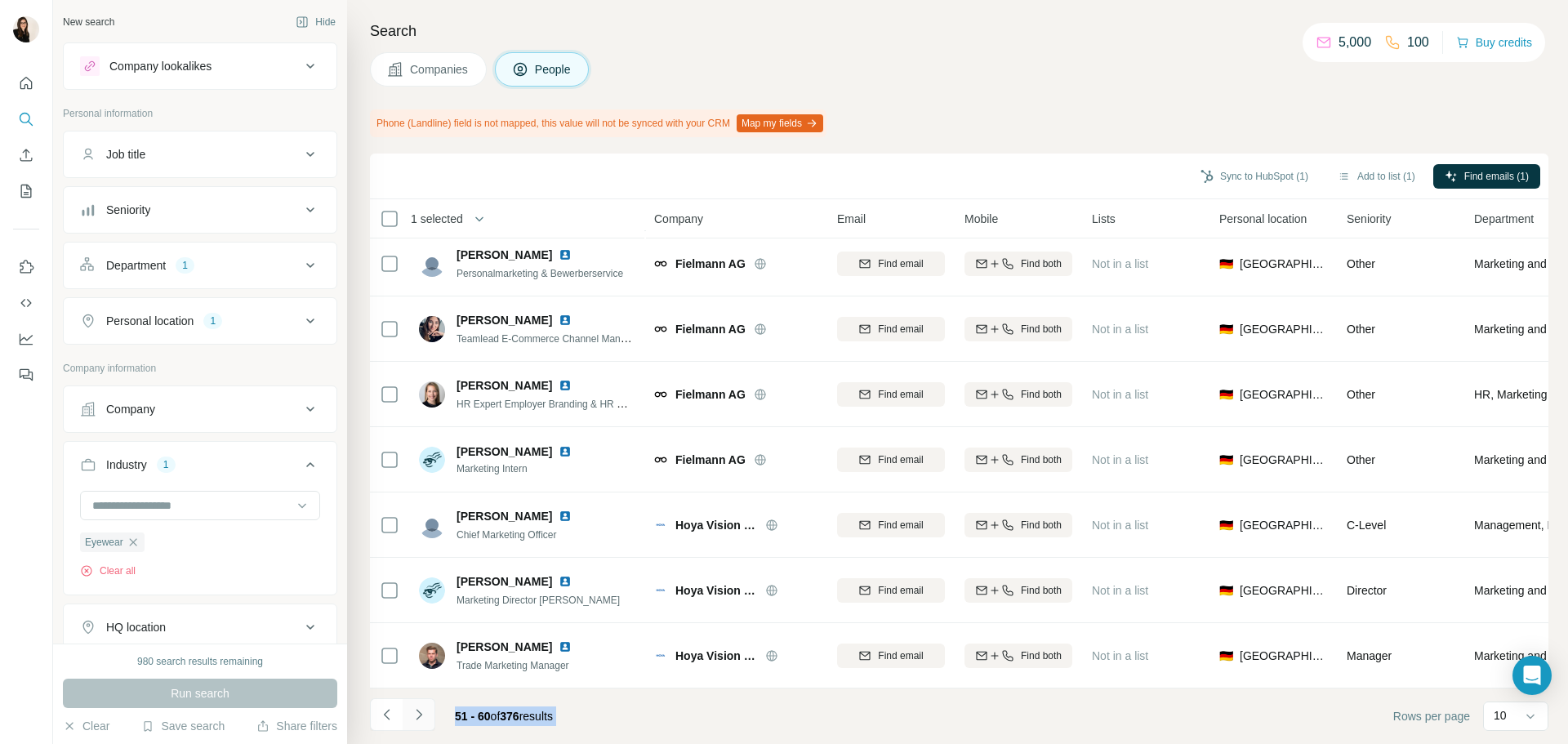
click at [432, 715] on button "Navigate to next page" at bounding box center [418, 715] width 33 height 33
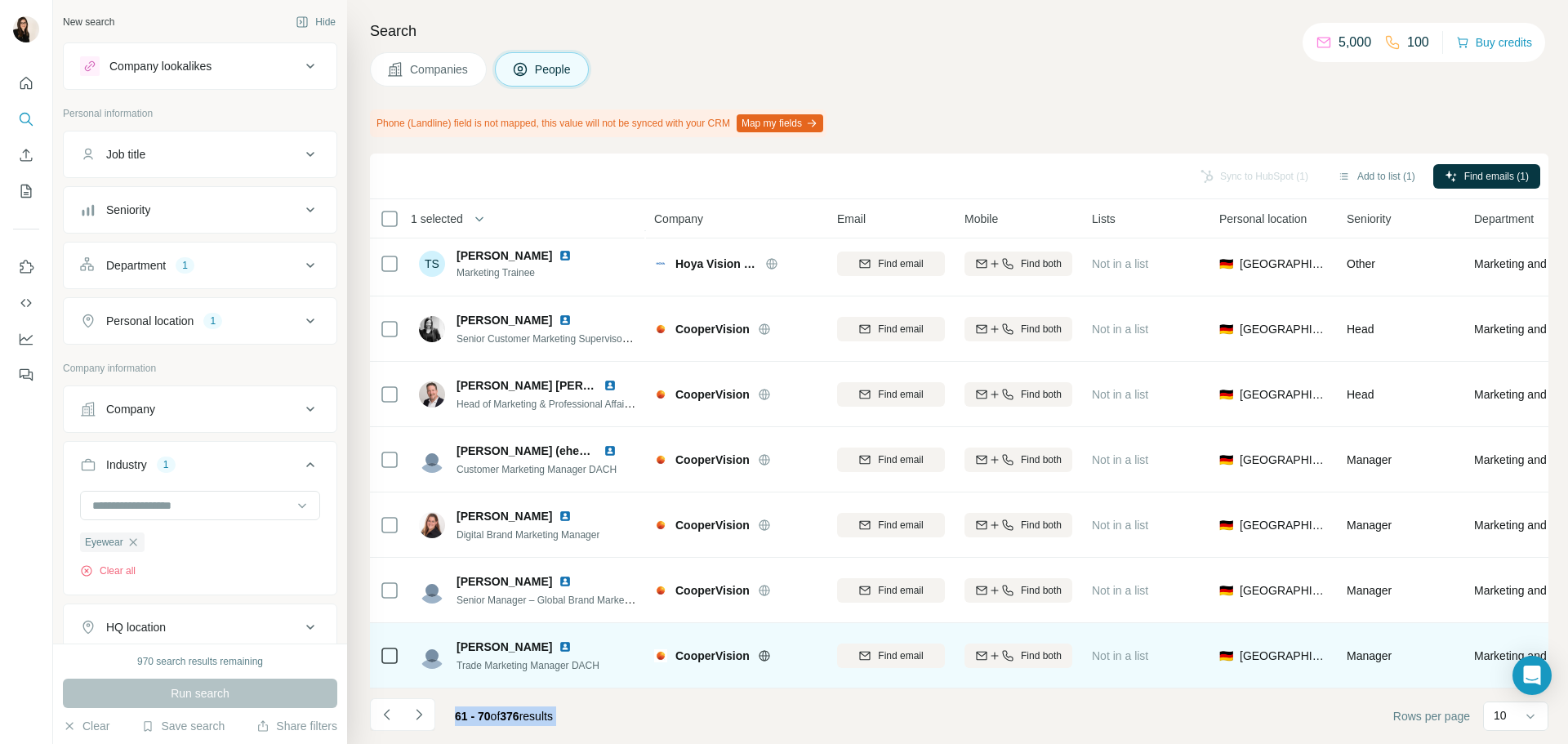
scroll to position [0, 0]
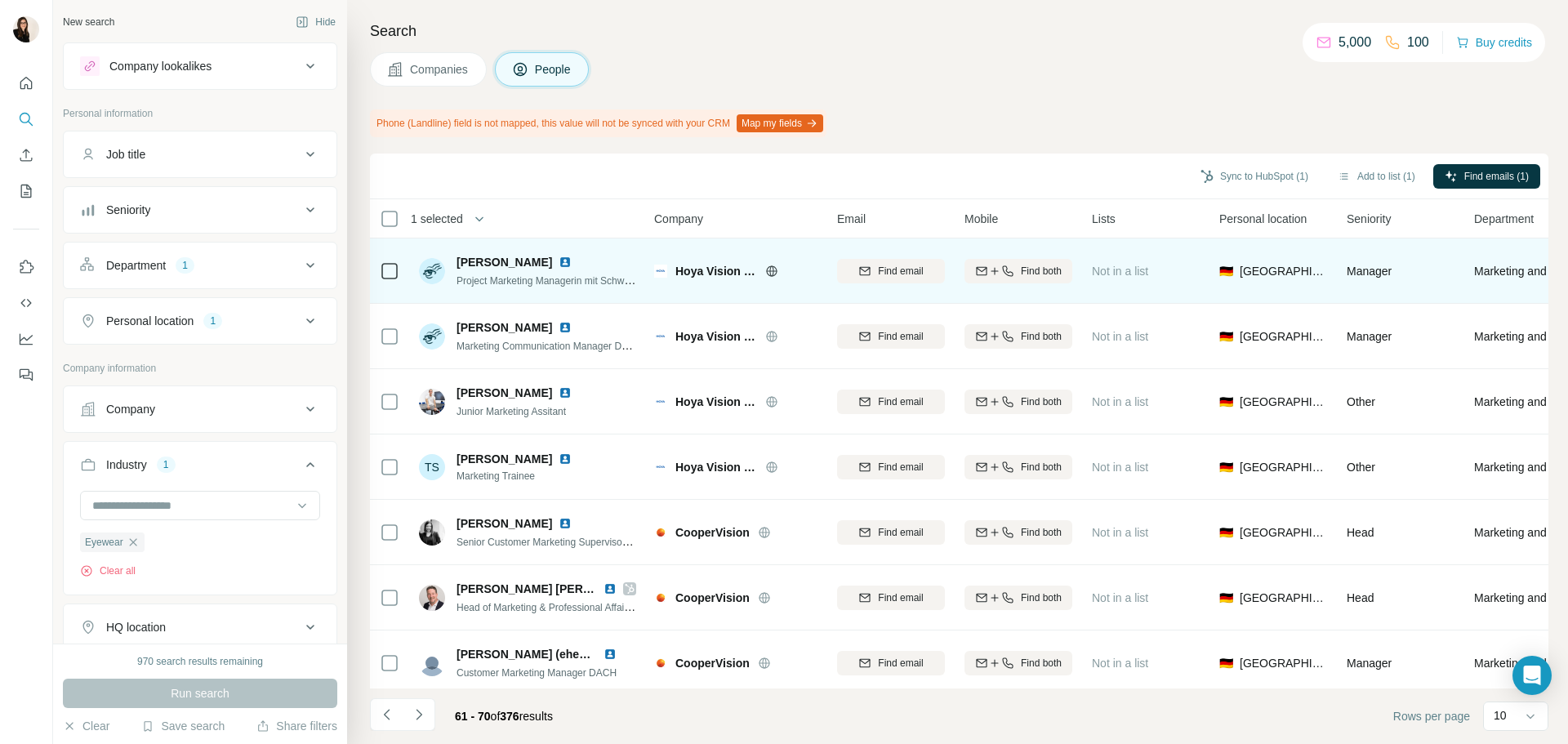
click at [768, 271] on icon at bounding box center [771, 271] width 13 height 13
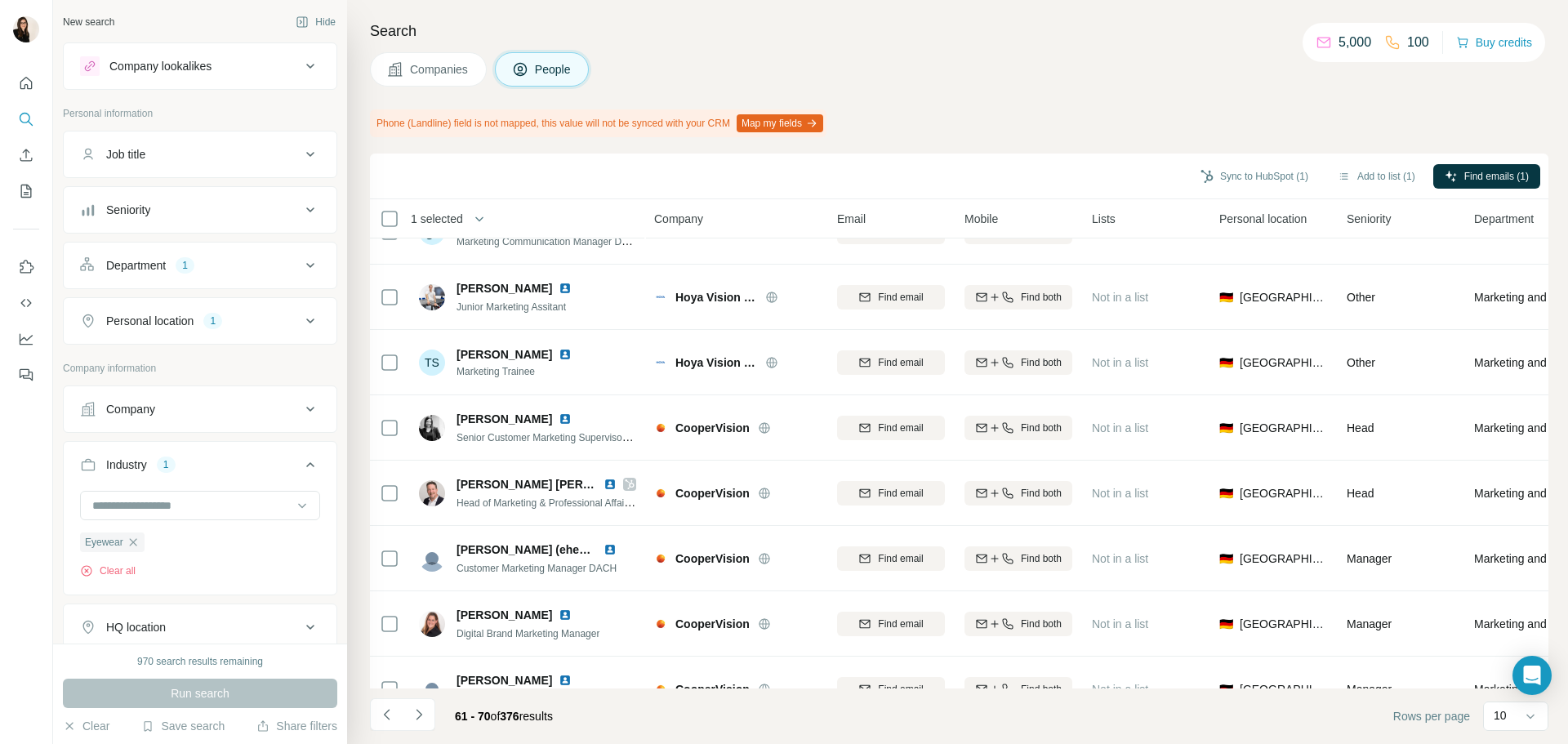
scroll to position [211, 0]
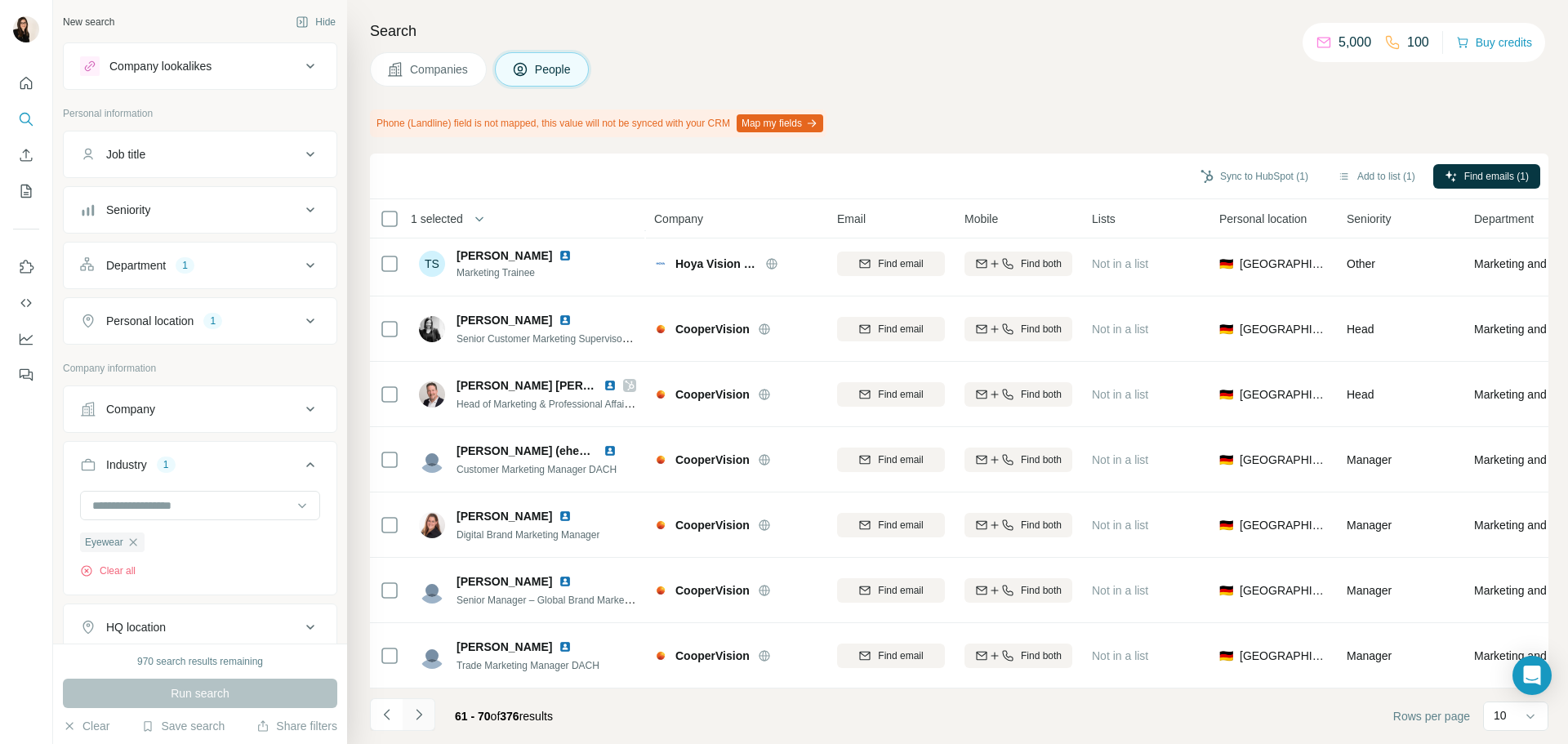
click at [414, 707] on icon "Navigate to next page" at bounding box center [419, 715] width 16 height 16
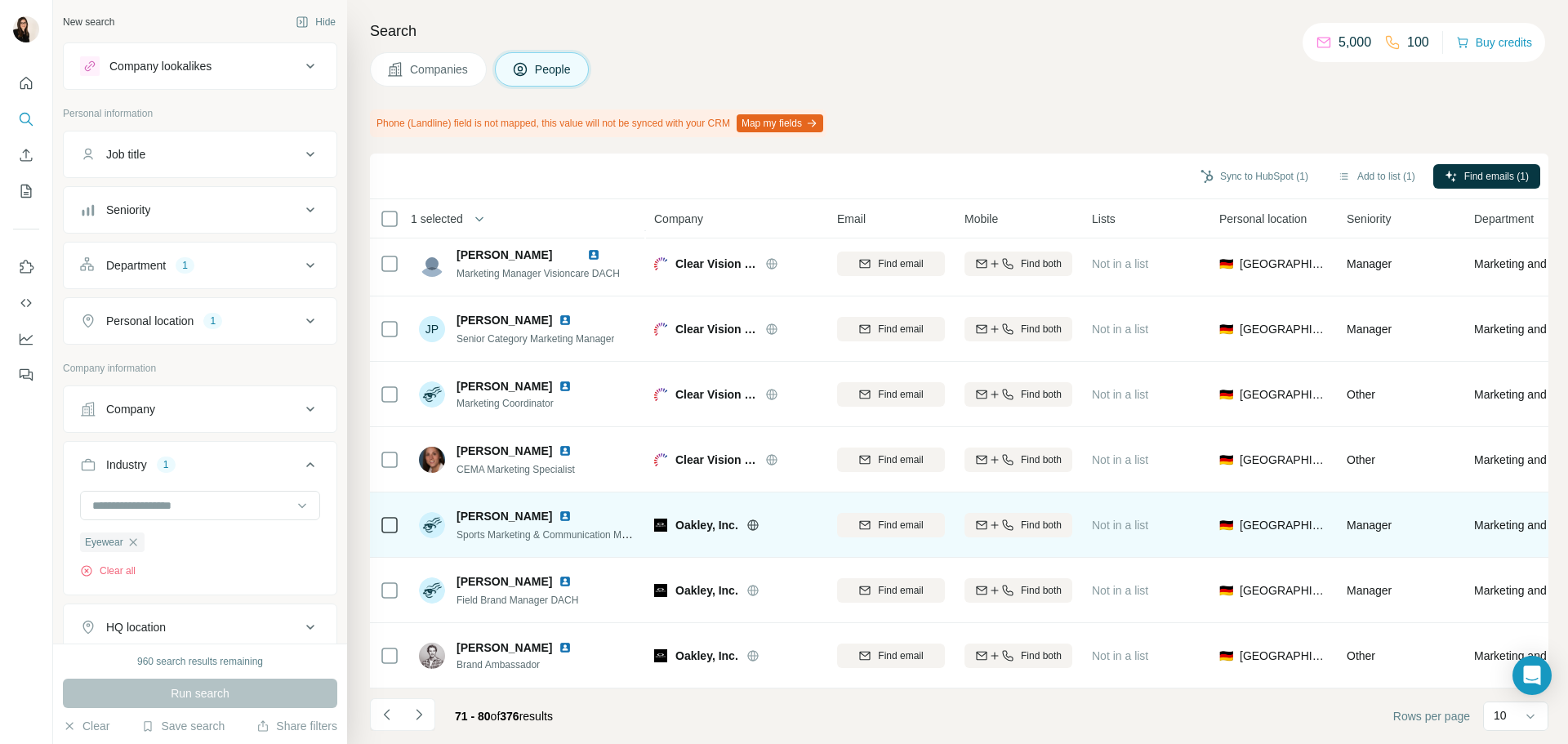
click at [758, 525] on icon at bounding box center [753, 525] width 11 height 1
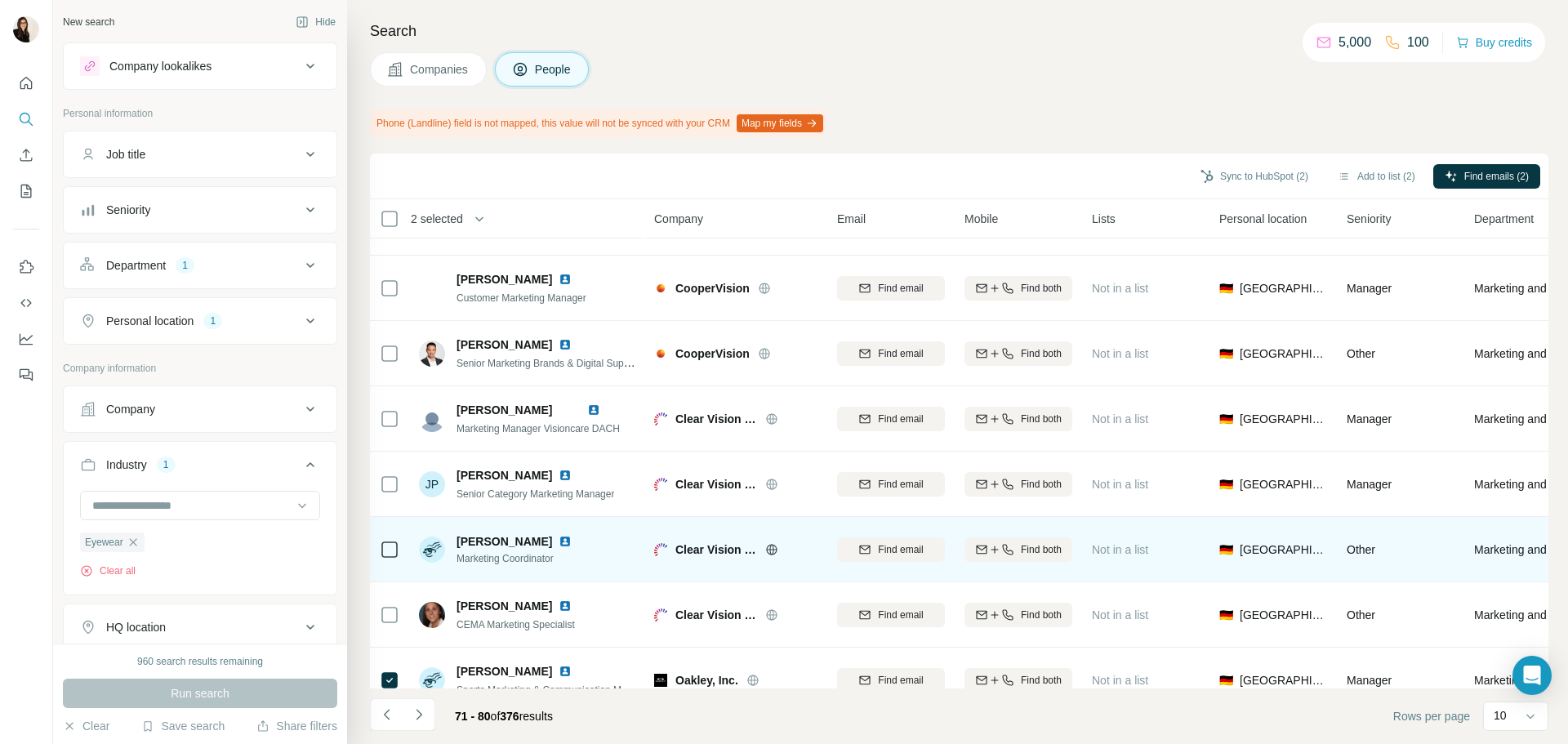
scroll to position [0, 0]
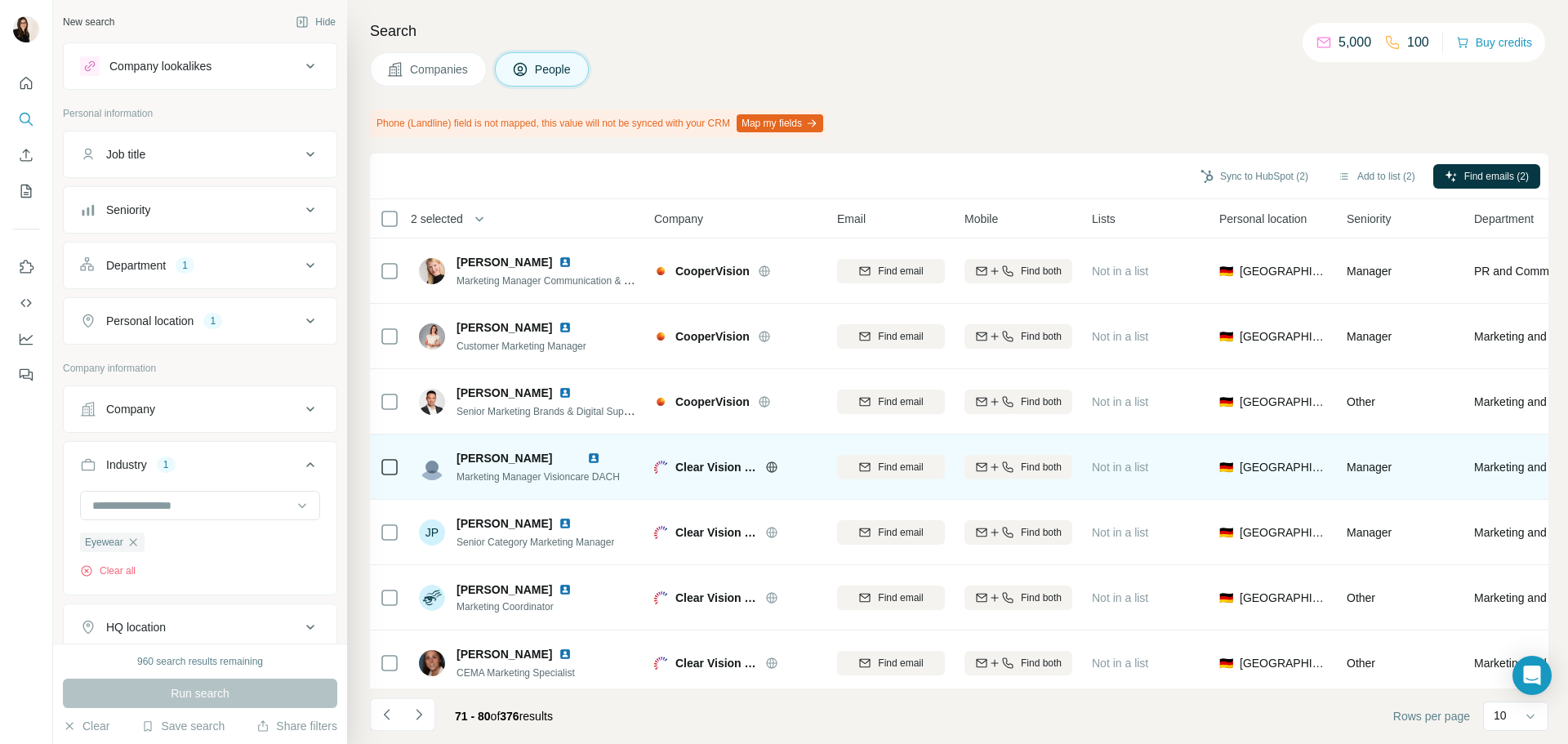
click at [771, 464] on icon at bounding box center [771, 467] width 13 height 13
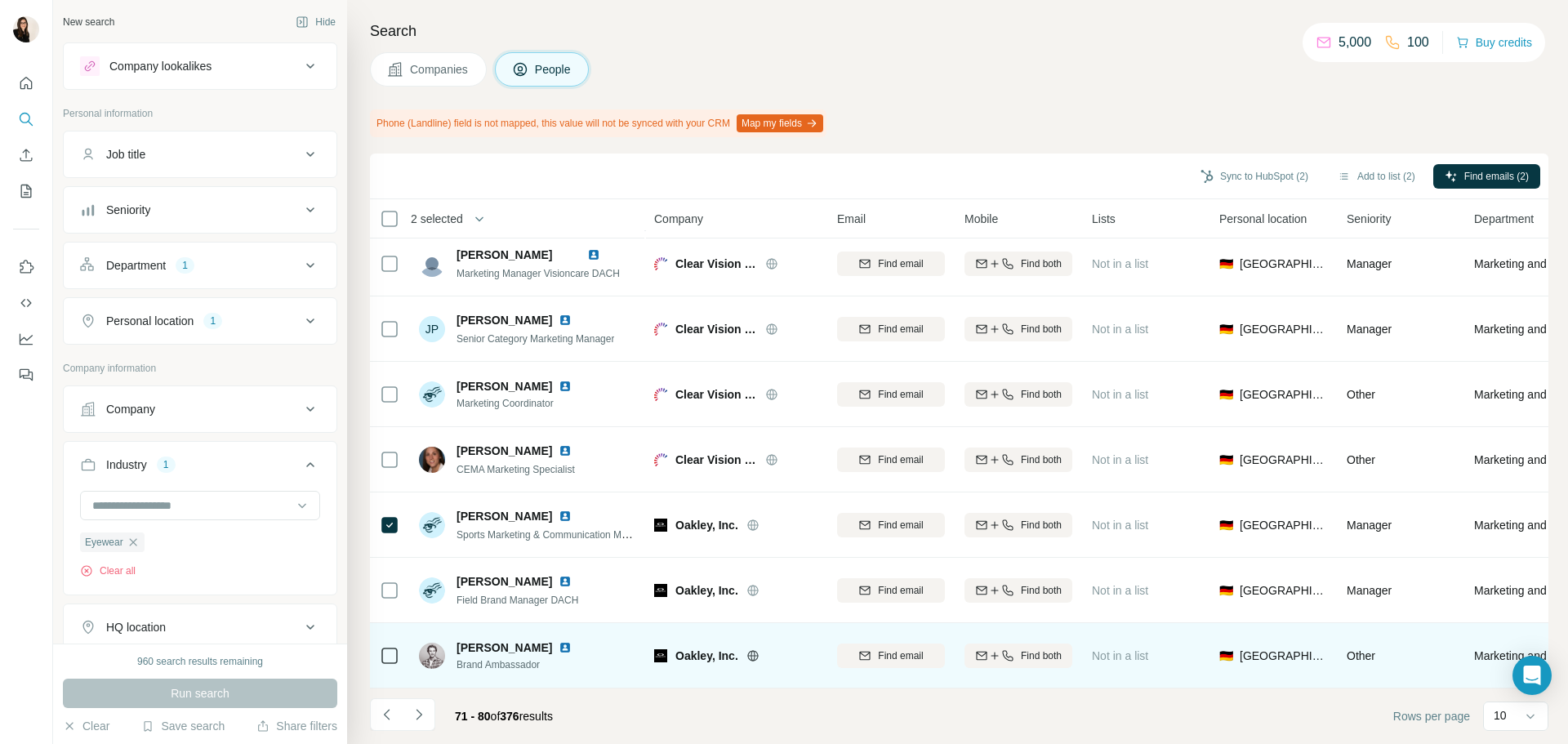
scroll to position [211, 0]
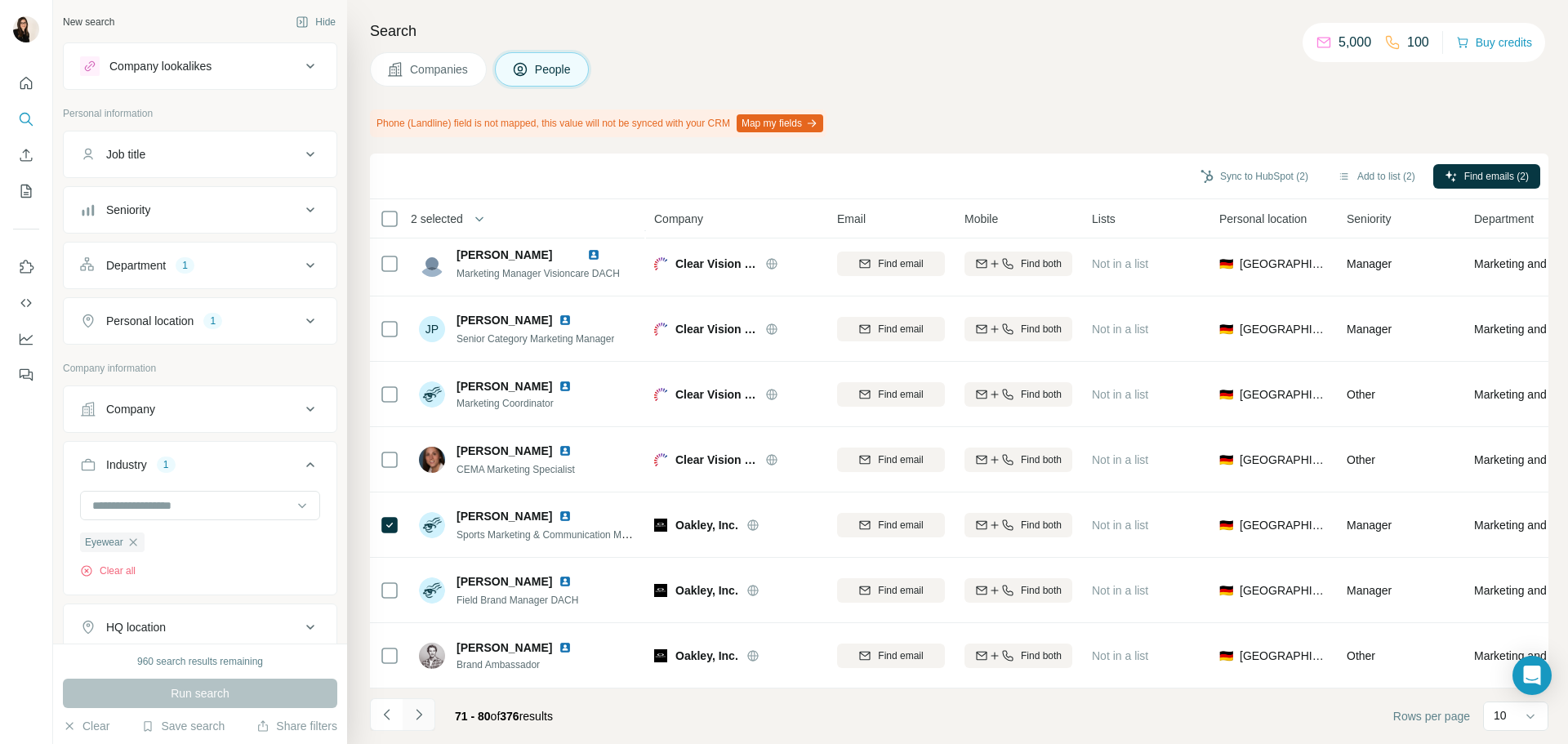
click at [409, 713] on button "Navigate to next page" at bounding box center [418, 715] width 33 height 33
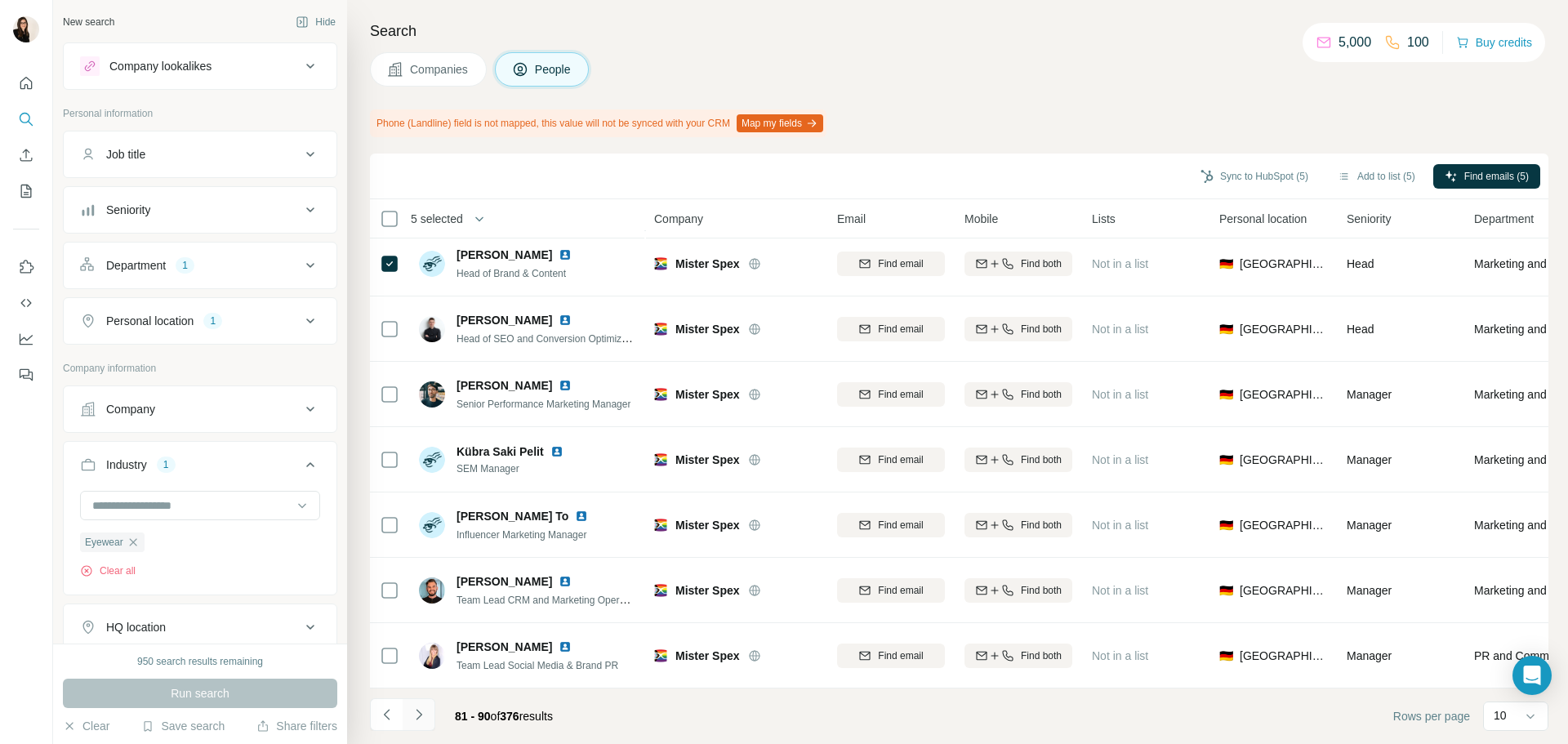
click at [432, 710] on button "Navigate to next page" at bounding box center [418, 715] width 33 height 33
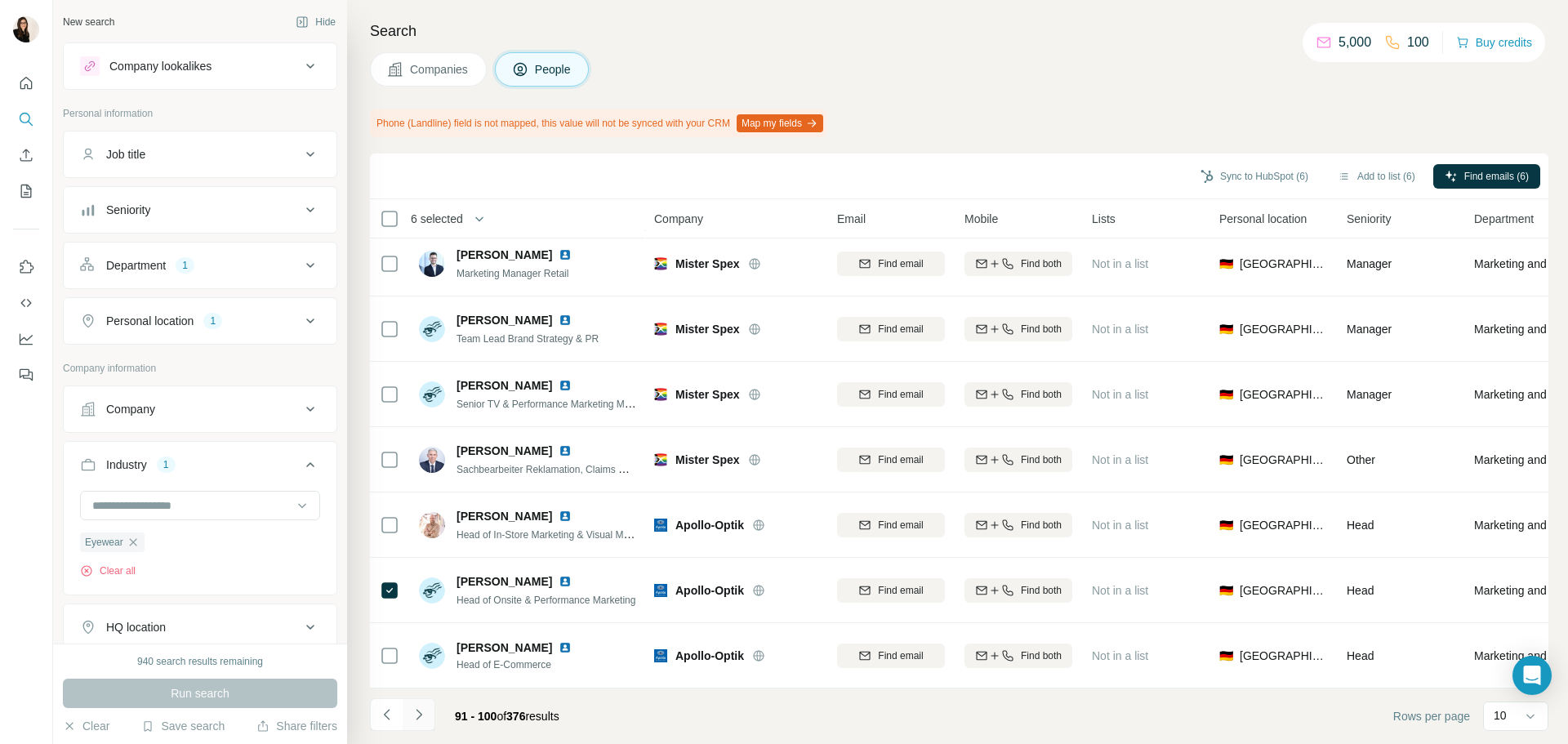
click at [417, 704] on button "Navigate to next page" at bounding box center [418, 715] width 33 height 33
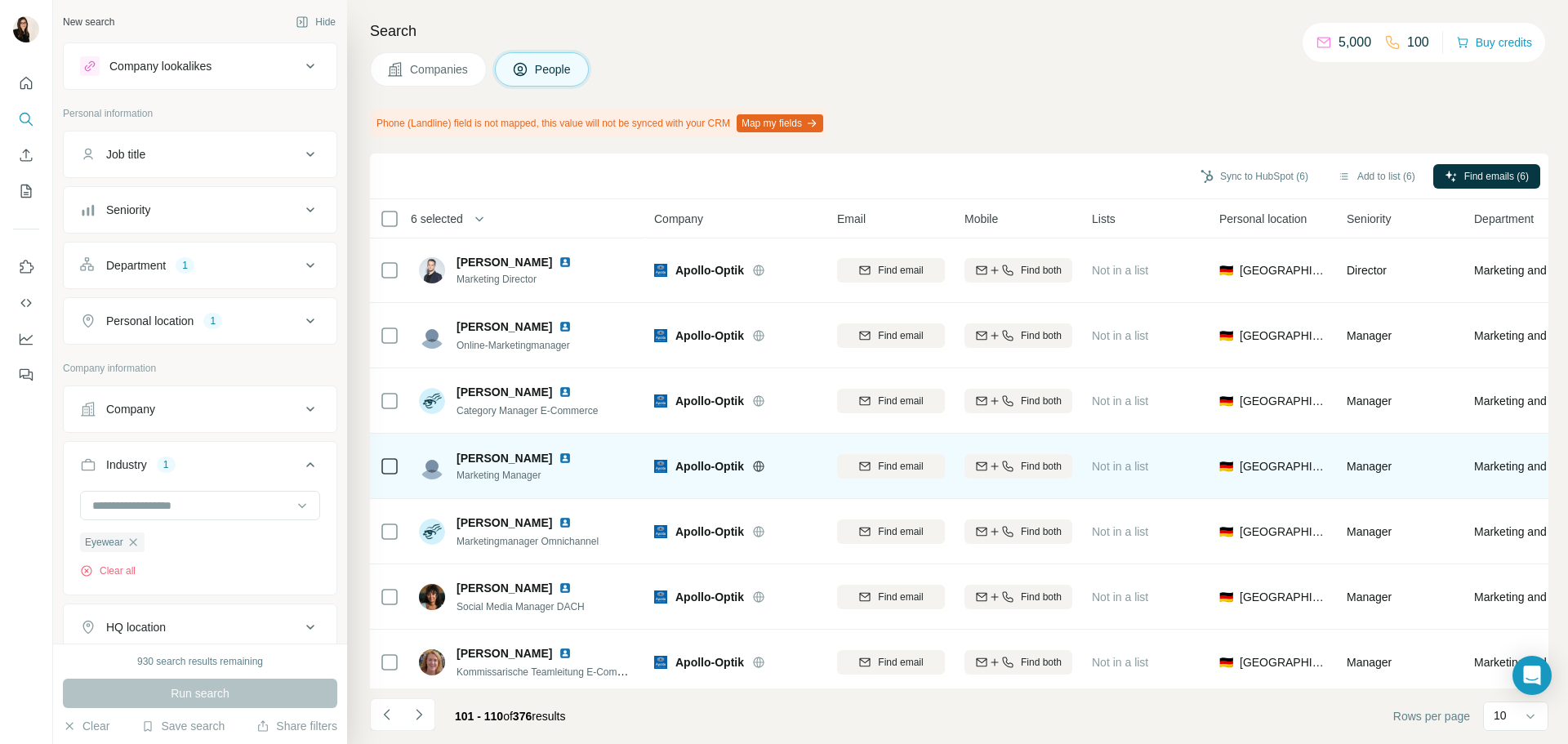
scroll to position [0, 0]
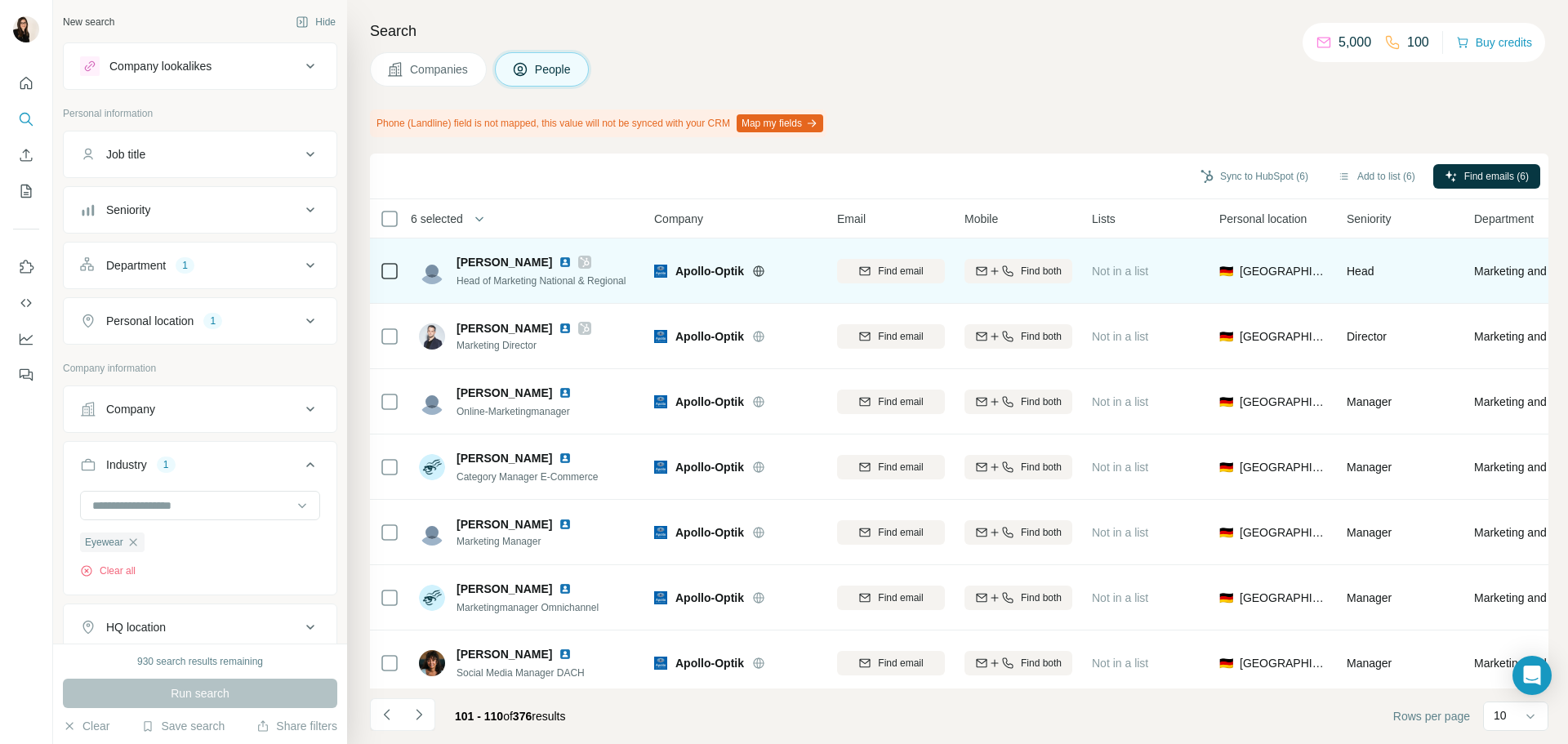
click at [398, 275] on icon at bounding box center [389, 272] width 19 height 19
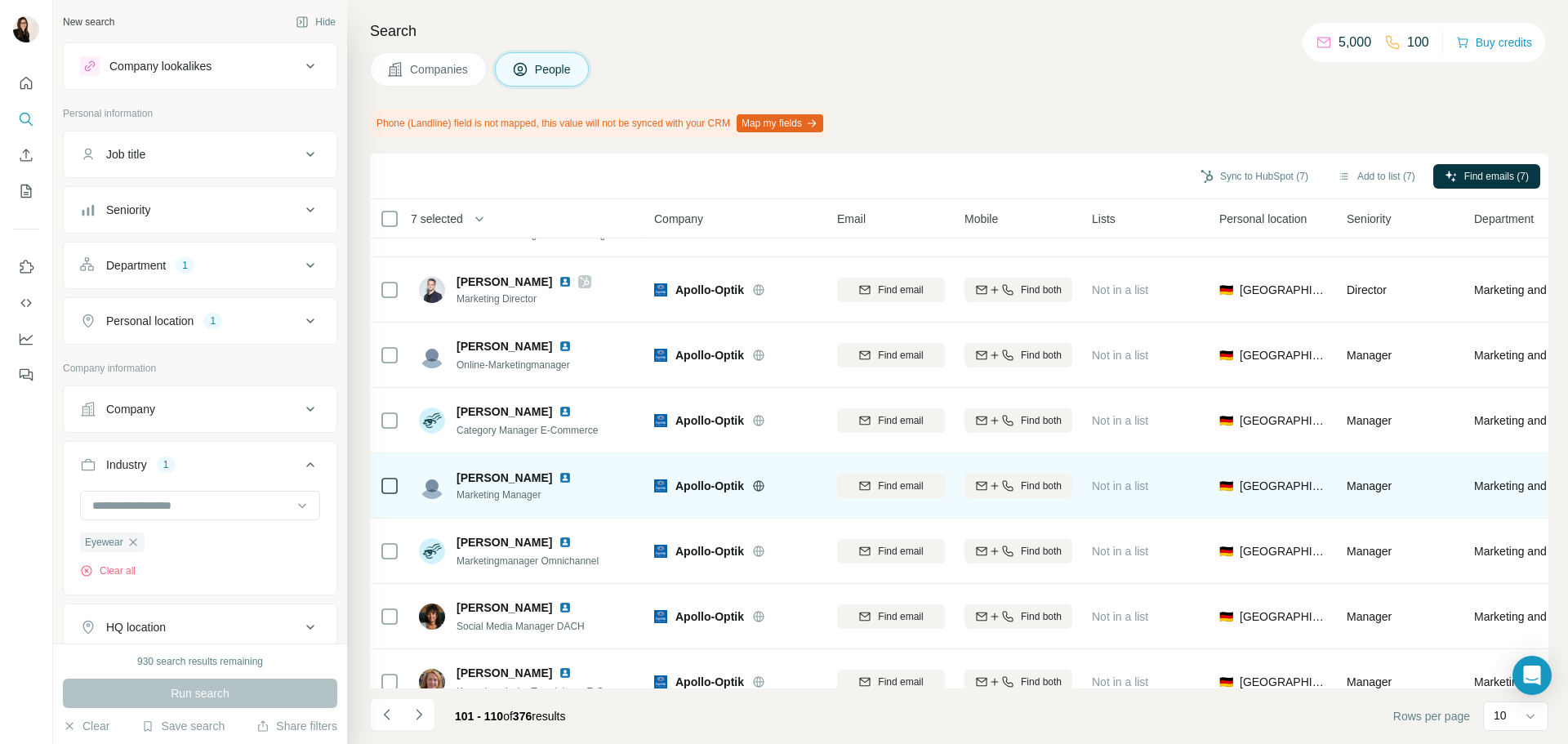
scroll to position [211, 0]
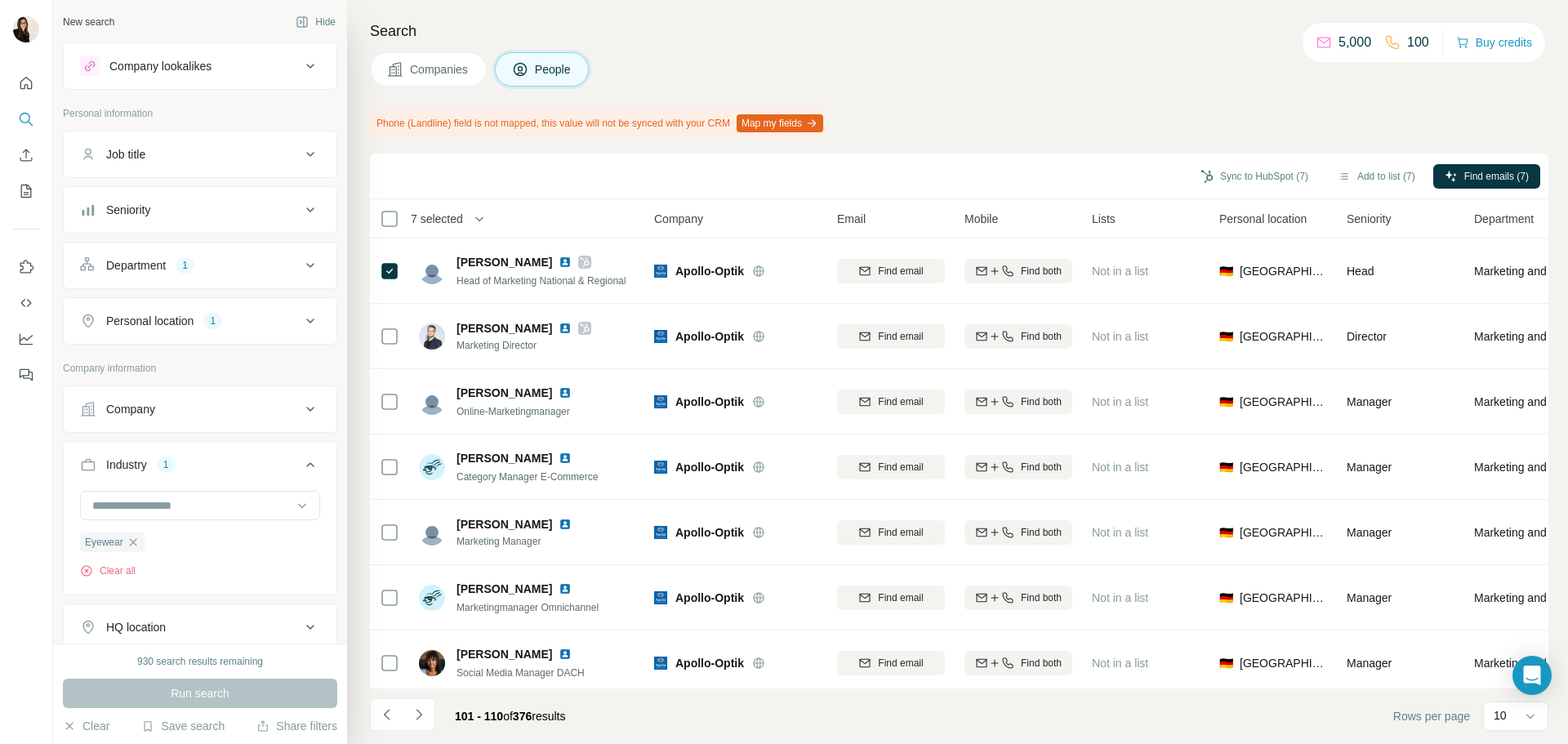
scroll to position [6291, 0]
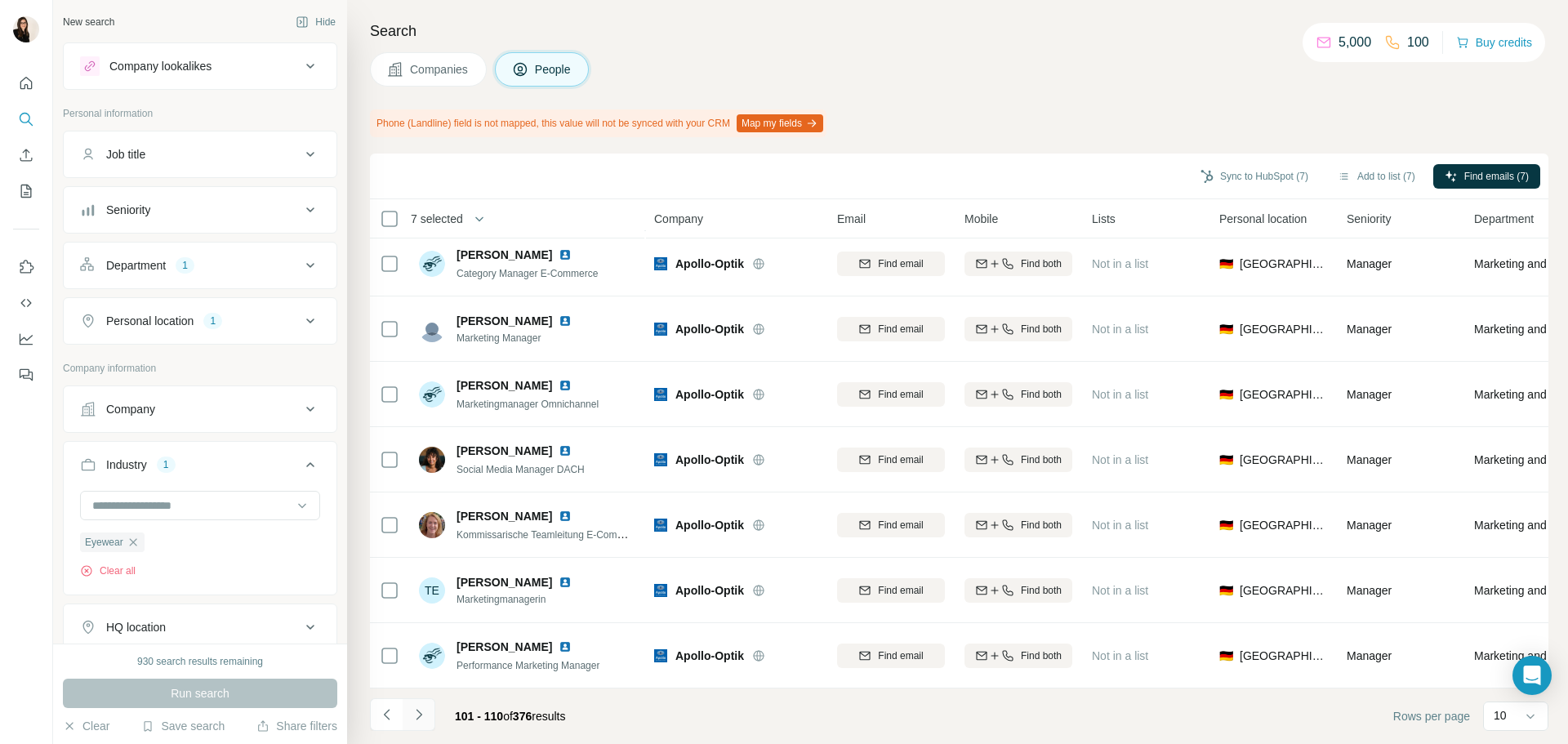
click at [429, 712] on button "Navigate to next page" at bounding box center [418, 715] width 33 height 33
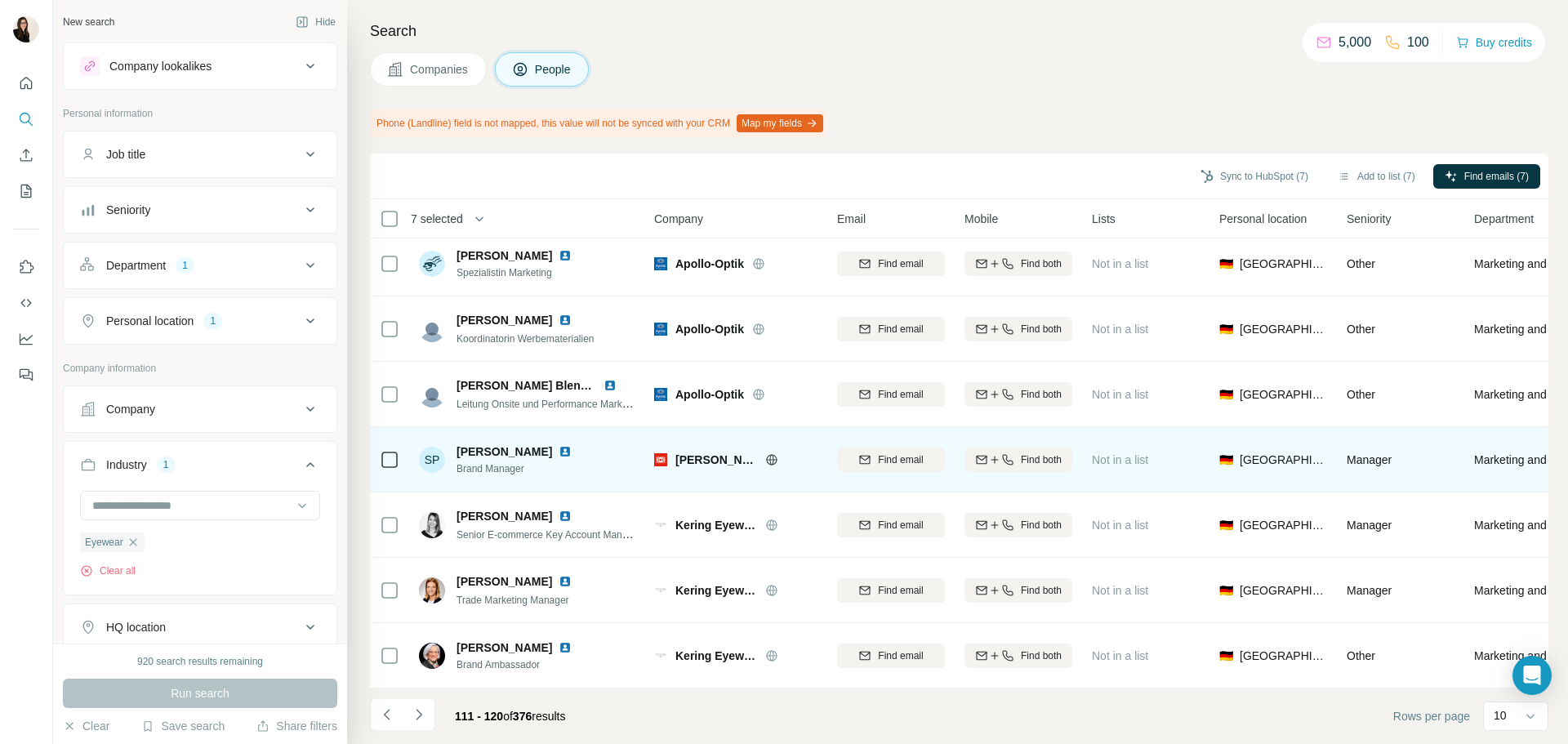
click at [766, 456] on icon at bounding box center [771, 459] width 11 height 11
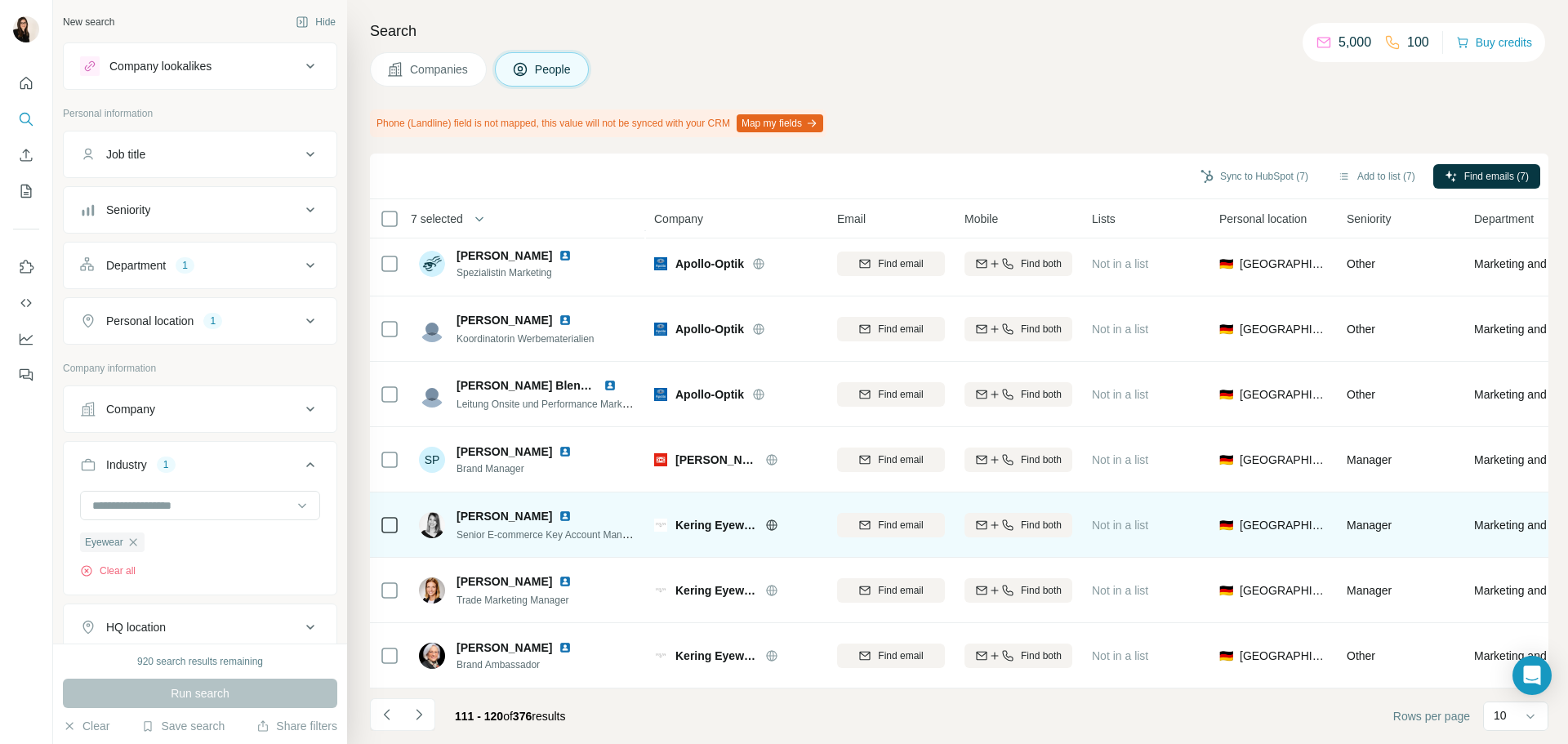
click at [776, 518] on icon at bounding box center [771, 525] width 13 height 13
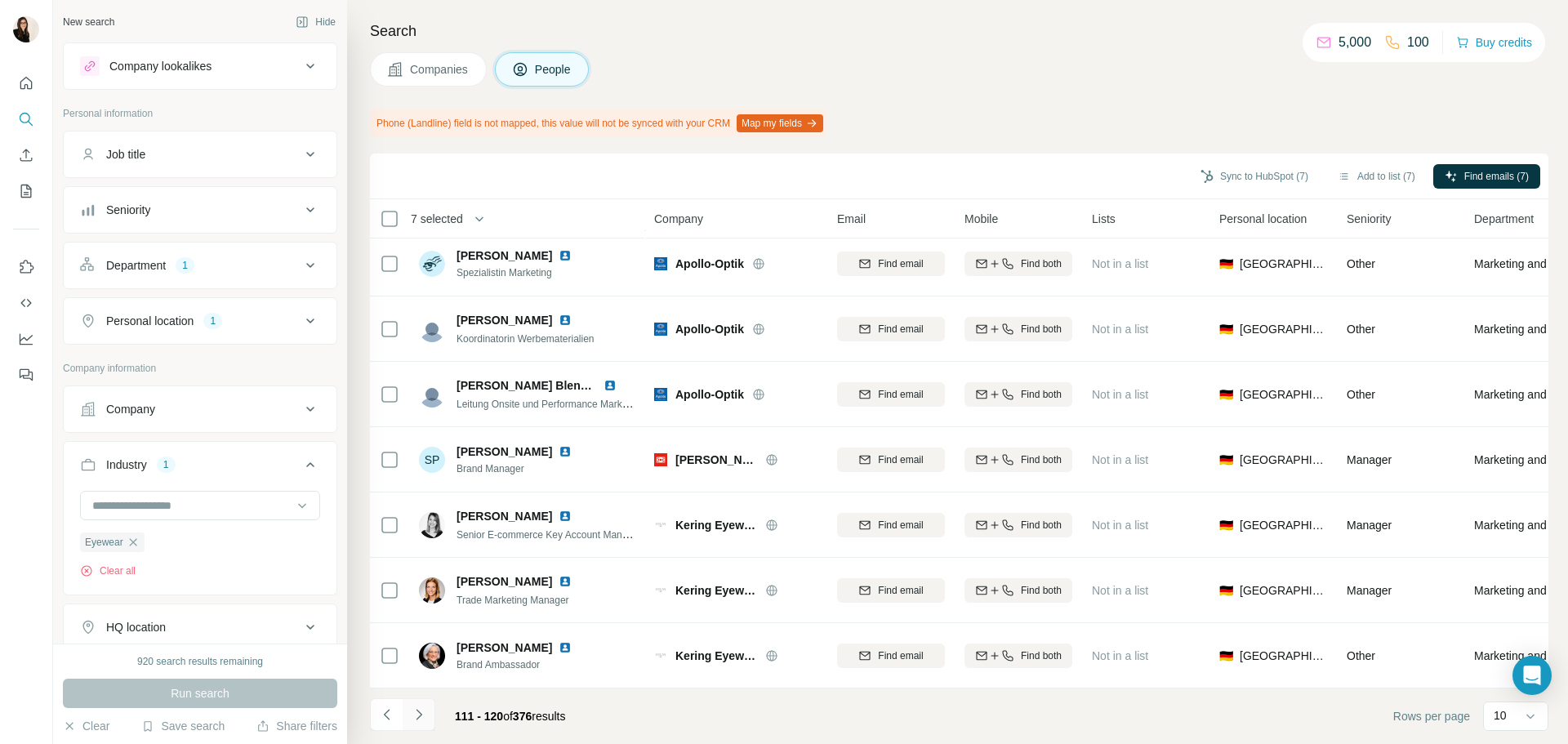
click at [433, 711] on button "Navigate to next page" at bounding box center [418, 715] width 33 height 33
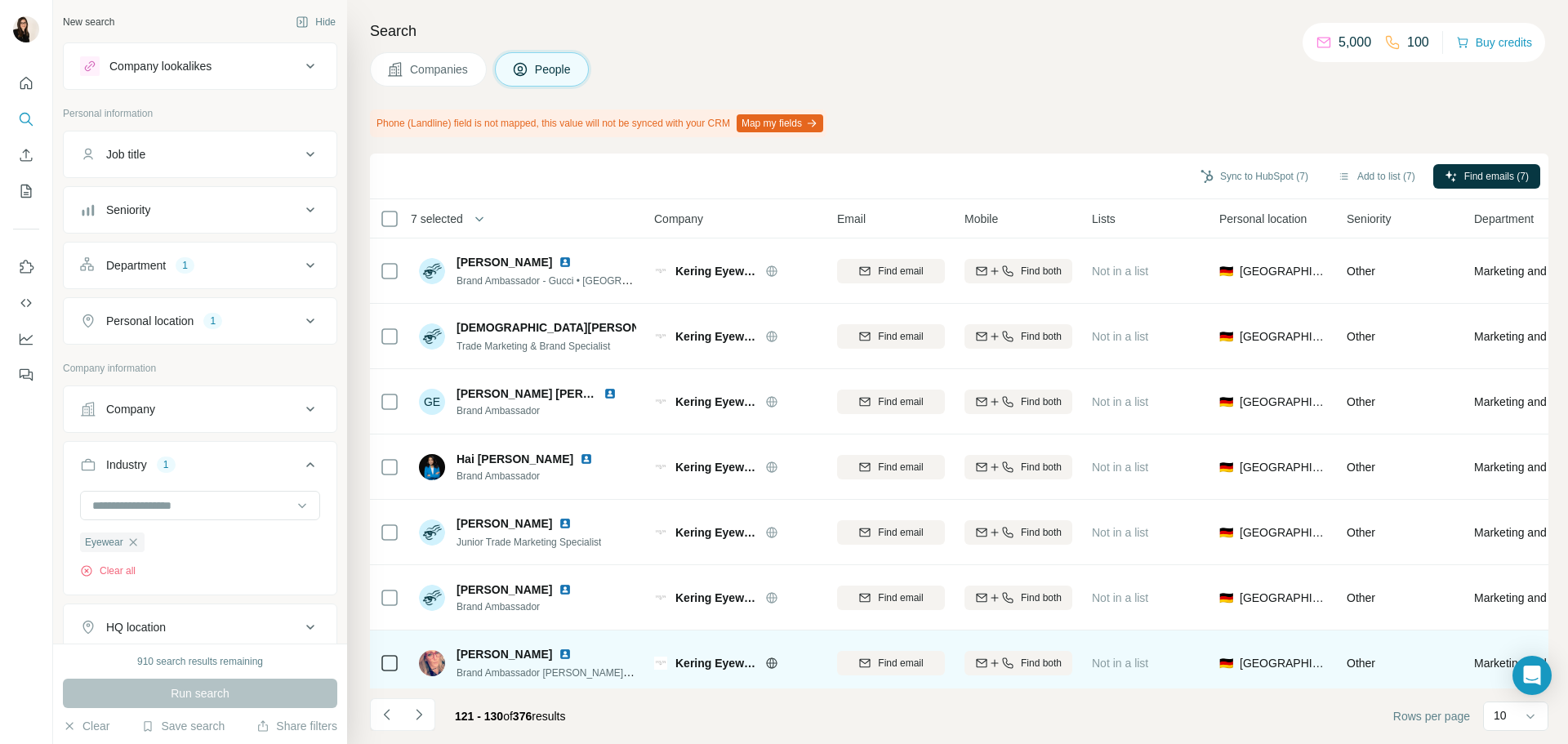
scroll to position [211, 0]
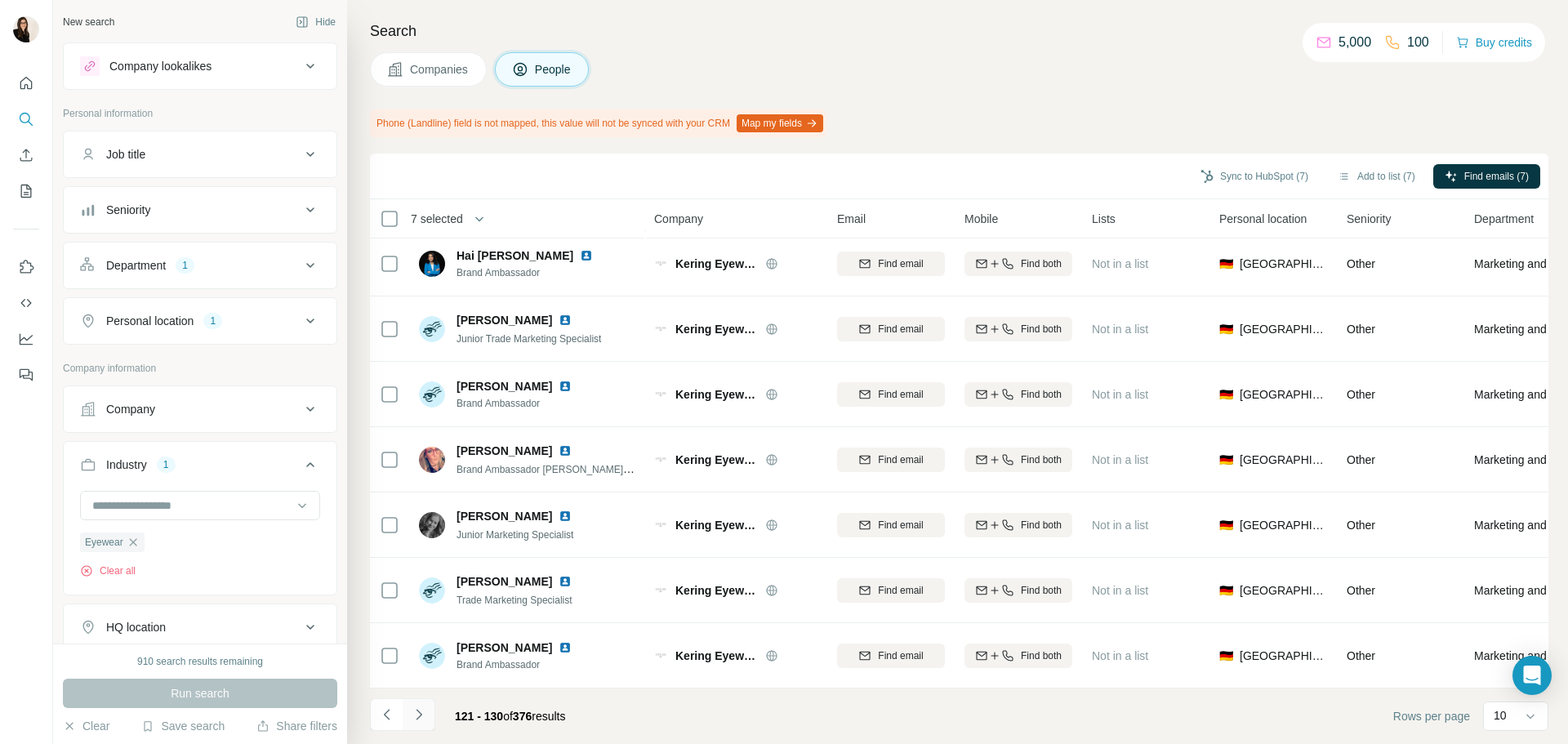
click at [430, 721] on button "Navigate to next page" at bounding box center [418, 715] width 33 height 33
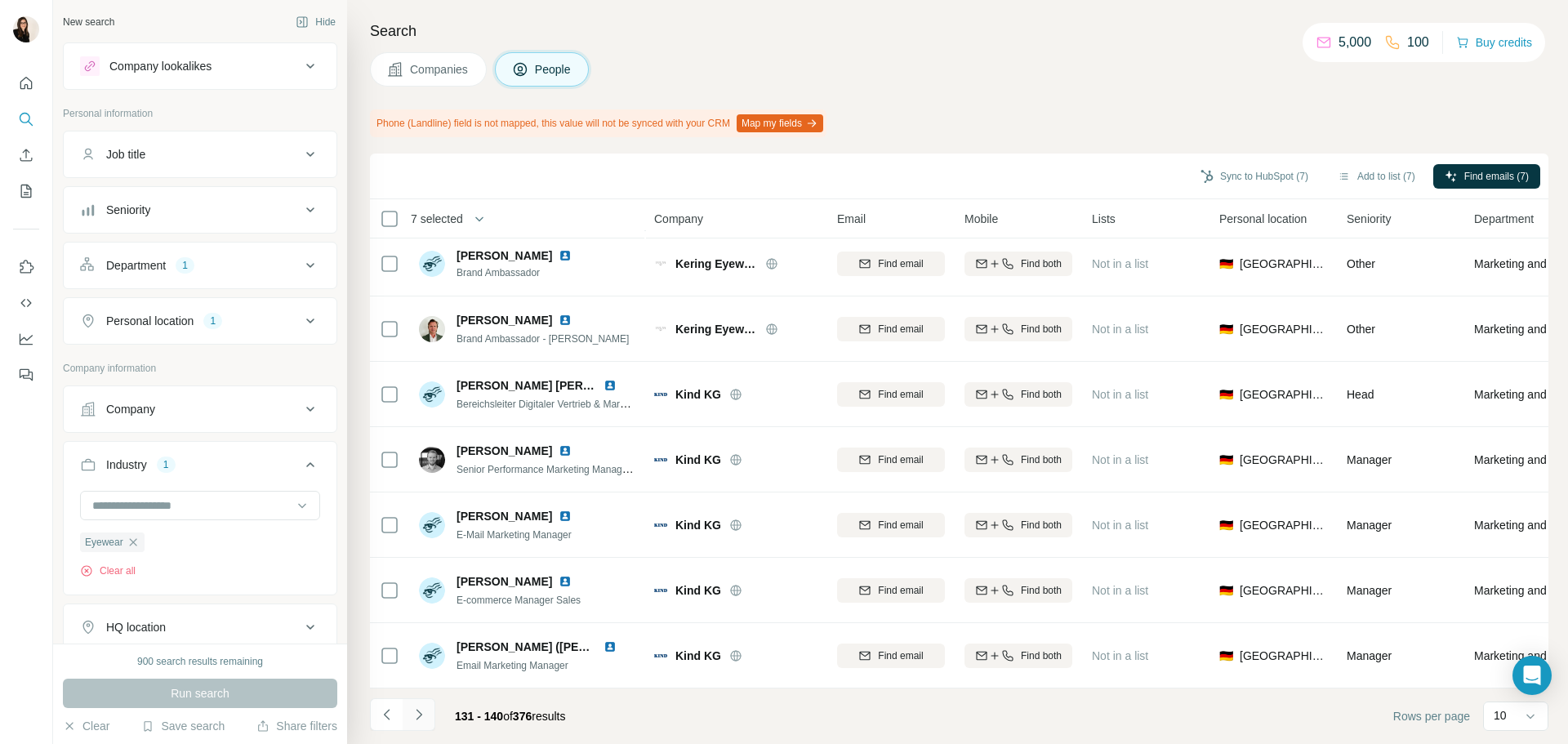
click at [432, 717] on button "Navigate to next page" at bounding box center [418, 715] width 33 height 33
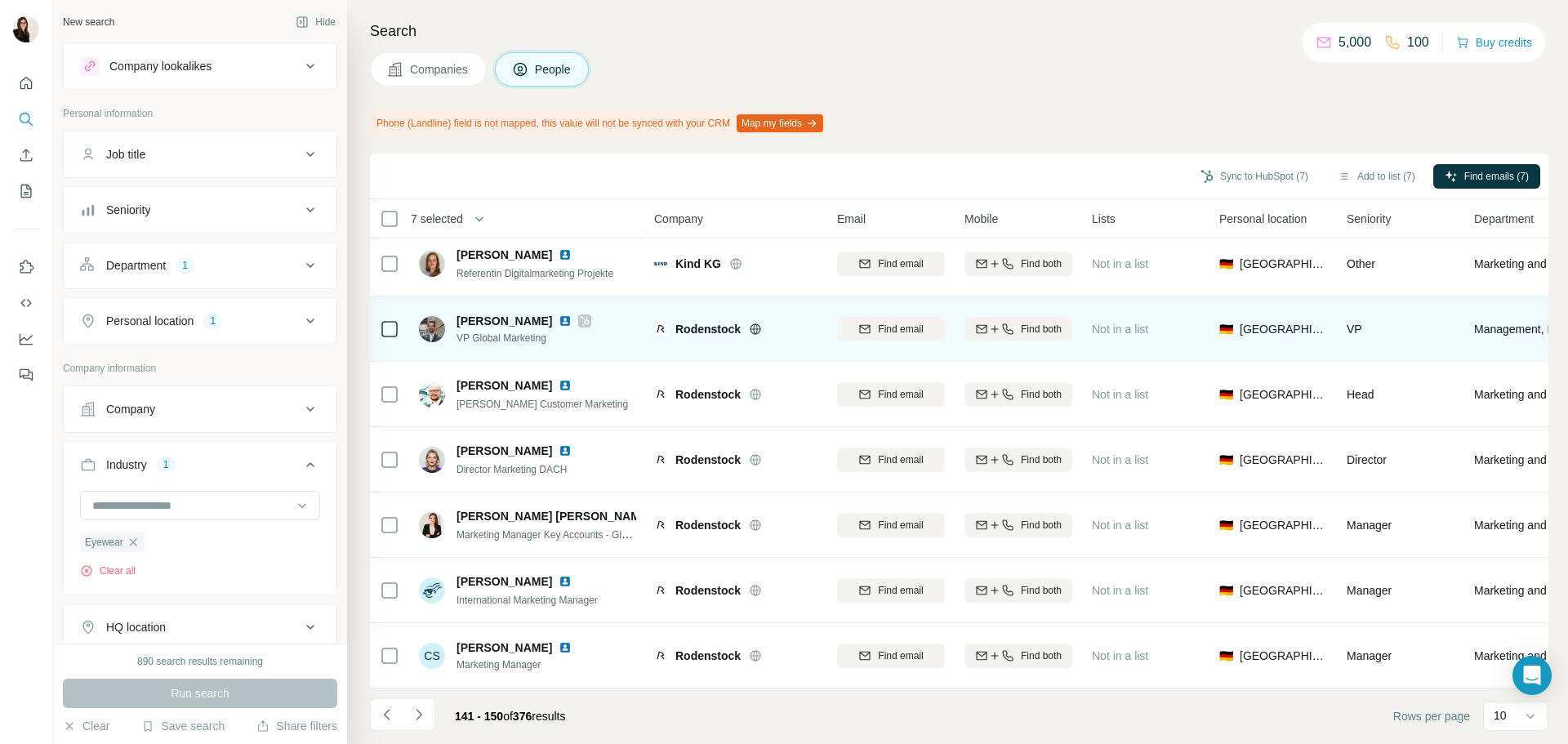
click at [757, 324] on icon at bounding box center [755, 329] width 4 height 11
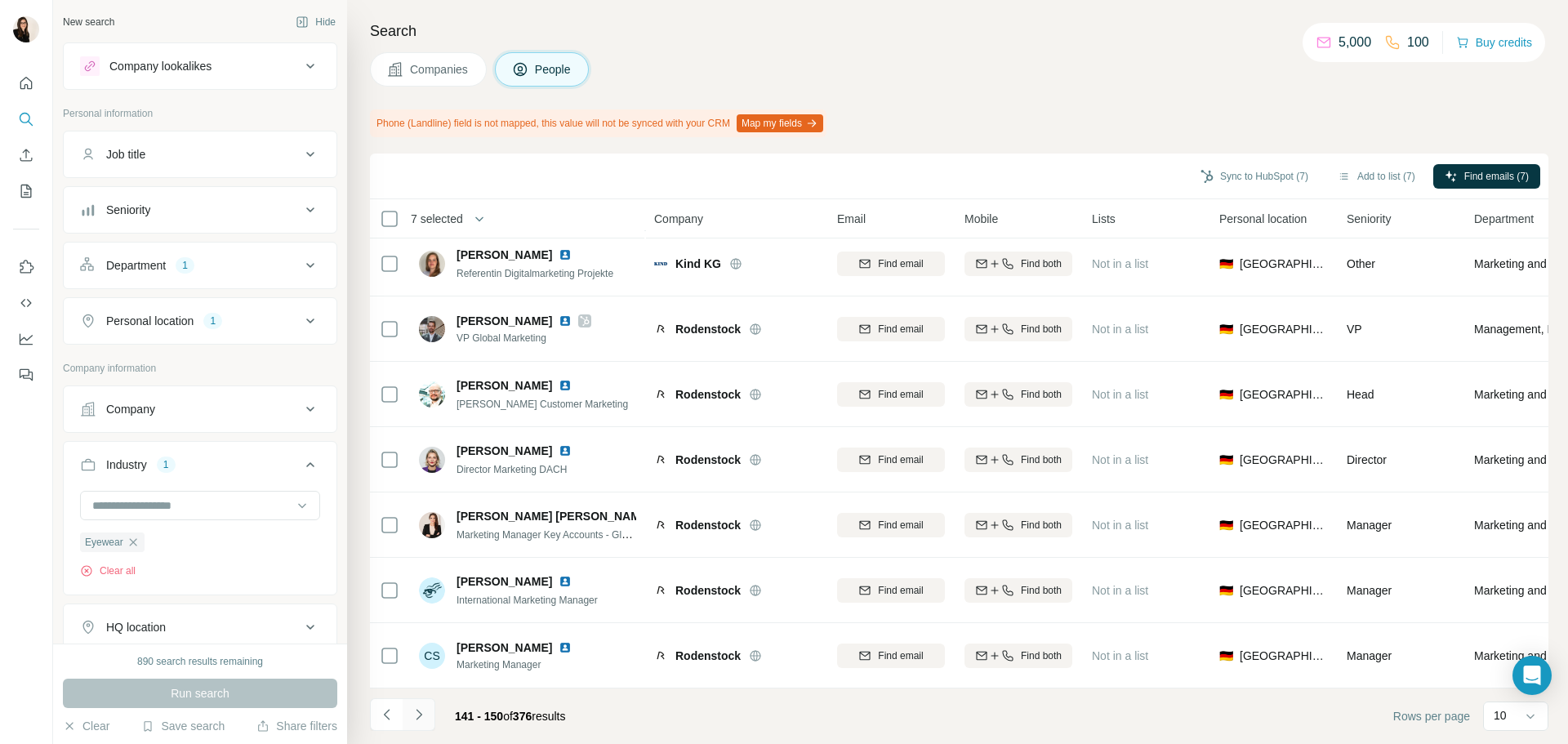
click at [415, 722] on icon "Navigate to next page" at bounding box center [419, 715] width 16 height 16
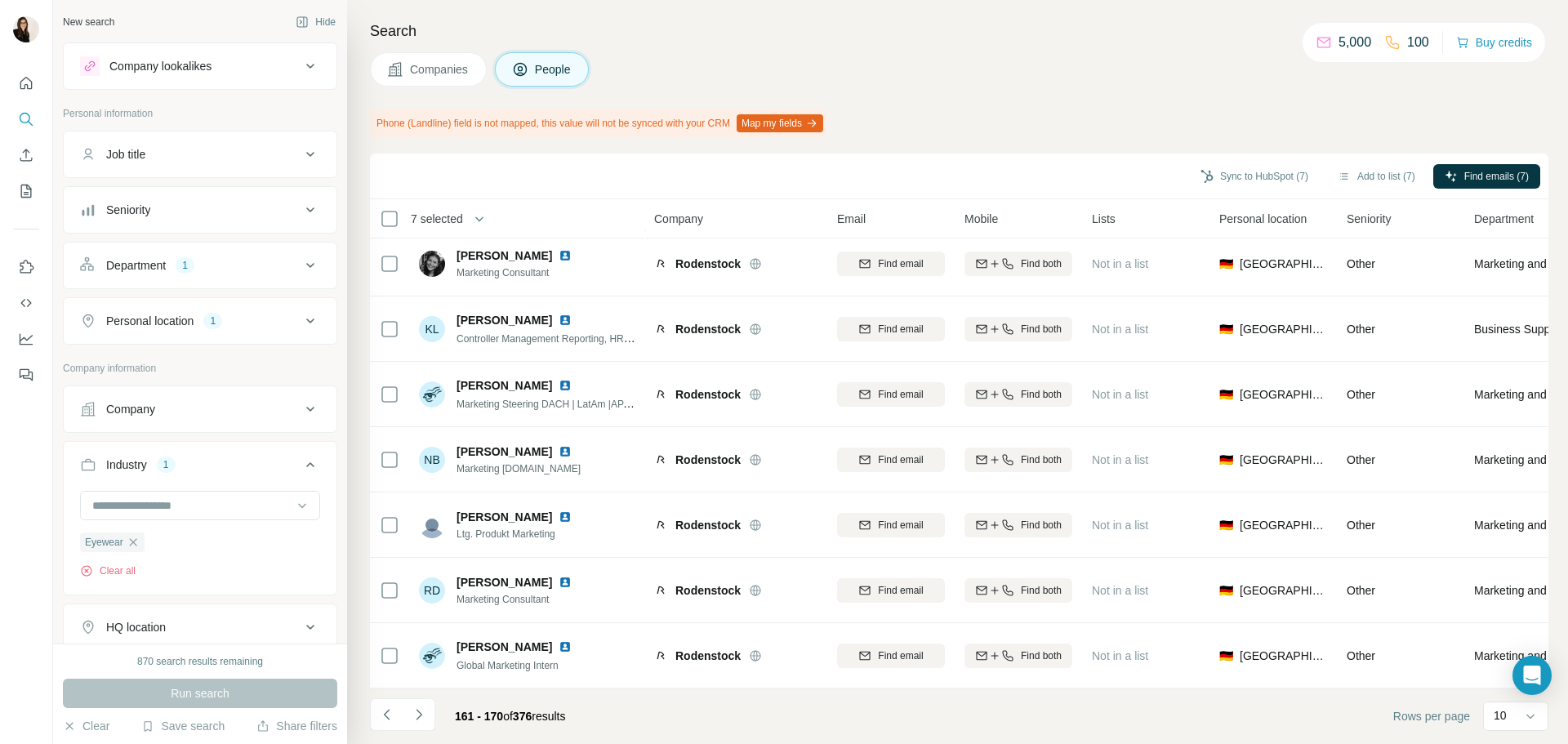
click at [435, 710] on div "161 - 170 of 376 results" at bounding box center [474, 717] width 209 height 36
click at [434, 712] on button "Navigate to next page" at bounding box center [418, 715] width 33 height 33
click at [422, 711] on icon "Navigate to next page" at bounding box center [419, 715] width 16 height 16
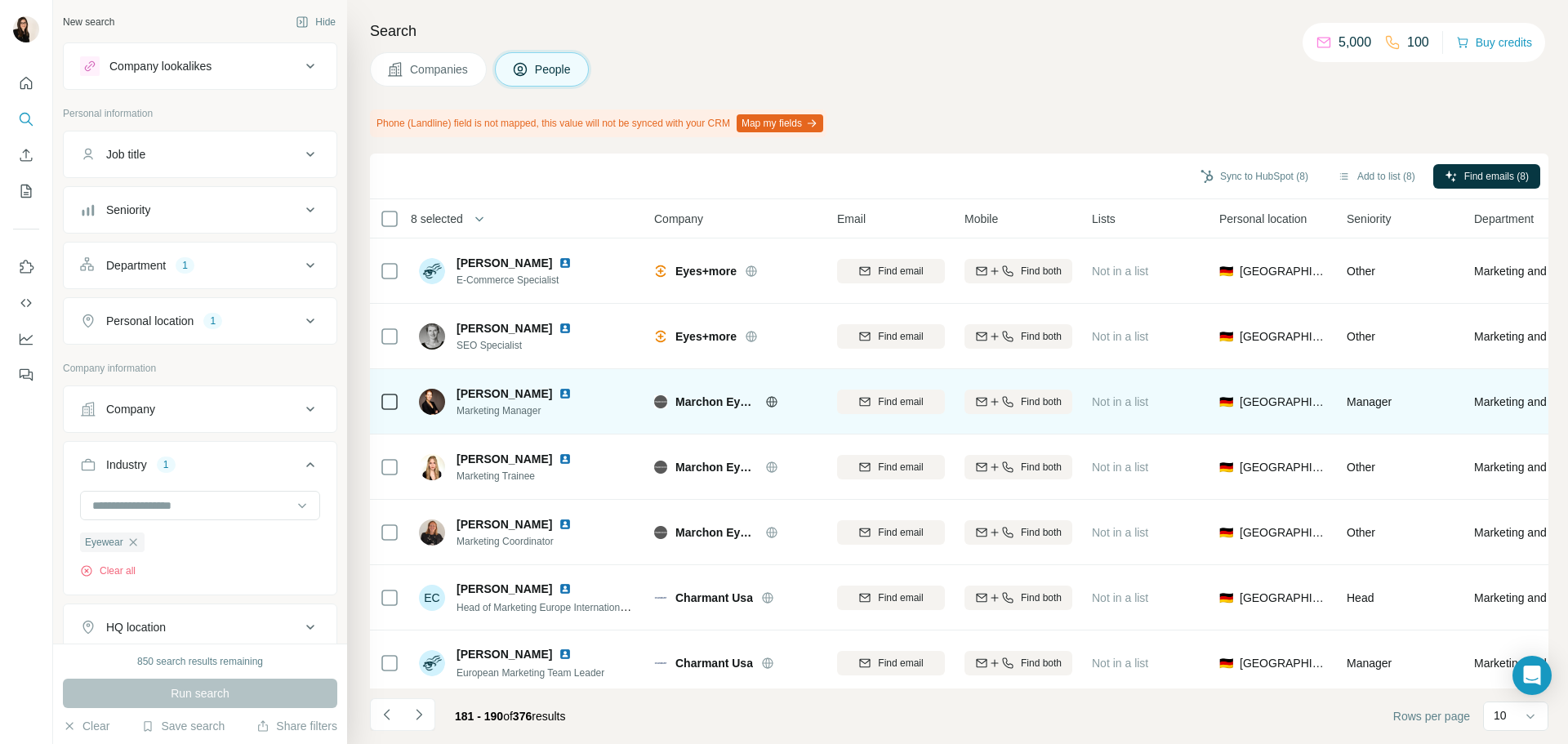
click at [765, 401] on icon at bounding box center [771, 402] width 13 height 13
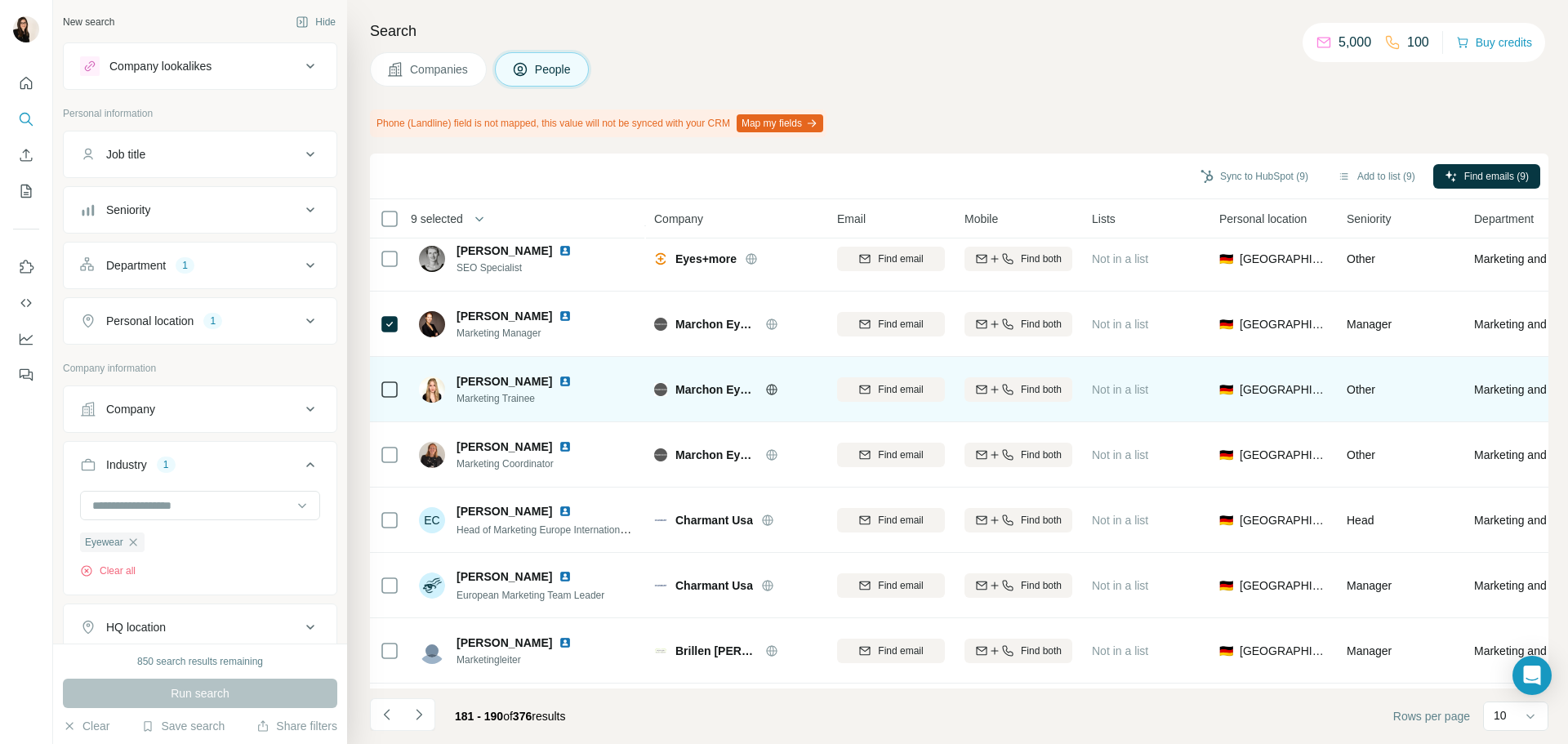
scroll to position [211, 0]
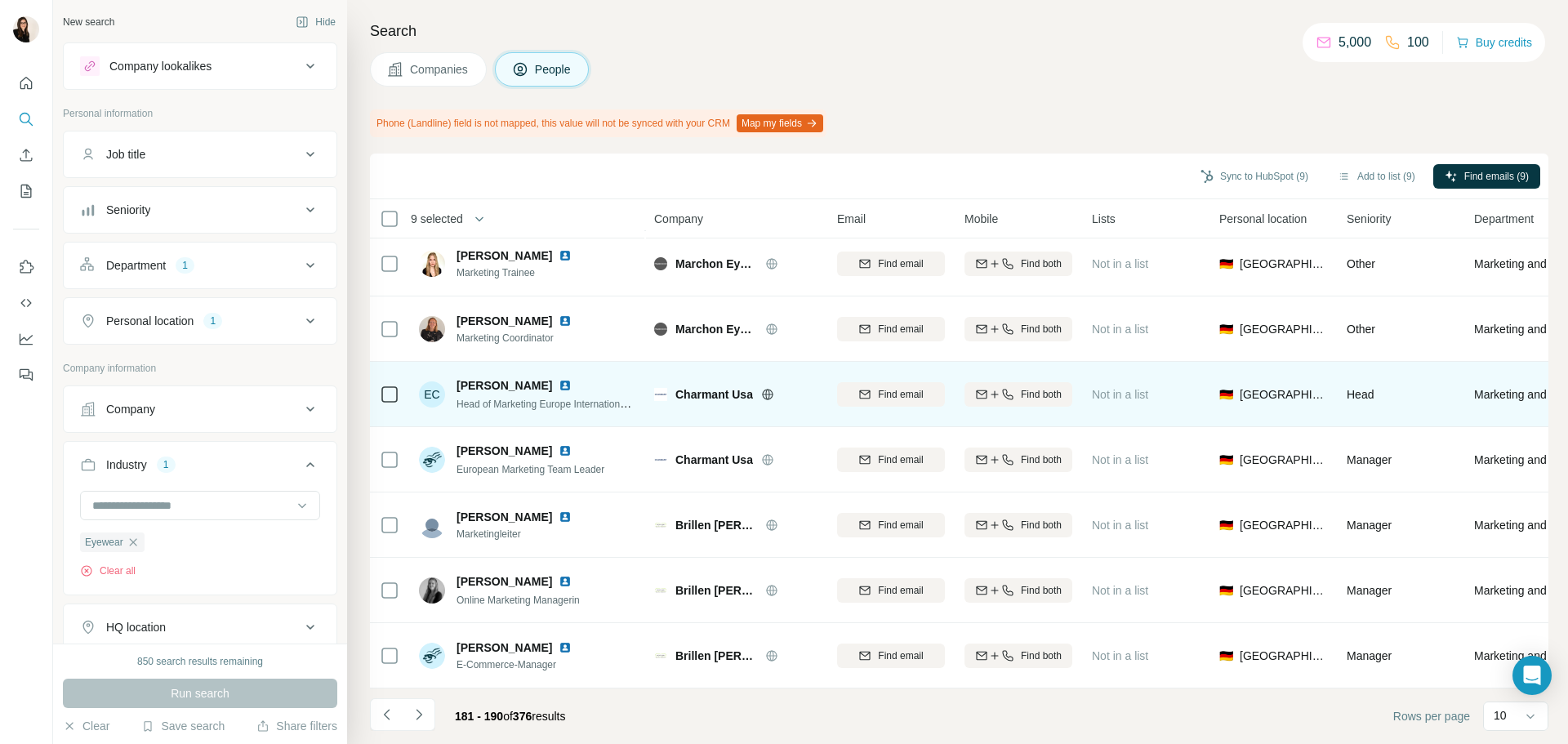
click at [769, 390] on icon at bounding box center [768, 395] width 13 height 13
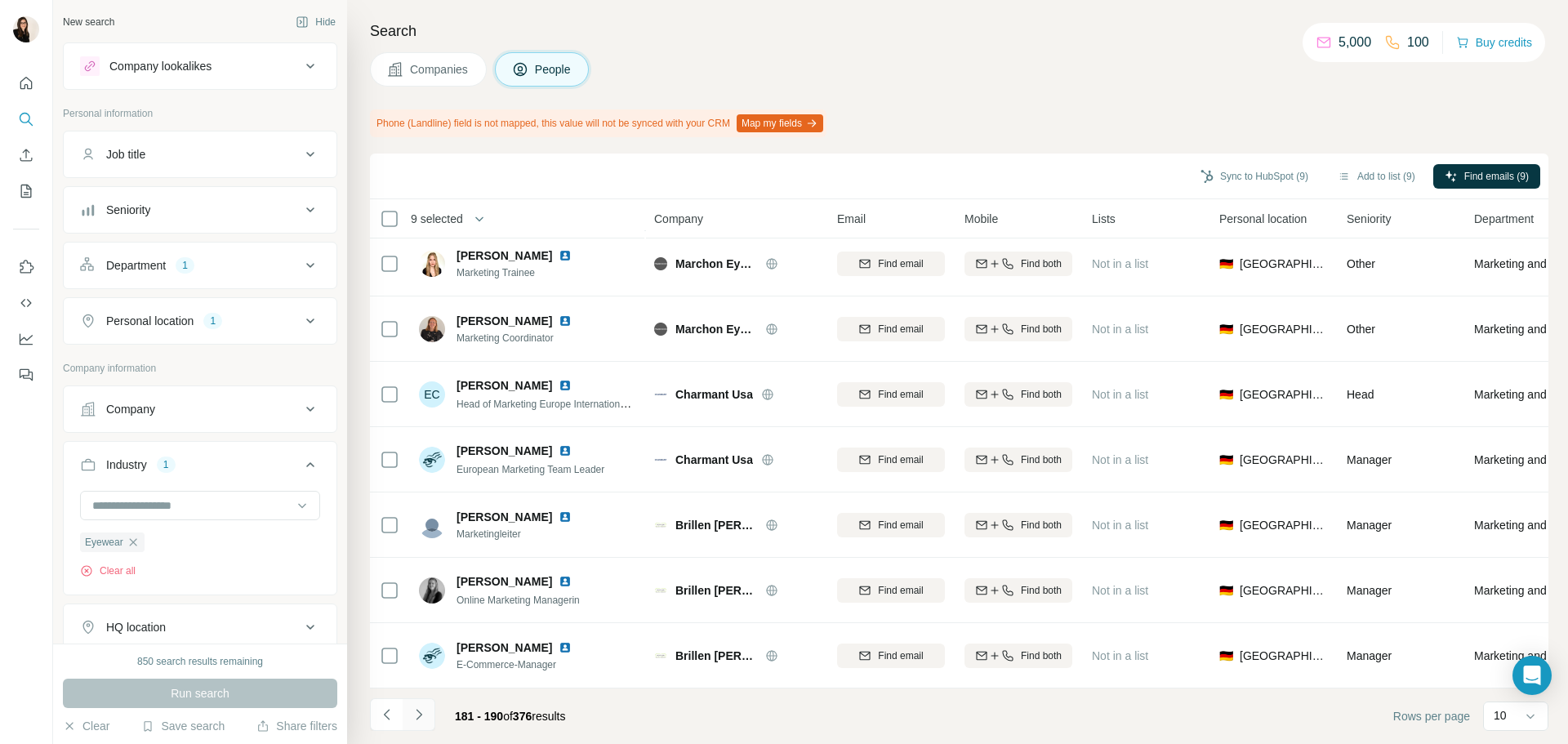
click at [412, 710] on icon "Navigate to next page" at bounding box center [419, 715] width 16 height 16
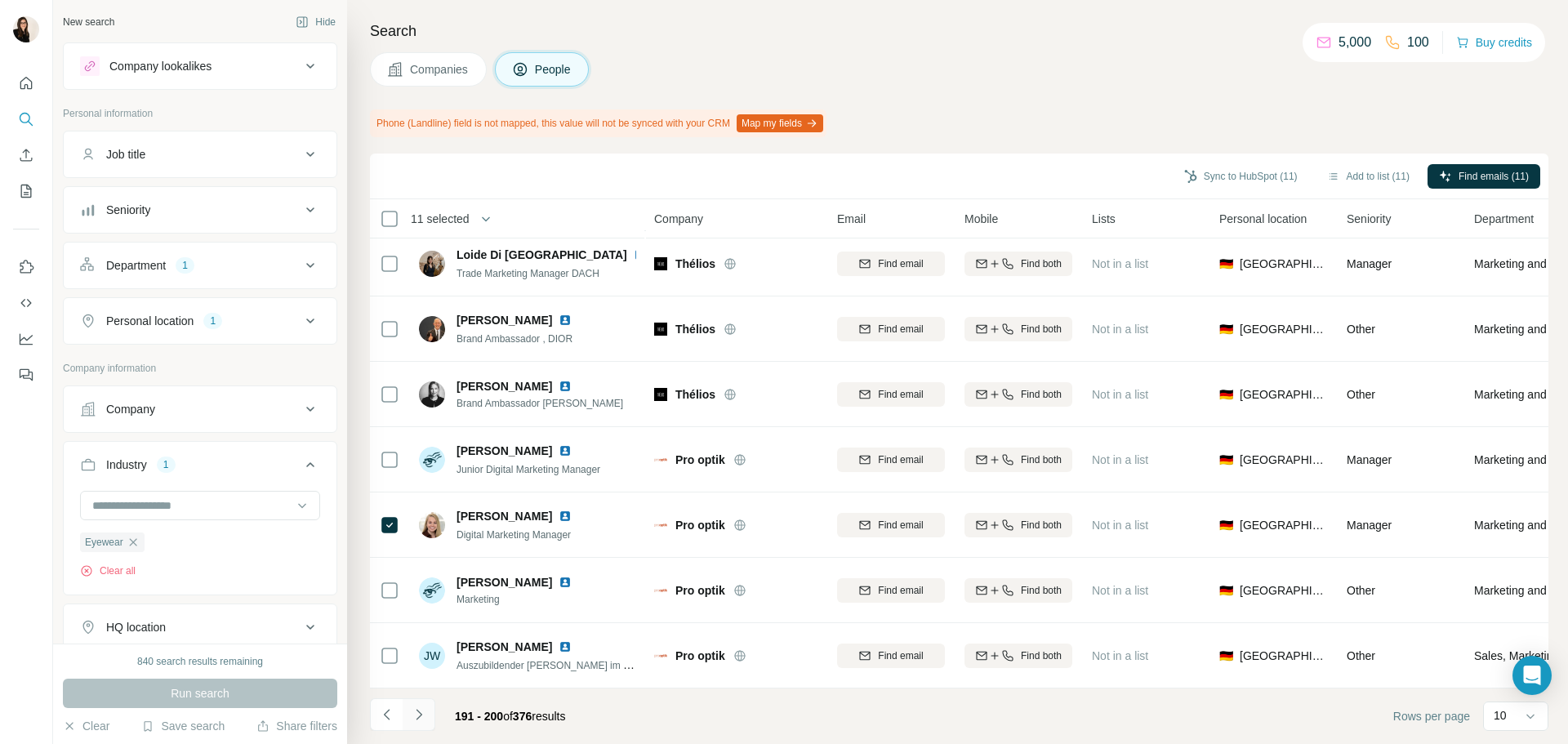
click at [406, 717] on button "Navigate to next page" at bounding box center [418, 715] width 33 height 33
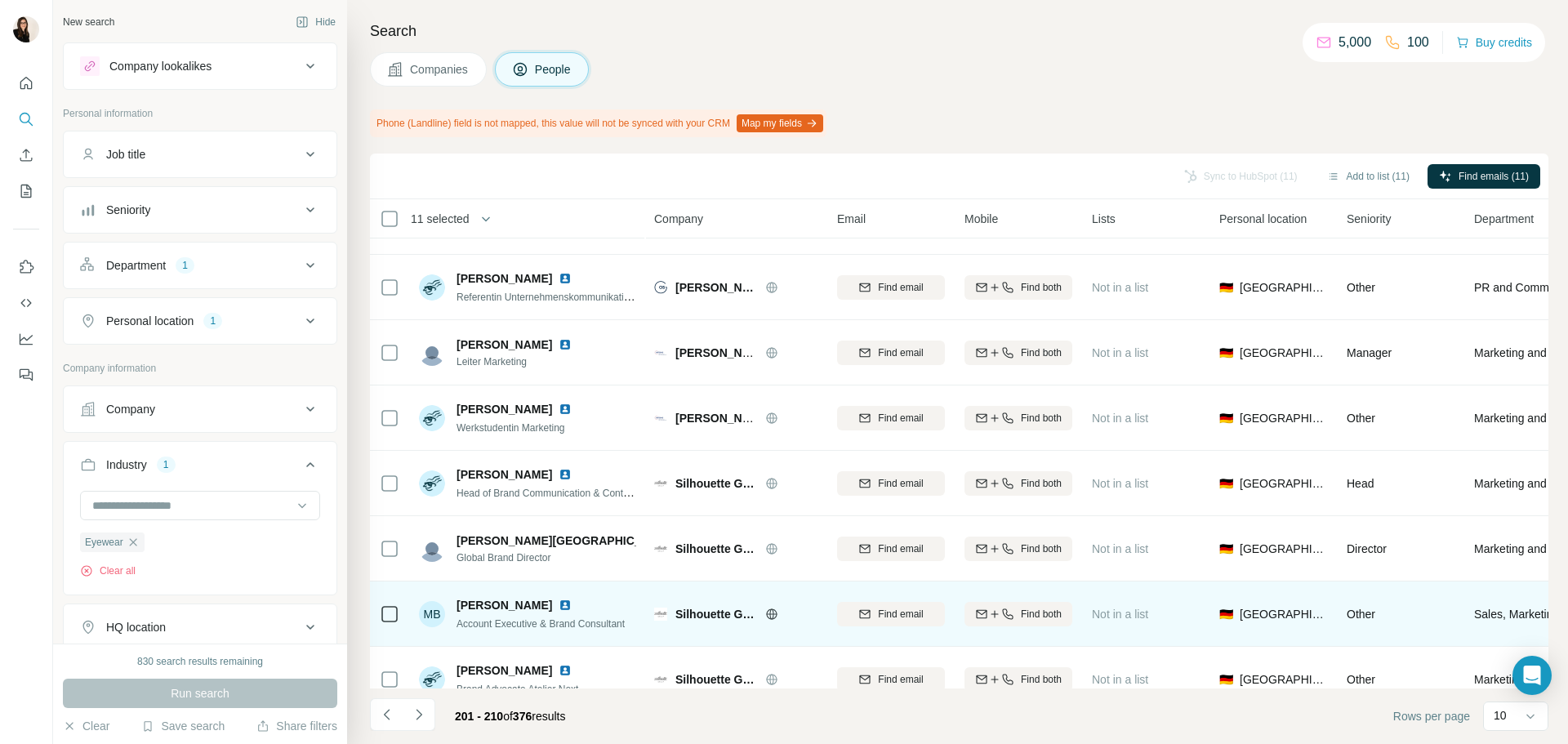
scroll to position [0, 0]
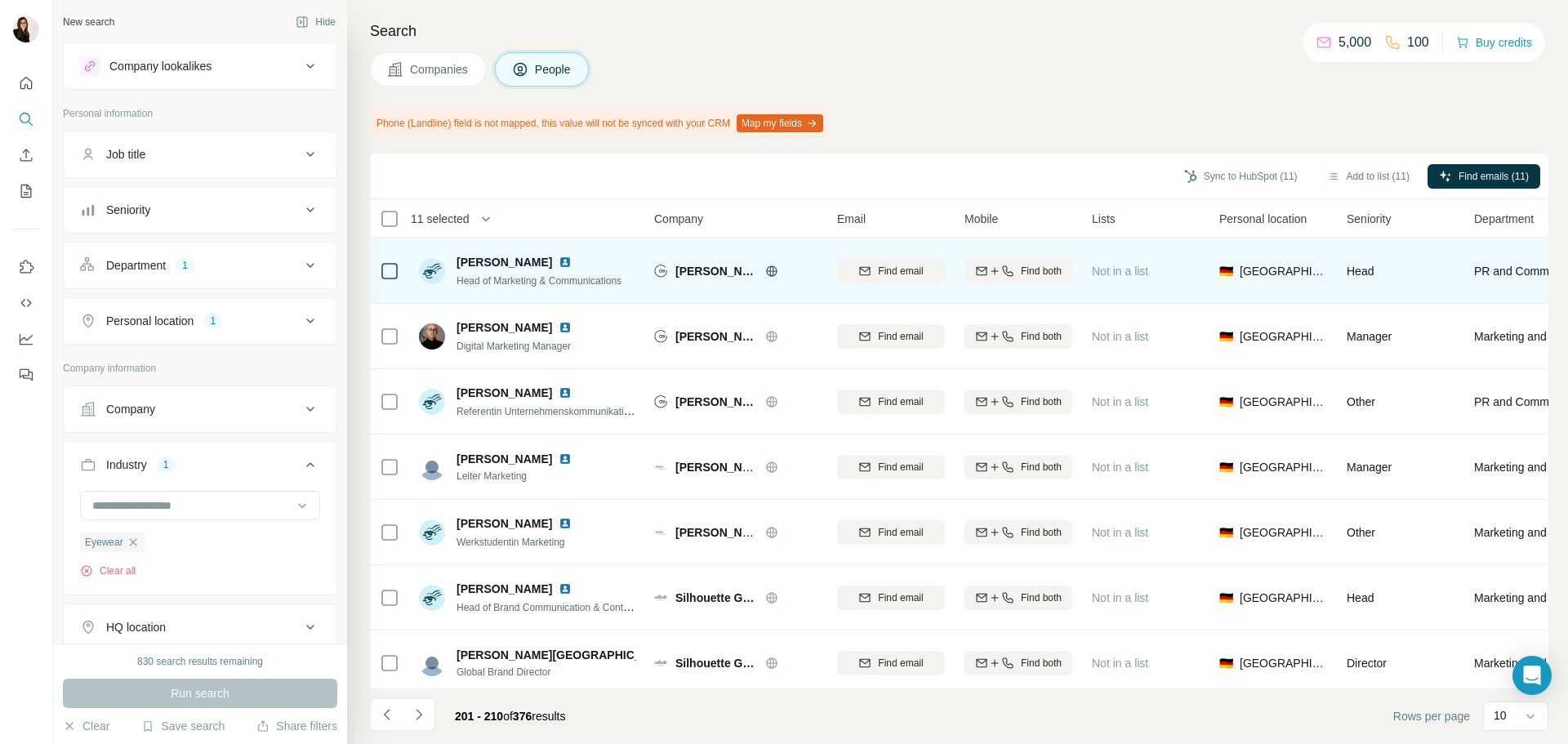
click at [773, 269] on icon at bounding box center [771, 271] width 13 height 13
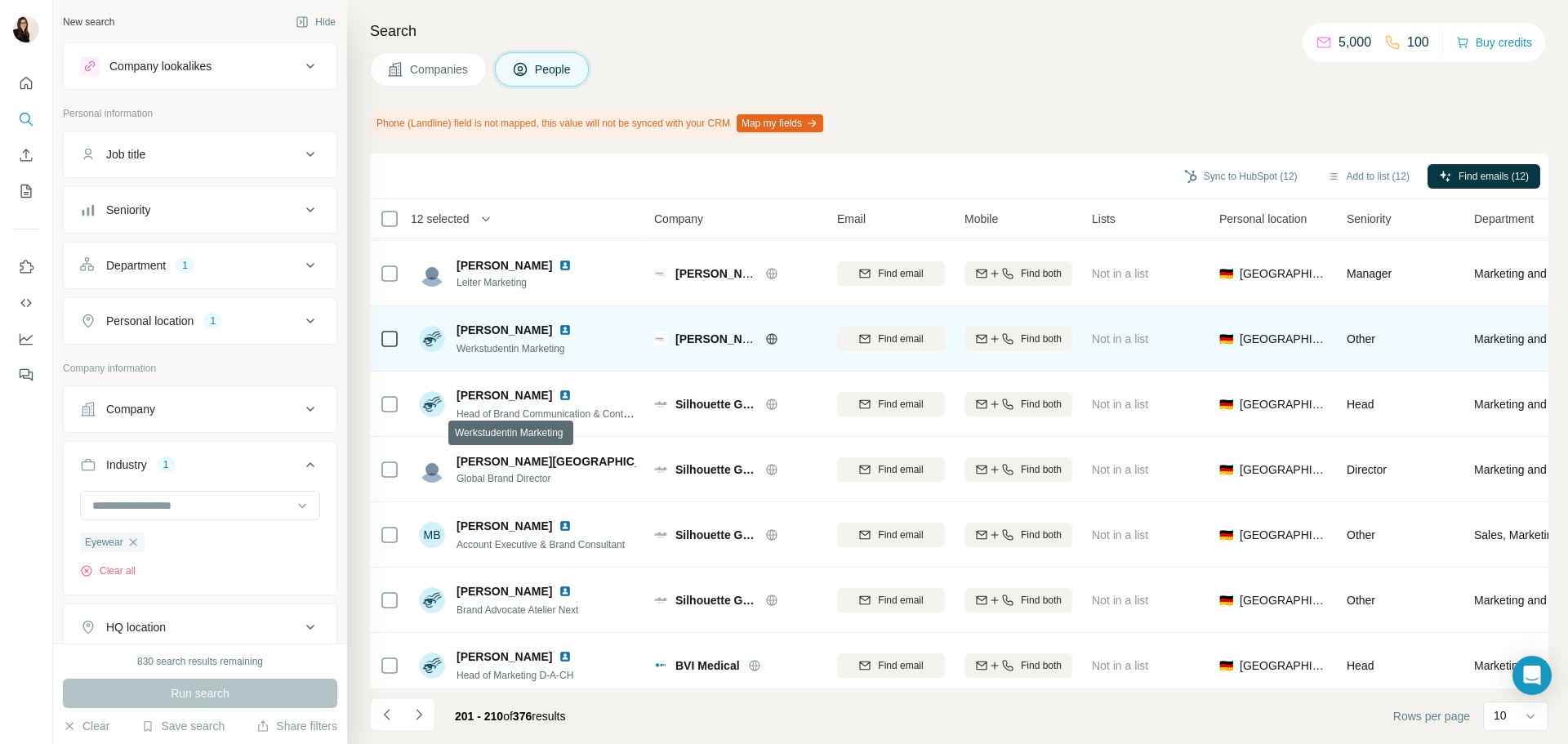
scroll to position [211, 0]
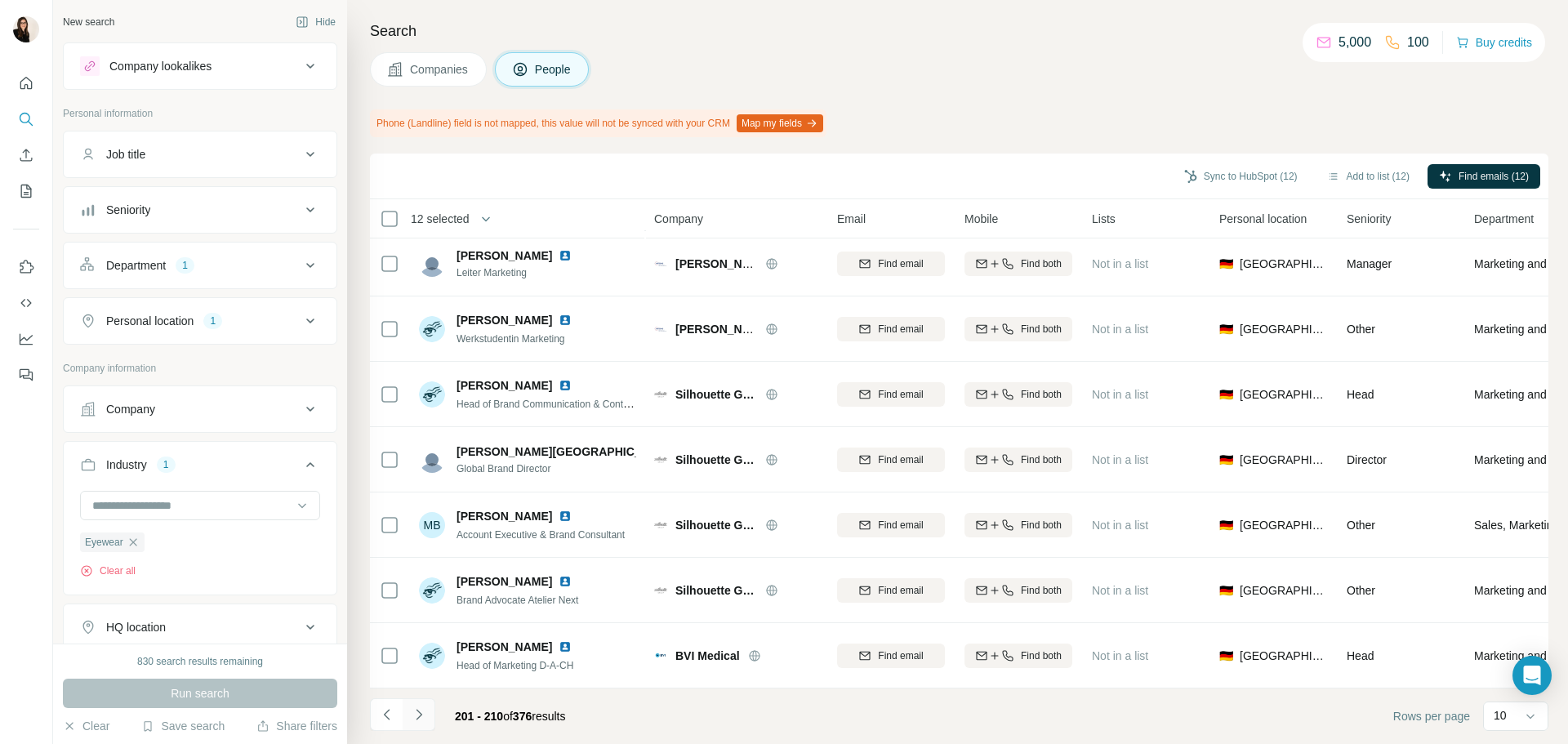
click at [432, 711] on button "Navigate to next page" at bounding box center [418, 715] width 33 height 33
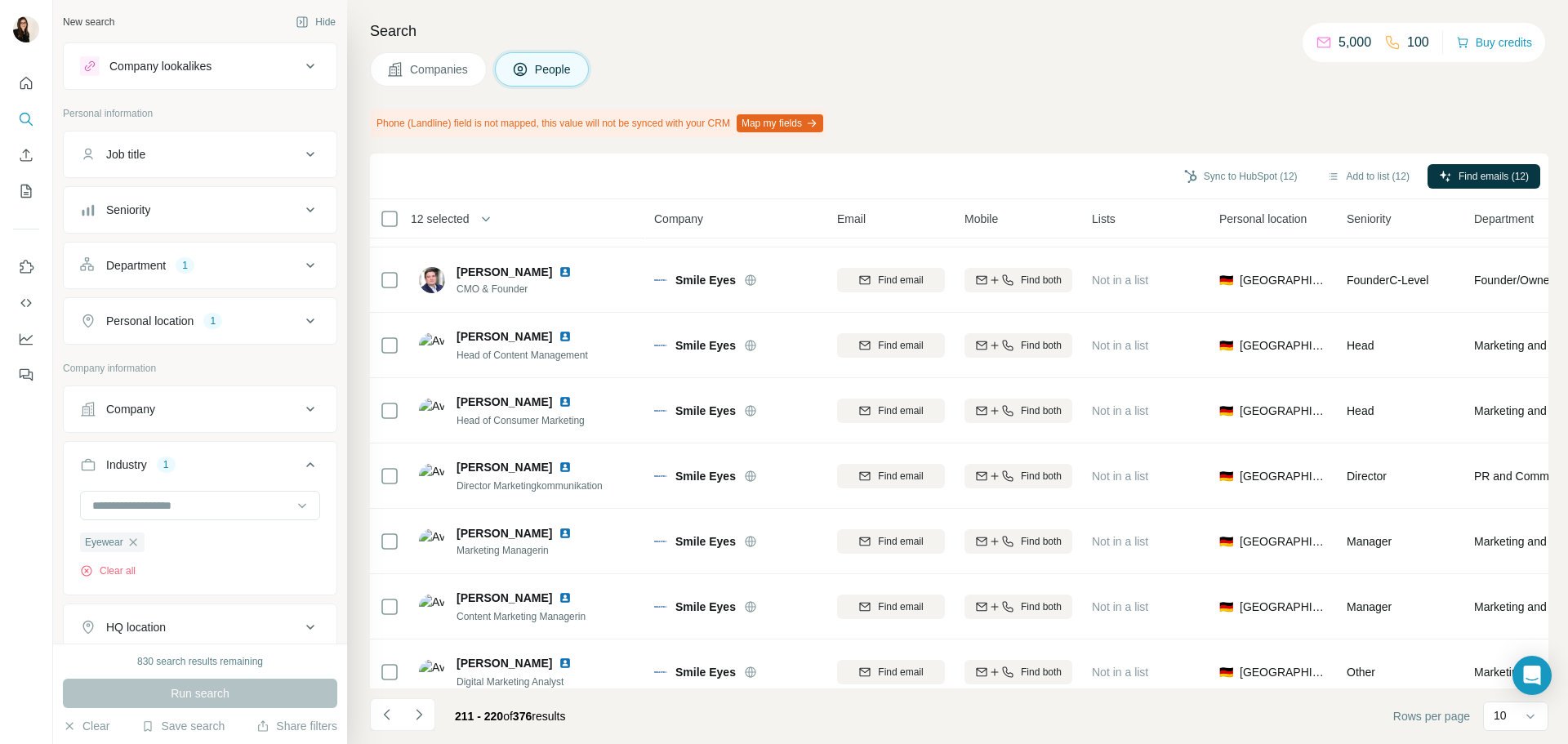
scroll to position [0, 0]
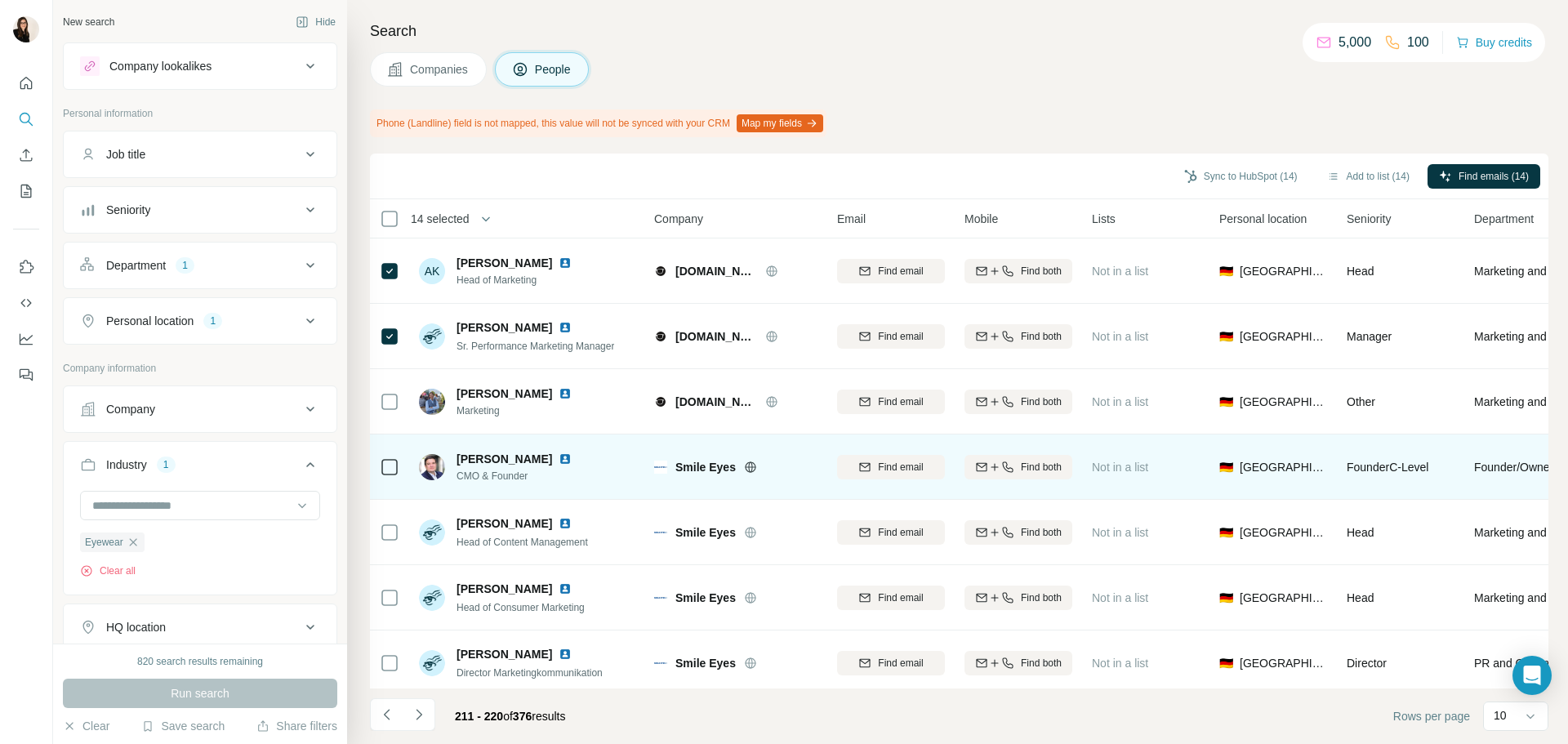
click at [755, 464] on icon at bounding box center [750, 467] width 13 height 13
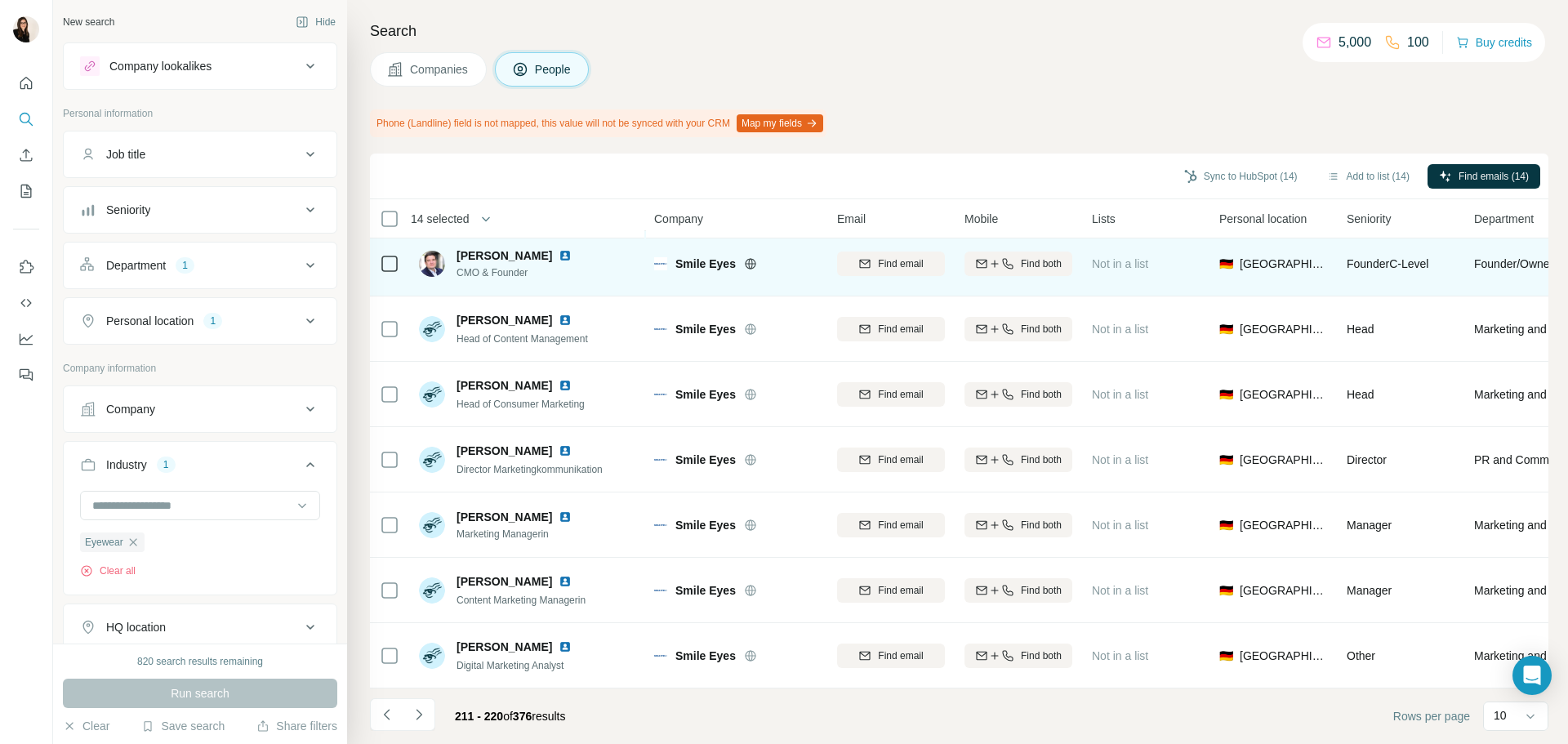
scroll to position [211, 0]
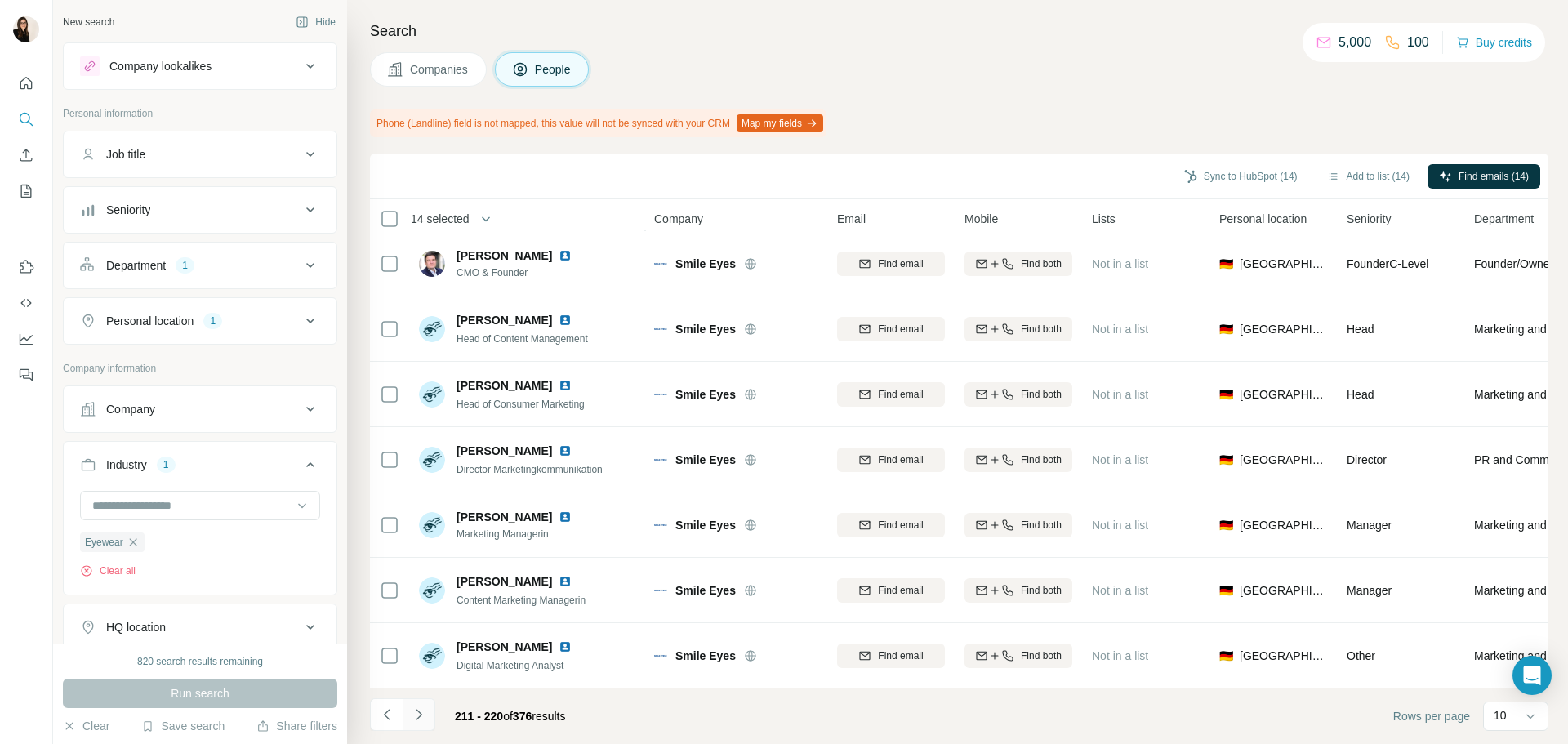
click at [419, 717] on icon "Navigate to next page" at bounding box center [418, 715] width 5 height 11
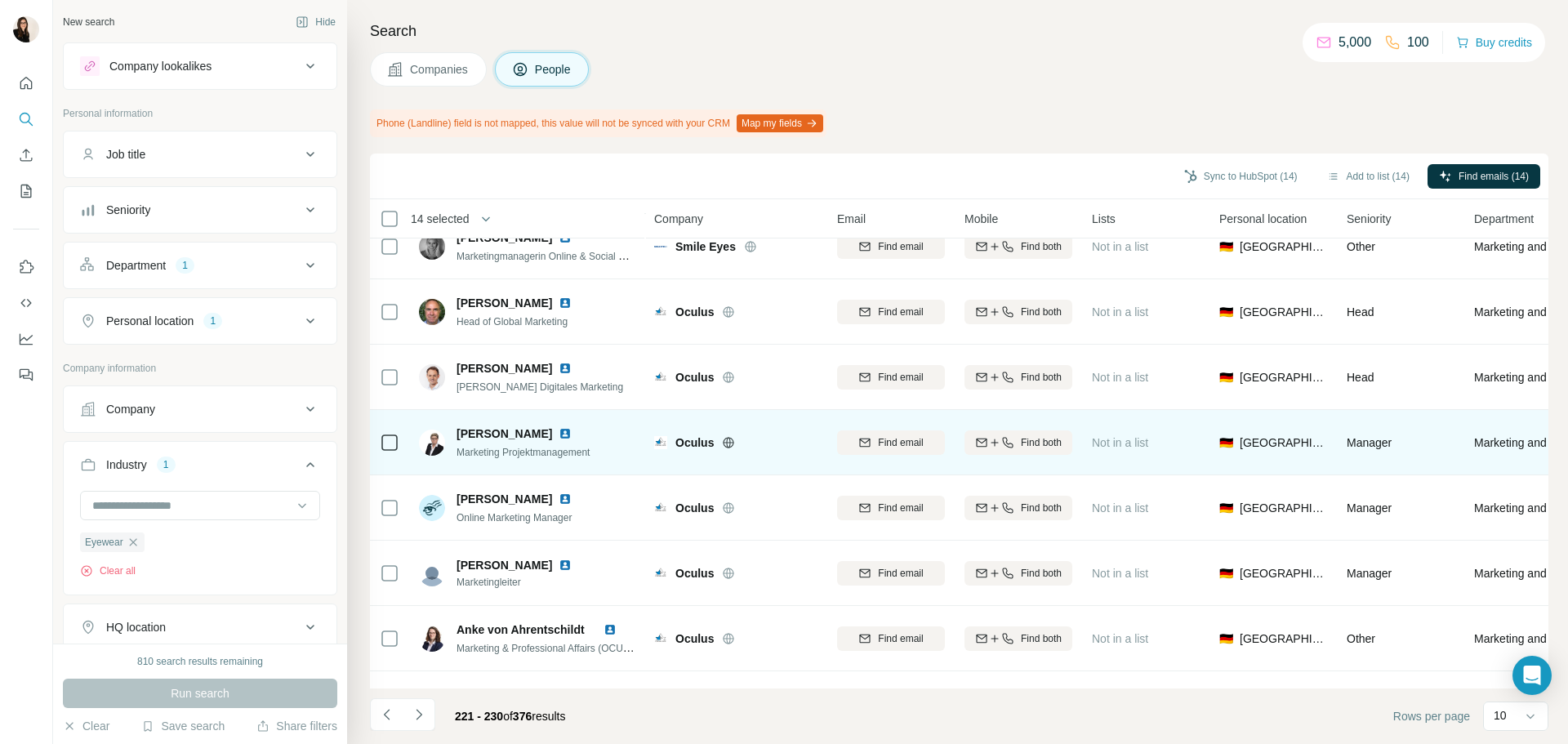
scroll to position [0, 0]
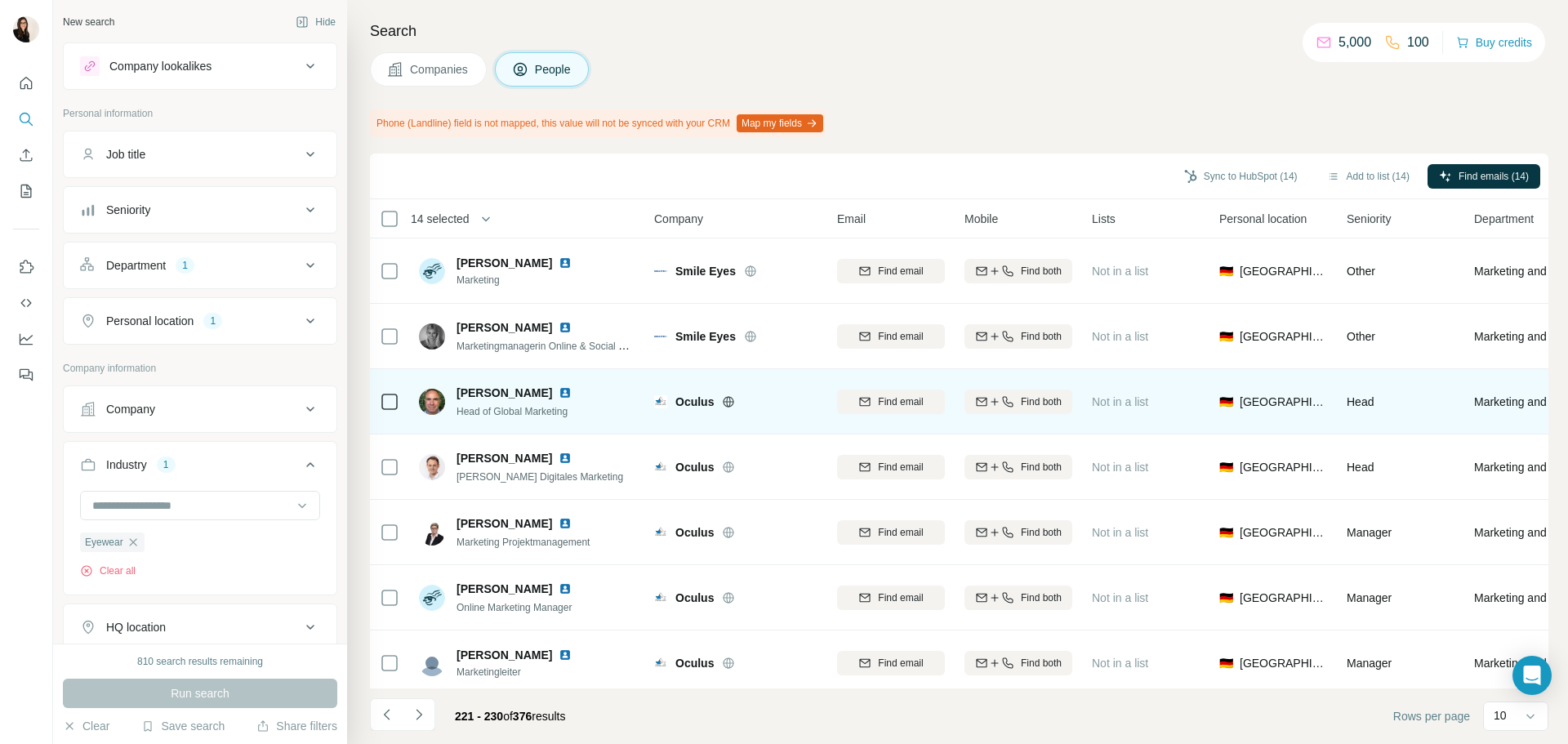
click at [730, 401] on icon at bounding box center [729, 401] width 11 height 1
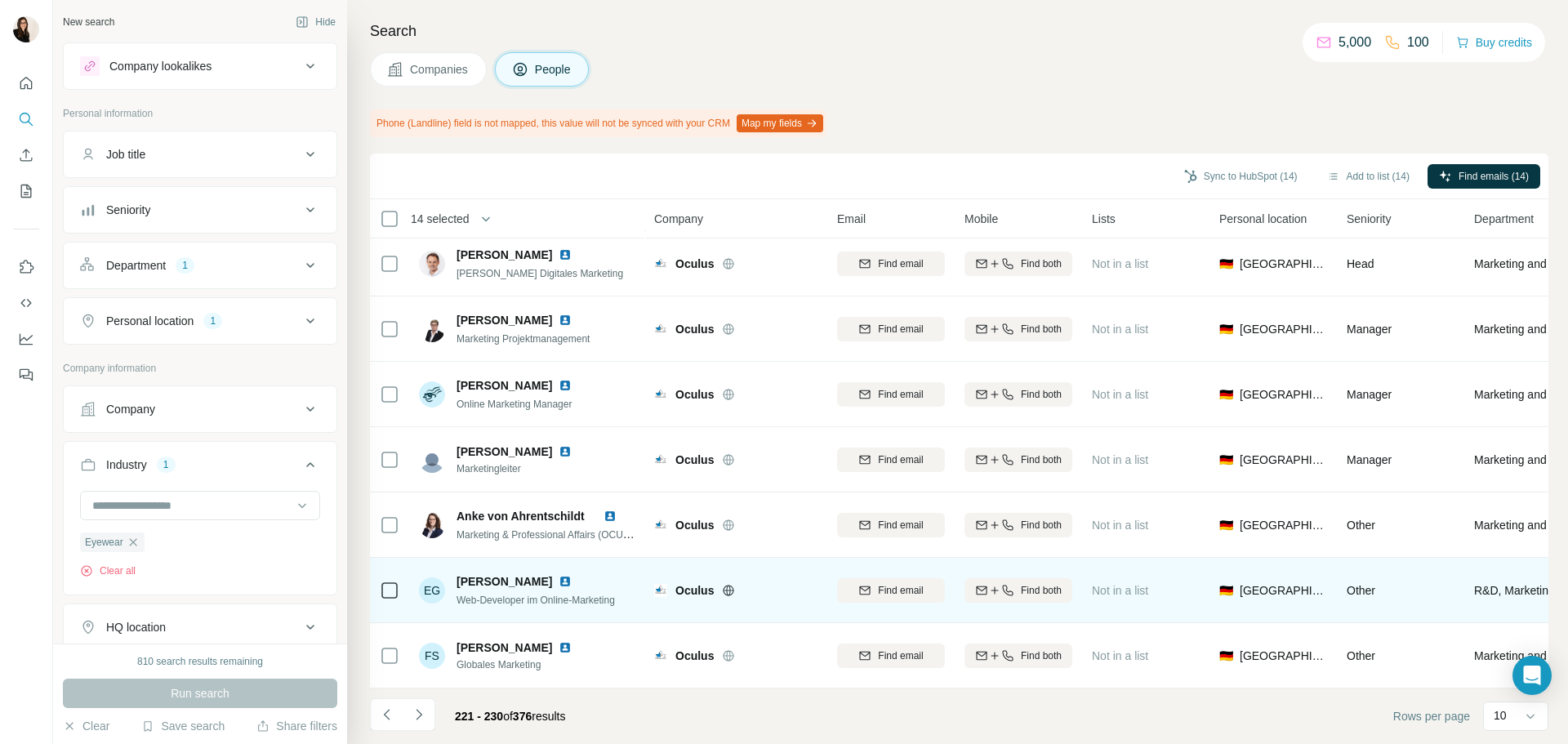
scroll to position [211, 0]
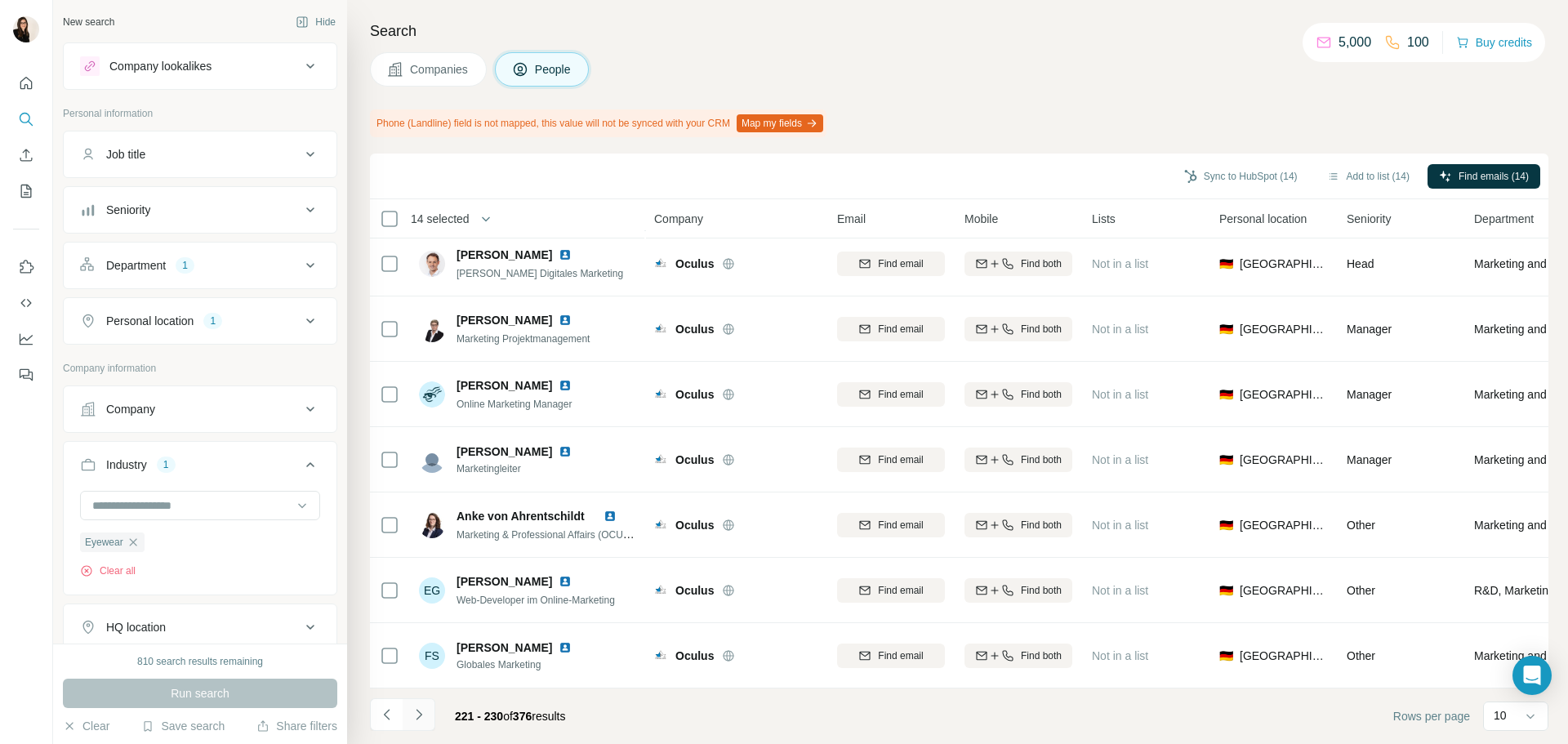
click at [423, 716] on icon "Navigate to next page" at bounding box center [419, 715] width 16 height 16
click at [427, 702] on button "Navigate to next page" at bounding box center [418, 715] width 33 height 33
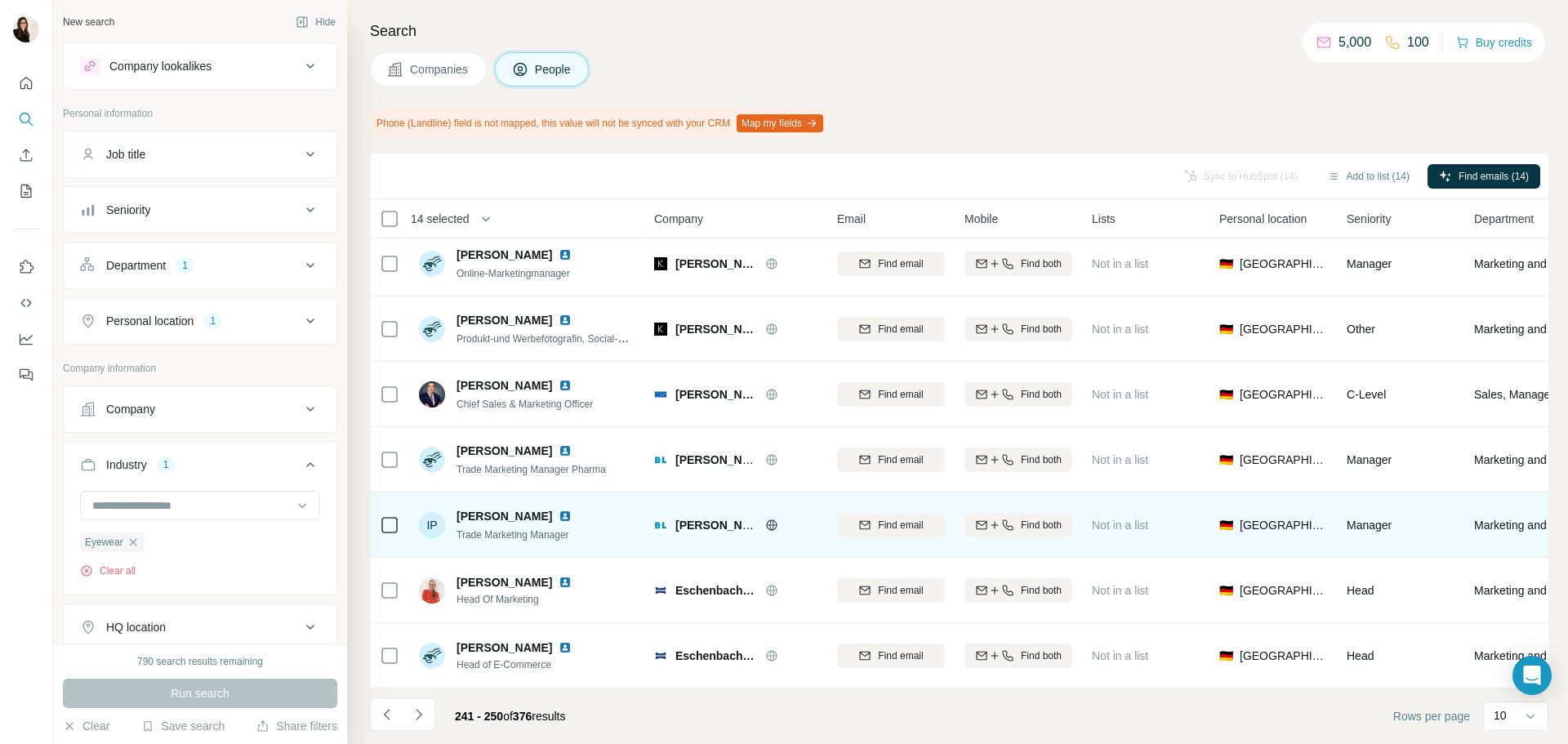
scroll to position [0, 0]
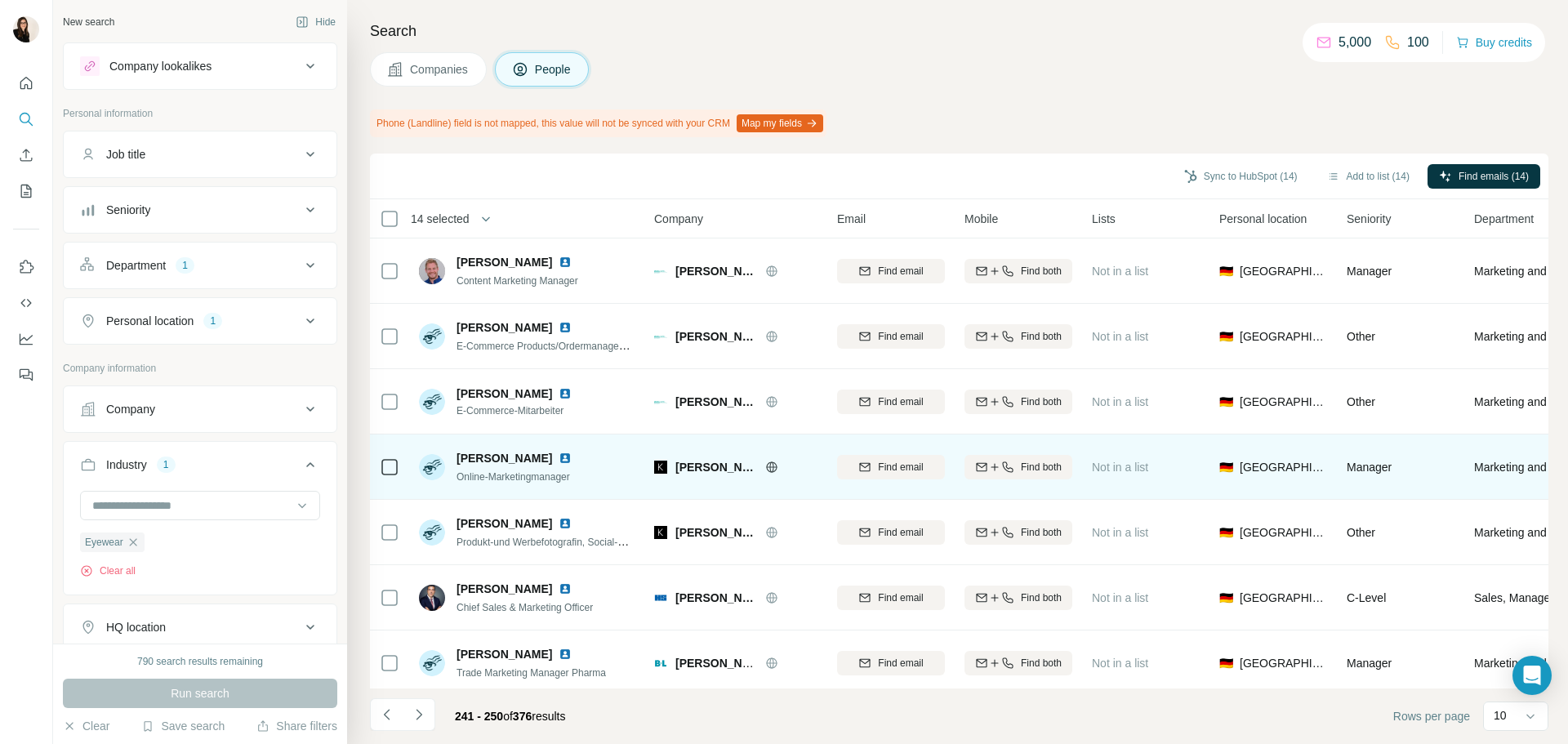
click at [766, 467] on icon at bounding box center [771, 466] width 11 height 1
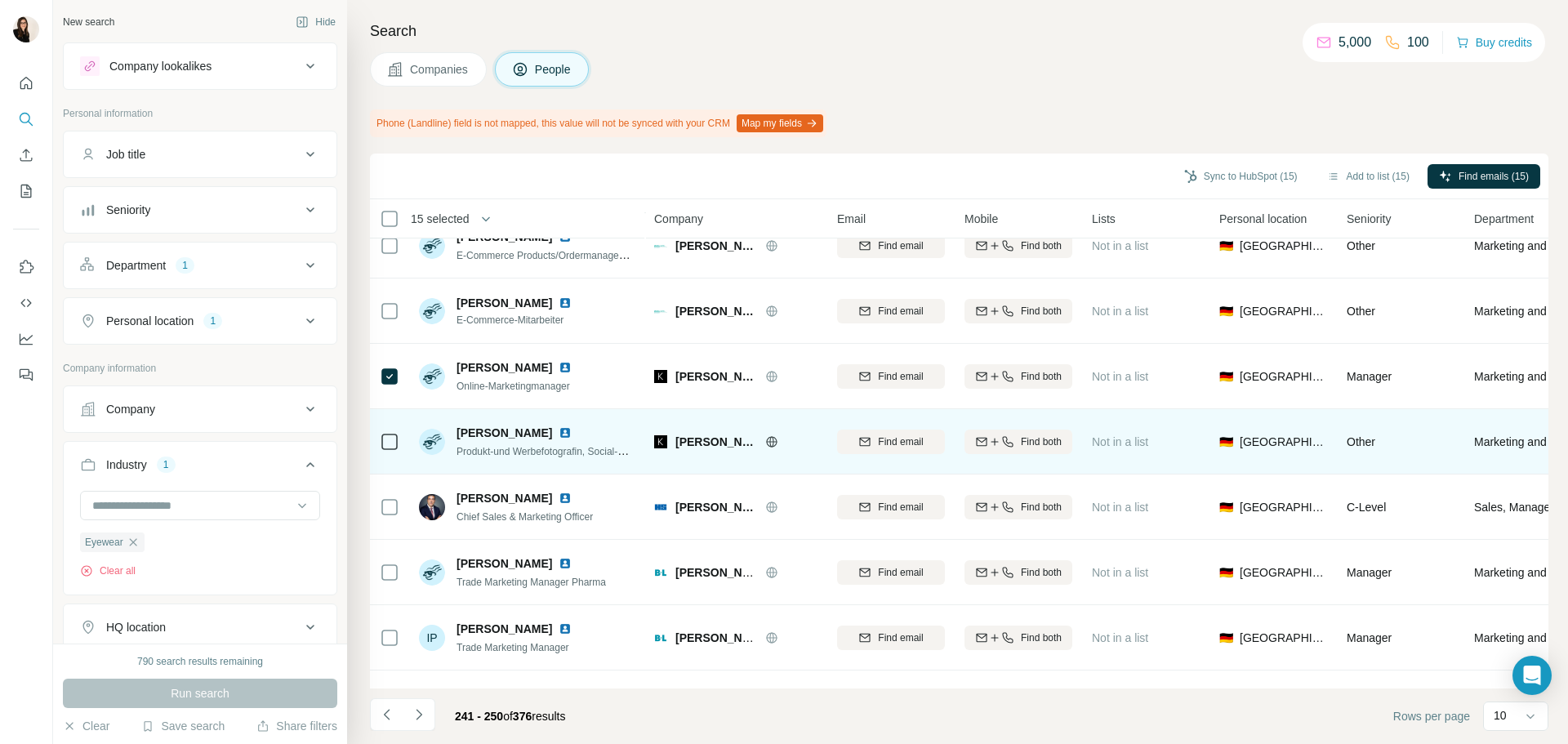
scroll to position [211, 0]
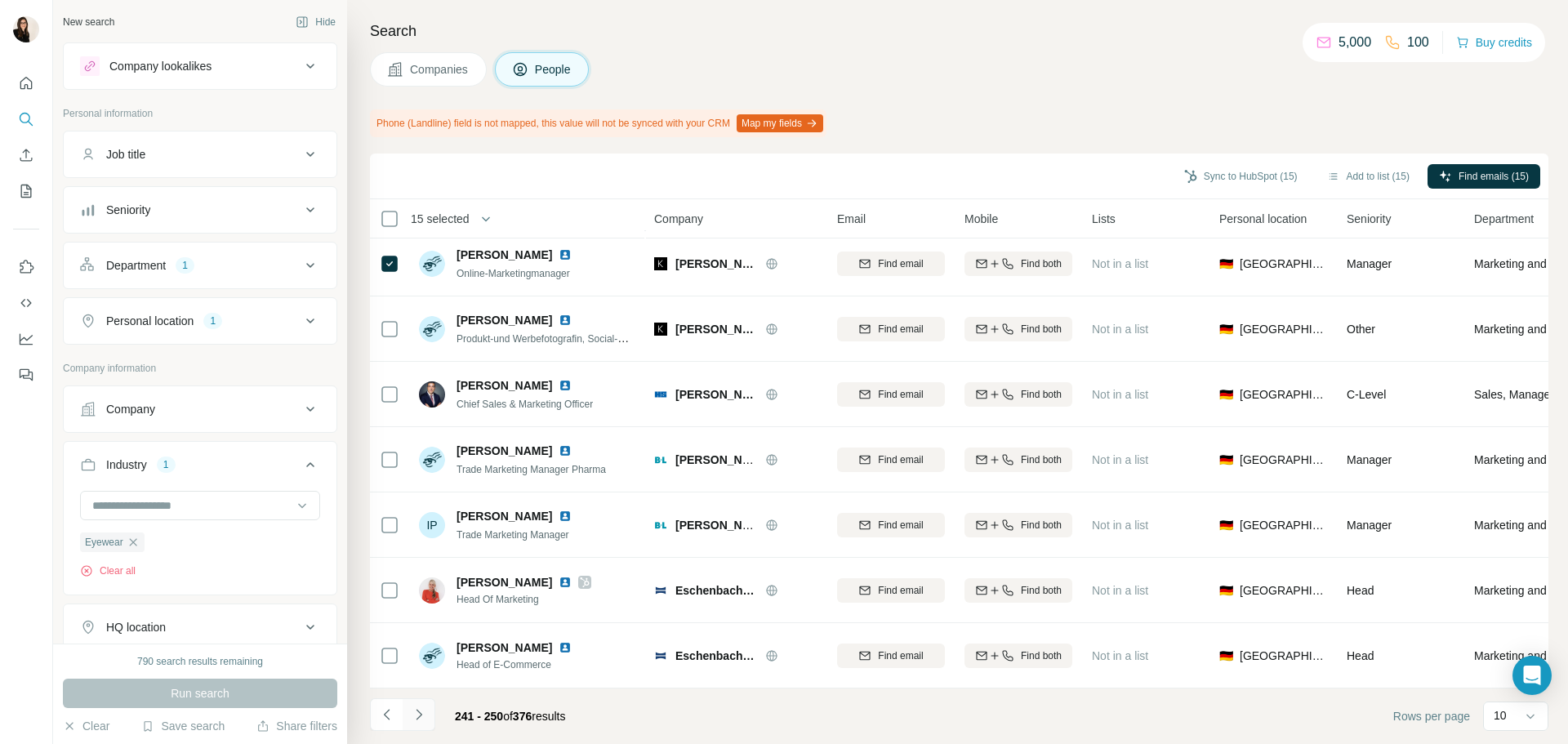
click at [421, 713] on icon "Navigate to next page" at bounding box center [419, 715] width 16 height 16
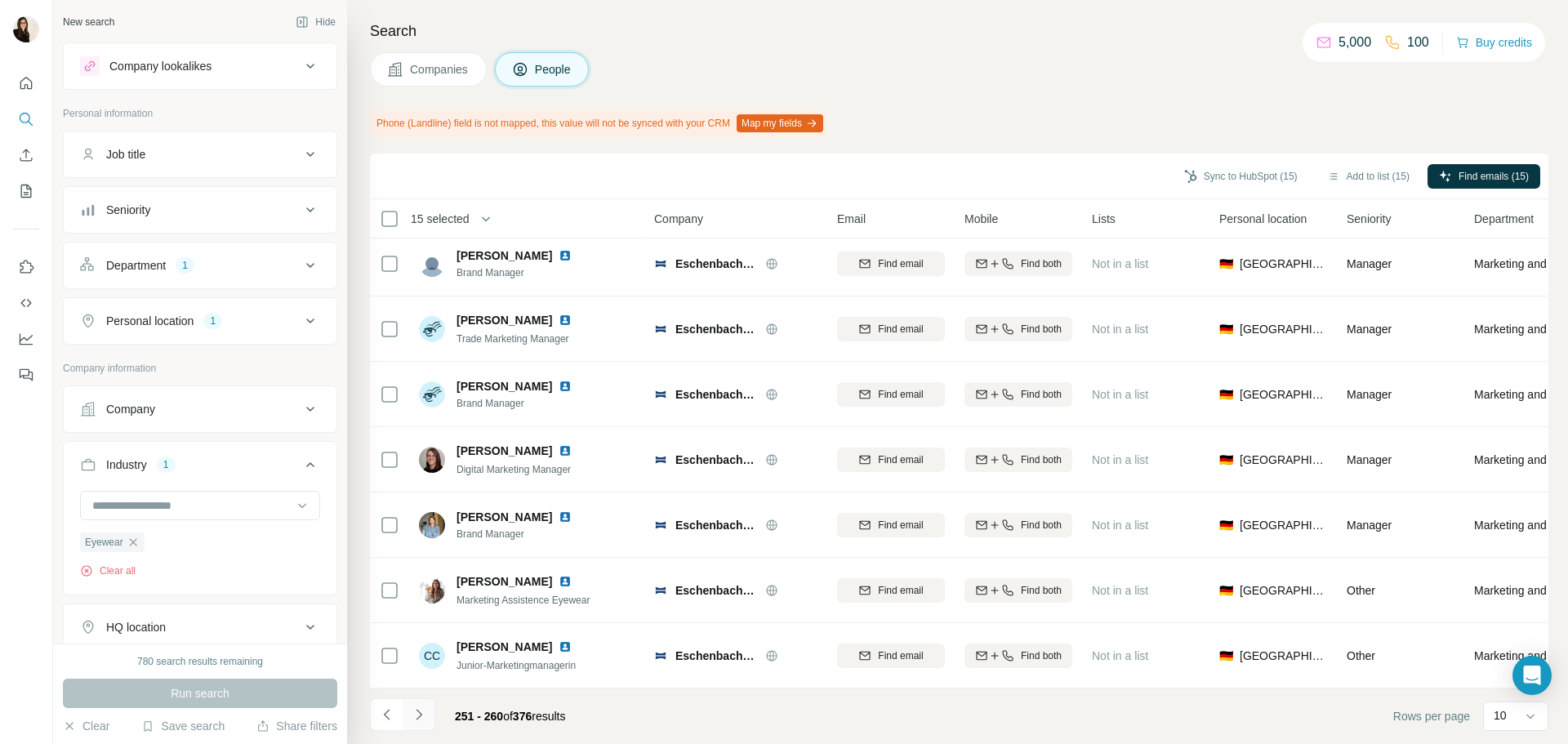
click at [427, 711] on button "Navigate to next page" at bounding box center [418, 715] width 33 height 33
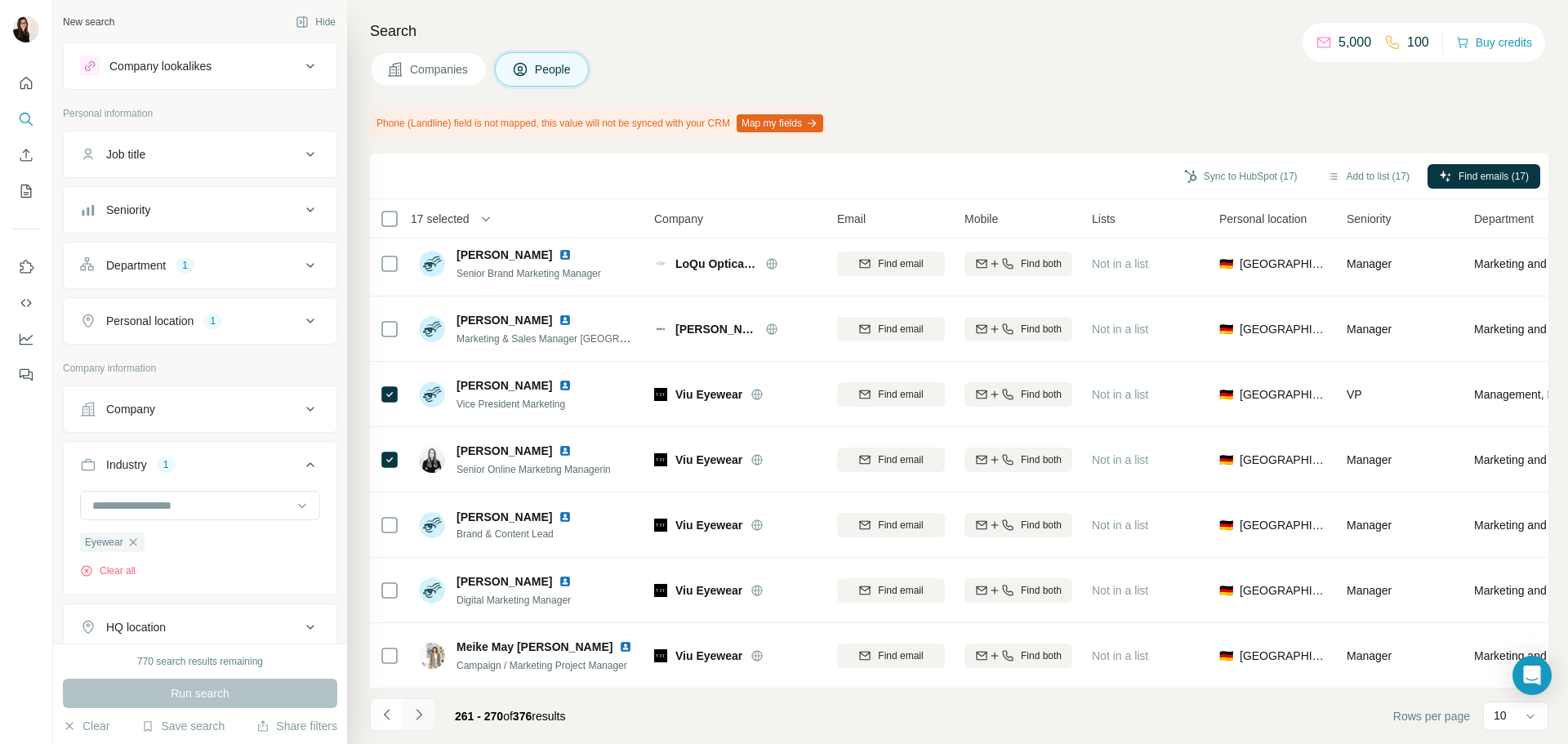
click at [423, 715] on icon "Navigate to next page" at bounding box center [419, 715] width 16 height 16
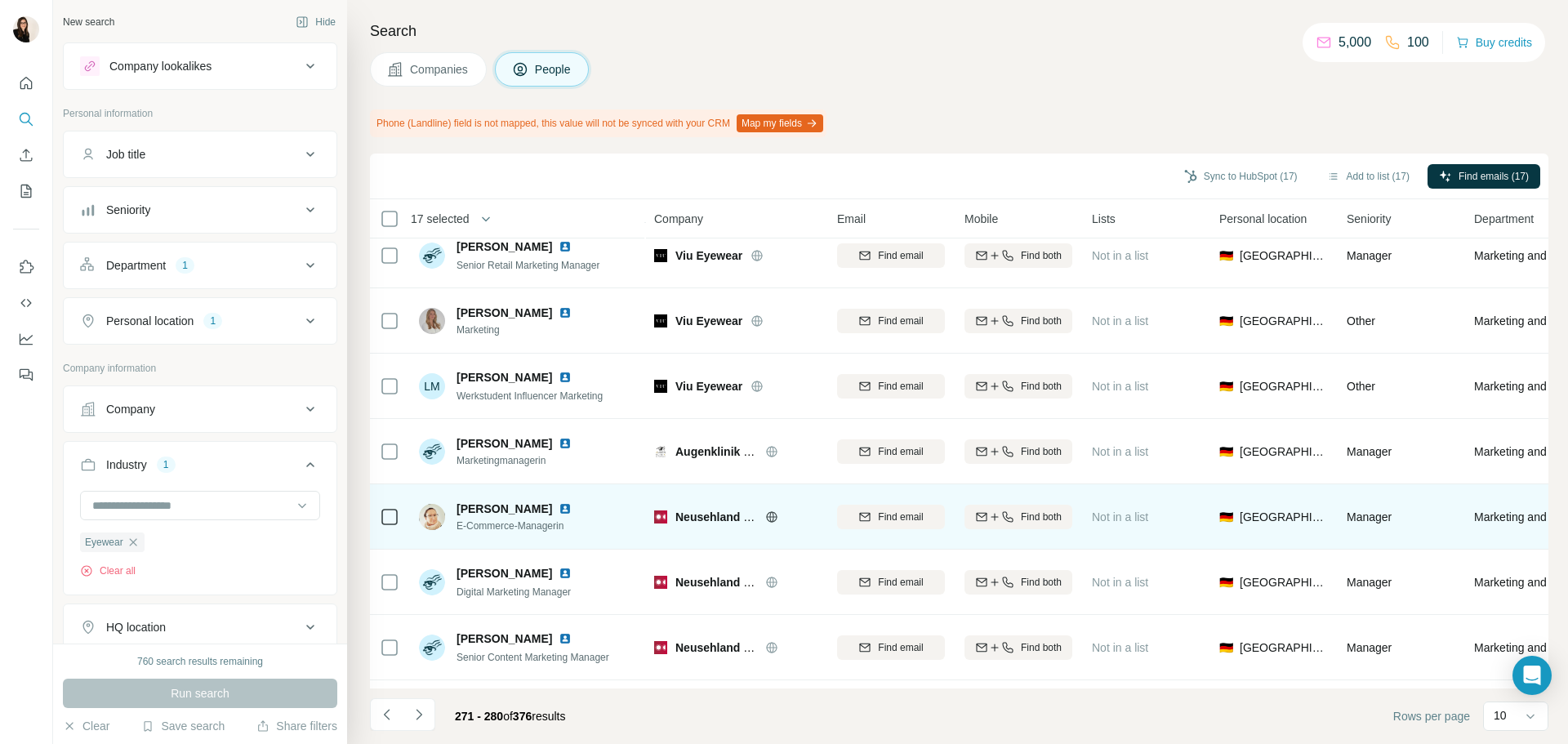
scroll to position [81, 0]
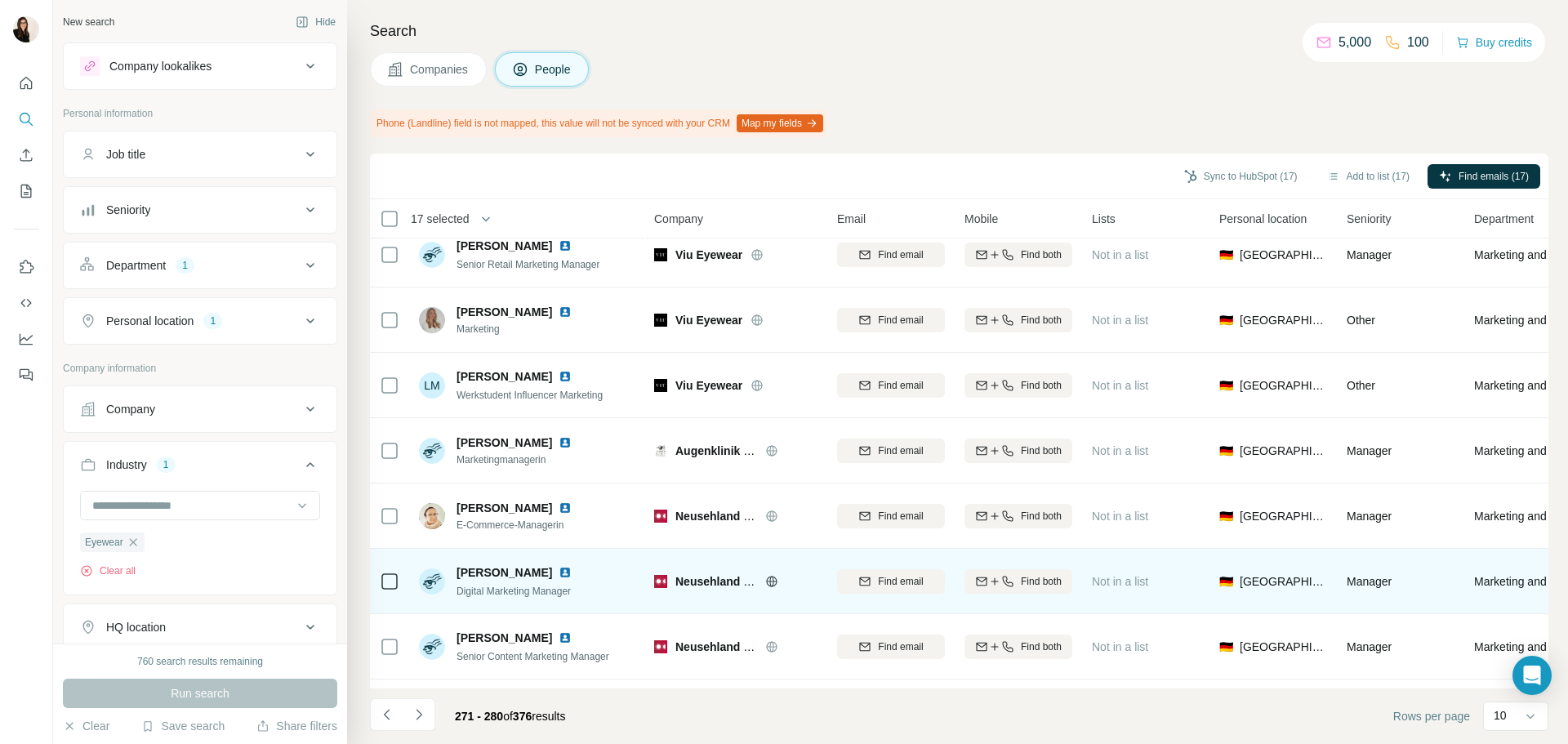
click at [399, 582] on icon at bounding box center [389, 581] width 19 height 19
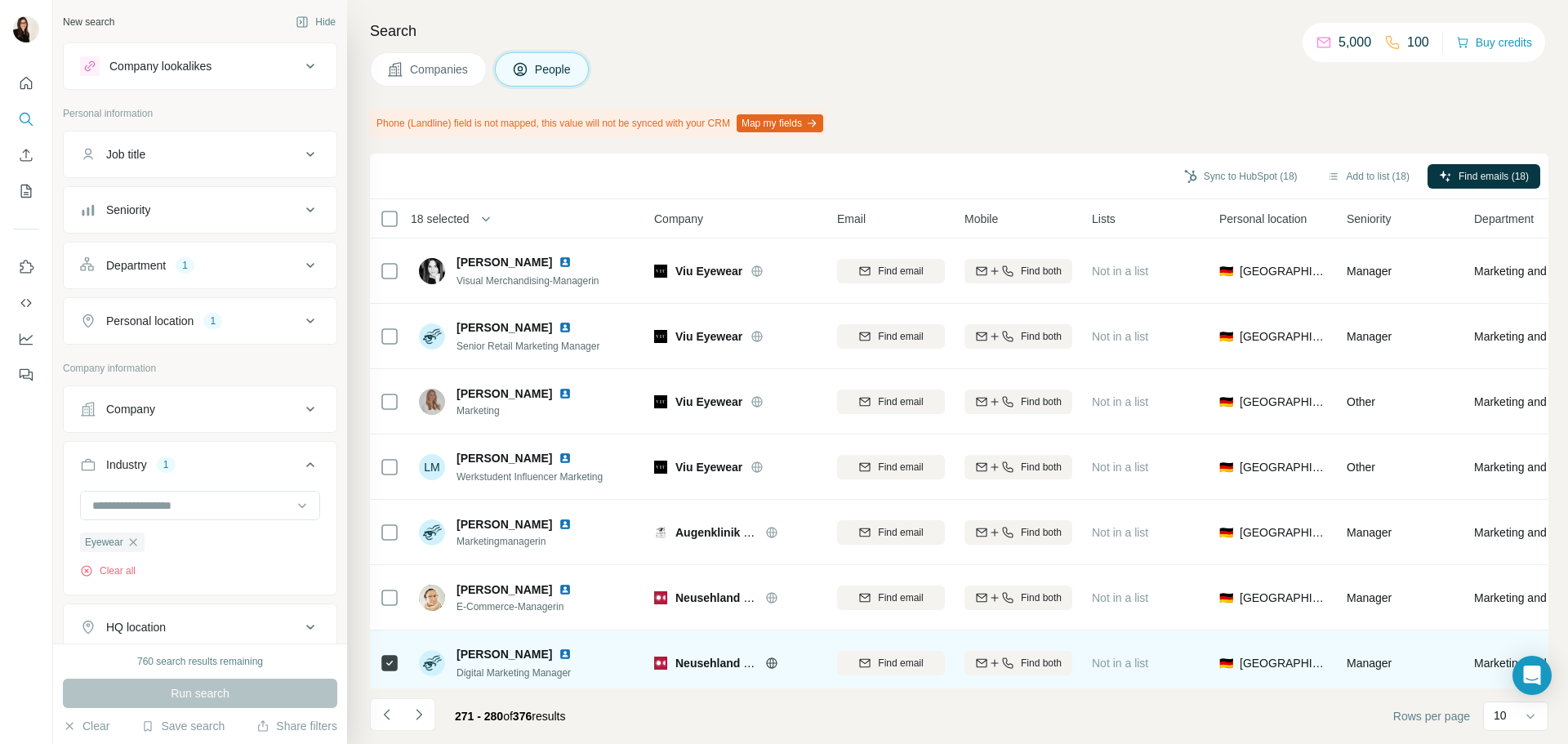
scroll to position [211, 0]
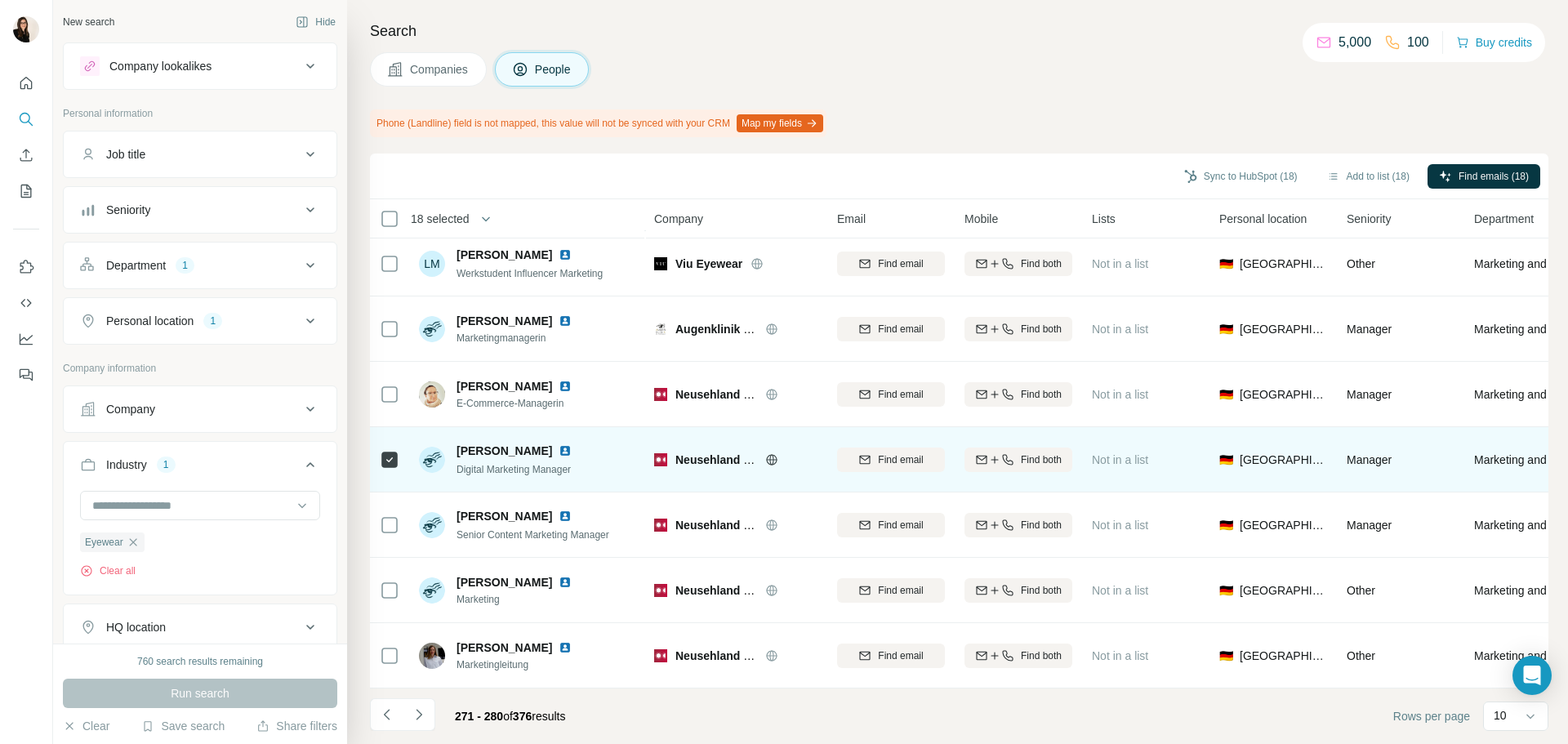
click at [399, 582] on icon at bounding box center [389, 591] width 19 height 19
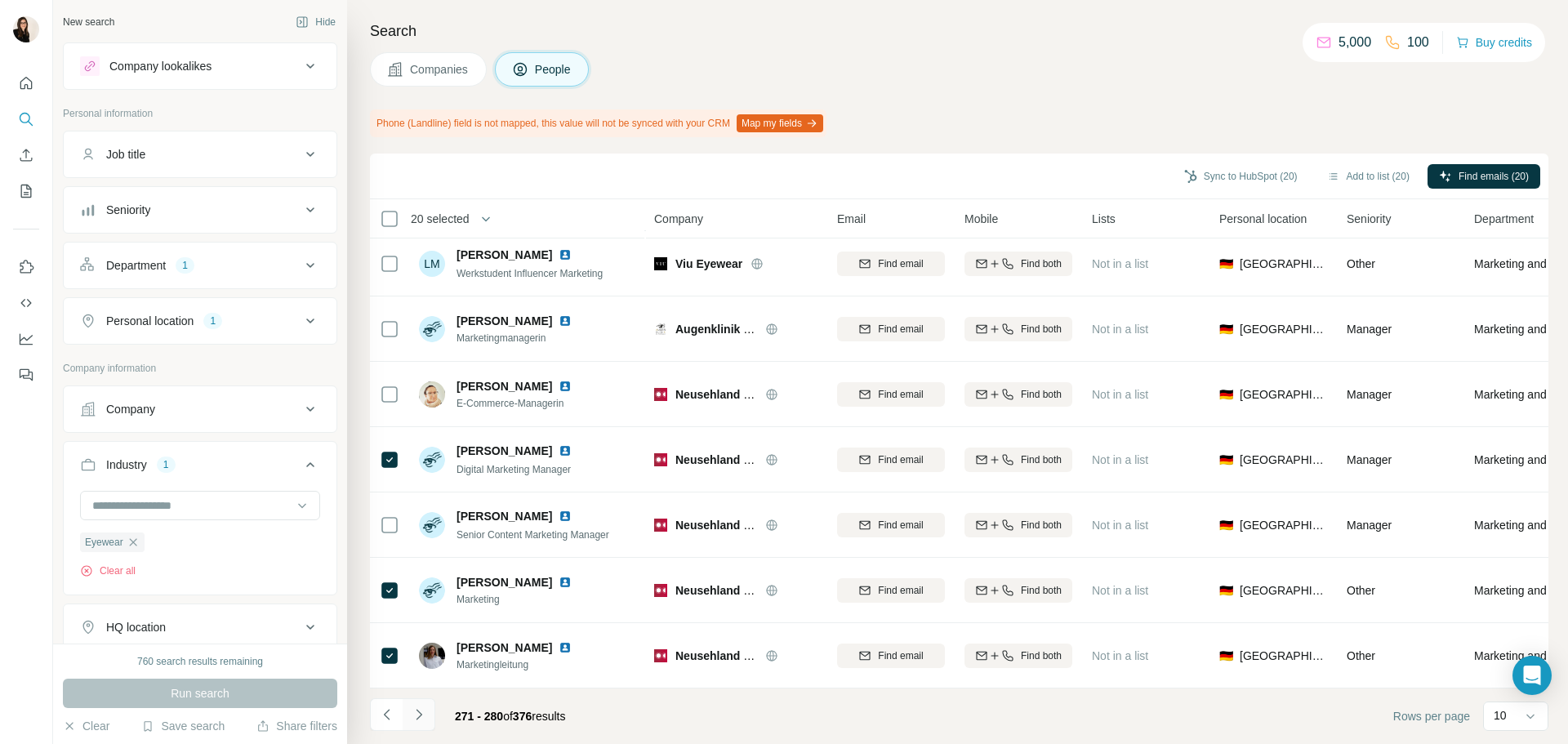
click at [418, 711] on icon "Navigate to next page" at bounding box center [418, 715] width 5 height 11
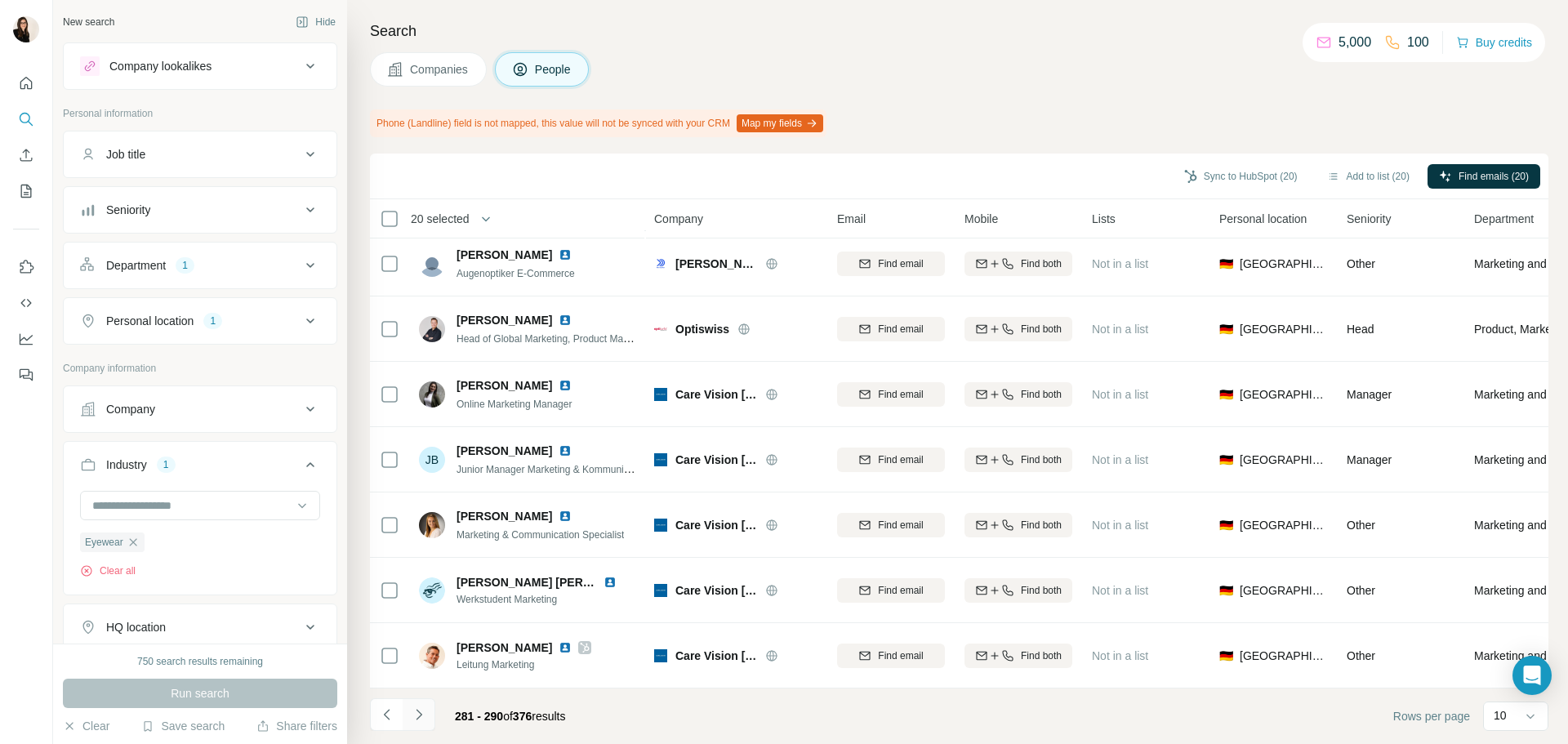
click at [429, 708] on button "Navigate to next page" at bounding box center [418, 715] width 33 height 33
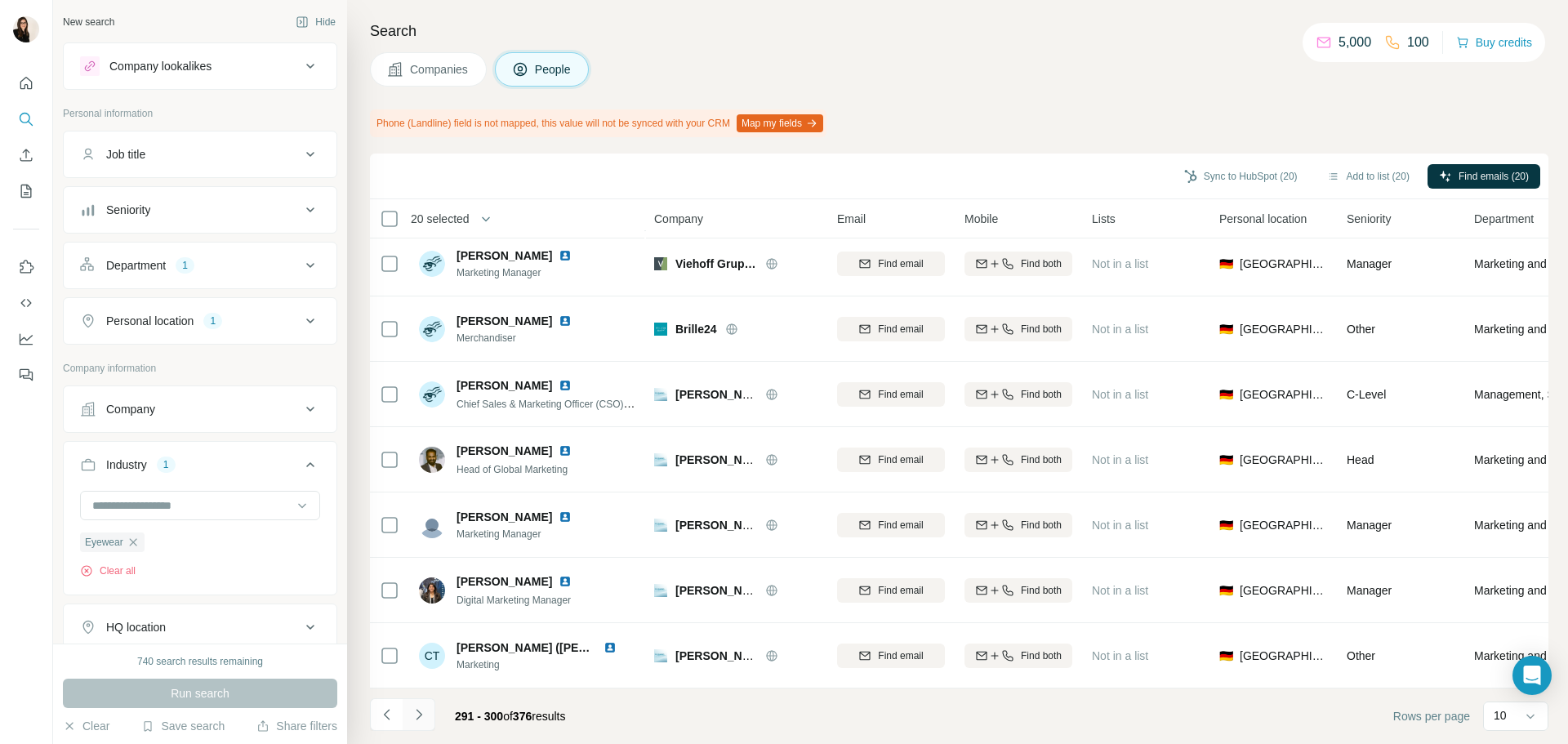
click at [423, 716] on icon "Navigate to next page" at bounding box center [419, 715] width 16 height 16
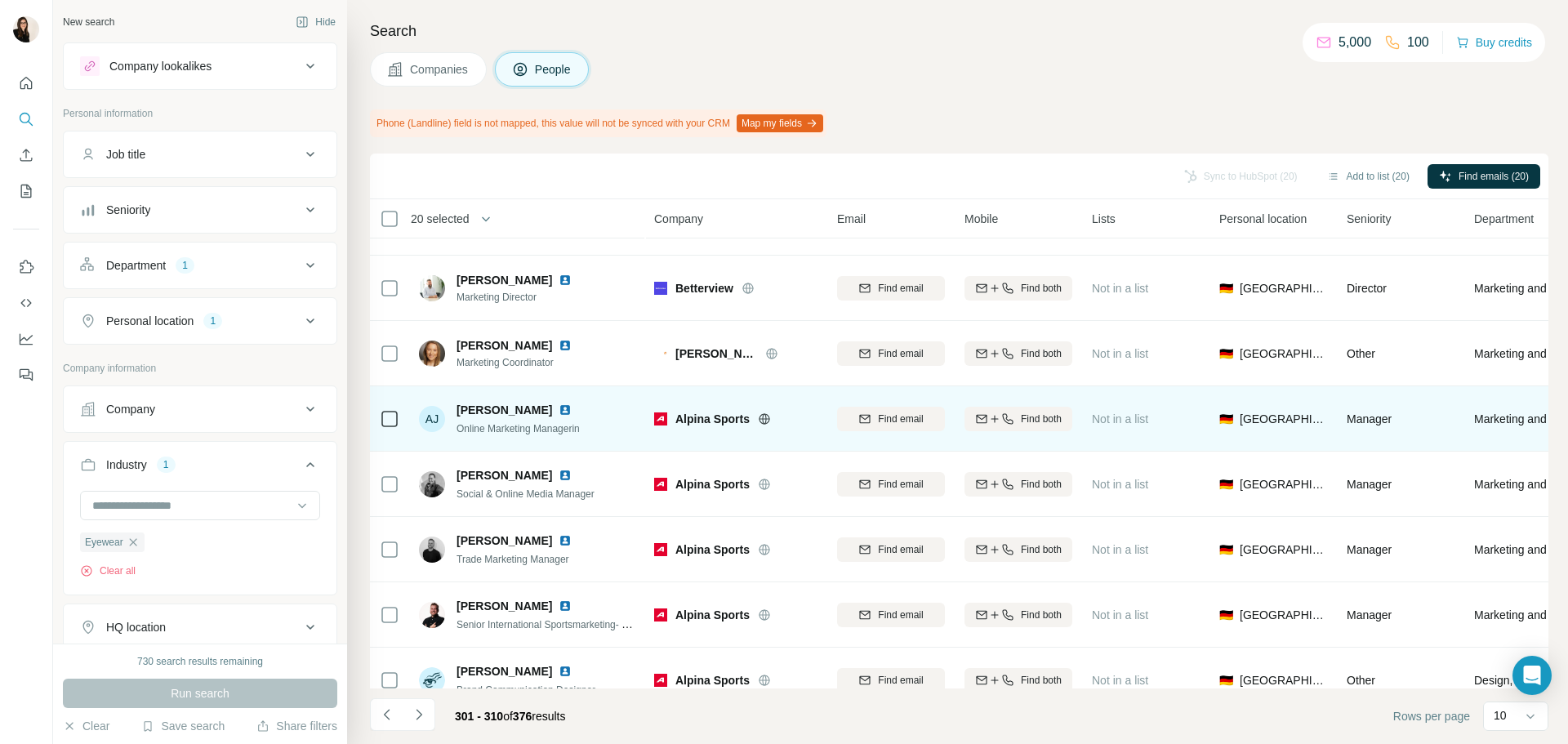
scroll to position [0, 0]
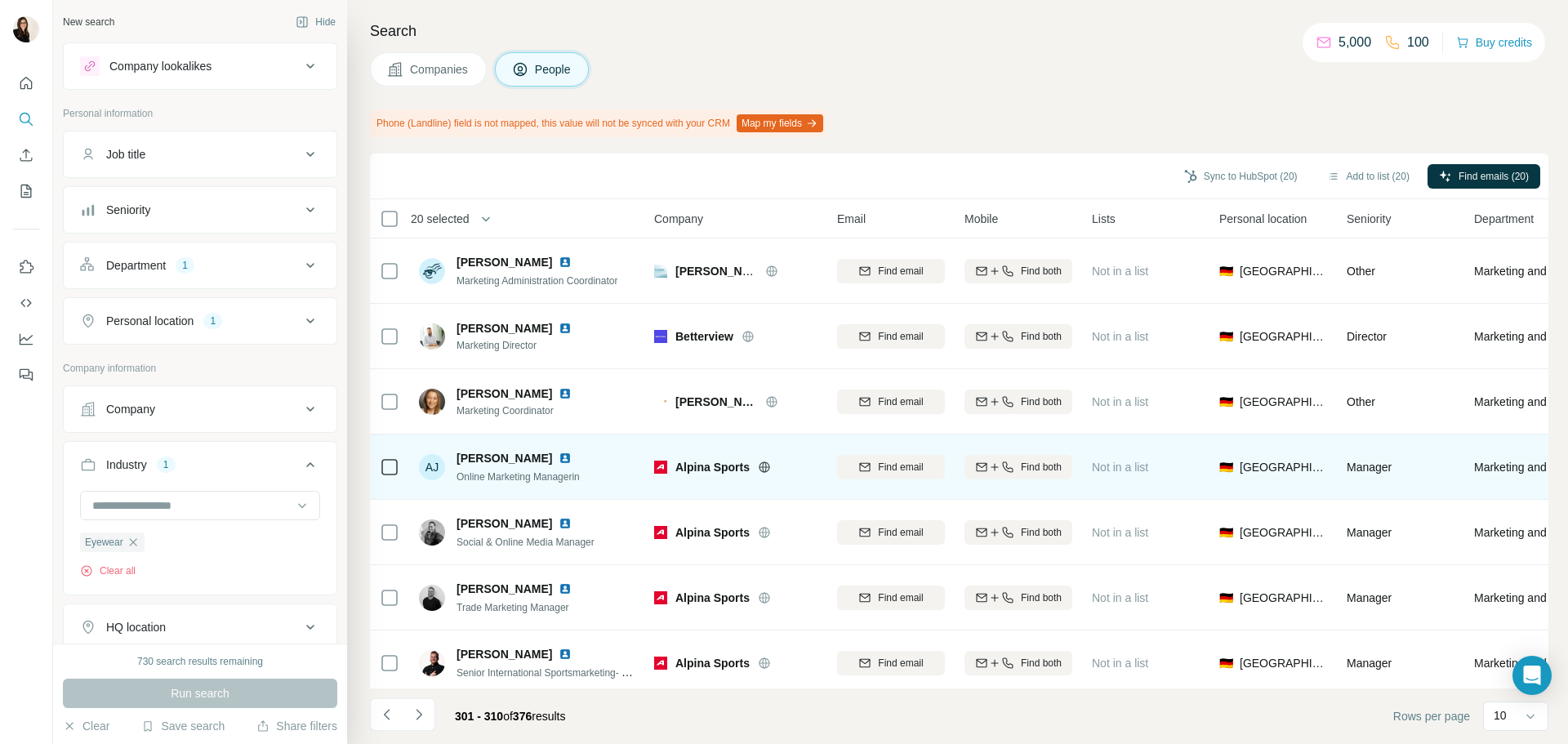
click at [758, 469] on icon at bounding box center [764, 467] width 13 height 13
click at [0, 0] on tbody "Kerem Asik Marketing Administration Coordinator Schwind eye-tech-solutions Find…" at bounding box center [0, 0] width 0 height 0
click at [398, 466] on icon at bounding box center [389, 467] width 19 height 19
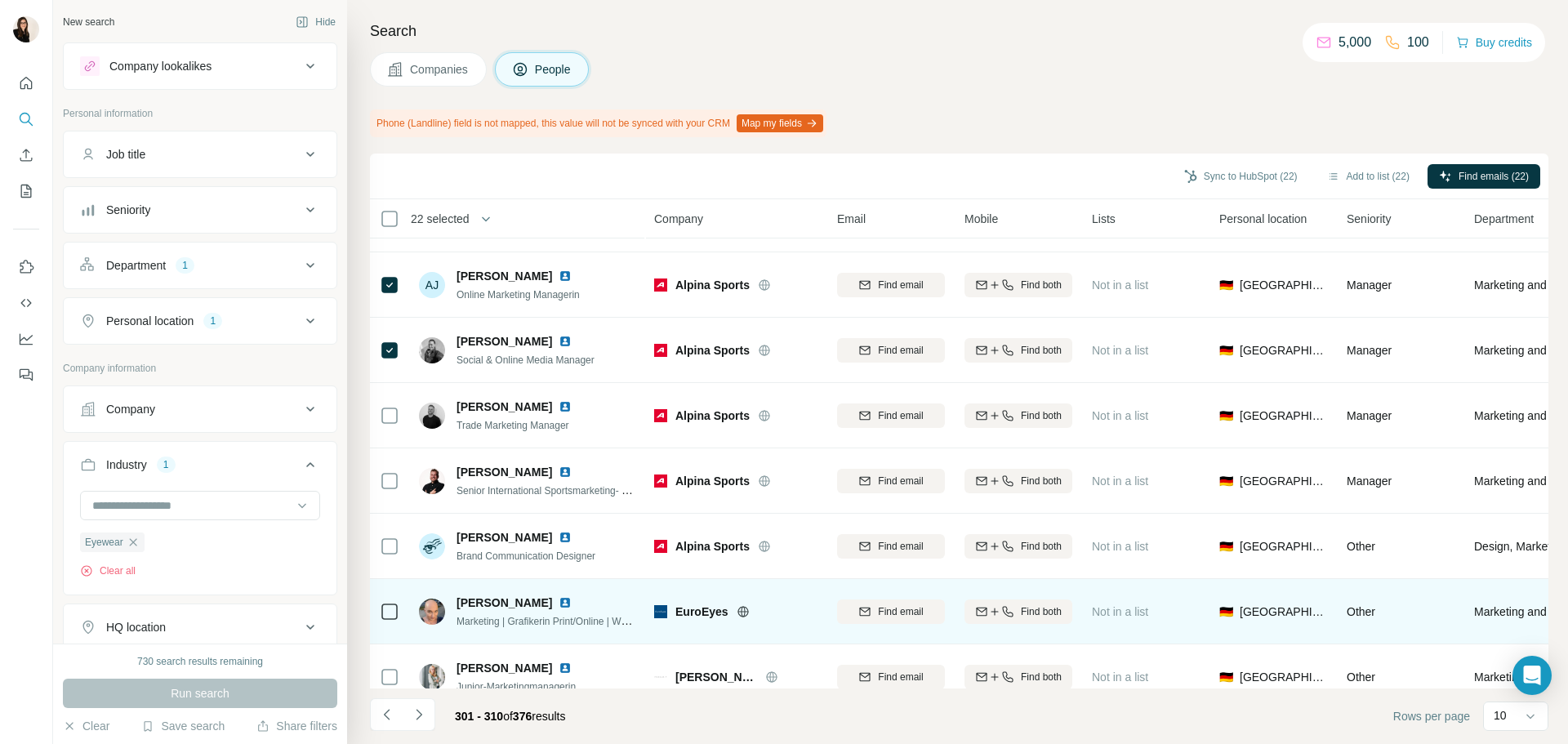
scroll to position [211, 0]
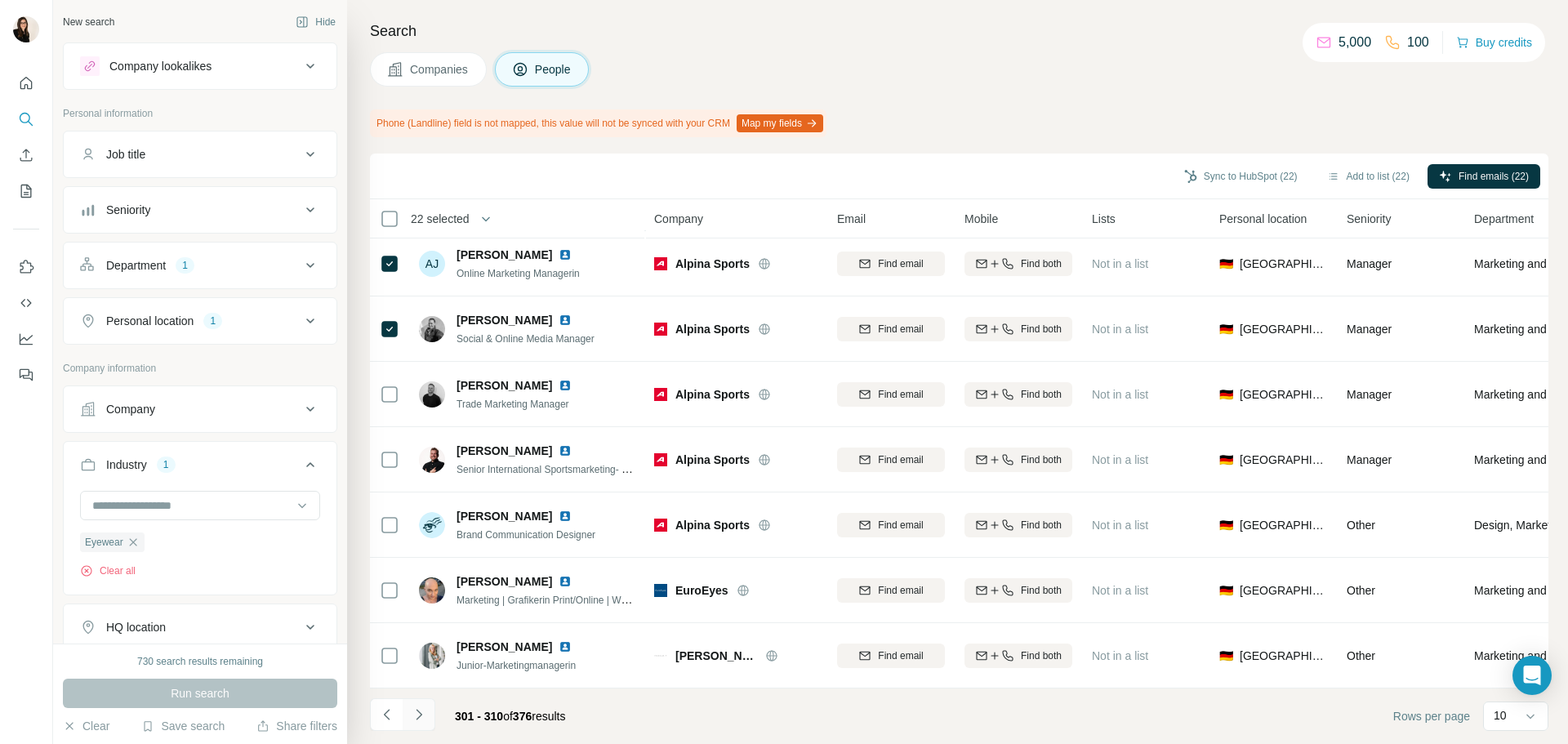
click at [428, 721] on button "Navigate to next page" at bounding box center [418, 715] width 33 height 33
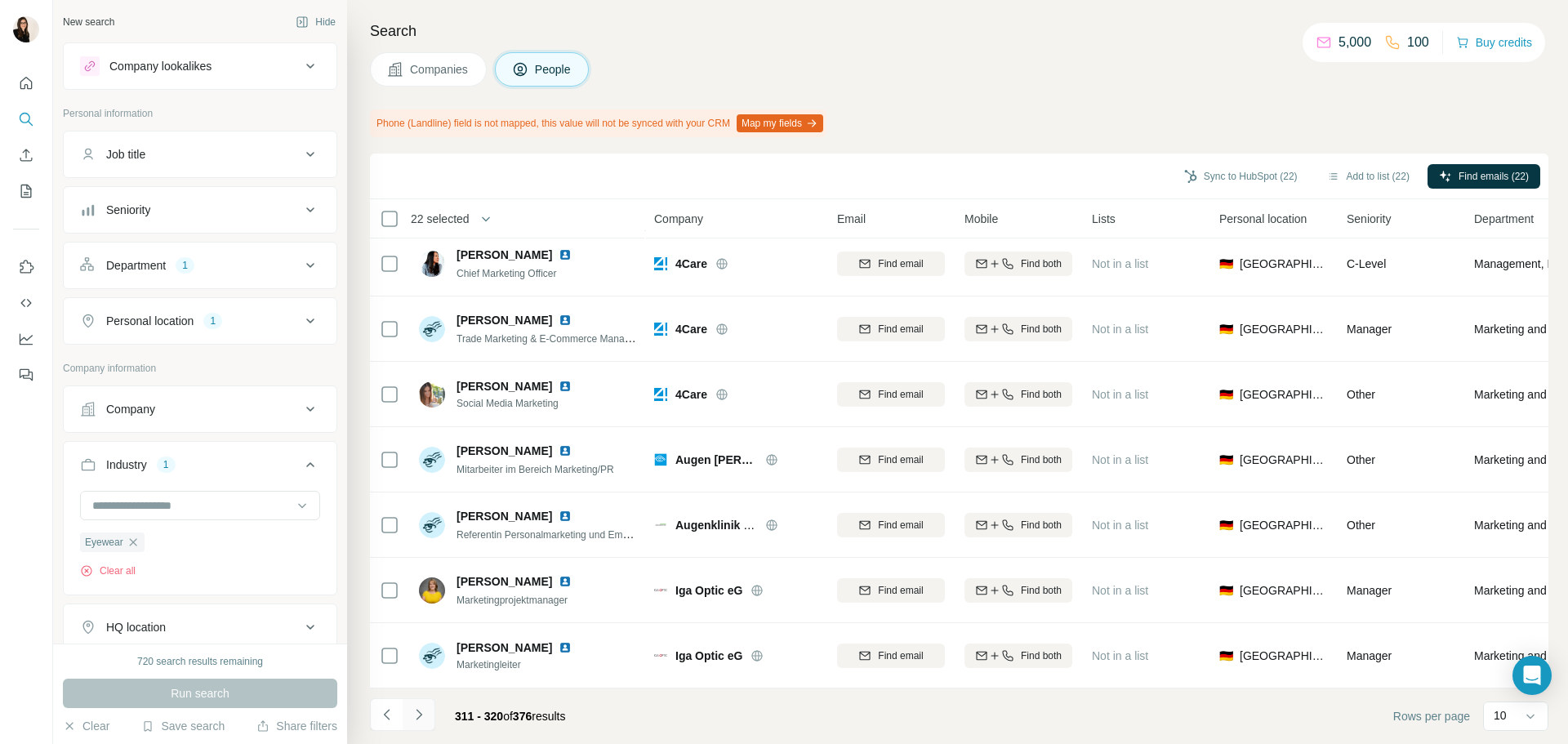
click at [414, 717] on icon "Navigate to next page" at bounding box center [419, 715] width 16 height 16
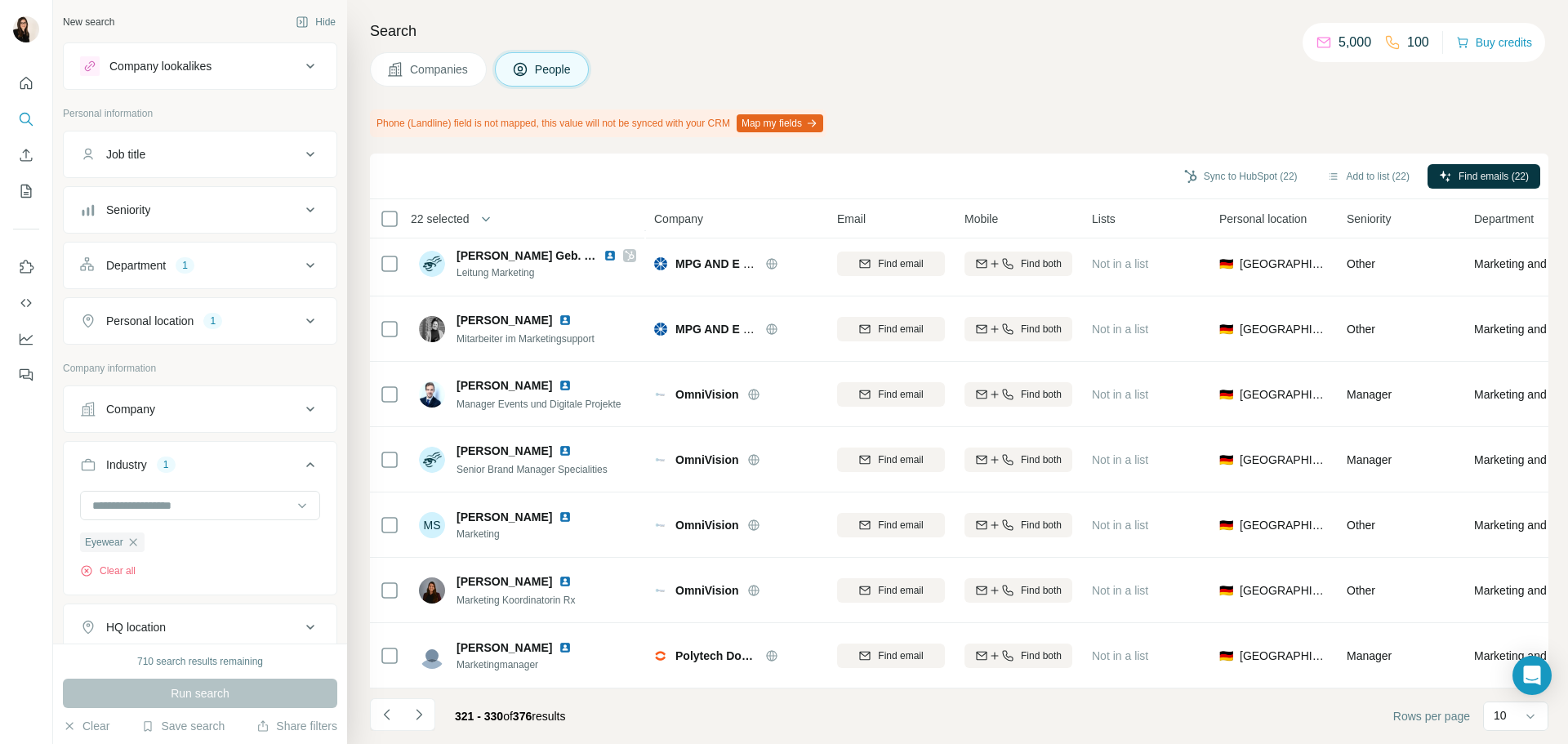
click at [428, 738] on footer "321 - 330 of 376 results Rows per page 10" at bounding box center [959, 717] width 1179 height 56
click at [426, 727] on button "Navigate to next page" at bounding box center [418, 715] width 33 height 33
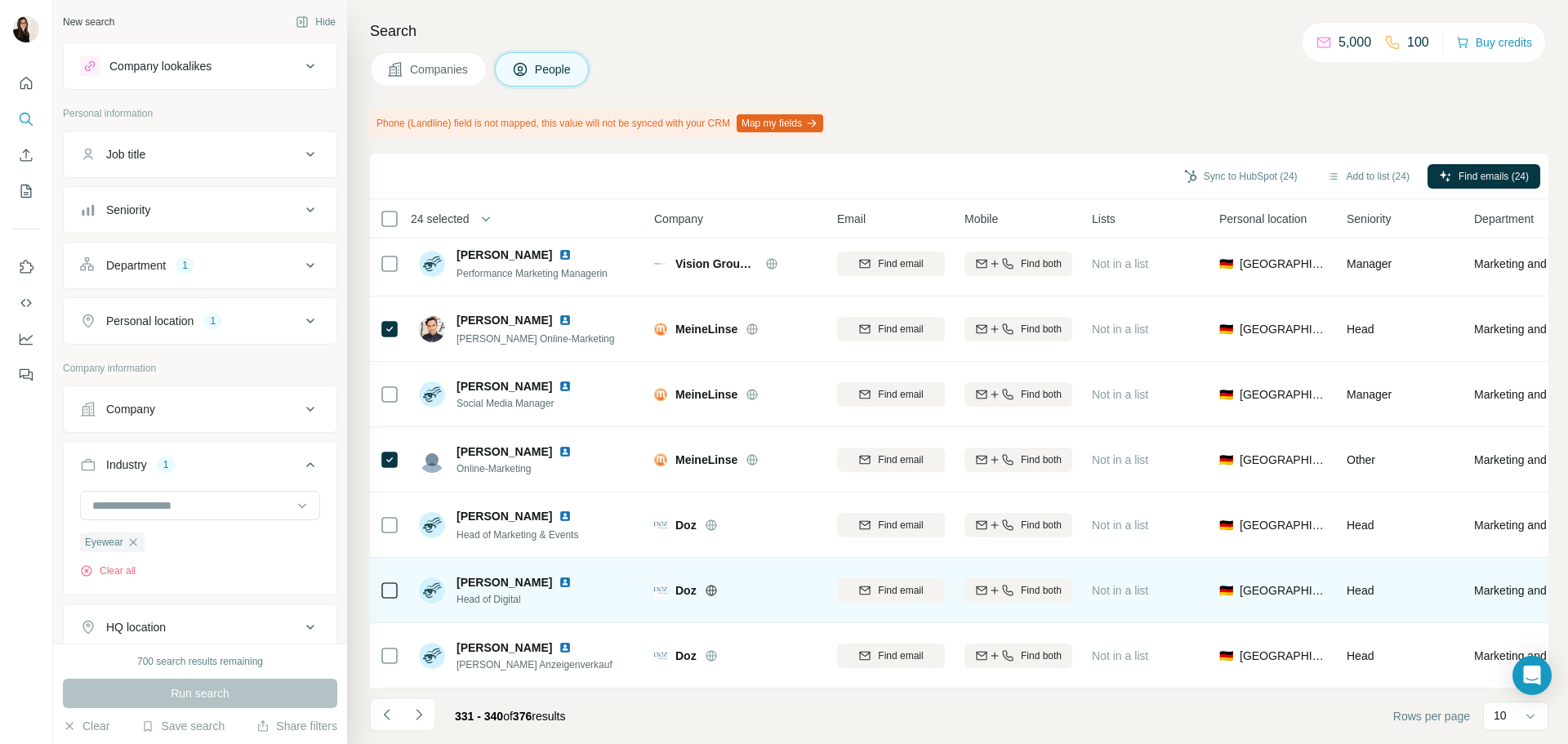
scroll to position [0, 0]
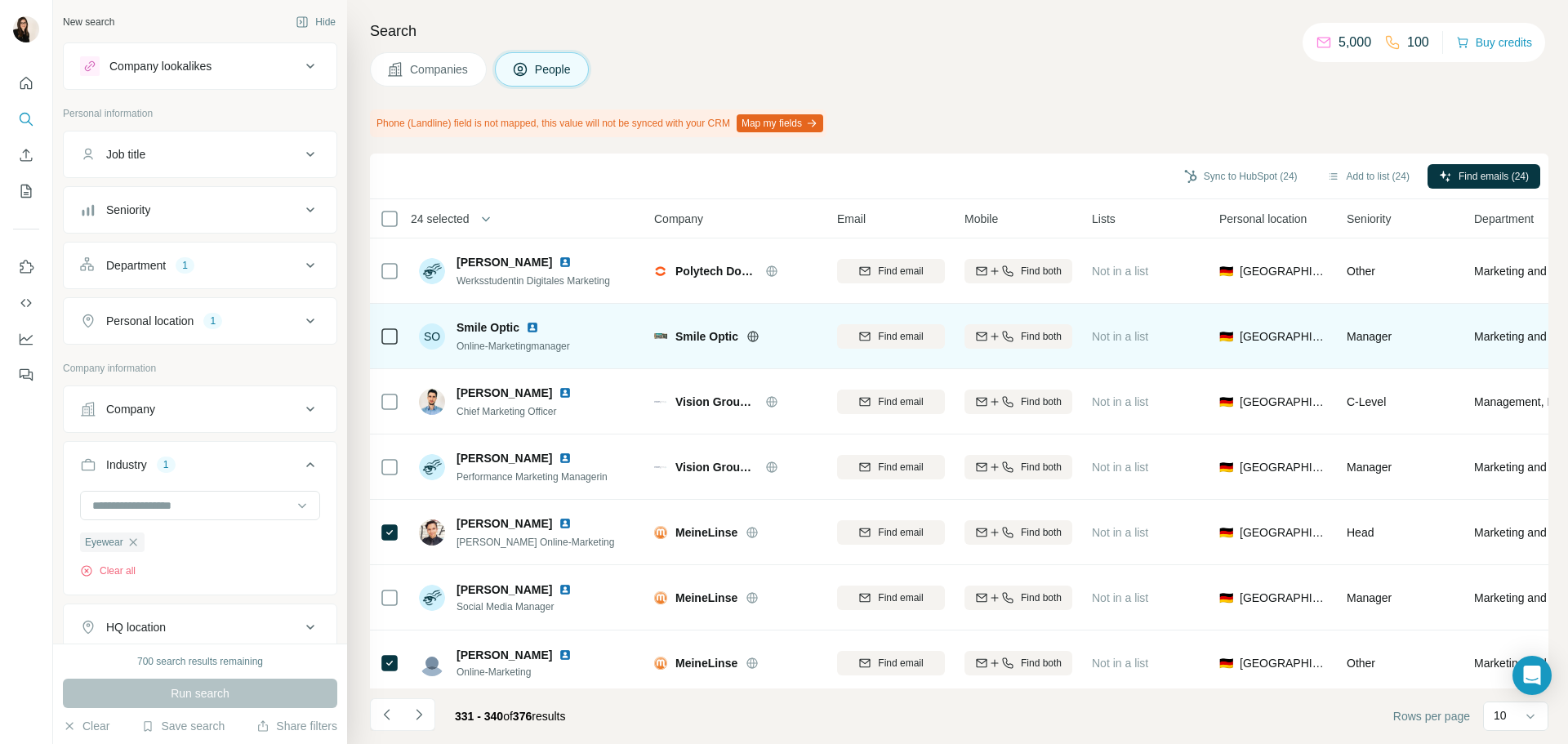
click at [755, 334] on icon at bounding box center [753, 336] width 13 height 13
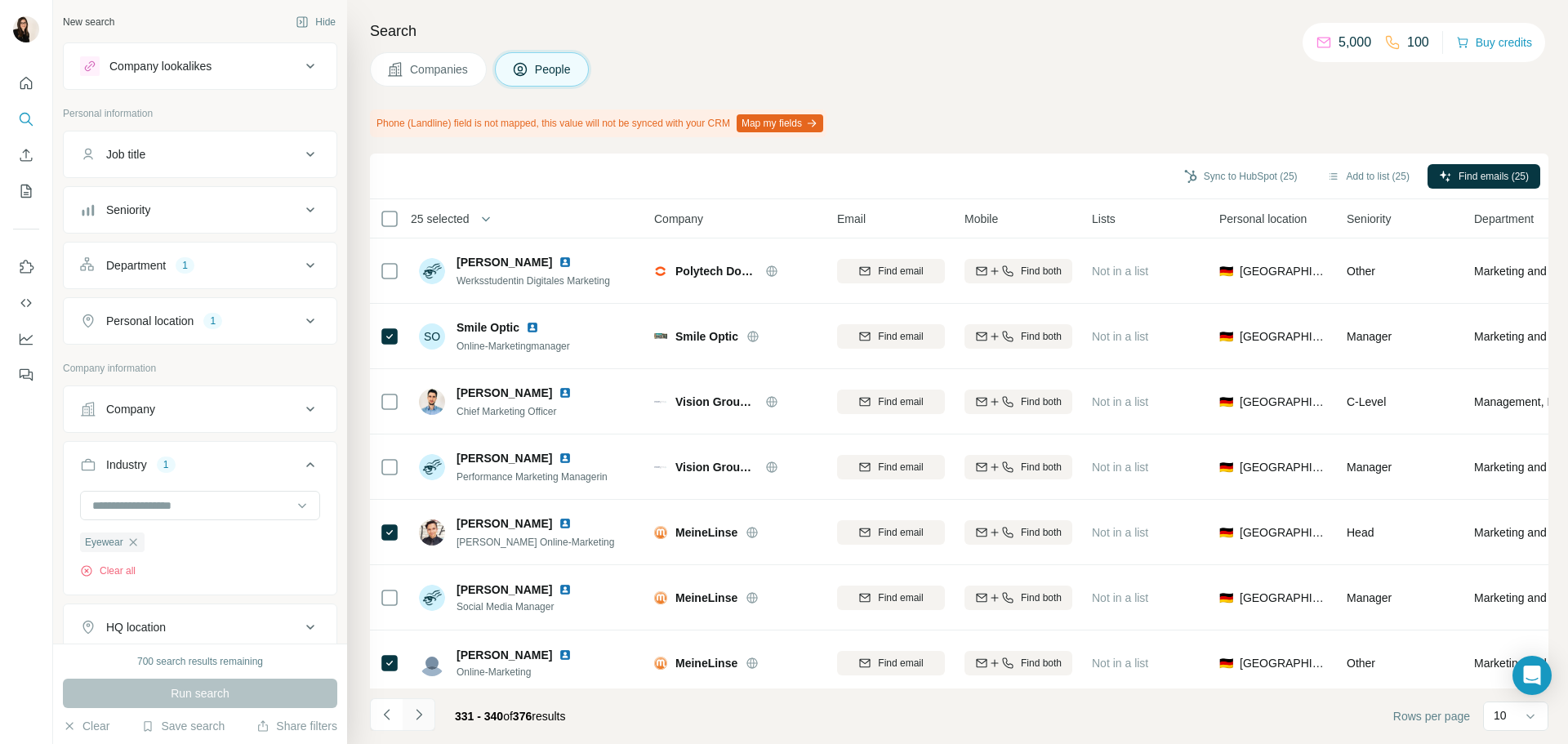
click at [427, 709] on button "Navigate to next page" at bounding box center [418, 715] width 33 height 33
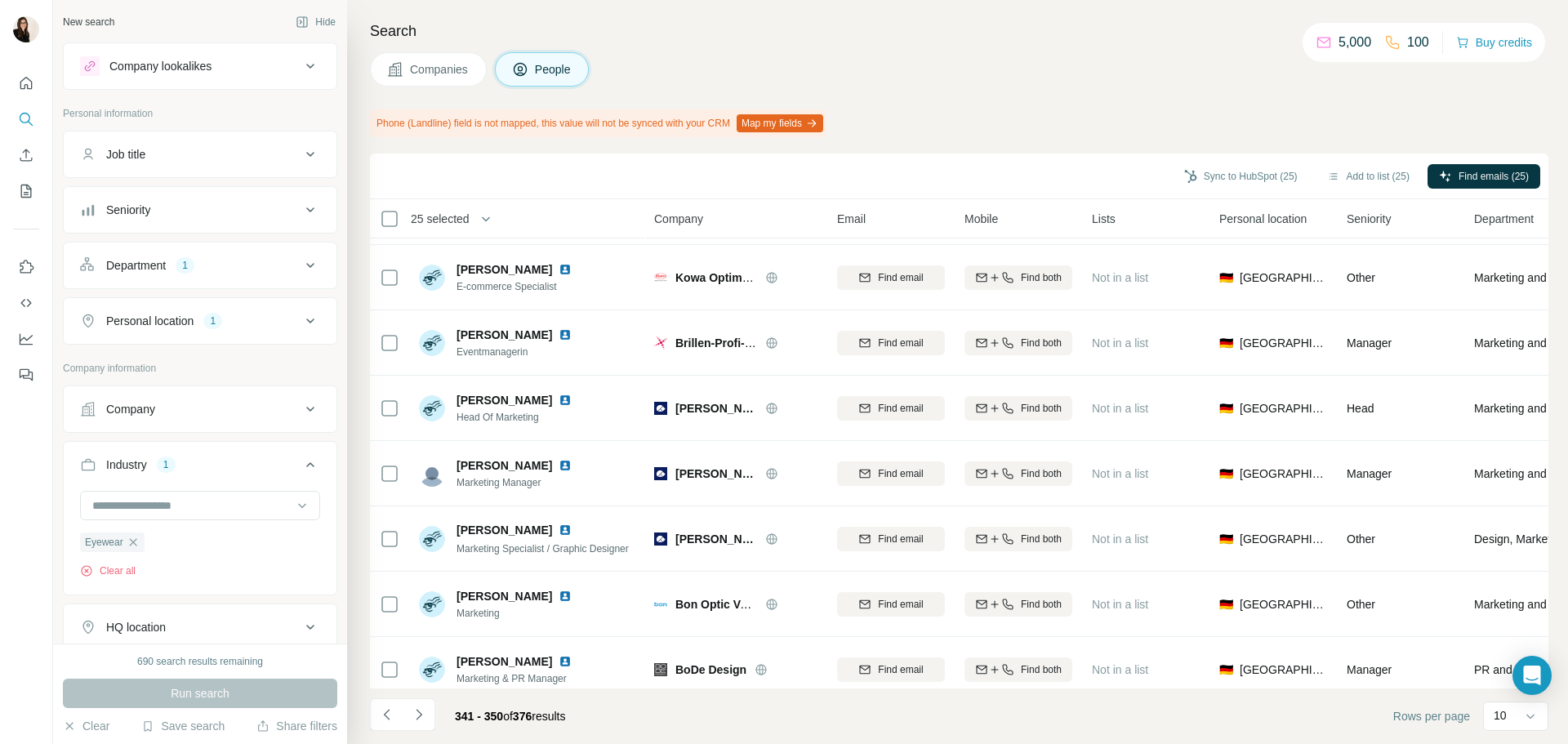
scroll to position [211, 0]
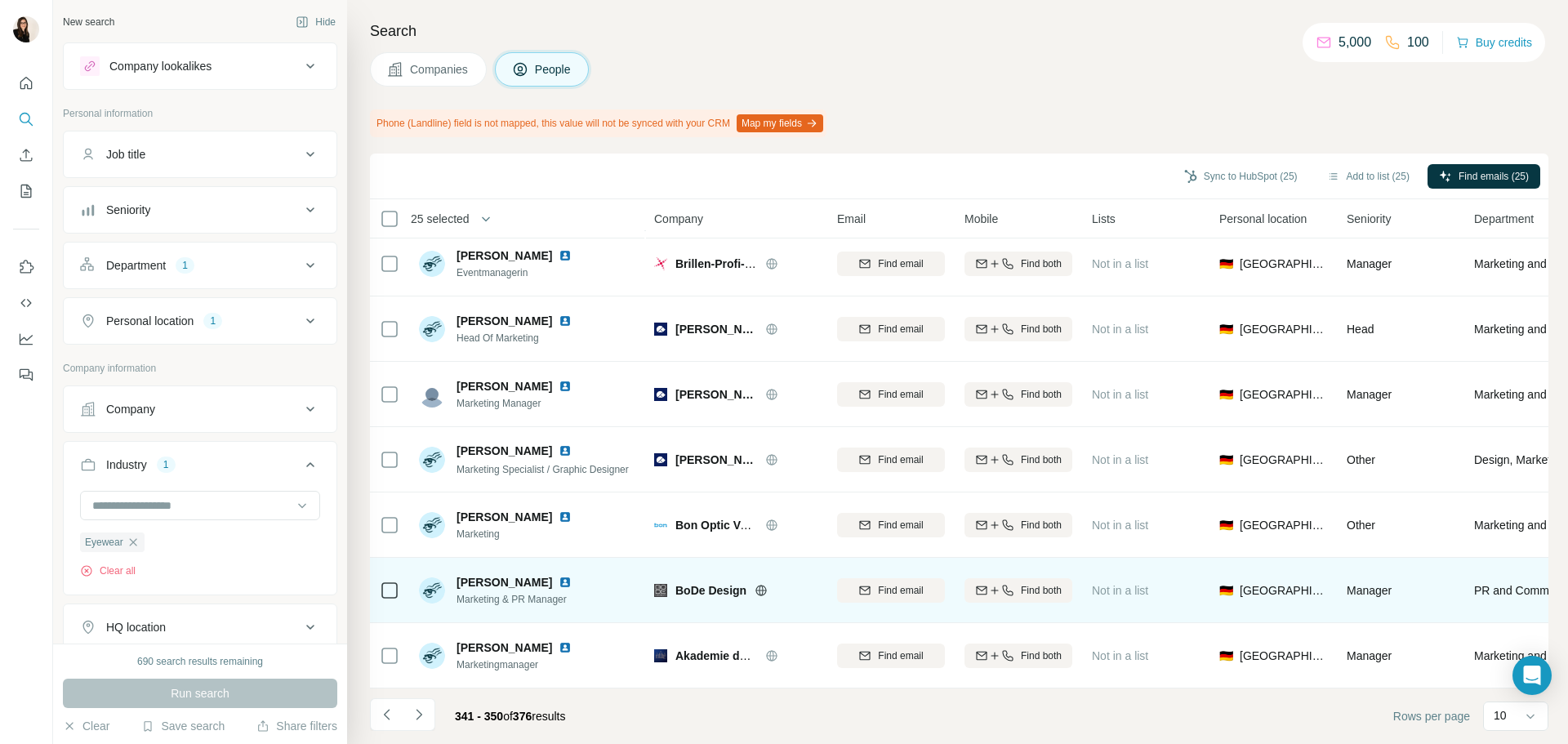
click at [761, 587] on icon at bounding box center [761, 590] width 4 height 11
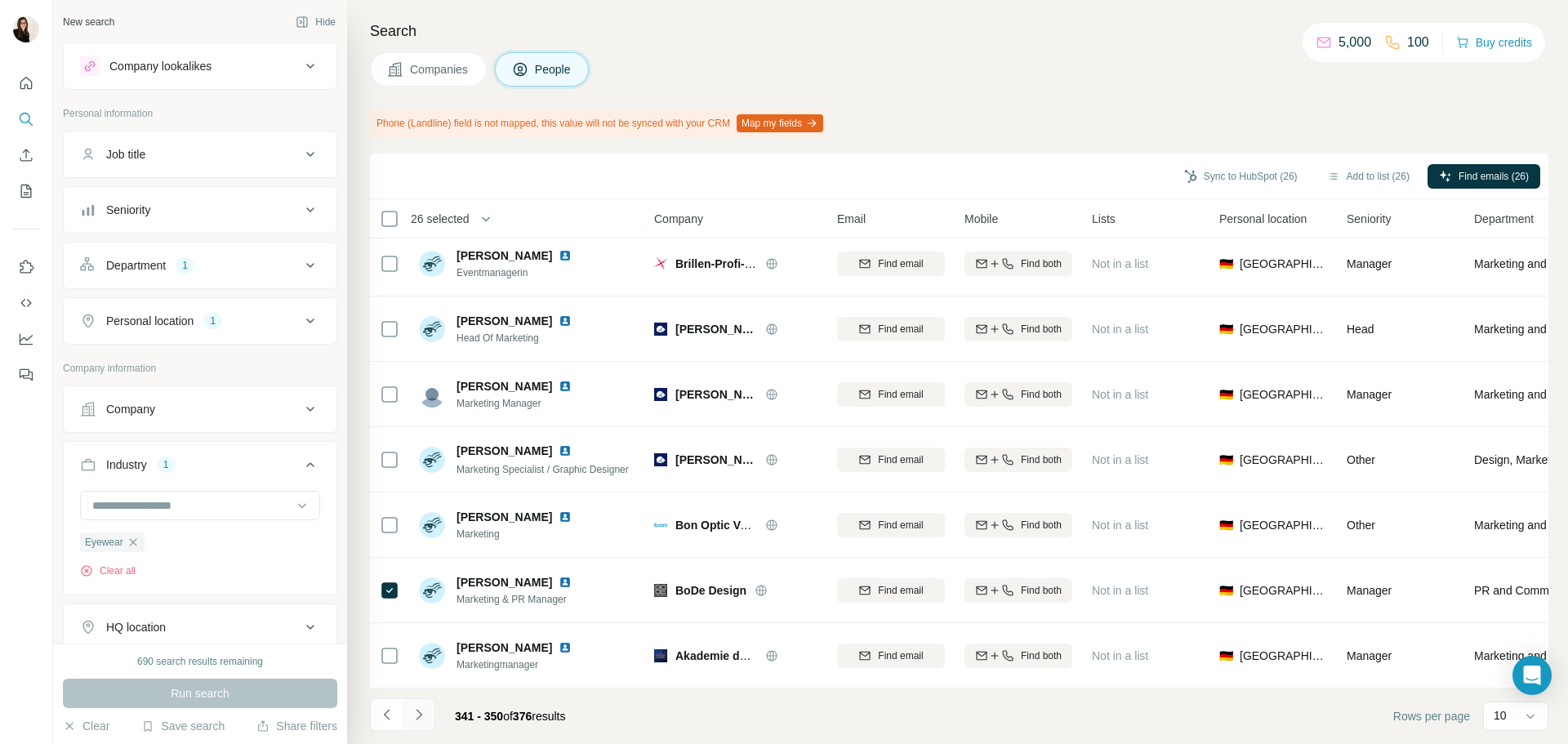
click at [416, 713] on icon "Navigate to next page" at bounding box center [419, 715] width 16 height 16
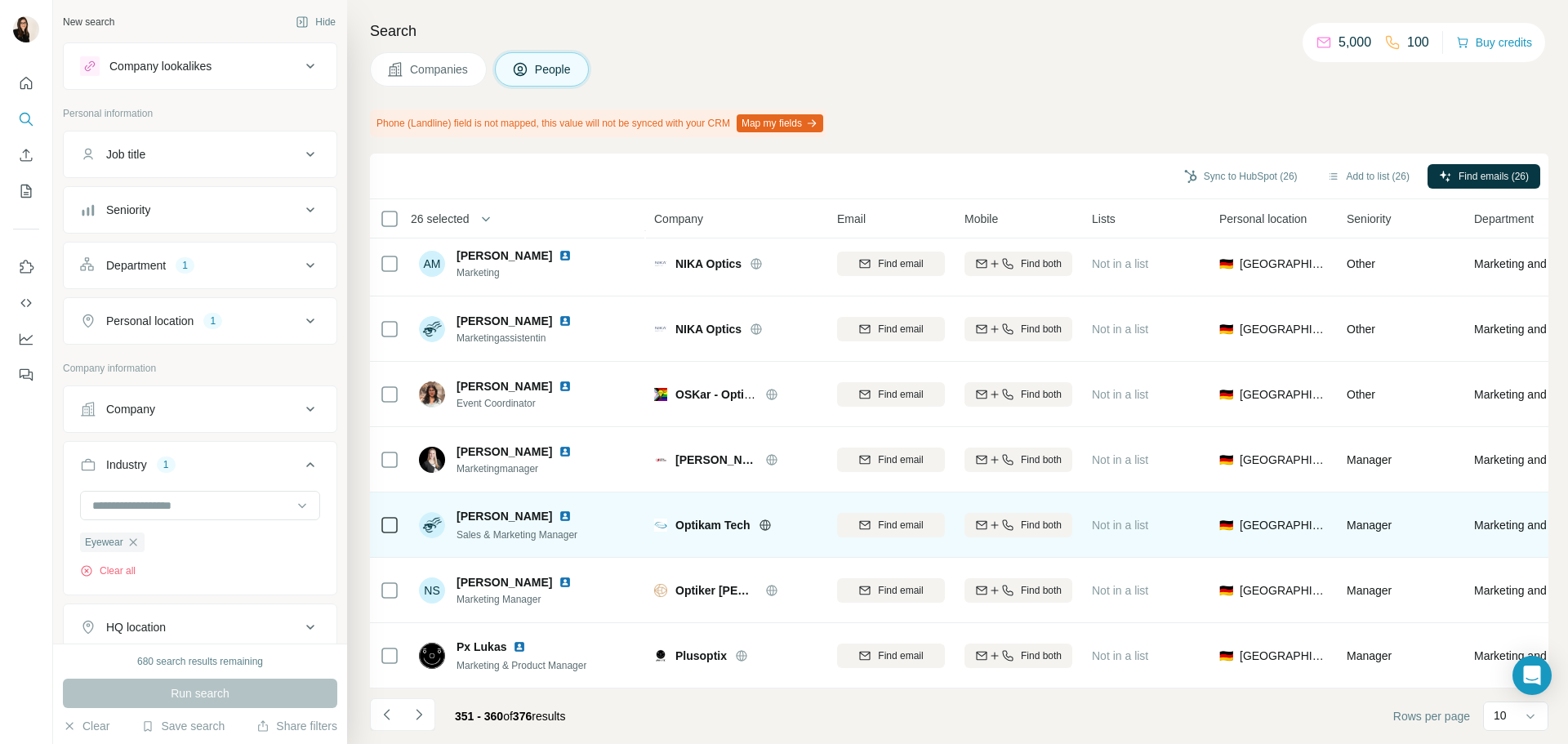
scroll to position [0, 0]
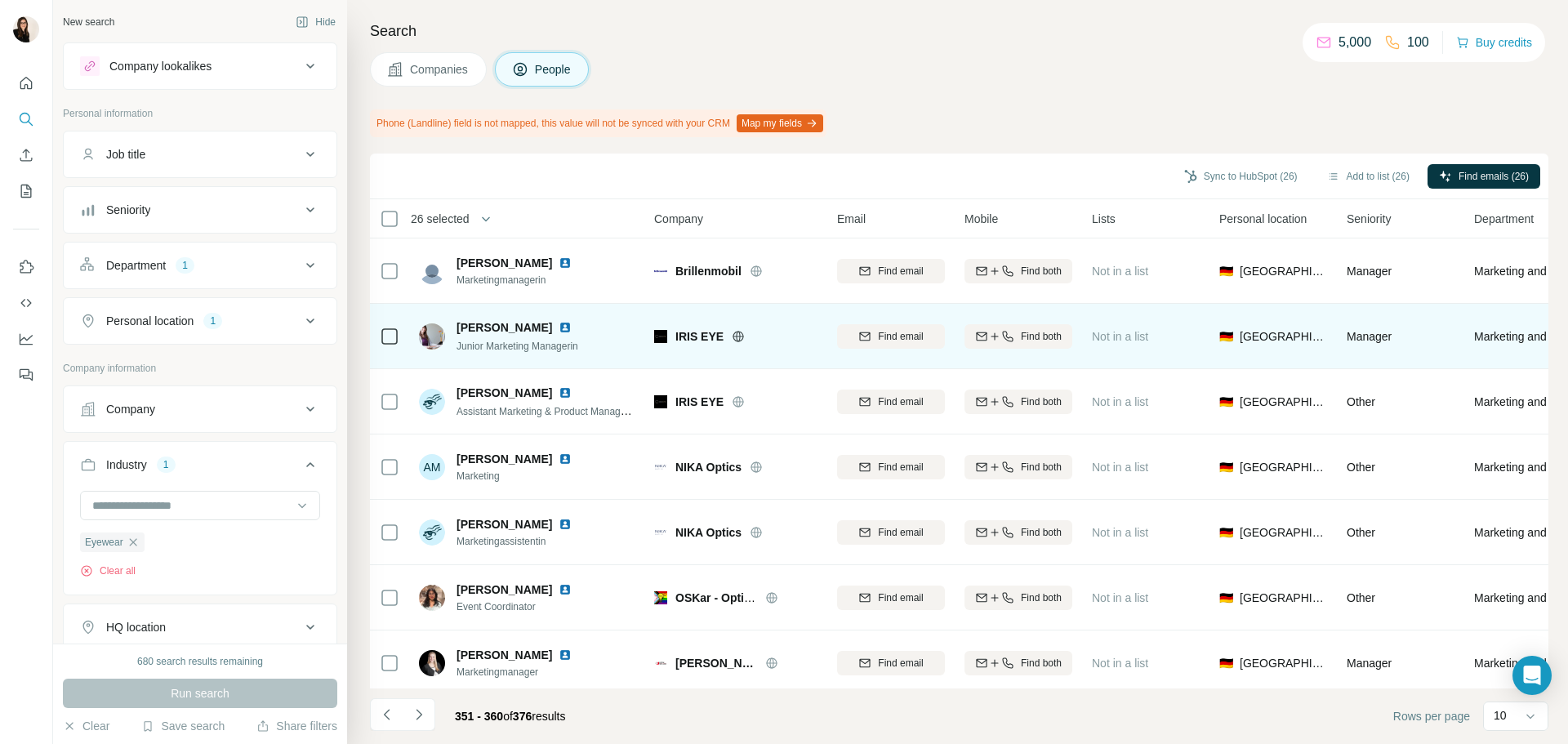
click at [733, 336] on icon at bounding box center [738, 336] width 11 height 1
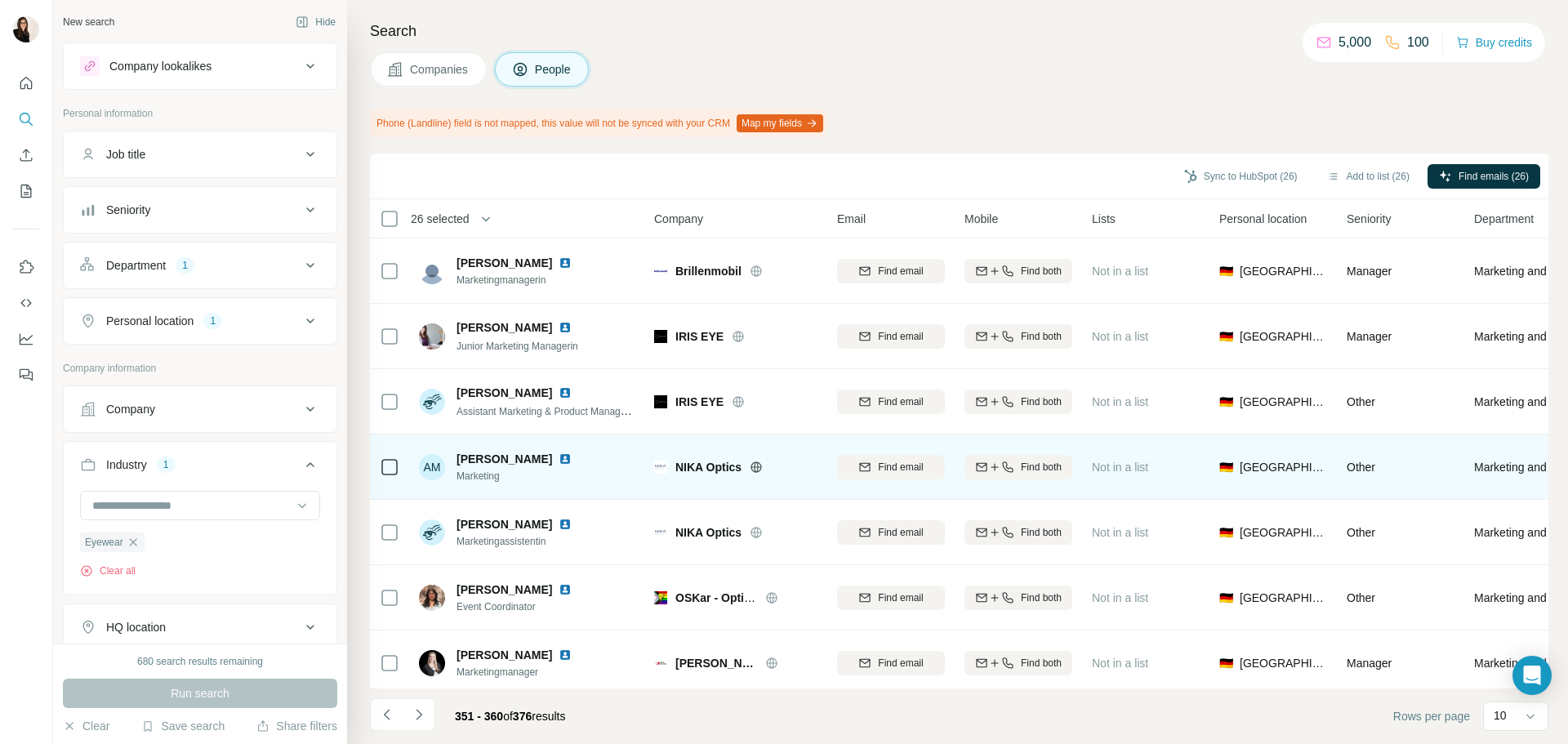
scroll to position [81, 0]
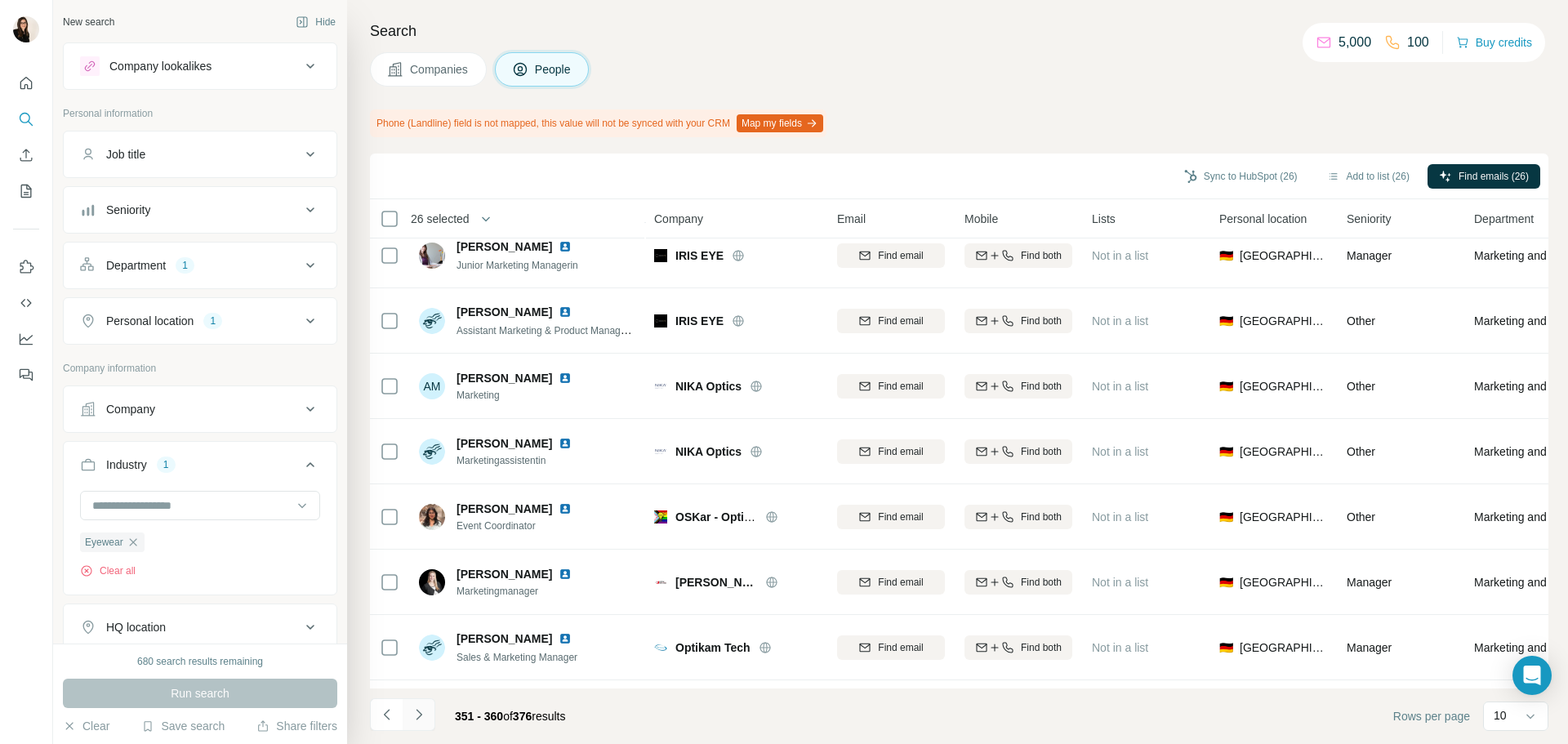
click at [417, 712] on icon "Navigate to next page" at bounding box center [419, 715] width 16 height 16
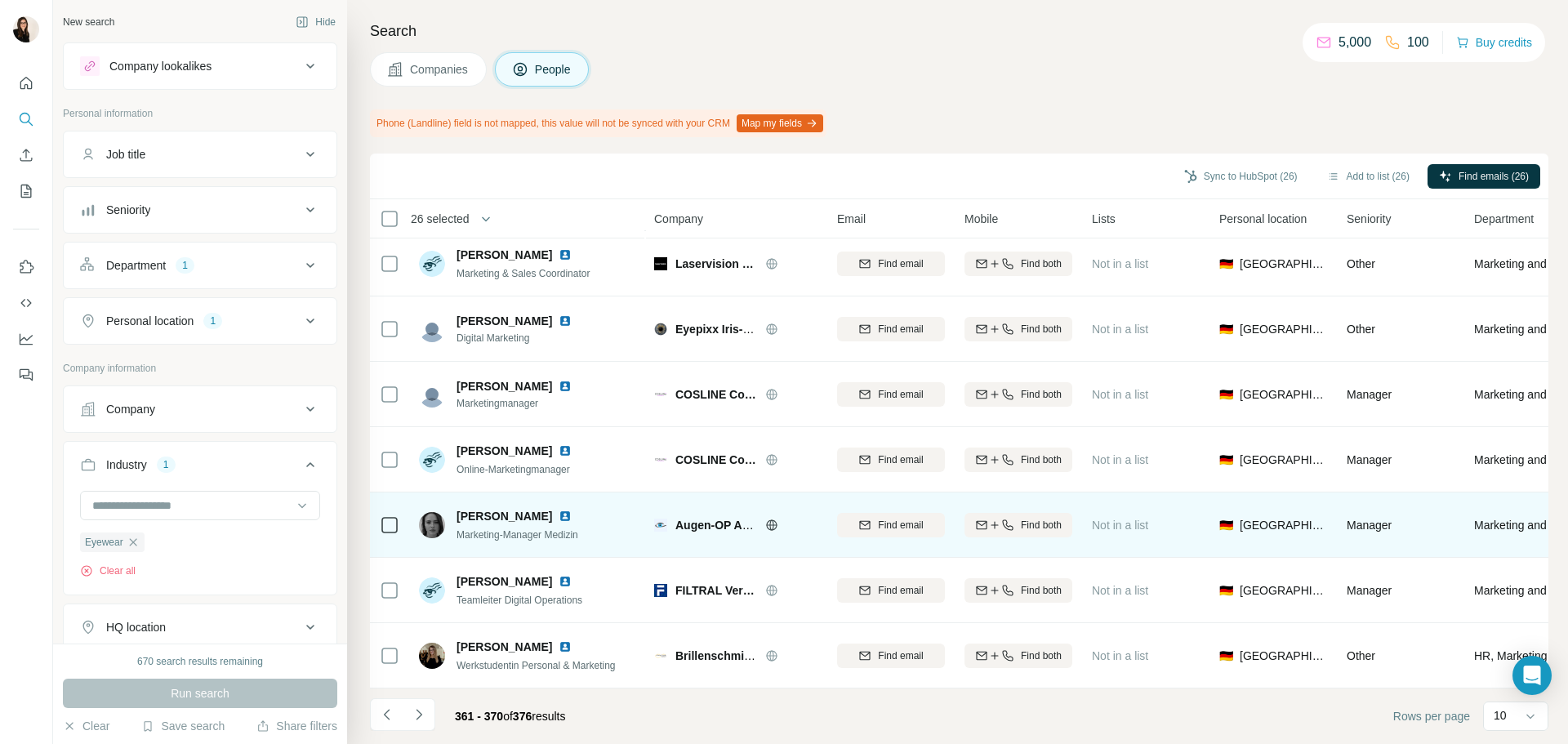
scroll to position [211, 0]
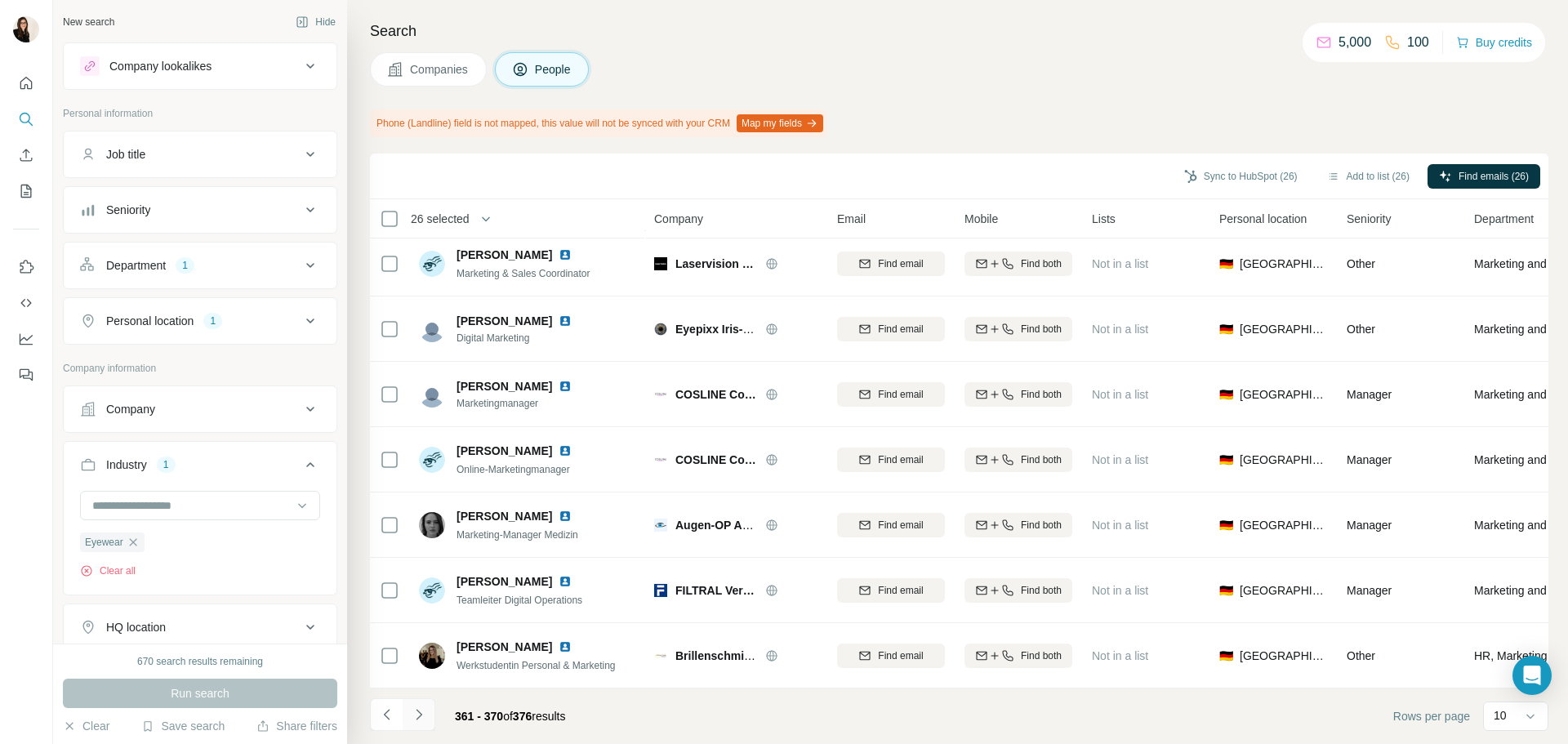
click at [417, 720] on icon "Navigate to next page" at bounding box center [418, 715] width 5 height 11
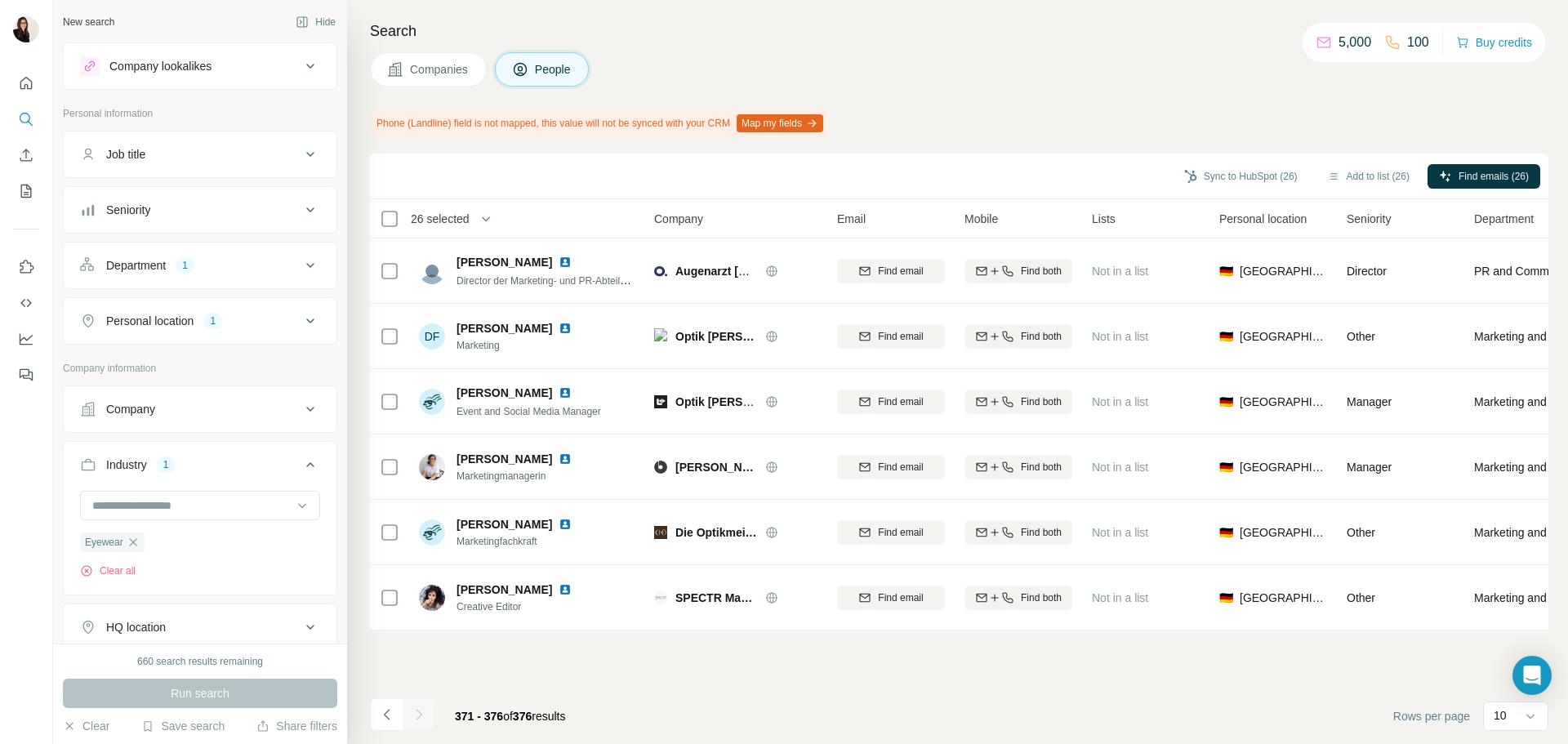
scroll to position [0, 0]
click at [1390, 165] on button "Add to list (26)" at bounding box center [1368, 177] width 105 height 25
click at [1378, 169] on button "Add to list (26)" at bounding box center [1368, 177] width 105 height 25
click at [1344, 180] on button "Add to list (26)" at bounding box center [1368, 177] width 105 height 25
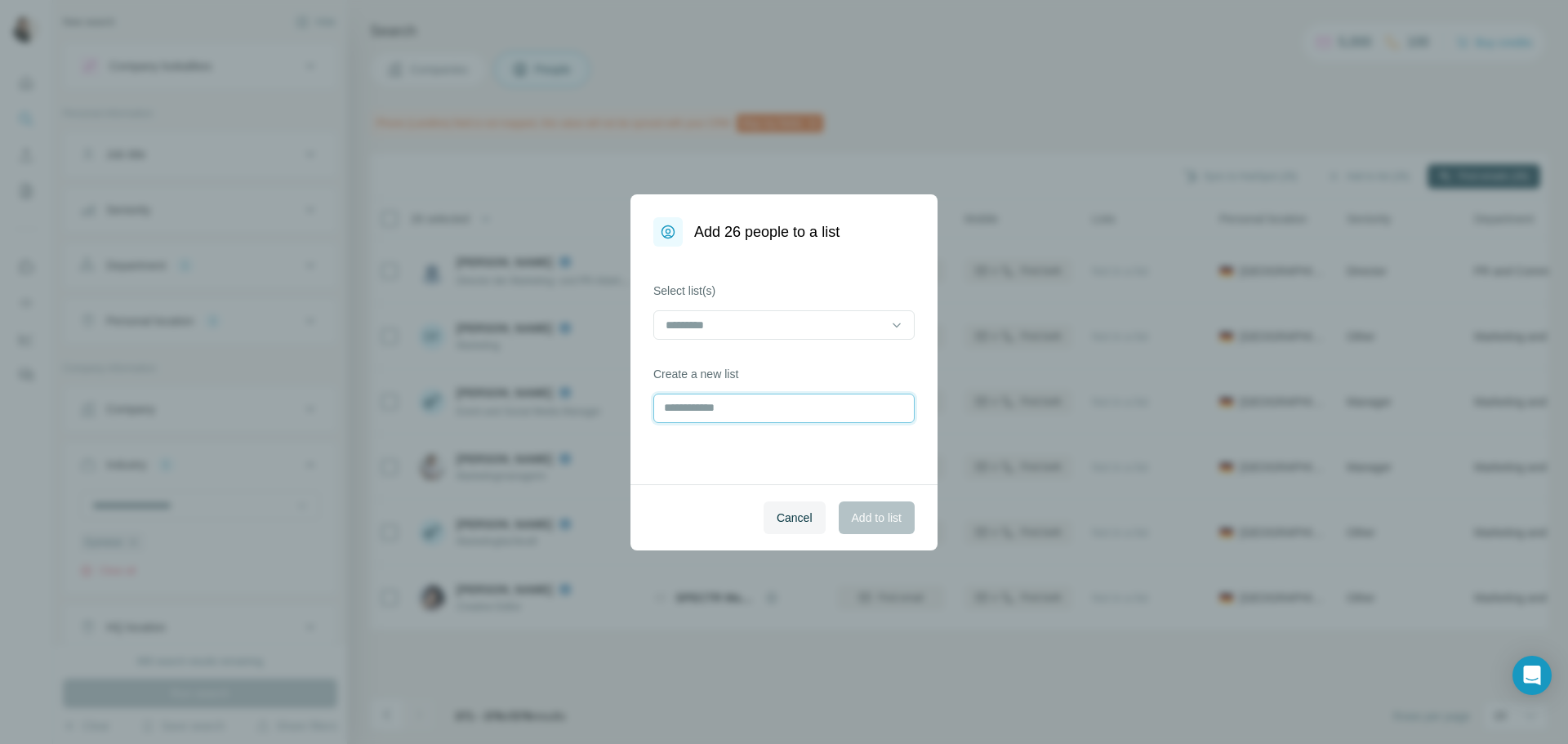
click at [806, 395] on input "text" at bounding box center [784, 408] width 262 height 29
type input "*******"
click at [866, 515] on span "Add to list" at bounding box center [876, 518] width 50 height 16
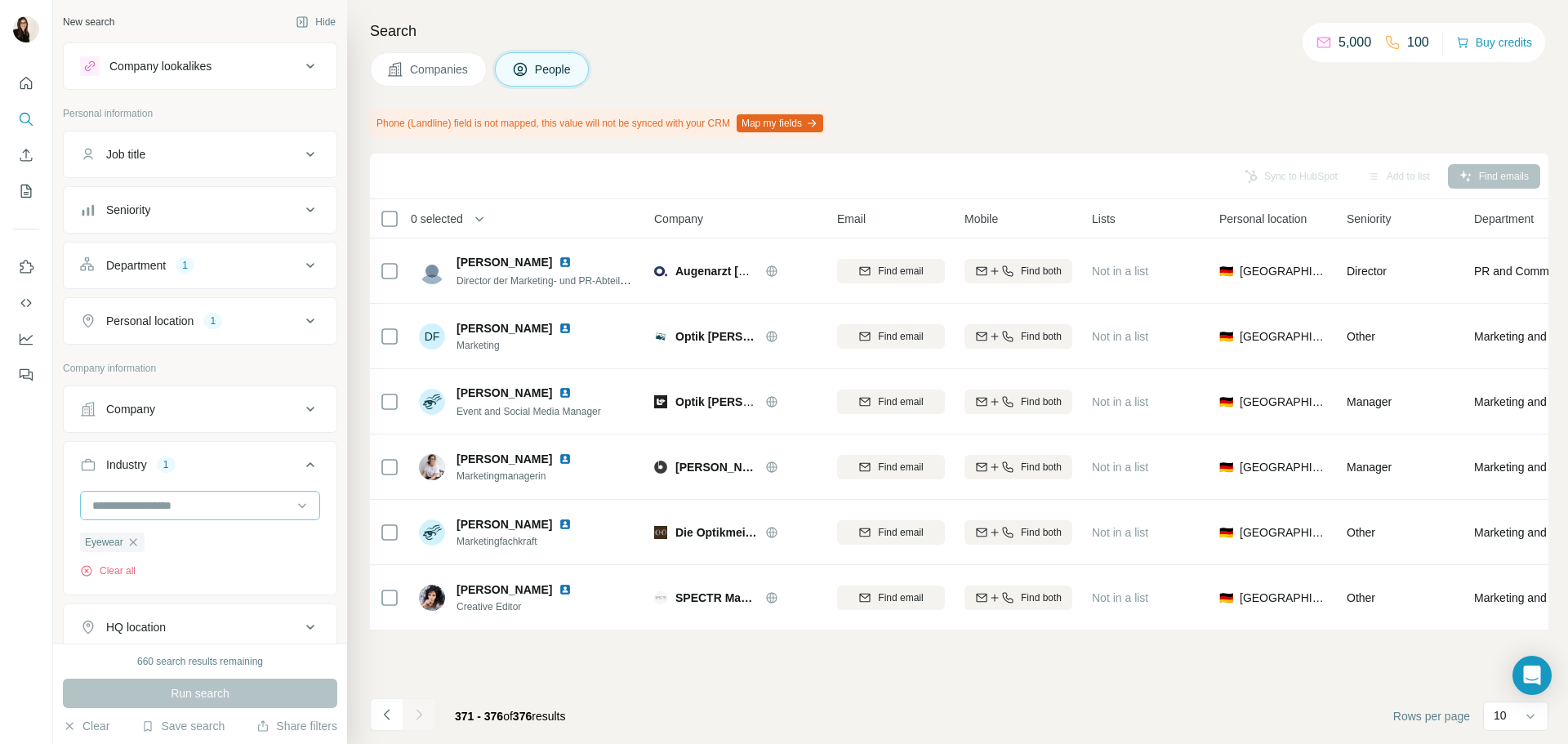
click at [214, 502] on input at bounding box center [192, 506] width 202 height 18
click at [207, 502] on div "Family" at bounding box center [194, 494] width 200 height 16
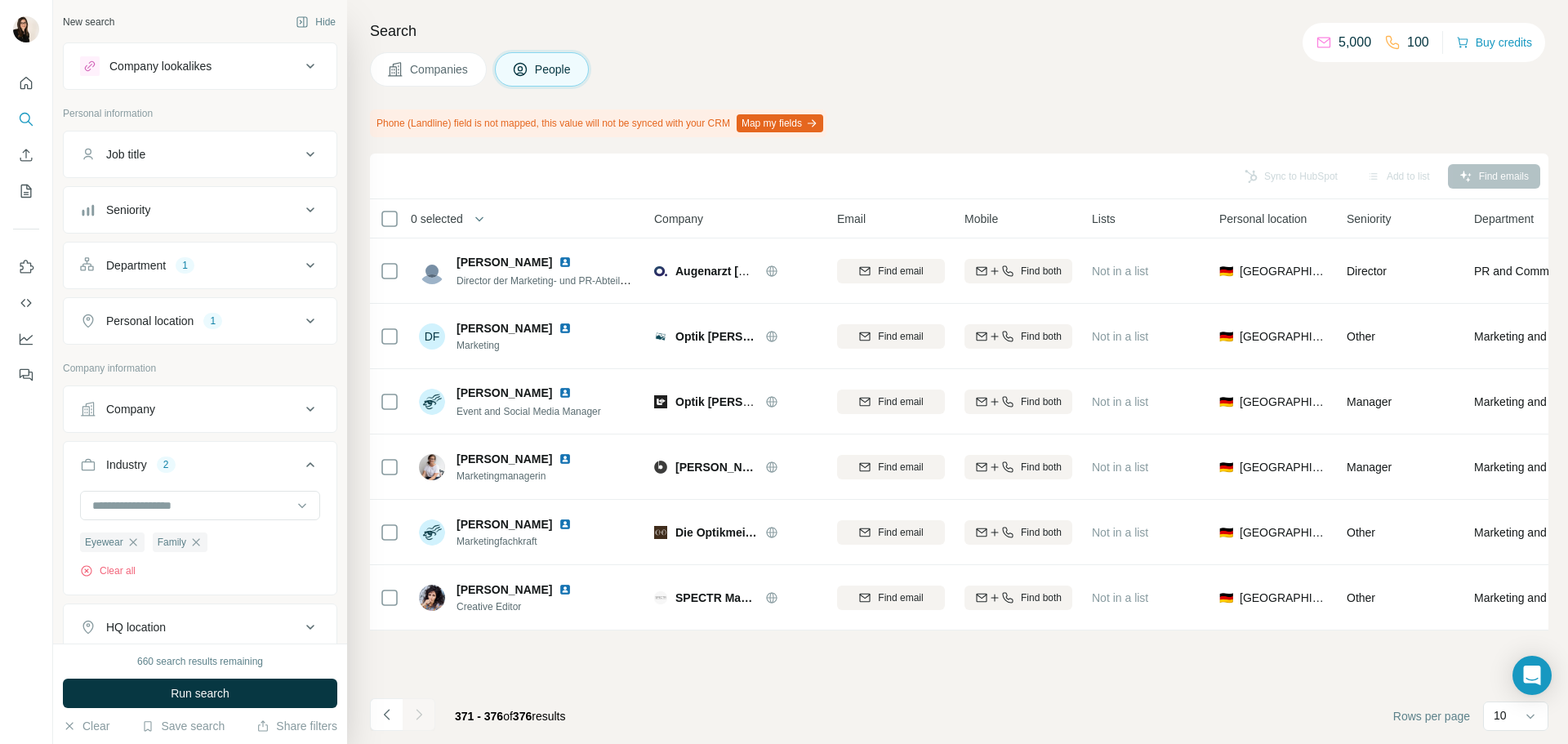
click at [135, 541] on icon "button" at bounding box center [133, 542] width 13 height 13
click at [187, 682] on button "Run search" at bounding box center [200, 693] width 274 height 29
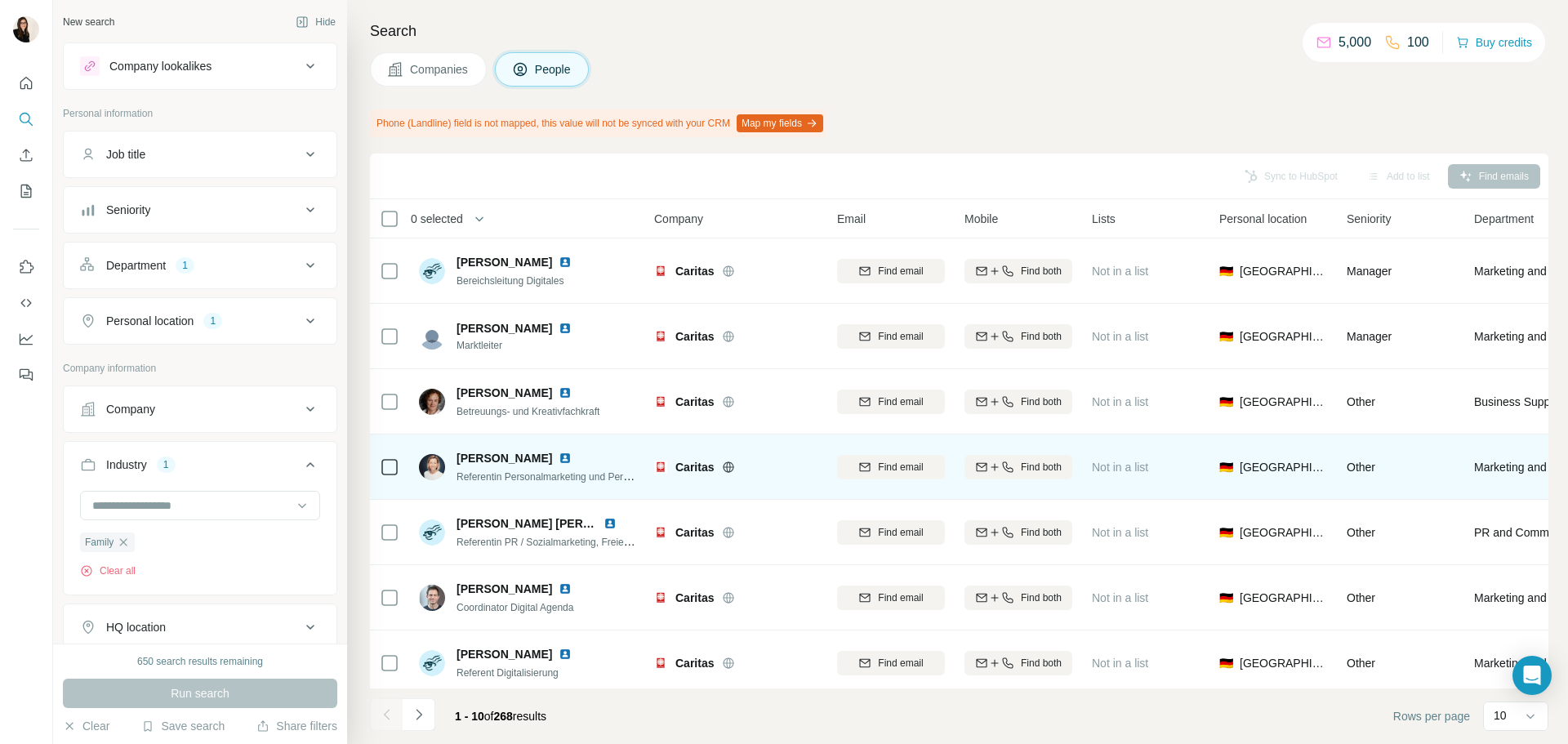
scroll to position [211, 0]
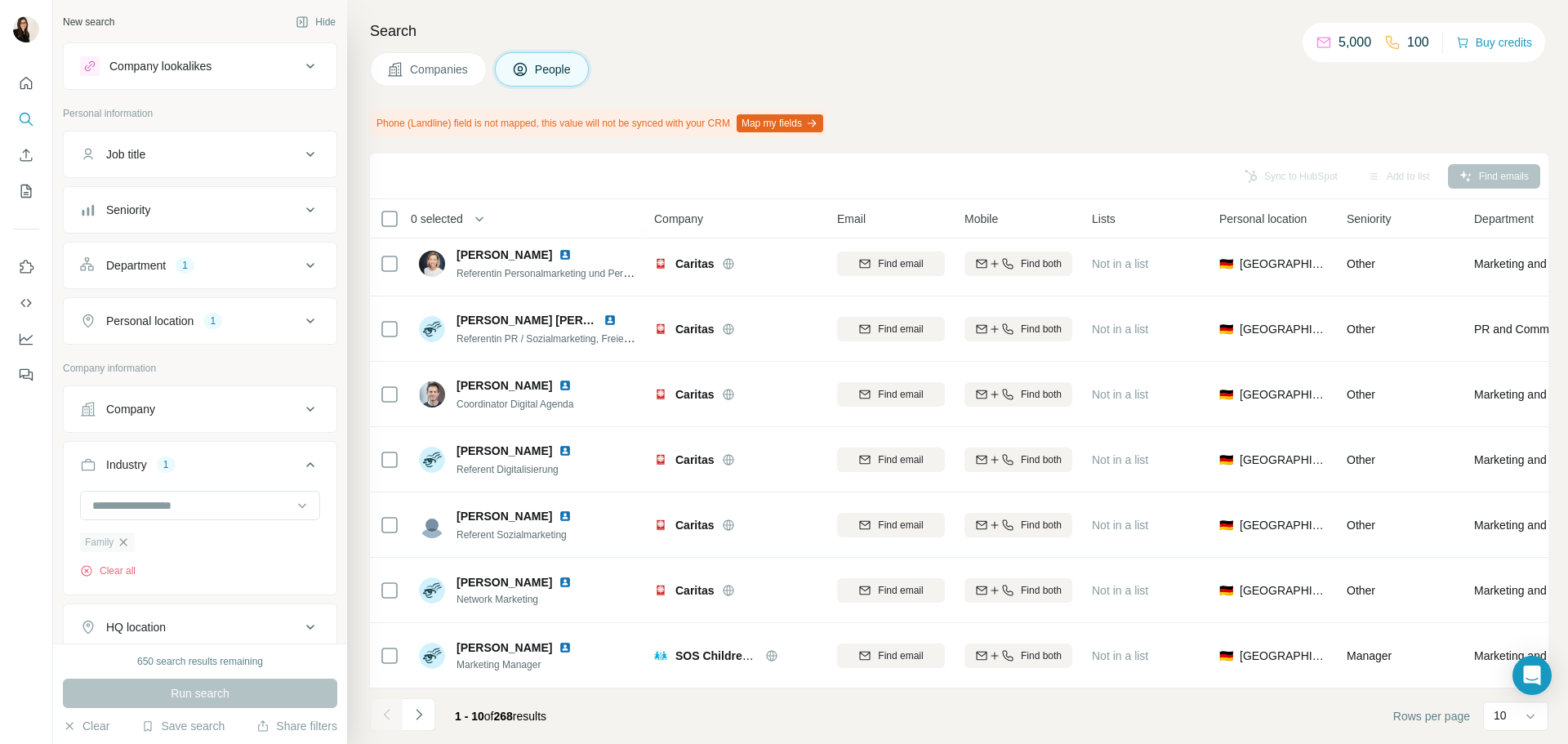
click at [127, 548] on icon "button" at bounding box center [123, 542] width 13 height 13
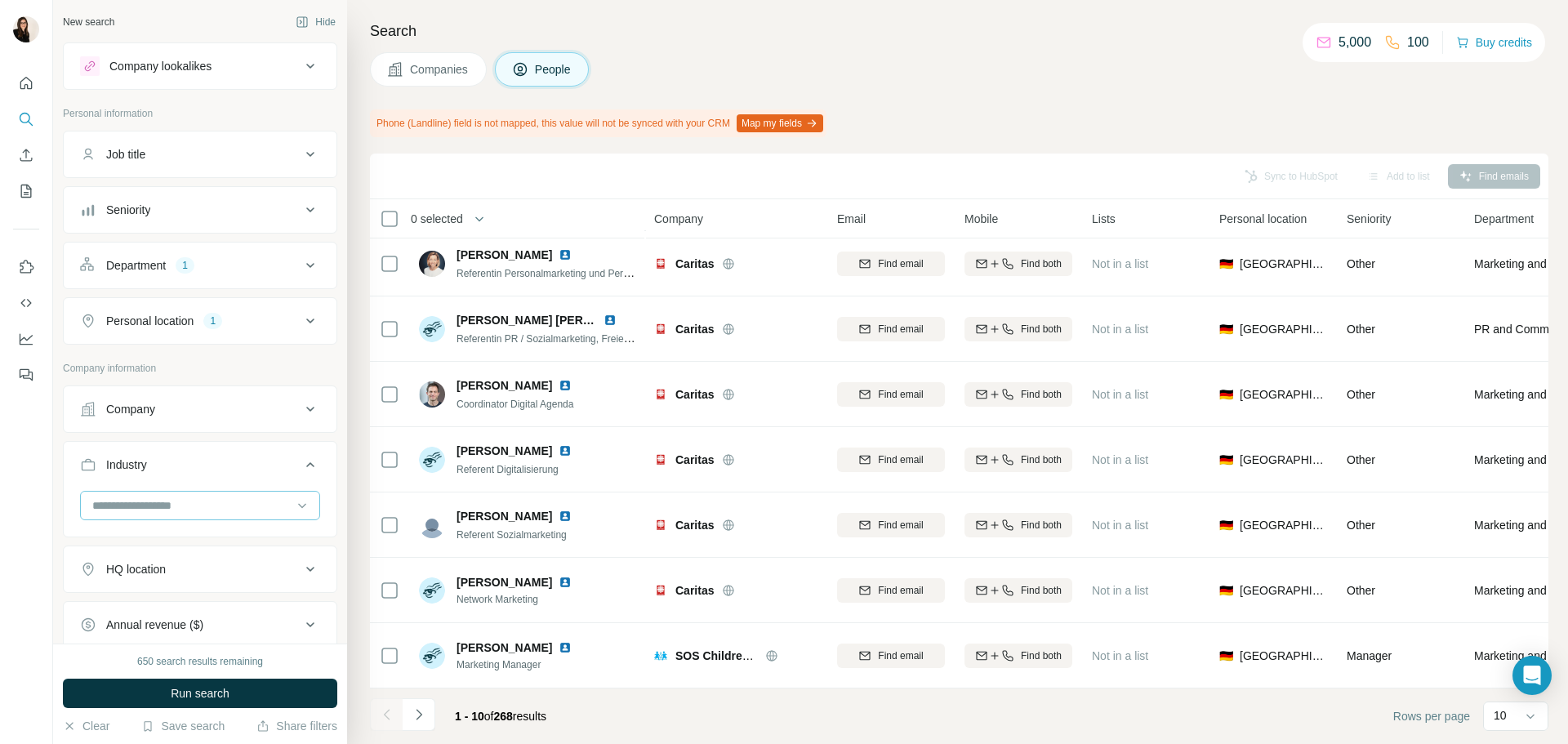
click at [134, 519] on div at bounding box center [201, 505] width 241 height 29
click at [209, 518] on div "Lifestyle" at bounding box center [194, 502] width 219 height 29
click at [195, 689] on span "Run search" at bounding box center [200, 694] width 58 height 16
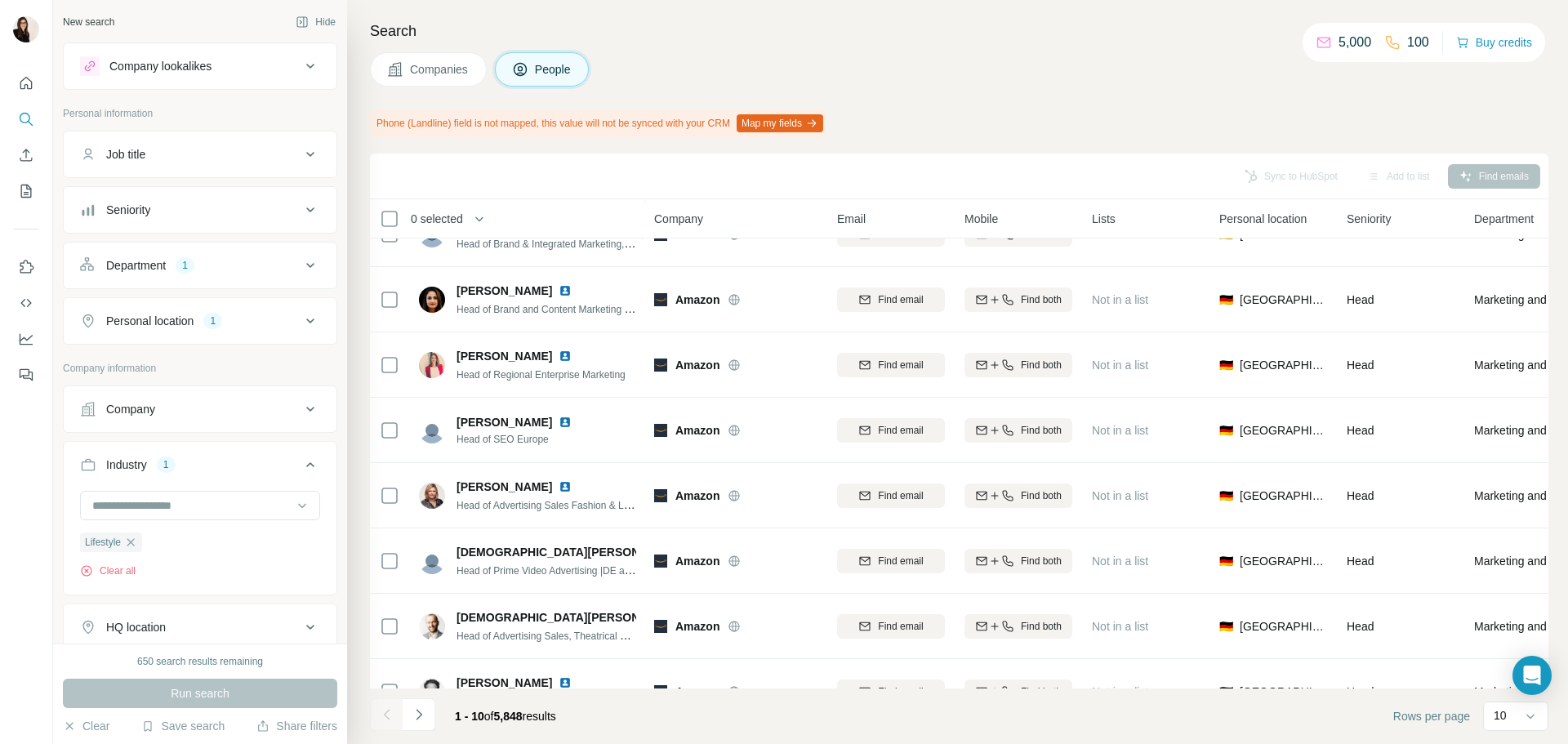
scroll to position [211, 0]
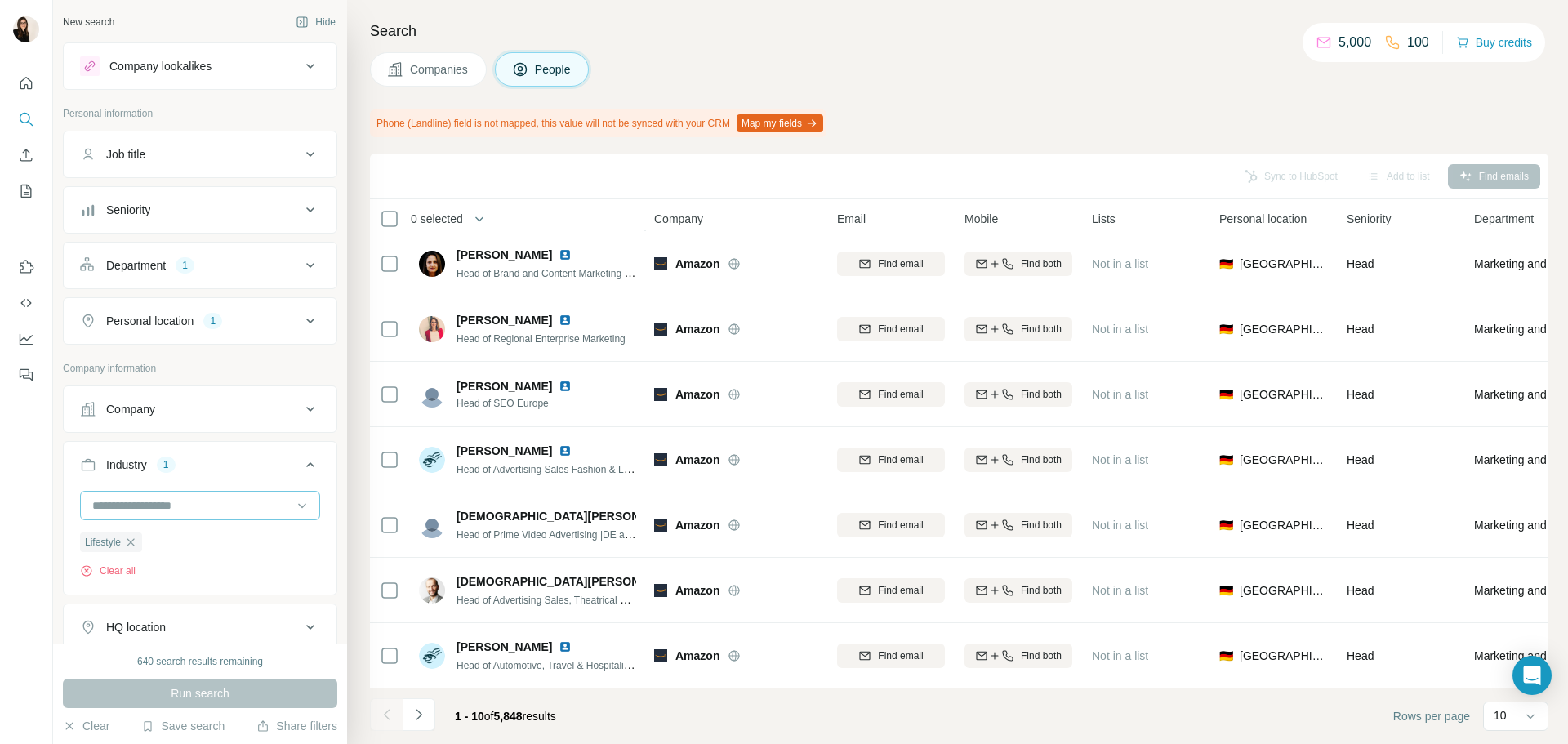
click at [235, 500] on input at bounding box center [192, 506] width 202 height 18
click at [247, 518] on div "Parks" at bounding box center [194, 510] width 200 height 16
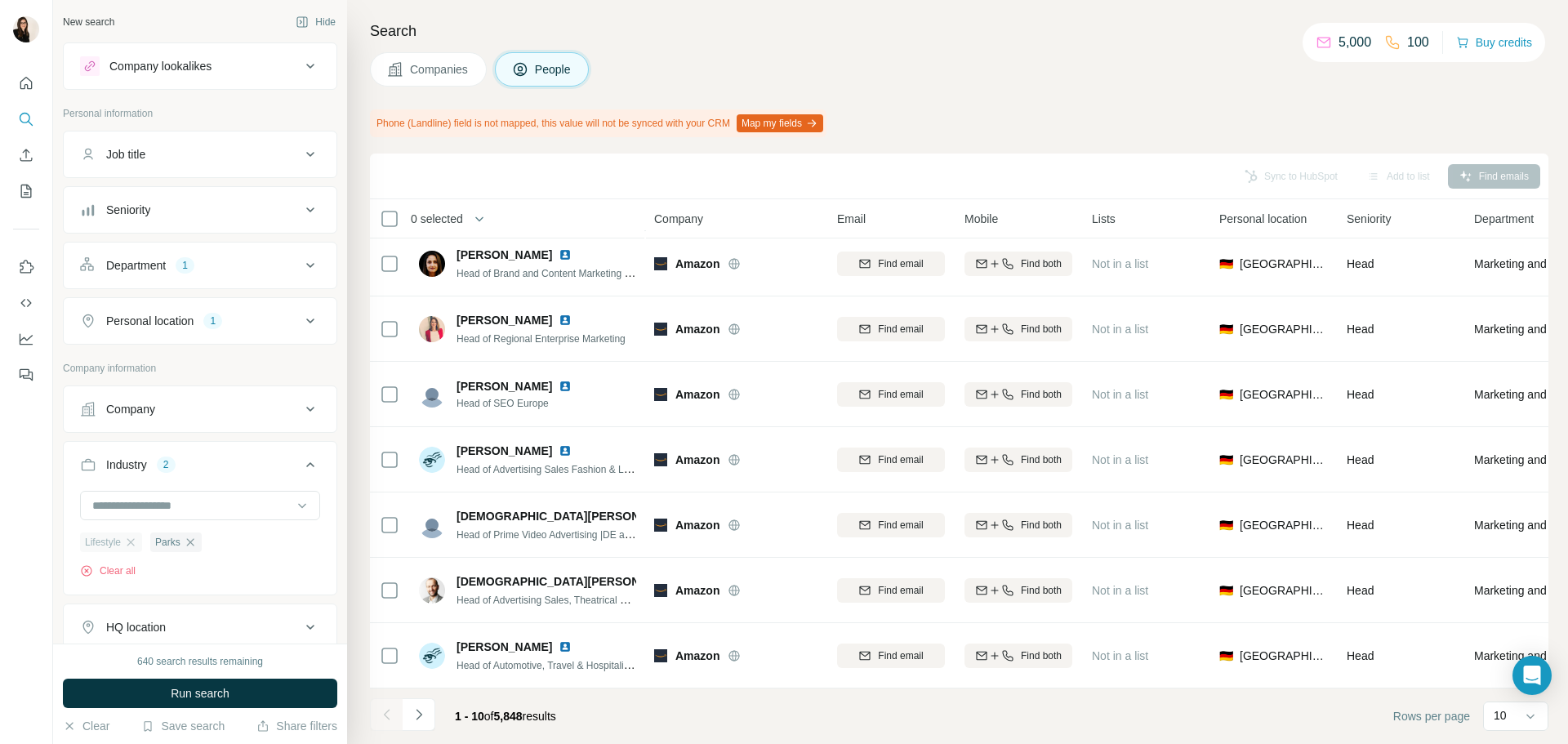
click at [143, 541] on ul "Lifestyle Parks" at bounding box center [142, 541] width 122 height 20
click at [142, 541] on div "Lifestyle" at bounding box center [111, 542] width 62 height 19
click at [137, 541] on icon "button" at bounding box center [130, 542] width 13 height 13
click at [142, 689] on button "Run search" at bounding box center [200, 693] width 274 height 29
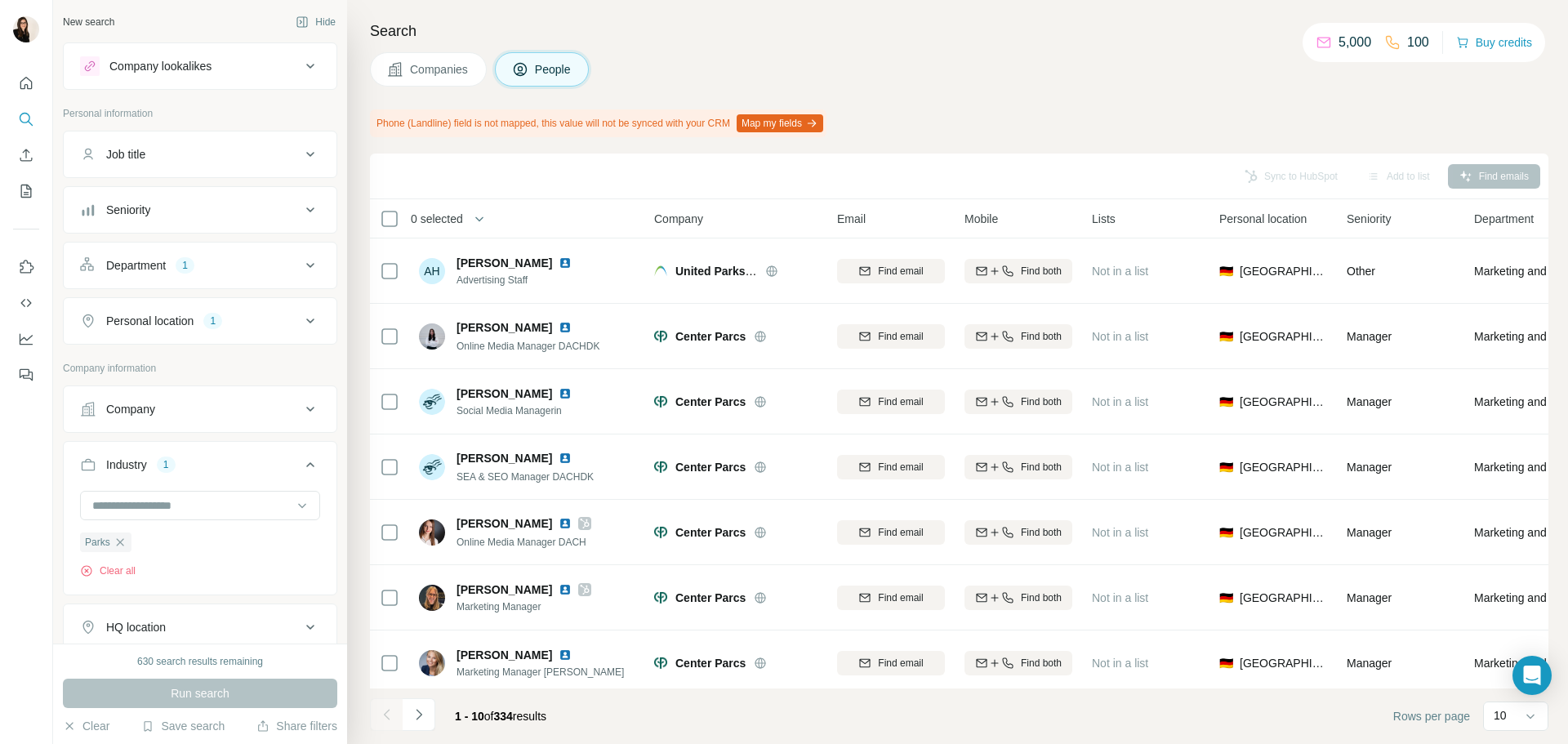
scroll to position [211, 0]
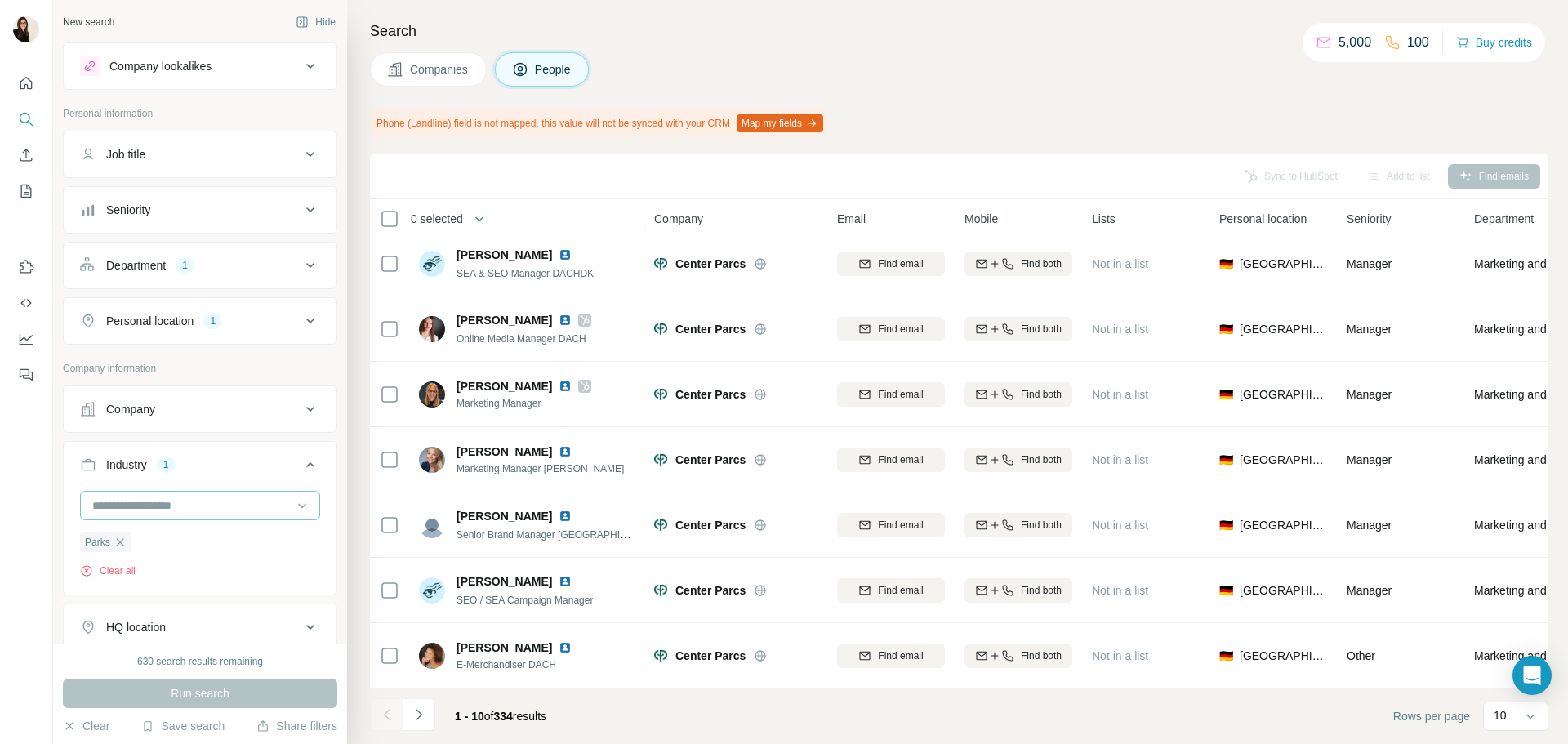
click at [254, 510] on input at bounding box center [192, 506] width 202 height 18
click at [220, 498] on div "Resorts" at bounding box center [194, 490] width 200 height 16
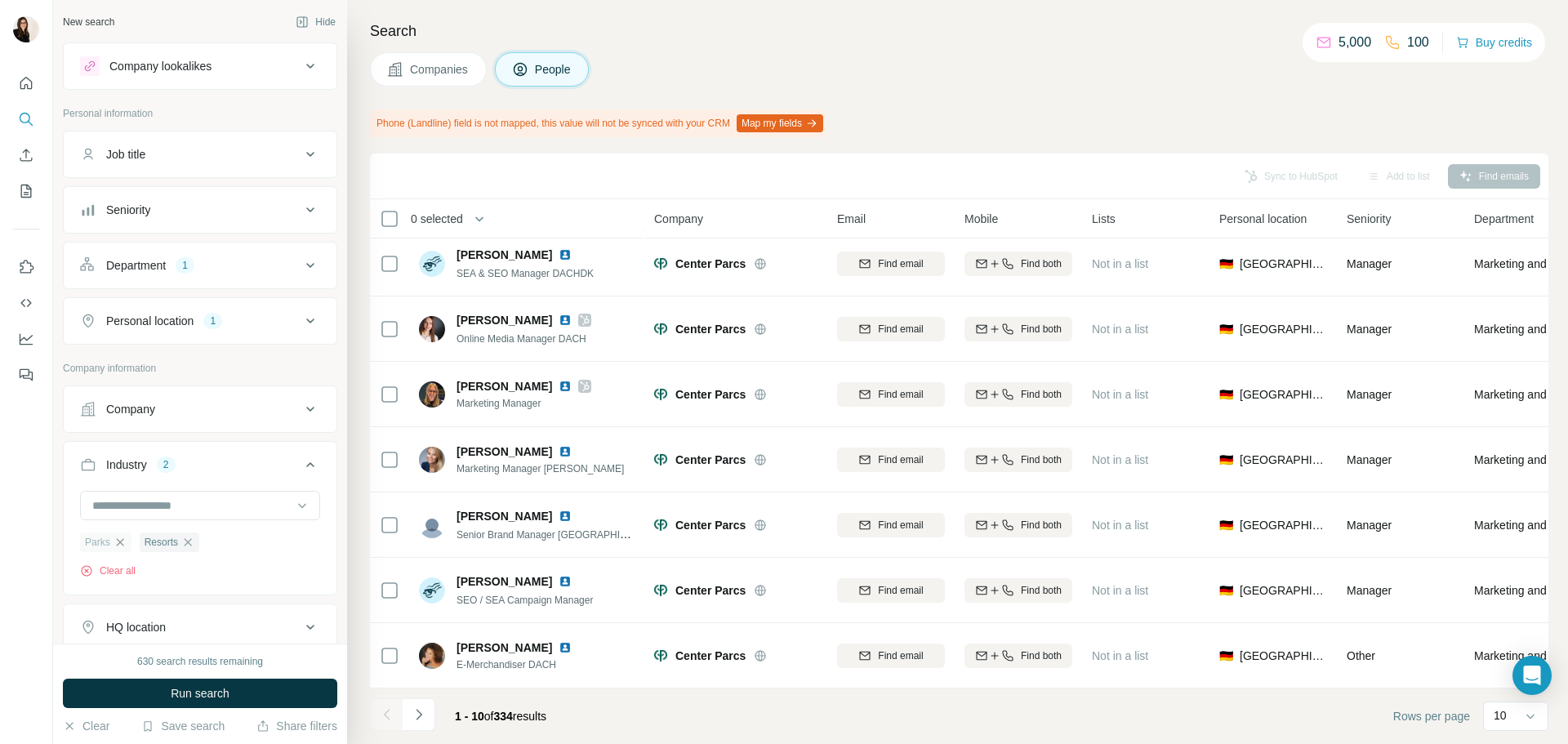
click at [120, 543] on icon "button" at bounding box center [119, 542] width 13 height 13
click at [156, 690] on button "Run search" at bounding box center [200, 693] width 274 height 29
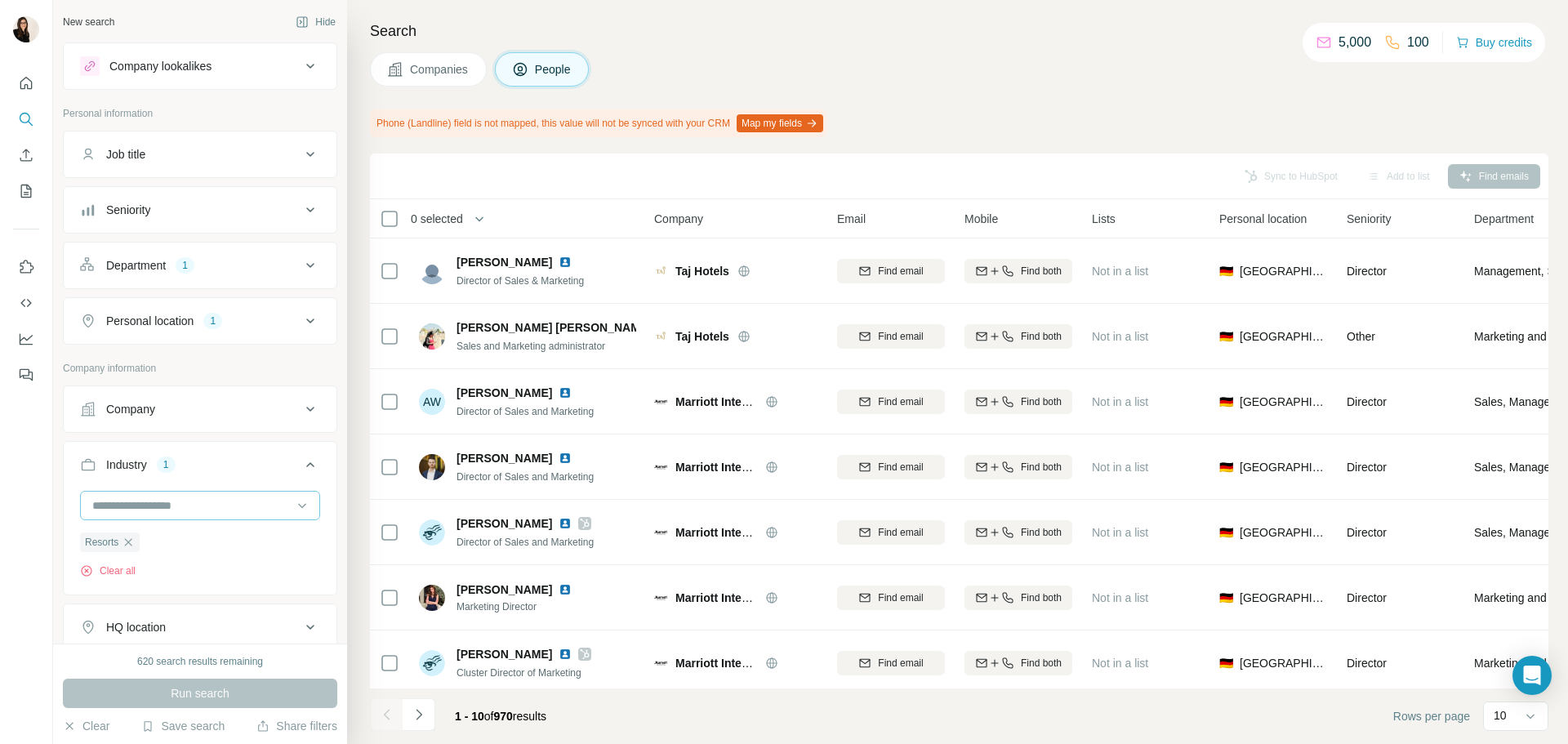
click at [192, 517] on div at bounding box center [192, 505] width 202 height 27
click at [197, 534] on div "Shoes" at bounding box center [194, 526] width 200 height 16
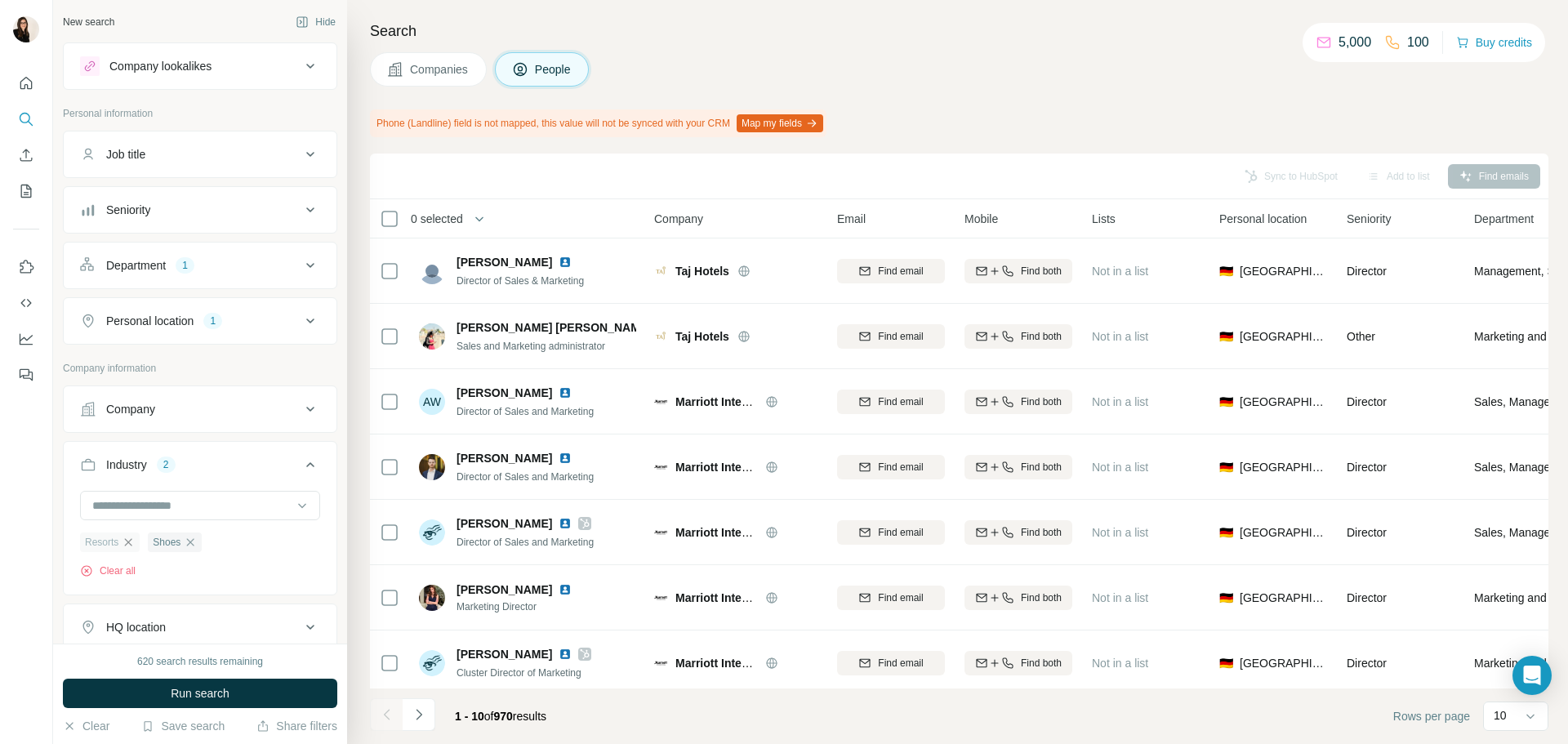
click at [130, 540] on icon "button" at bounding box center [128, 542] width 13 height 13
click at [176, 687] on span "Run search" at bounding box center [200, 694] width 58 height 16
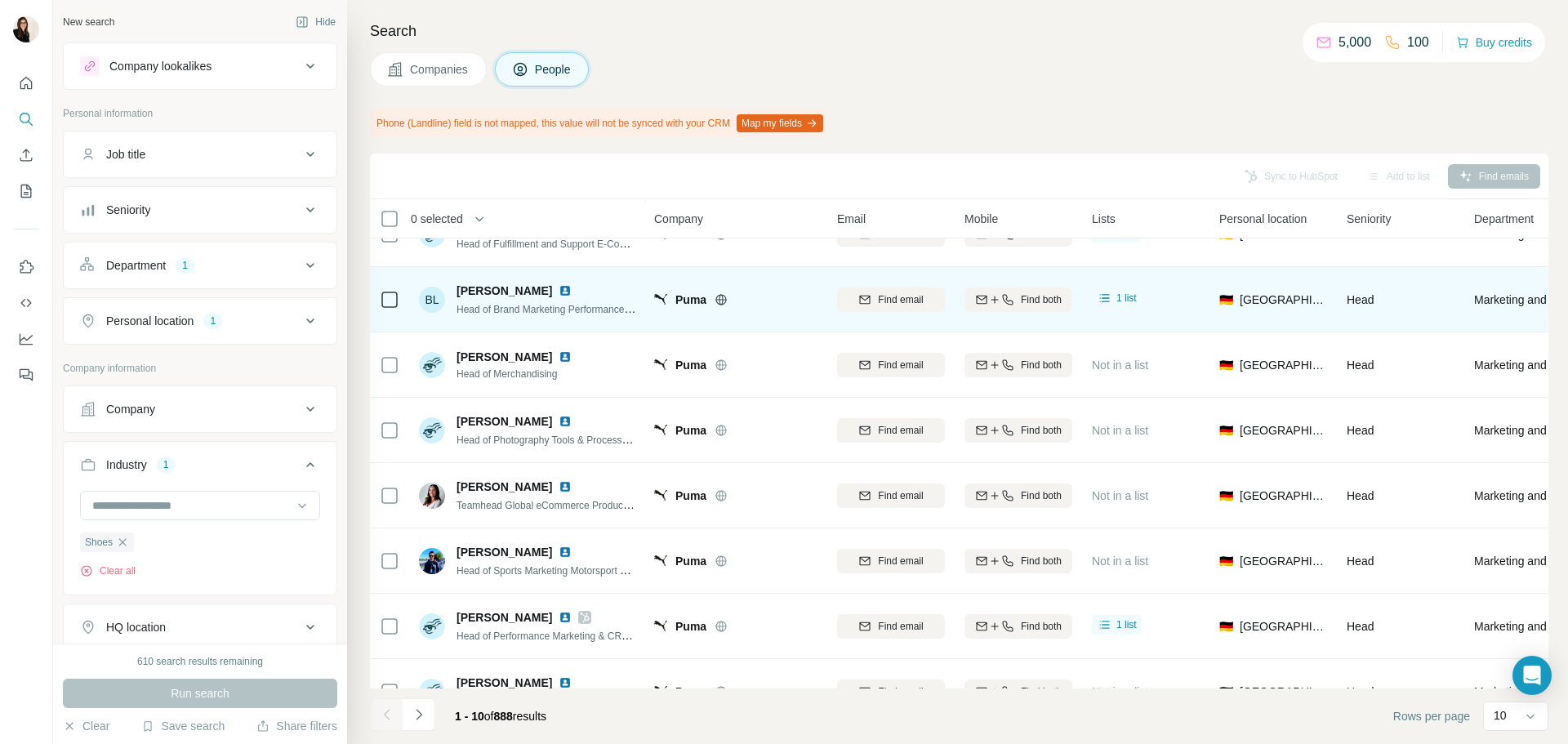
scroll to position [211, 0]
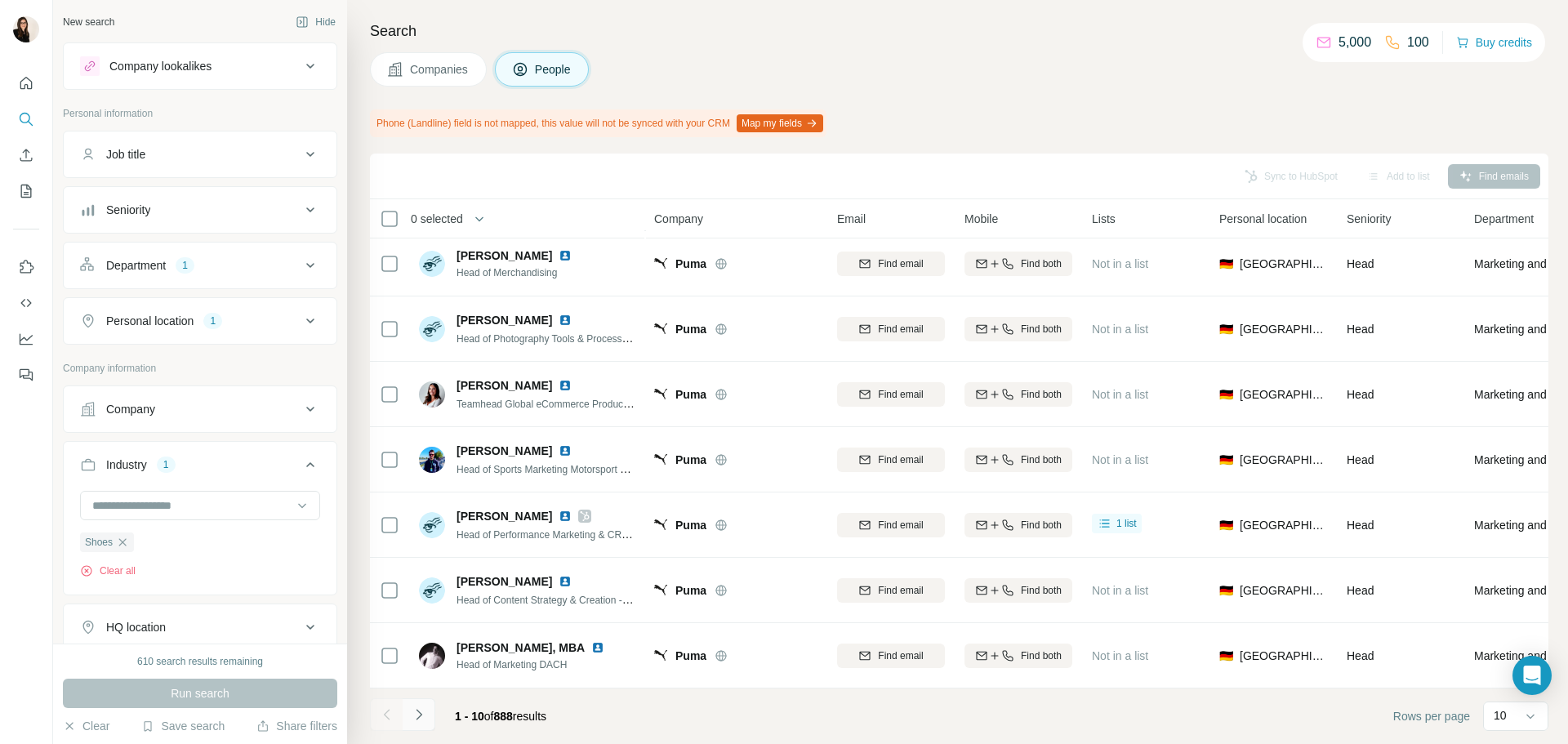
click at [425, 720] on icon "Navigate to next page" at bounding box center [419, 715] width 16 height 16
click at [427, 728] on button "Navigate to next page" at bounding box center [418, 715] width 33 height 33
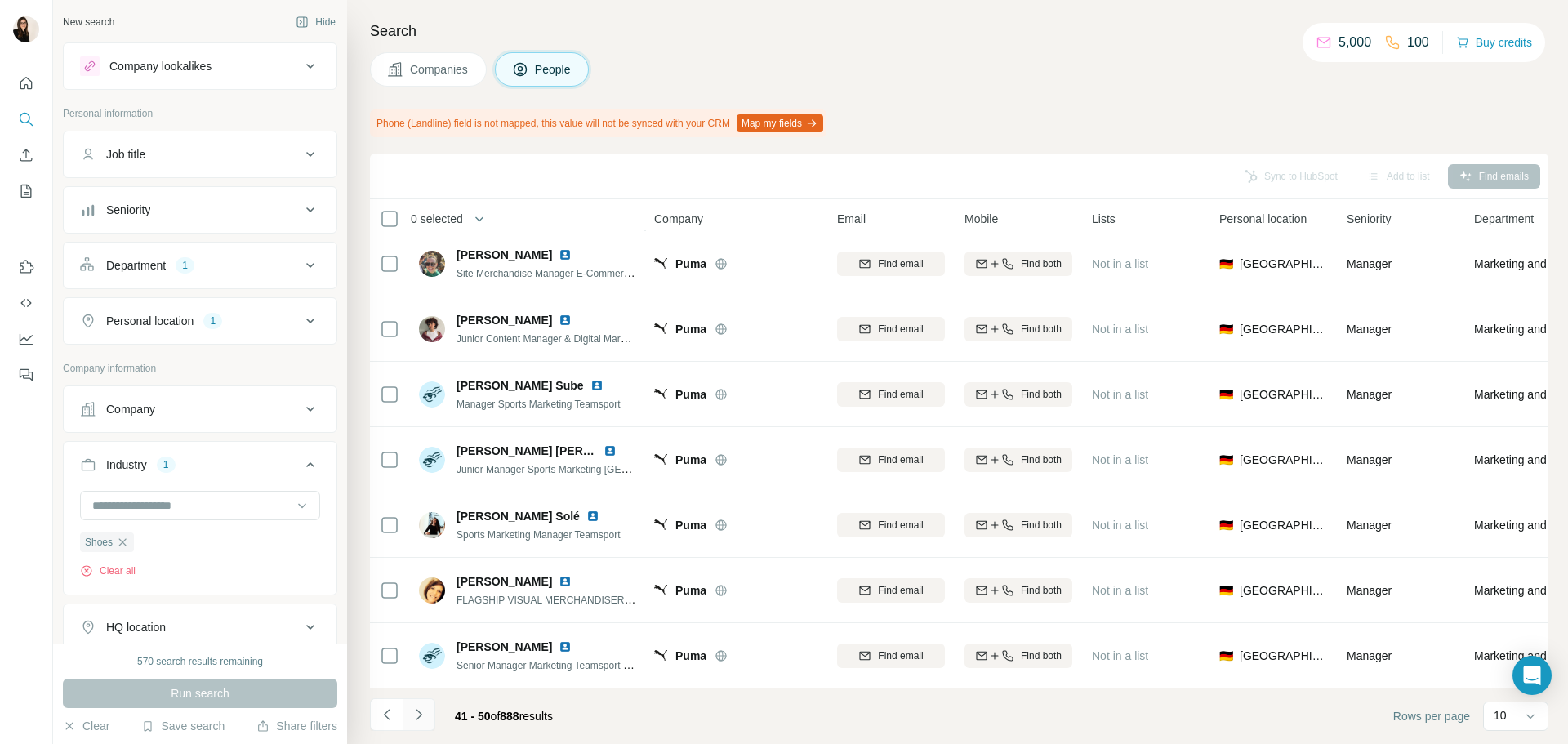
click at [427, 728] on button "Navigate to next page" at bounding box center [418, 715] width 33 height 33
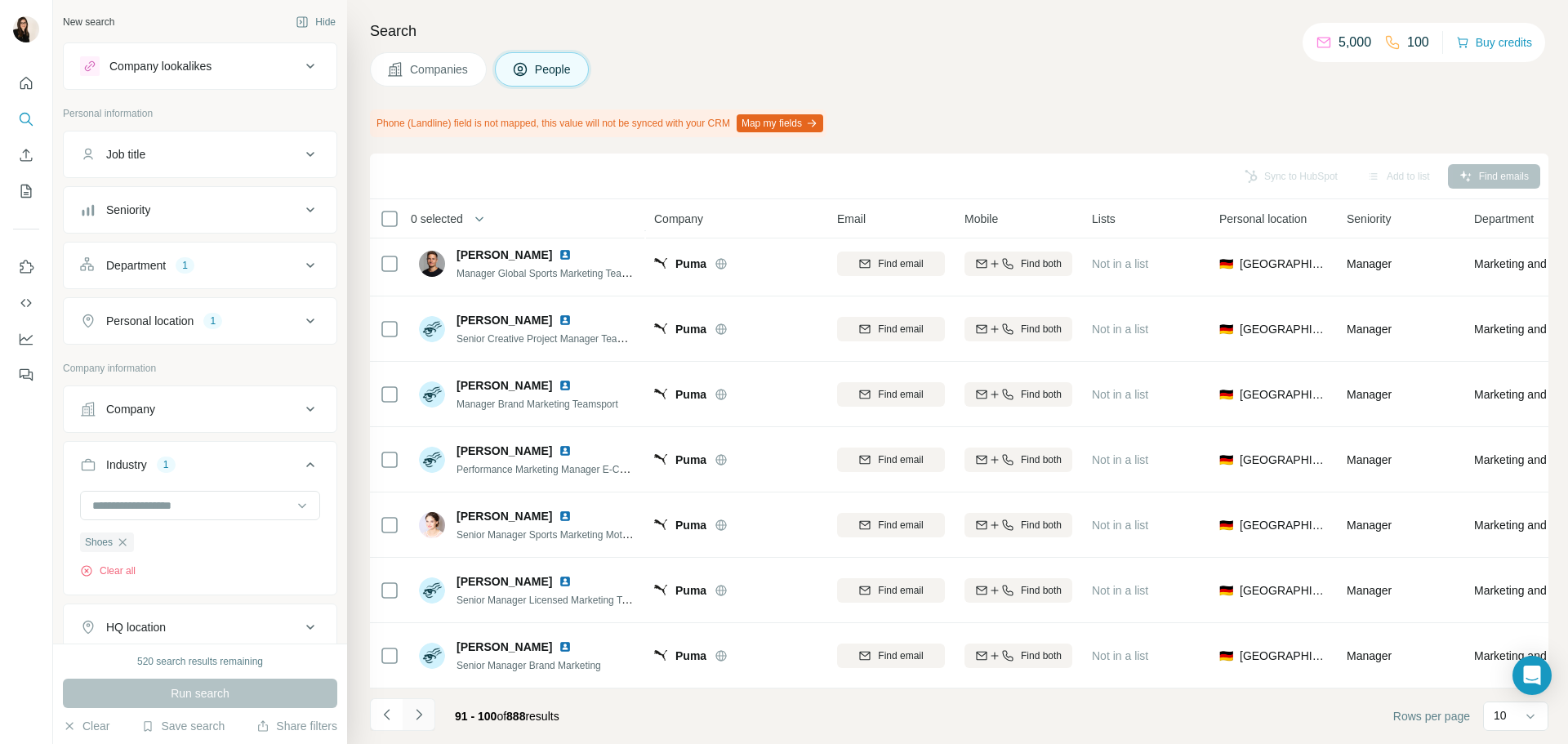
click at [427, 712] on button "Navigate to next page" at bounding box center [418, 715] width 33 height 33
click at [427, 712] on div at bounding box center [418, 715] width 33 height 33
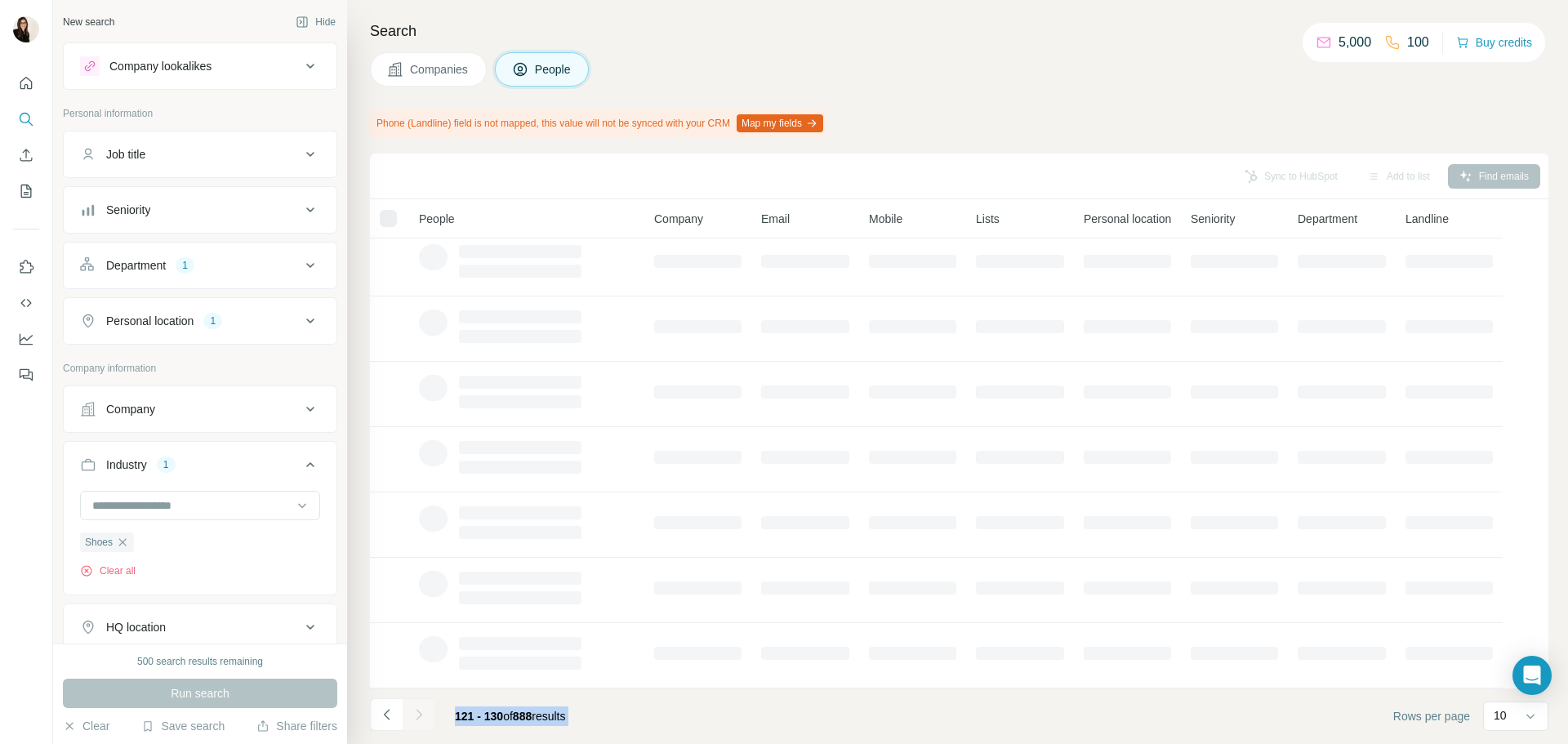
click at [427, 712] on div at bounding box center [418, 715] width 33 height 33
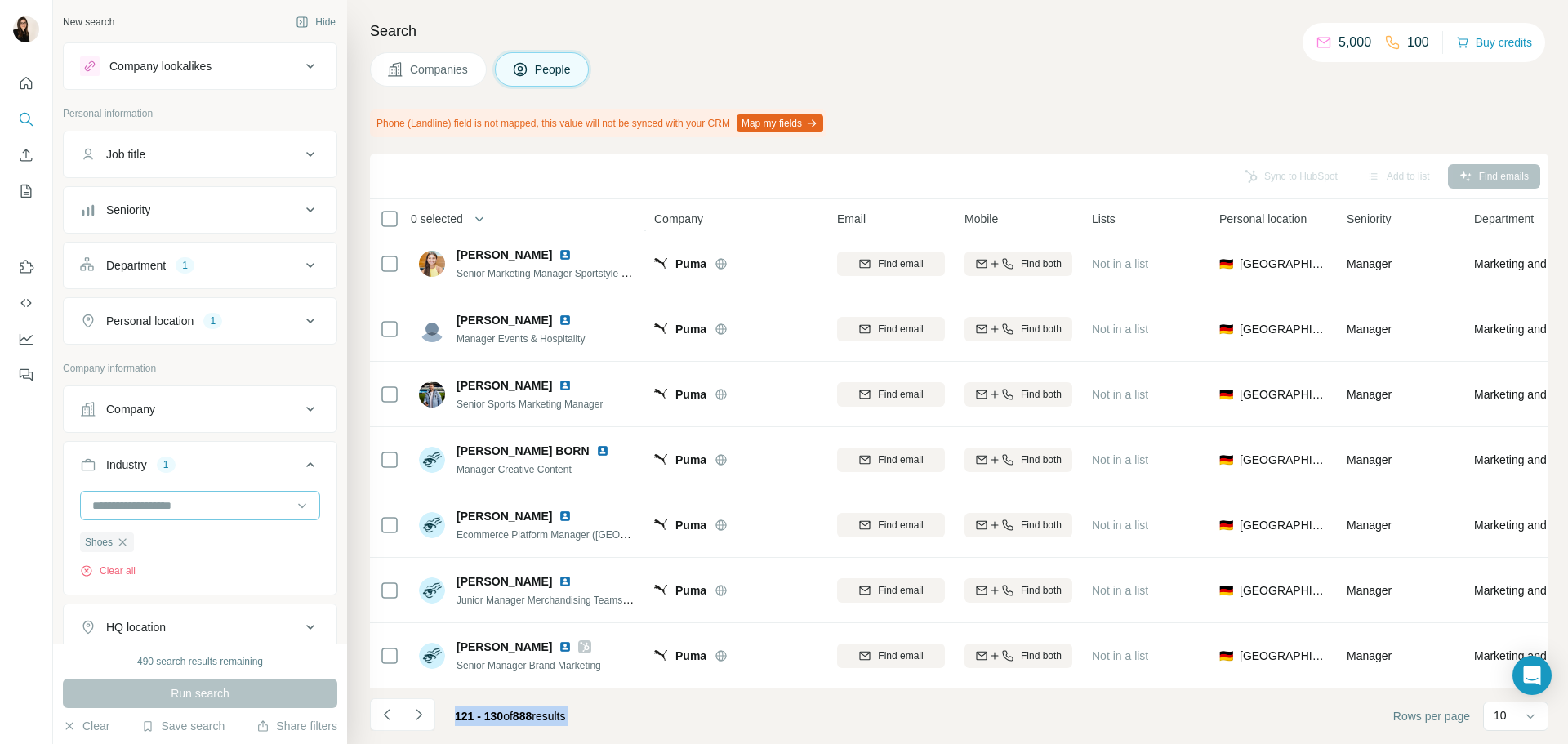
click at [167, 500] on input at bounding box center [192, 506] width 202 height 18
click at [205, 495] on div "Skiing" at bounding box center [194, 479] width 219 height 29
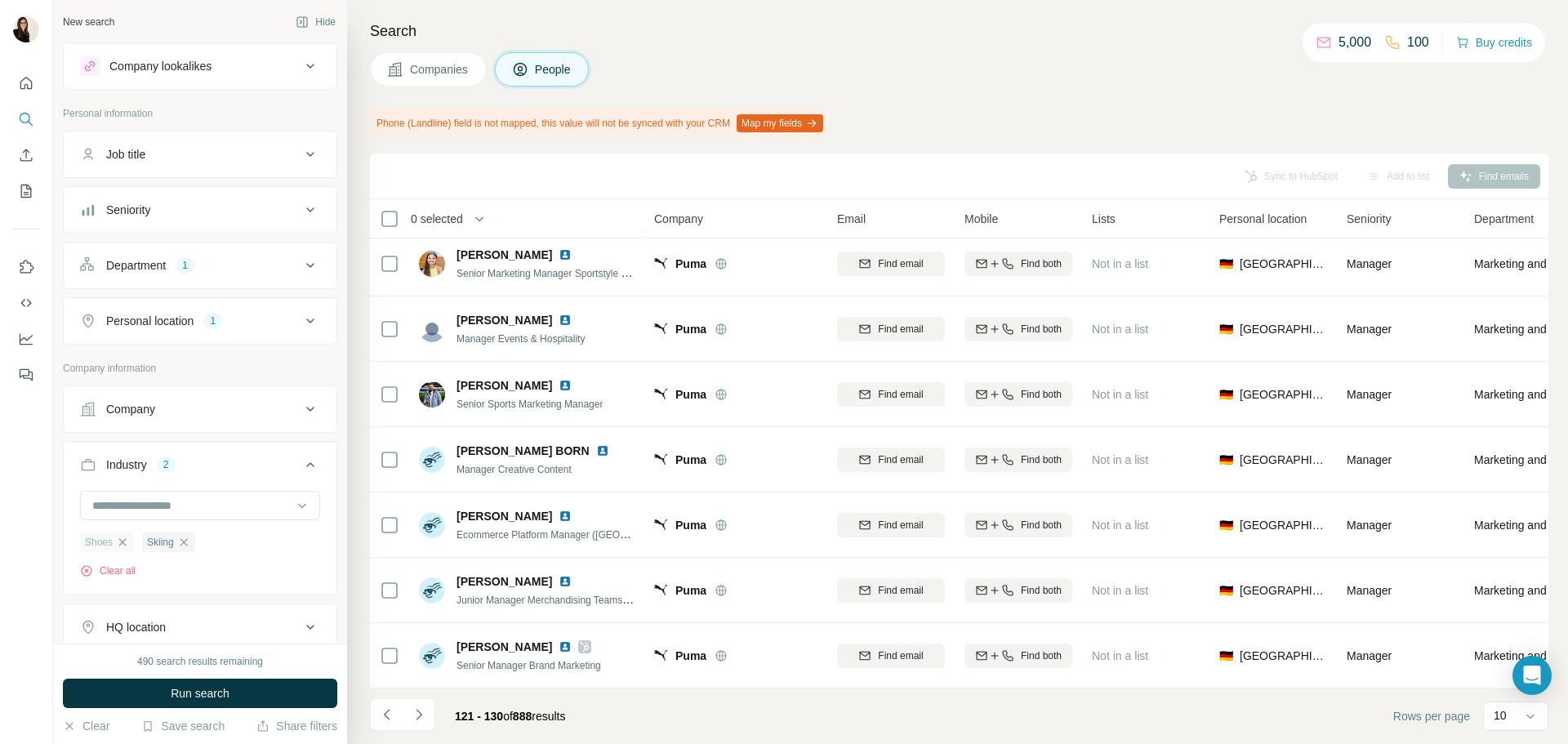
click at [126, 544] on icon "button" at bounding box center [122, 542] width 13 height 13
click at [128, 510] on input at bounding box center [192, 506] width 202 height 18
click at [200, 681] on button "Run search" at bounding box center [200, 693] width 274 height 29
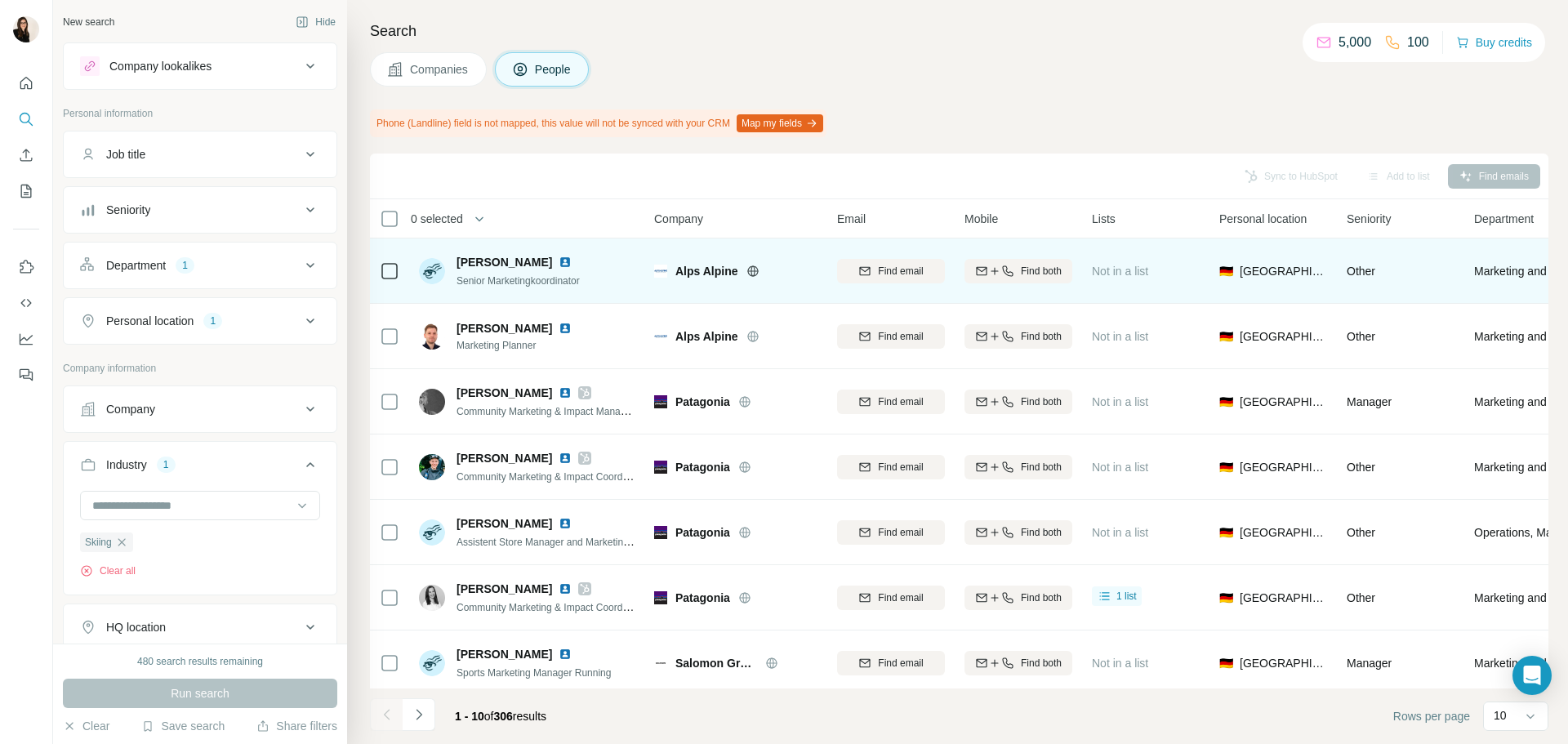
click at [753, 272] on icon at bounding box center [753, 271] width 13 height 13
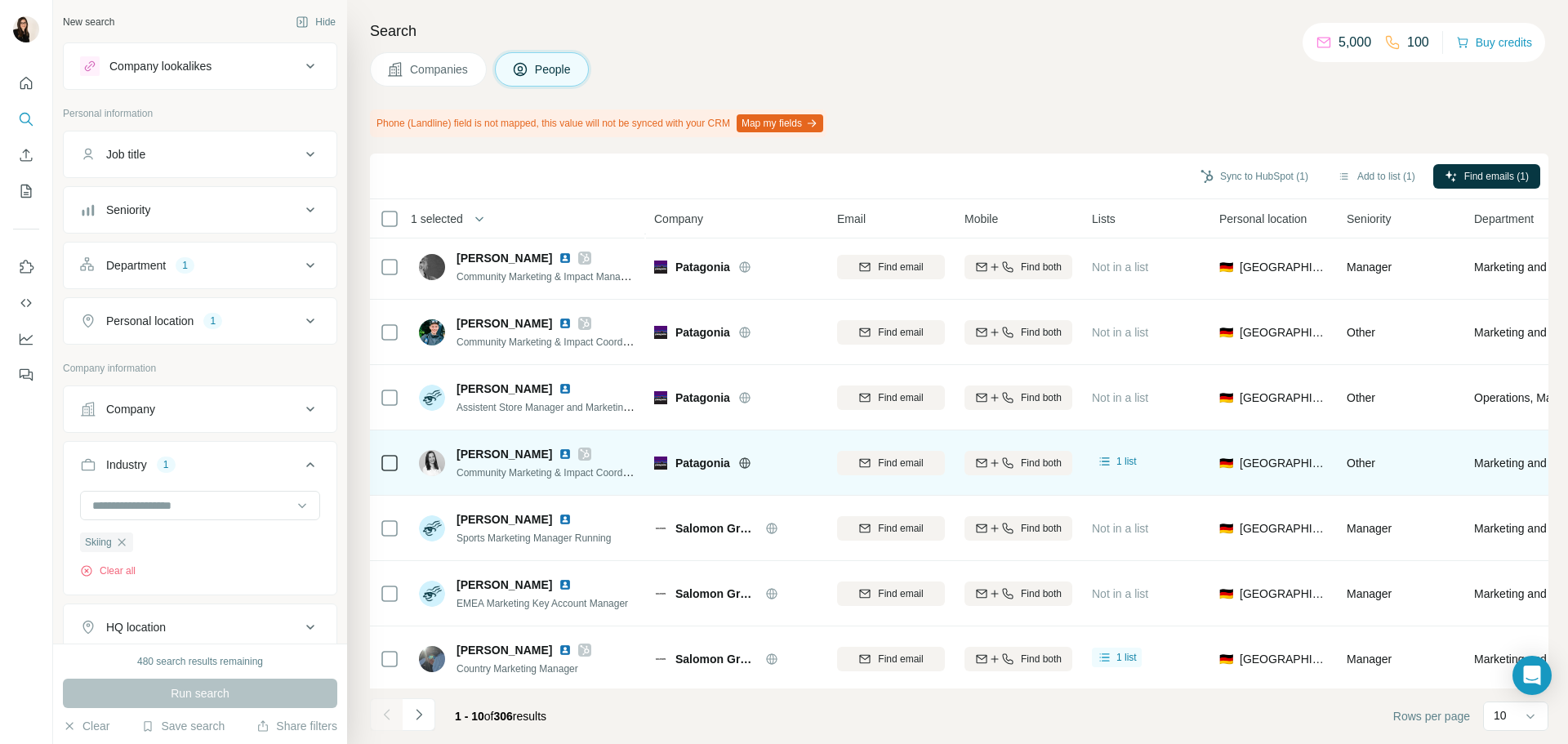
scroll to position [211, 0]
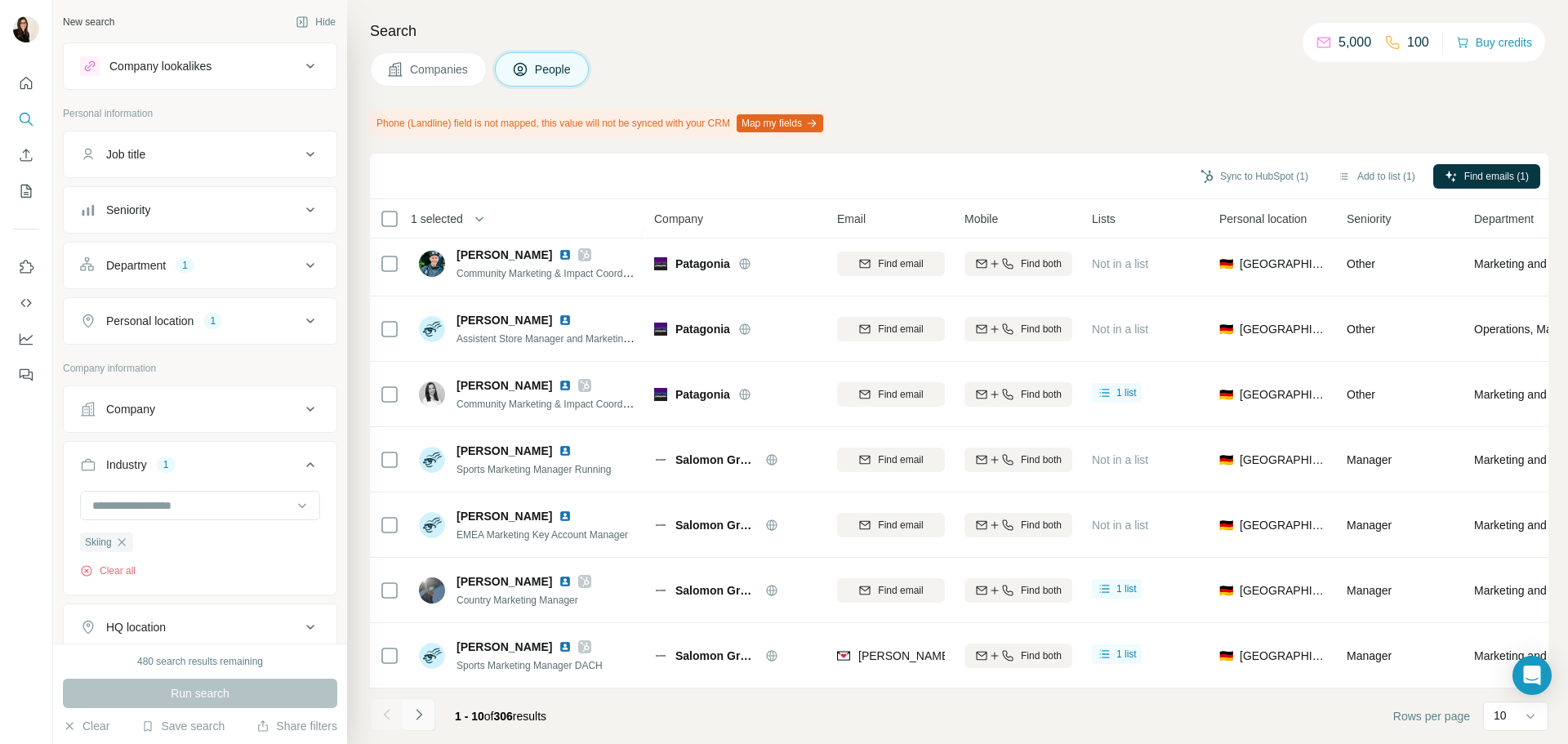
click at [419, 723] on button "Navigate to next page" at bounding box center [418, 715] width 33 height 33
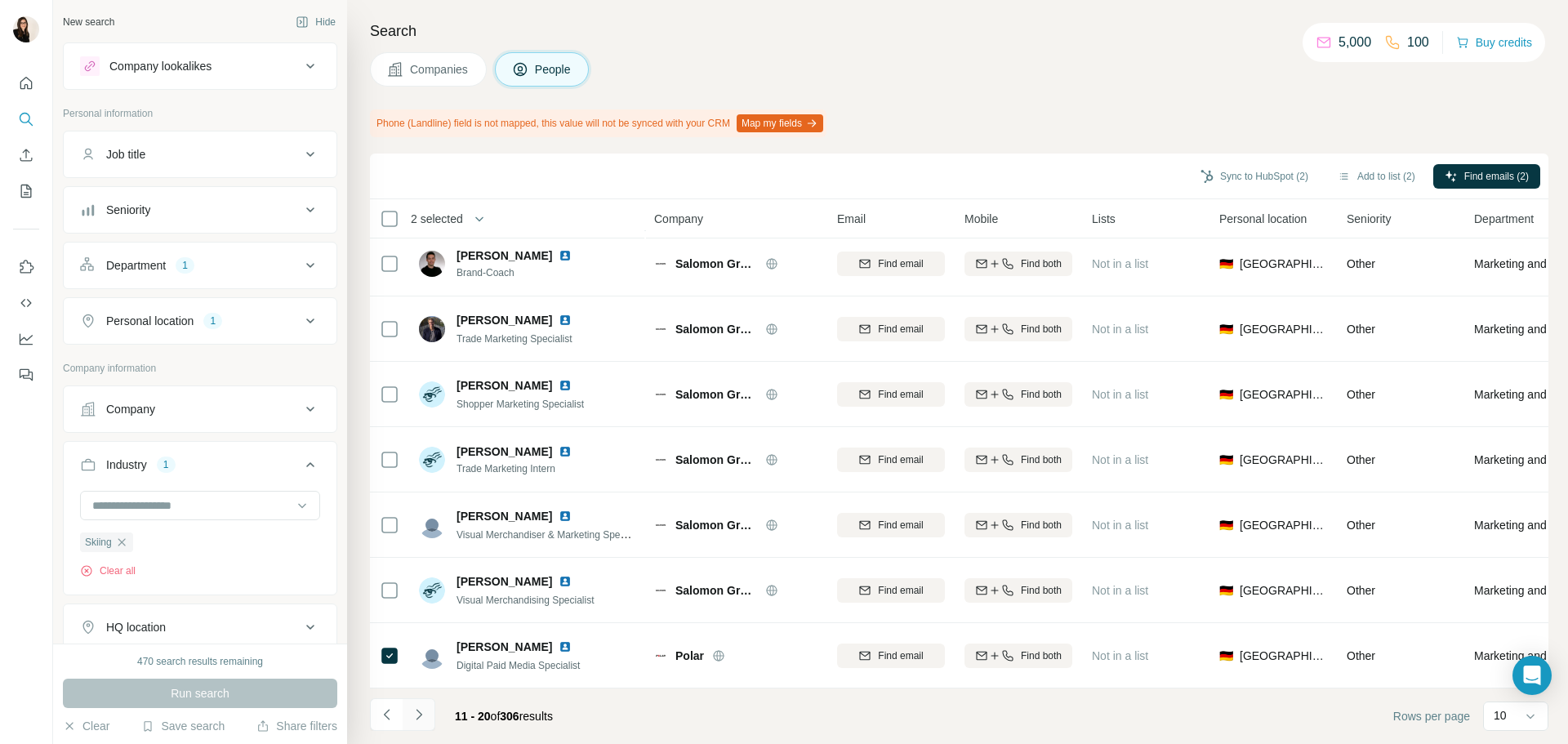
click at [418, 715] on icon "Navigate to next page" at bounding box center [419, 715] width 16 height 16
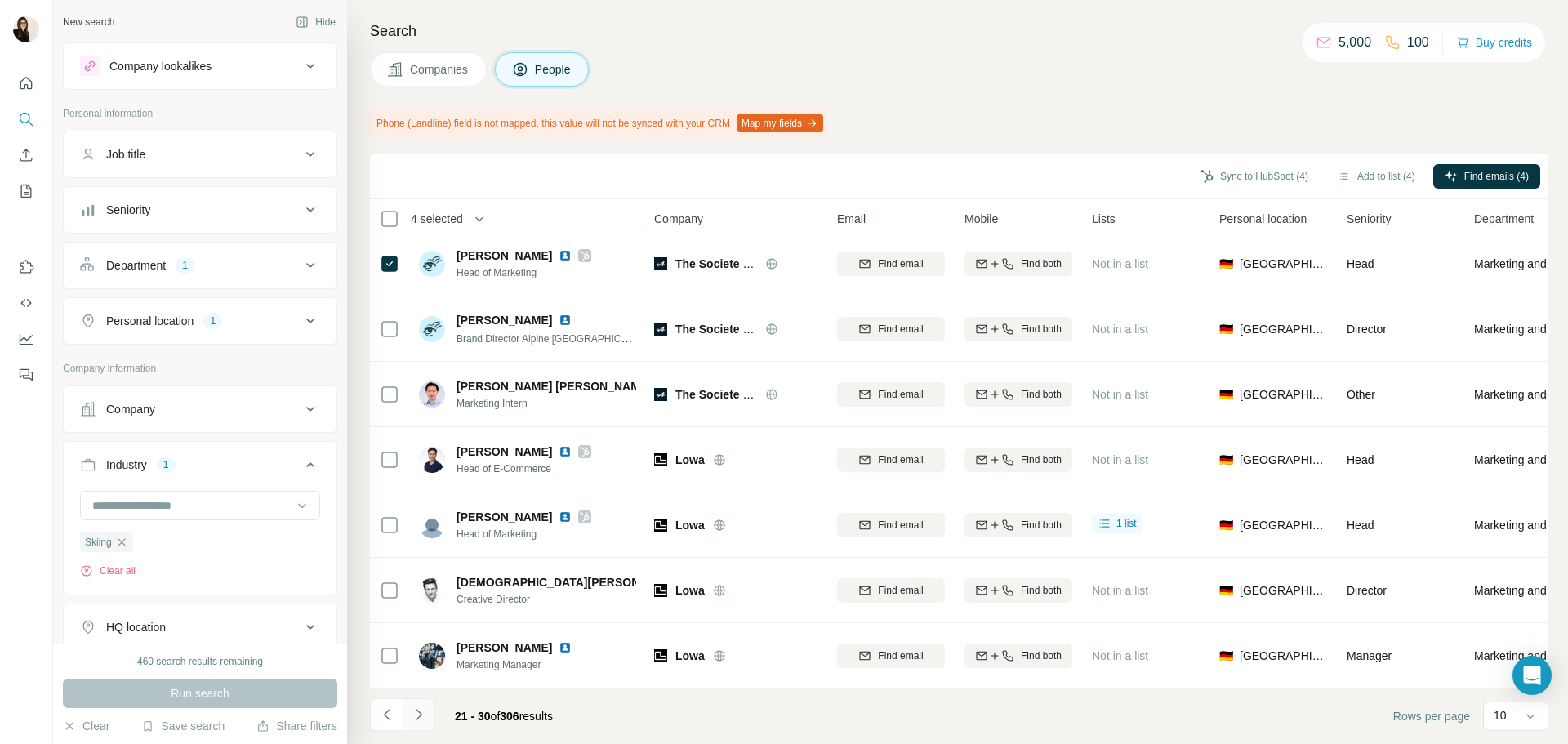
click at [425, 720] on icon "Navigate to next page" at bounding box center [419, 715] width 16 height 16
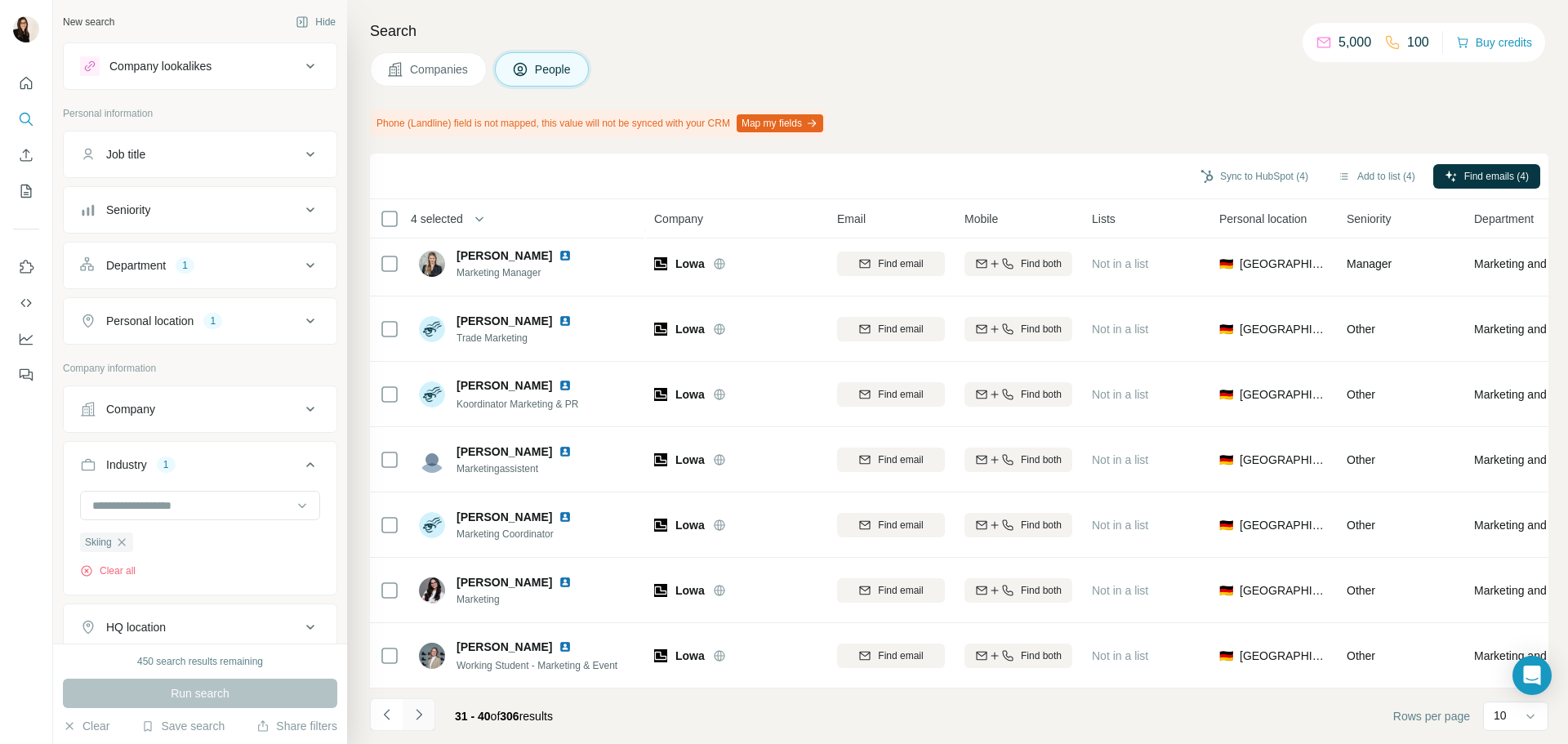
click at [432, 716] on button "Navigate to next page" at bounding box center [418, 715] width 33 height 33
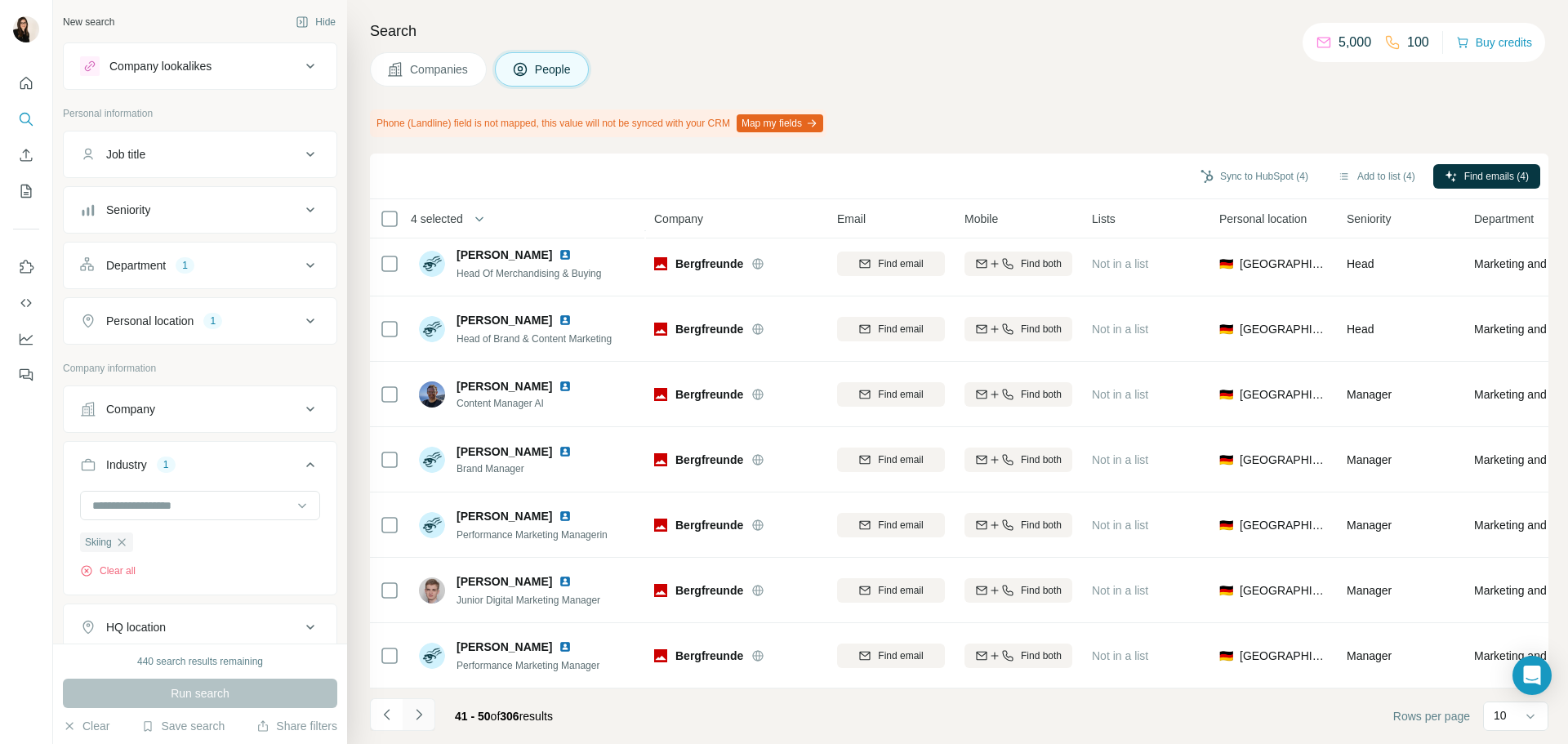
click at [418, 711] on icon "Navigate to next page" at bounding box center [418, 715] width 5 height 11
click at [431, 710] on button "Navigate to next page" at bounding box center [418, 715] width 33 height 33
click at [422, 732] on li at bounding box center [418, 717] width 33 height 36
click at [422, 711] on icon "Navigate to next page" at bounding box center [419, 715] width 16 height 16
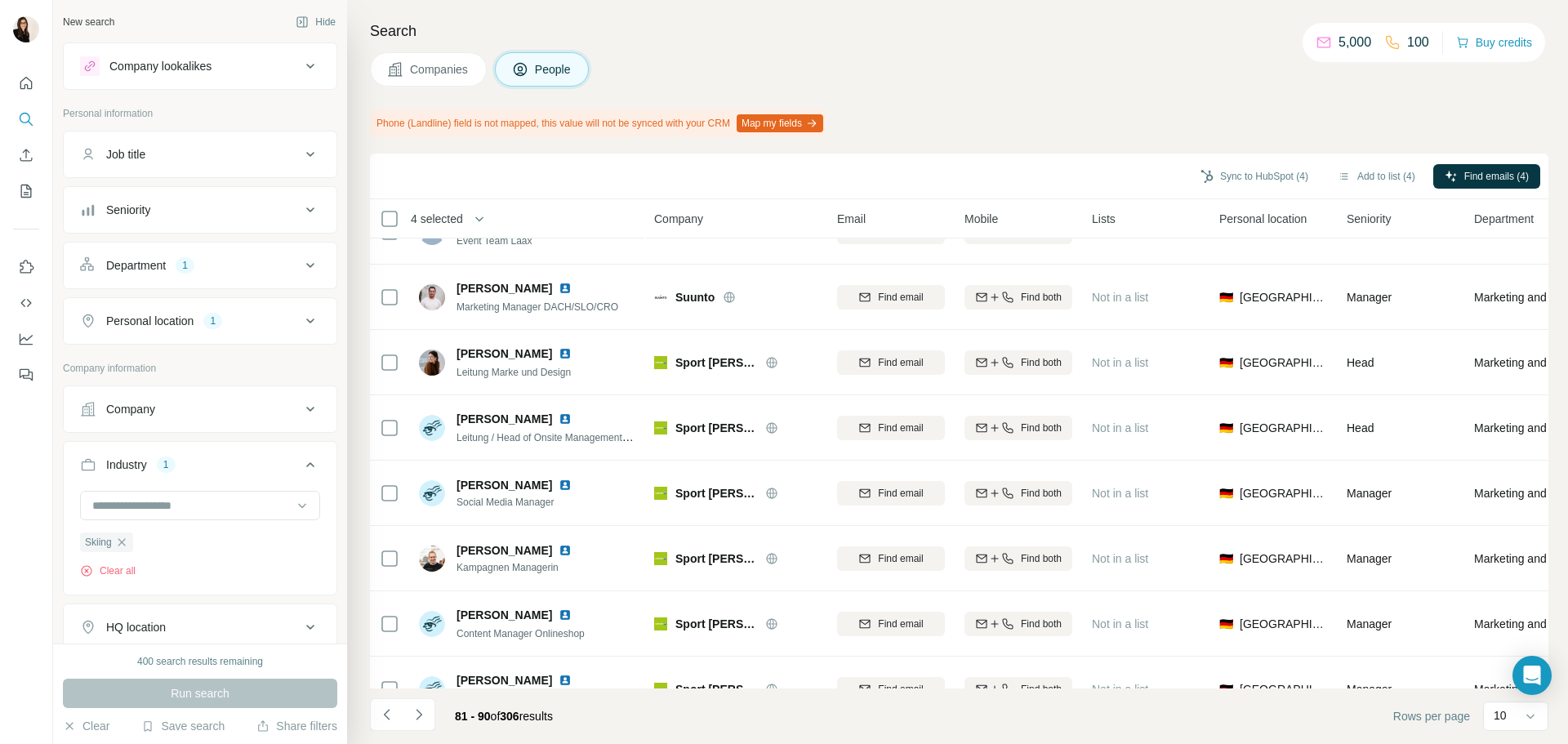
scroll to position [0, 0]
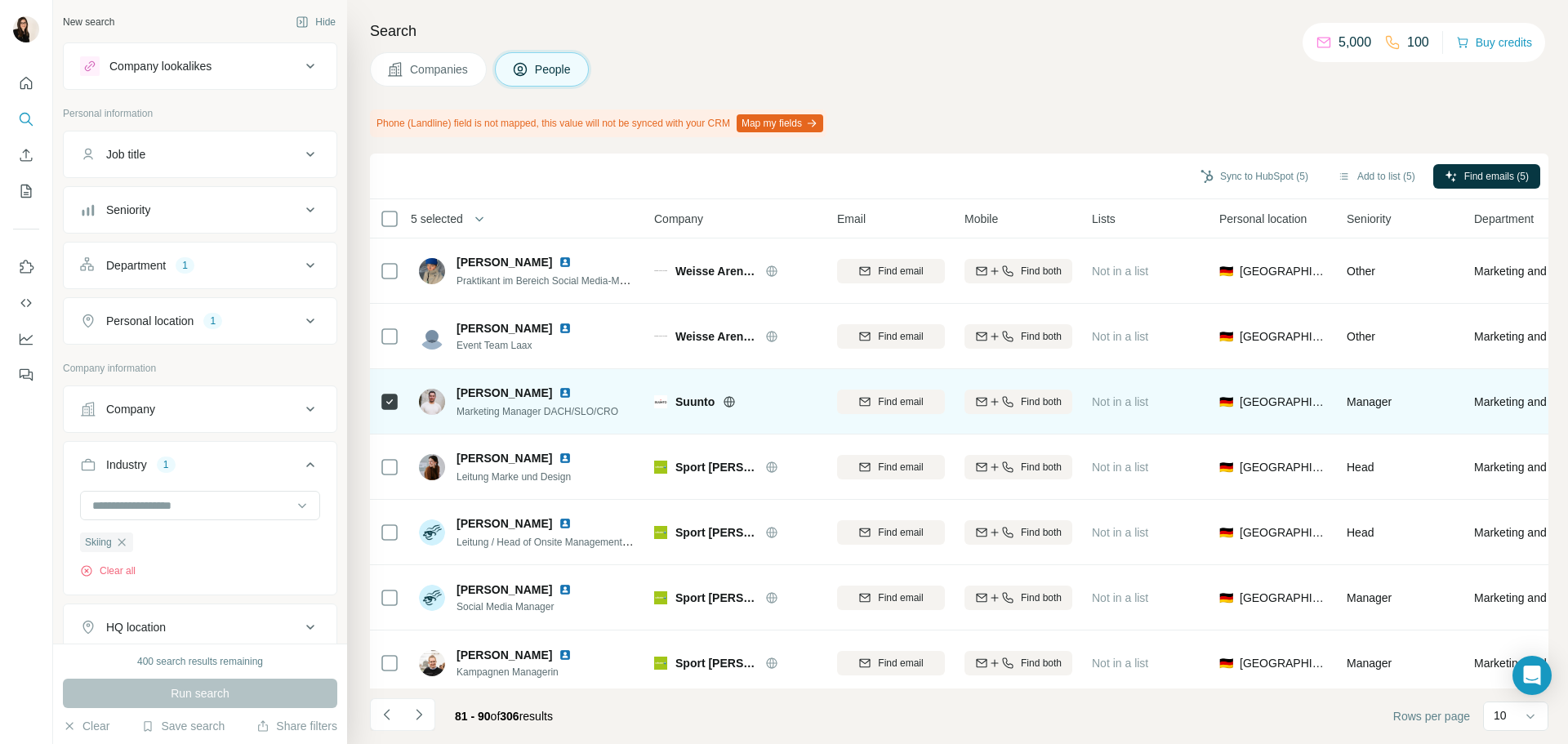
click at [732, 406] on icon at bounding box center [729, 402] width 13 height 13
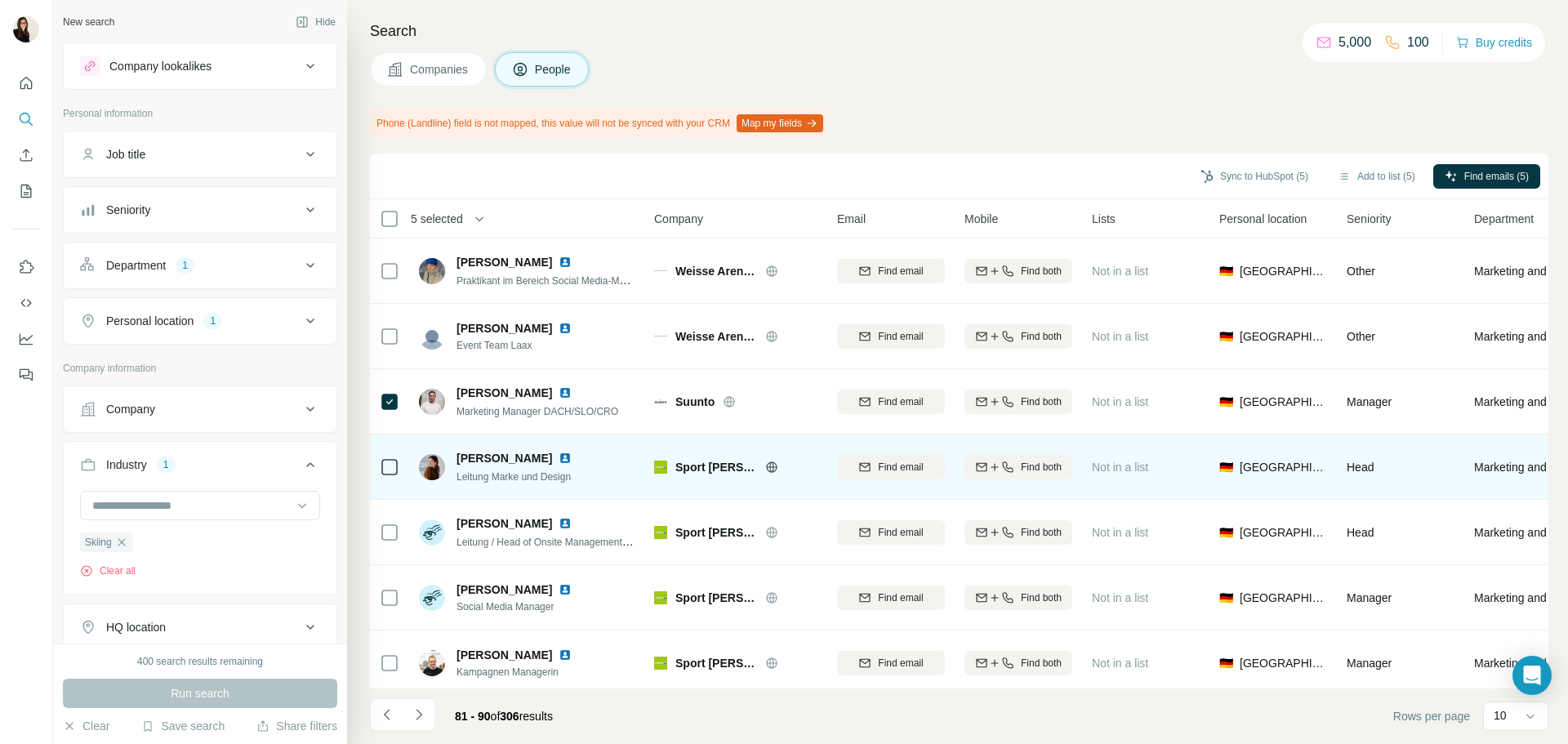
click at [769, 465] on icon at bounding box center [771, 467] width 13 height 13
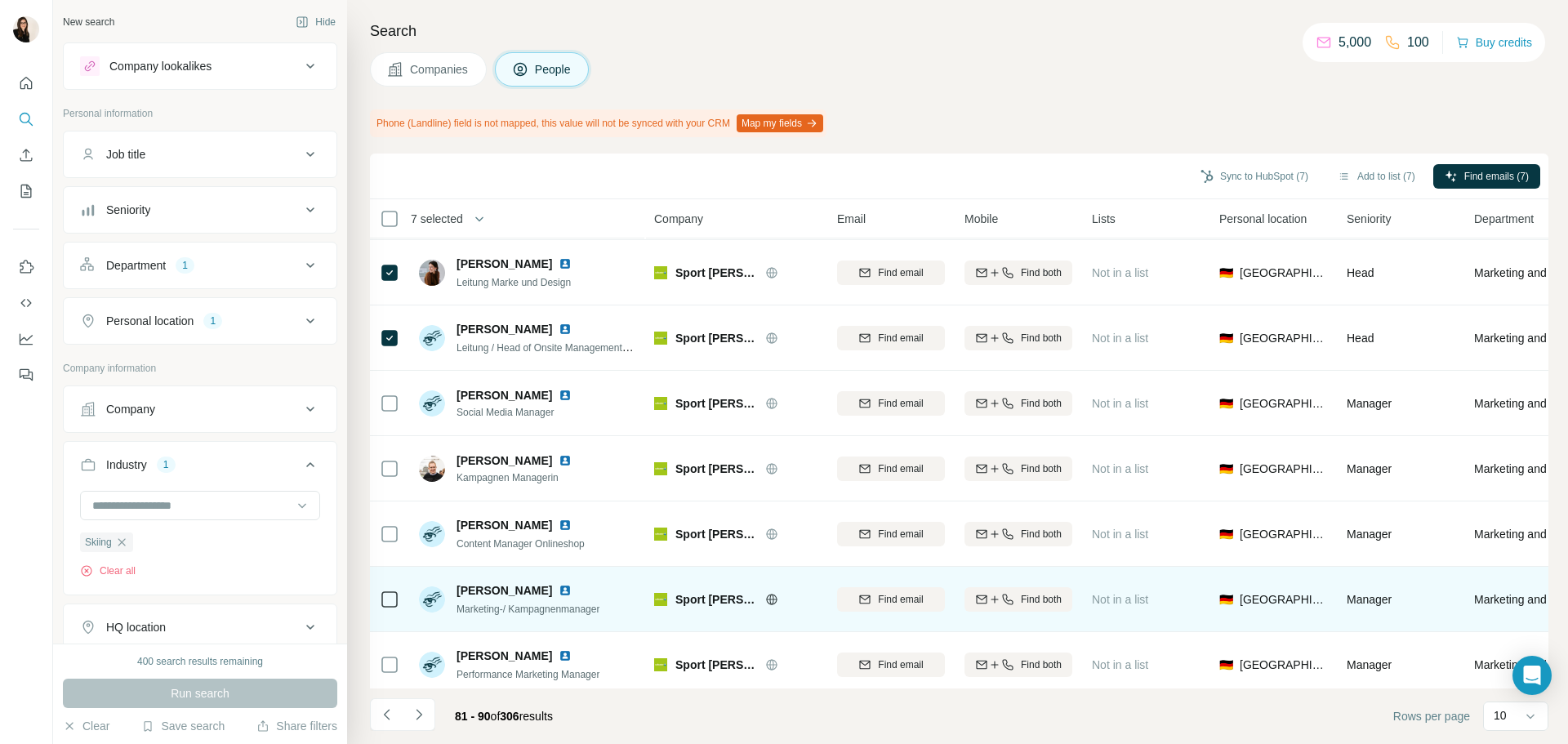
scroll to position [211, 0]
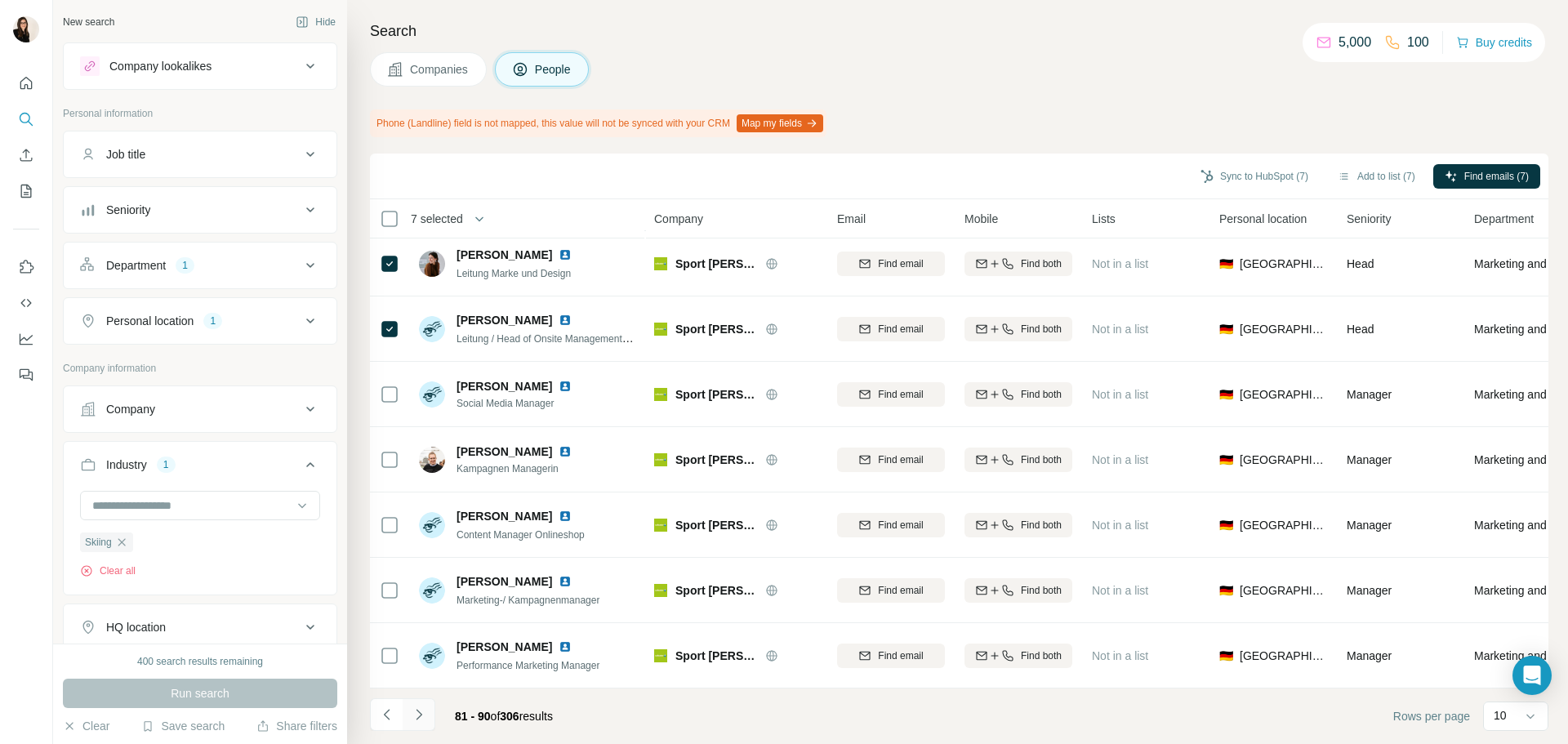
click at [421, 714] on icon "Navigate to next page" at bounding box center [418, 715] width 5 height 11
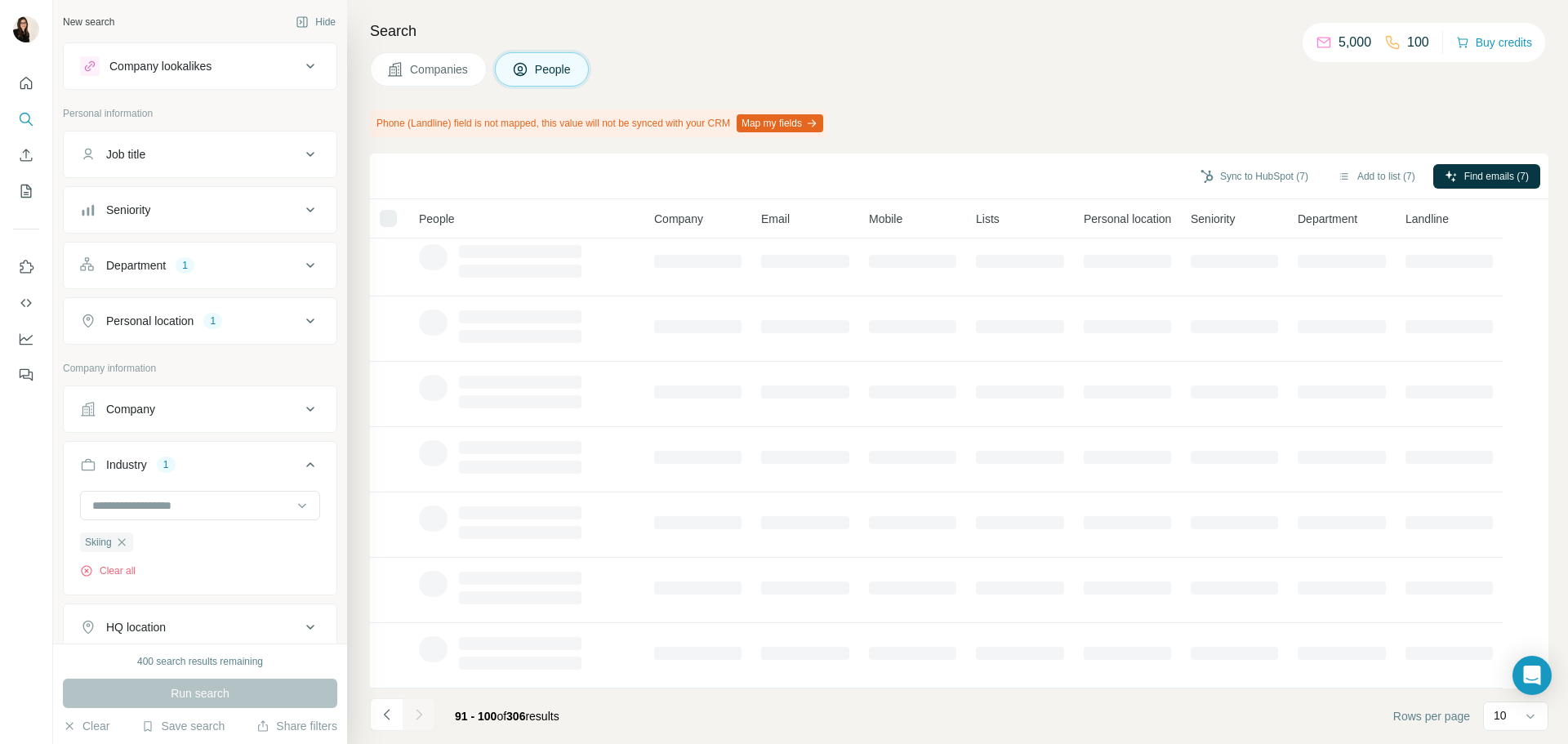
scroll to position [0, 0]
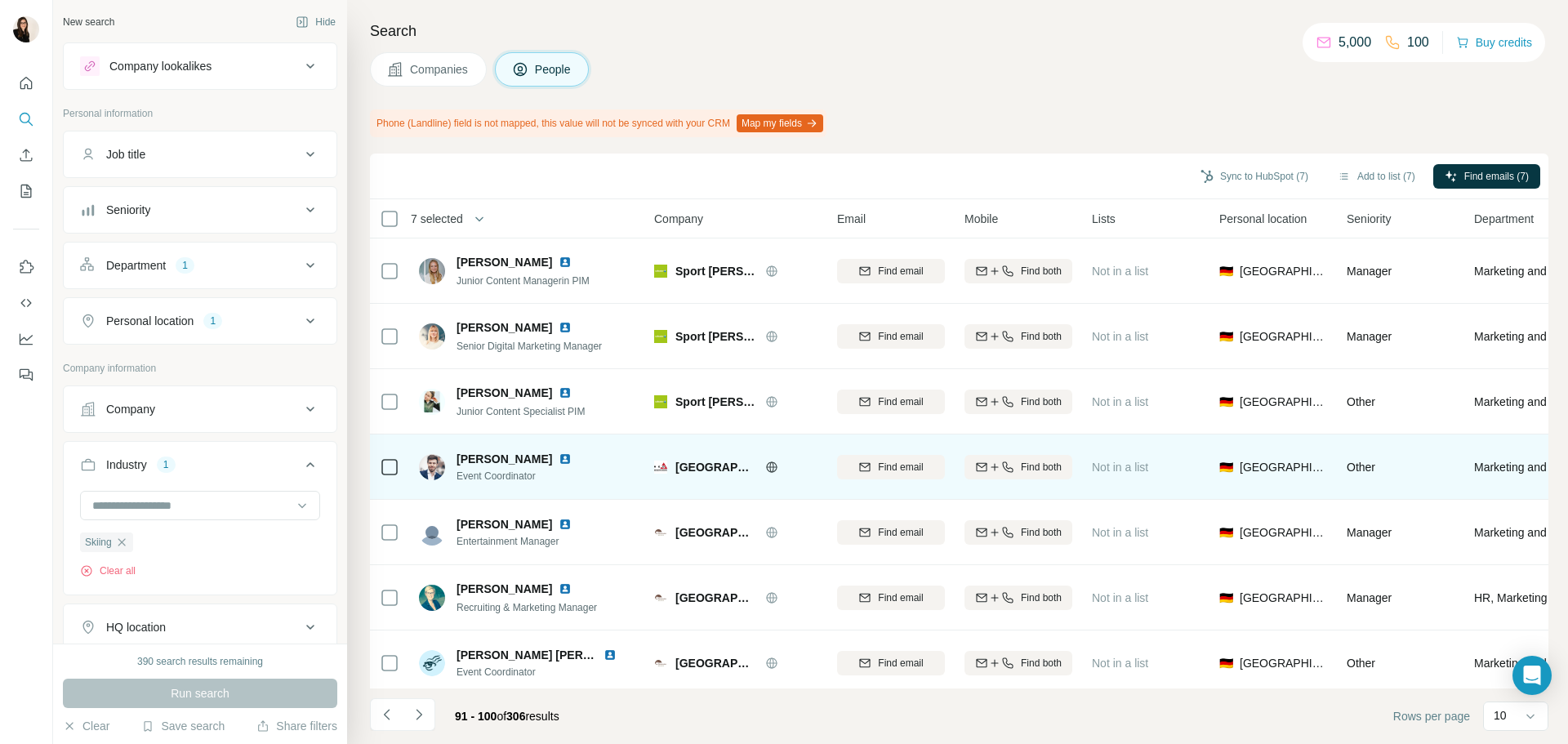
click at [770, 470] on icon at bounding box center [771, 467] width 4 height 11
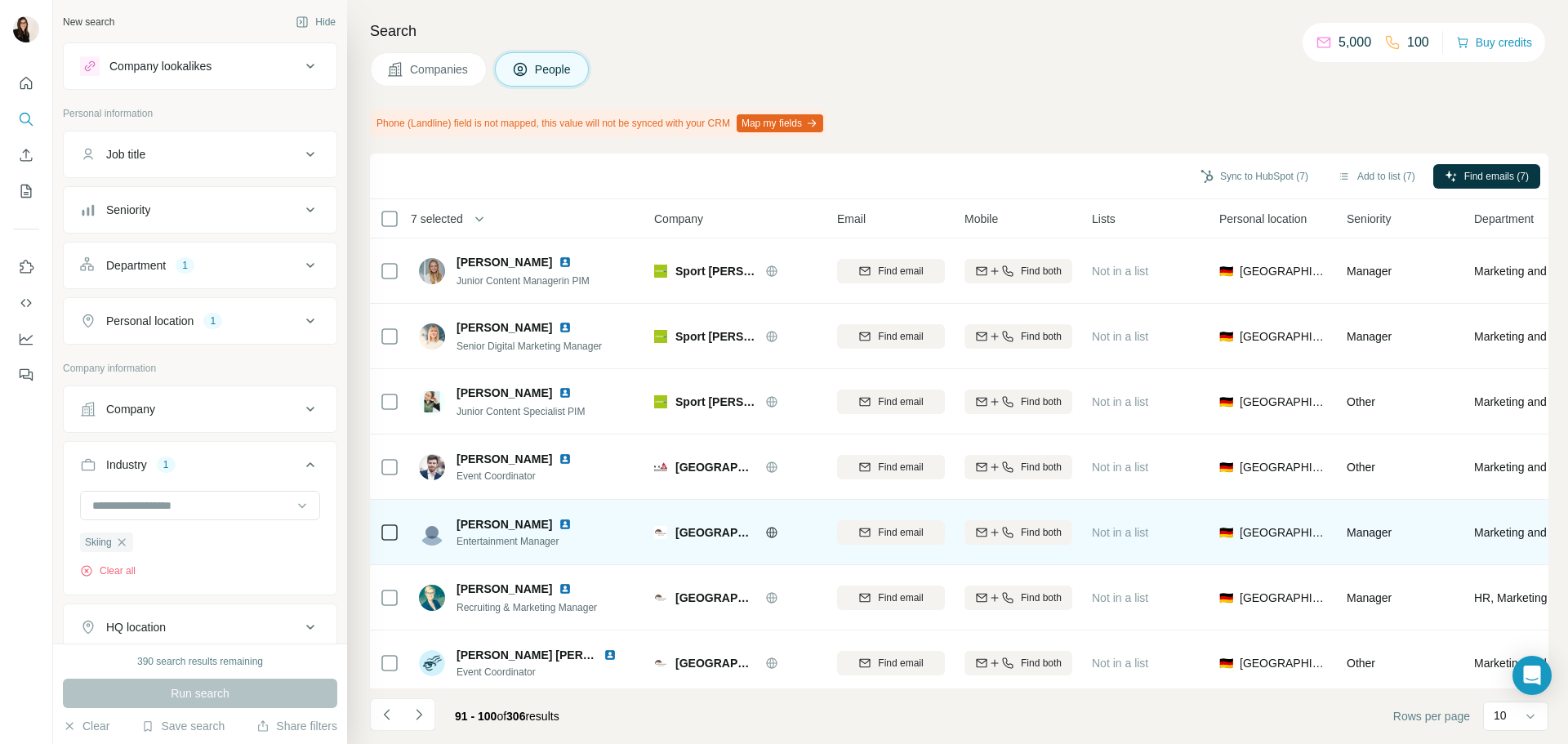
click at [767, 526] on icon at bounding box center [771, 533] width 13 height 13
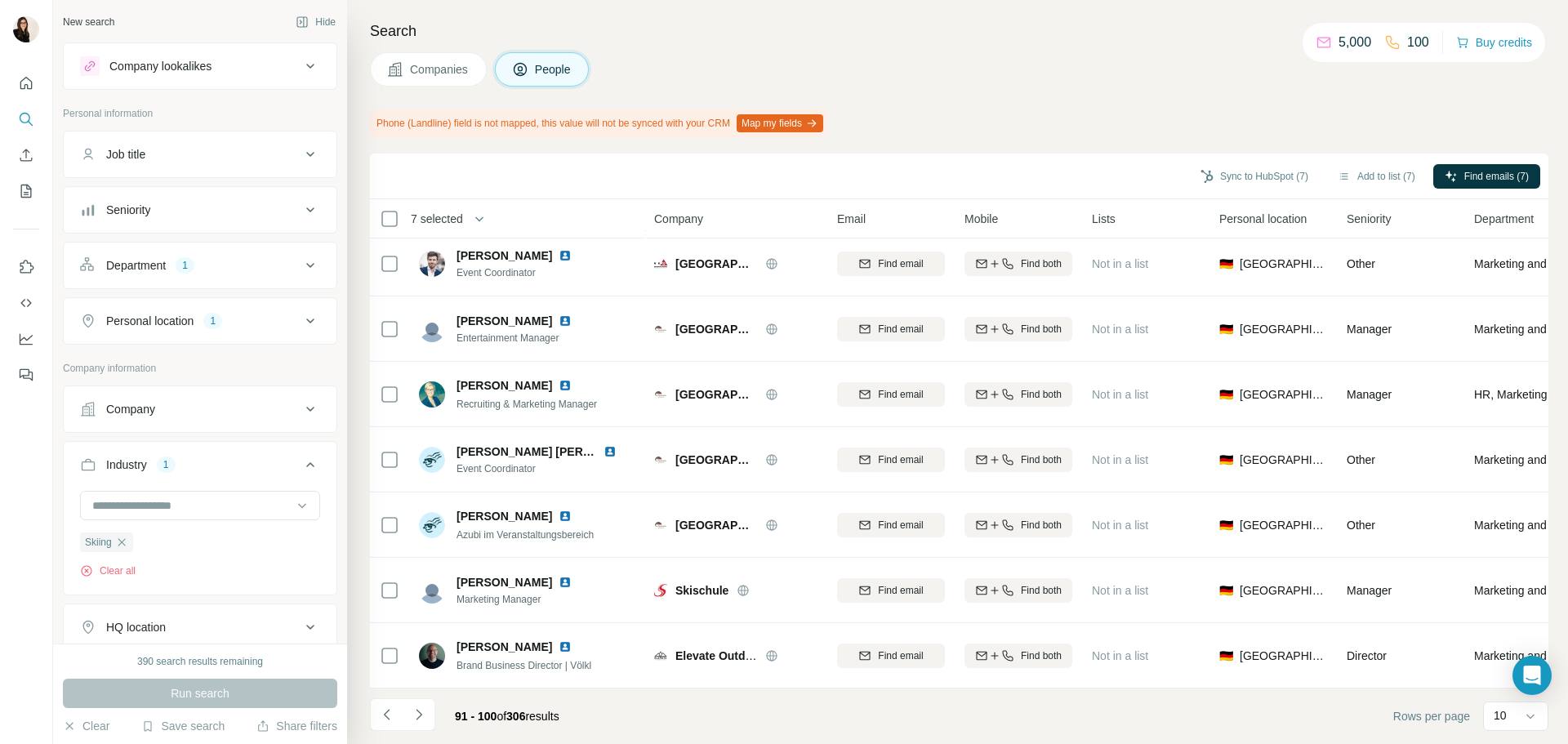
scroll to position [211, 0]
click at [419, 720] on icon "Navigate to next page" at bounding box center [419, 715] width 16 height 16
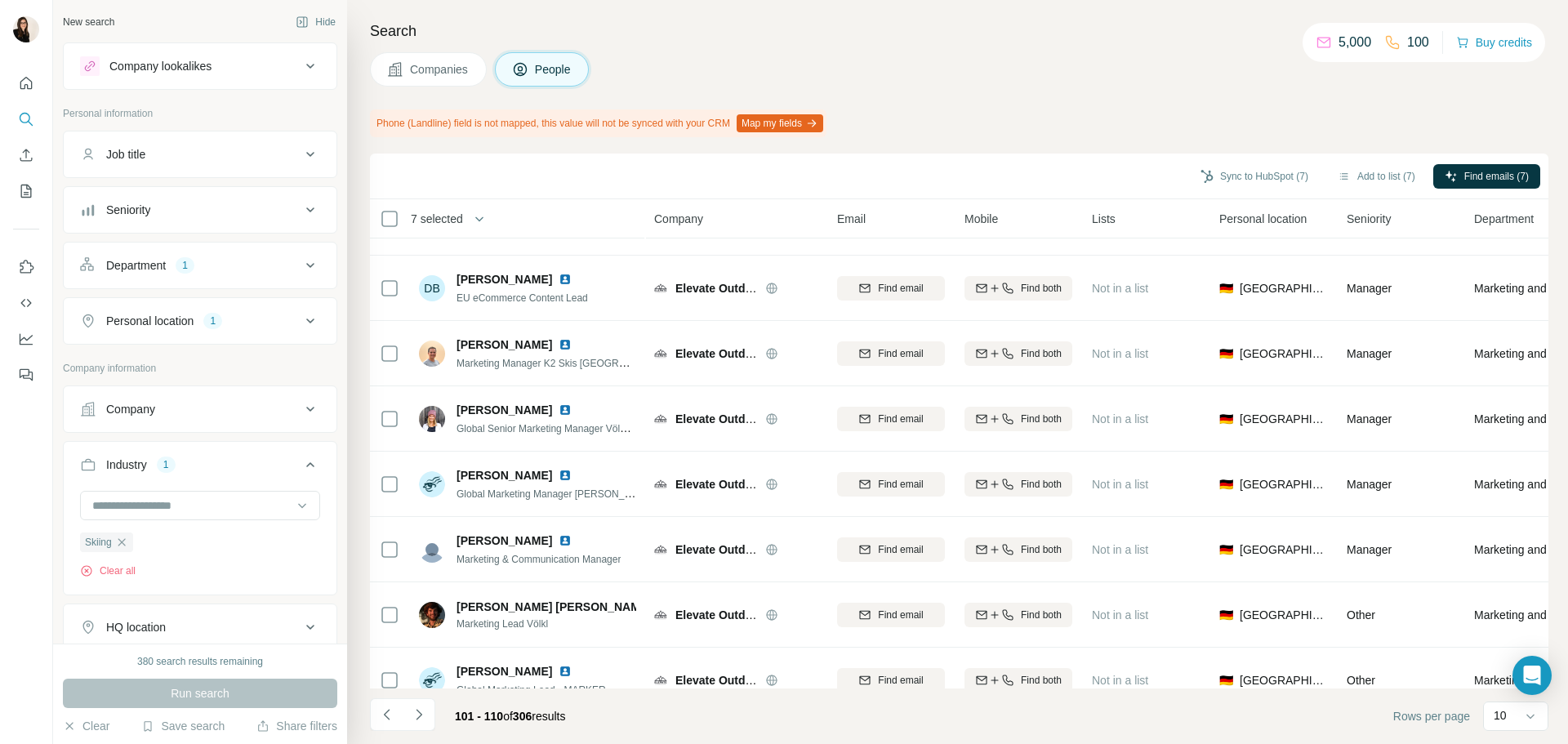
scroll to position [0, 0]
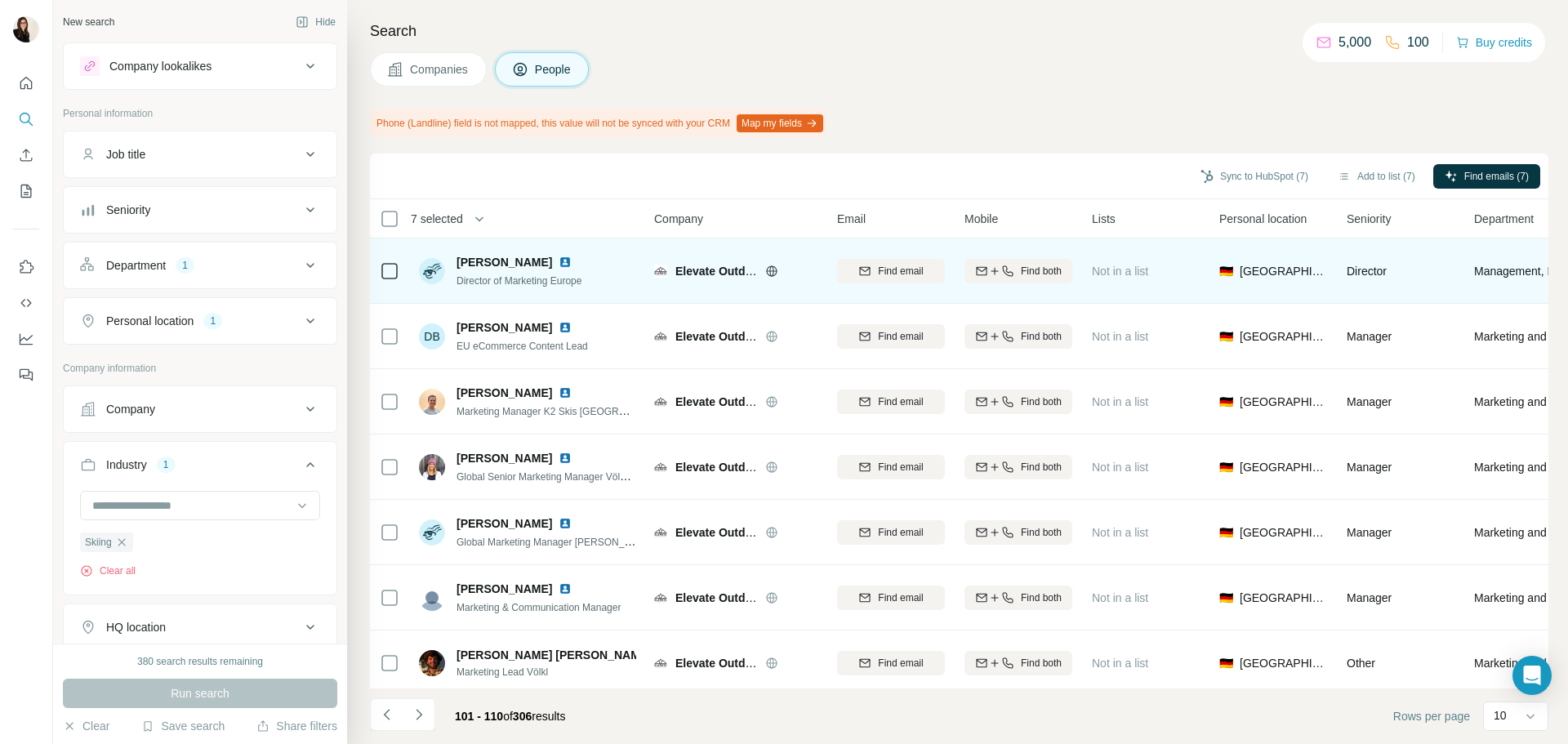
click at [772, 270] on icon at bounding box center [771, 271] width 13 height 13
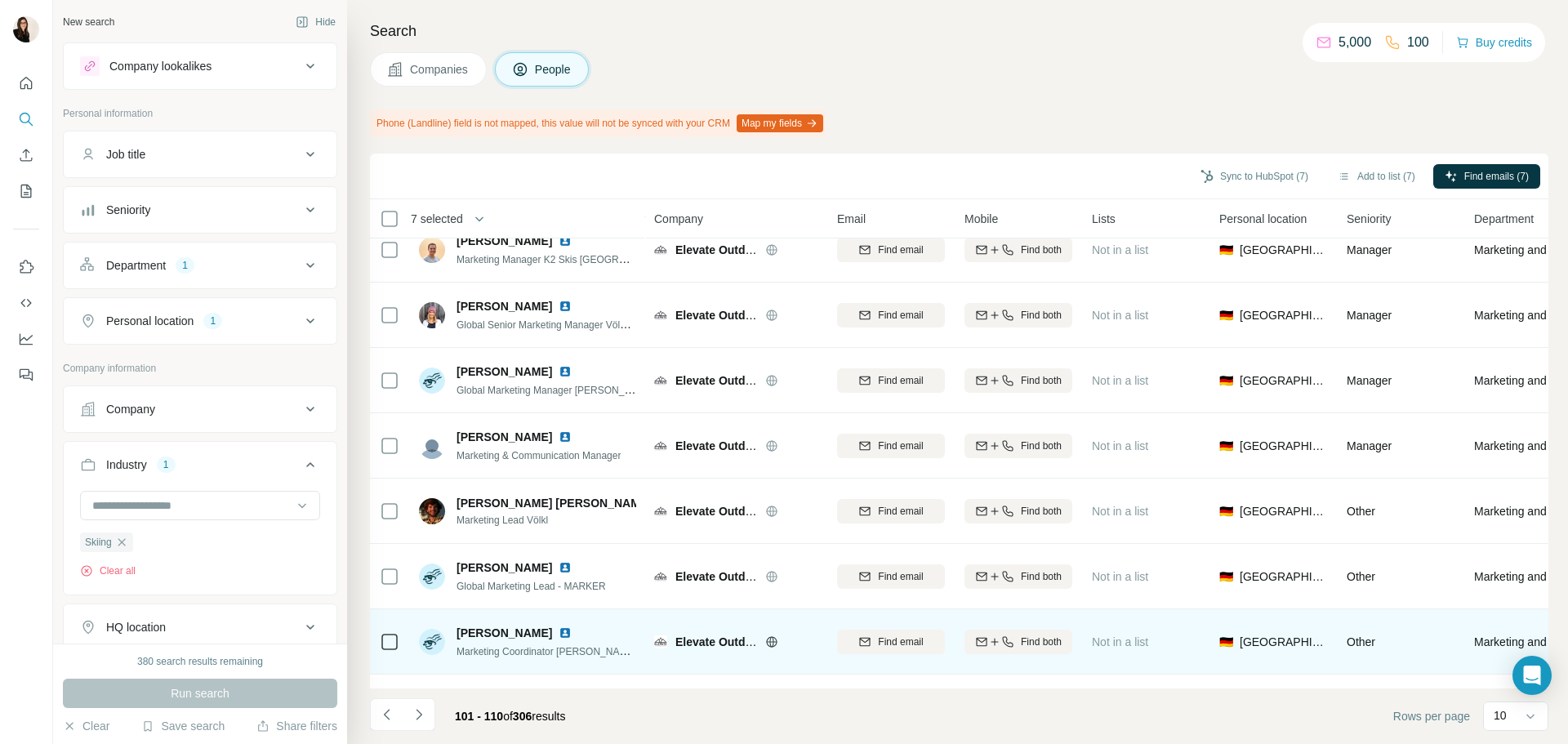
scroll to position [211, 0]
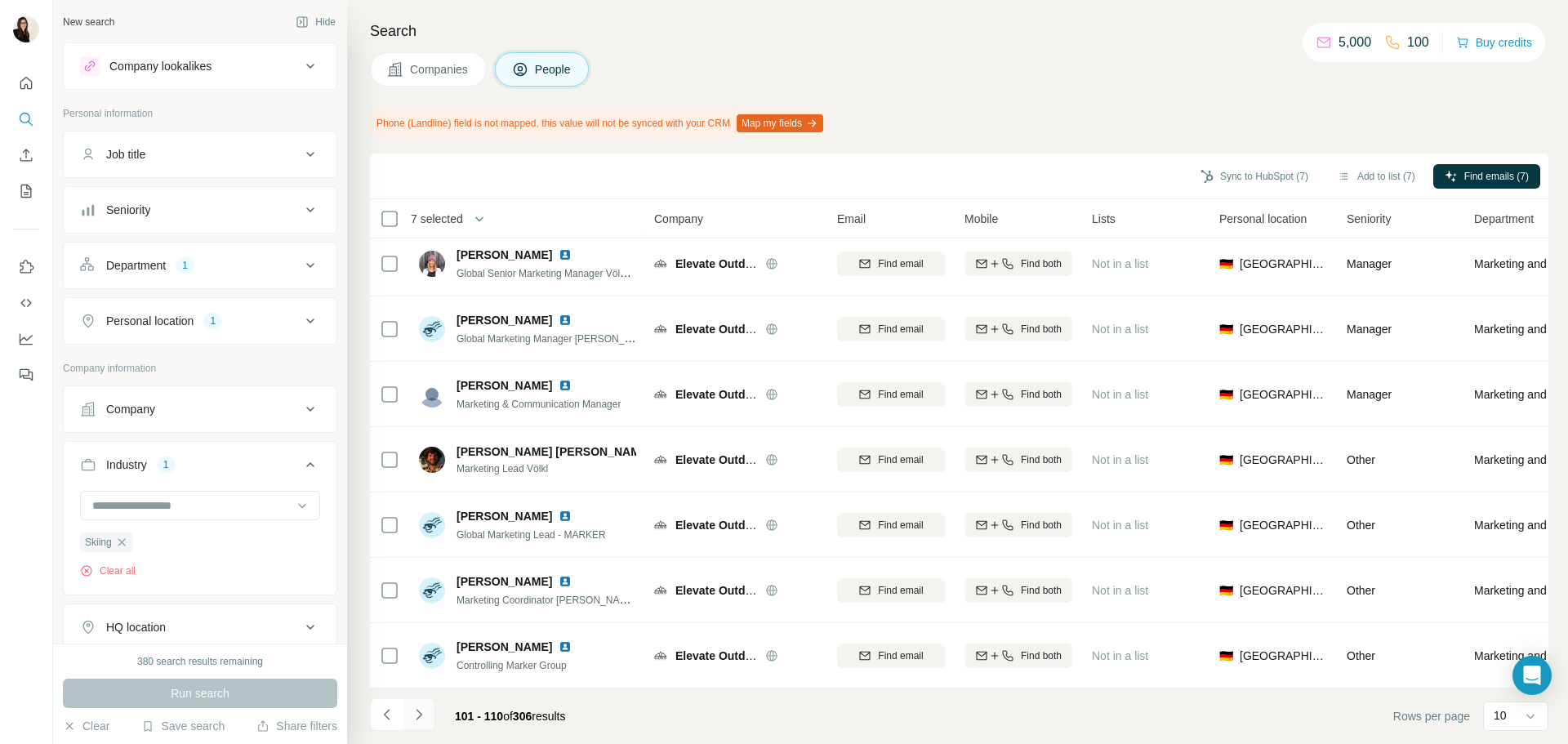
click at [417, 718] on icon "Navigate to next page" at bounding box center [418, 715] width 5 height 11
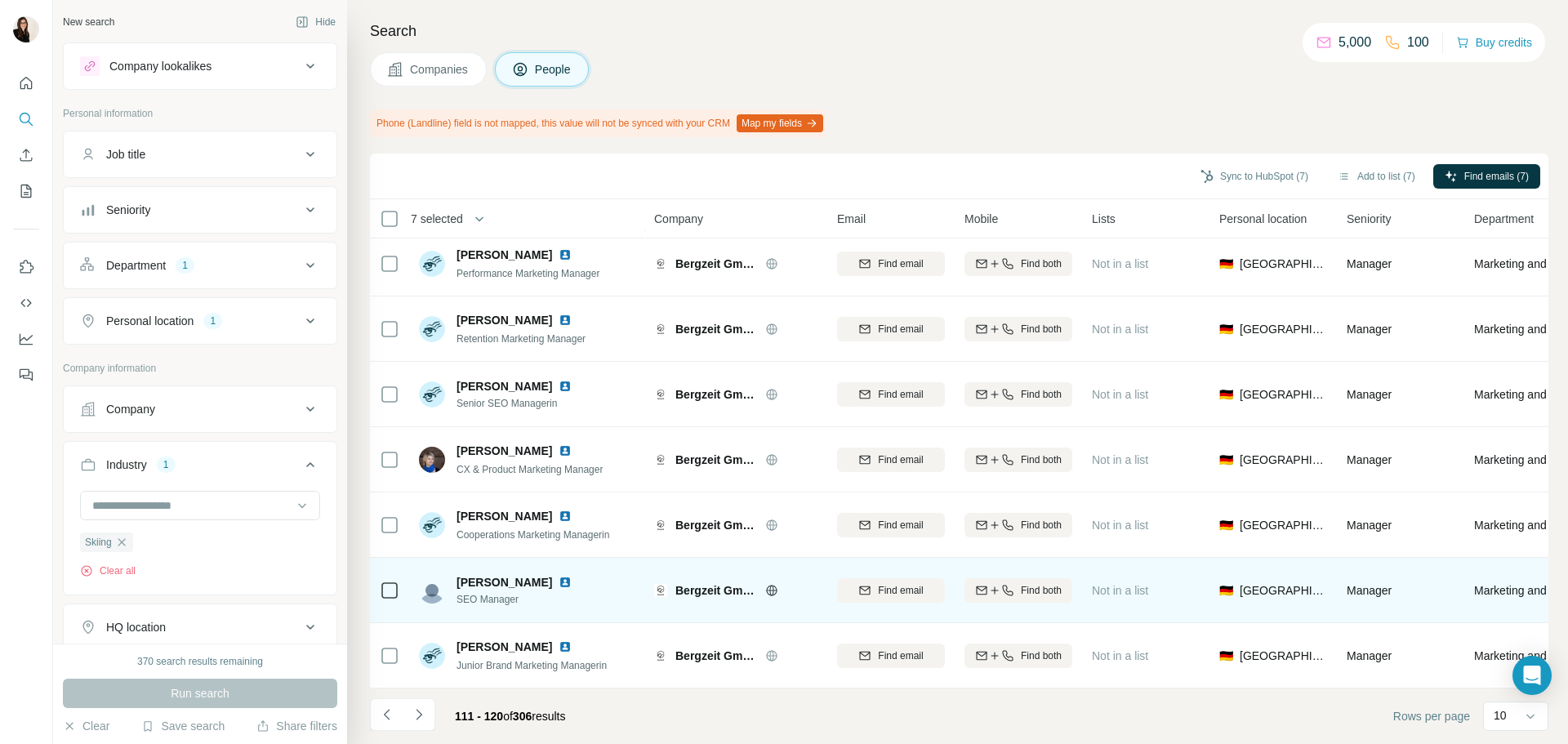
click at [769, 584] on icon at bounding box center [771, 590] width 13 height 13
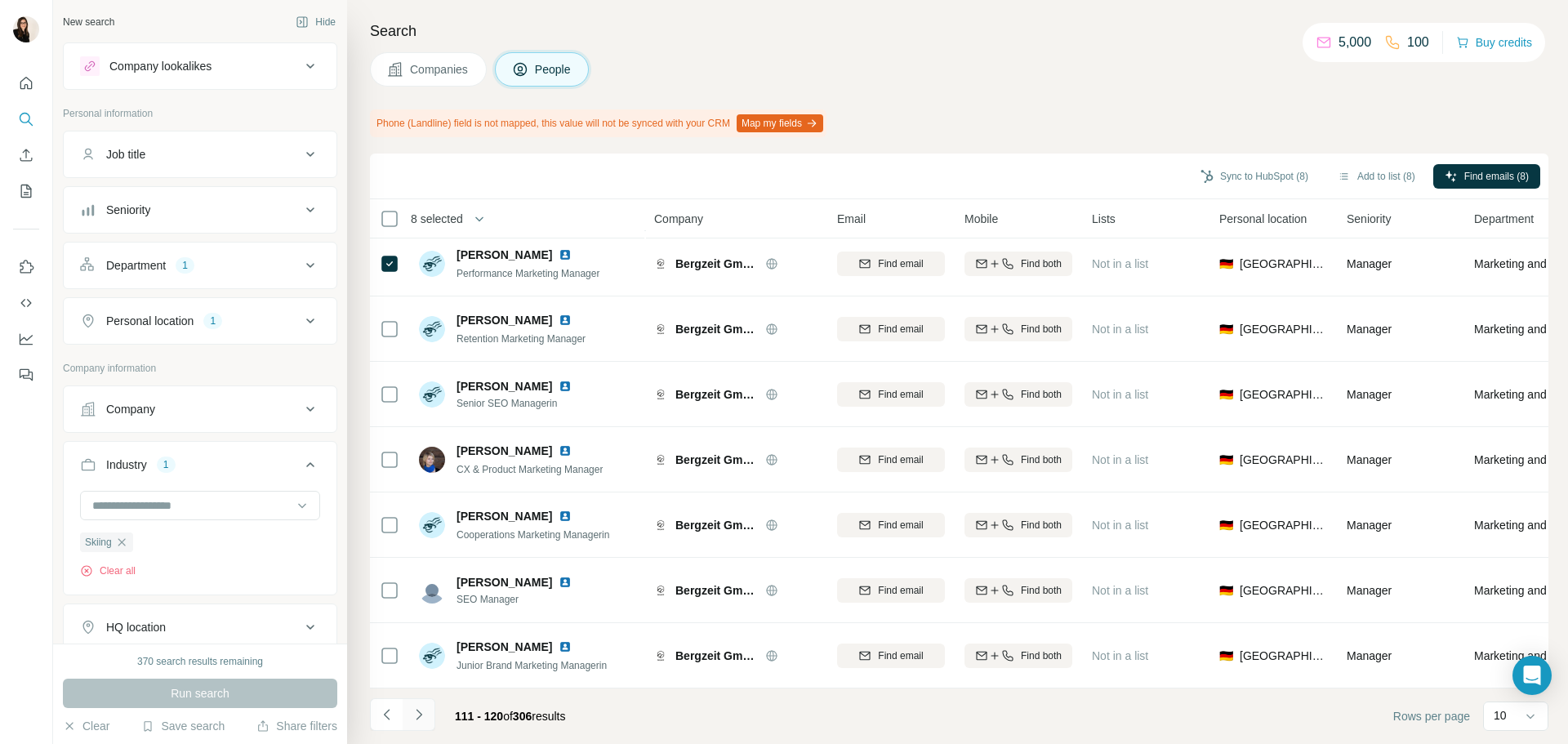
click at [422, 709] on icon "Navigate to next page" at bounding box center [419, 715] width 16 height 16
click at [426, 716] on icon "Navigate to next page" at bounding box center [419, 715] width 16 height 16
click at [426, 713] on icon "Navigate to next page" at bounding box center [419, 715] width 16 height 16
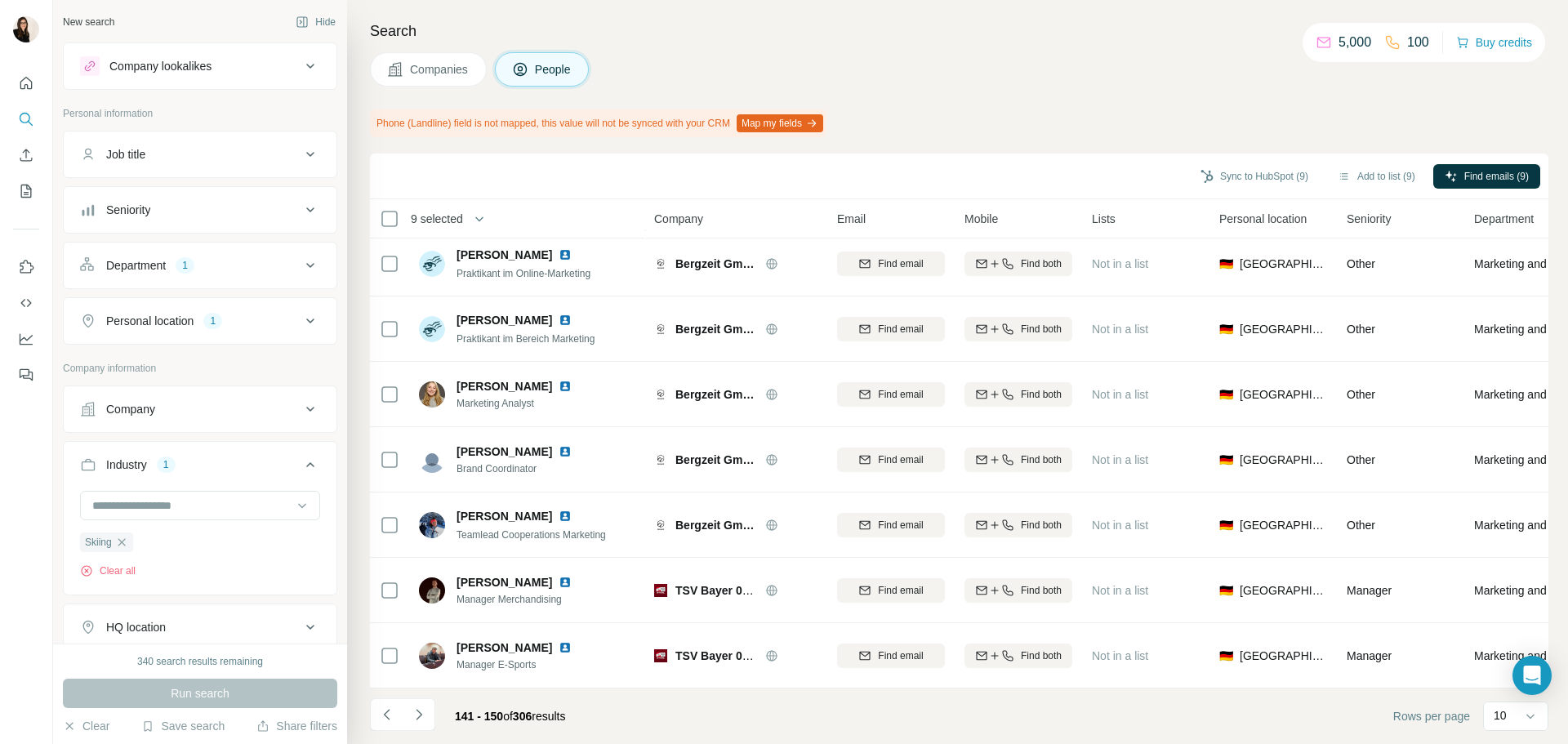
click at [439, 716] on div "141 - 150 of 306 results" at bounding box center [474, 717] width 209 height 36
click at [430, 713] on button "Navigate to next page" at bounding box center [418, 715] width 33 height 33
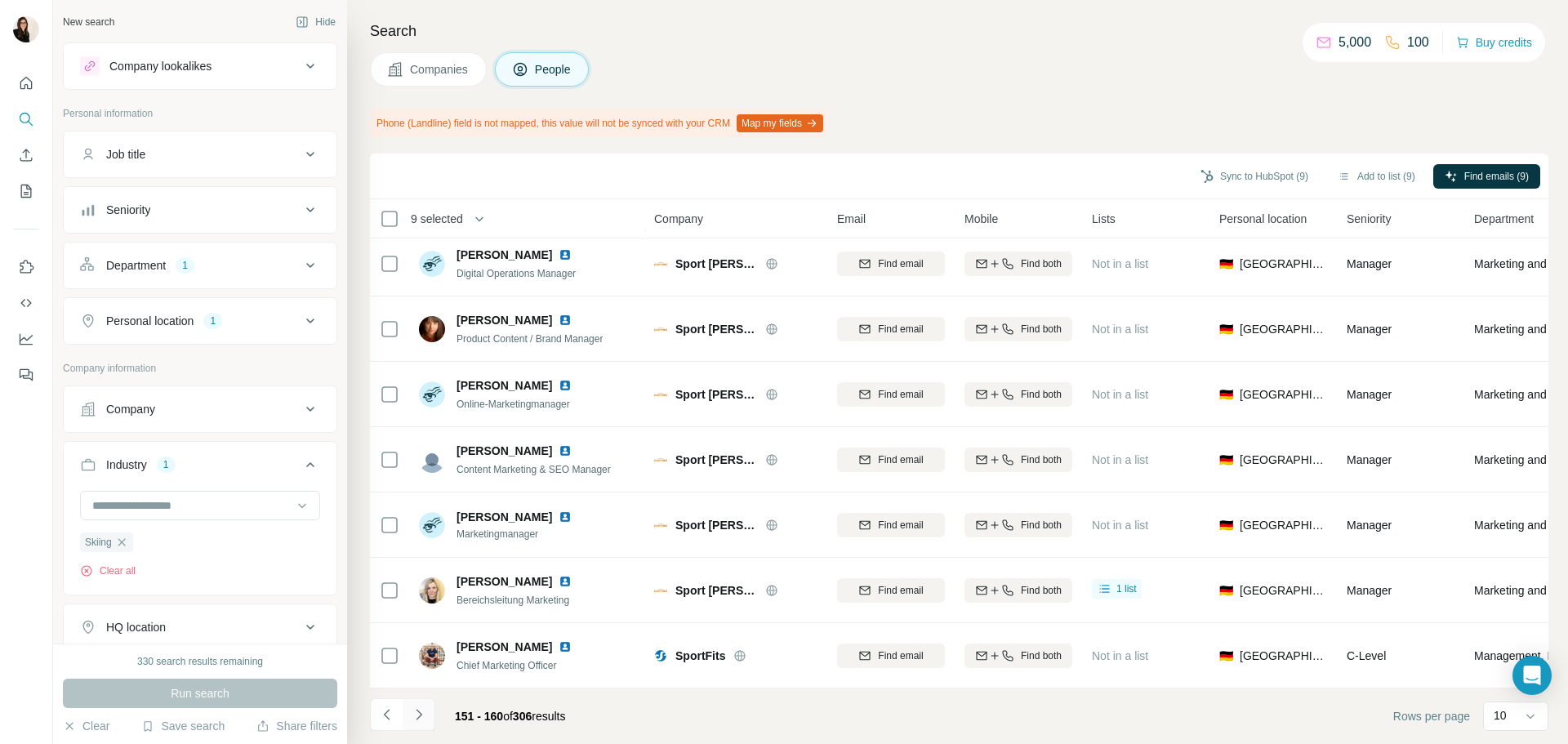
click at [428, 719] on button "Navigate to next page" at bounding box center [418, 715] width 33 height 33
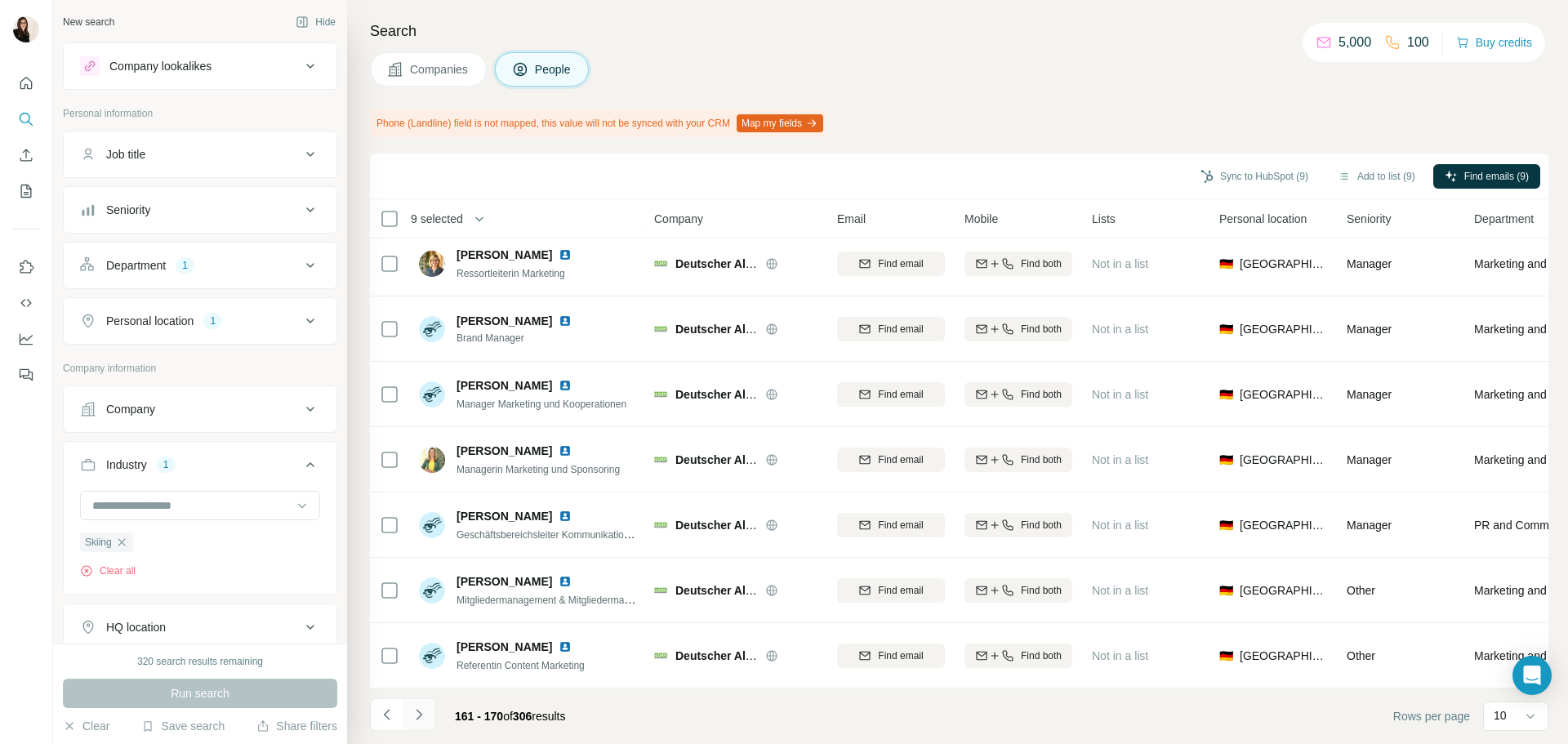
click at [422, 718] on icon "Navigate to next page" at bounding box center [419, 715] width 16 height 16
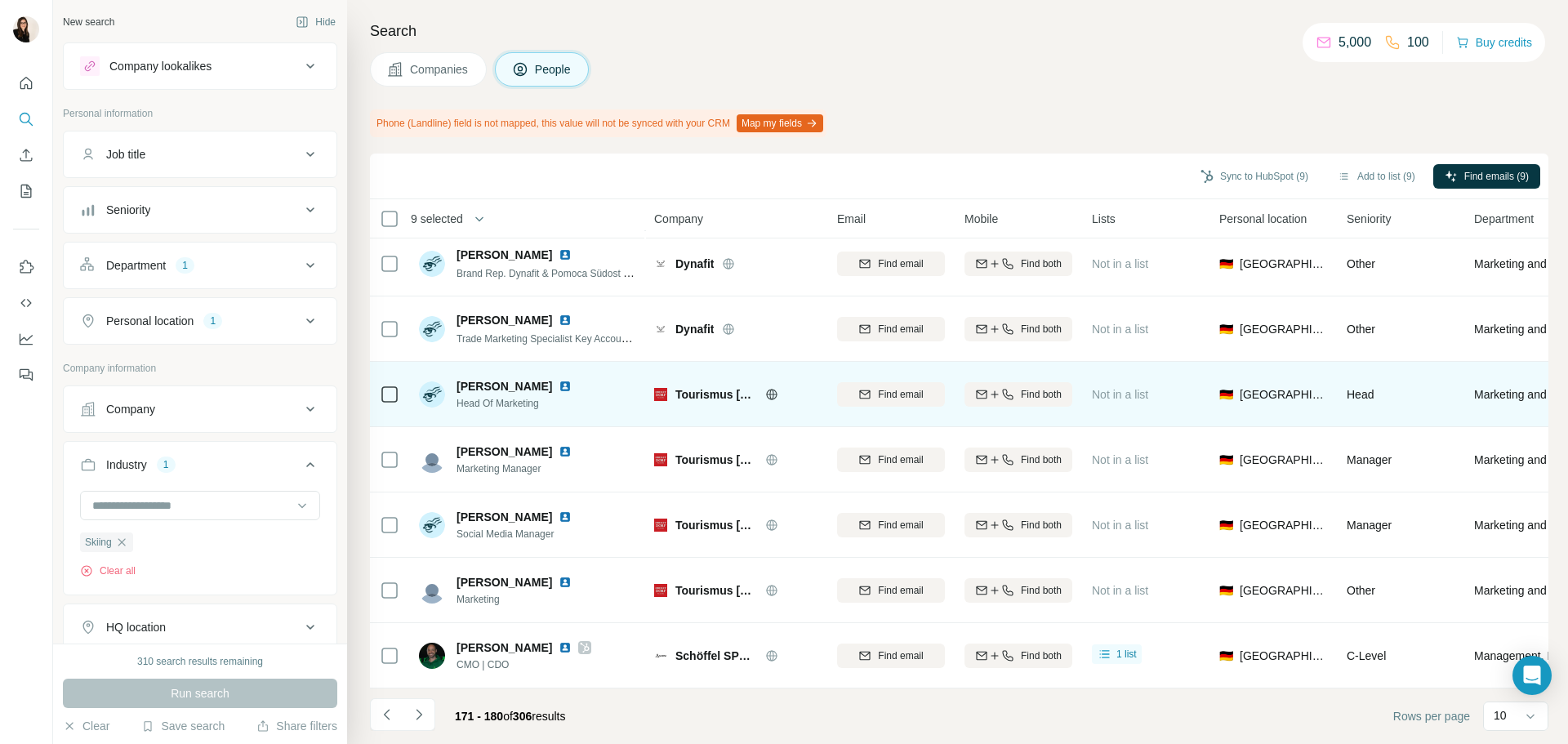
click at [772, 388] on icon at bounding box center [771, 395] width 13 height 13
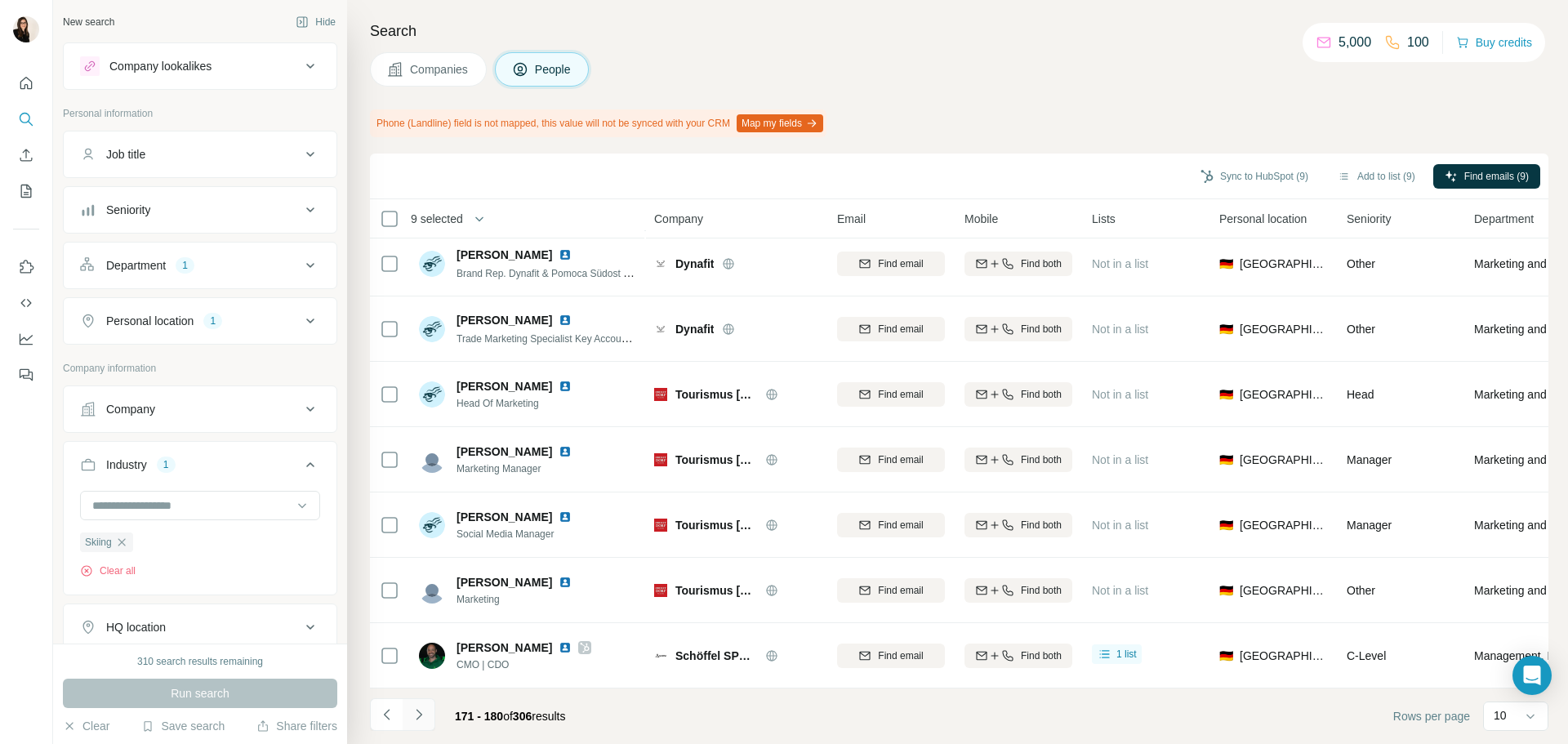
click at [422, 713] on icon "Navigate to next page" at bounding box center [419, 715] width 16 height 16
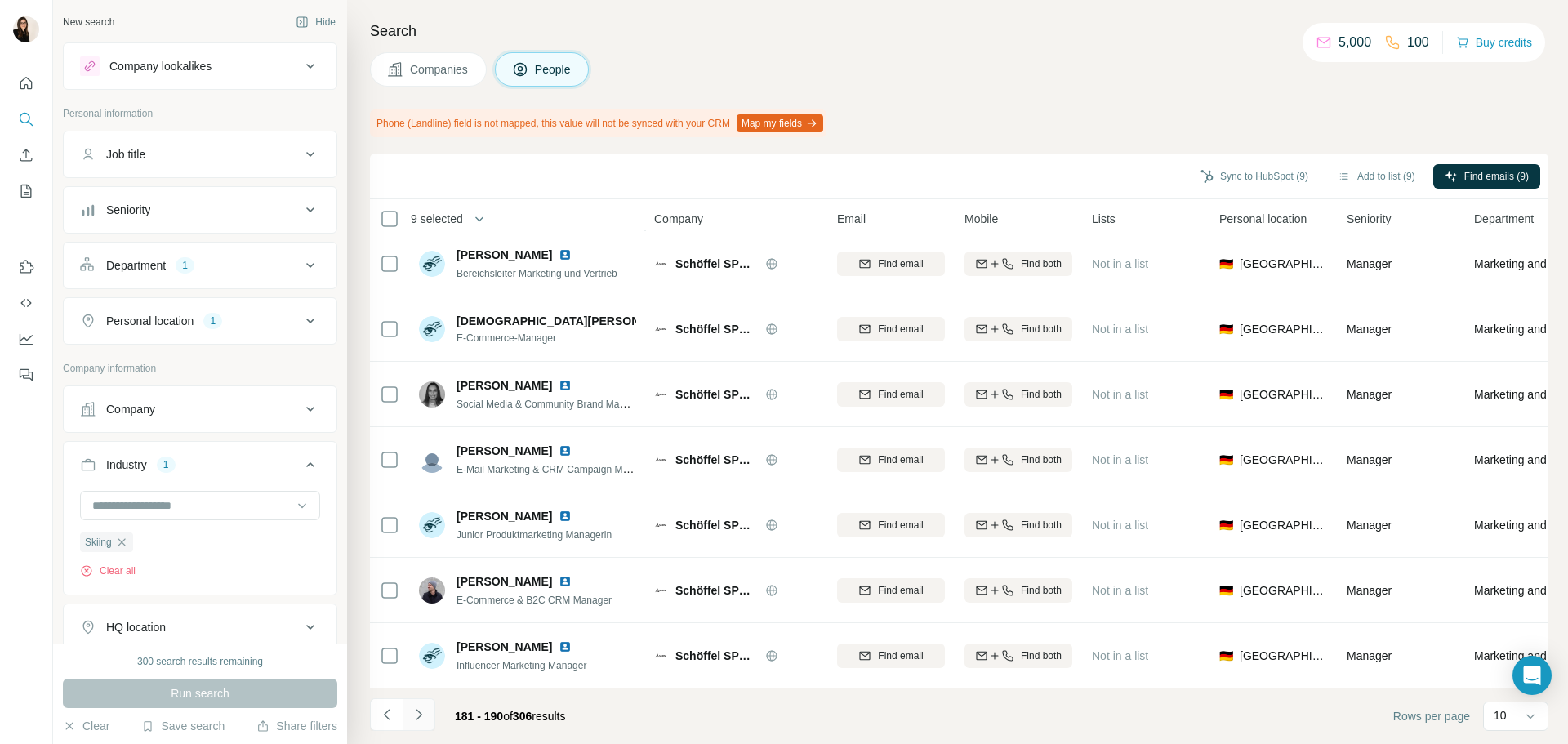
click at [417, 722] on icon "Navigate to next page" at bounding box center [419, 715] width 16 height 16
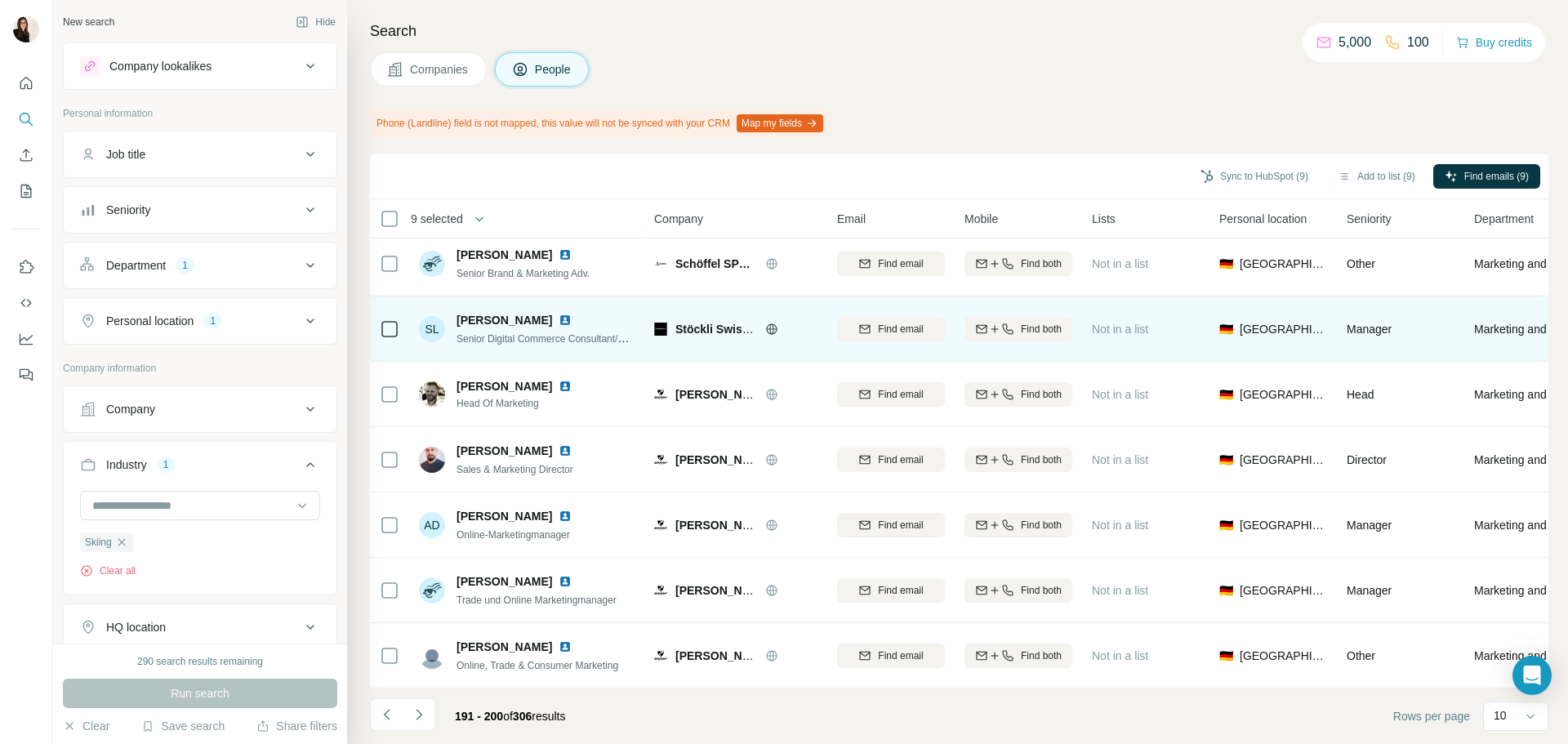
click at [399, 319] on icon at bounding box center [389, 329] width 19 height 19
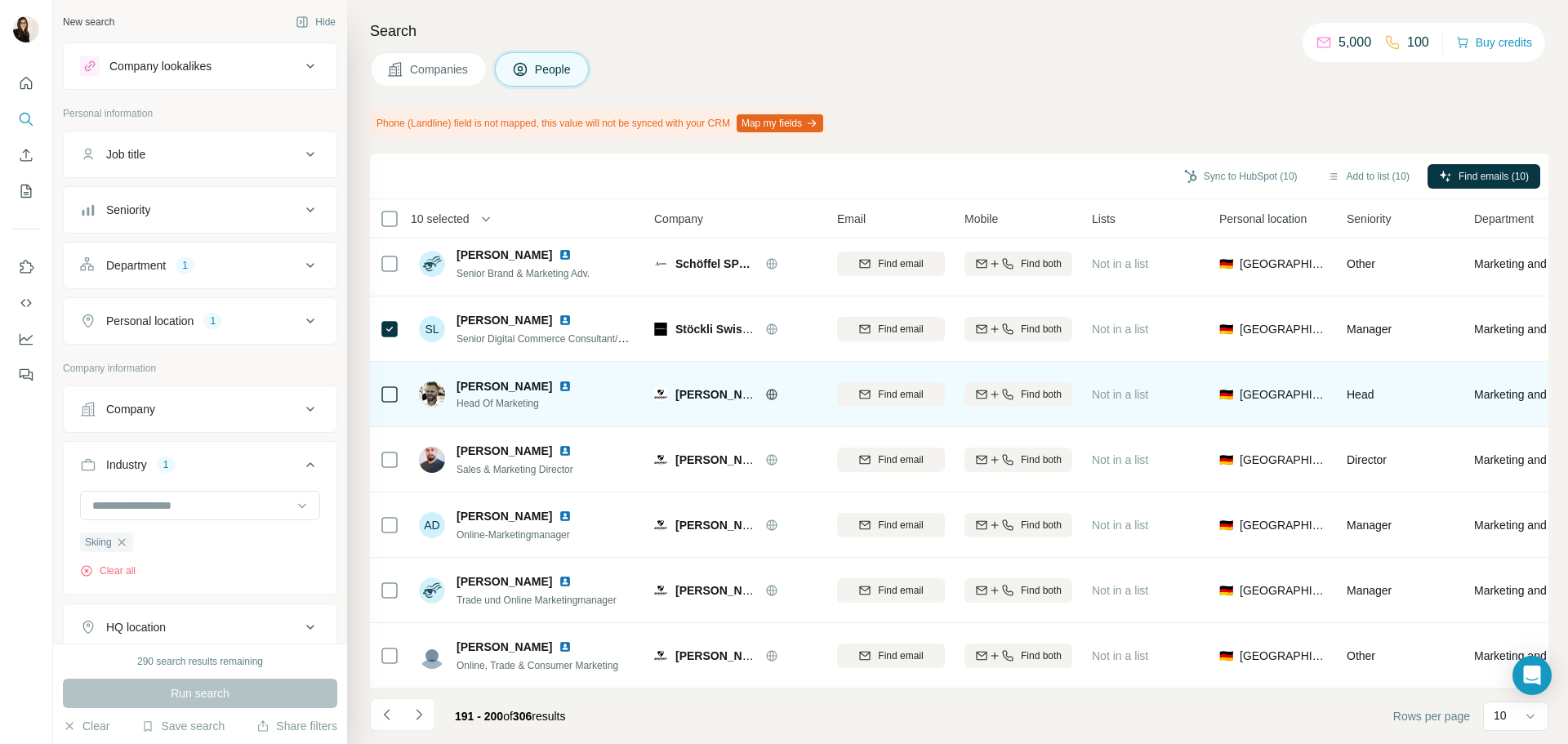
click at [378, 390] on td at bounding box center [389, 395] width 39 height 65
click at [773, 388] on icon at bounding box center [771, 395] width 13 height 13
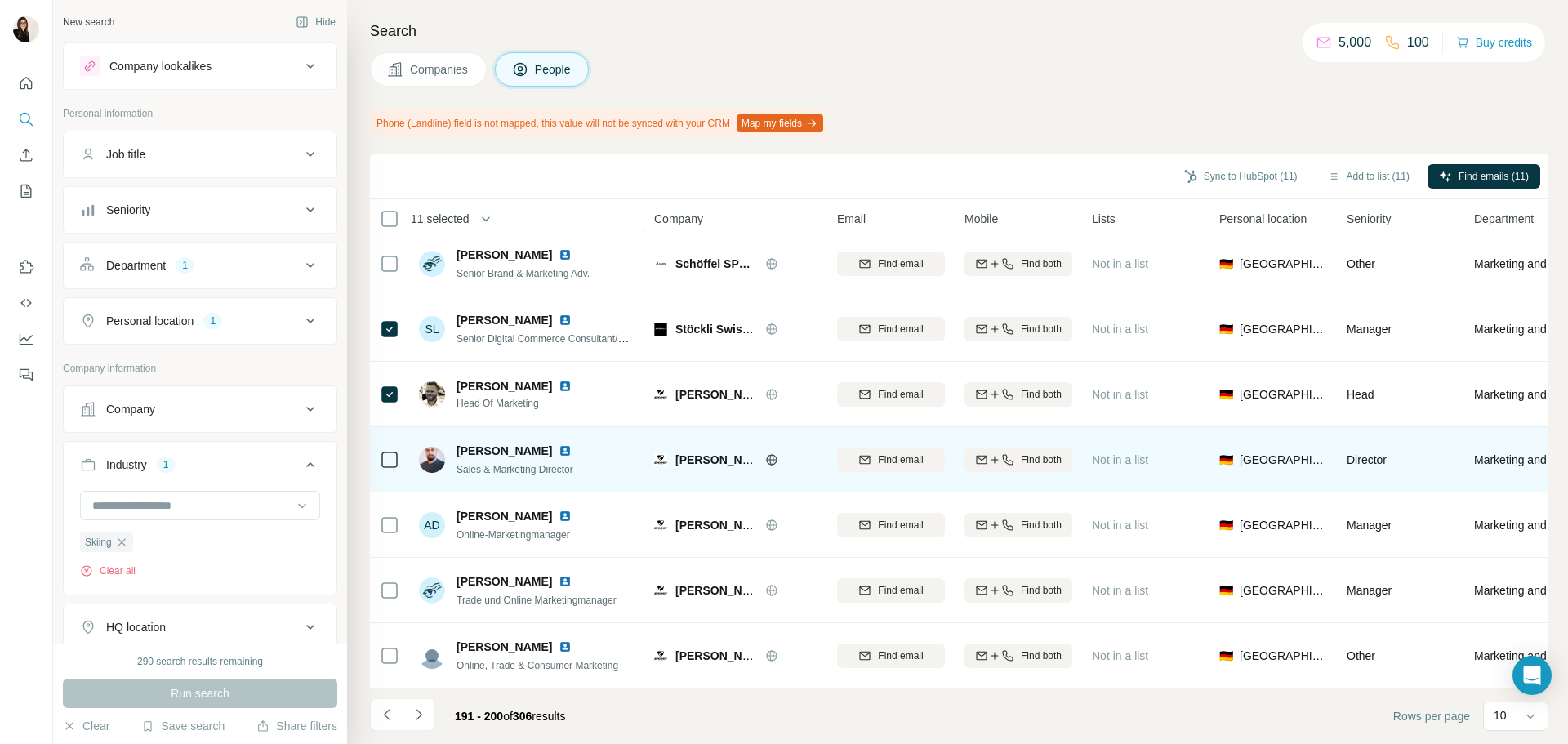
click at [379, 452] on icon at bounding box center [389, 460] width 19 height 19
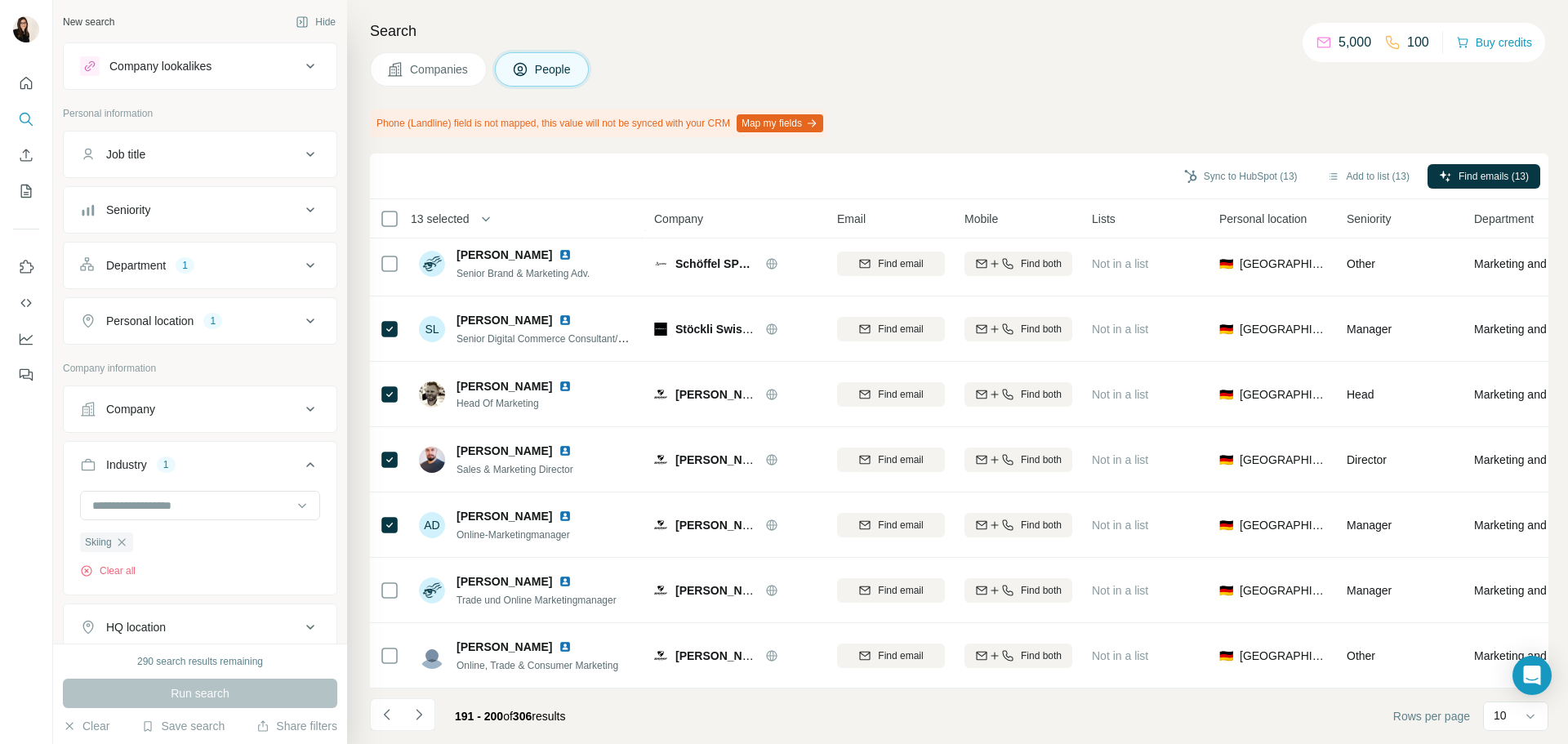
scroll to position [130, 0]
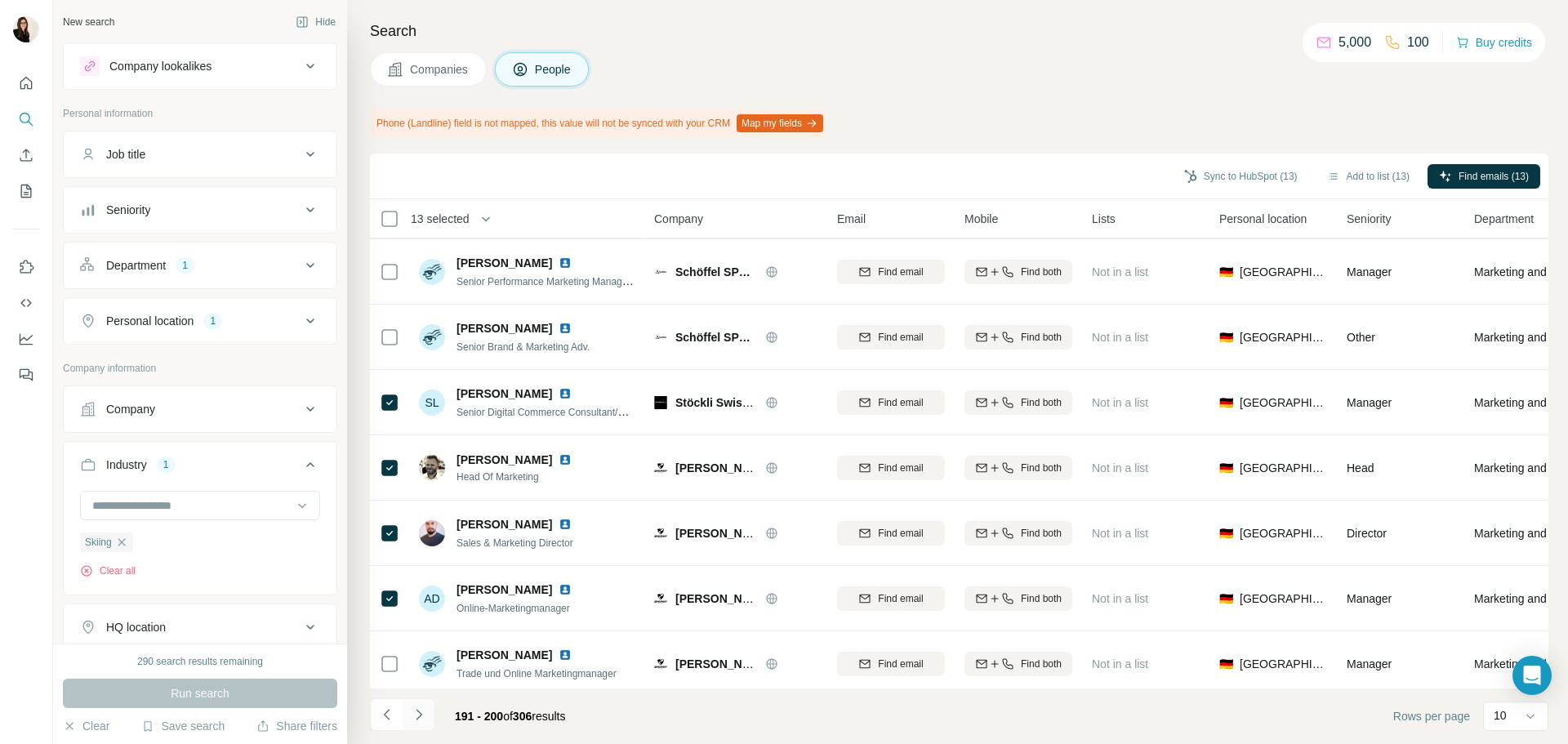
click at [418, 725] on button "Navigate to next page" at bounding box center [418, 715] width 33 height 33
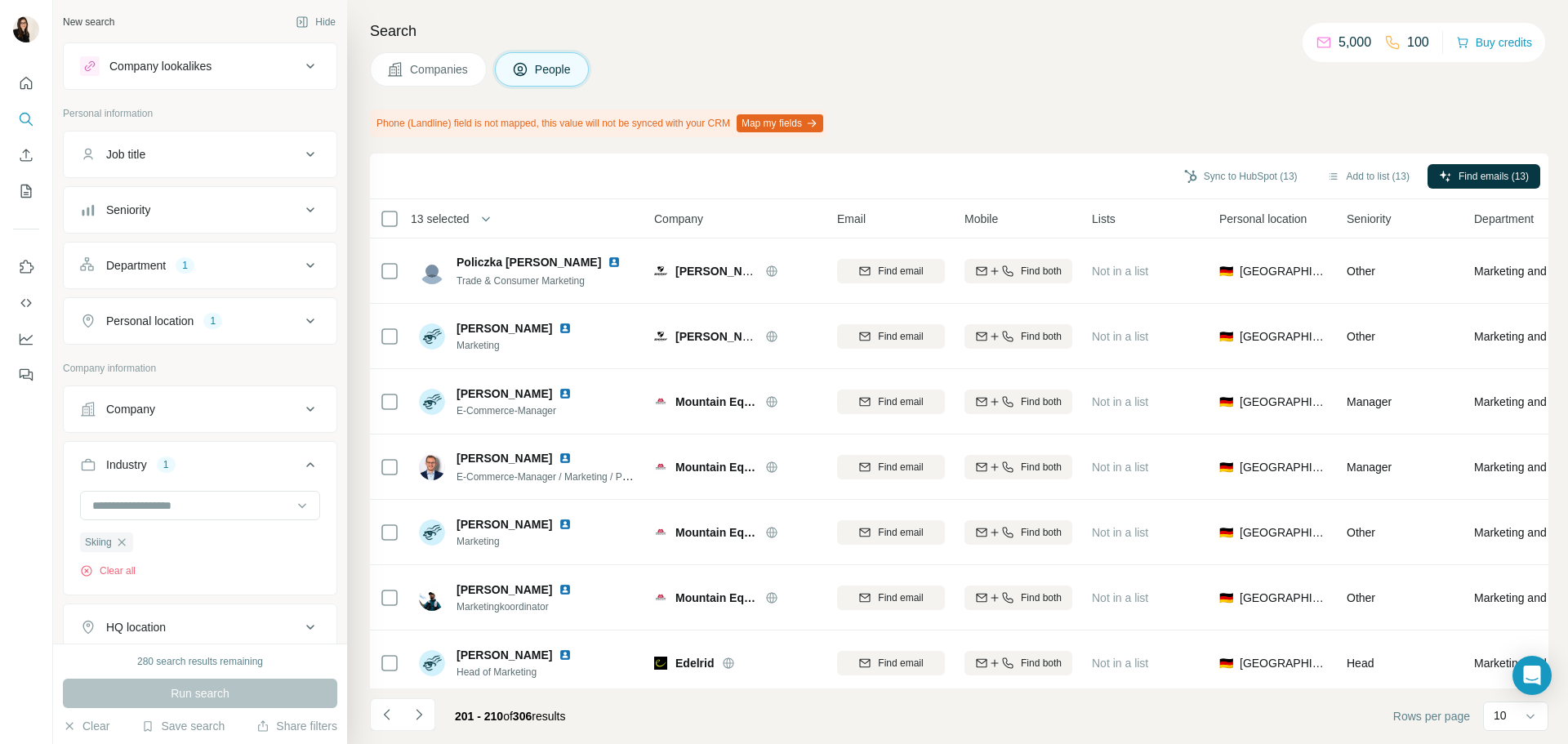
scroll to position [211, 0]
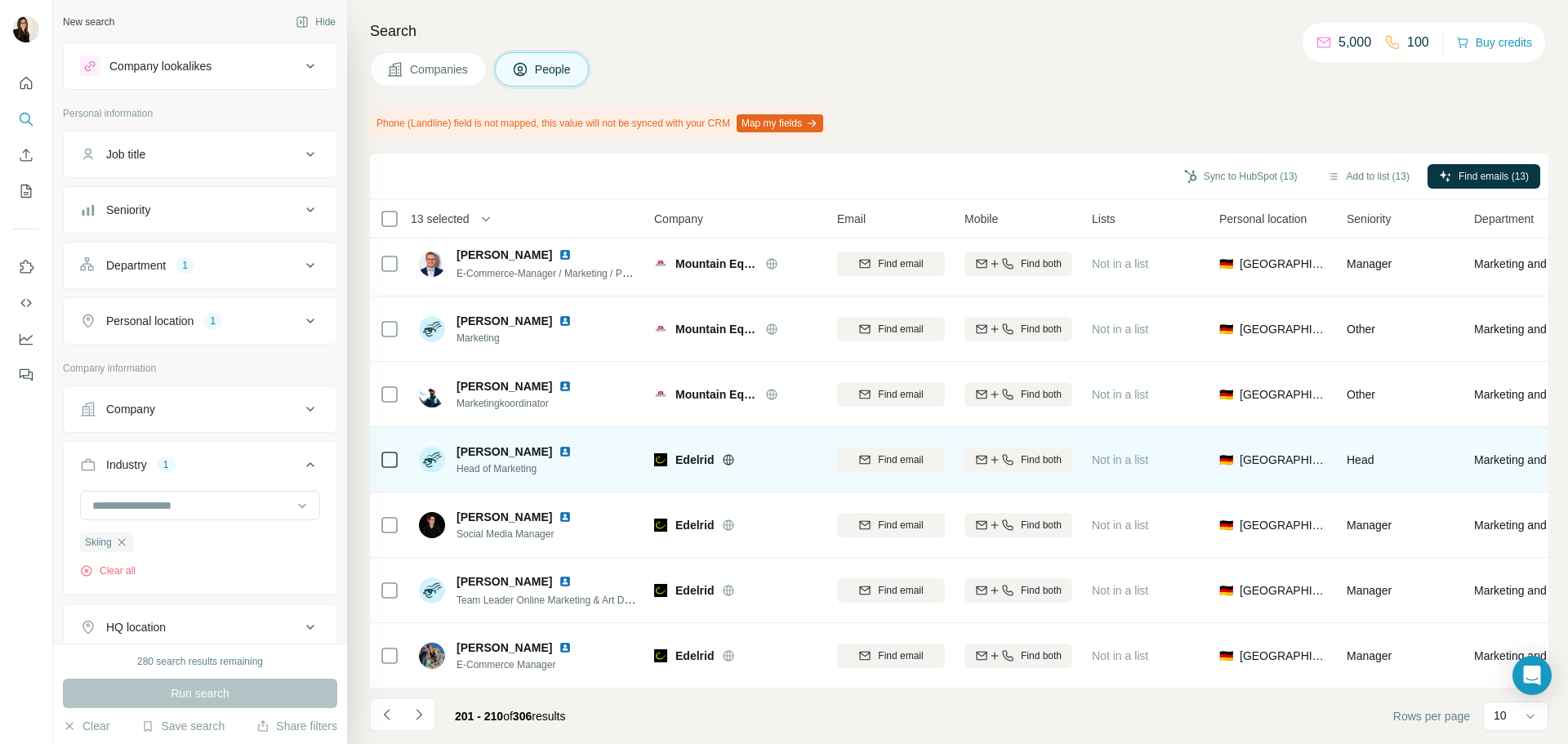
click at [726, 454] on icon at bounding box center [728, 460] width 13 height 13
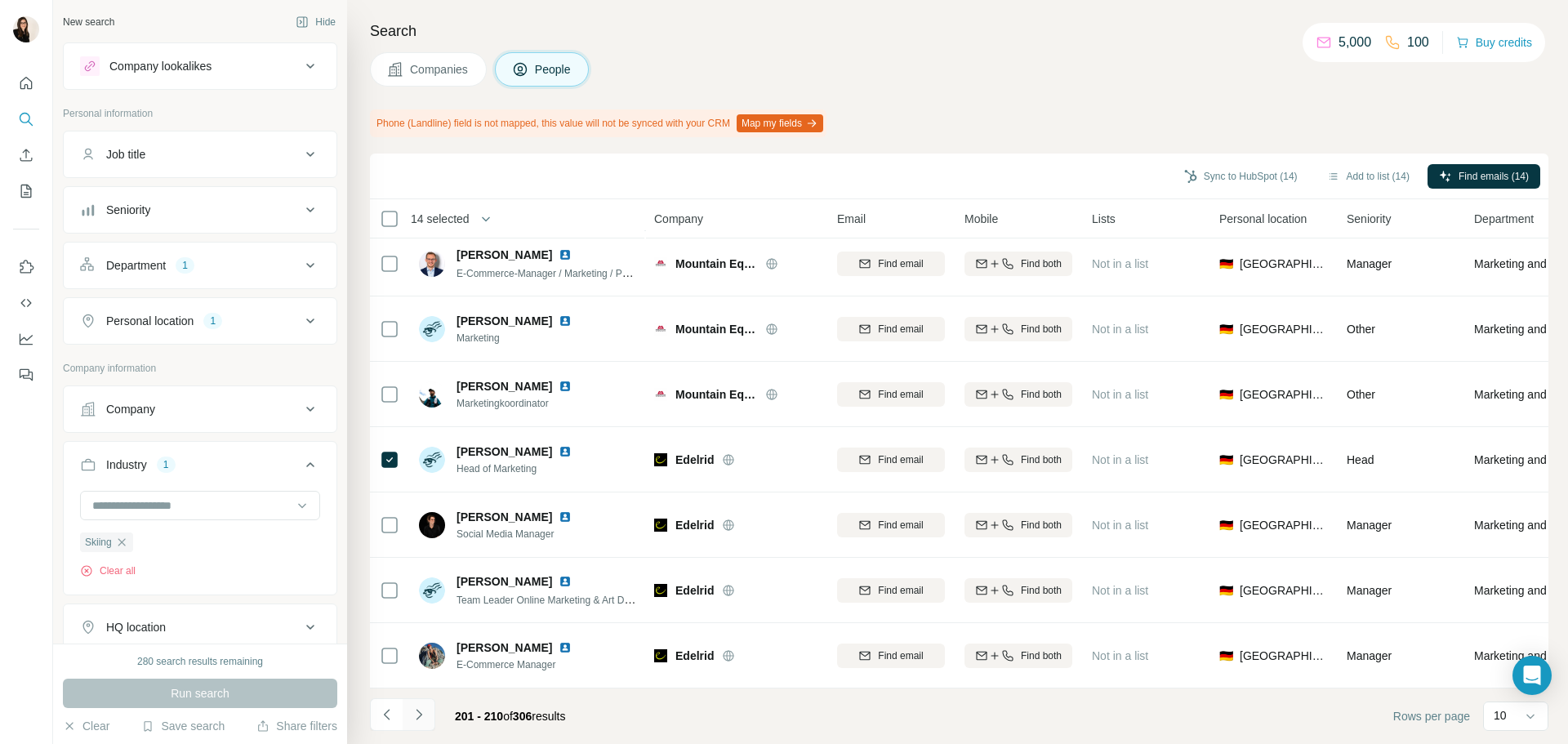
click at [423, 717] on icon "Navigate to next page" at bounding box center [419, 715] width 16 height 16
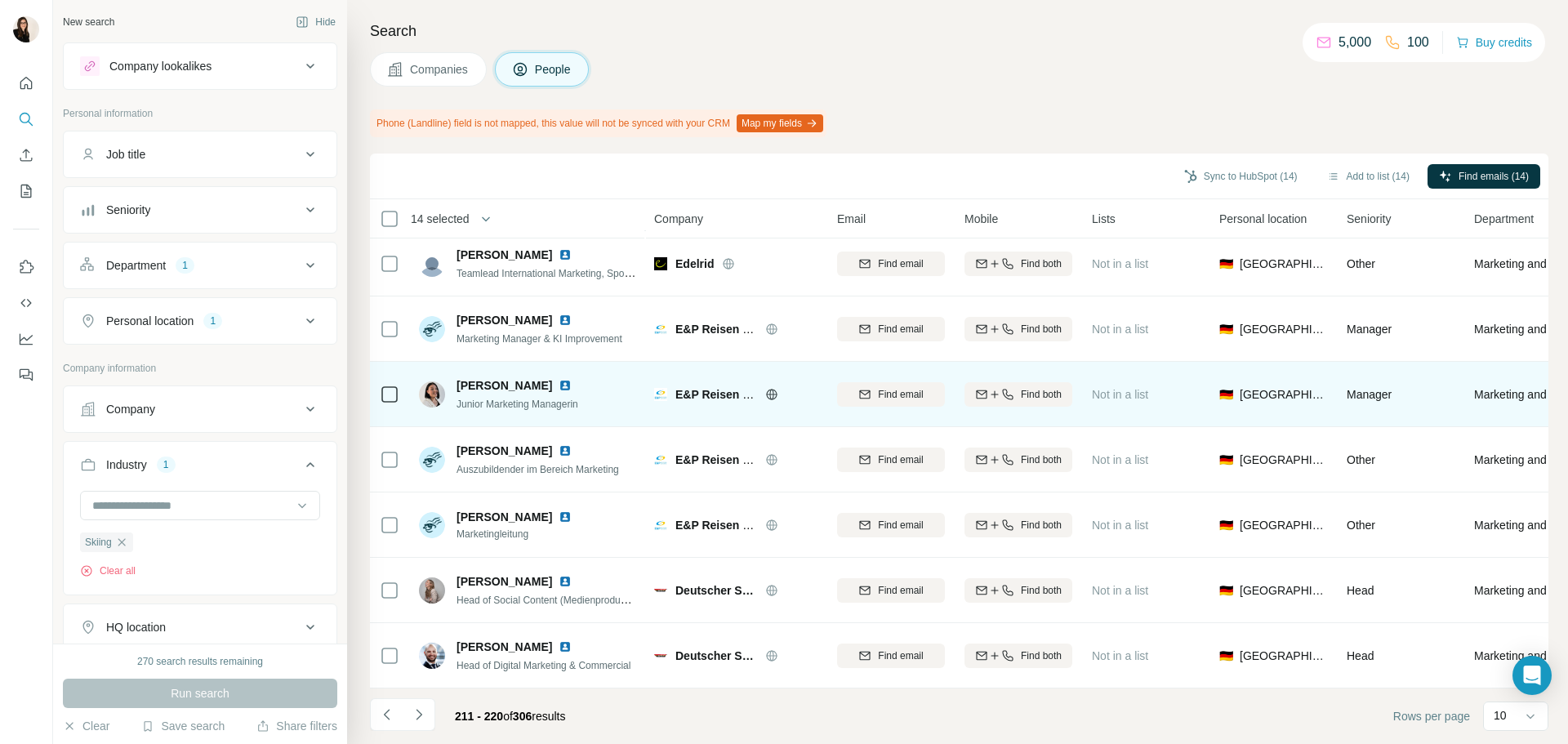
scroll to position [0, 0]
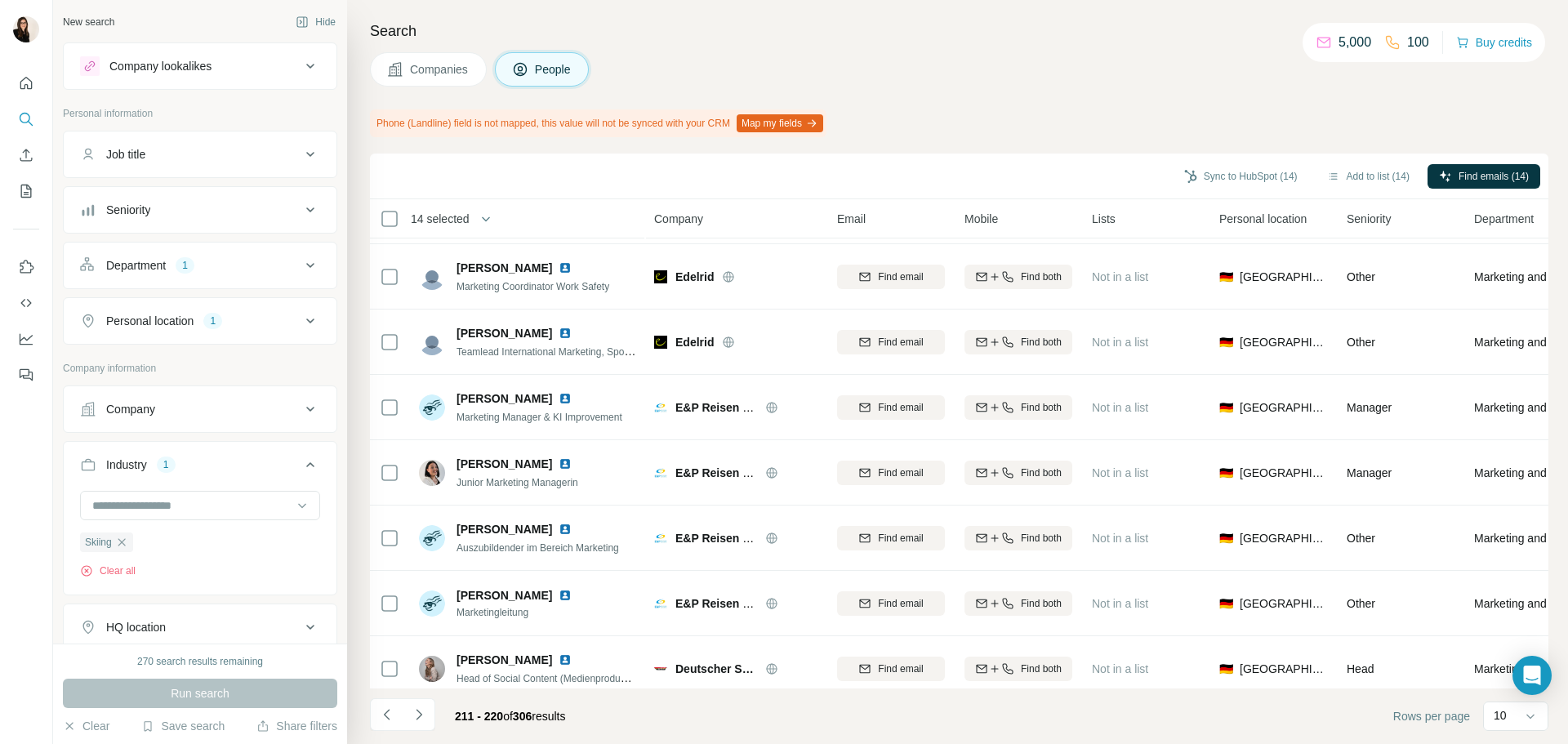
scroll to position [211, 0]
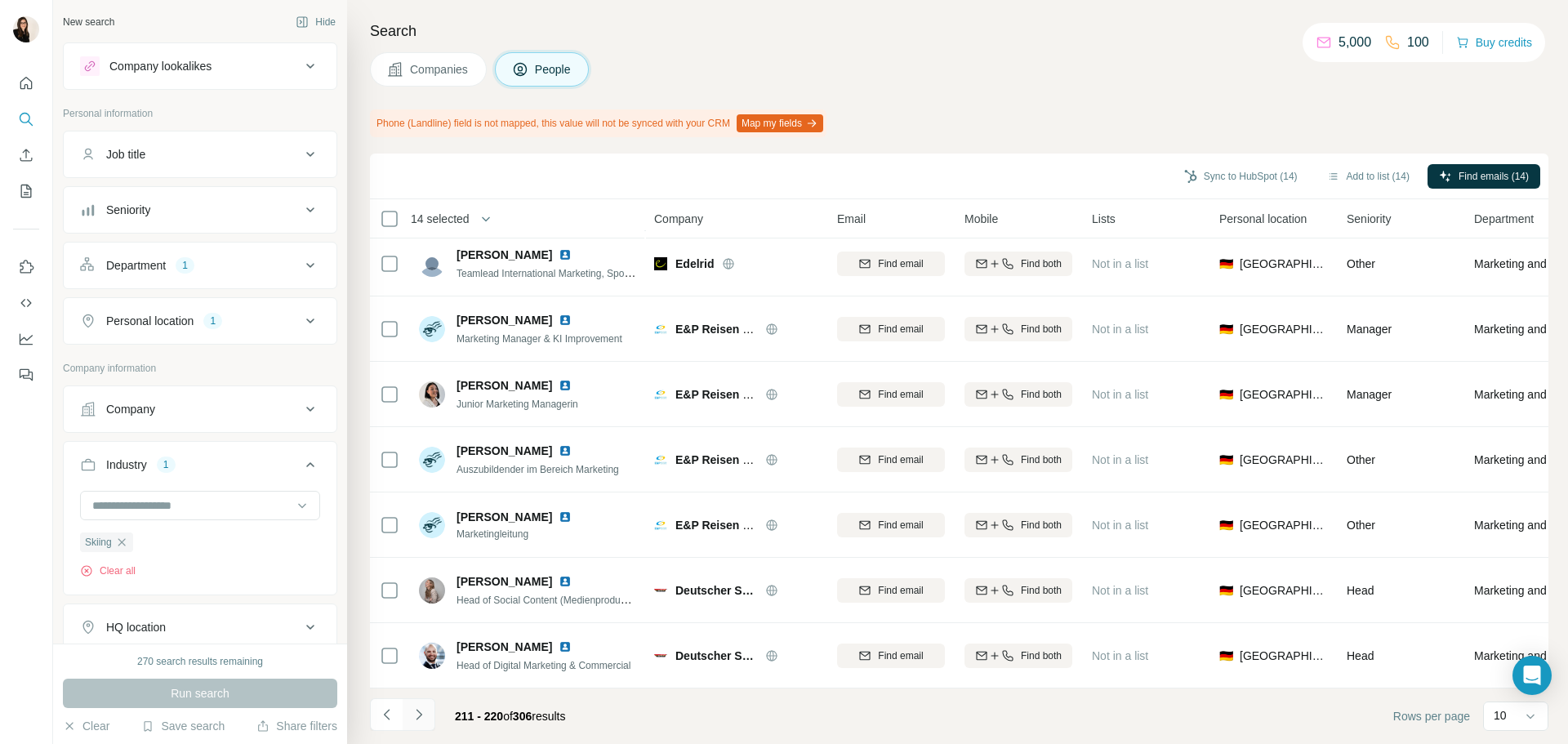
click at [428, 710] on button "Navigate to next page" at bounding box center [418, 715] width 33 height 33
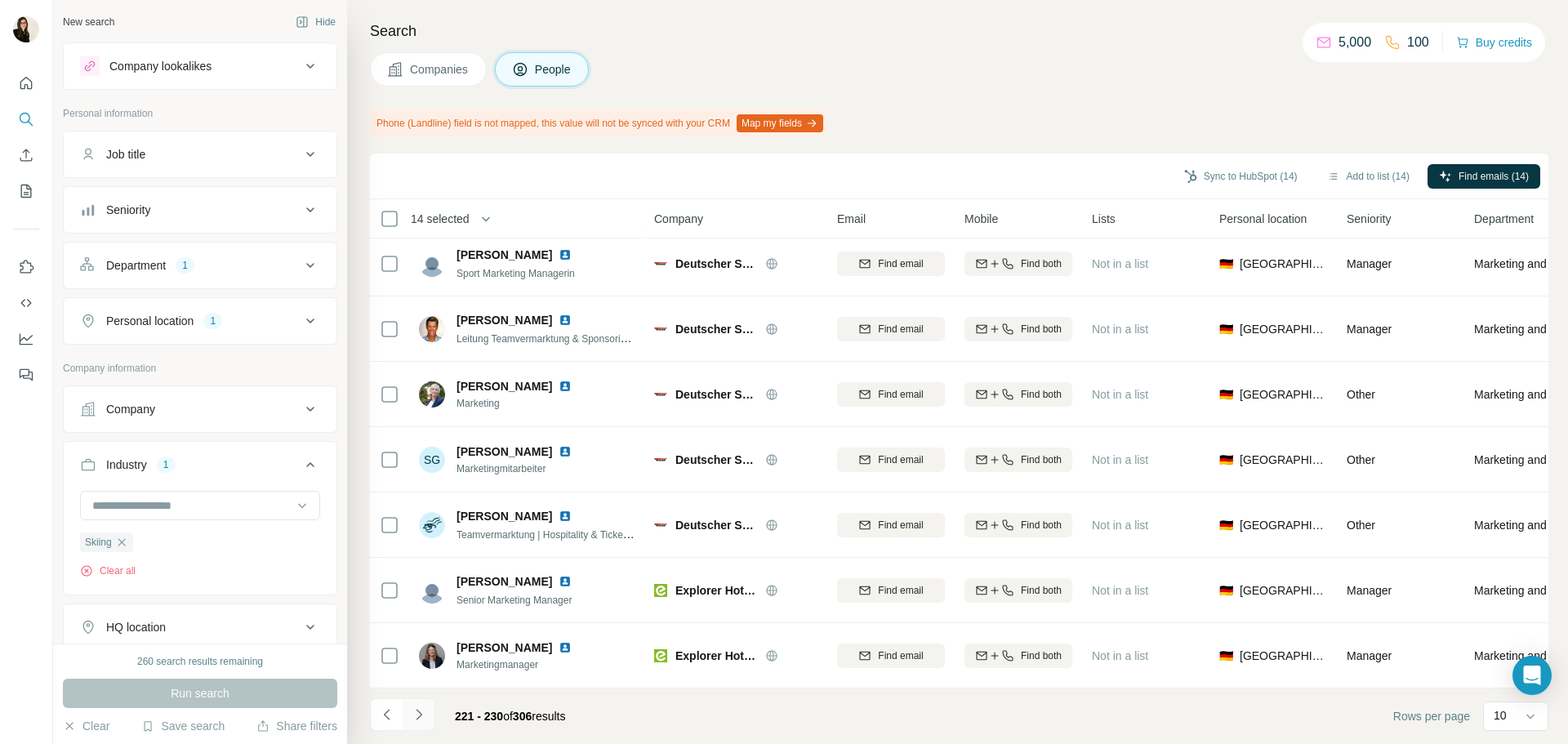
click at [418, 713] on icon "Navigate to next page" at bounding box center [419, 715] width 16 height 16
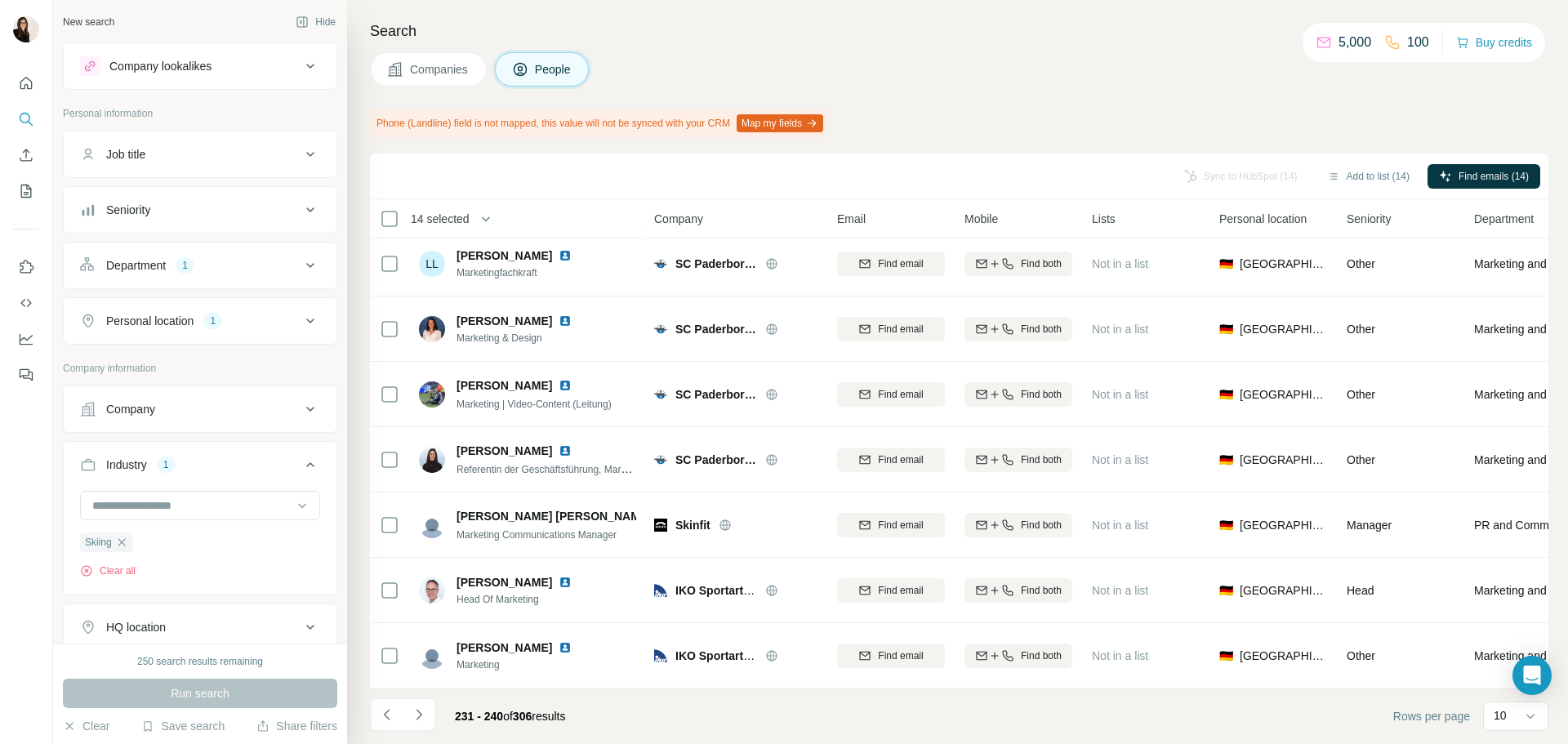
click at [418, 713] on icon "Navigate to next page" at bounding box center [419, 715] width 16 height 16
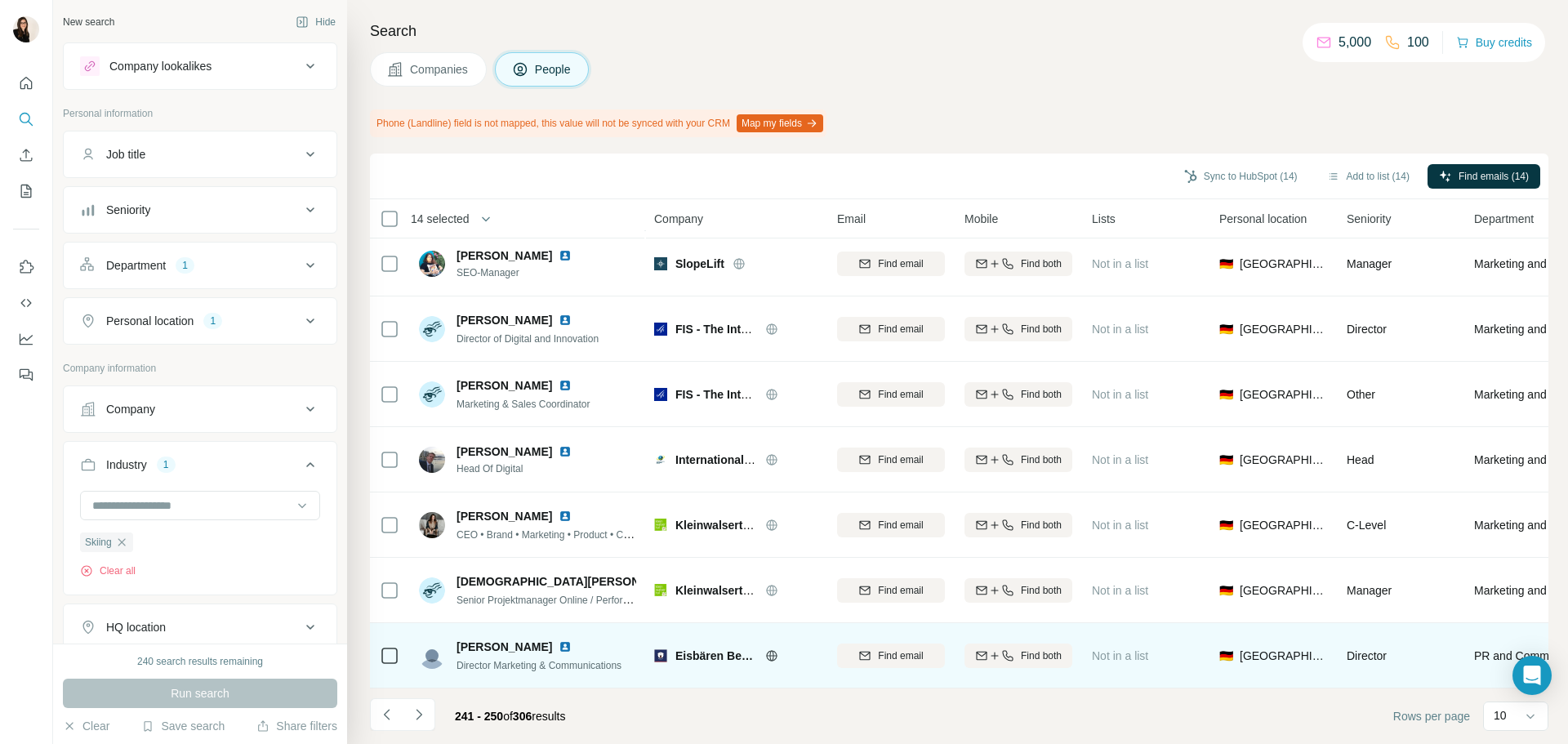
click at [770, 649] on icon at bounding box center [771, 656] width 13 height 13
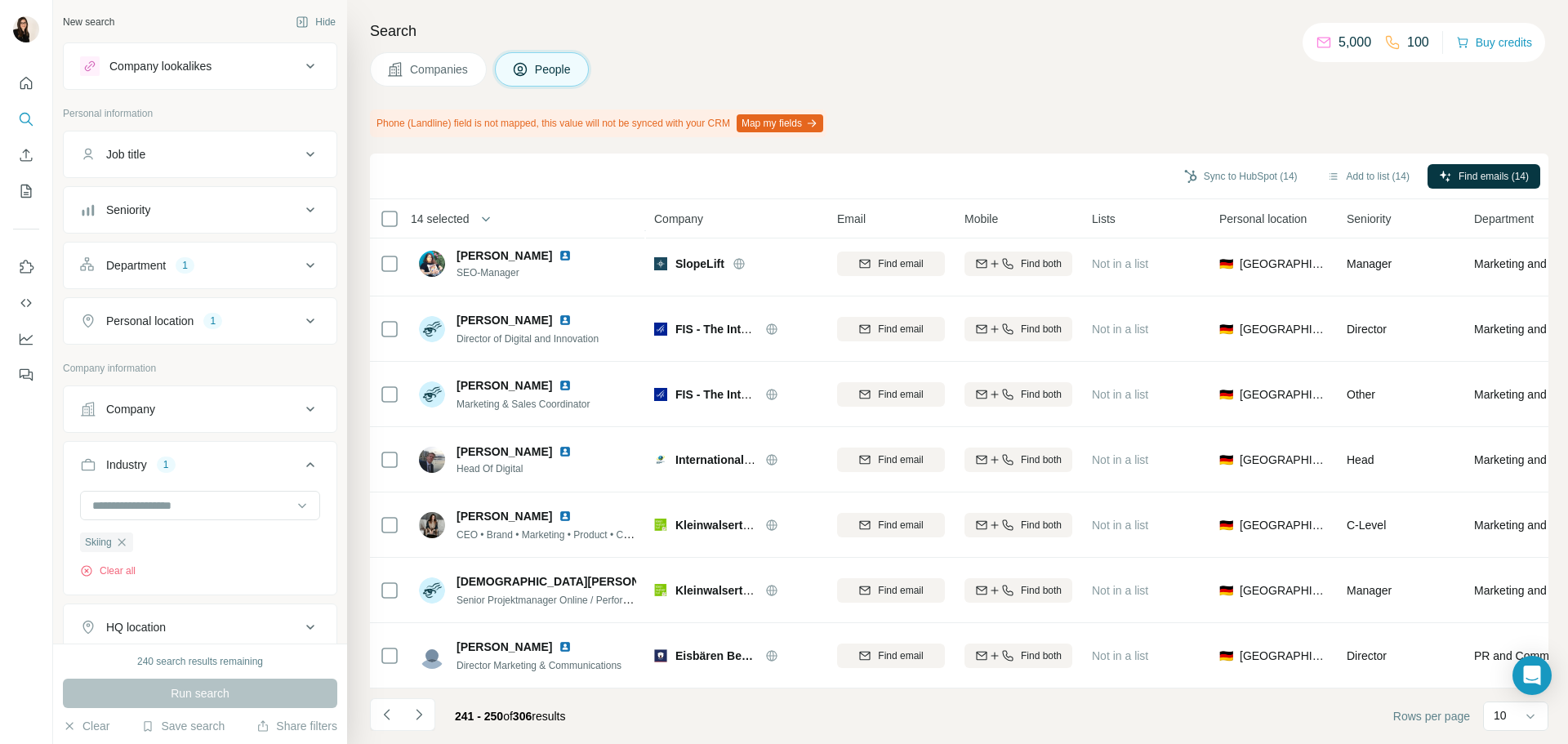
click at [423, 721] on icon "Navigate to next page" at bounding box center [419, 715] width 16 height 16
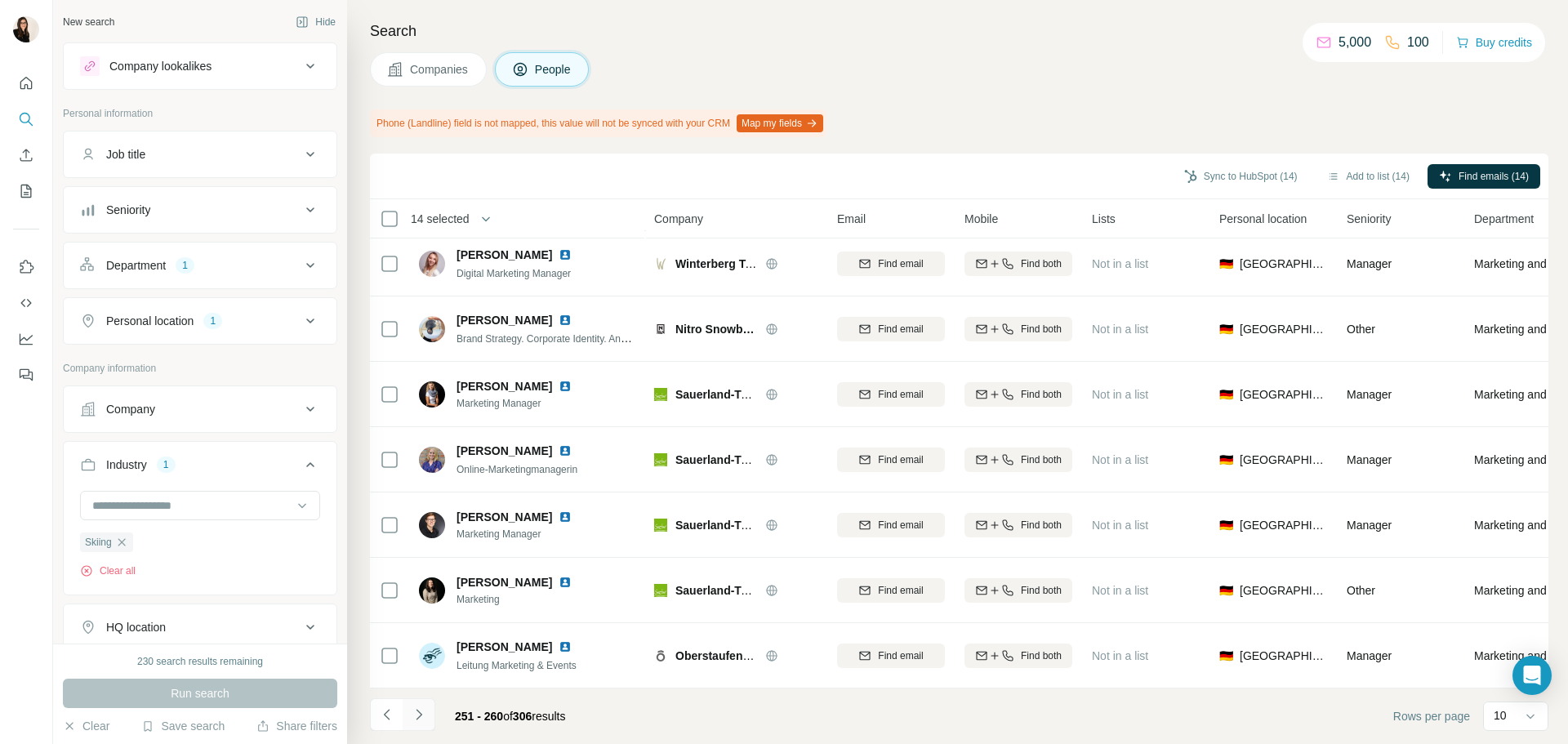
click at [415, 711] on icon "Navigate to next page" at bounding box center [419, 715] width 16 height 16
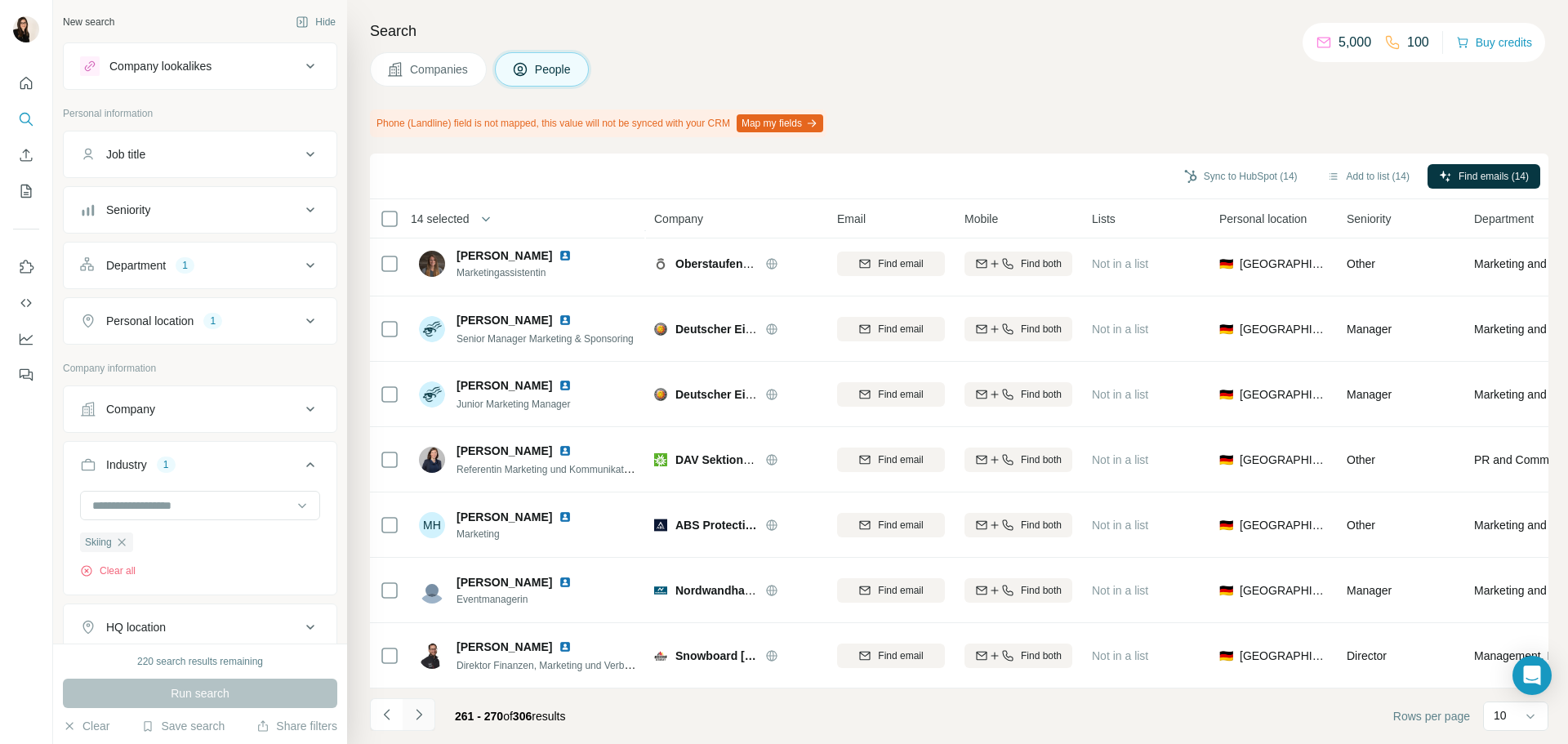
click at [432, 713] on button "Navigate to next page" at bounding box center [418, 715] width 33 height 33
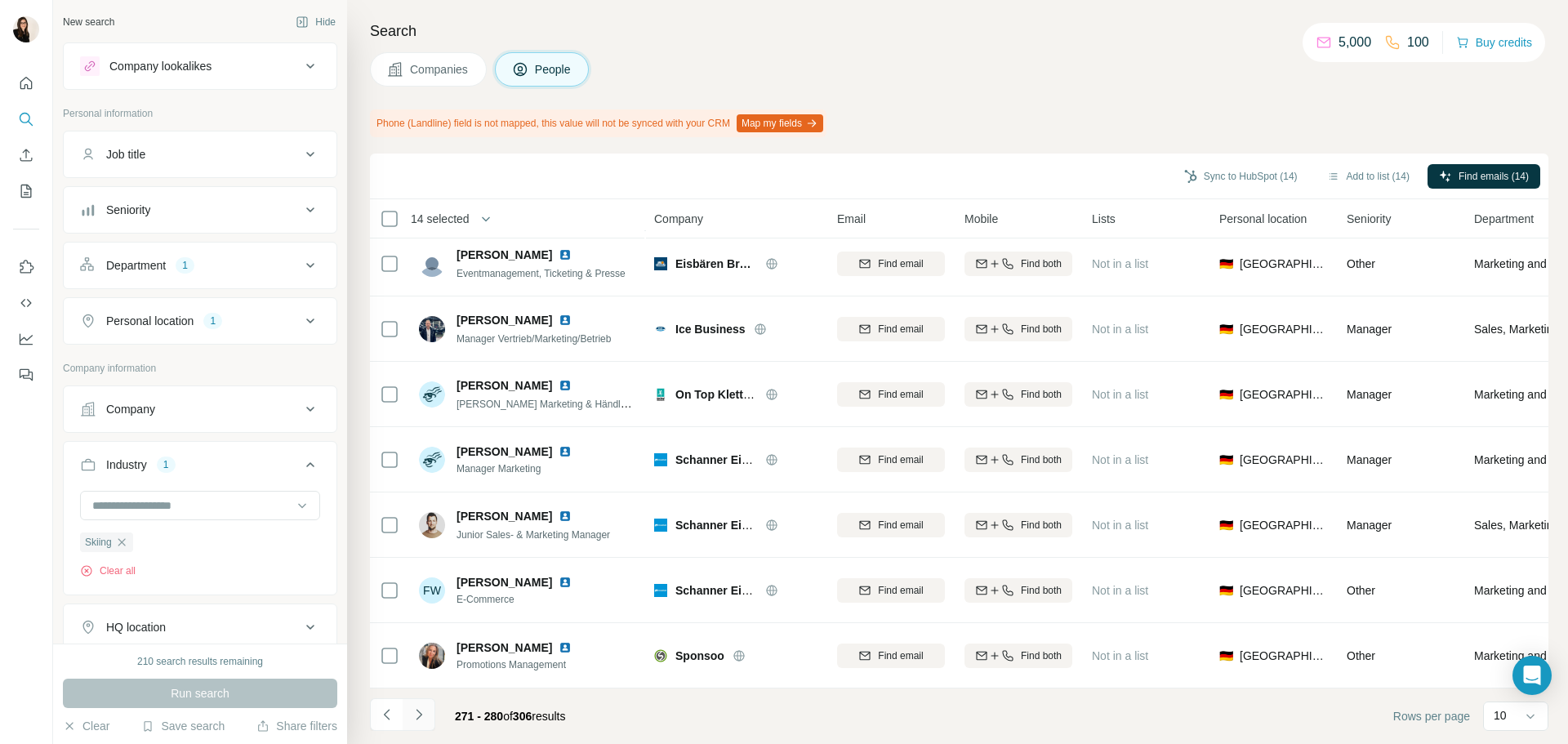
click at [417, 711] on icon "Navigate to next page" at bounding box center [419, 715] width 16 height 16
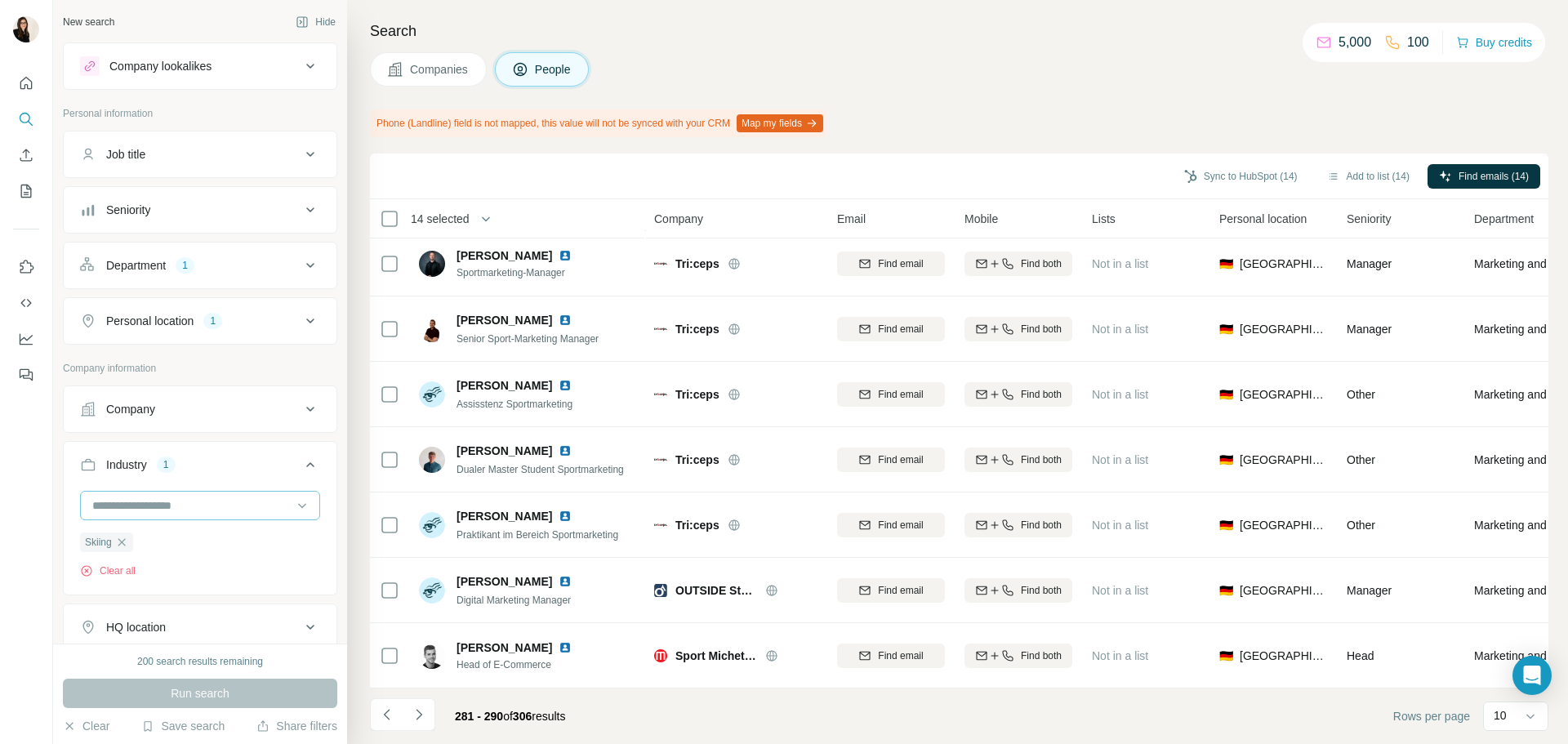
click at [182, 498] on input at bounding box center [192, 506] width 202 height 18
click at [179, 518] on p "Skill Assessment" at bounding box center [136, 510] width 86 height 16
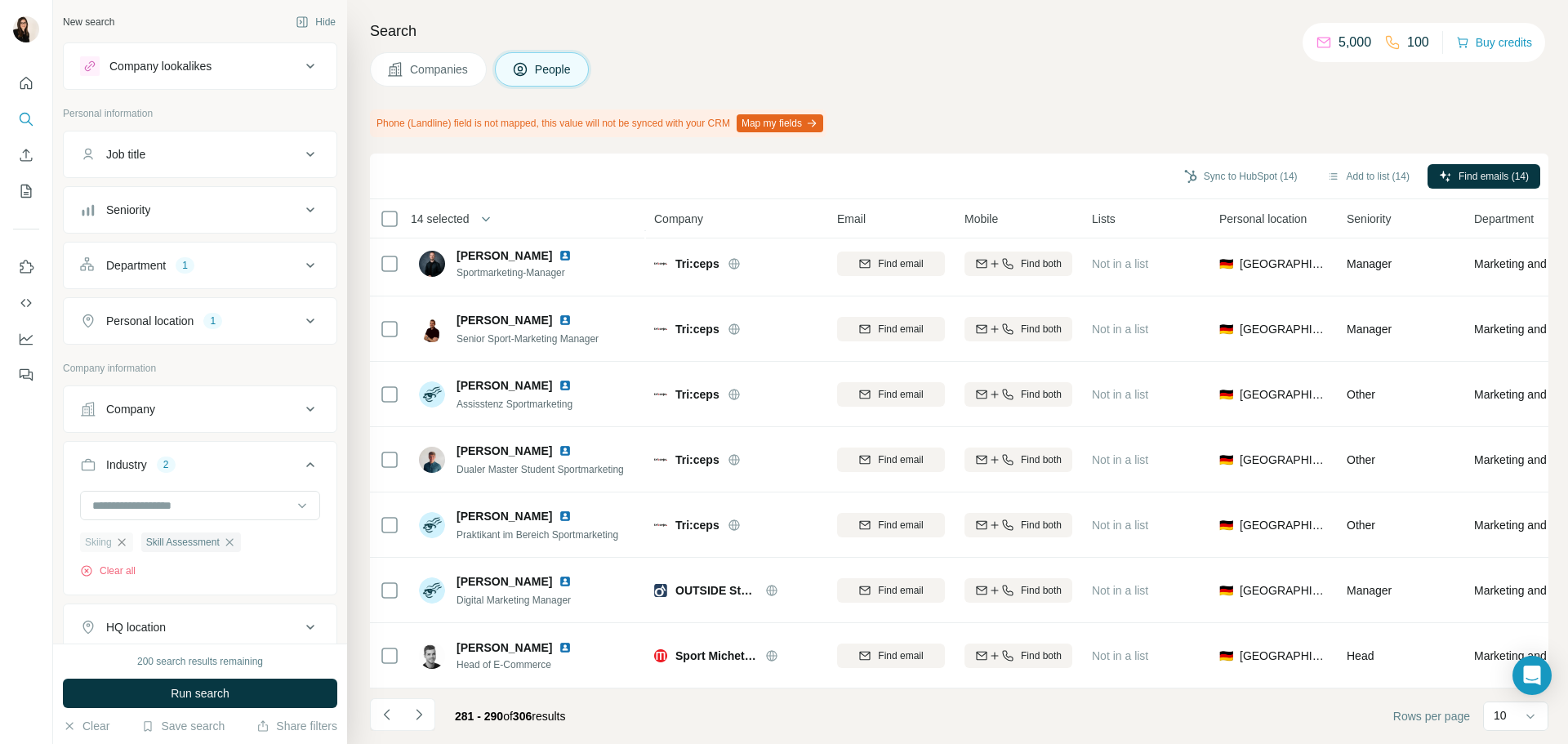
click at [124, 547] on icon "button" at bounding box center [121, 542] width 13 height 13
click at [160, 692] on button "Run search" at bounding box center [200, 693] width 274 height 29
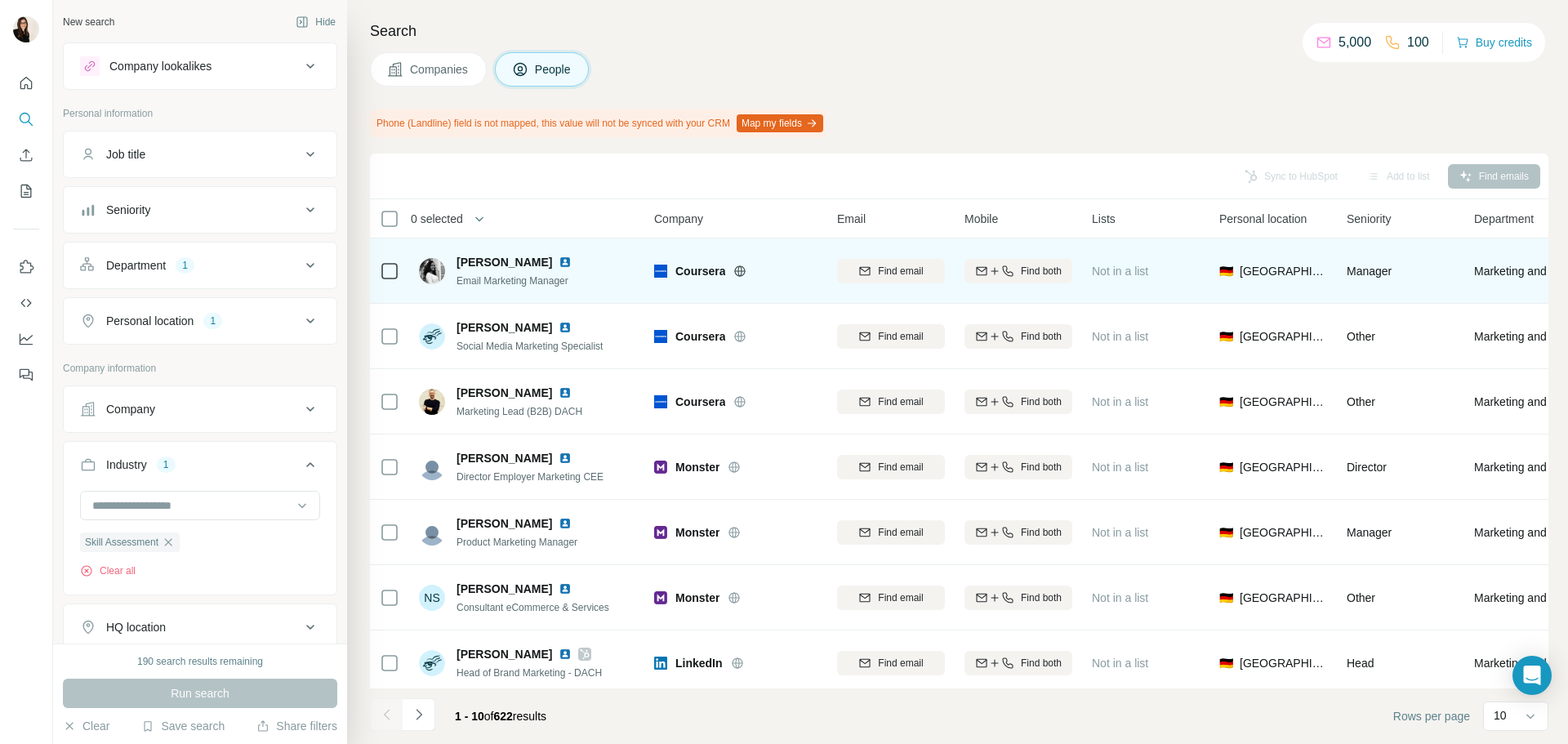
click at [737, 266] on icon at bounding box center [739, 271] width 13 height 13
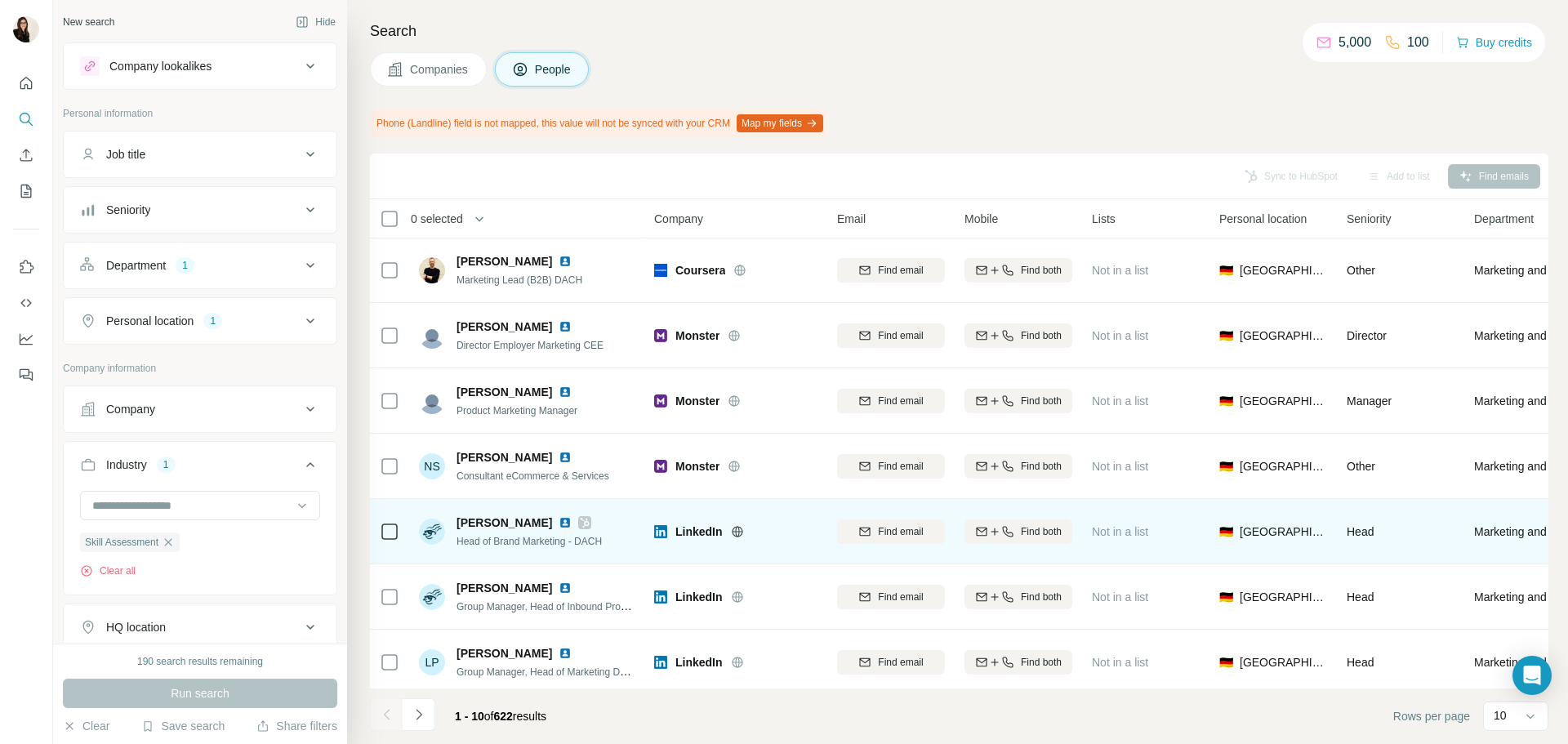
scroll to position [211, 0]
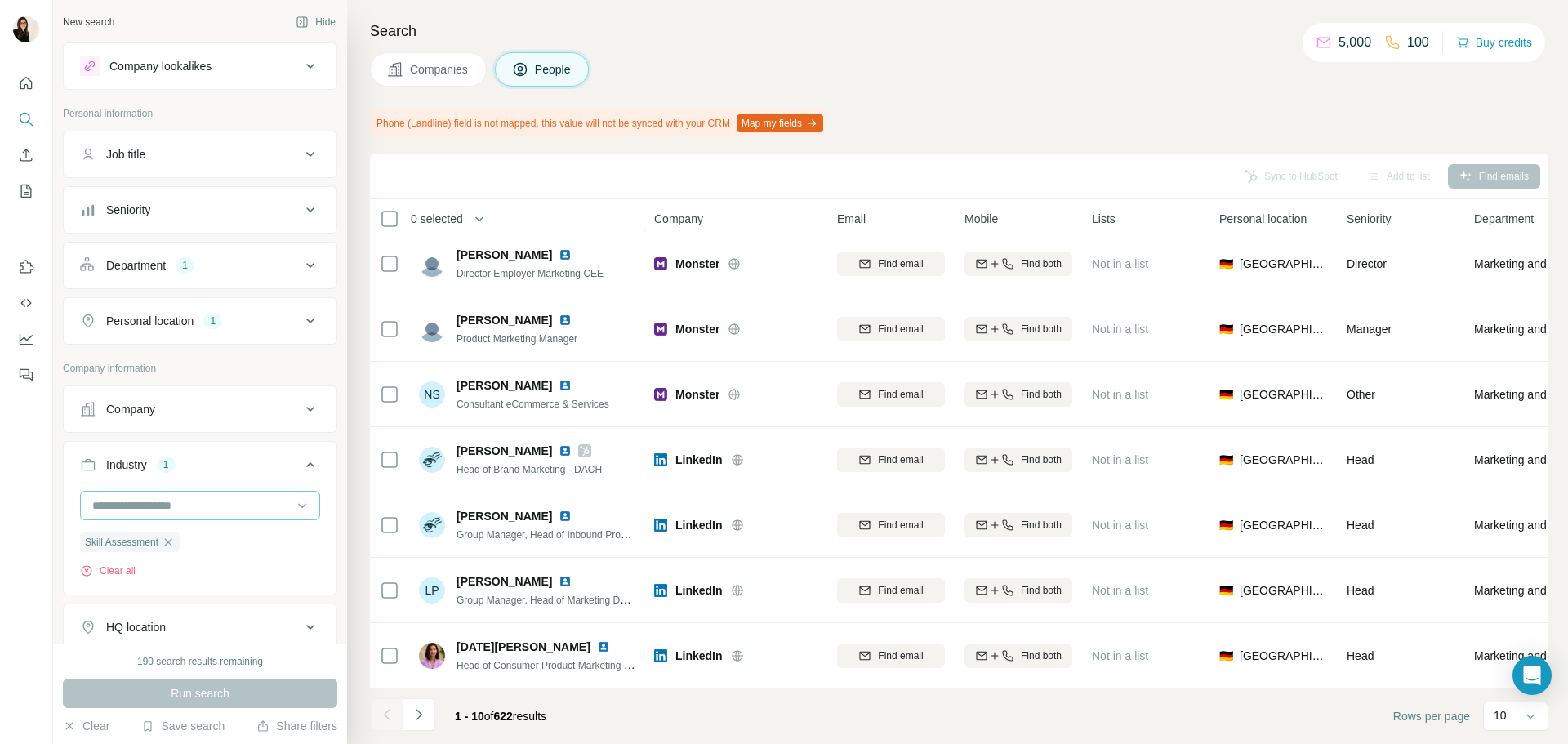
click at [269, 517] on div at bounding box center [192, 505] width 202 height 27
click at [247, 479] on div "Soccer" at bounding box center [194, 471] width 200 height 16
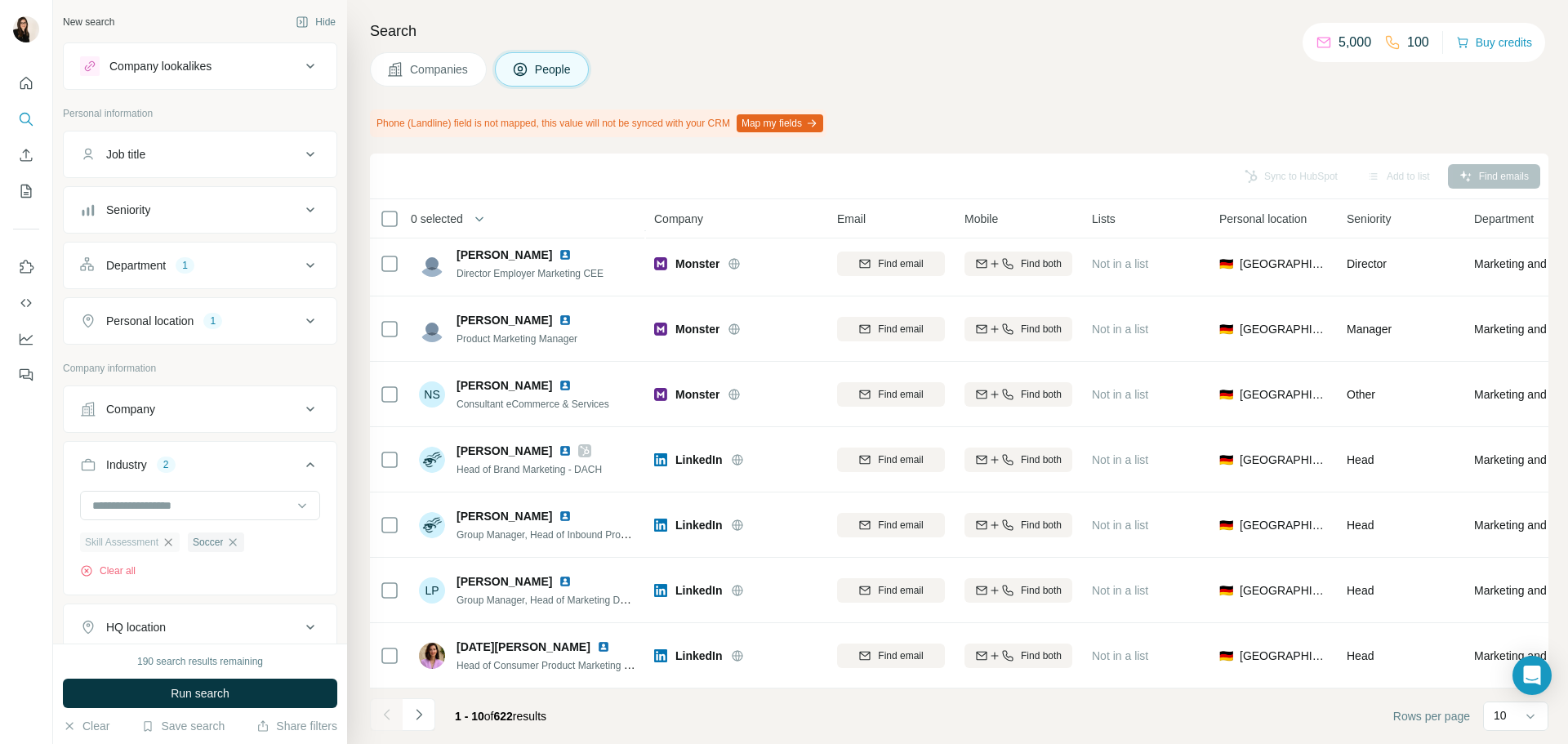
click at [175, 543] on icon "button" at bounding box center [168, 542] width 13 height 13
click at [192, 700] on span "Run search" at bounding box center [200, 694] width 58 height 16
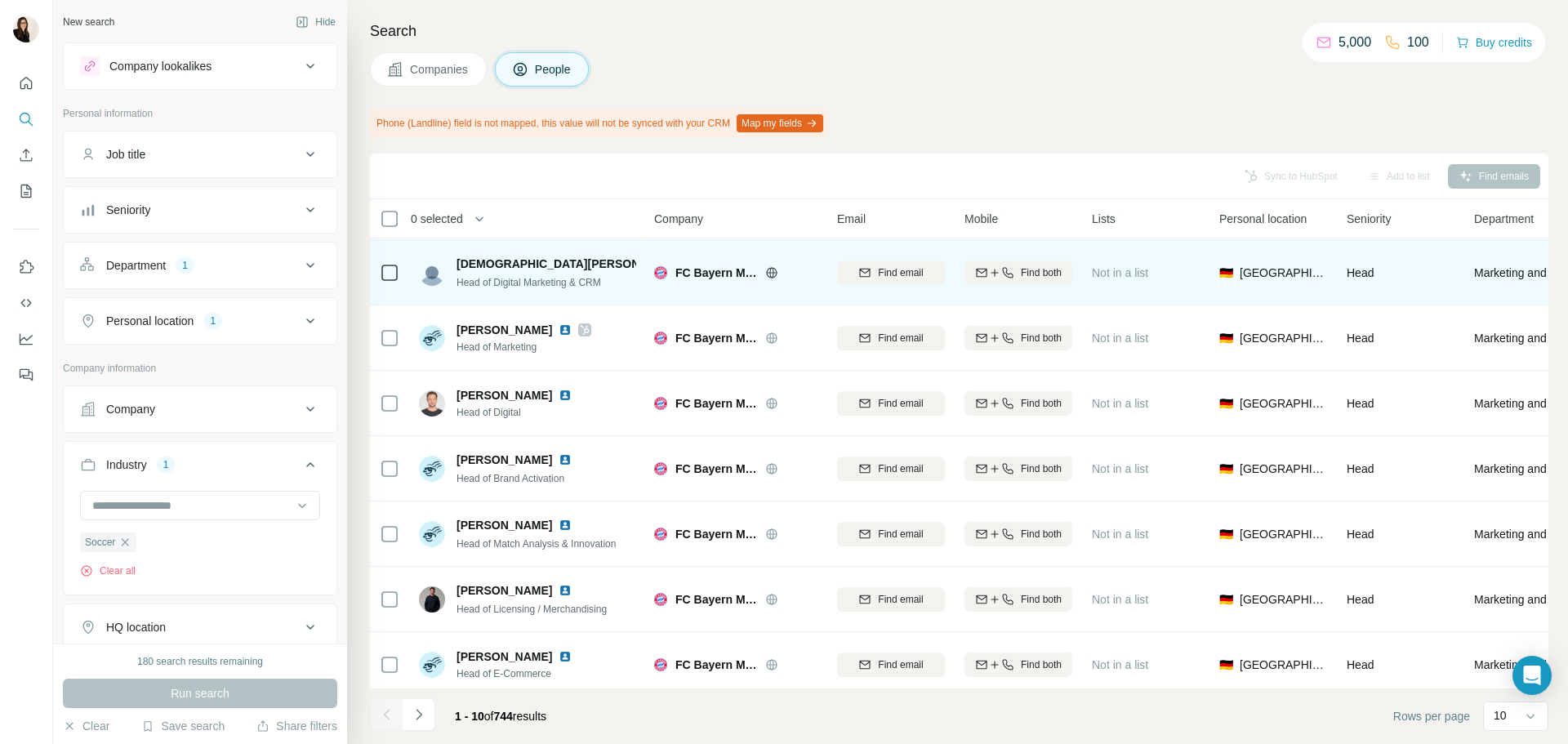
scroll to position [211, 0]
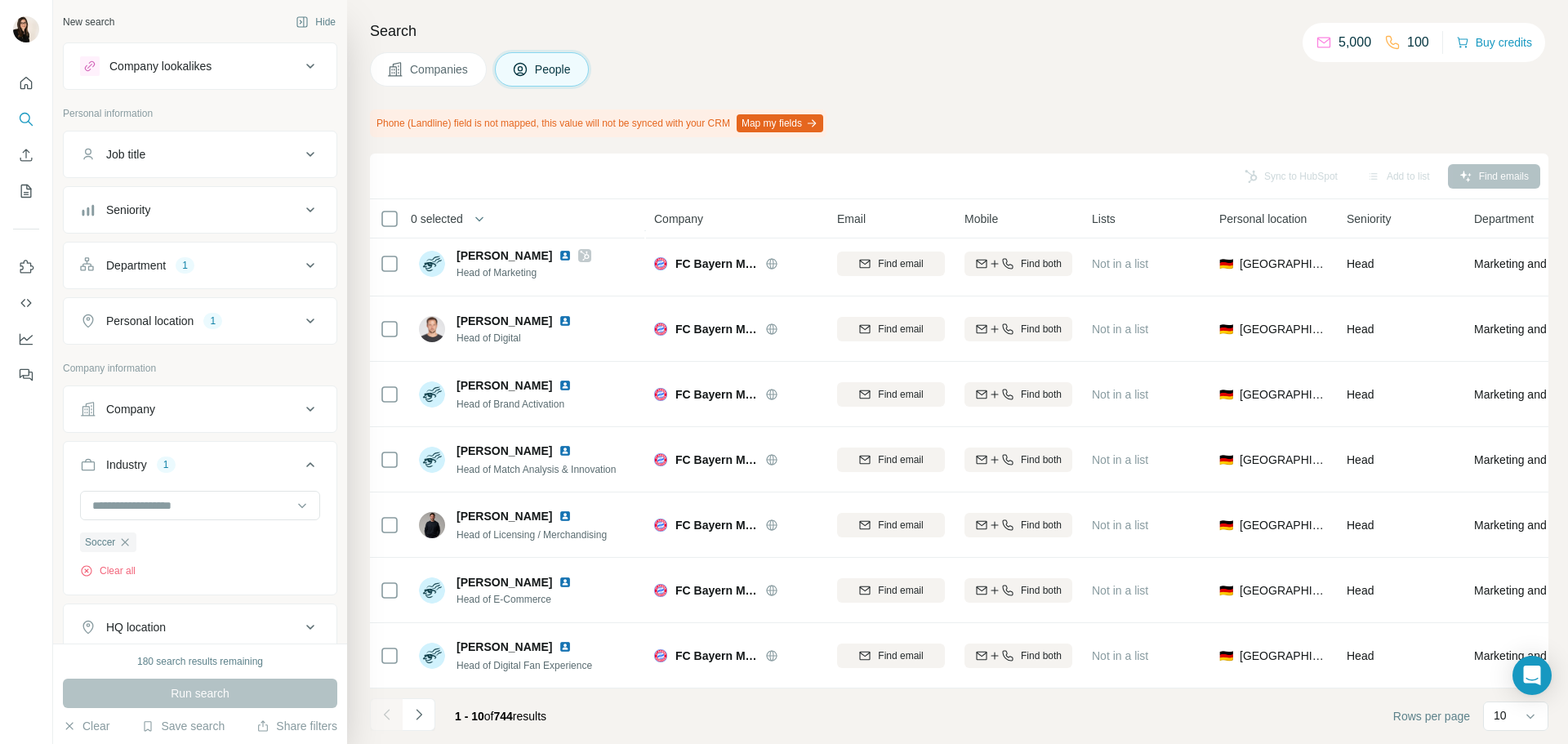
click at [198, 526] on div "Soccer Clear all" at bounding box center [201, 534] width 241 height 88
click at [201, 518] on div at bounding box center [192, 505] width 202 height 27
click at [219, 495] on div "Sporting Goods" at bounding box center [194, 479] width 219 height 29
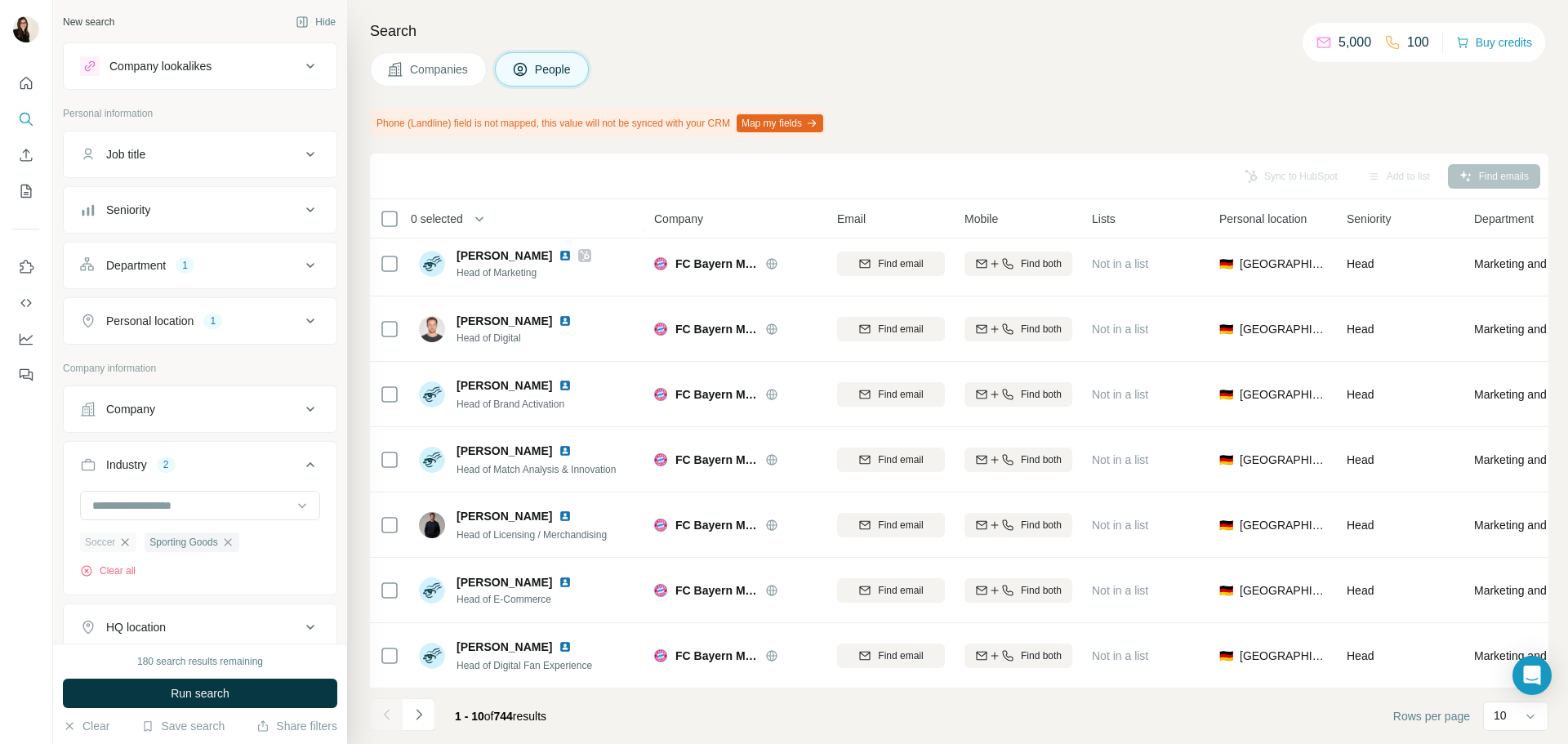
click at [132, 545] on icon "button" at bounding box center [125, 542] width 13 height 13
click at [162, 689] on button "Run search" at bounding box center [200, 693] width 274 height 29
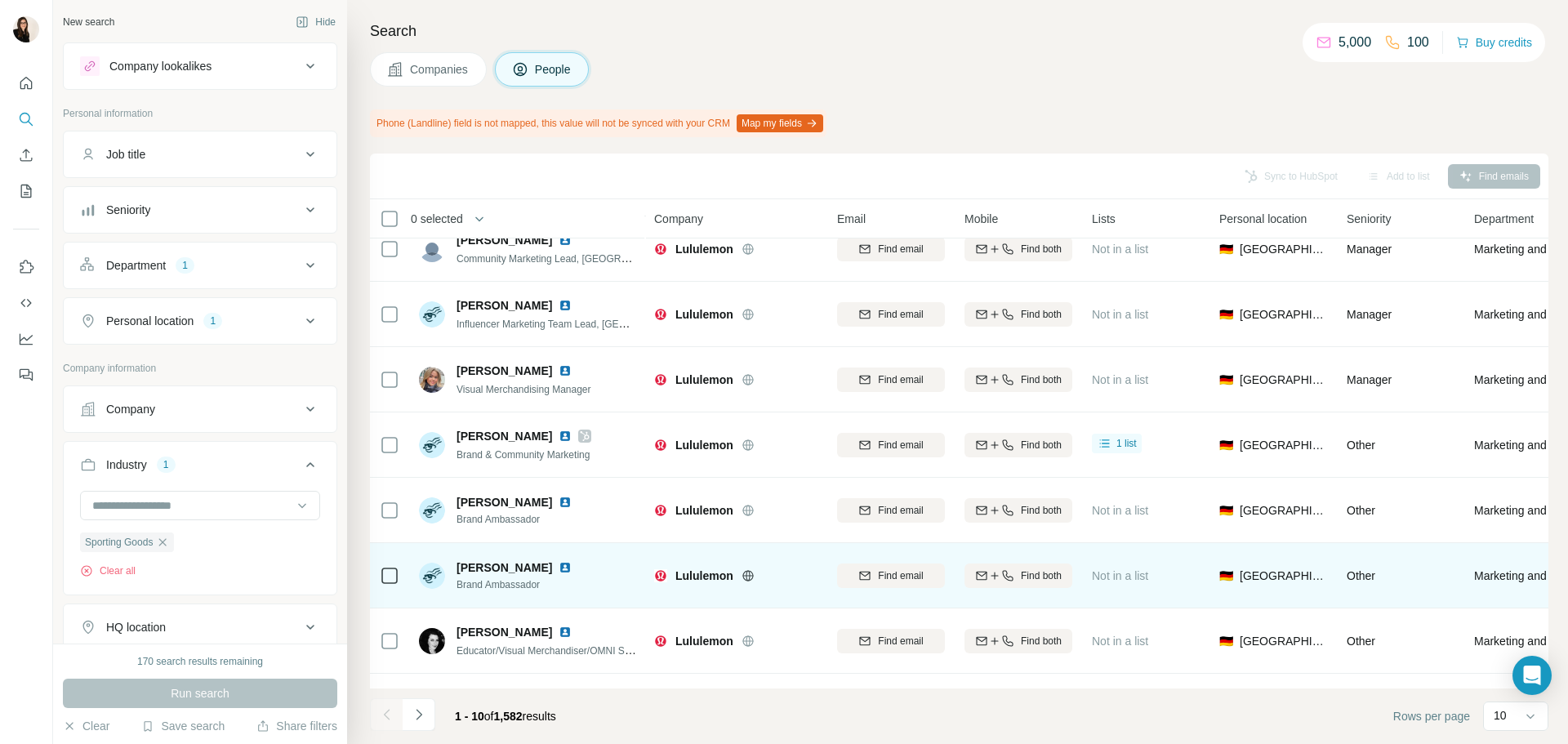
scroll to position [211, 0]
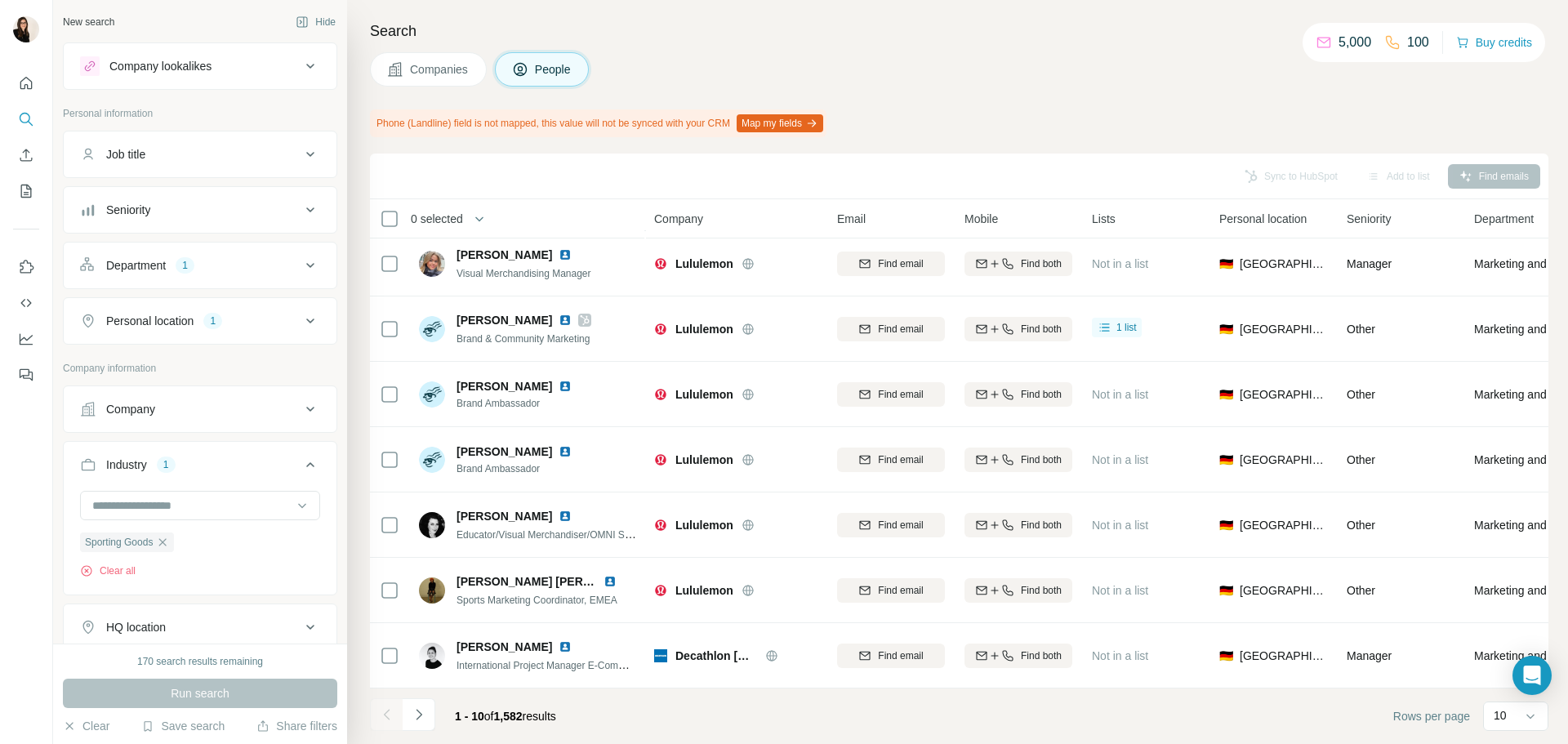
click at [417, 721] on icon "Navigate to next page" at bounding box center [419, 715] width 16 height 16
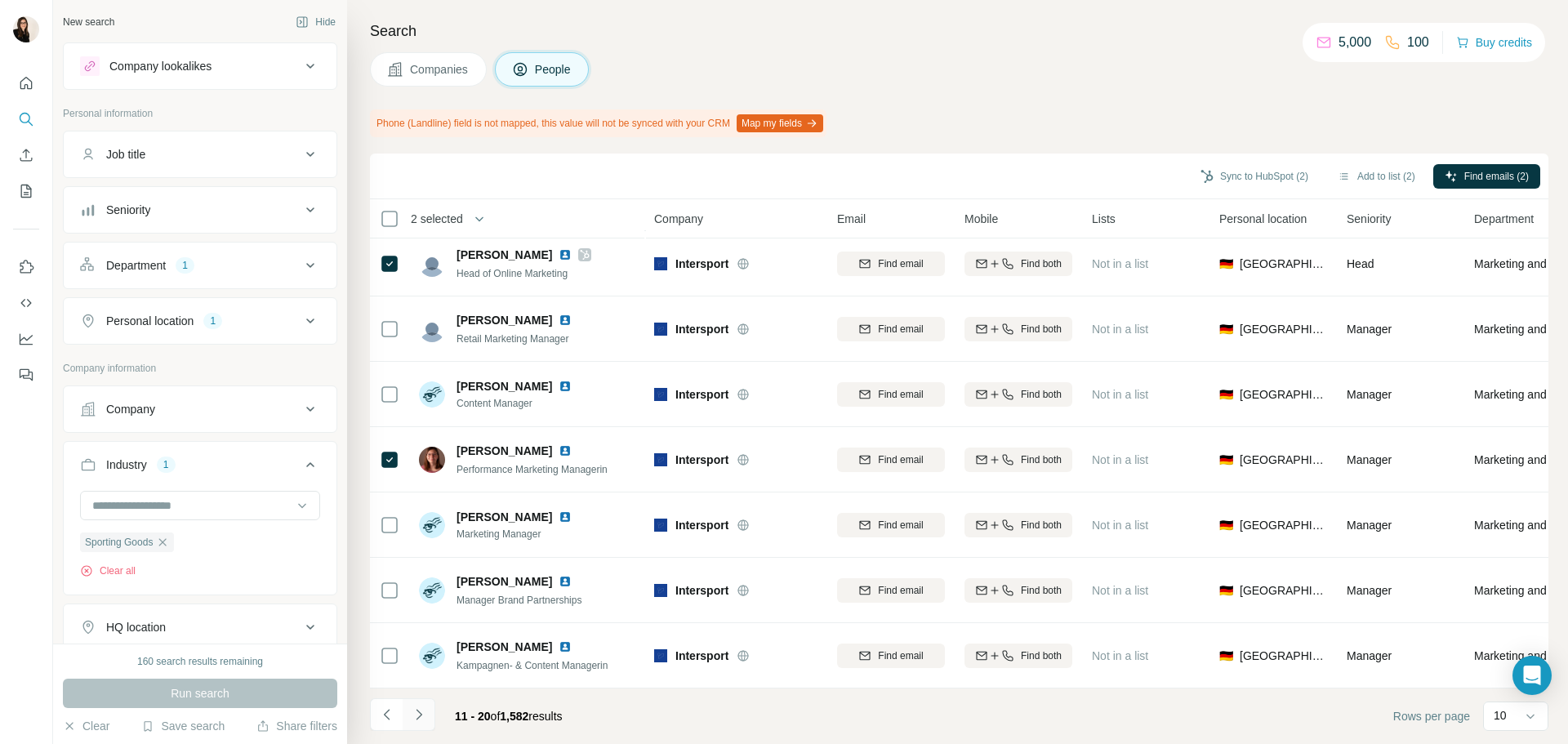
click at [420, 714] on icon "Navigate to next page" at bounding box center [418, 715] width 5 height 11
click at [418, 709] on icon "Navigate to next page" at bounding box center [419, 715] width 16 height 16
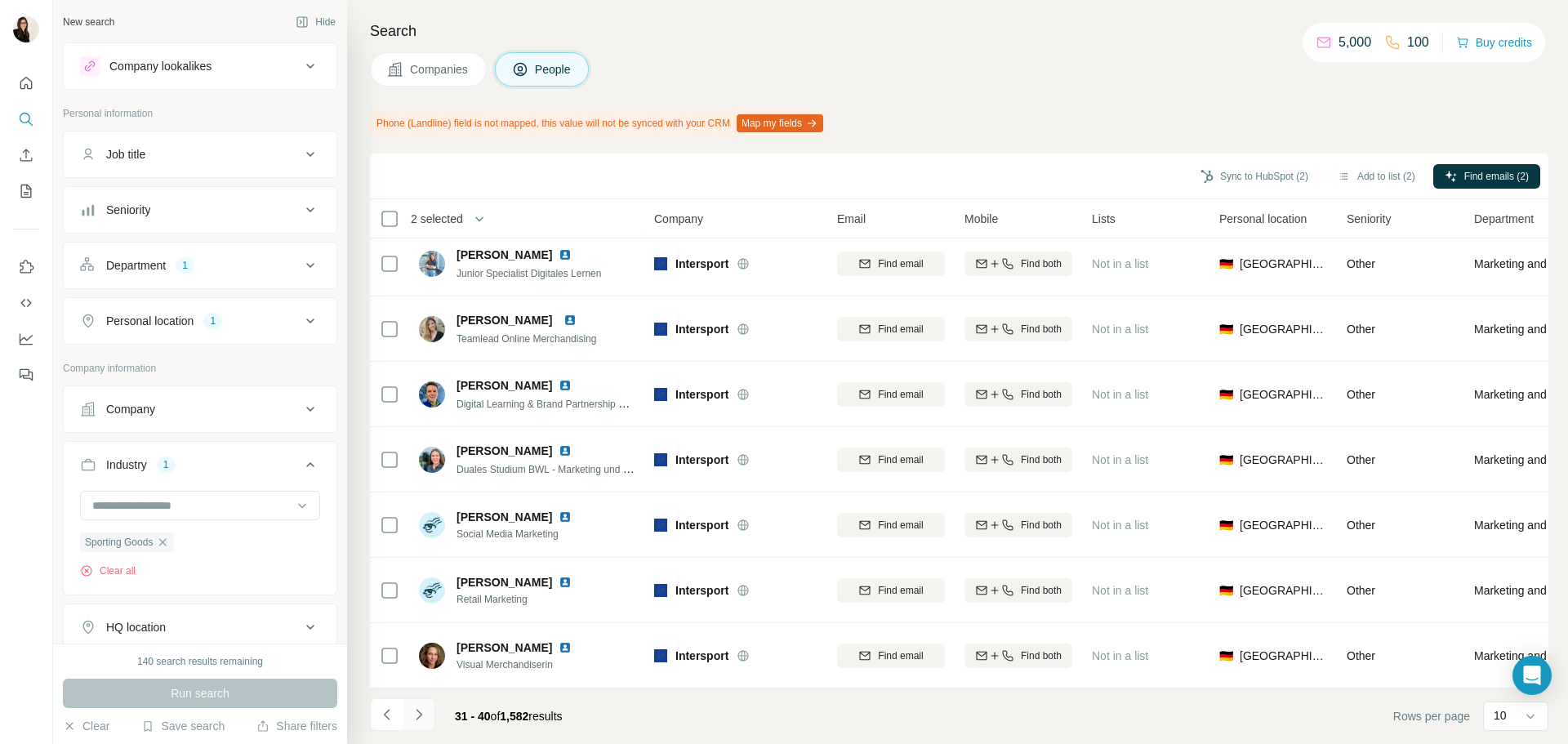
click at [425, 715] on icon "Navigate to next page" at bounding box center [419, 715] width 16 height 16
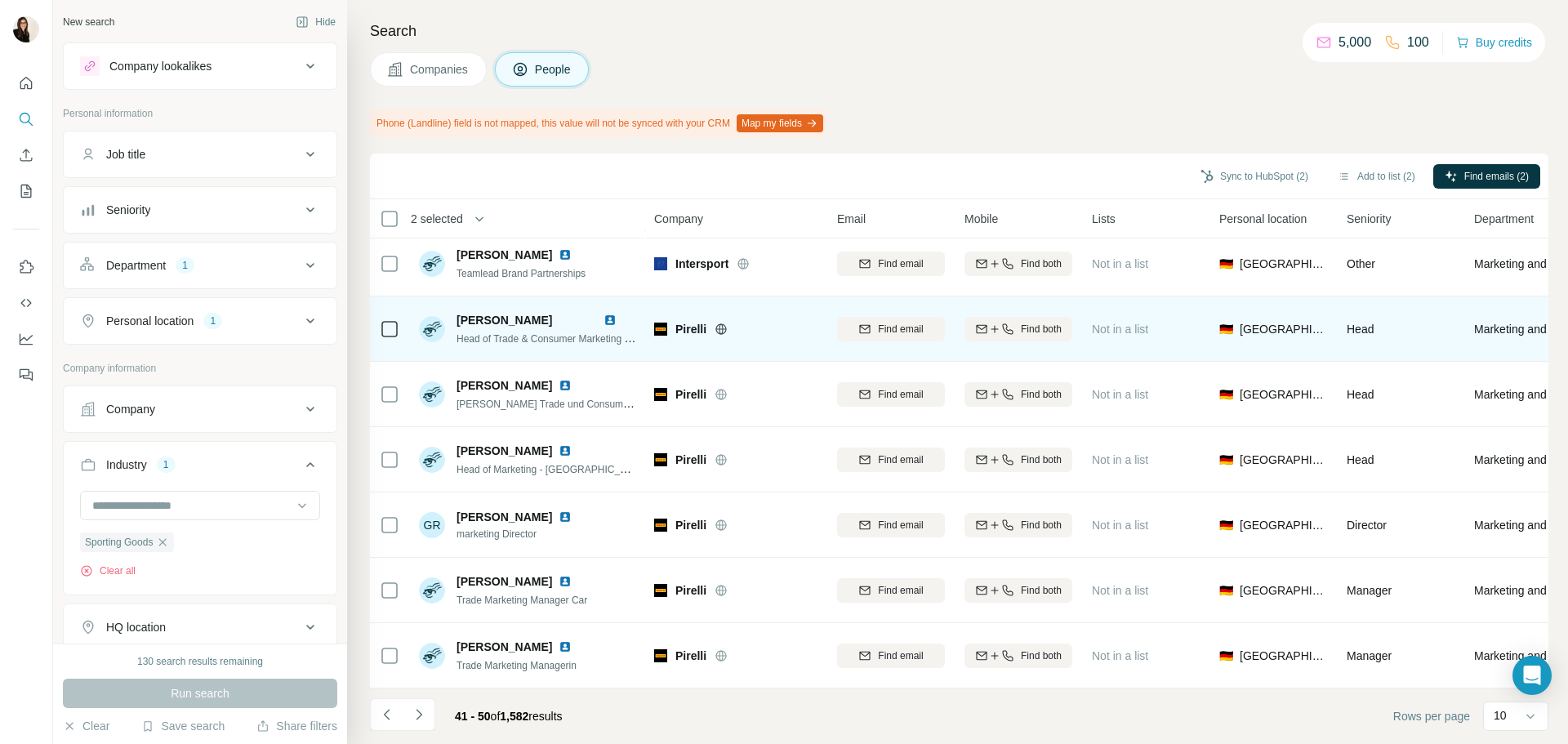
click at [716, 324] on icon at bounding box center [722, 329] width 11 height 11
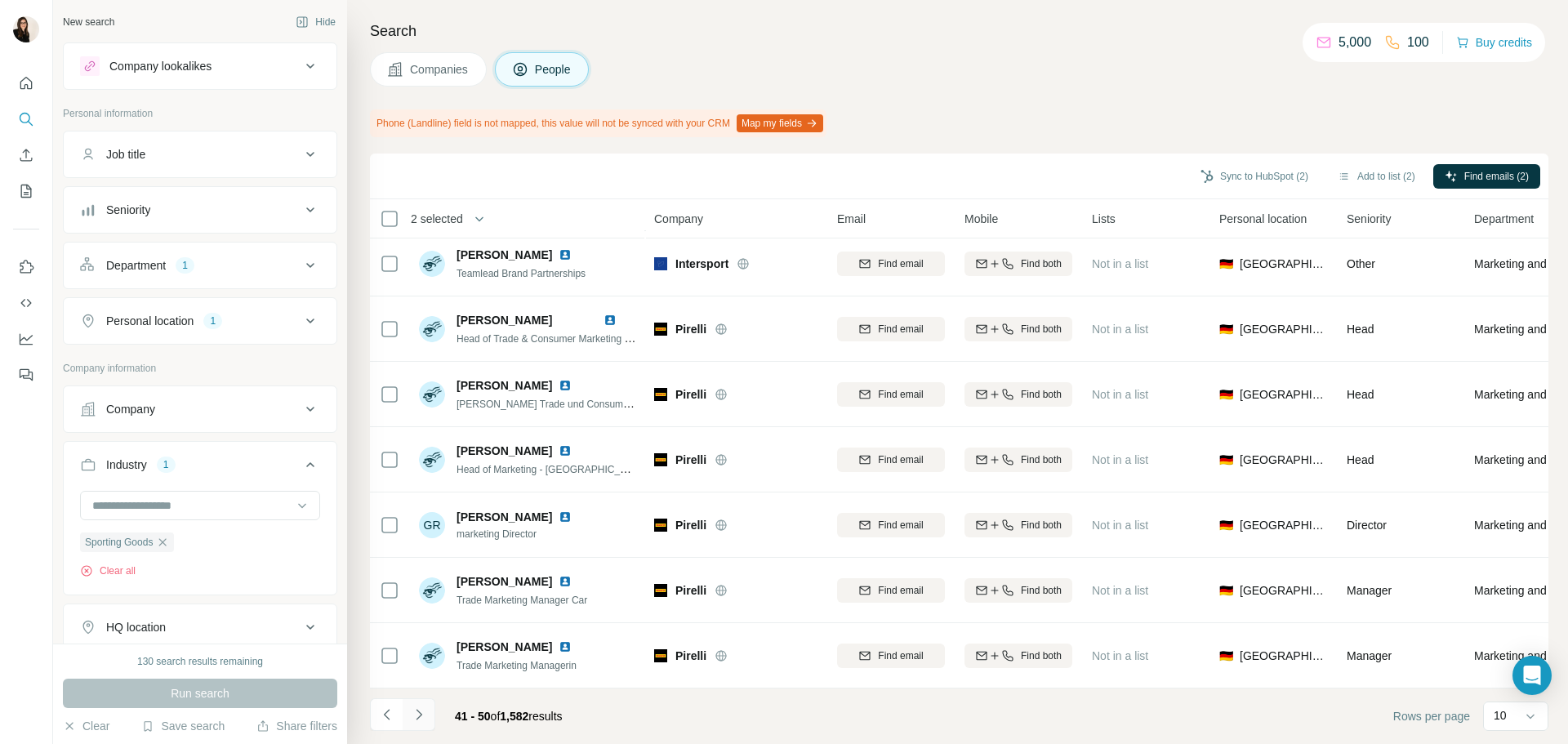
click at [430, 715] on button "Navigate to next page" at bounding box center [418, 715] width 33 height 33
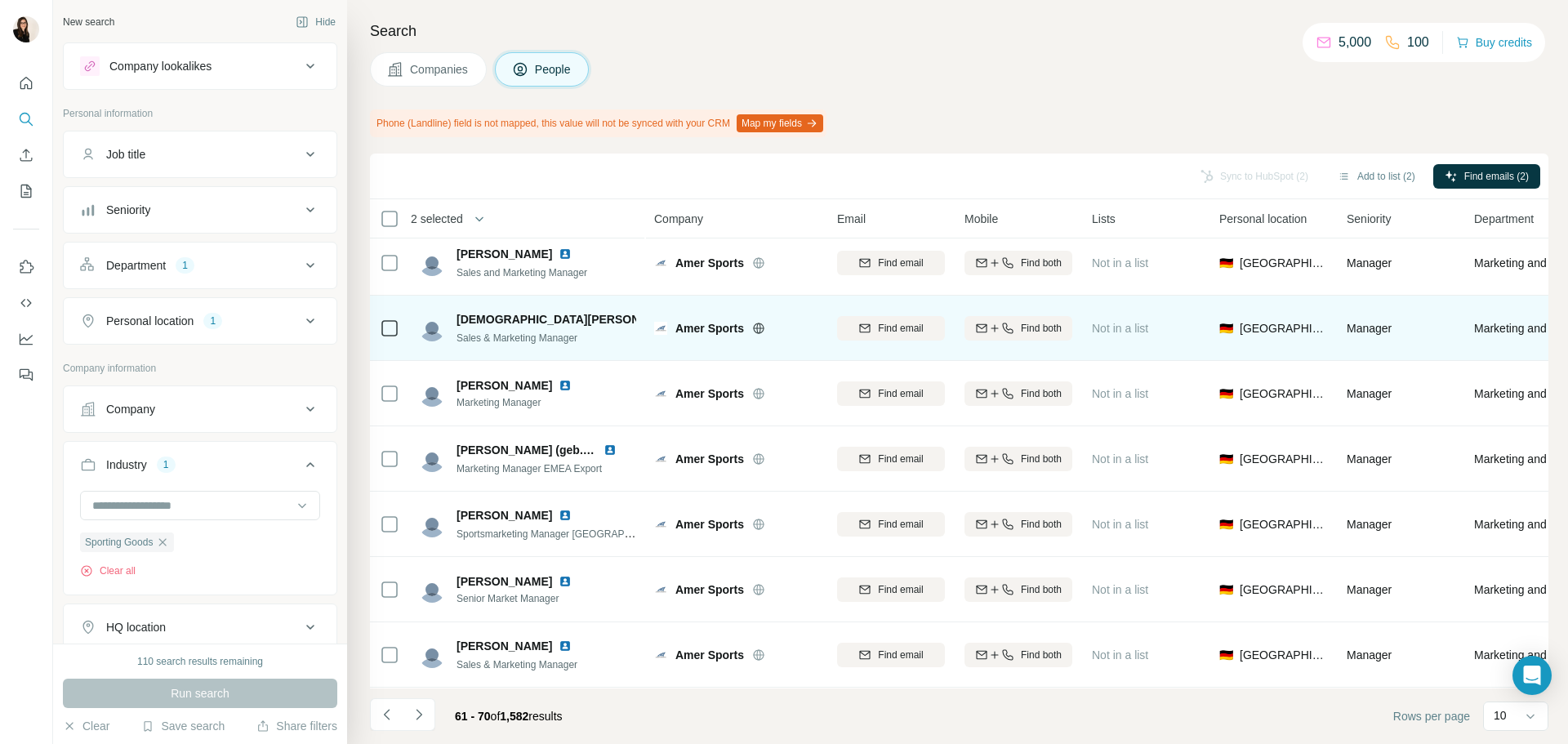
scroll to position [0, 0]
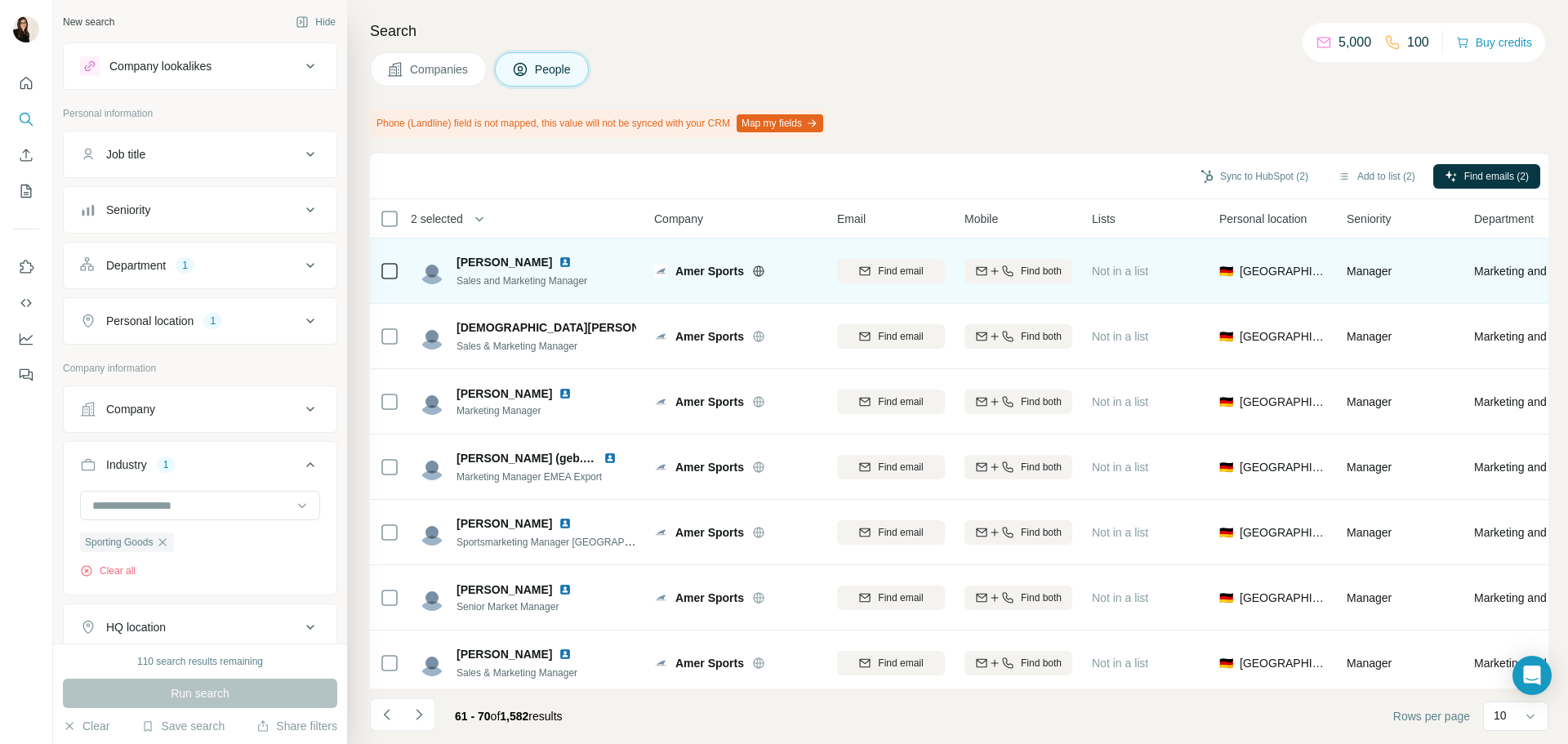
click at [764, 281] on div "Amer Sports" at bounding box center [736, 271] width 164 height 45
click at [758, 275] on icon at bounding box center [759, 271] width 11 height 11
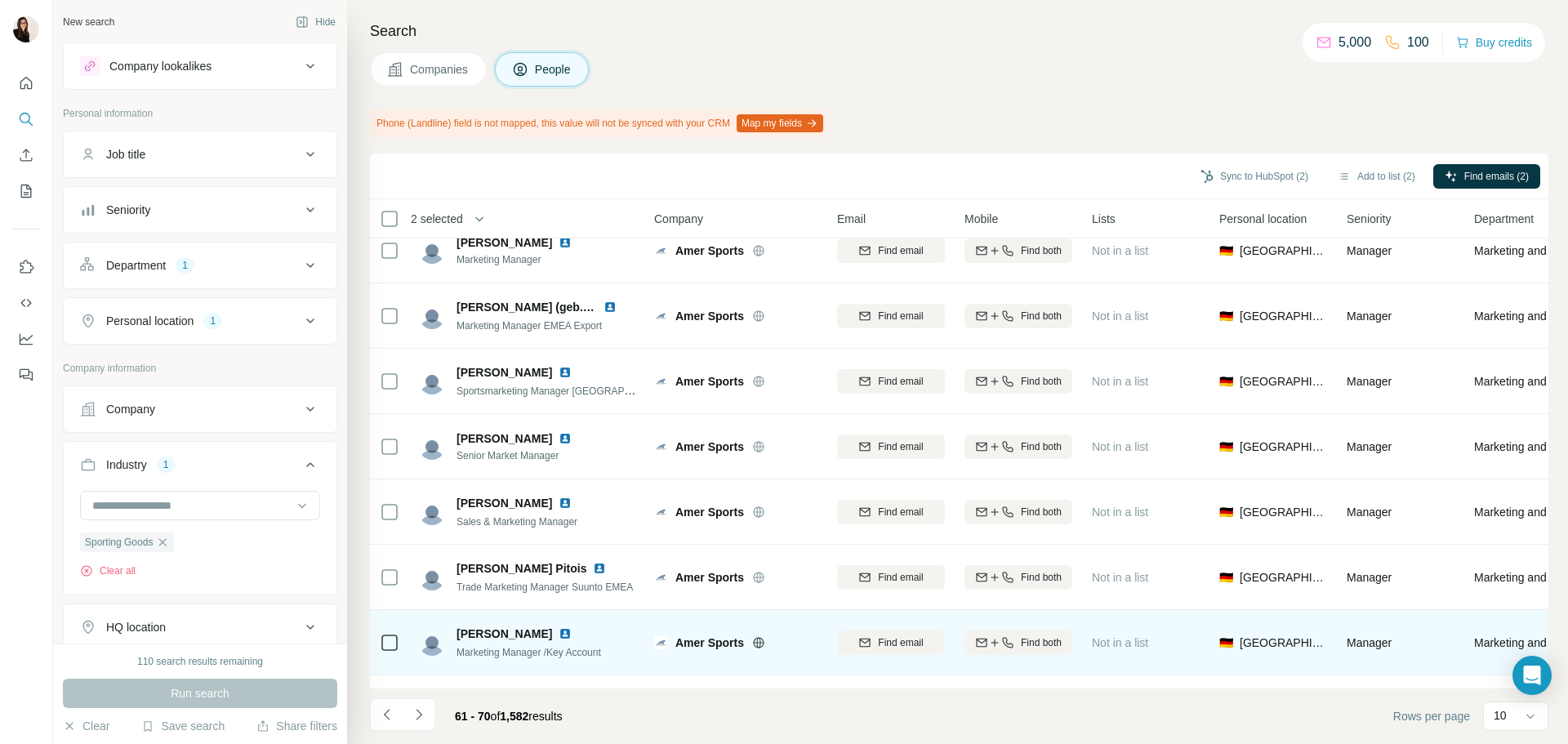
scroll to position [211, 0]
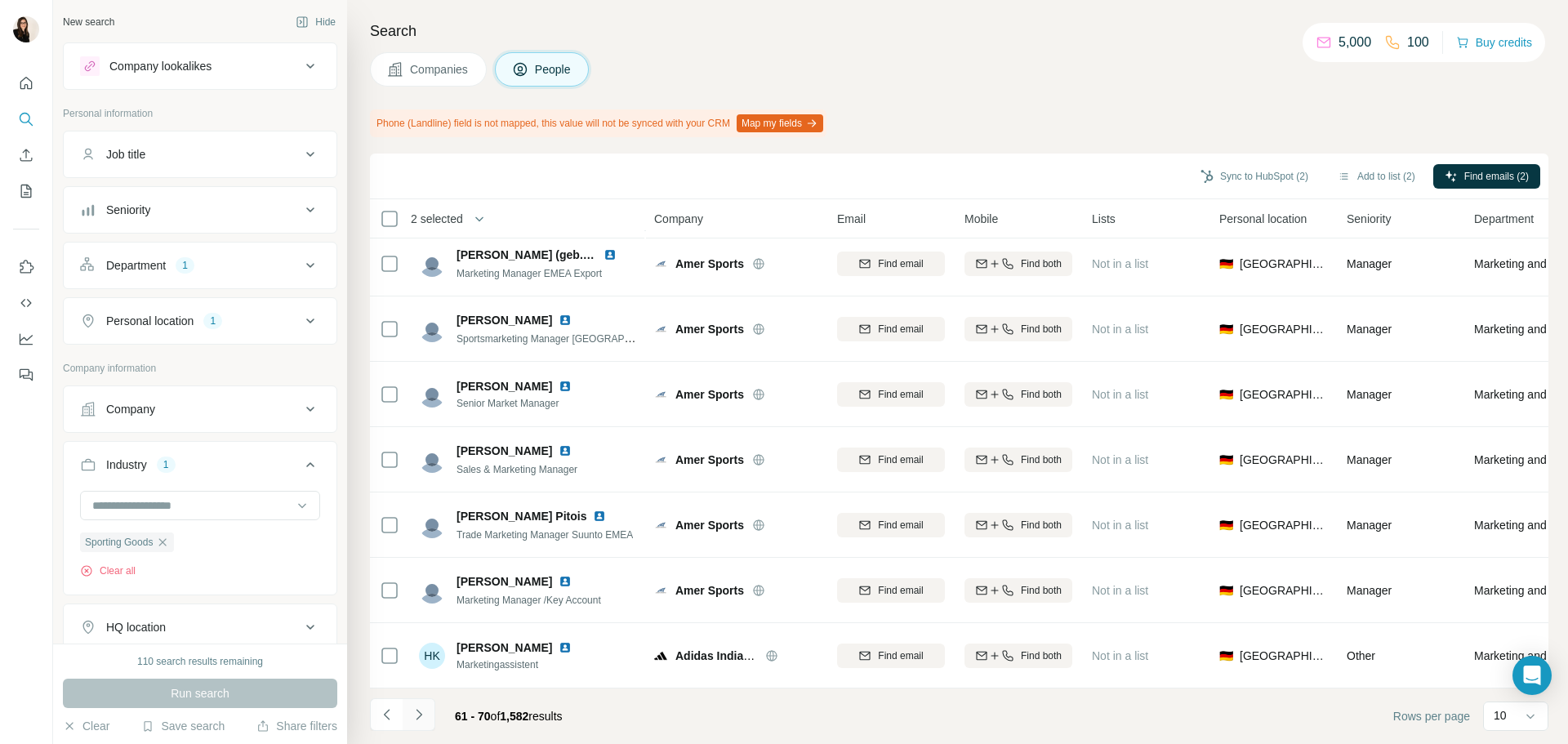
click at [430, 713] on button "Navigate to next page" at bounding box center [418, 715] width 33 height 33
click at [432, 711] on button "Navigate to next page" at bounding box center [418, 715] width 33 height 33
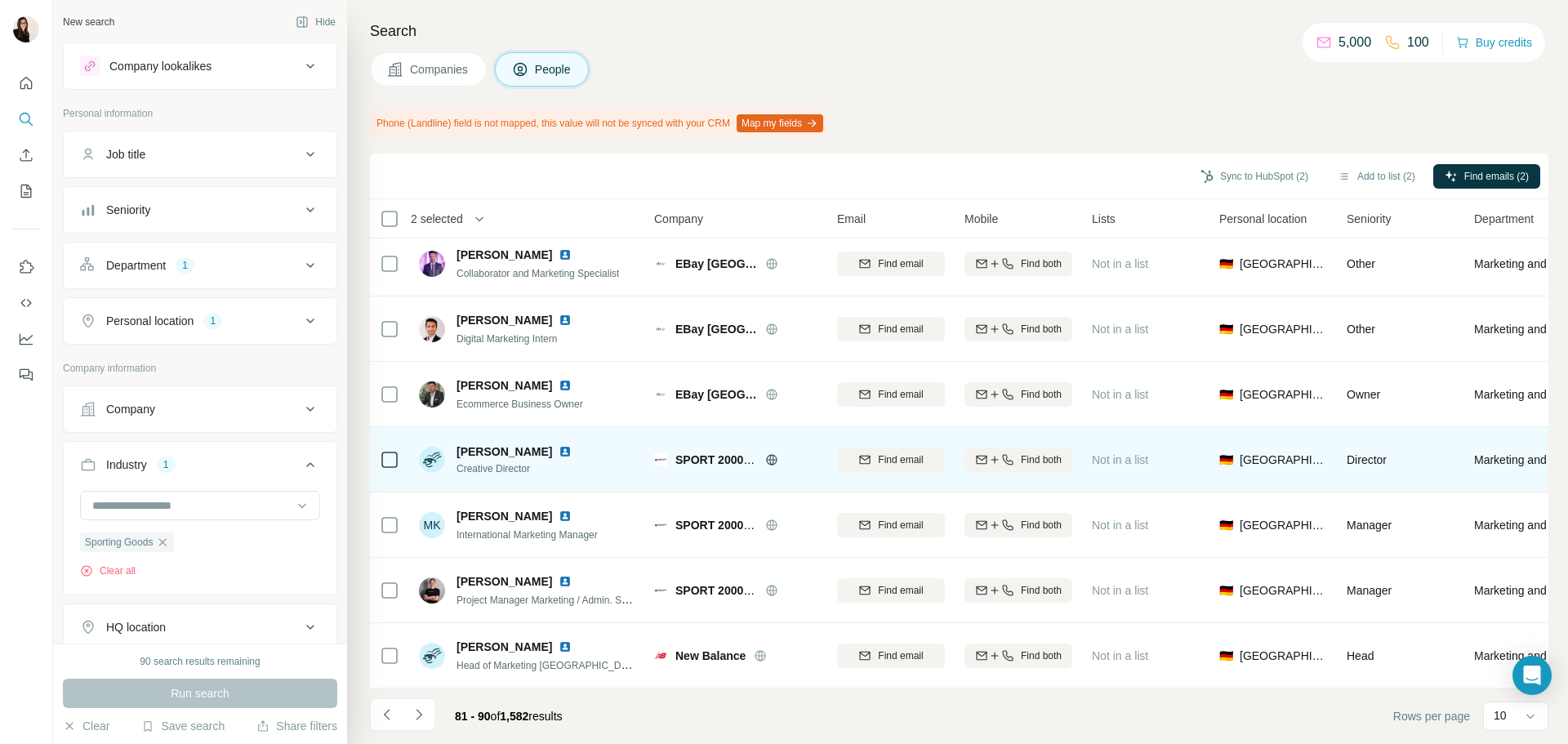
click at [773, 455] on icon at bounding box center [771, 459] width 4 height 11
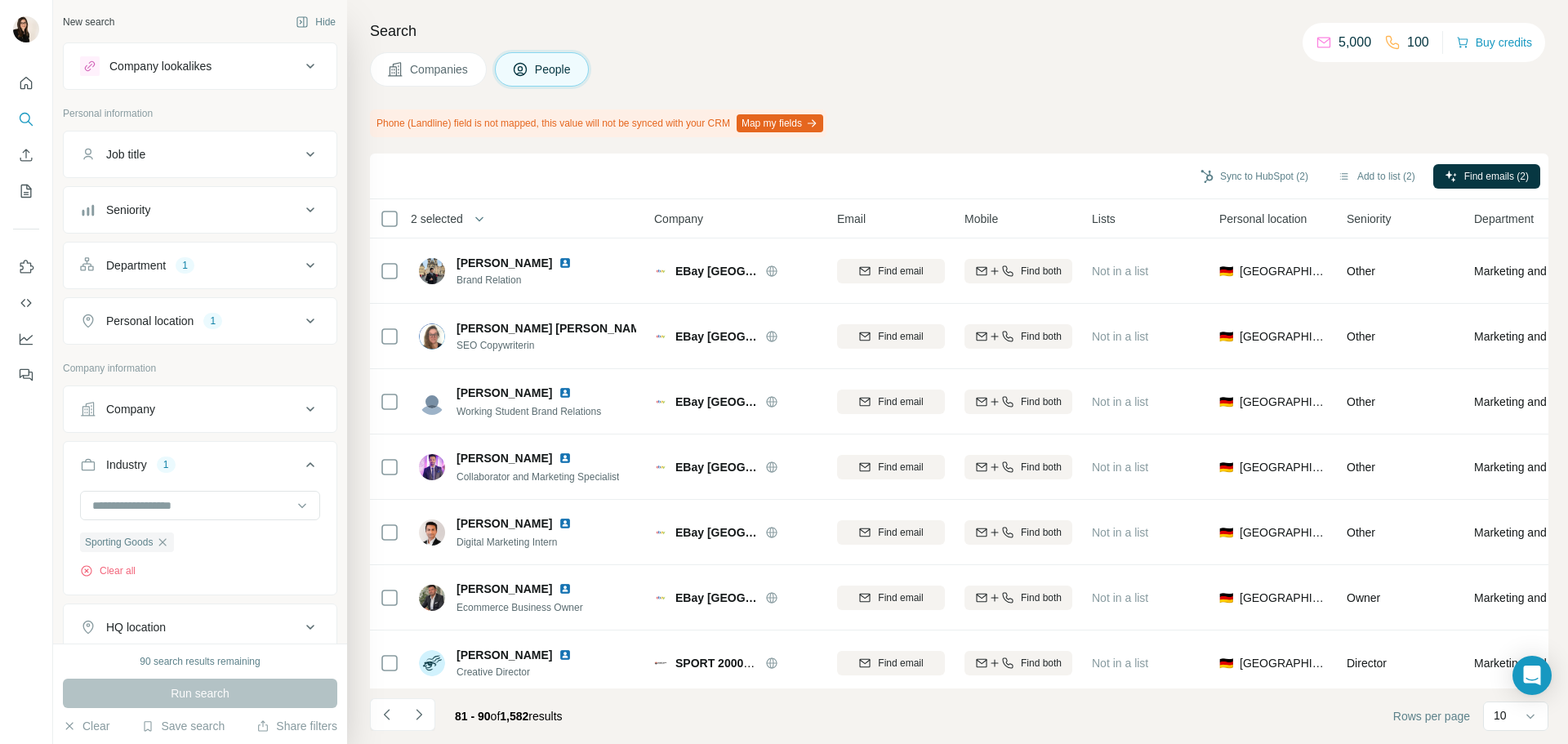
scroll to position [15932, 0]
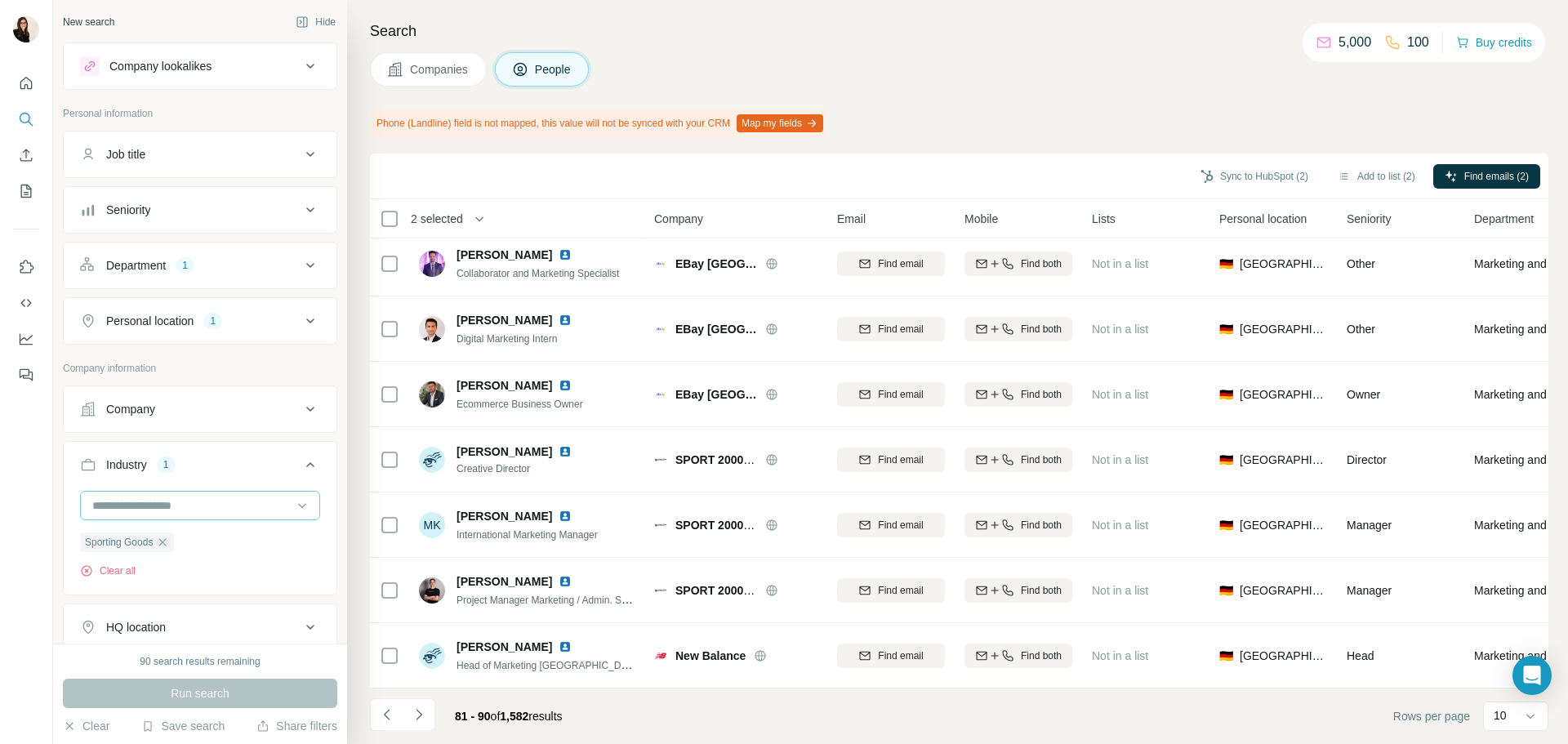
click at [187, 508] on input at bounding box center [192, 506] width 202 height 18
click at [265, 456] on button "Industry 1" at bounding box center [200, 468] width 272 height 46
click at [265, 456] on button "Industry 1" at bounding box center [200, 464] width 272 height 39
click at [165, 543] on icon "button" at bounding box center [162, 542] width 13 height 13
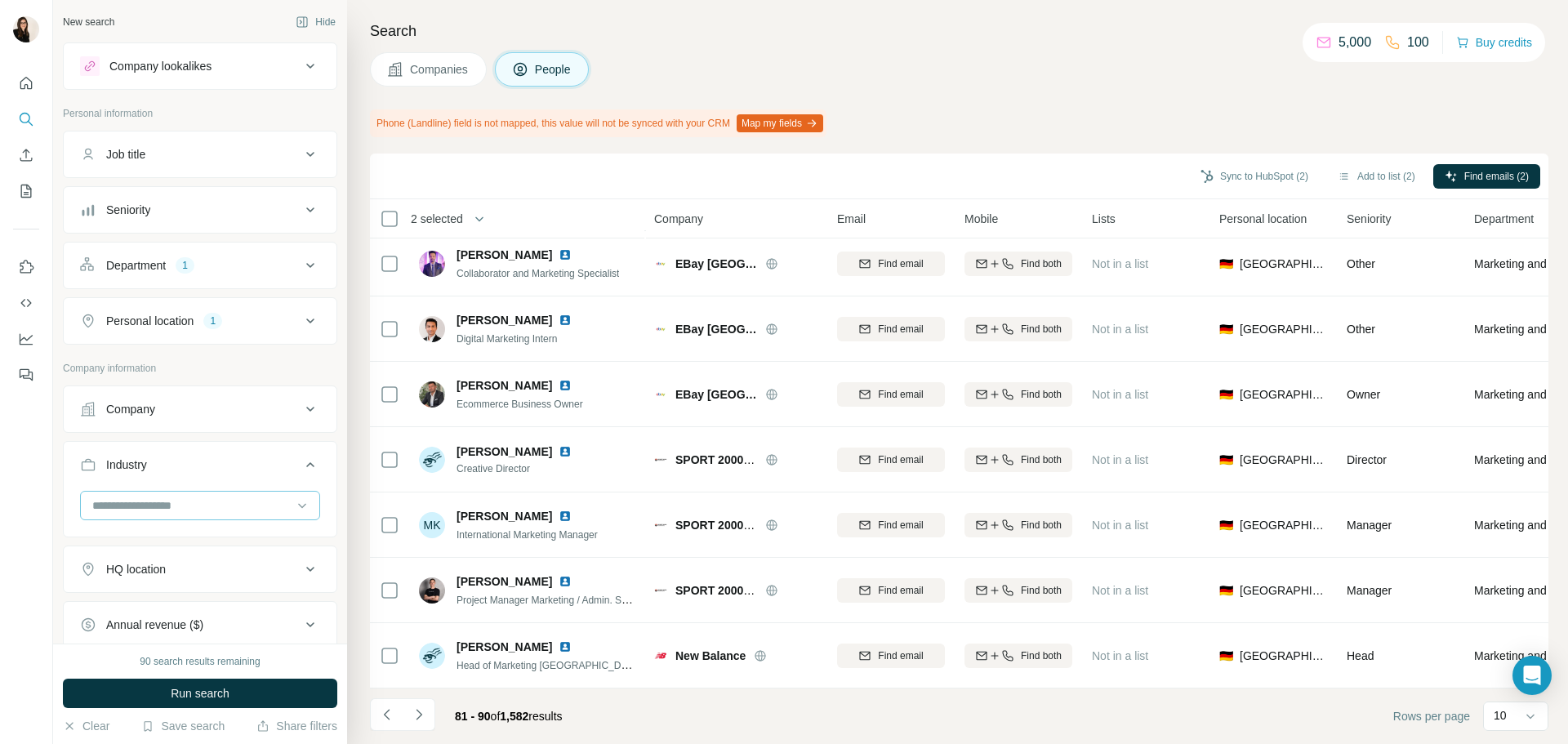
click at [168, 510] on input at bounding box center [192, 506] width 202 height 18
type input "***"
click at [218, 564] on div "Sports" at bounding box center [194, 571] width 200 height 16
click at [201, 692] on span "Run search" at bounding box center [200, 694] width 58 height 16
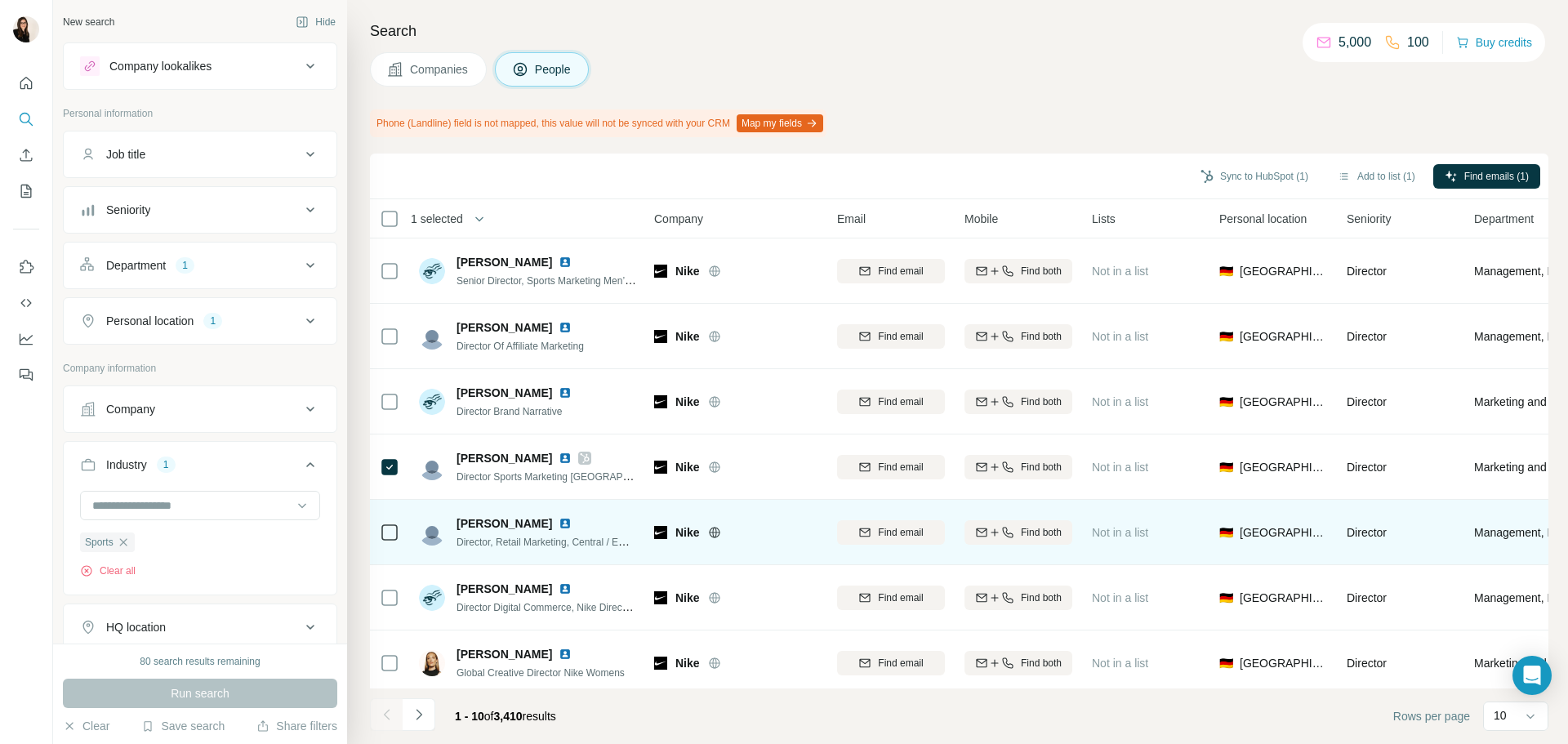
click at [390, 548] on div at bounding box center [389, 532] width 19 height 45
click at [382, 544] on div at bounding box center [389, 532] width 19 height 45
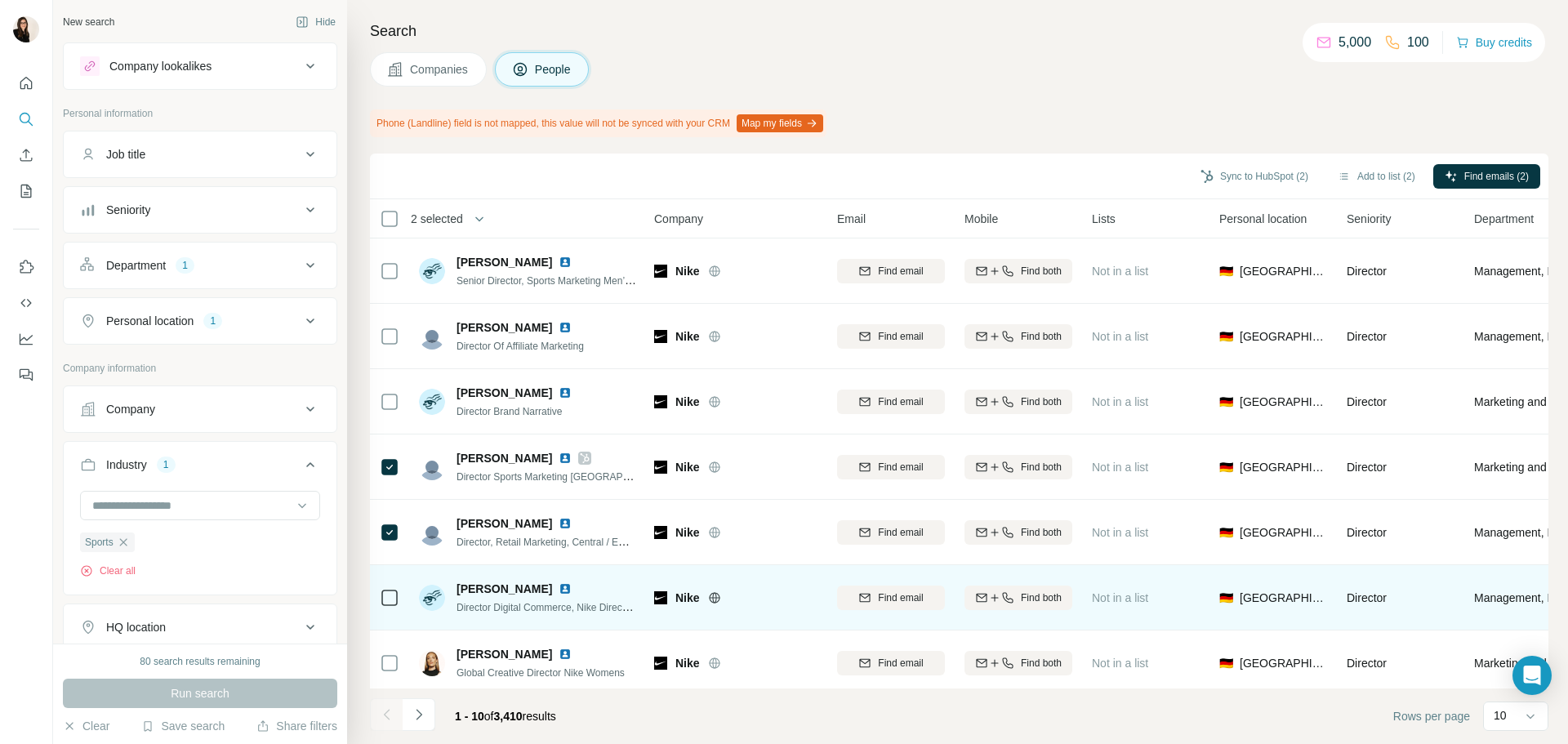
scroll to position [211, 0]
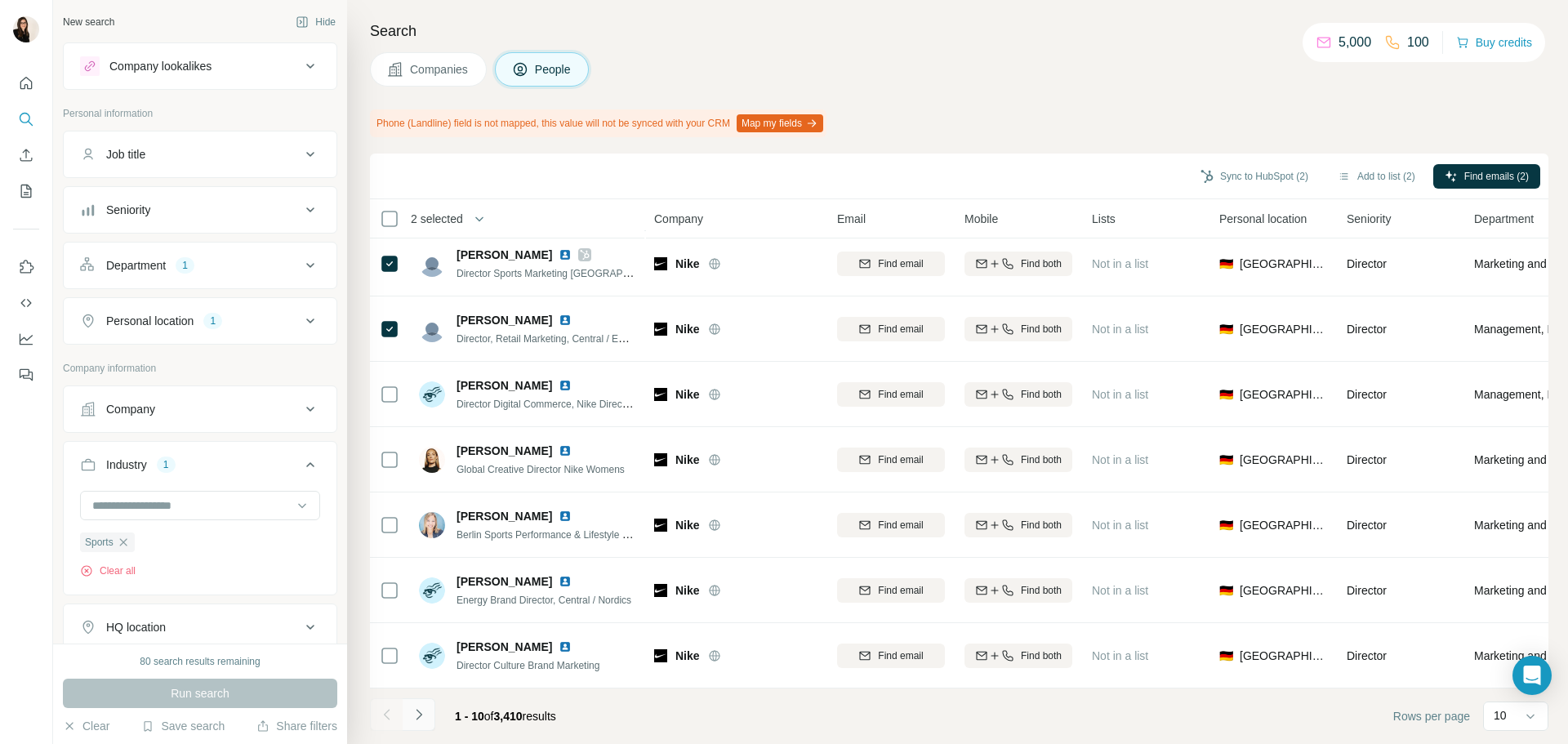
click at [425, 717] on icon "Navigate to next page" at bounding box center [419, 715] width 16 height 16
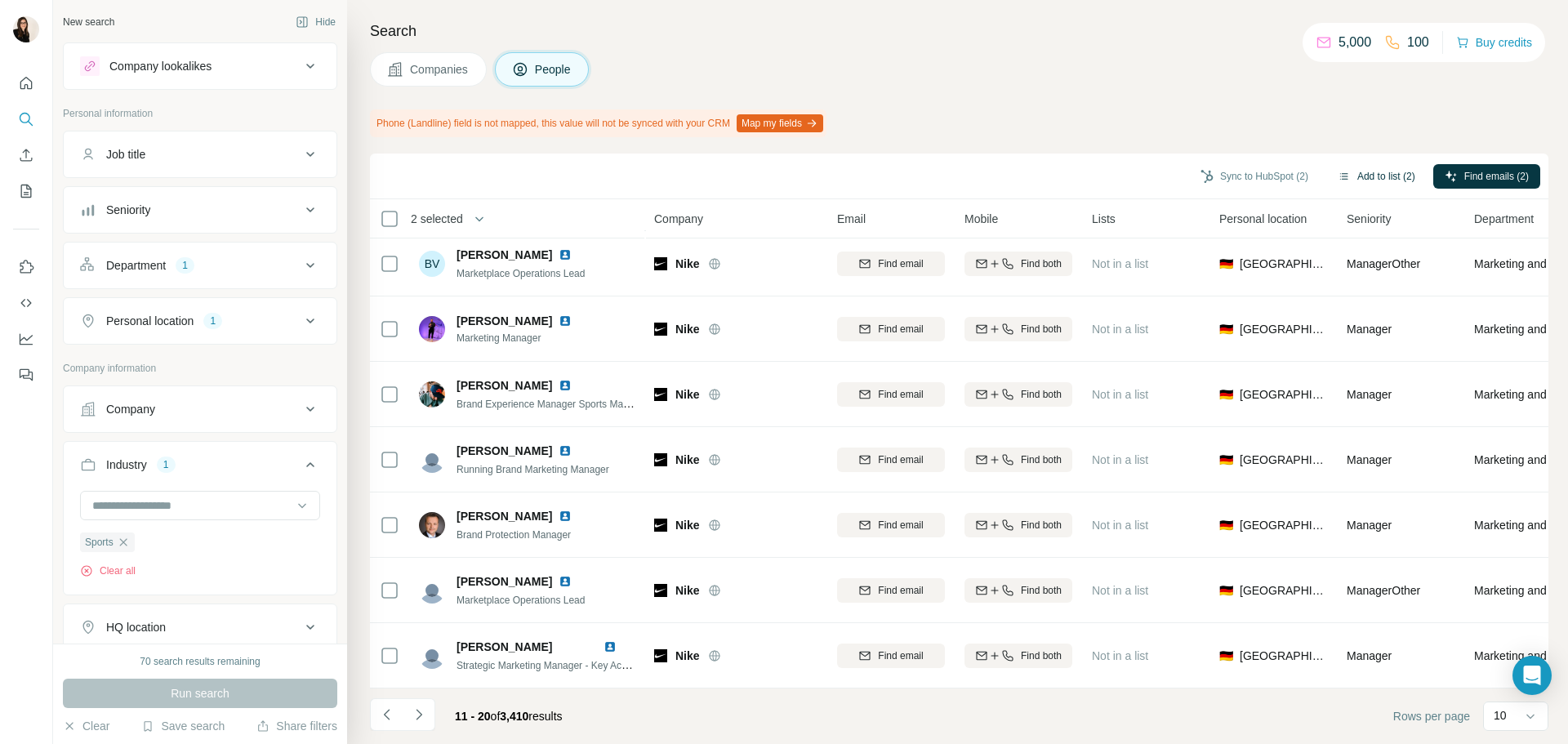
click at [1359, 177] on button "Add to list (2)" at bounding box center [1377, 177] width 101 height 25
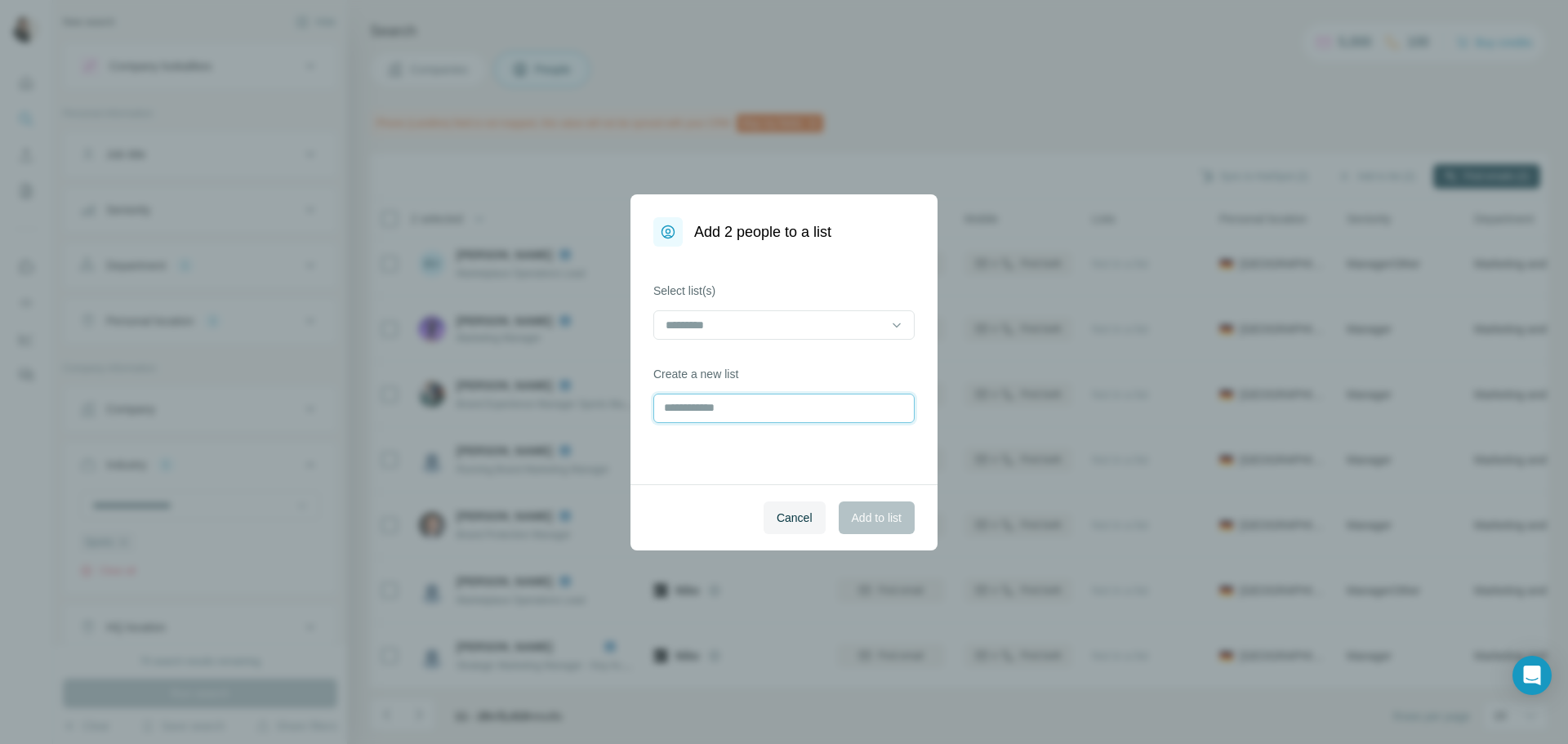
click at [732, 406] on input "text" at bounding box center [784, 408] width 262 height 29
type input "*****"
click at [895, 519] on span "Add to list" at bounding box center [876, 518] width 50 height 16
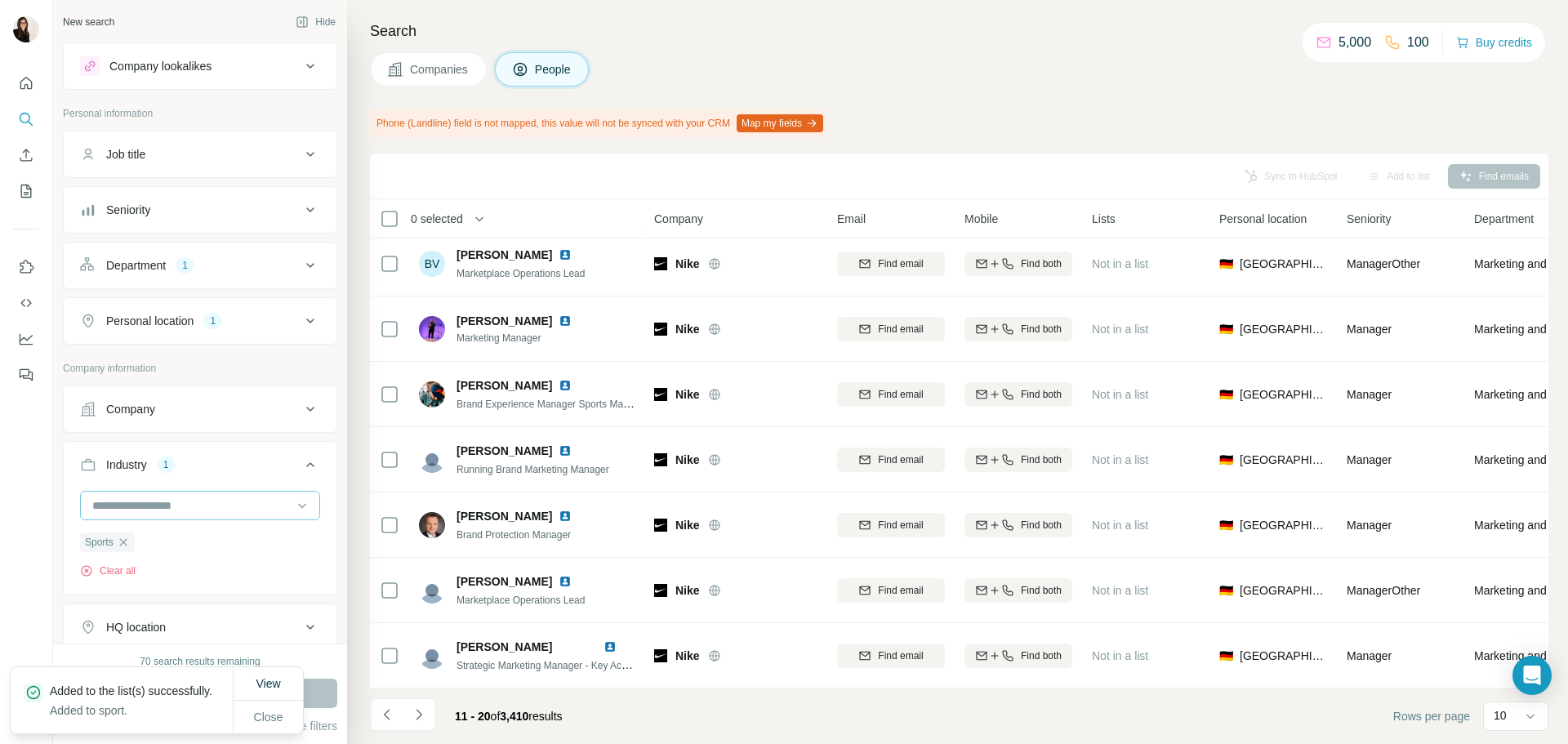
click at [219, 510] on input at bounding box center [192, 506] width 202 height 18
drag, startPoint x: 226, startPoint y: 510, endPoint x: 233, endPoint y: 517, distance: 9.9
click at [233, 516] on div at bounding box center [192, 505] width 202 height 27
click at [233, 517] on div at bounding box center [192, 505] width 202 height 27
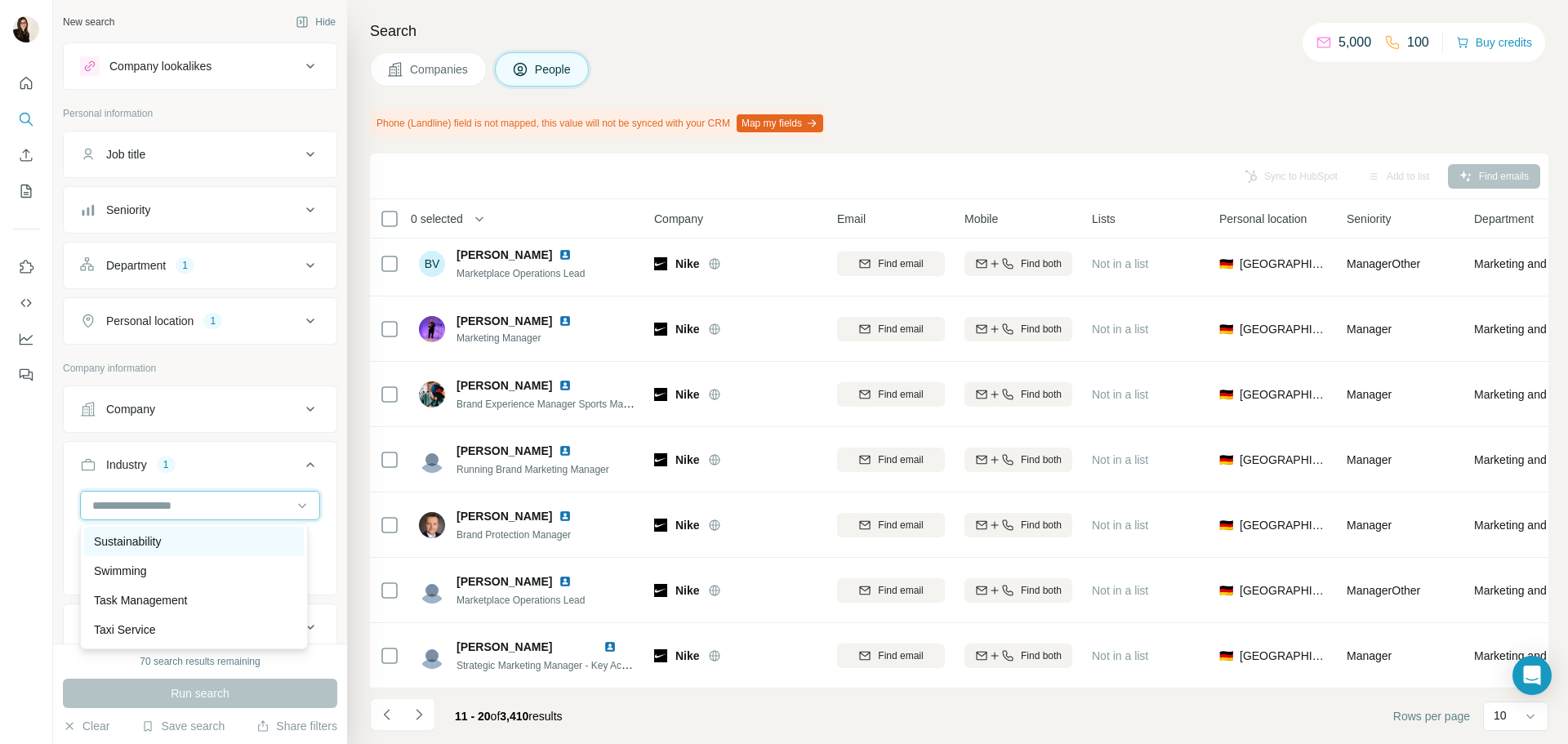
scroll to position [16188, 0]
click at [251, 497] on div "Swimming" at bounding box center [194, 489] width 200 height 16
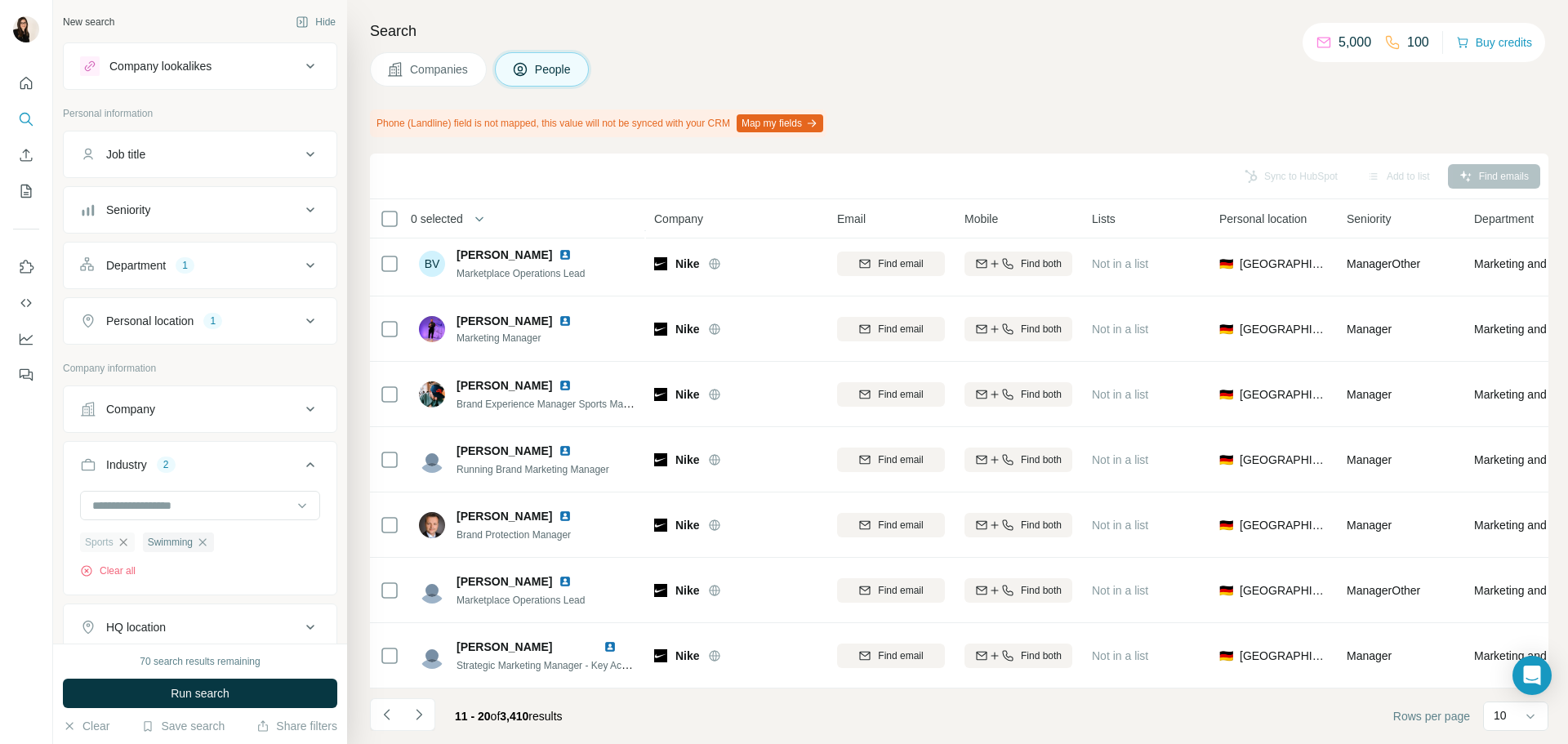
click at [129, 544] on icon "button" at bounding box center [123, 542] width 13 height 13
click at [165, 684] on button "Run search" at bounding box center [200, 693] width 274 height 29
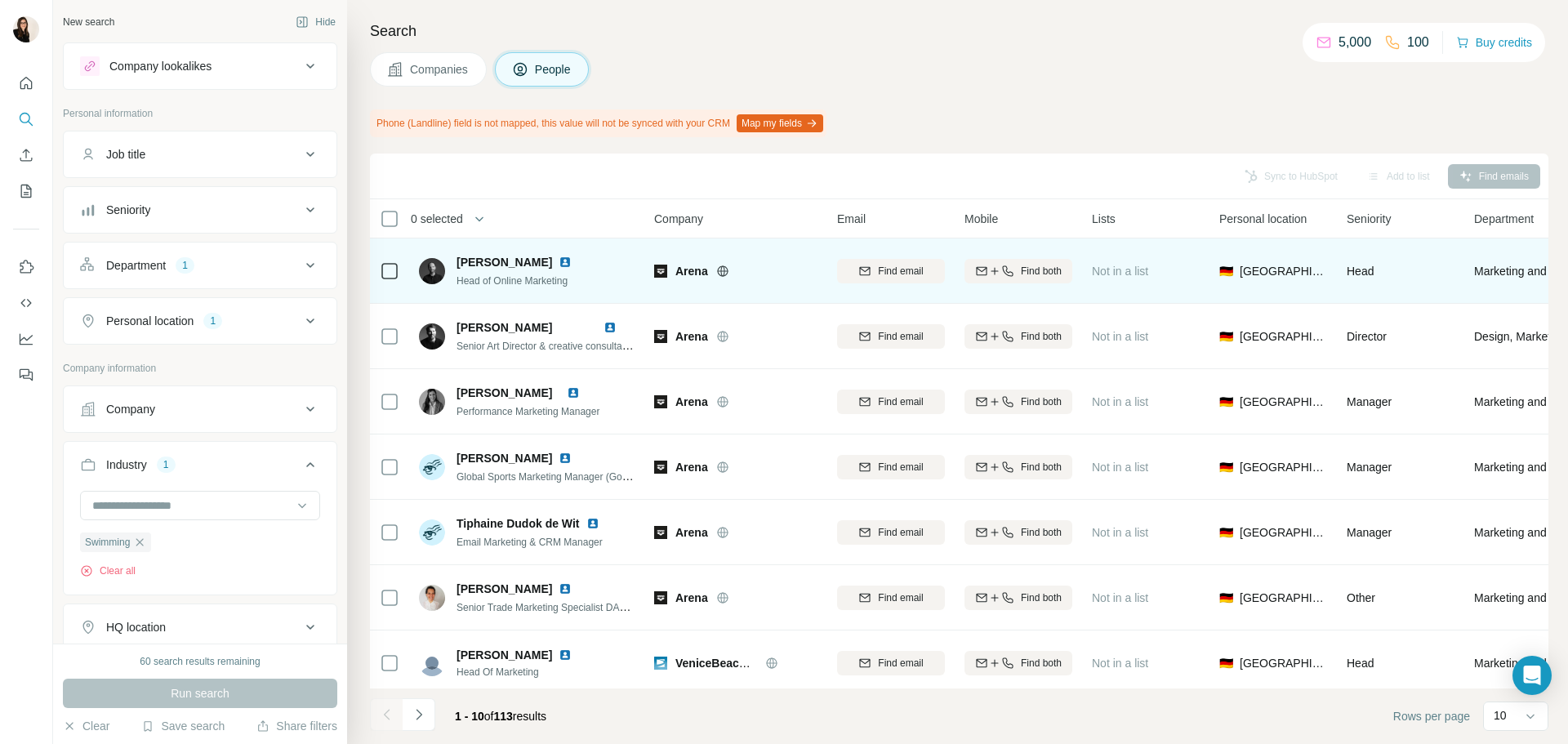
click at [721, 272] on icon at bounding box center [723, 271] width 4 height 11
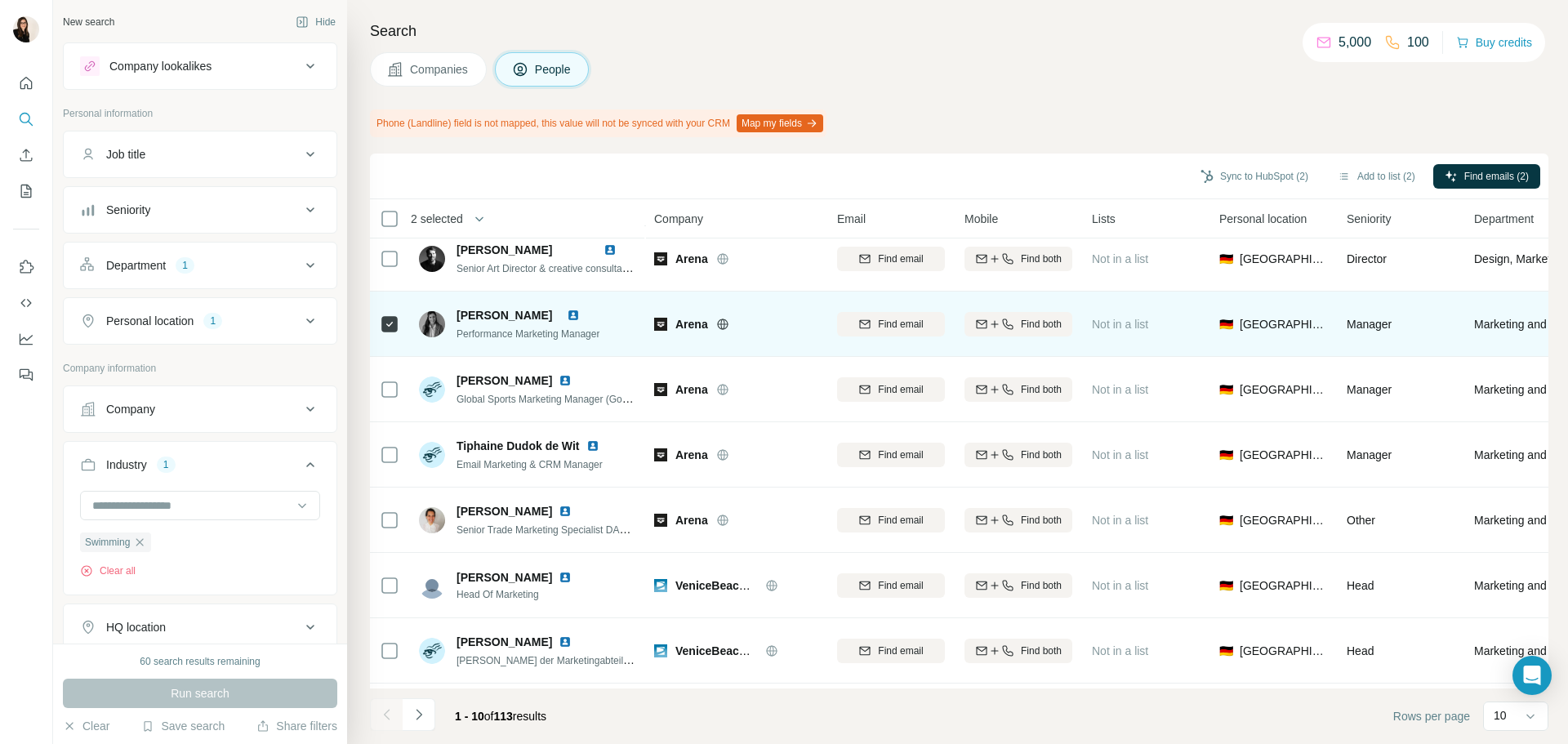
scroll to position [211, 0]
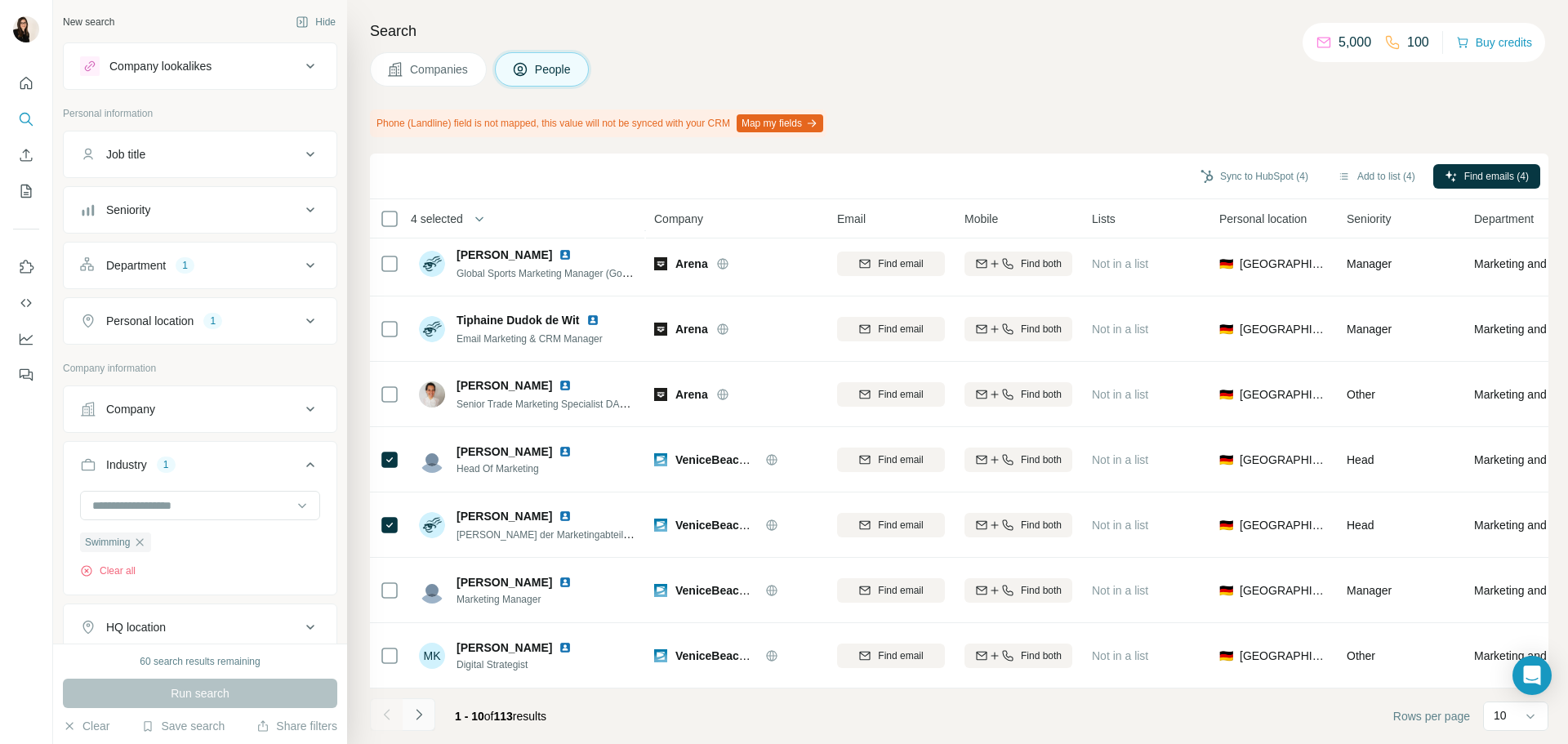
click at [419, 714] on icon "Navigate to next page" at bounding box center [419, 715] width 16 height 16
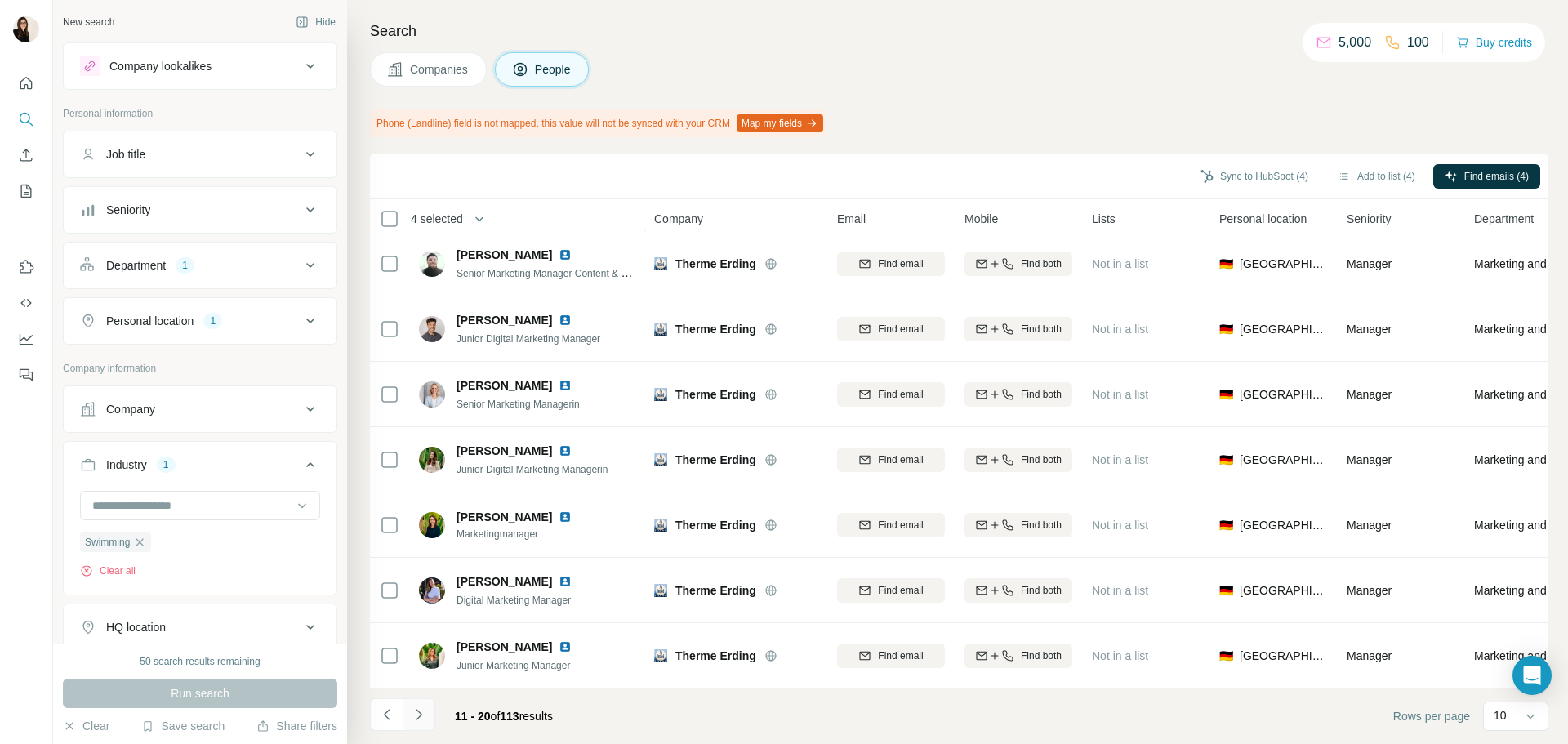
click at [420, 717] on icon "Navigate to next page" at bounding box center [418, 715] width 5 height 11
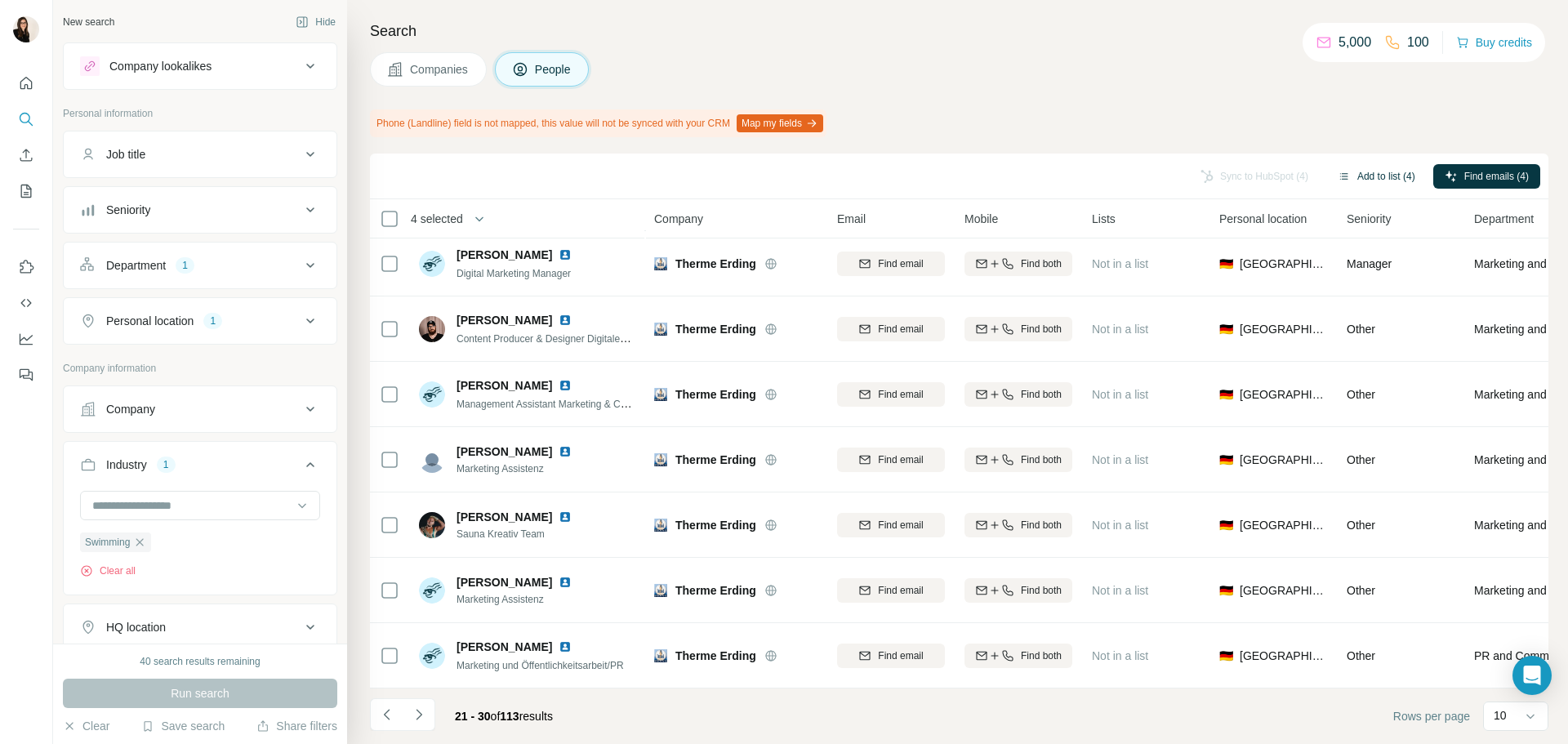
click at [1380, 180] on button "Add to list (4)" at bounding box center [1377, 177] width 101 height 25
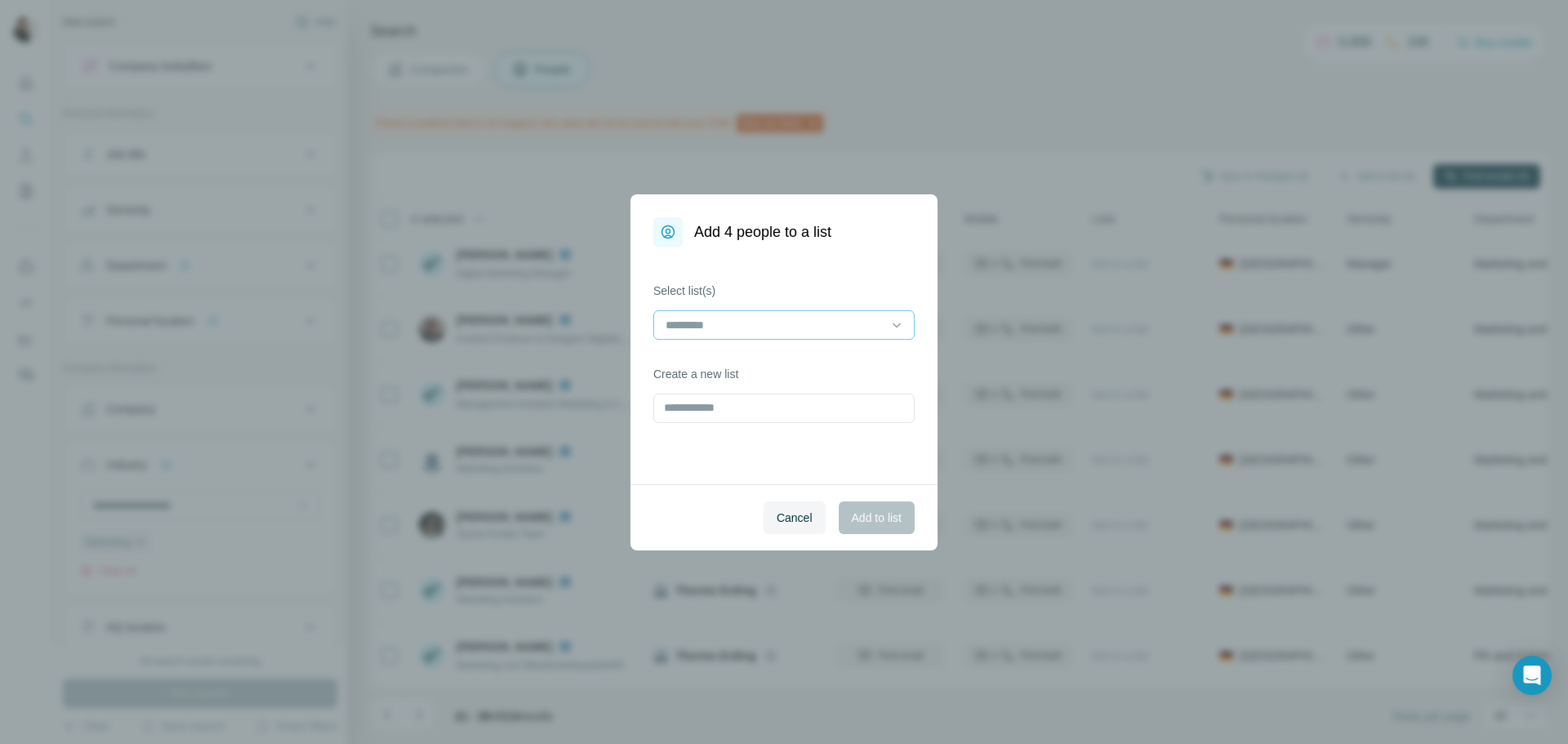
click at [743, 329] on input at bounding box center [774, 325] width 220 height 18
click at [739, 362] on div "sport" at bounding box center [784, 362] width 233 height 16
click at [876, 521] on span "Add to list" at bounding box center [876, 518] width 50 height 16
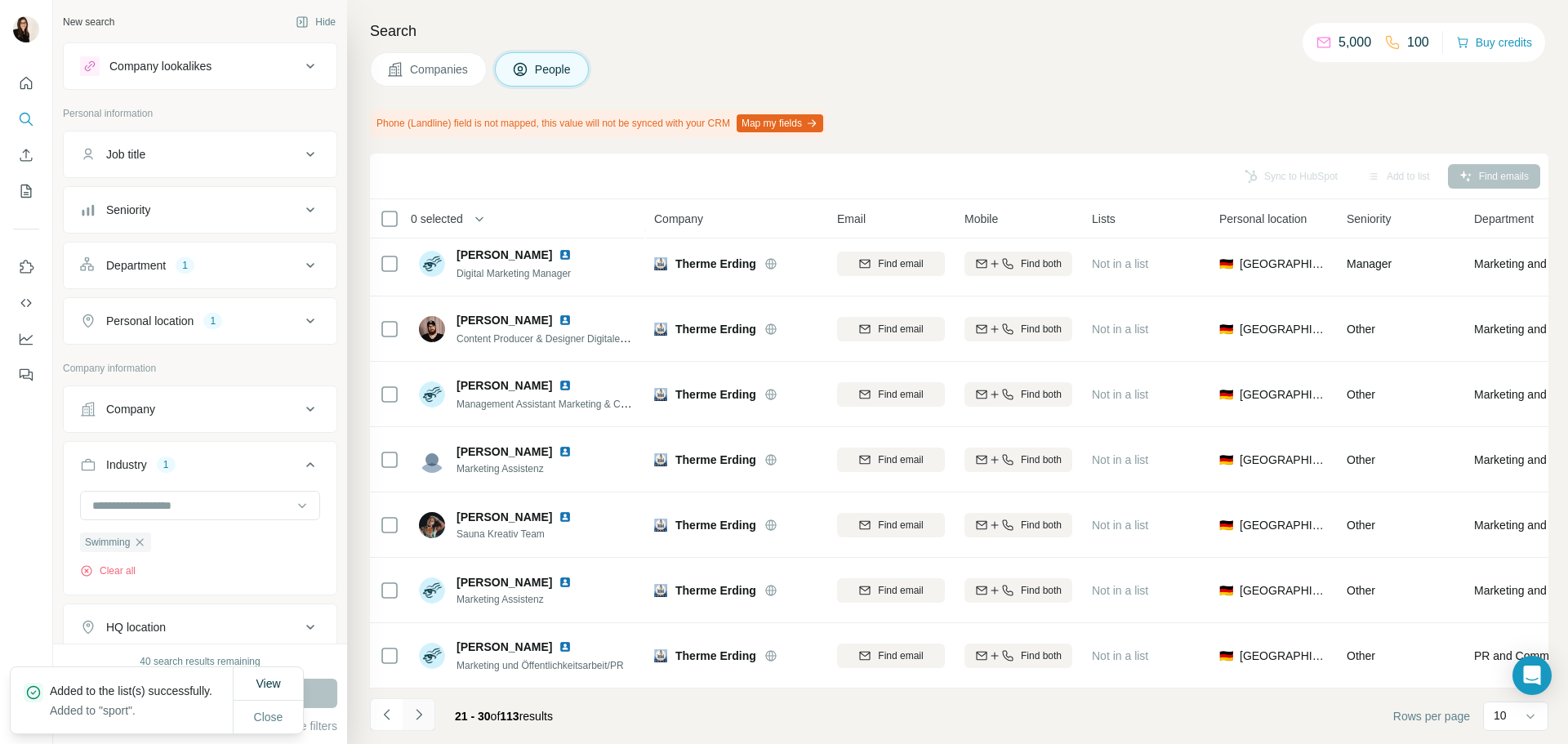
click at [417, 716] on icon "Navigate to next page" at bounding box center [419, 715] width 16 height 16
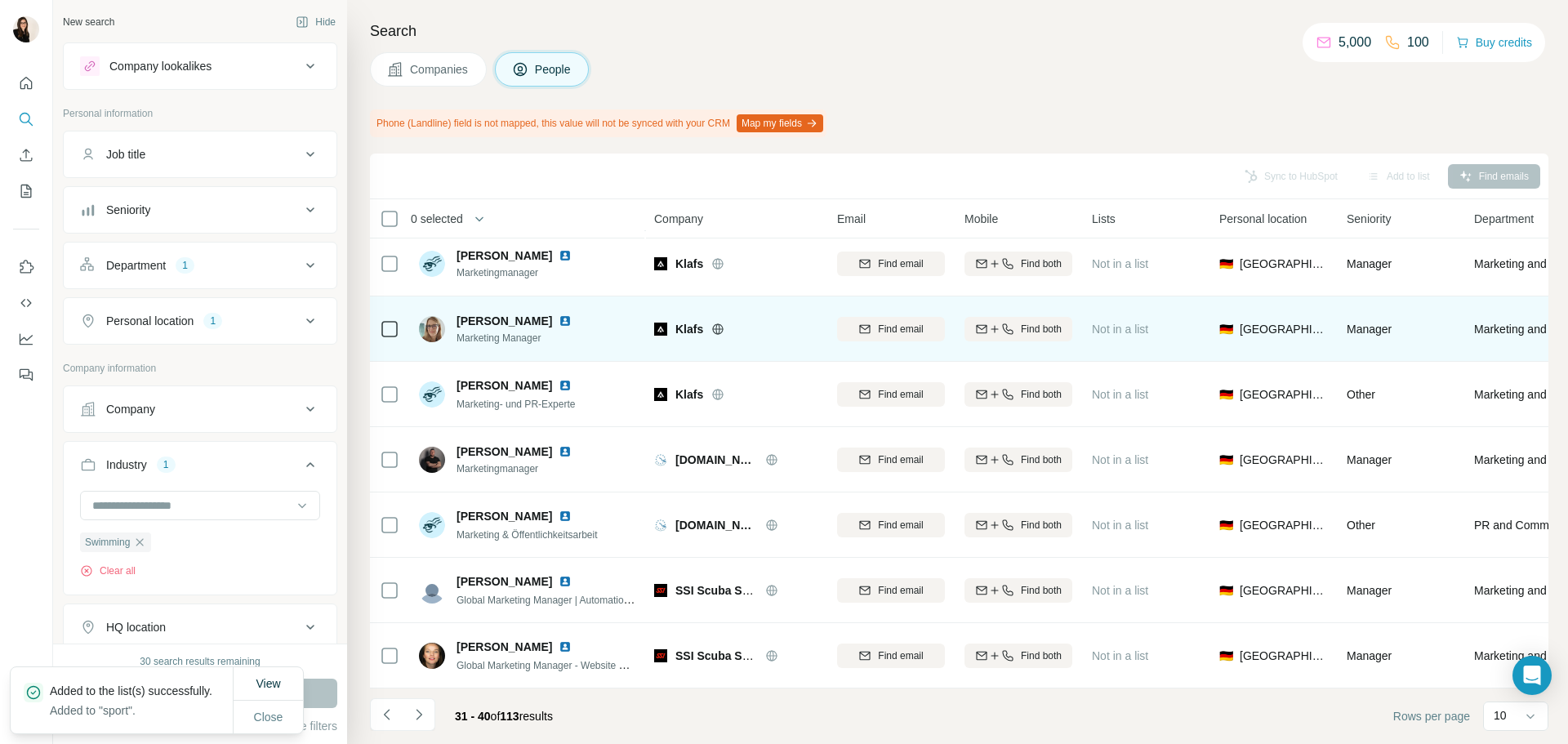
click at [714, 324] on icon at bounding box center [718, 329] width 11 height 11
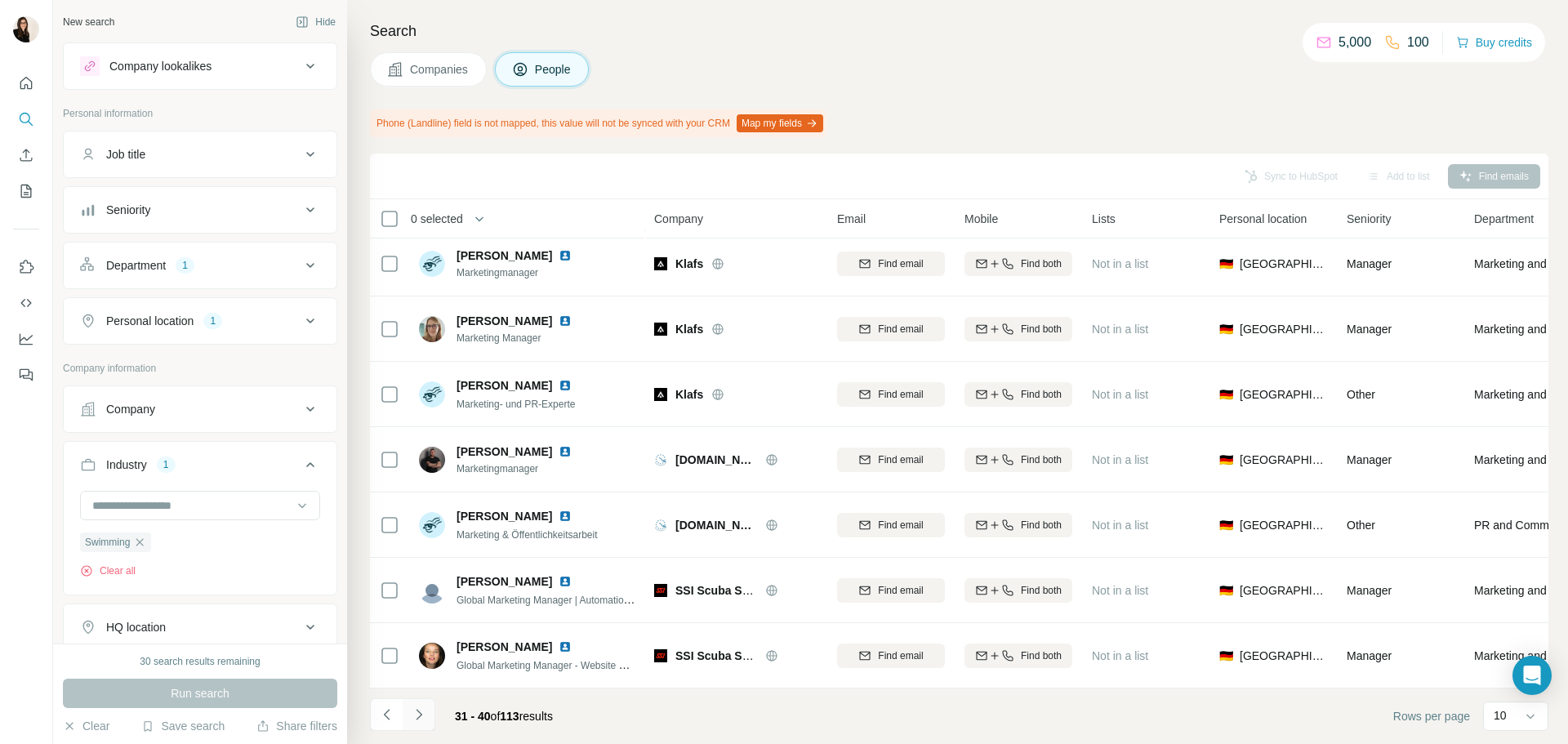
click at [416, 724] on button "Navigate to next page" at bounding box center [418, 715] width 33 height 33
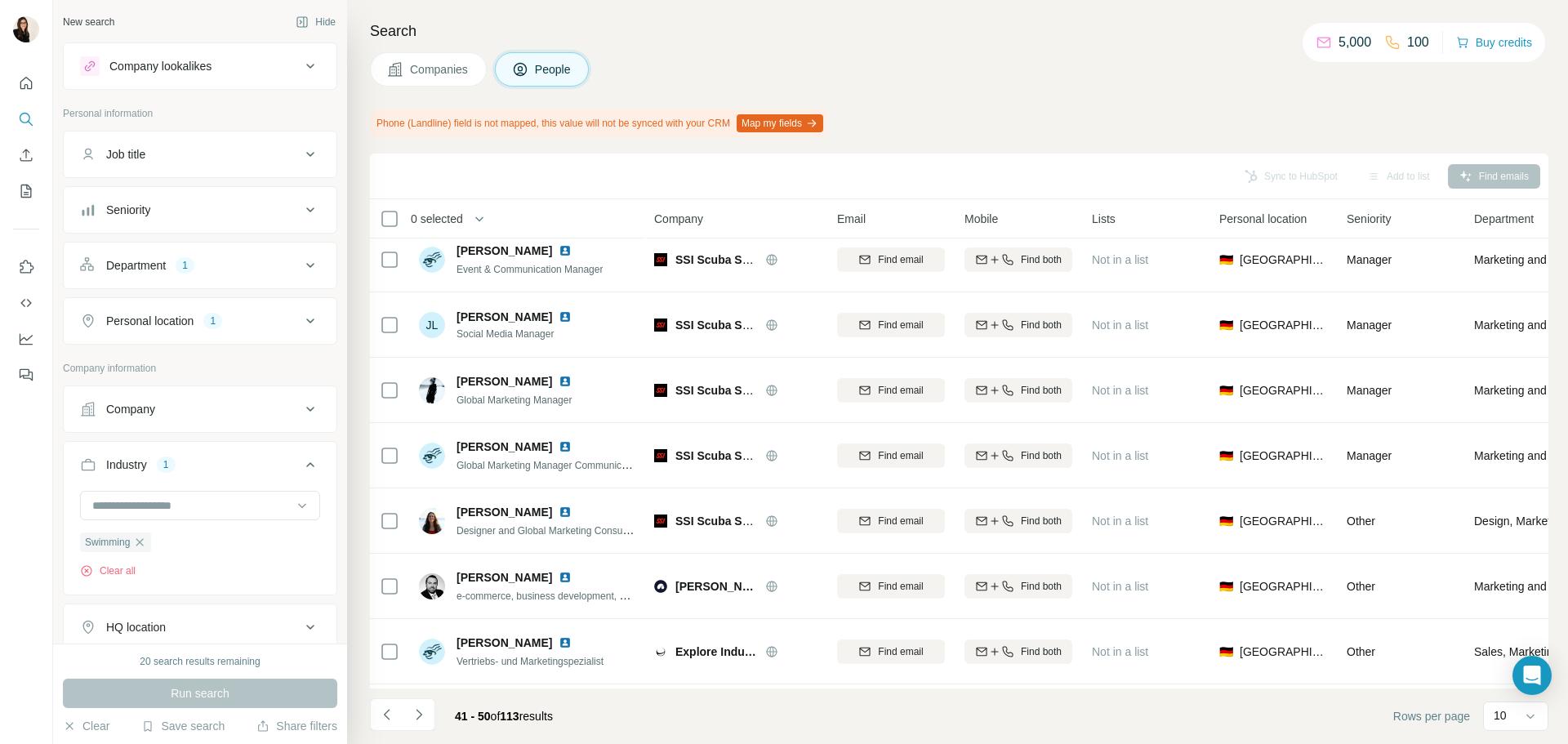
scroll to position [0, 0]
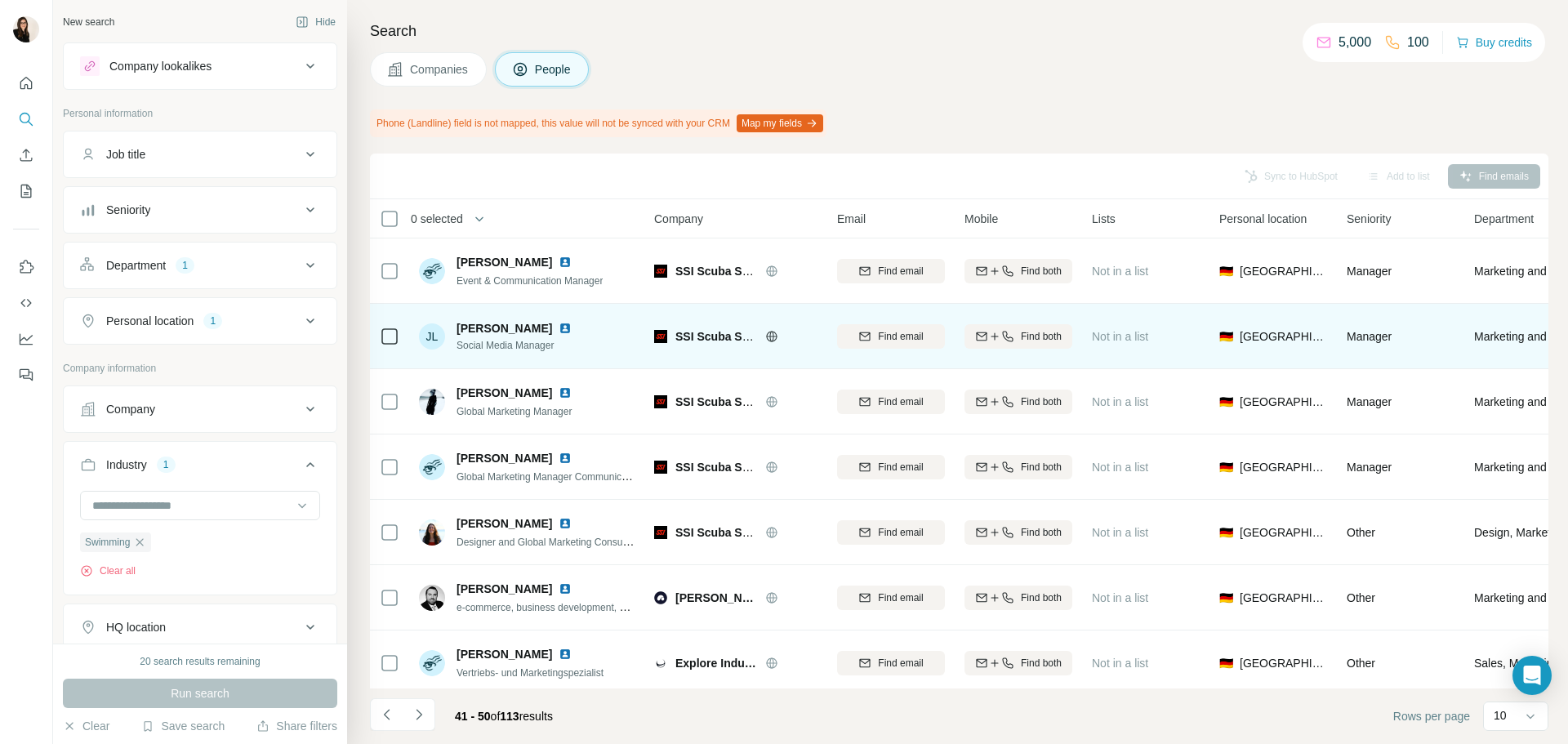
click at [769, 336] on icon at bounding box center [771, 336] width 11 height 1
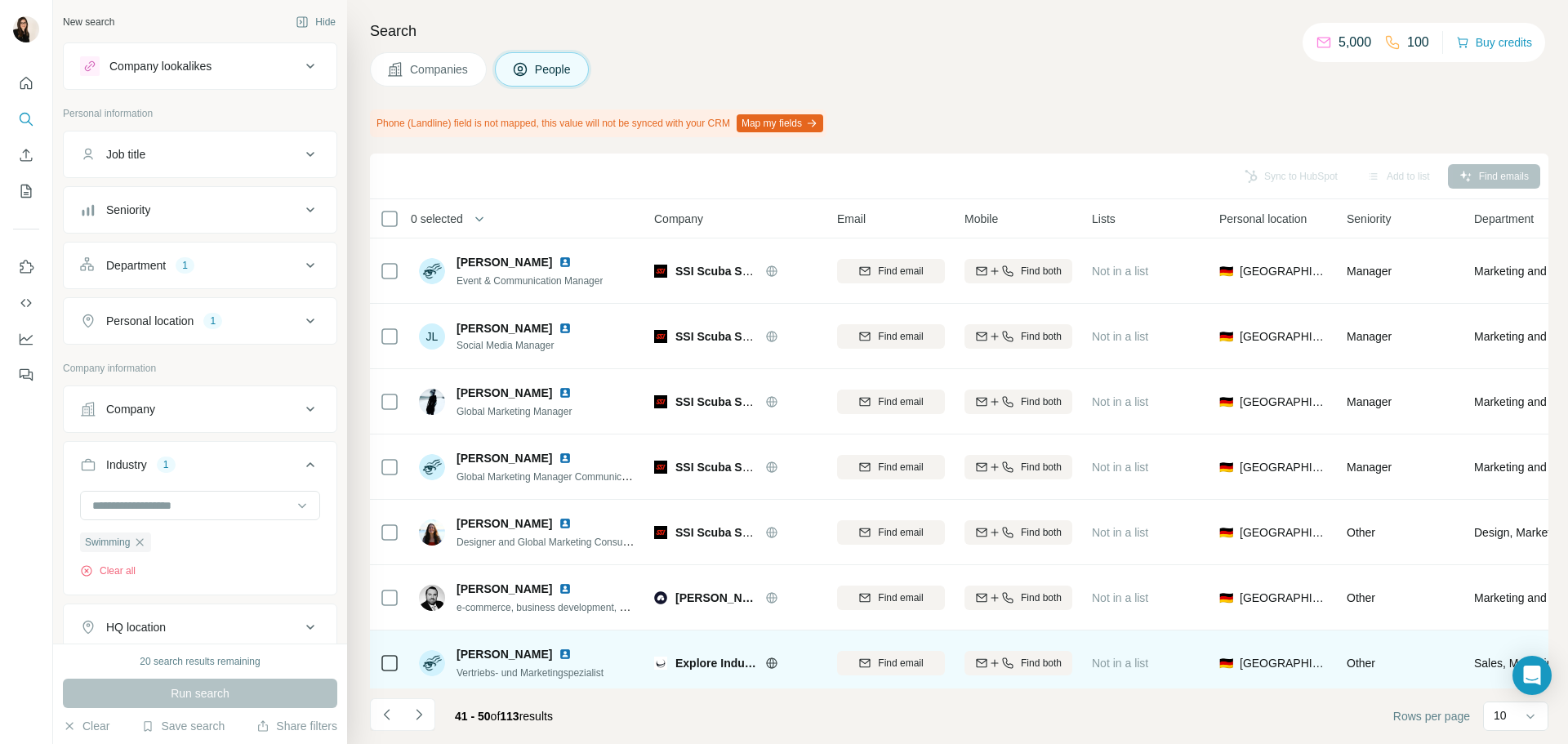
scroll to position [211, 0]
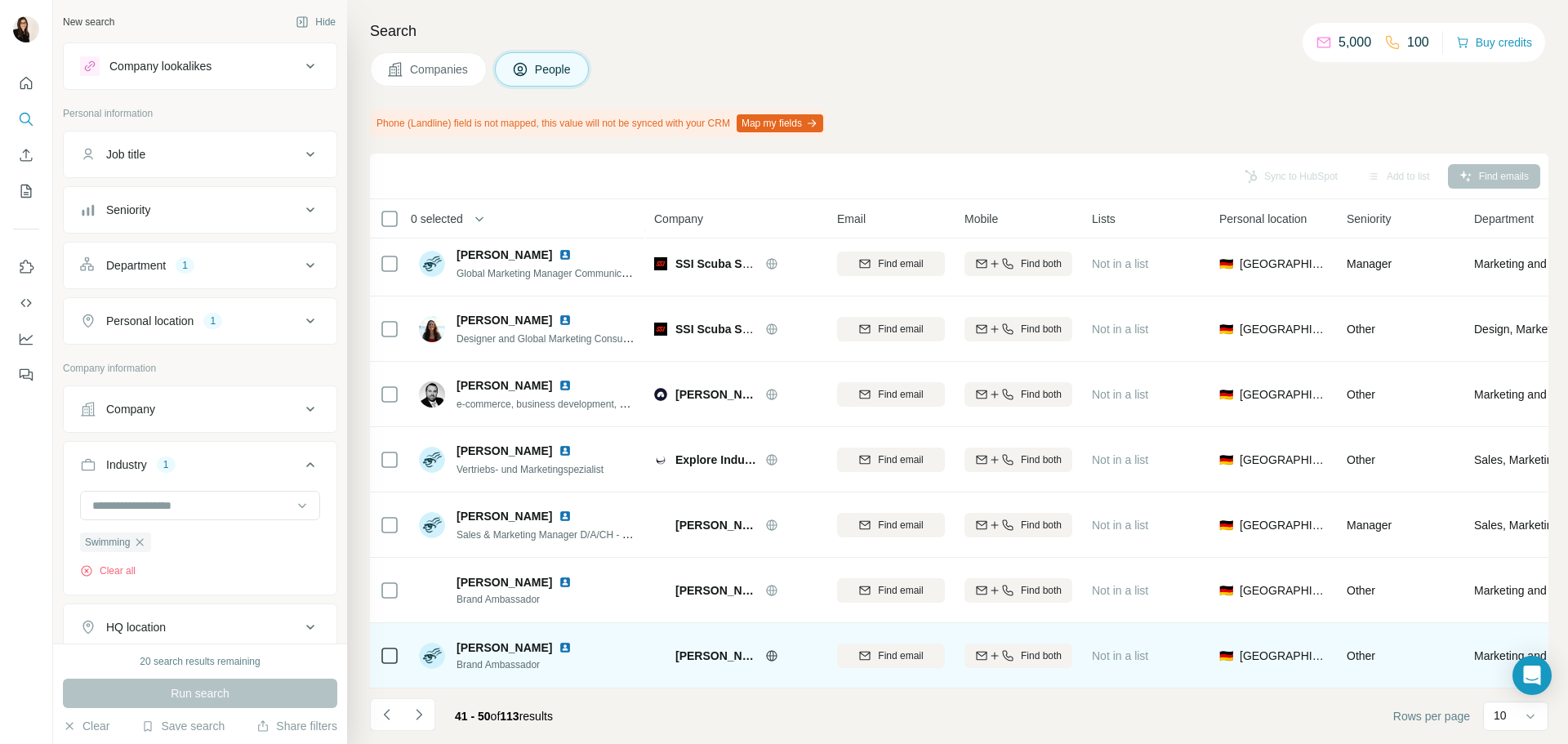
click at [765, 654] on icon at bounding box center [771, 656] width 13 height 13
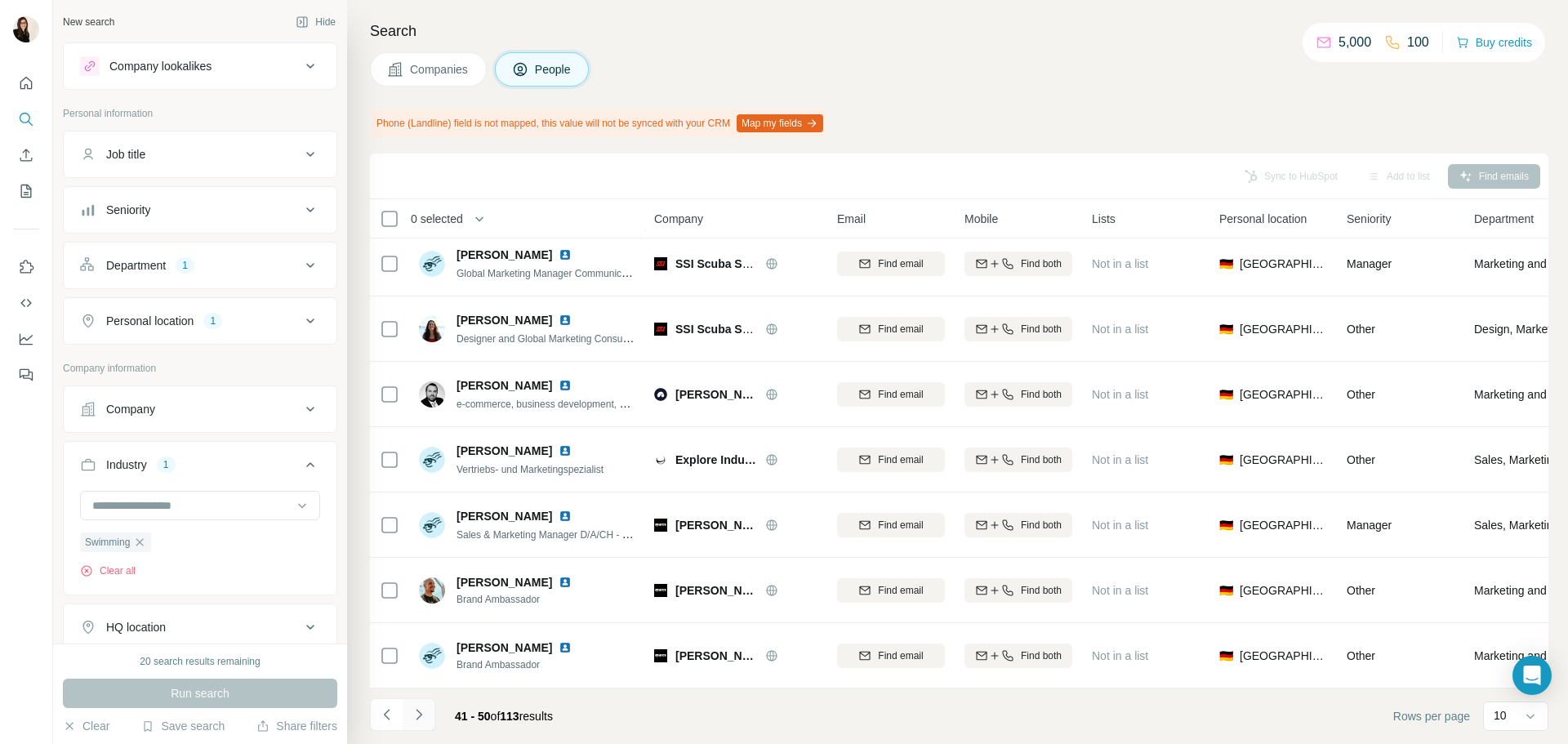
click at [415, 711] on icon "Navigate to next page" at bounding box center [419, 715] width 16 height 16
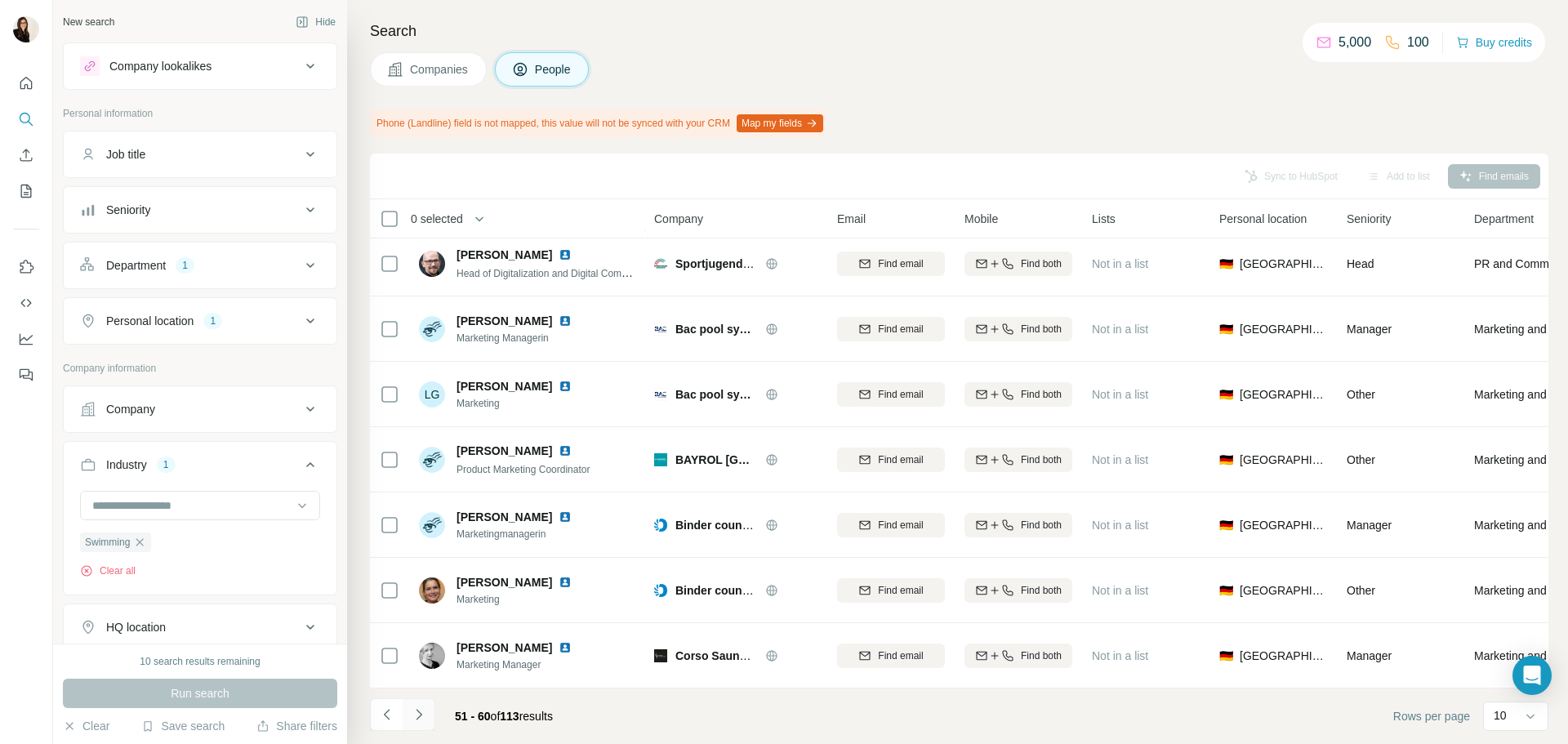
click at [425, 717] on icon "Navigate to next page" at bounding box center [419, 715] width 16 height 16
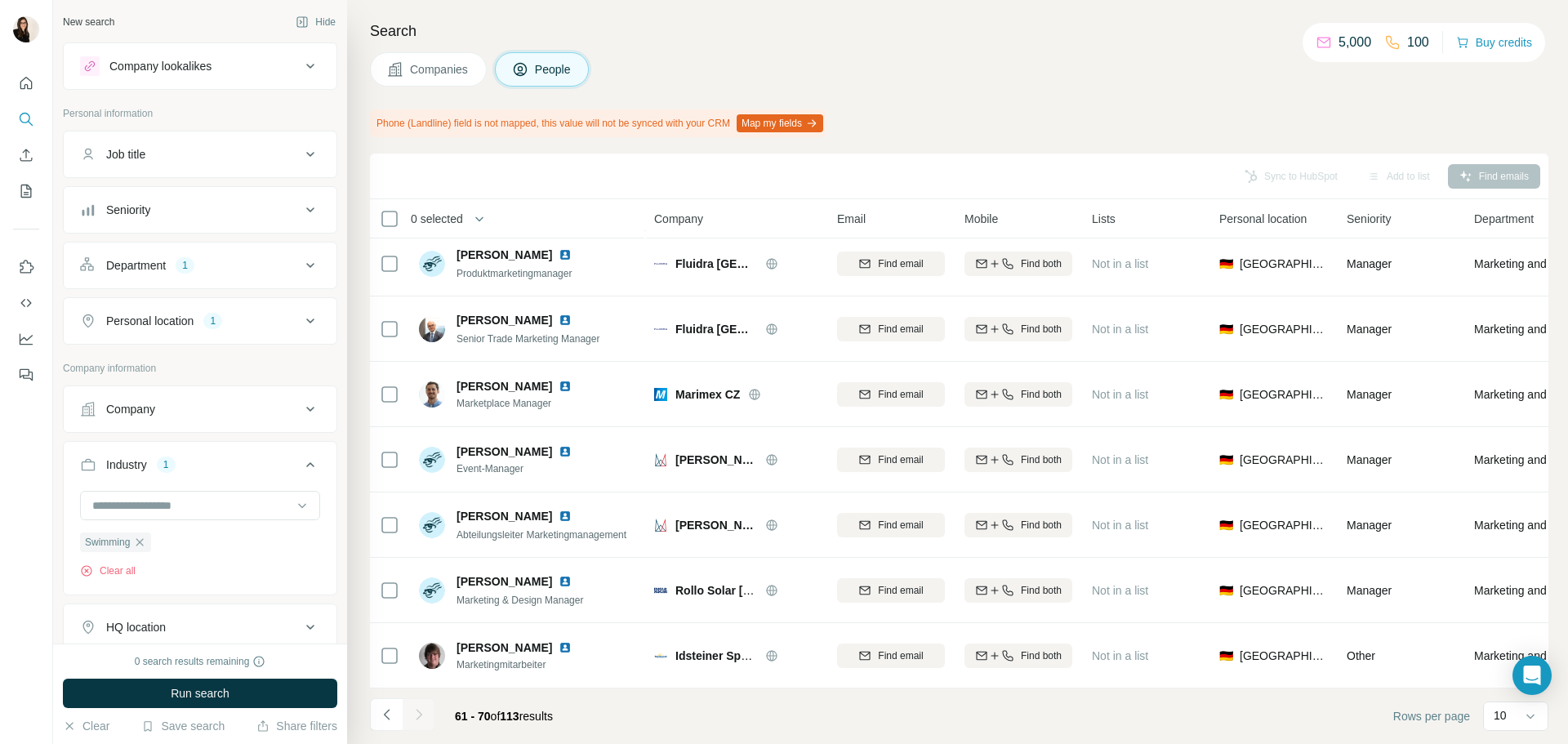
click at [960, 110] on div "Phone (Landline) field is not mapped, this value will not be synced with your C…" at bounding box center [959, 123] width 1179 height 27
